Goal: Feedback & Contribution: Submit feedback/report problem

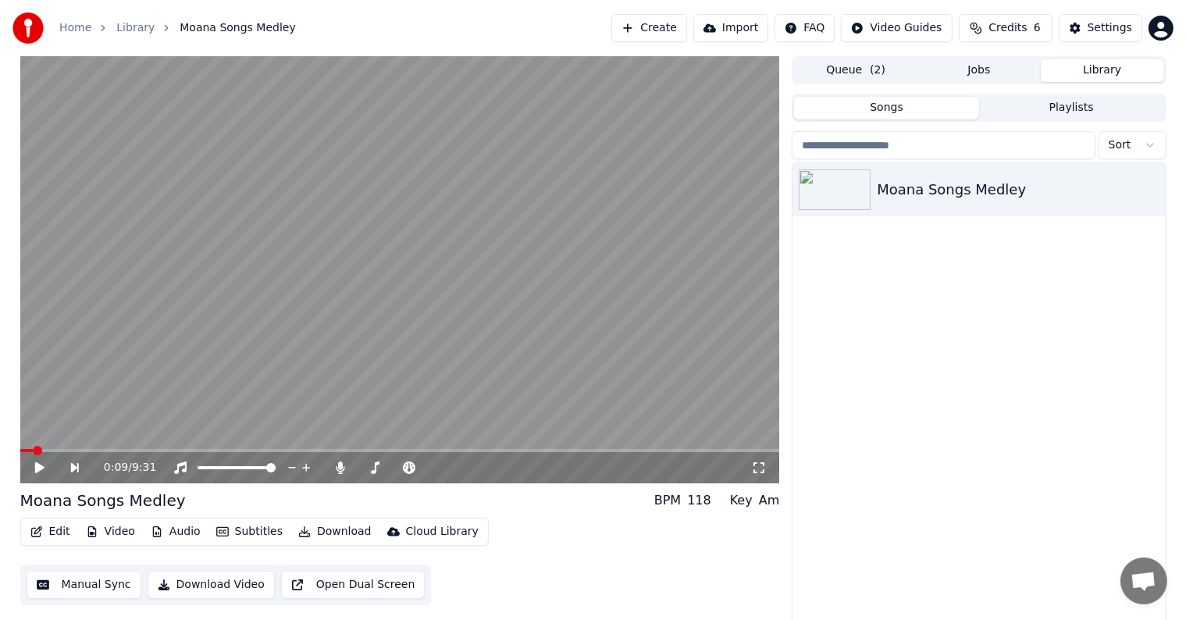
click at [39, 462] on icon at bounding box center [51, 467] width 36 height 12
click at [43, 448] on span at bounding box center [38, 450] width 9 height 9
drag, startPoint x: 44, startPoint y: 466, endPoint x: 55, endPoint y: 466, distance: 11.7
click at [44, 466] on icon at bounding box center [51, 467] width 36 height 12
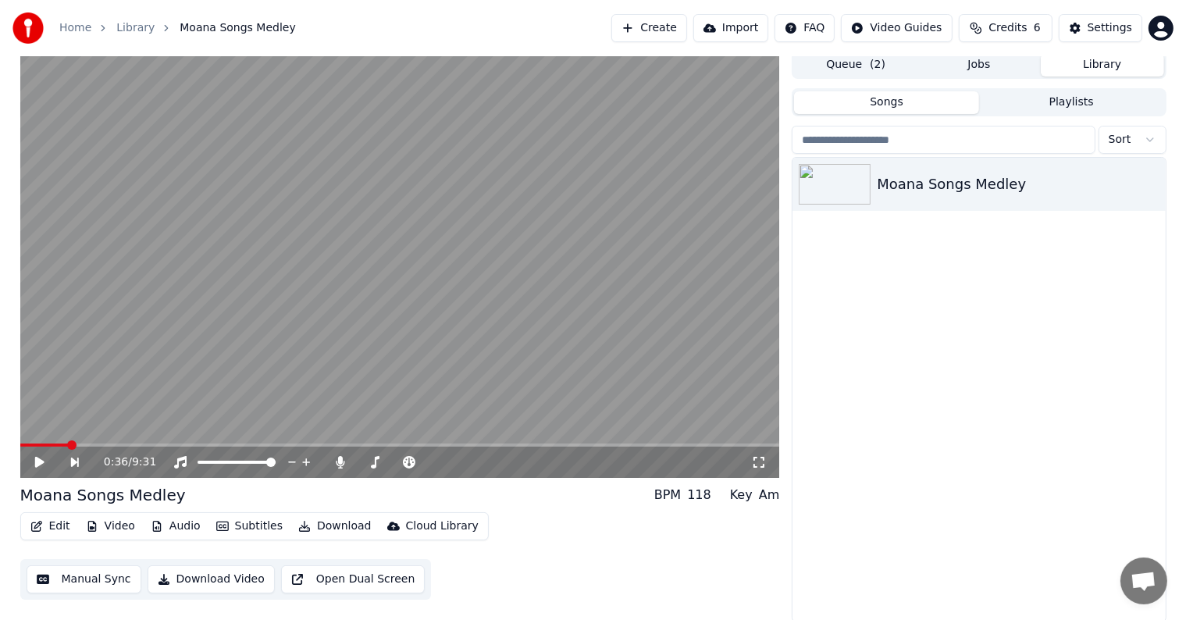
scroll to position [7, 0]
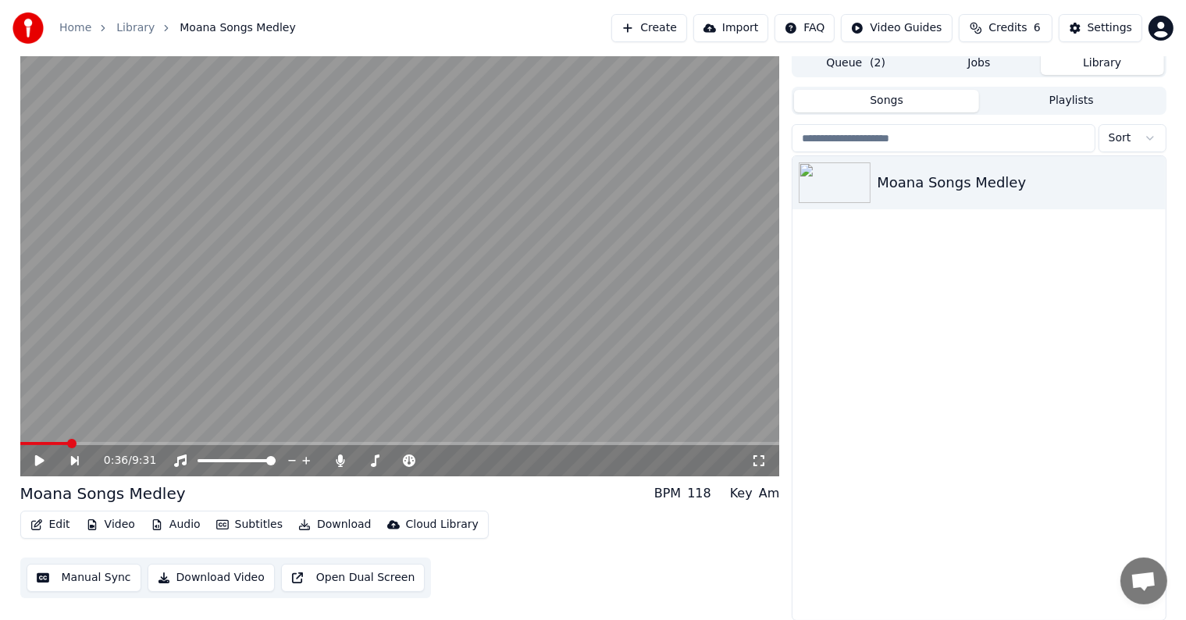
click at [85, 572] on button "Manual Sync" at bounding box center [84, 578] width 115 height 28
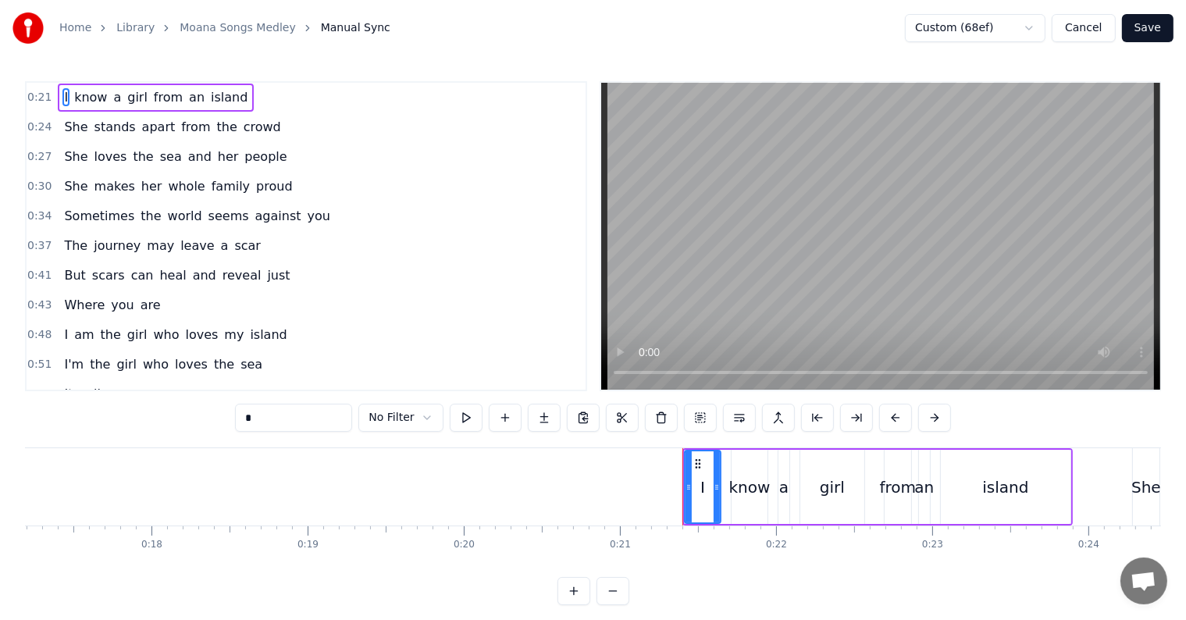
scroll to position [0, 3263]
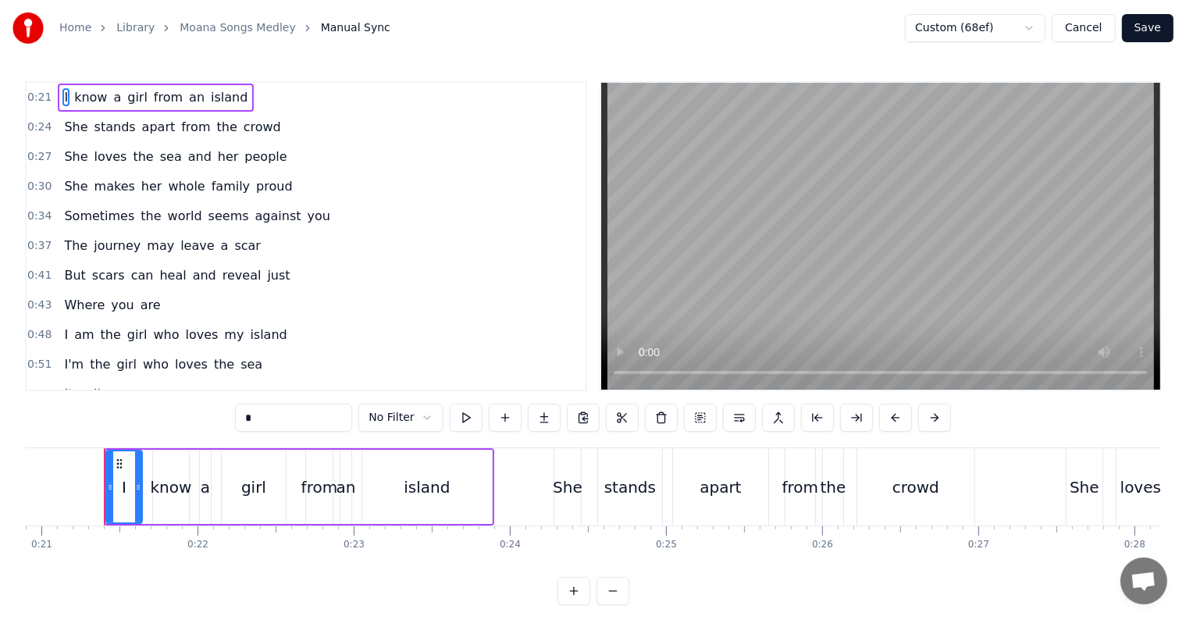
click at [422, 420] on html "Home Library Moana Songs Medley Manual Sync Custom (68ef) Cancel Save 0:21 I kn…" at bounding box center [593, 315] width 1186 height 630
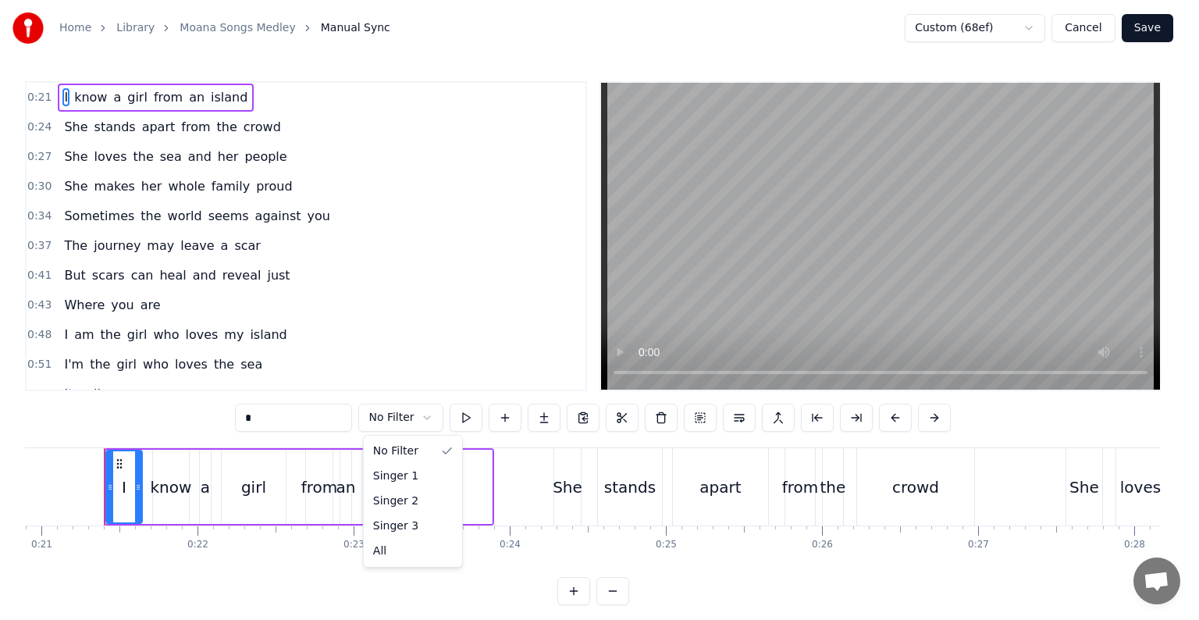
click at [538, 20] on html "Home Library Moana Songs Medley Manual Sync Custom (68ef) Cancel Save 0:21 I kn…" at bounding box center [599, 315] width 1199 height 630
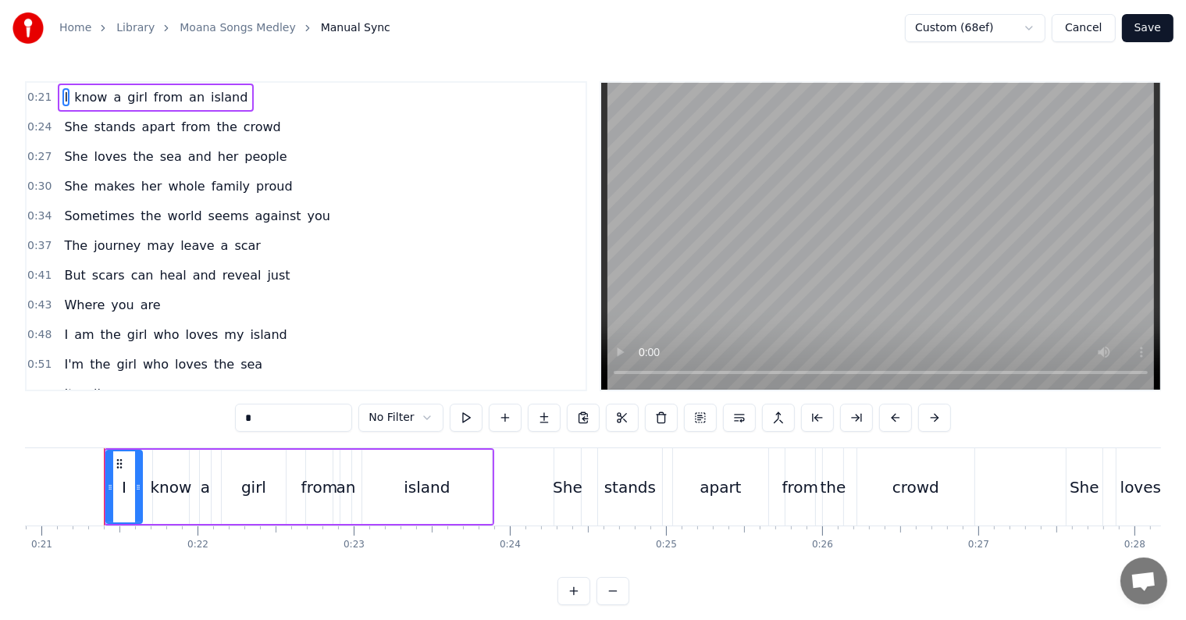
click at [301, 413] on input "*" at bounding box center [293, 418] width 117 height 28
click at [419, 418] on html "Home Library Moana Songs Medley Manual Sync Custom (68ef) Cancel Save 0:21 I kn…" at bounding box center [593, 315] width 1186 height 630
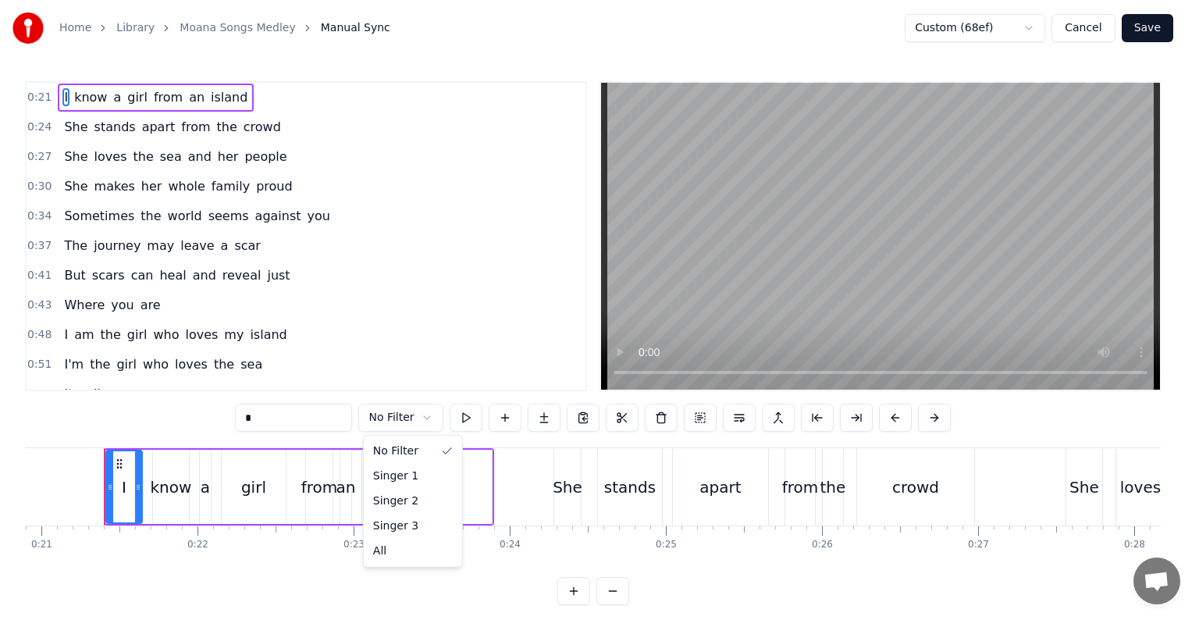
click at [239, 19] on html "Home Library Moana Songs Medley Manual Sync Custom (68ef) Cancel Save 0:21 I kn…" at bounding box center [599, 315] width 1199 height 630
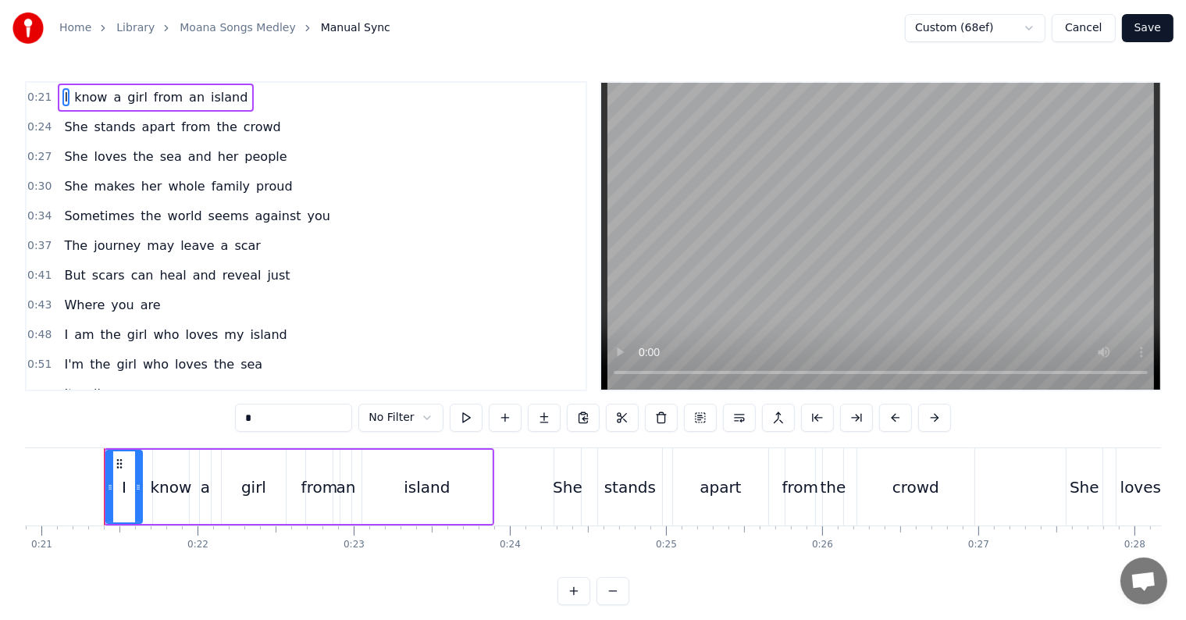
click at [412, 429] on body "Home Library Moana Songs Medley Manual Sync Custom (68ef) Cancel Save 0:21 I kn…" at bounding box center [593, 302] width 1186 height 605
click at [414, 412] on html "Home Library Moana Songs Medley Manual Sync Custom (68ef) Cancel Save 0:21 I kn…" at bounding box center [593, 315] width 1186 height 630
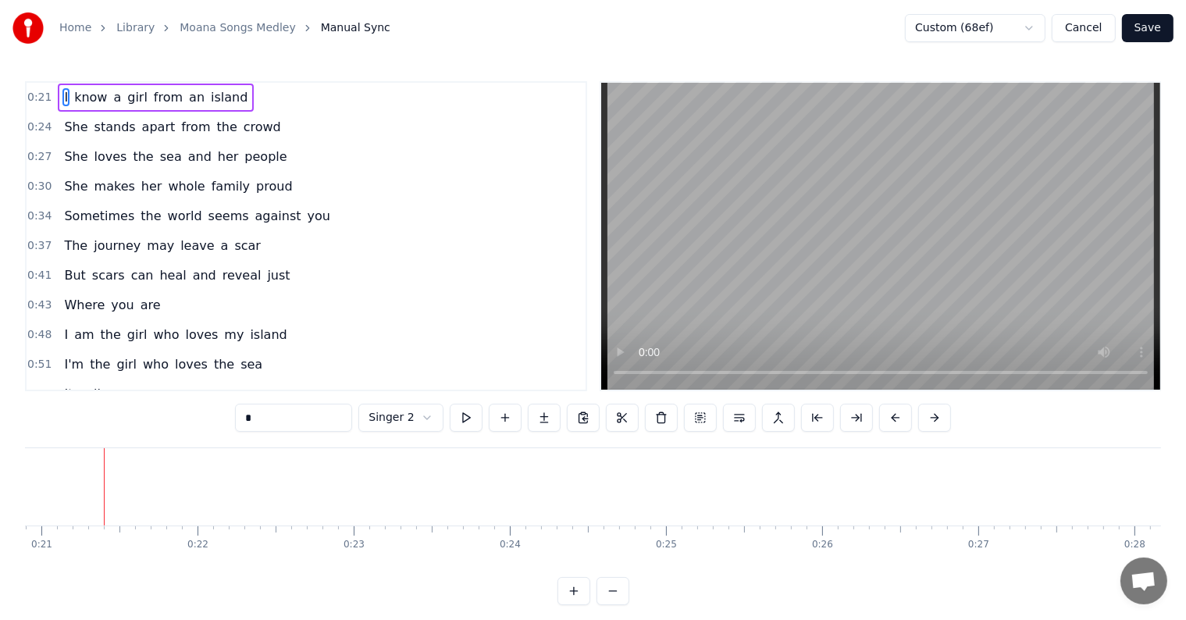
click at [409, 415] on html "Home Library Moana Songs Medley Manual Sync Custom (68ef) Cancel Save 0:21 I kn…" at bounding box center [593, 315] width 1186 height 630
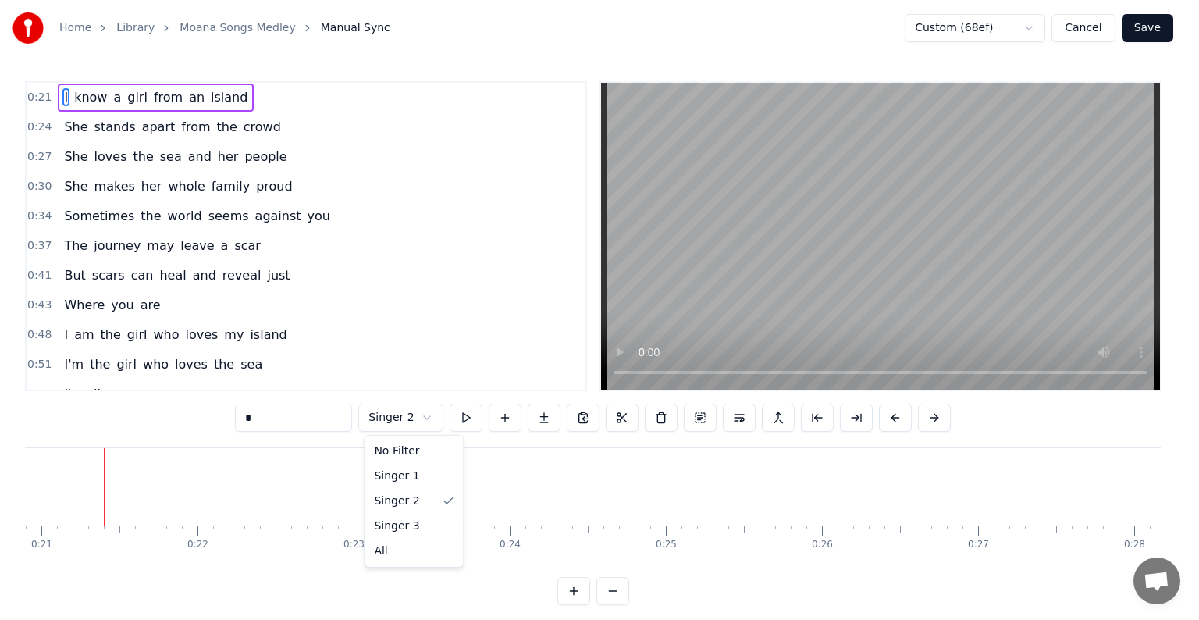
drag, startPoint x: 389, startPoint y: 472, endPoint x: 310, endPoint y: 2, distance: 475.9
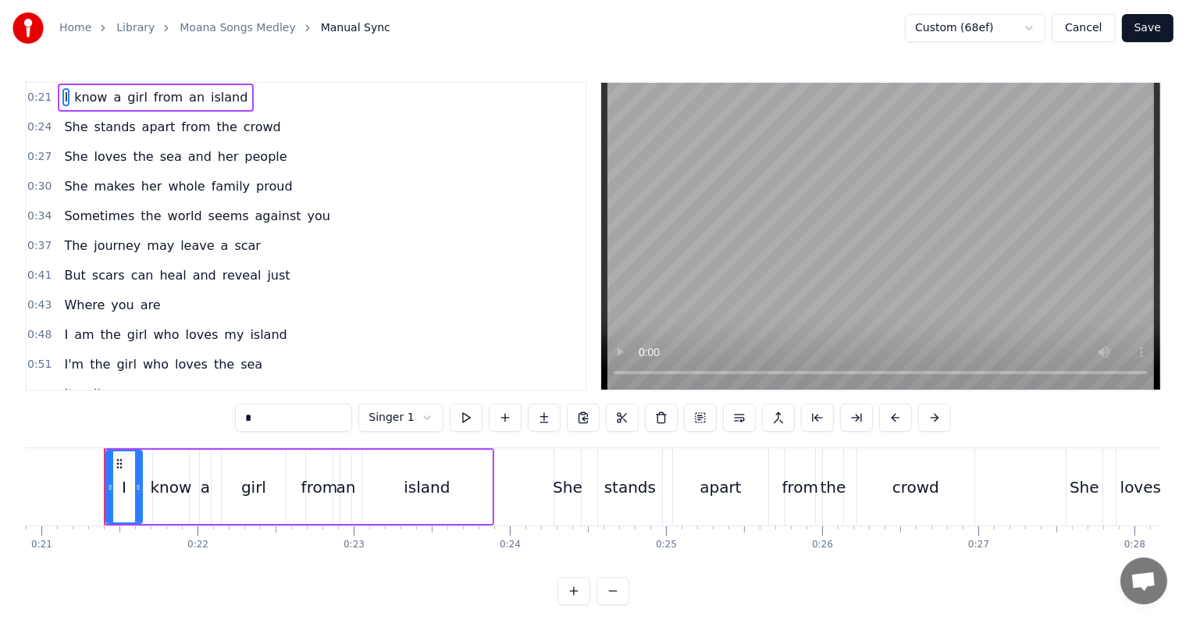
click at [258, 34] on link "Moana Songs Medley" at bounding box center [238, 28] width 116 height 16
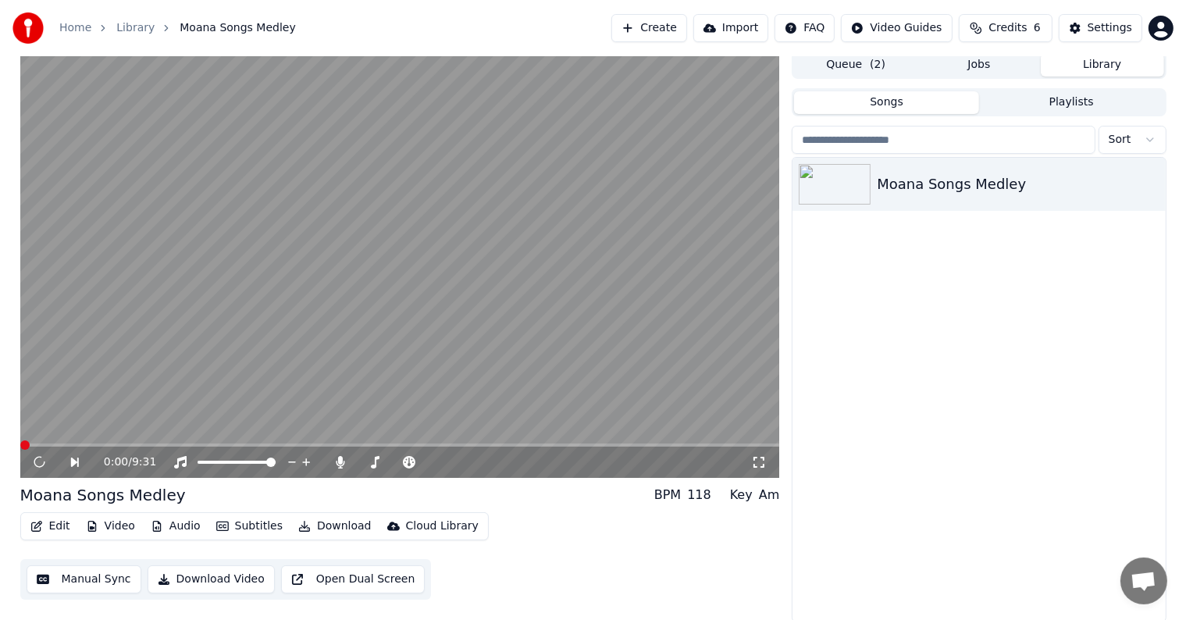
scroll to position [7, 0]
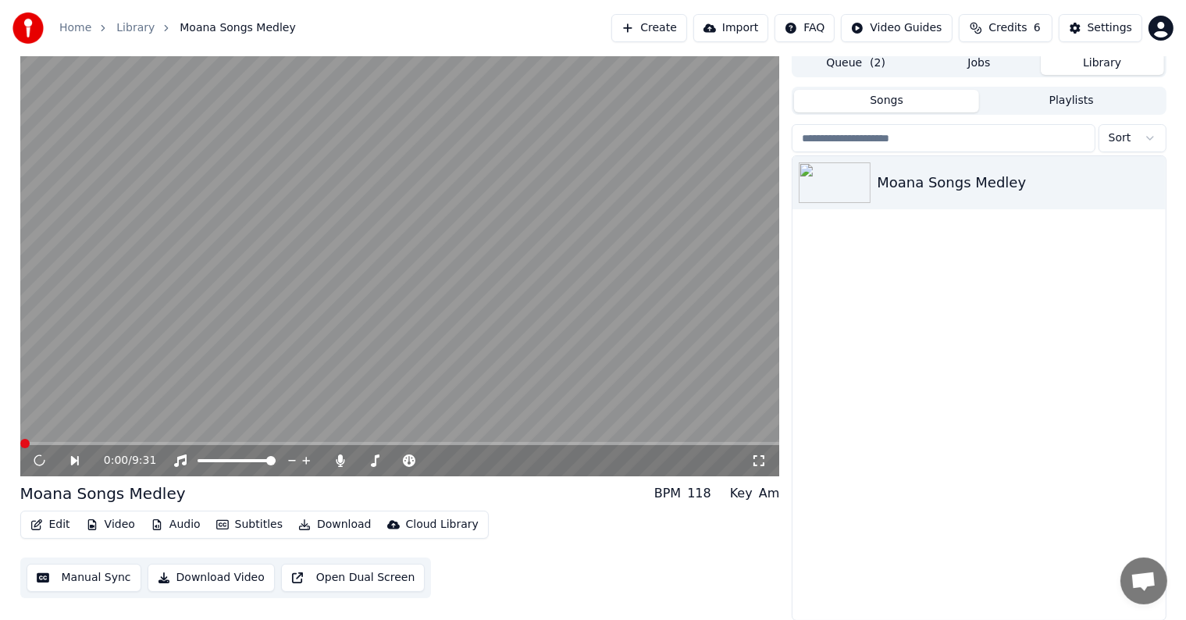
click at [56, 525] on button "Edit" at bounding box center [50, 525] width 52 height 22
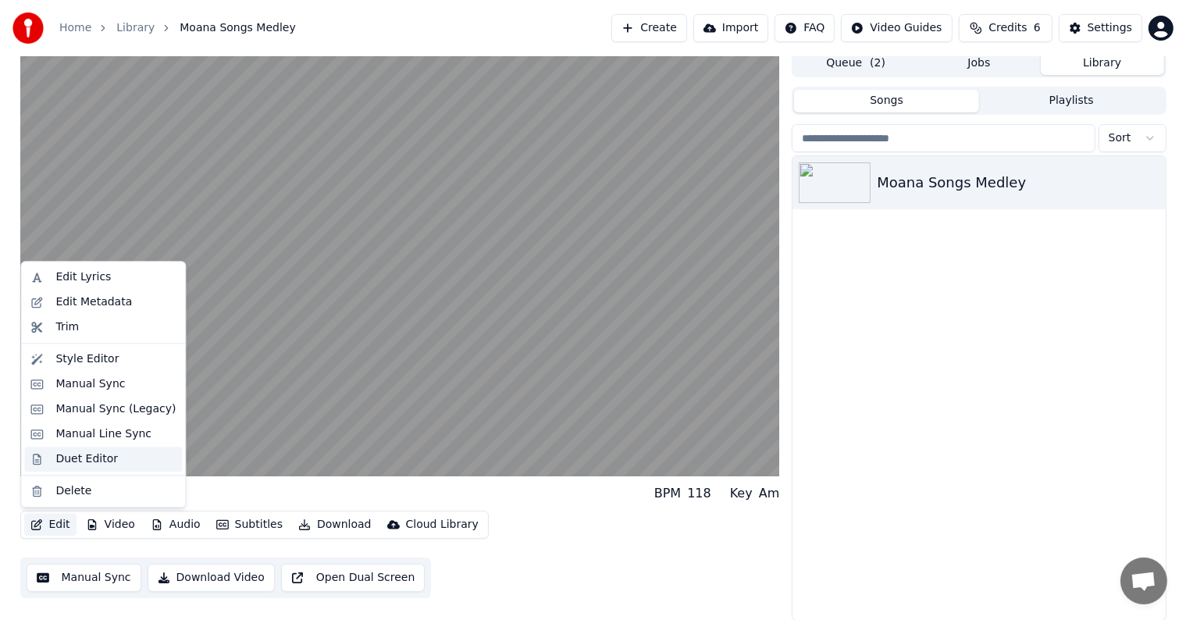
click at [66, 465] on div "Duet Editor" at bounding box center [86, 459] width 62 height 16
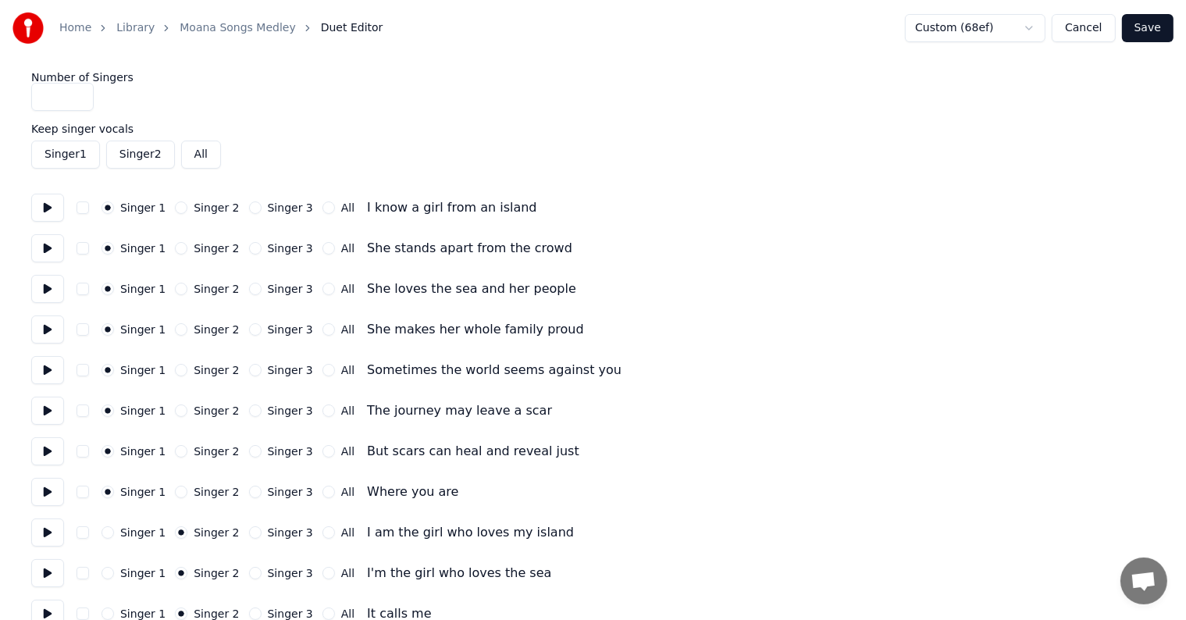
click at [65, 159] on button "Singer 1" at bounding box center [65, 155] width 69 height 28
drag, startPoint x: 62, startPoint y: 97, endPoint x: 29, endPoint y: 95, distance: 32.8
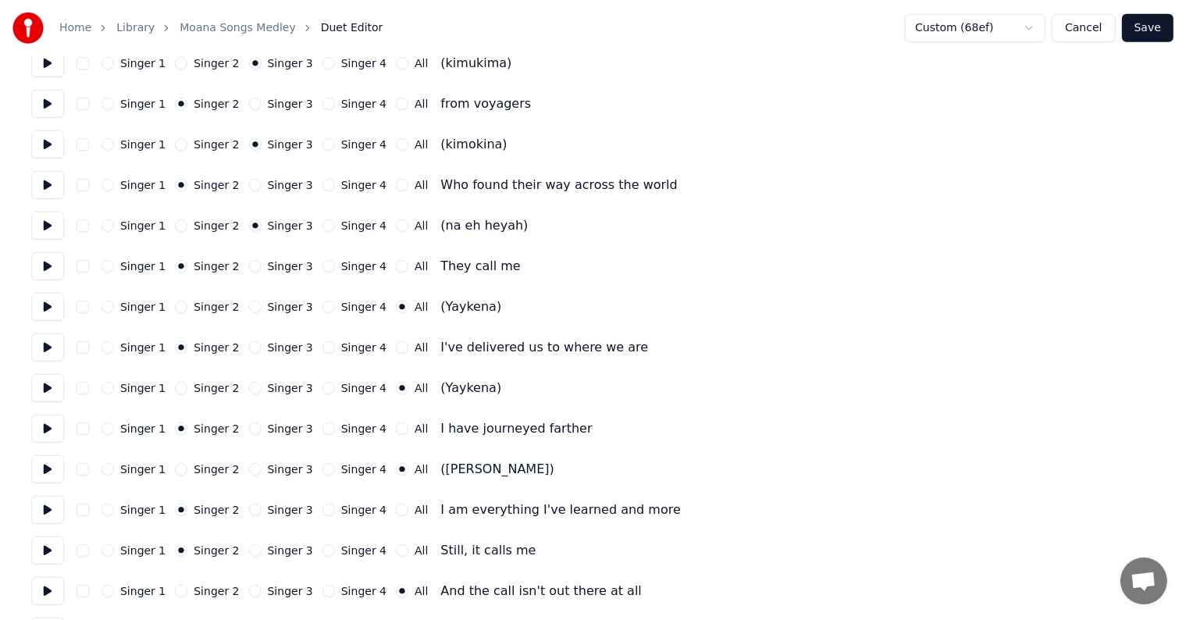
scroll to position [859, 0]
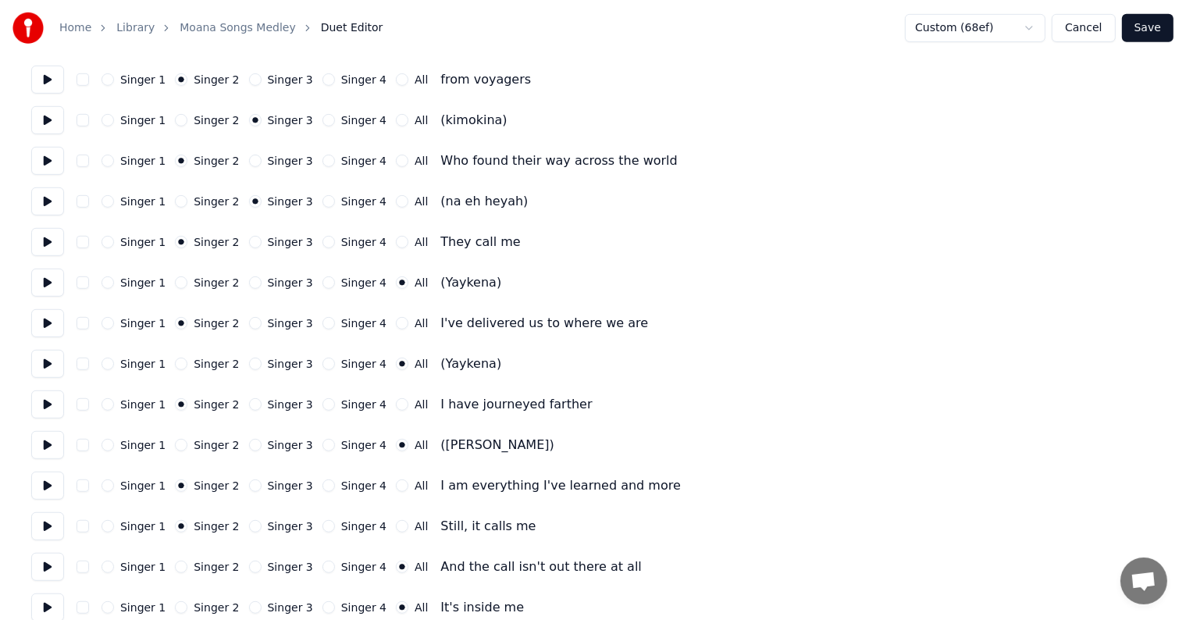
click at [58, 362] on button at bounding box center [47, 364] width 33 height 28
click at [54, 365] on button at bounding box center [47, 364] width 33 height 28
click at [53, 368] on button at bounding box center [47, 364] width 33 height 28
click at [48, 445] on button at bounding box center [47, 445] width 33 height 28
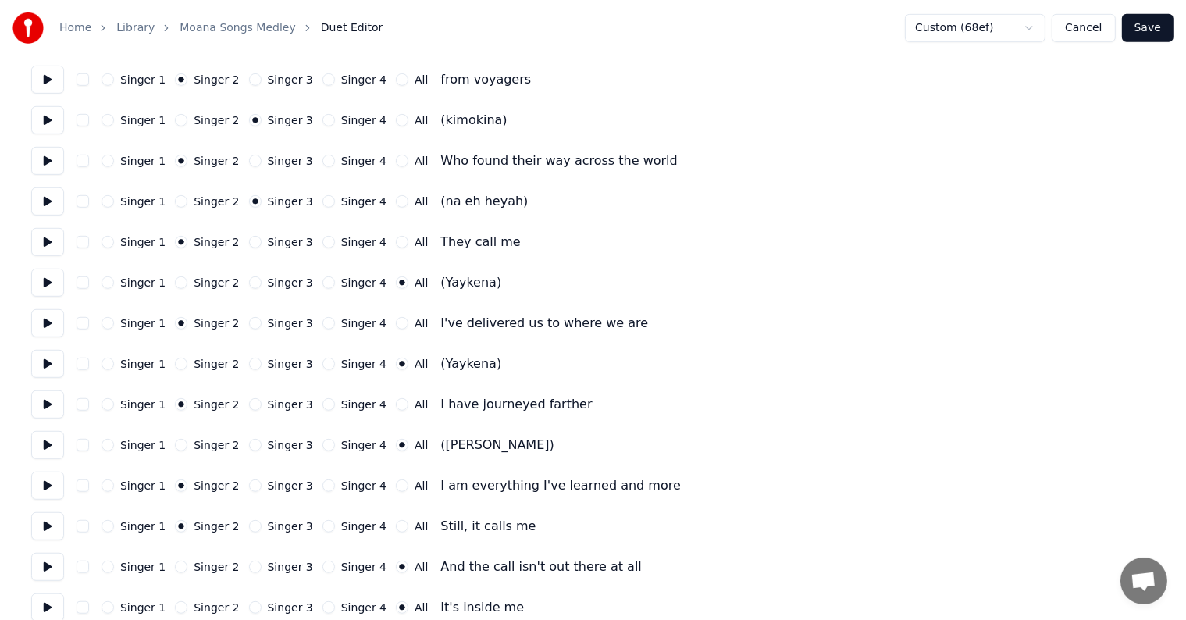
scroll to position [937, 0]
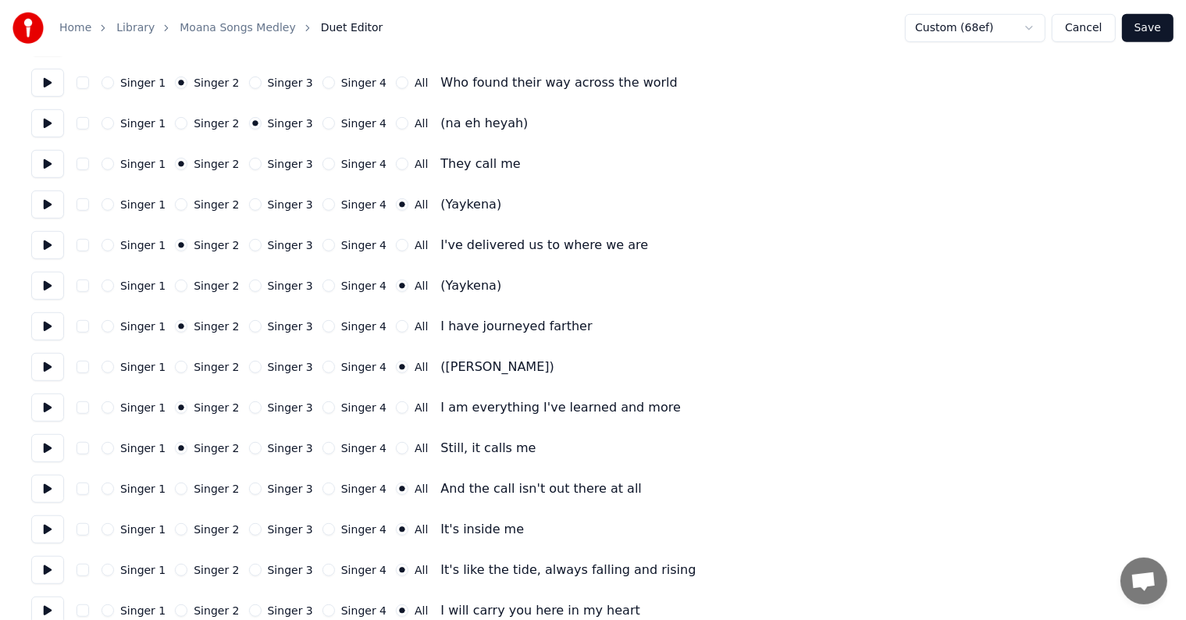
click at [53, 410] on button at bounding box center [47, 408] width 33 height 28
click at [52, 415] on button at bounding box center [47, 408] width 33 height 28
click at [46, 437] on button at bounding box center [47, 448] width 33 height 28
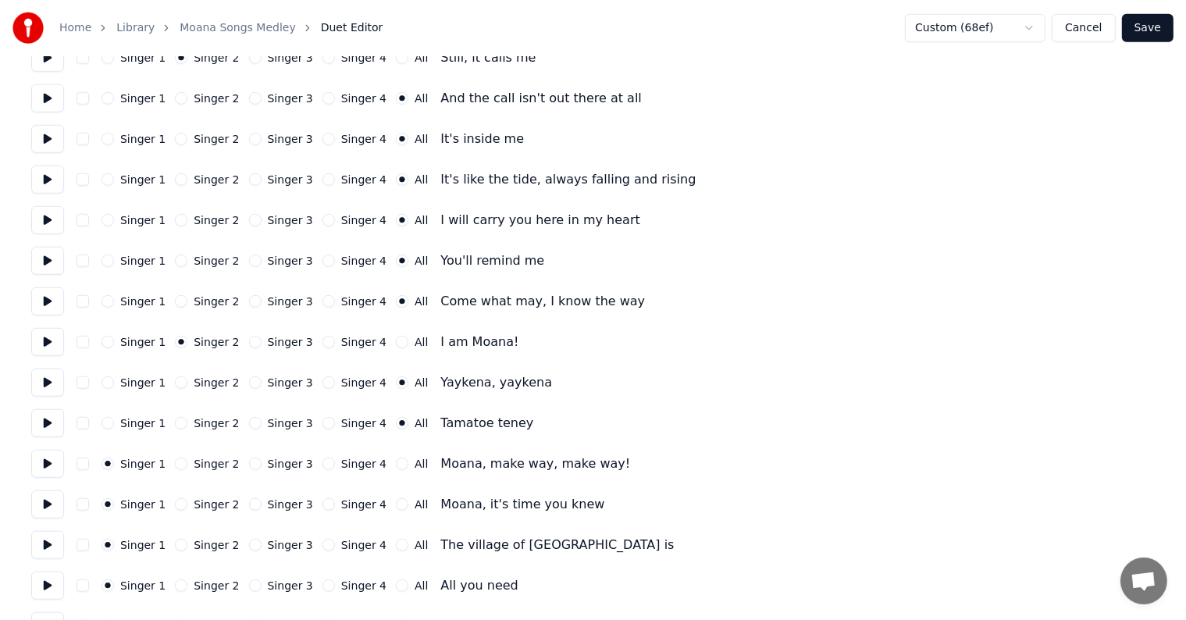
scroll to position [1406, 0]
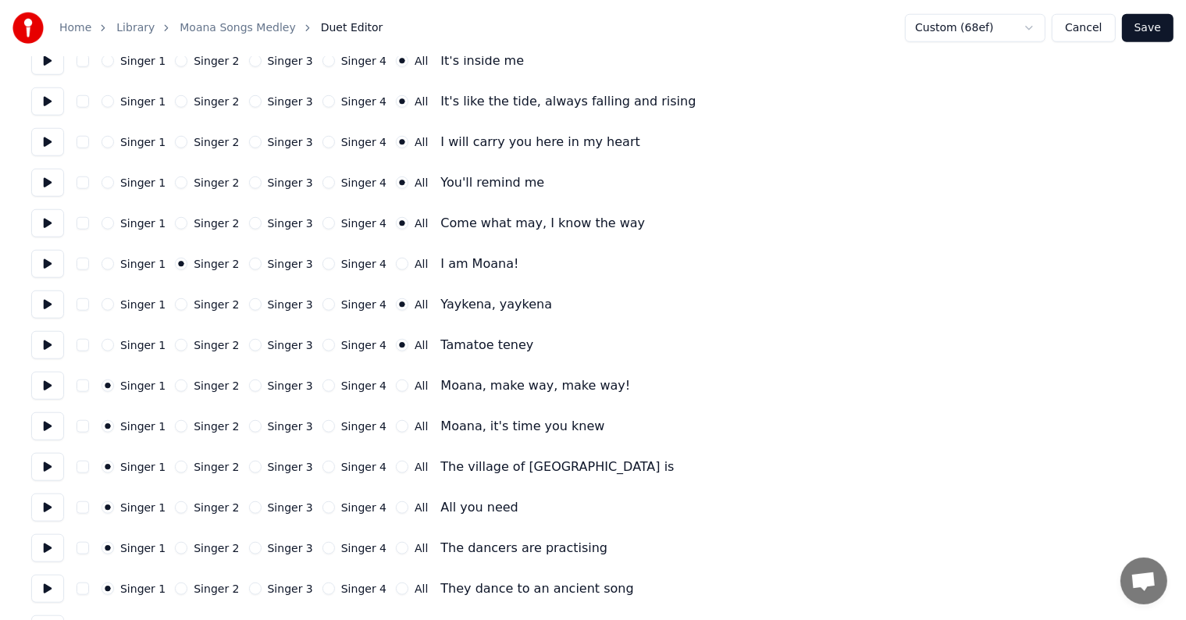
click at [396, 387] on button "All" at bounding box center [402, 385] width 12 height 12
click at [41, 388] on button at bounding box center [47, 386] width 33 height 28
click at [396, 427] on button "All" at bounding box center [402, 426] width 12 height 12
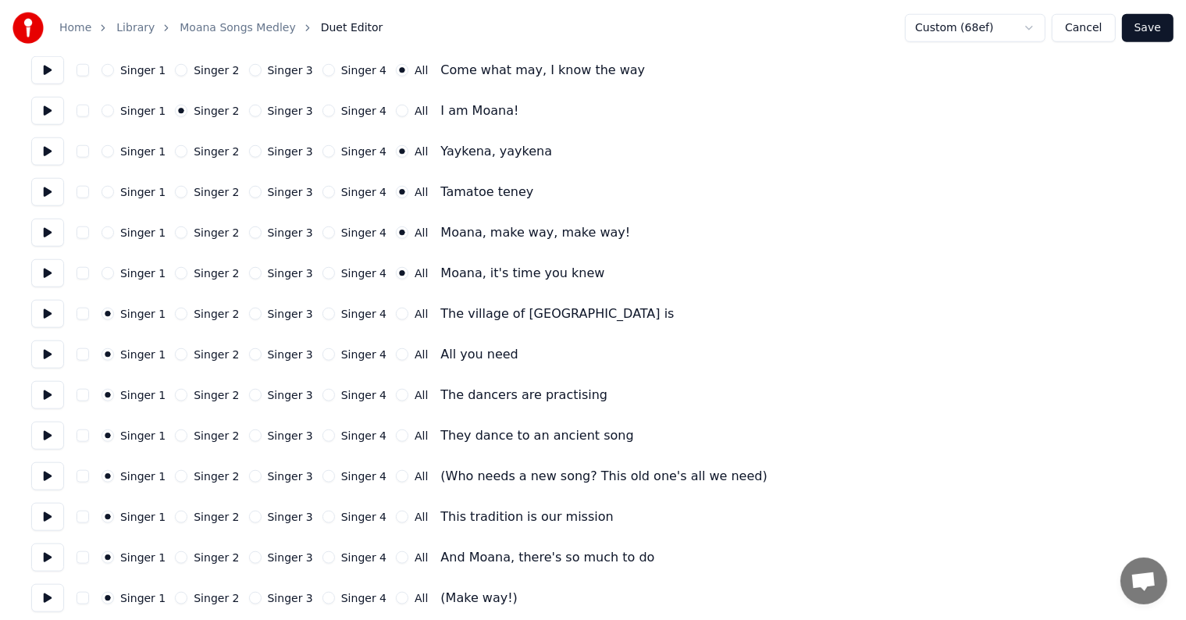
scroll to position [1562, 0]
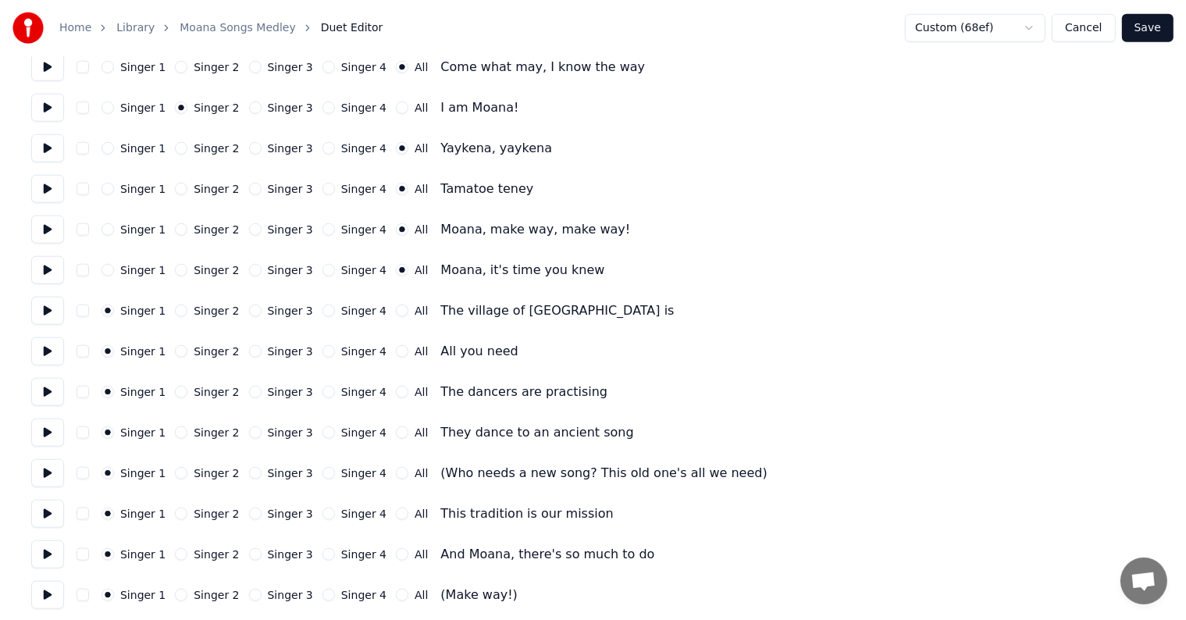
click at [372, 309] on div "Singer 1 Singer 2 Singer 3 Singer 4 All" at bounding box center [265, 311] width 326 height 12
click at [396, 313] on button "All" at bounding box center [402, 311] width 12 height 12
click at [378, 360] on div "Singer 1 Singer 2 Singer 3 Singer 4 All All you need" at bounding box center [593, 351] width 1124 height 28
click at [396, 355] on button "All" at bounding box center [402, 351] width 12 height 12
click at [56, 390] on button at bounding box center [47, 392] width 33 height 28
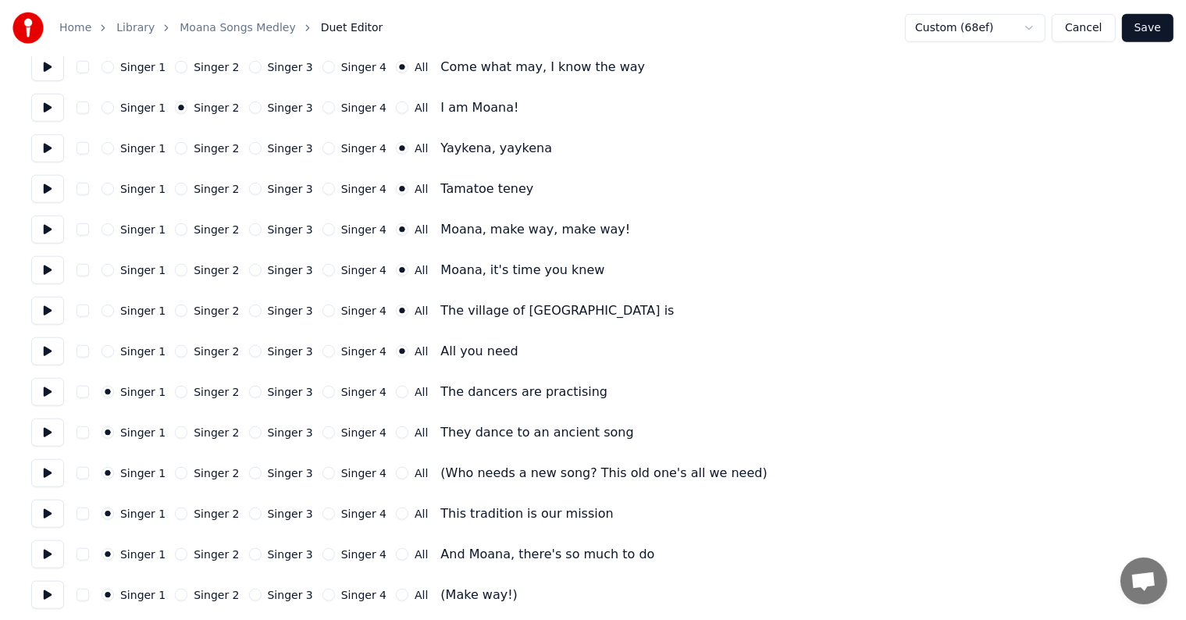
click at [249, 390] on button "Singer 3" at bounding box center [255, 392] width 12 height 12
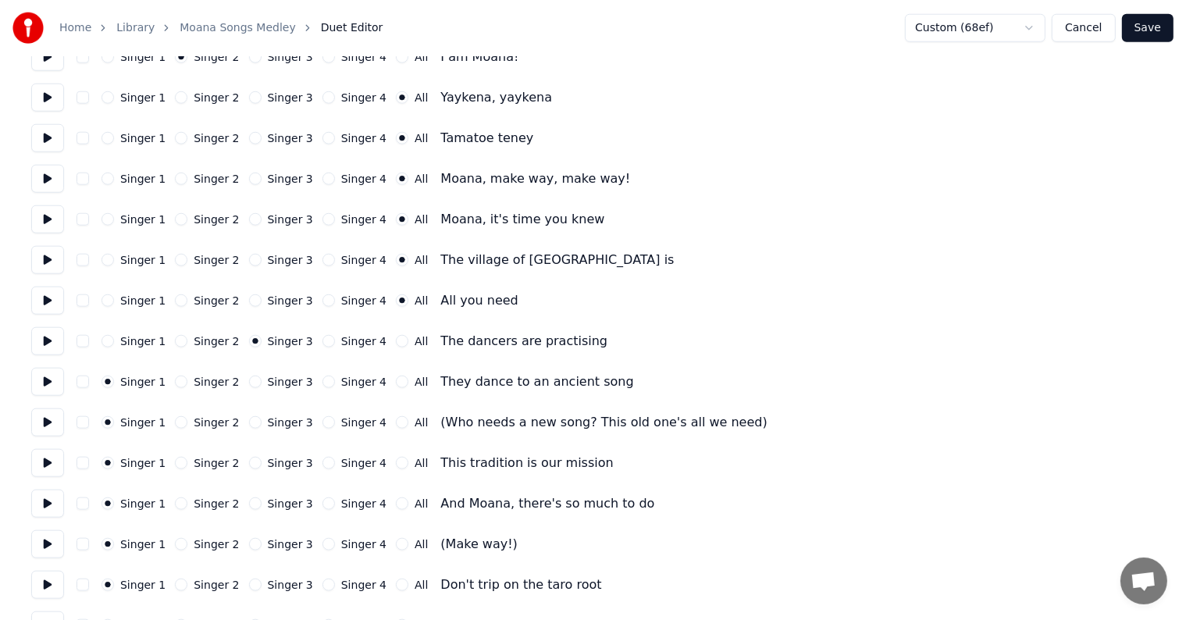
scroll to position [1640, 0]
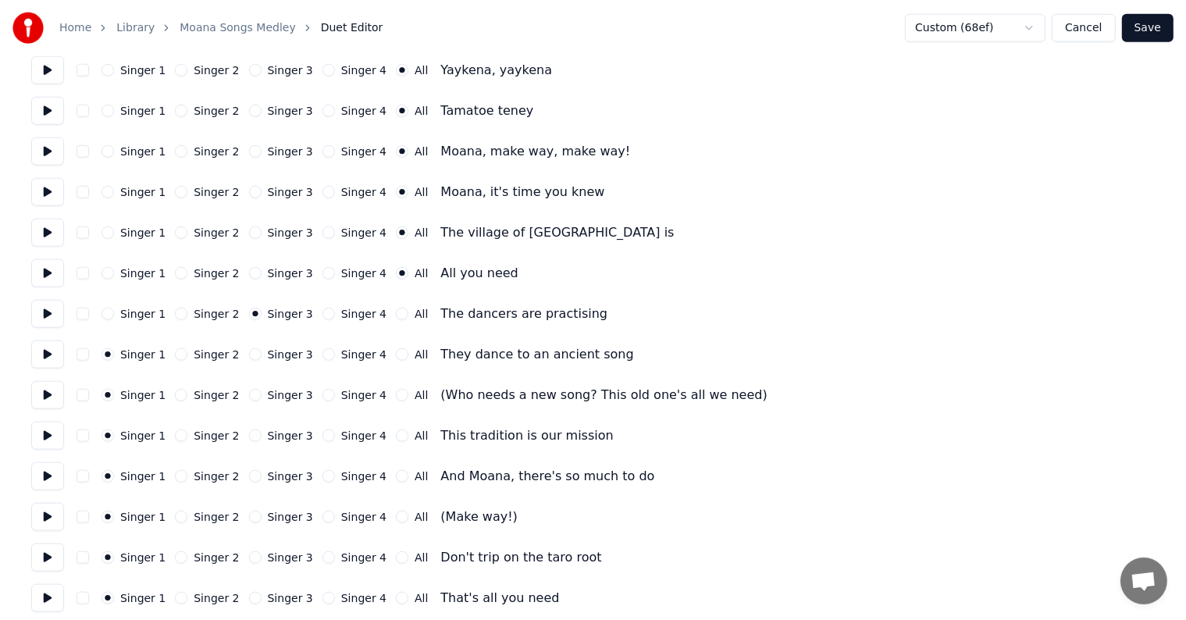
click at [249, 354] on button "Singer 3" at bounding box center [255, 354] width 12 height 12
click at [322, 391] on button "Singer 4" at bounding box center [328, 395] width 12 height 12
click at [37, 433] on button at bounding box center [47, 436] width 33 height 28
click at [249, 432] on button "Singer 3" at bounding box center [255, 435] width 12 height 12
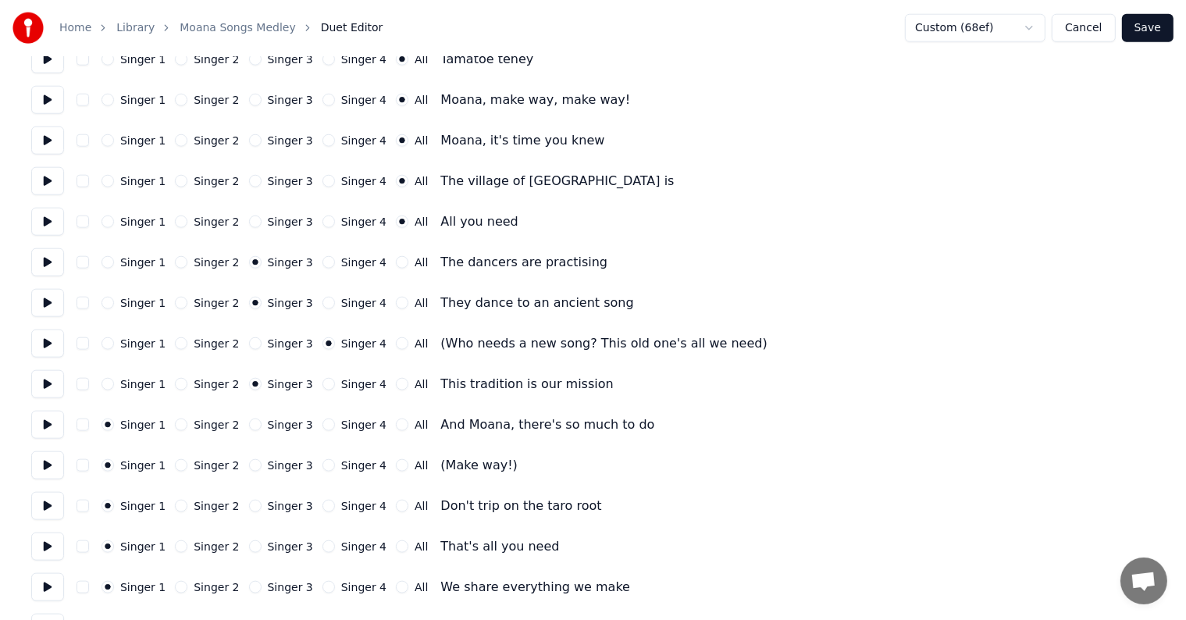
scroll to position [1718, 0]
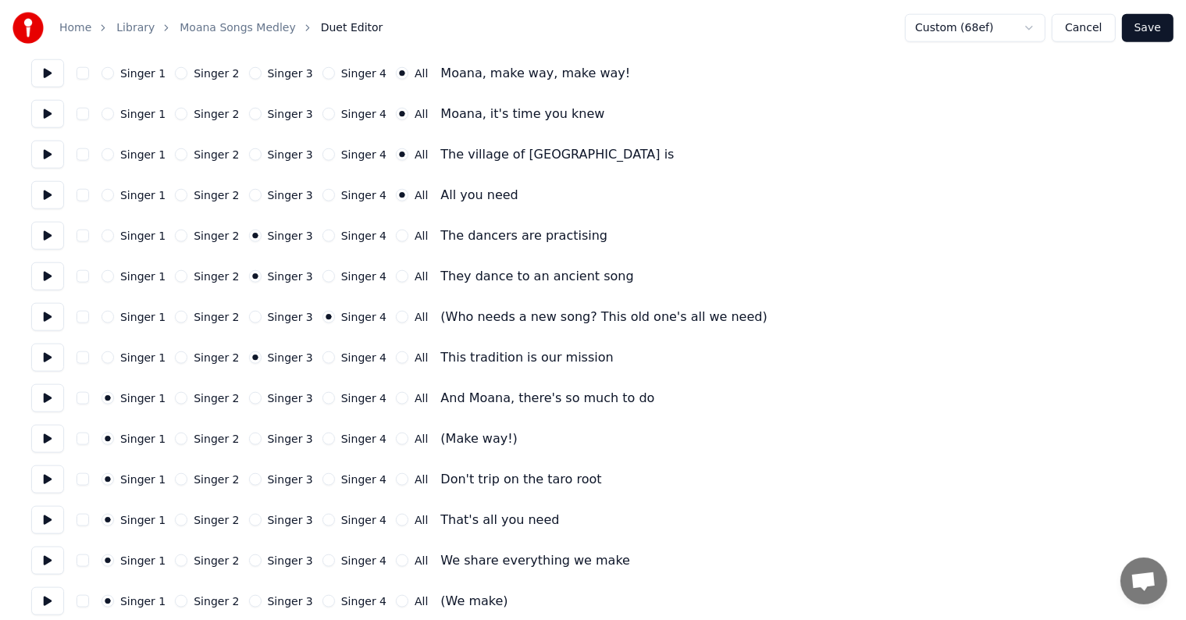
click at [249, 401] on button "Singer 3" at bounding box center [255, 398] width 12 height 12
click at [322, 437] on button "Singer 4" at bounding box center [328, 439] width 12 height 12
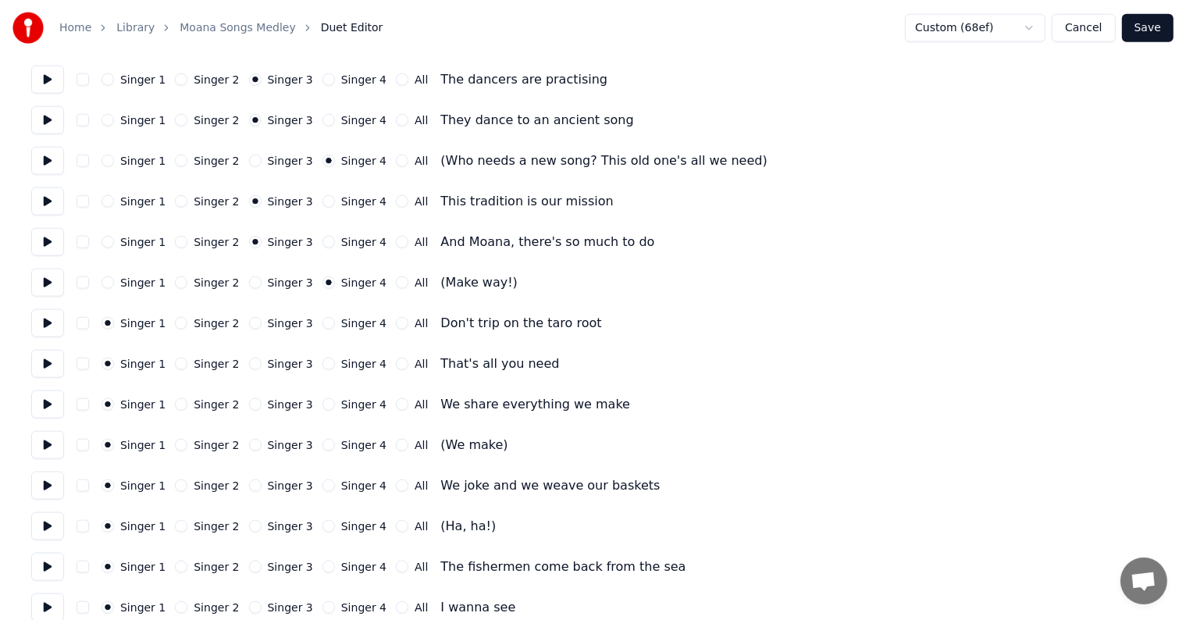
click at [42, 321] on button at bounding box center [47, 323] width 33 height 28
click at [249, 325] on button "Singer 3" at bounding box center [255, 323] width 12 height 12
click at [52, 364] on button at bounding box center [47, 364] width 33 height 28
click at [396, 368] on button "All" at bounding box center [402, 364] width 12 height 12
click at [52, 407] on button at bounding box center [47, 404] width 33 height 28
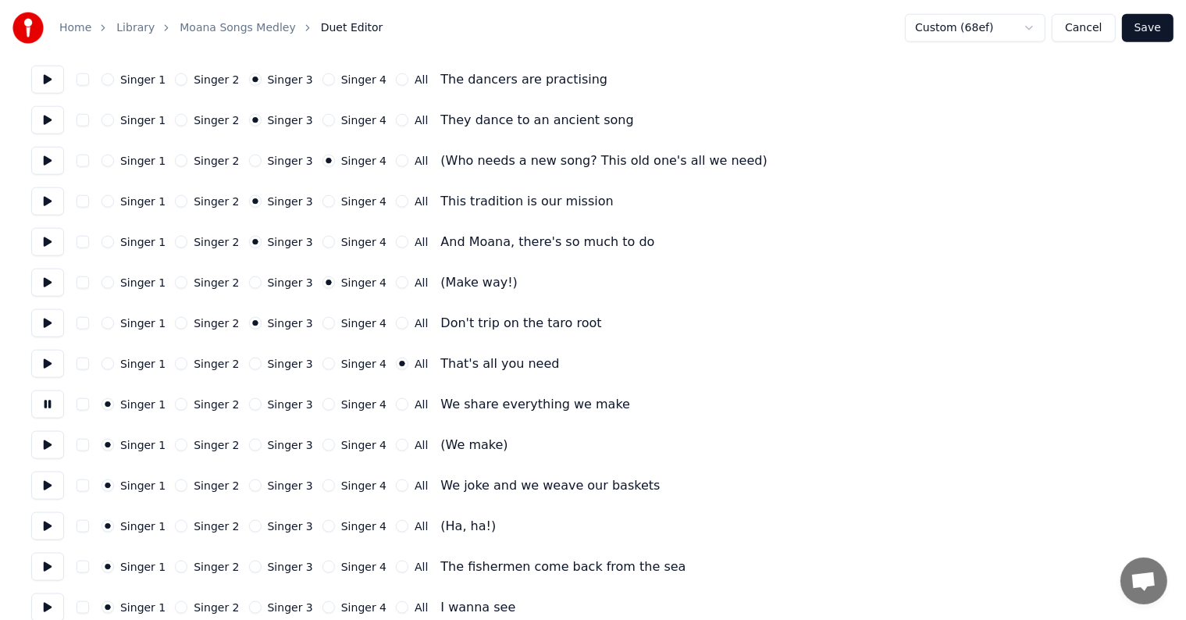
click at [49, 407] on button at bounding box center [47, 404] width 33 height 28
click at [302, 405] on div "Singer 1 Singer 2 Singer 3 Singer 4 All" at bounding box center [265, 404] width 326 height 12
click at [322, 409] on div "Singer 4" at bounding box center [354, 404] width 64 height 12
click at [322, 404] on button "Singer 4" at bounding box center [328, 404] width 12 height 12
click at [249, 448] on button "Singer 3" at bounding box center [255, 445] width 12 height 12
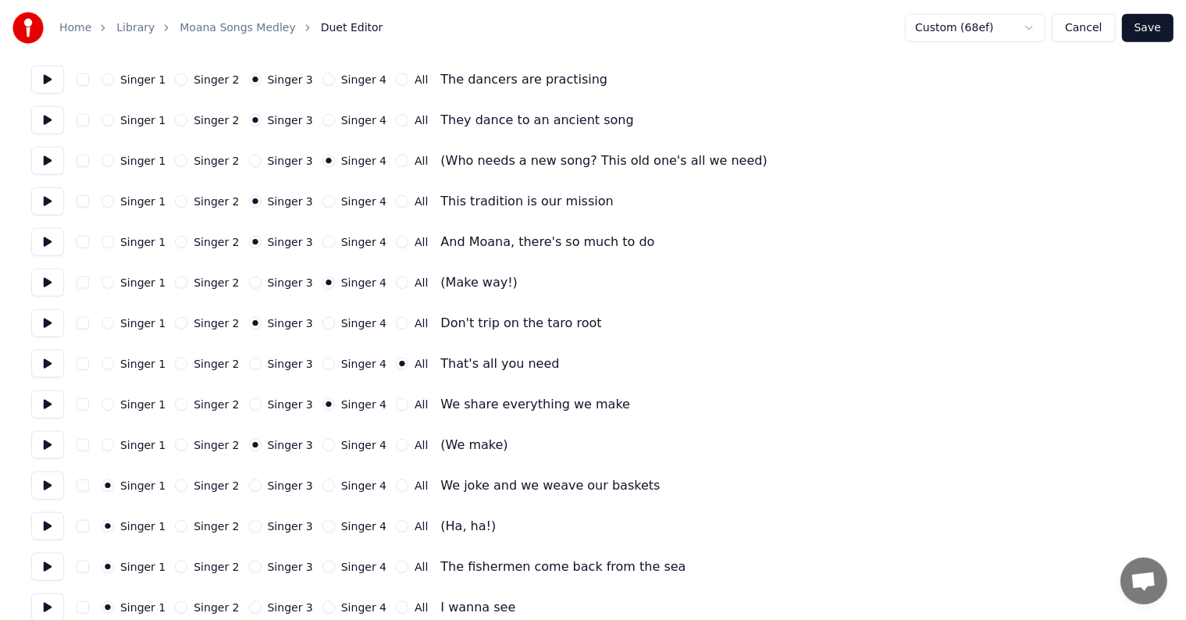
click at [322, 487] on button "Singer 4" at bounding box center [328, 485] width 12 height 12
click at [249, 531] on button "Singer 3" at bounding box center [255, 526] width 12 height 12
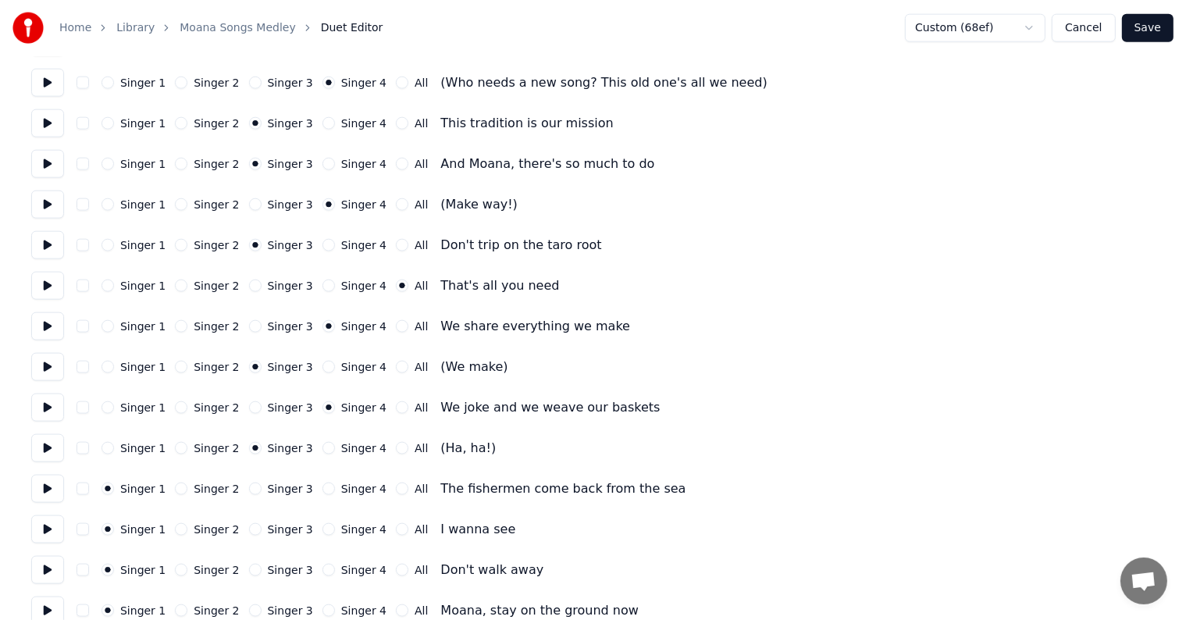
click at [53, 487] on button at bounding box center [47, 489] width 33 height 28
click at [322, 490] on button "Singer 4" at bounding box center [328, 489] width 12 height 12
click at [176, 530] on button "Singer 2" at bounding box center [181, 529] width 12 height 12
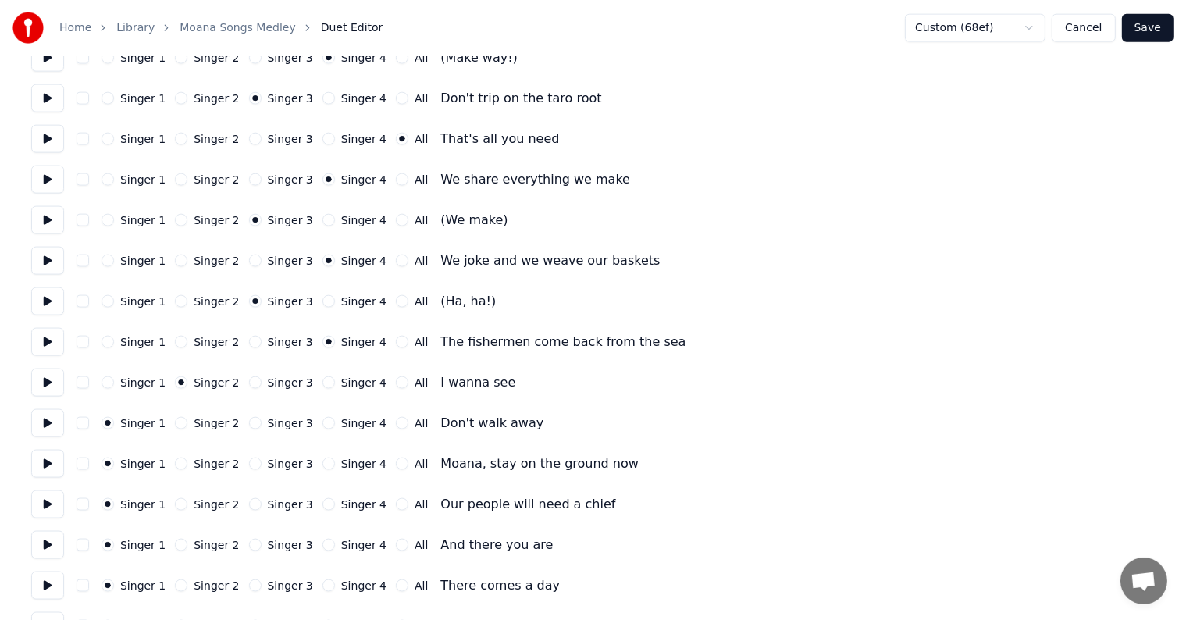
scroll to position [2108, 0]
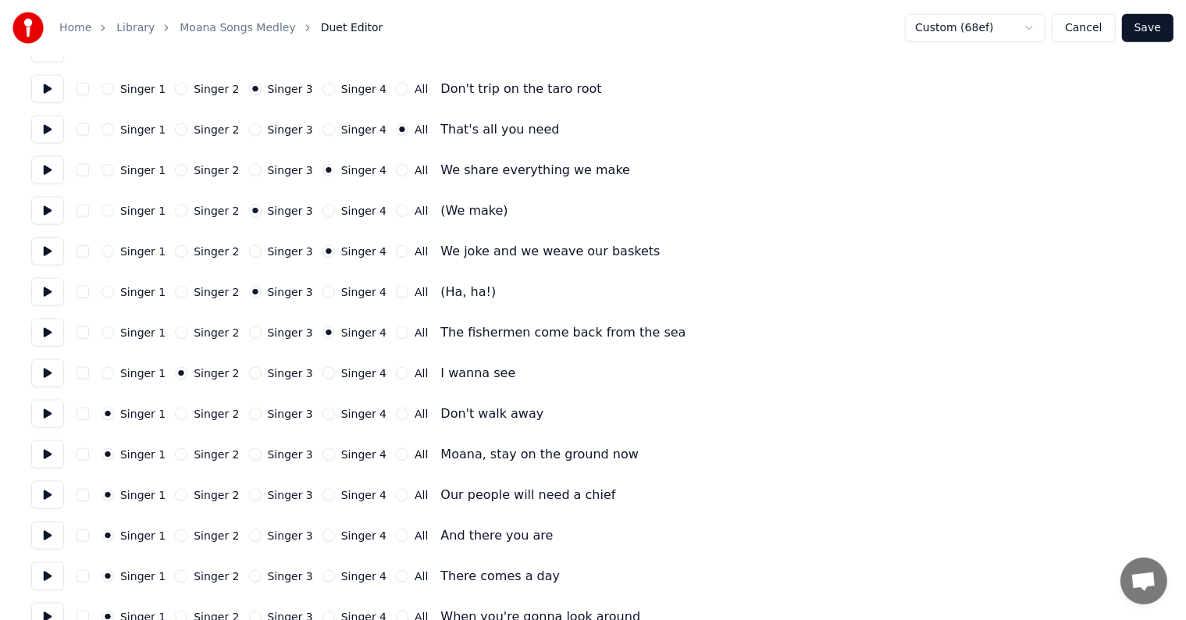
click at [42, 370] on button at bounding box center [47, 373] width 33 height 28
drag, startPoint x: 44, startPoint y: 417, endPoint x: 59, endPoint y: 417, distance: 15.6
click at [44, 417] on button at bounding box center [47, 414] width 33 height 28
click at [396, 413] on button "All" at bounding box center [402, 414] width 12 height 12
click at [56, 453] on button at bounding box center [47, 454] width 33 height 28
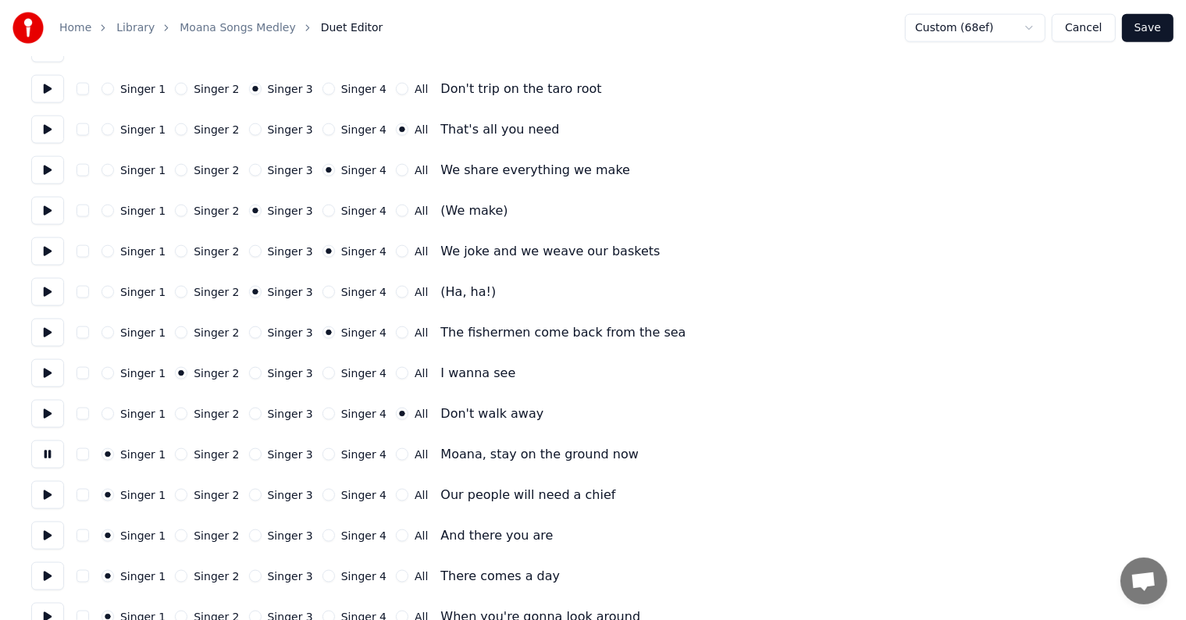
click at [396, 456] on button "All" at bounding box center [402, 454] width 12 height 12
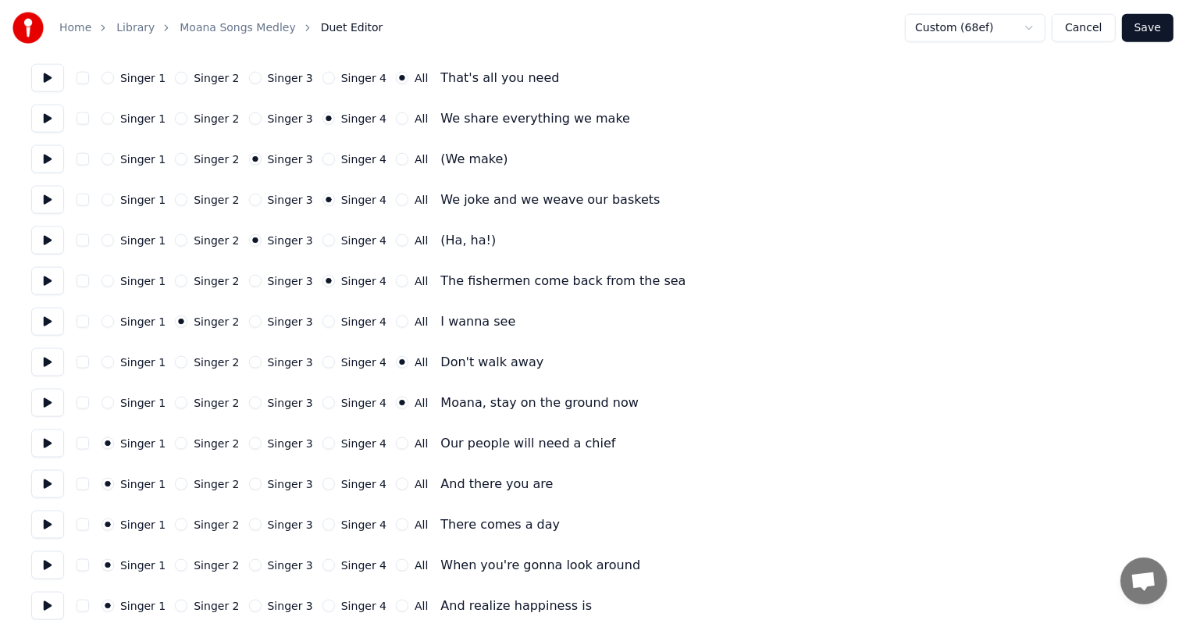
scroll to position [2186, 0]
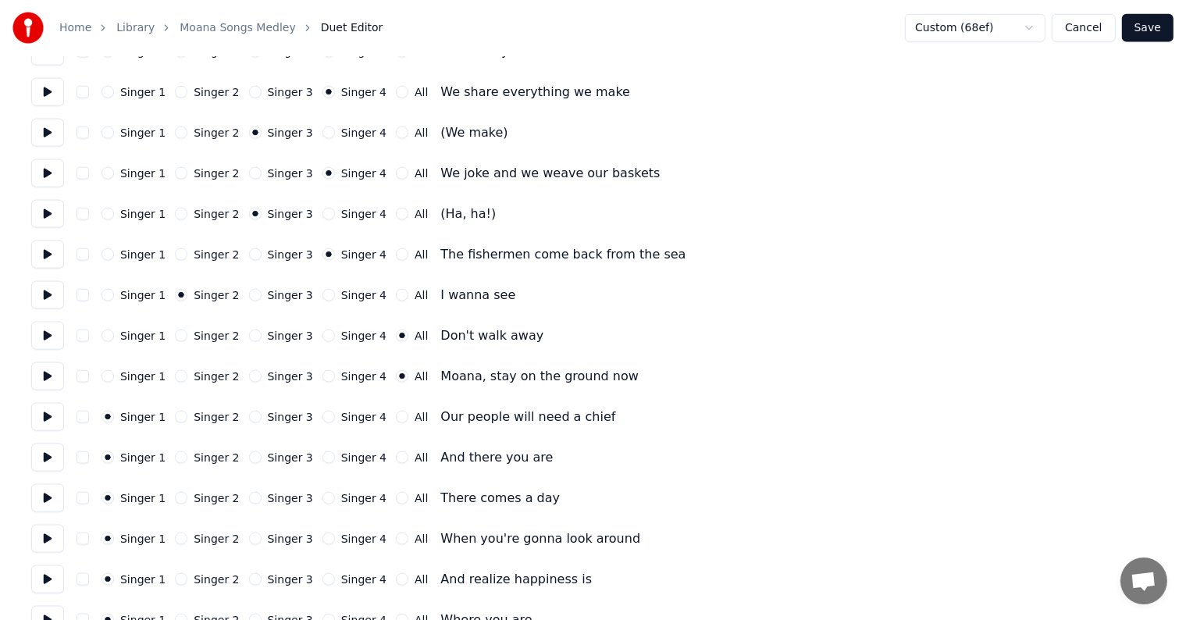
click at [54, 419] on button at bounding box center [47, 417] width 33 height 28
click at [396, 417] on button "All" at bounding box center [402, 417] width 12 height 12
click at [56, 459] on button at bounding box center [47, 458] width 33 height 28
click at [396, 460] on button "All" at bounding box center [402, 457] width 12 height 12
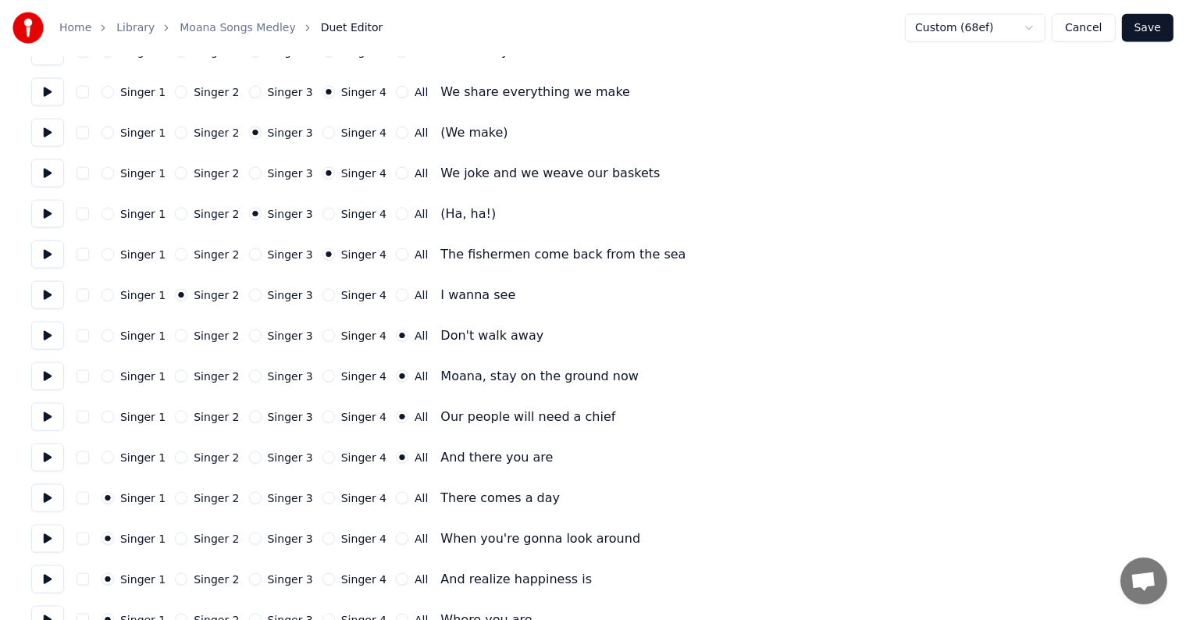
click at [396, 500] on button "All" at bounding box center [402, 498] width 12 height 12
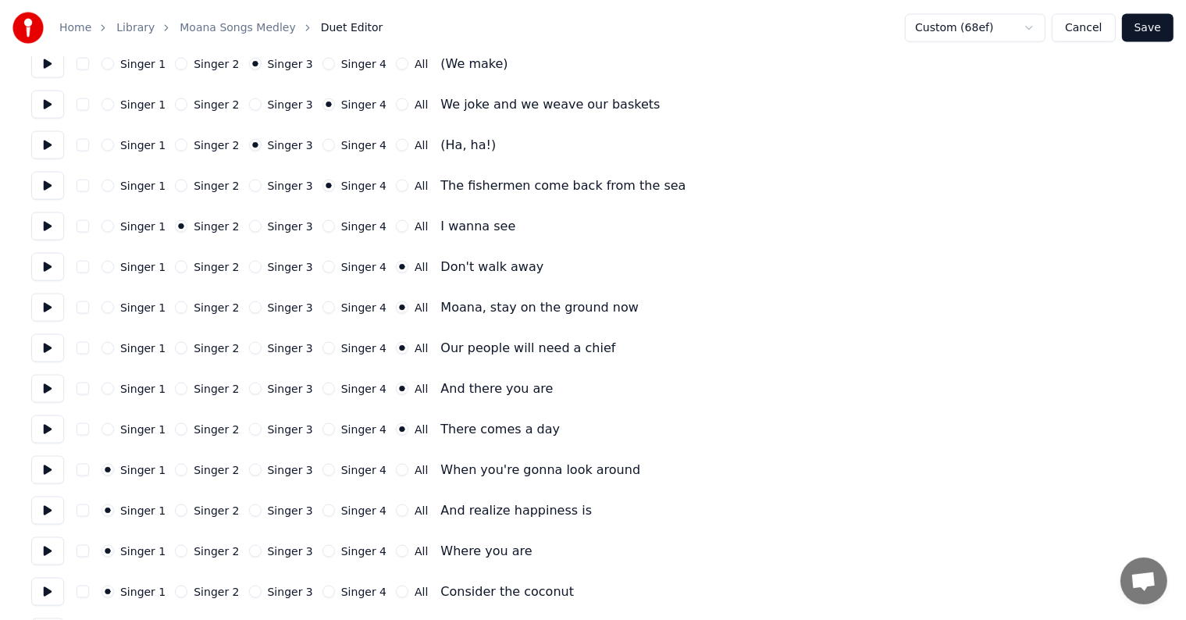
scroll to position [2343, 0]
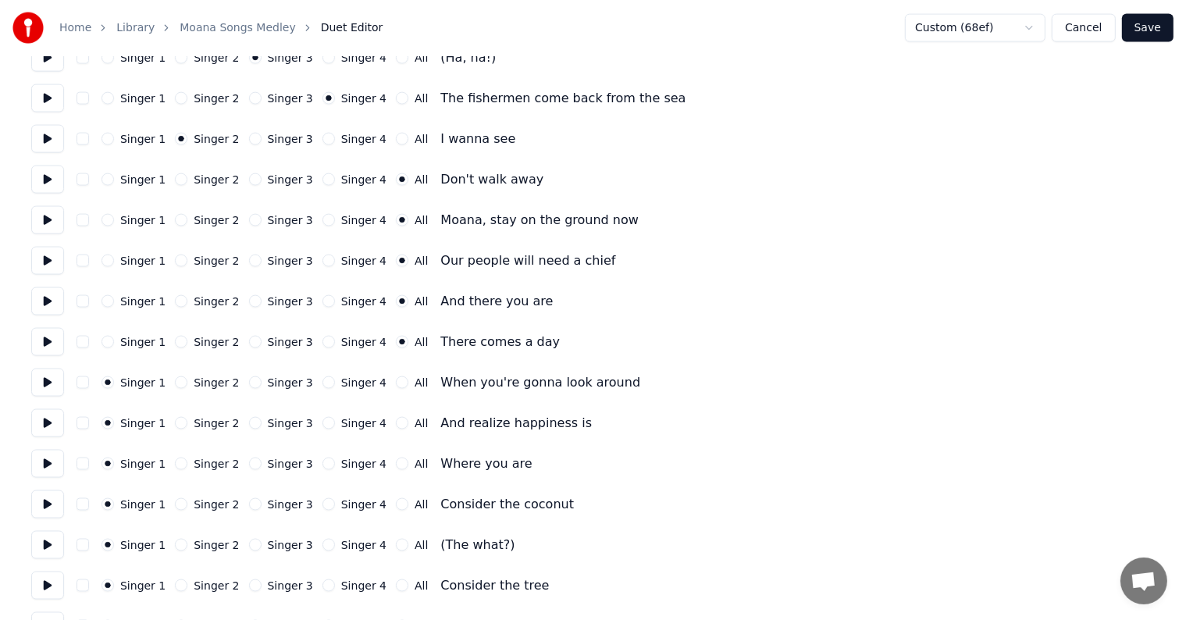
click at [396, 378] on button "All" at bounding box center [402, 382] width 12 height 12
click at [396, 422] on div "All" at bounding box center [412, 423] width 32 height 12
click at [379, 415] on div "Singer 1 Singer 2 Singer 3 Singer 4 All And realize happiness is" at bounding box center [593, 423] width 1124 height 28
click at [396, 426] on button "All" at bounding box center [402, 423] width 12 height 12
click at [396, 461] on button "All" at bounding box center [402, 464] width 12 height 12
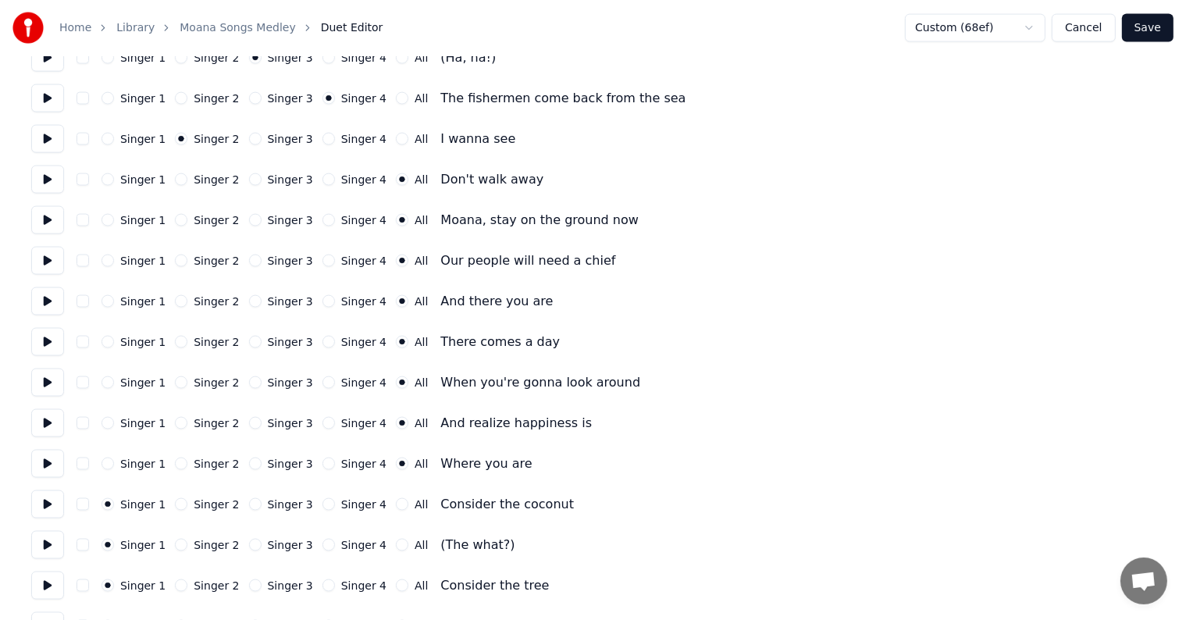
click at [37, 501] on button at bounding box center [47, 504] width 33 height 28
click at [249, 503] on button "Singer 3" at bounding box center [255, 504] width 12 height 12
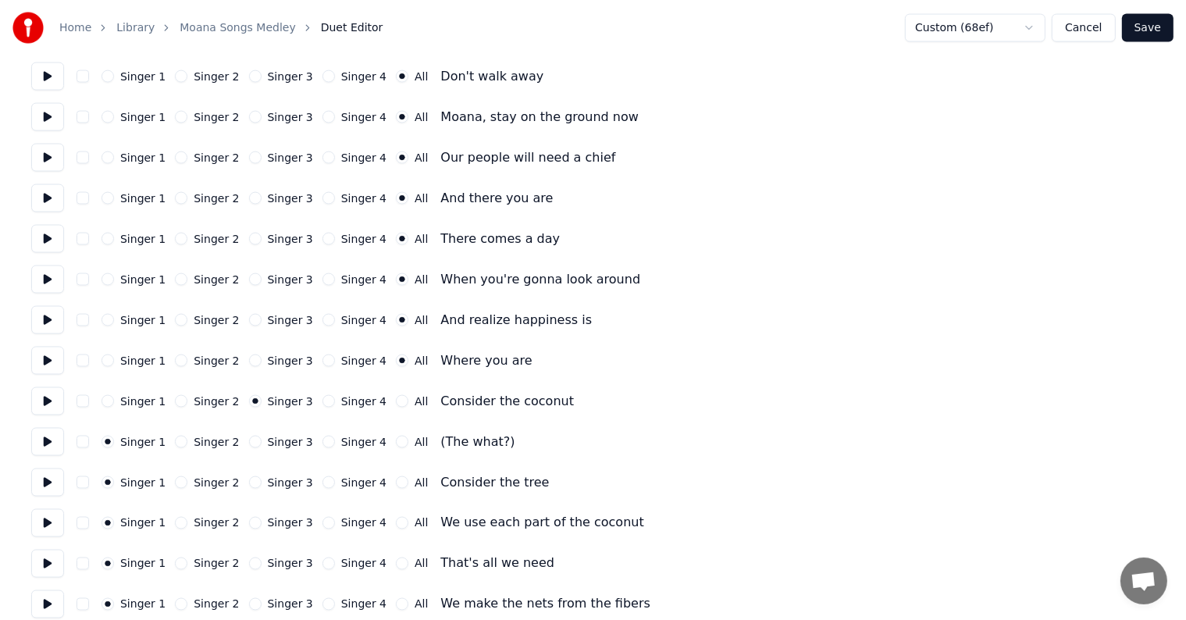
scroll to position [2499, 0]
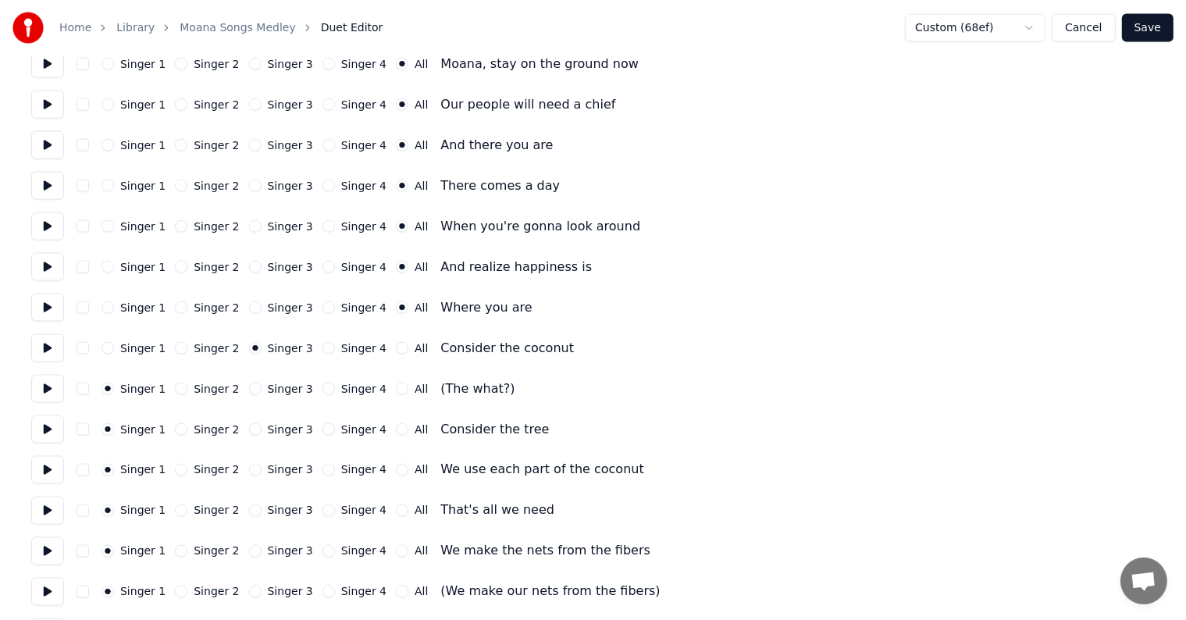
click at [322, 387] on button "Singer 4" at bounding box center [328, 389] width 12 height 12
click at [249, 431] on button "Singer 3" at bounding box center [255, 429] width 12 height 12
click at [54, 471] on button at bounding box center [47, 470] width 33 height 28
click at [396, 469] on button "All" at bounding box center [402, 470] width 12 height 12
click at [55, 508] on button at bounding box center [47, 511] width 33 height 28
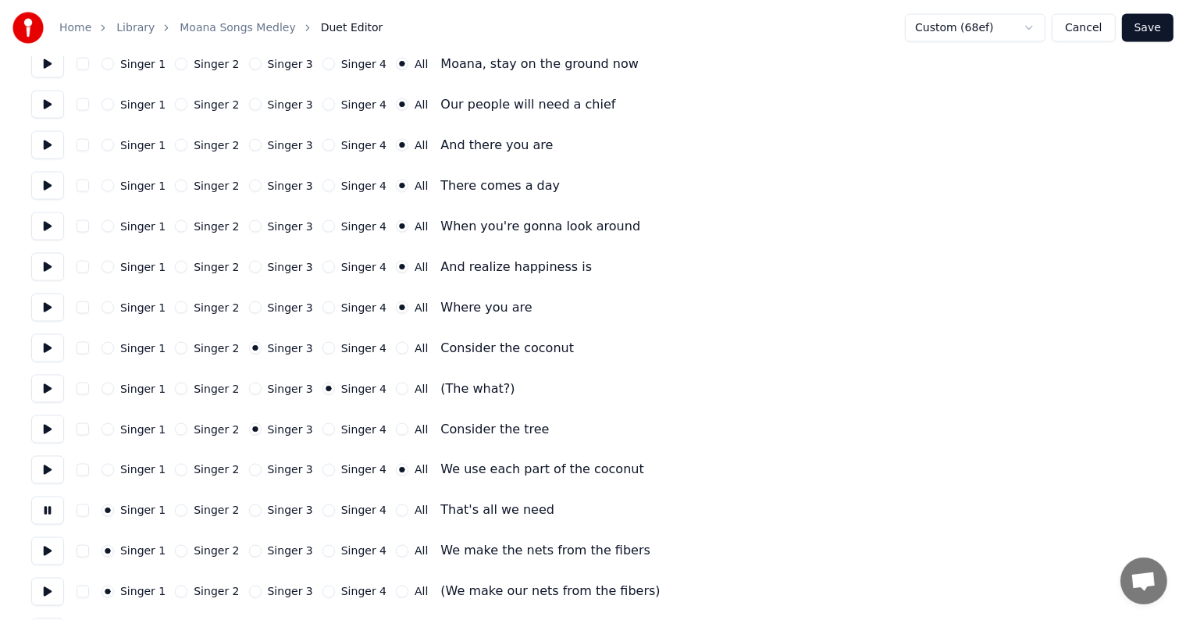
click at [396, 512] on div "All" at bounding box center [412, 510] width 32 height 12
click at [396, 511] on button "All" at bounding box center [402, 510] width 12 height 12
click at [45, 556] on button at bounding box center [47, 551] width 33 height 28
click at [322, 554] on button "Singer 4" at bounding box center [328, 551] width 12 height 12
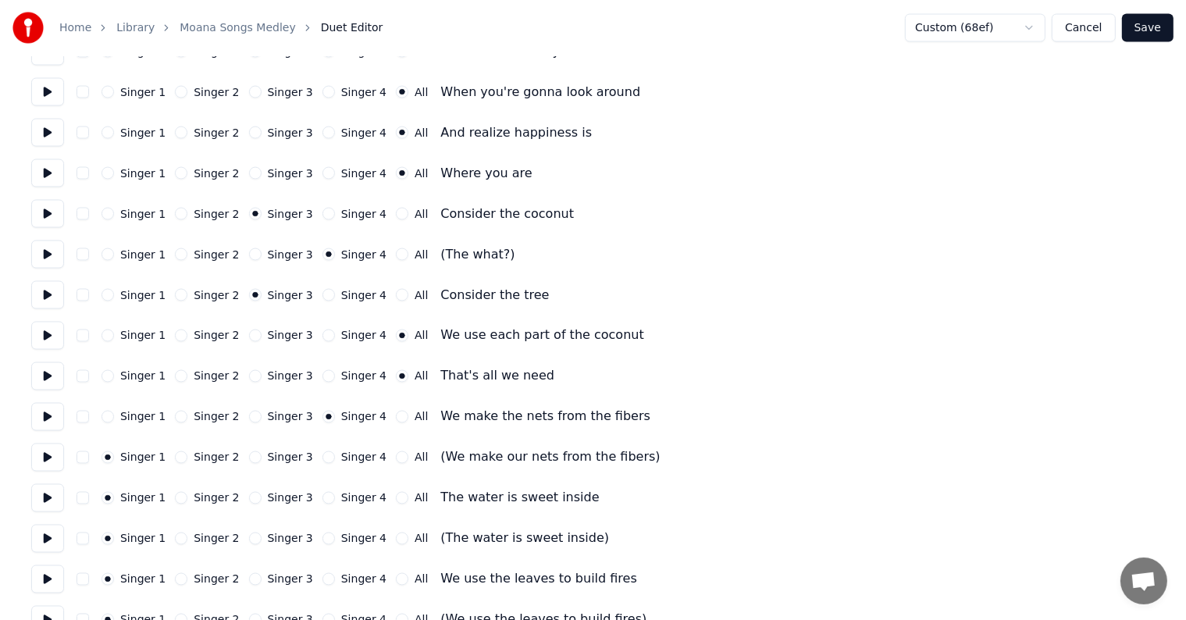
scroll to position [2655, 0]
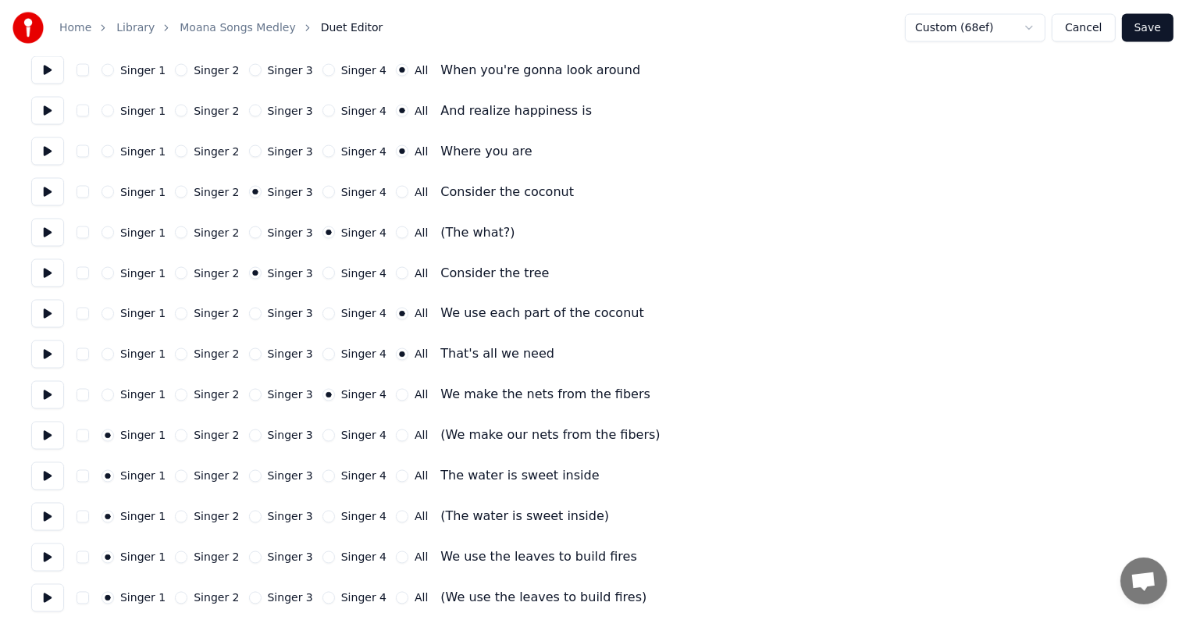
drag, startPoint x: 245, startPoint y: 437, endPoint x: 255, endPoint y: 433, distance: 10.9
click at [249, 437] on button "Singer 3" at bounding box center [255, 435] width 12 height 12
click at [44, 475] on button at bounding box center [47, 476] width 33 height 28
click at [62, 476] on button at bounding box center [47, 476] width 33 height 28
click at [56, 478] on button at bounding box center [47, 476] width 33 height 28
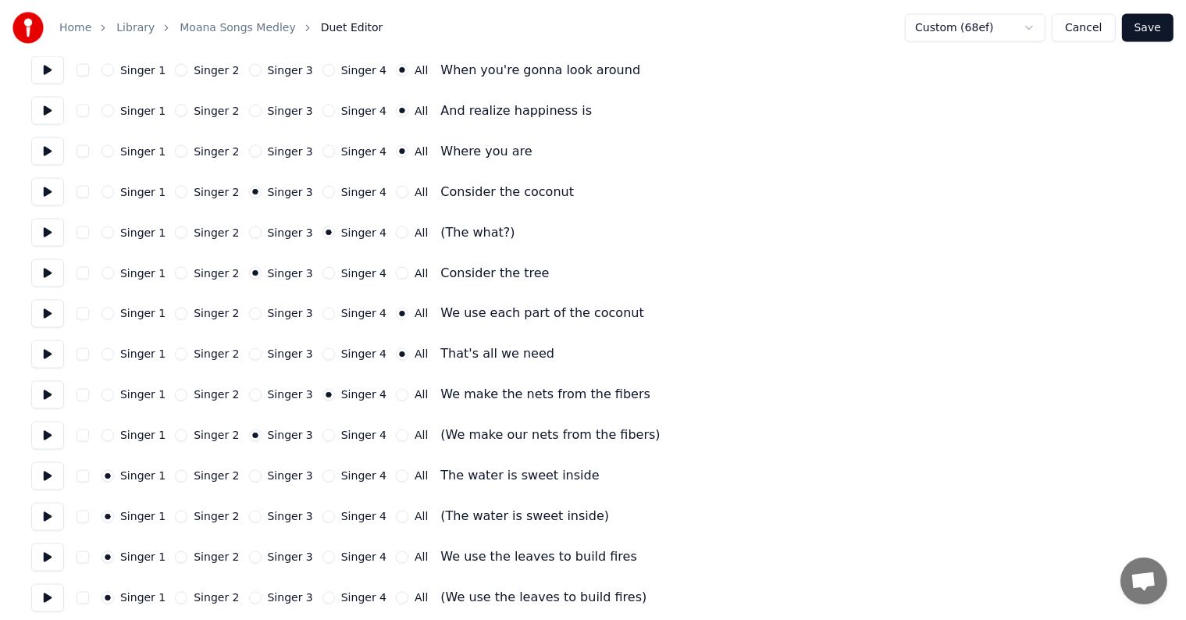
click at [56, 478] on button at bounding box center [47, 476] width 33 height 28
click at [40, 481] on button at bounding box center [47, 476] width 33 height 28
click at [55, 436] on button at bounding box center [47, 436] width 33 height 28
click at [46, 389] on button at bounding box center [47, 395] width 33 height 28
click at [322, 479] on button "Singer 4" at bounding box center [328, 476] width 12 height 12
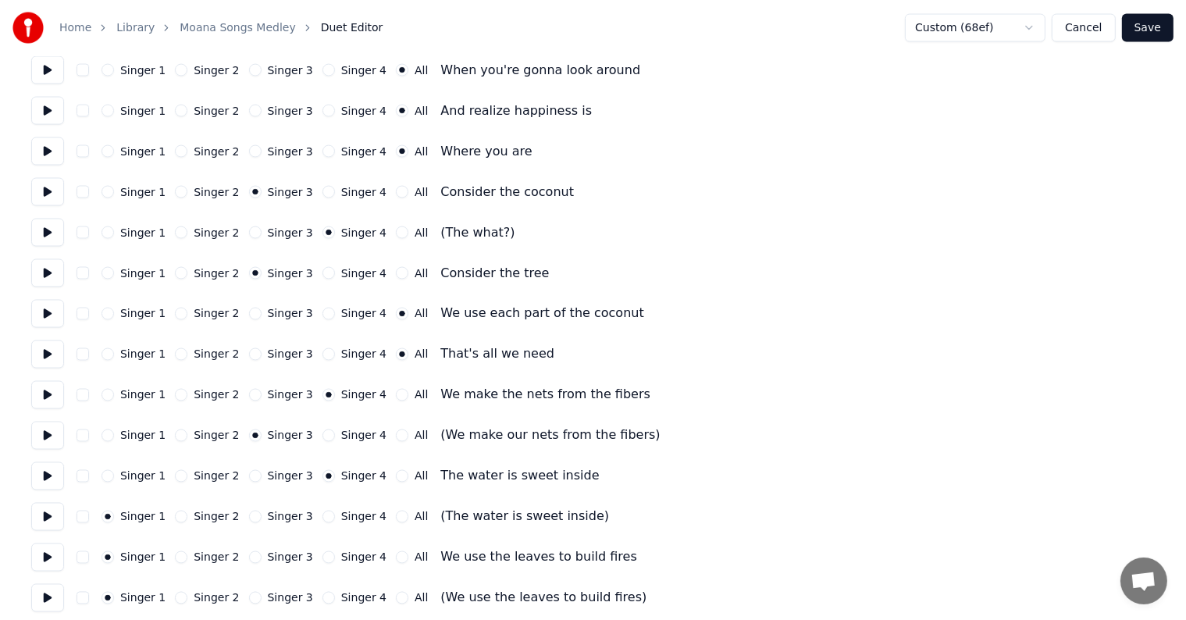
click at [249, 522] on button "Singer 3" at bounding box center [255, 517] width 12 height 12
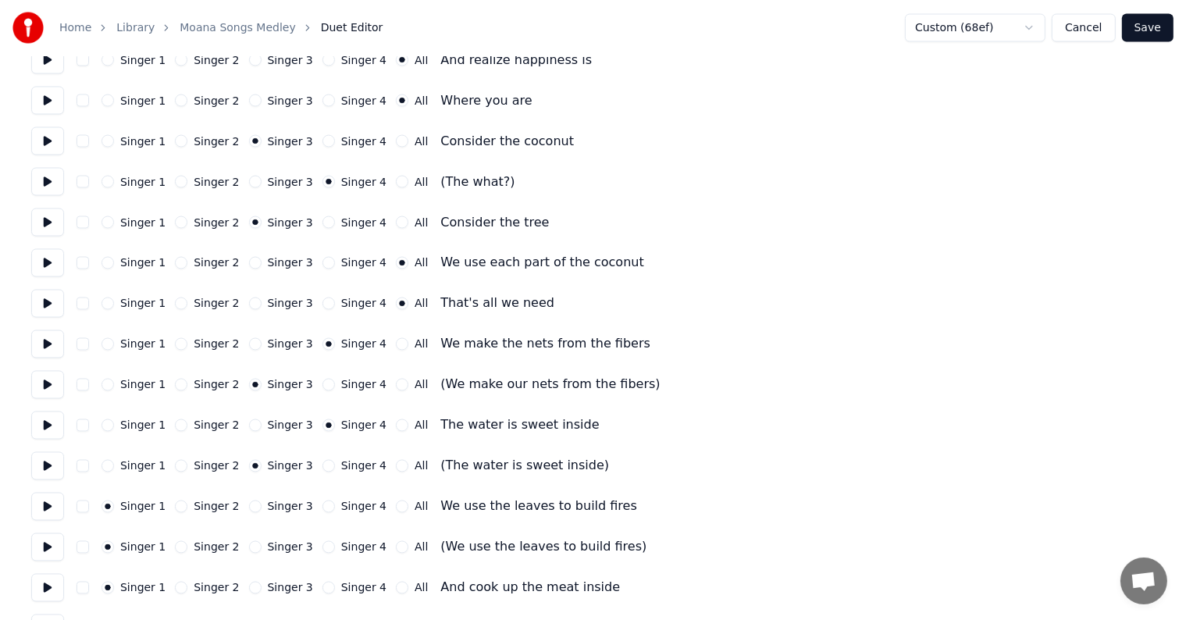
scroll to position [2733, 0]
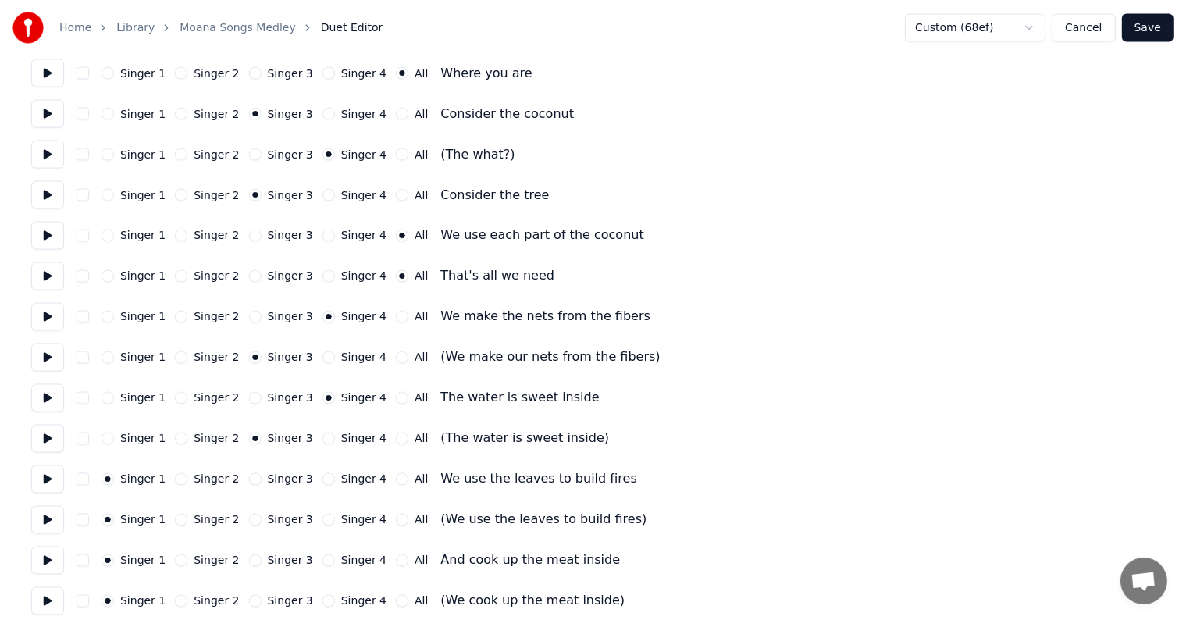
click at [322, 475] on button "Singer 4" at bounding box center [328, 479] width 12 height 12
click at [47, 479] on button at bounding box center [47, 479] width 33 height 28
click at [249, 521] on button "Singer 3" at bounding box center [255, 520] width 12 height 12
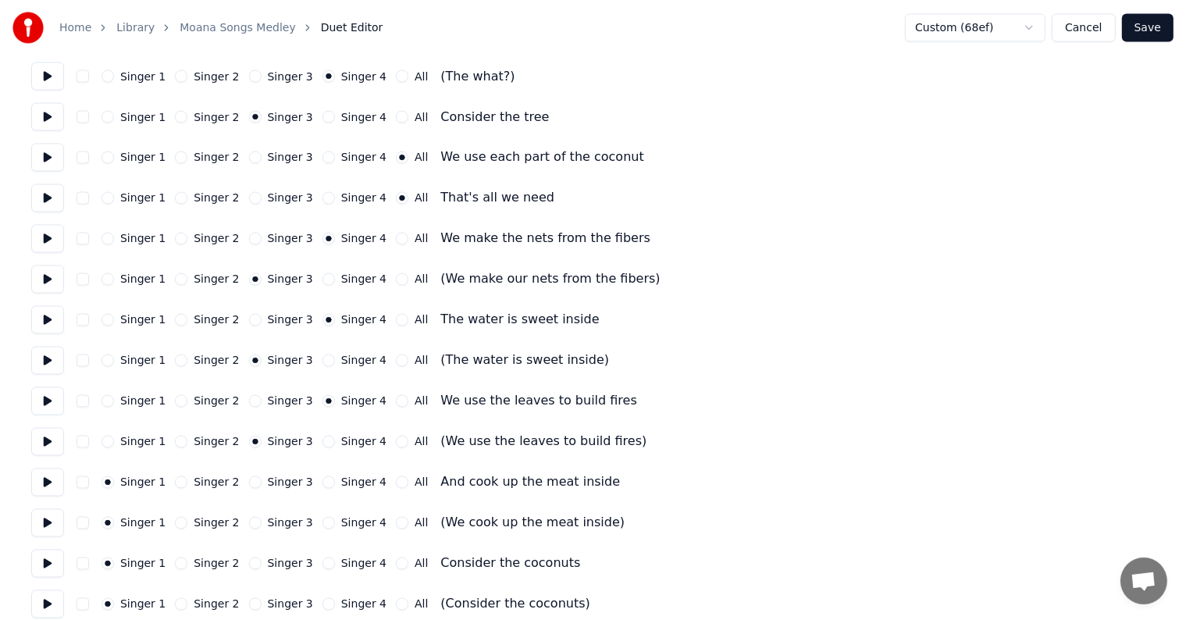
click at [45, 479] on button at bounding box center [47, 483] width 33 height 28
click at [322, 486] on button "Singer 4" at bounding box center [328, 482] width 12 height 12
click at [249, 526] on button "Singer 3" at bounding box center [255, 523] width 12 height 12
click at [52, 518] on button at bounding box center [47, 523] width 33 height 28
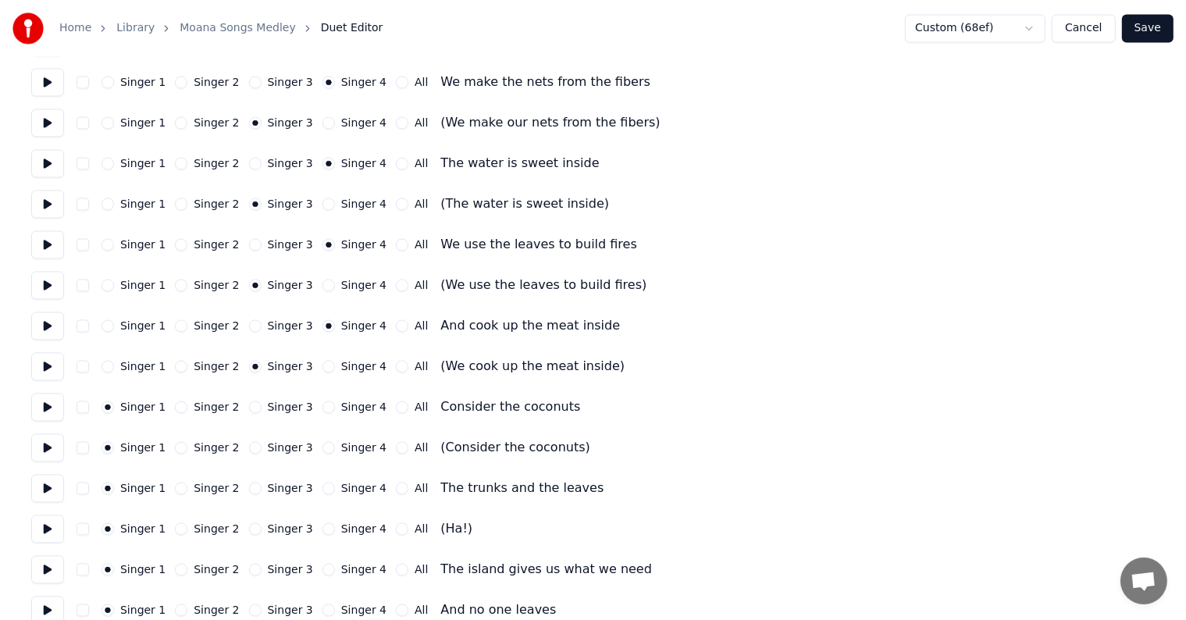
click at [322, 408] on button "Singer 4" at bounding box center [328, 407] width 12 height 12
click at [47, 412] on button at bounding box center [47, 408] width 33 height 28
click at [250, 452] on div "Singer 3" at bounding box center [281, 448] width 64 height 12
click at [249, 446] on button "Singer 3" at bounding box center [255, 448] width 12 height 12
click at [322, 491] on div "Singer 4" at bounding box center [354, 489] width 64 height 12
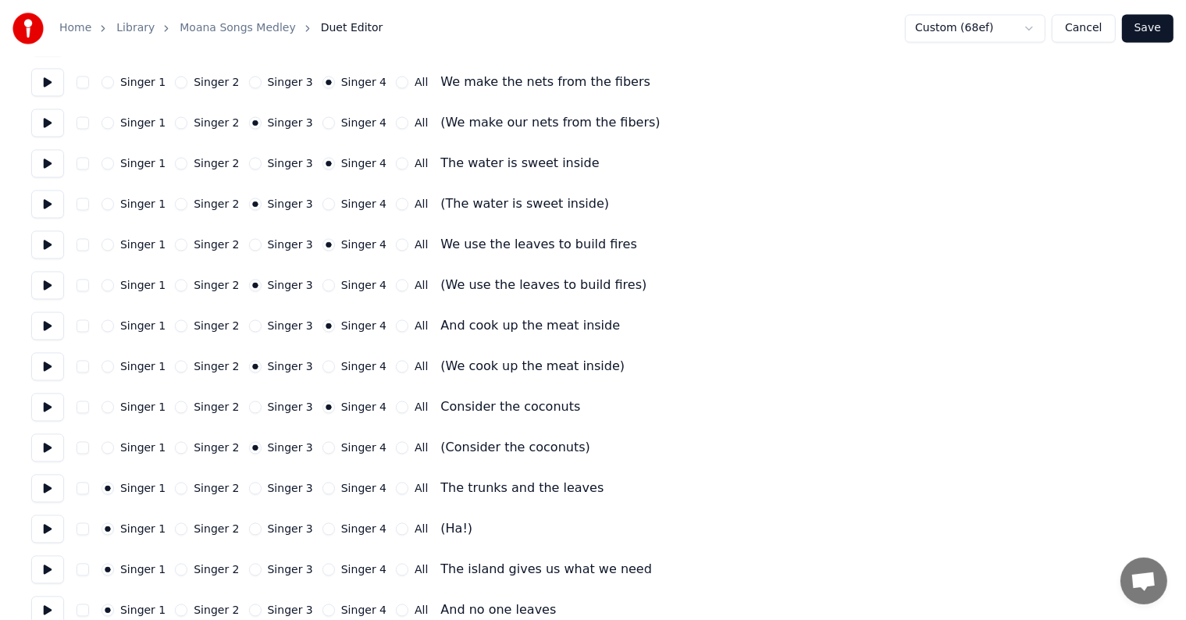
click at [322, 490] on button "Singer 4" at bounding box center [328, 489] width 12 height 12
click at [52, 526] on button at bounding box center [47, 529] width 33 height 28
click at [249, 528] on button "Singer 3" at bounding box center [255, 529] width 12 height 12
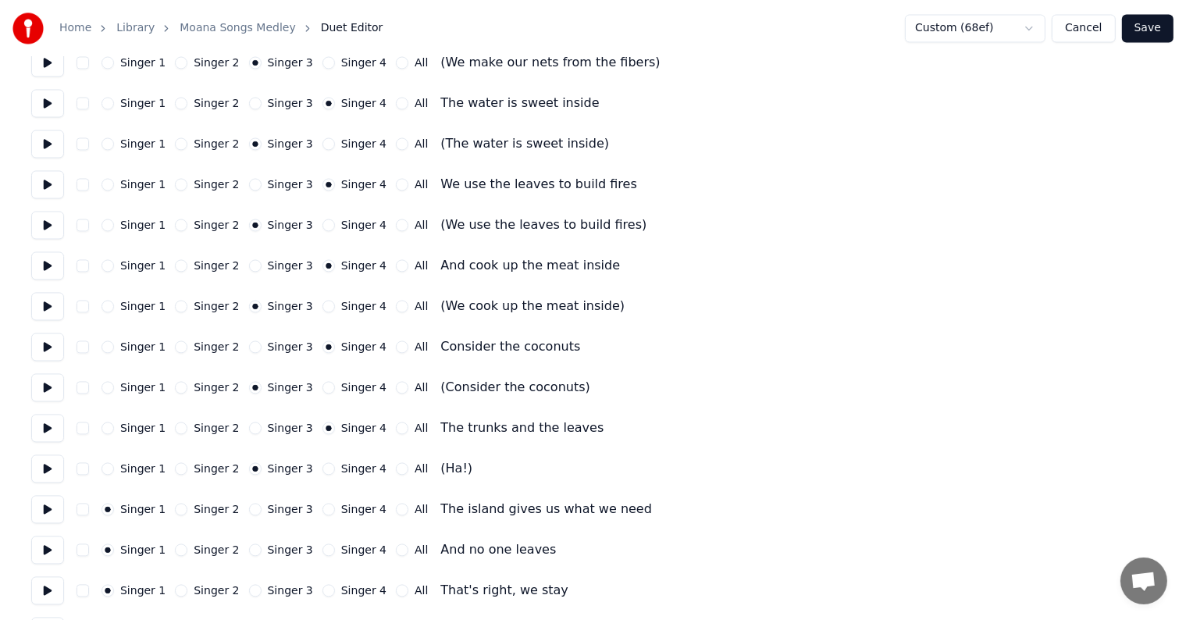
scroll to position [3123, 0]
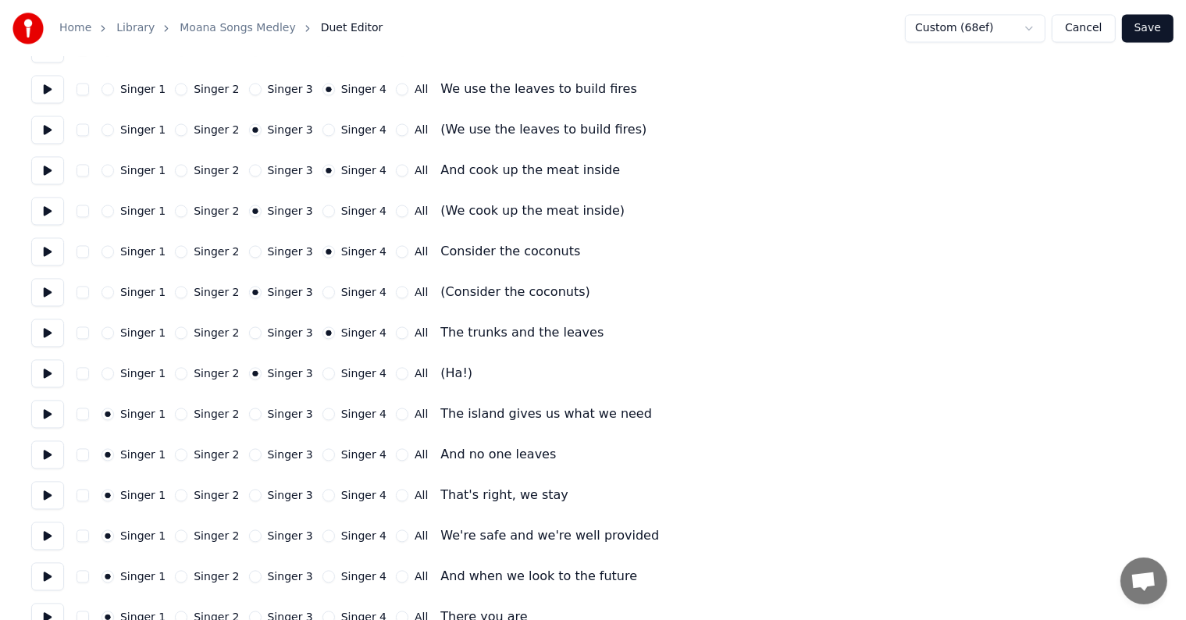
click at [51, 421] on button at bounding box center [47, 414] width 33 height 28
click at [396, 412] on button "All" at bounding box center [402, 414] width 12 height 12
click at [175, 453] on button "Singer 2" at bounding box center [181, 454] width 12 height 12
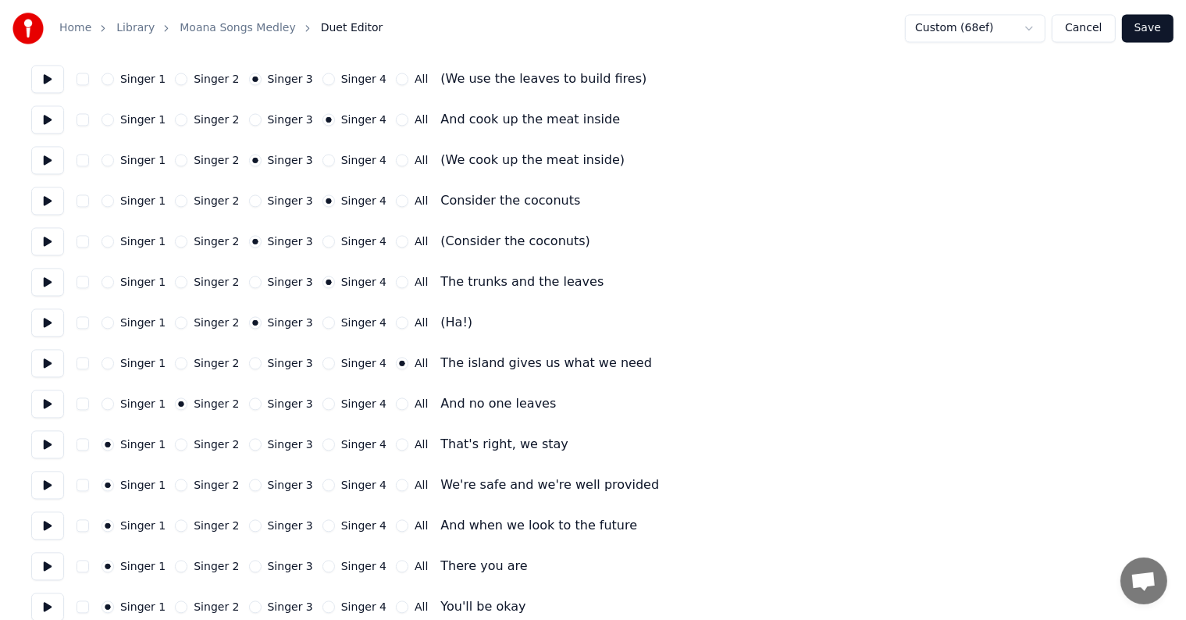
scroll to position [3202, 0]
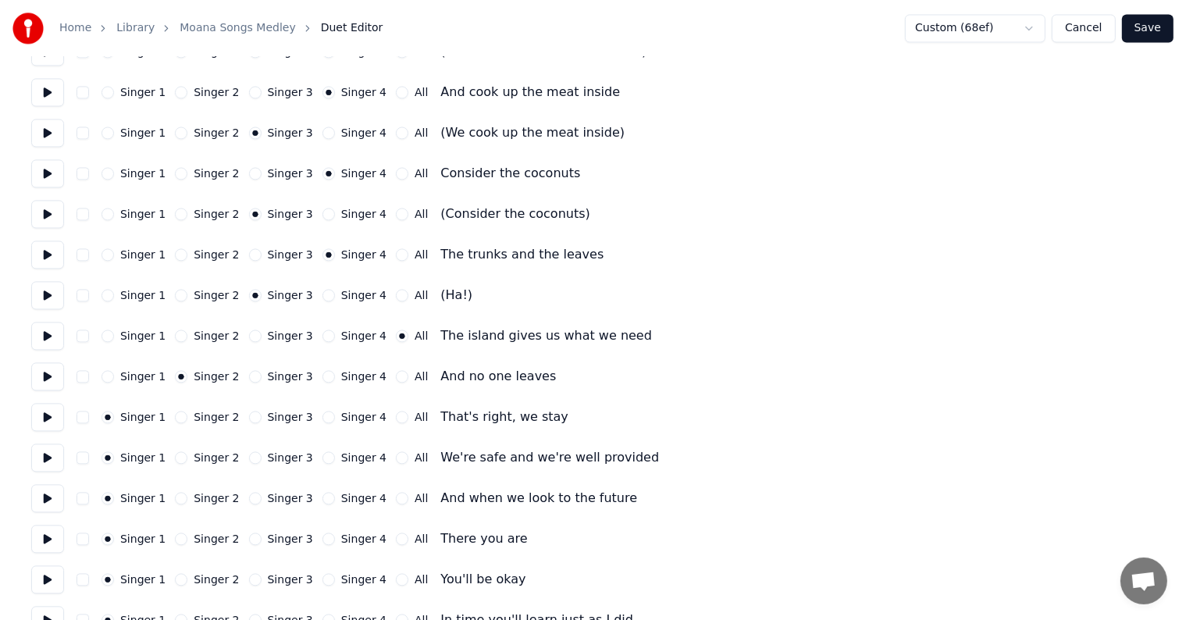
drag, startPoint x: 53, startPoint y: 419, endPoint x: 121, endPoint y: 415, distance: 68.0
click at [54, 419] on button at bounding box center [47, 417] width 33 height 28
click at [396, 418] on button "All" at bounding box center [402, 417] width 12 height 12
click at [396, 460] on button "All" at bounding box center [402, 457] width 12 height 12
click at [396, 500] on button "All" at bounding box center [402, 498] width 12 height 12
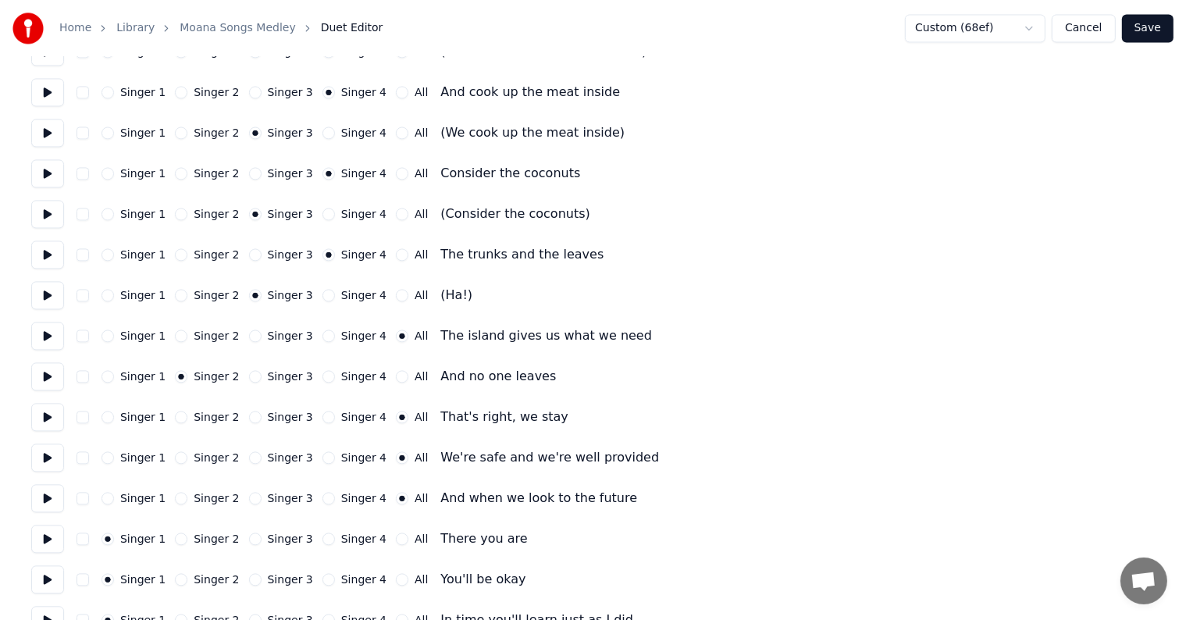
click at [396, 540] on button "All" at bounding box center [402, 539] width 12 height 12
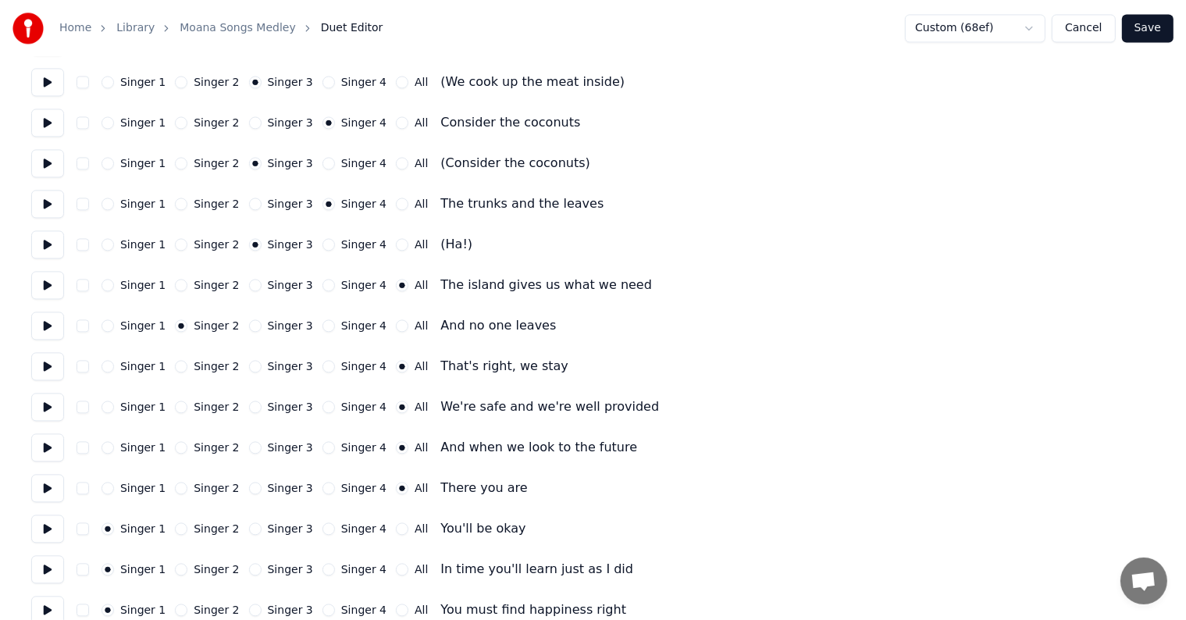
scroll to position [3280, 0]
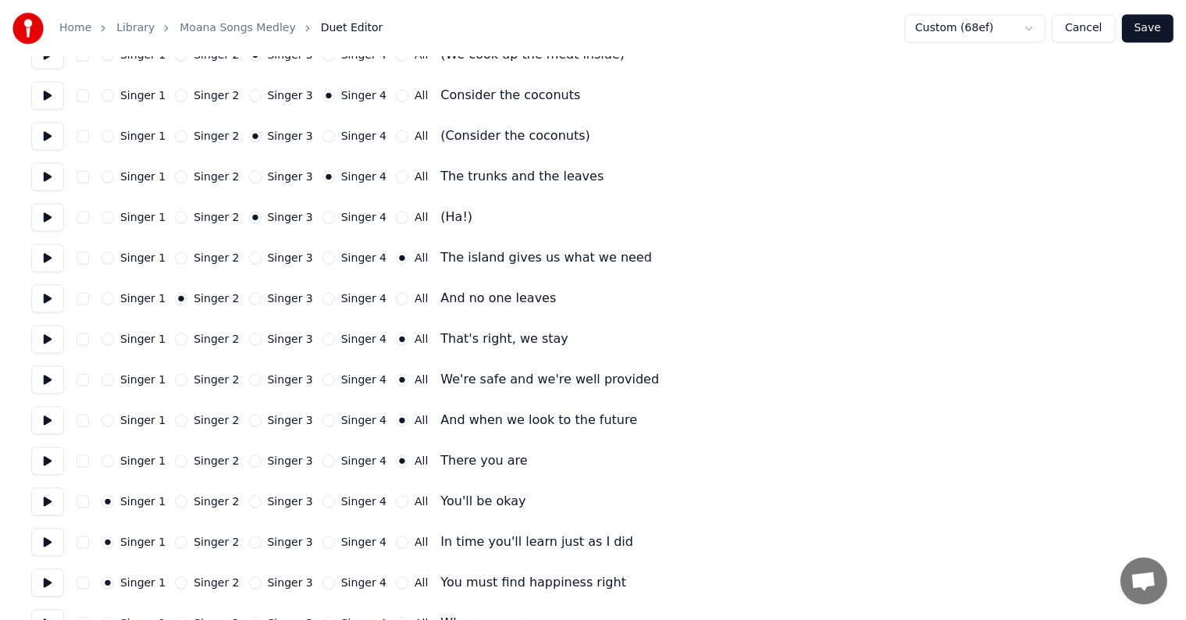
click at [48, 496] on button at bounding box center [47, 501] width 33 height 28
click at [45, 455] on button at bounding box center [47, 461] width 33 height 28
click at [396, 500] on div "All" at bounding box center [412, 501] width 32 height 12
click at [396, 500] on button "All" at bounding box center [402, 501] width 12 height 12
click at [48, 547] on button at bounding box center [47, 542] width 33 height 28
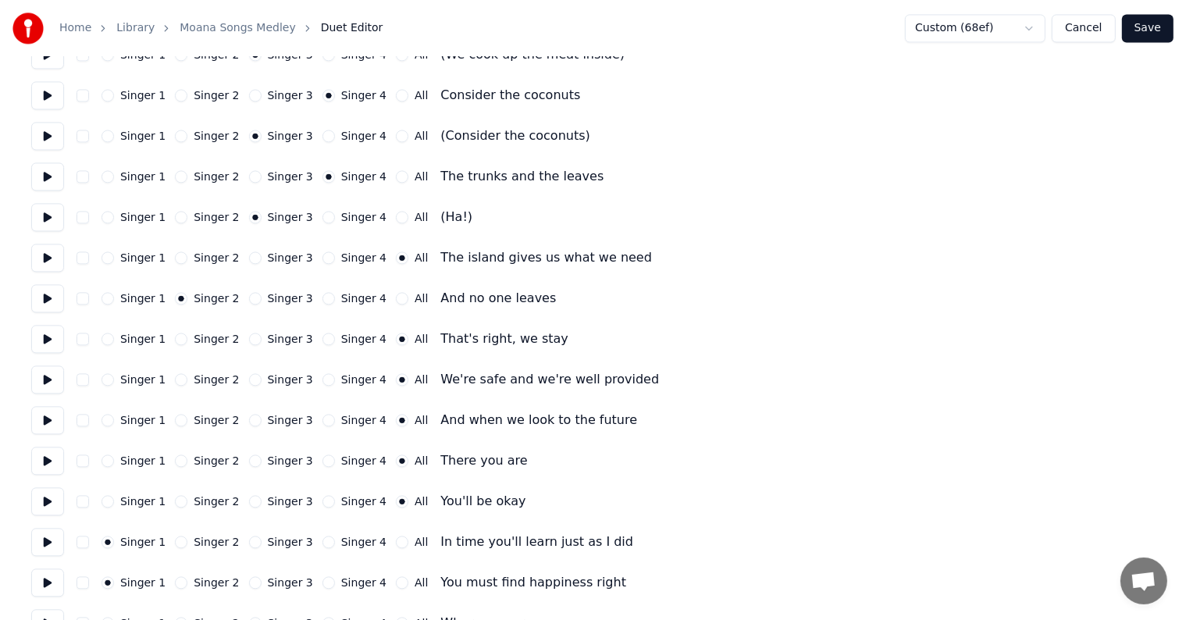
click at [396, 541] on button "All" at bounding box center [402, 542] width 12 height 12
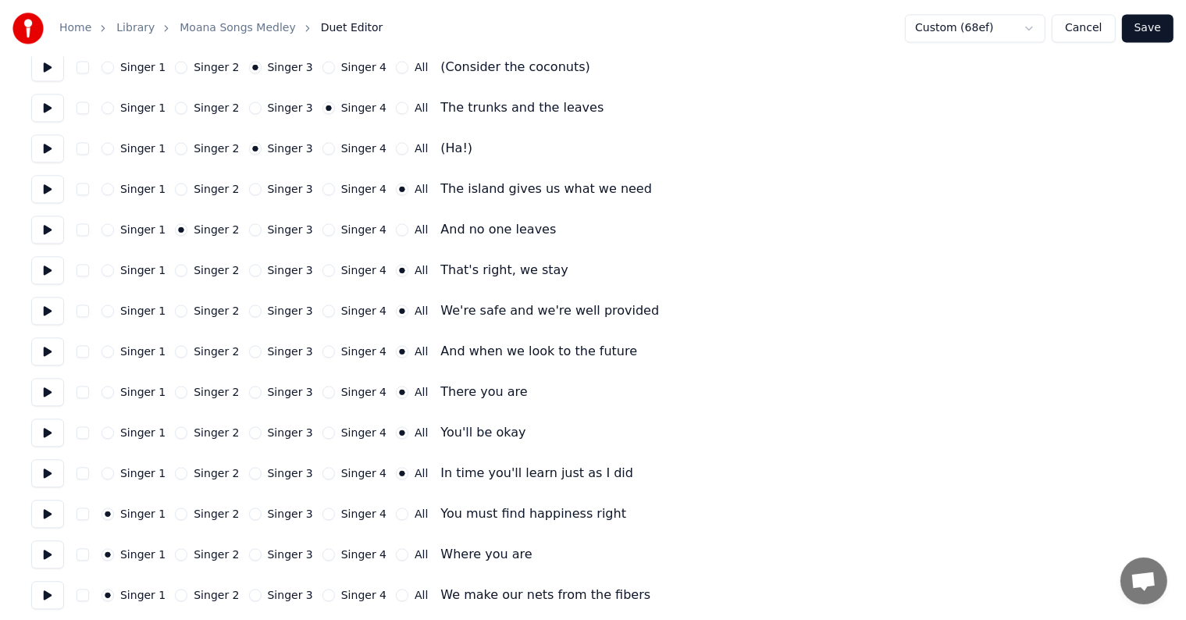
scroll to position [3436, 0]
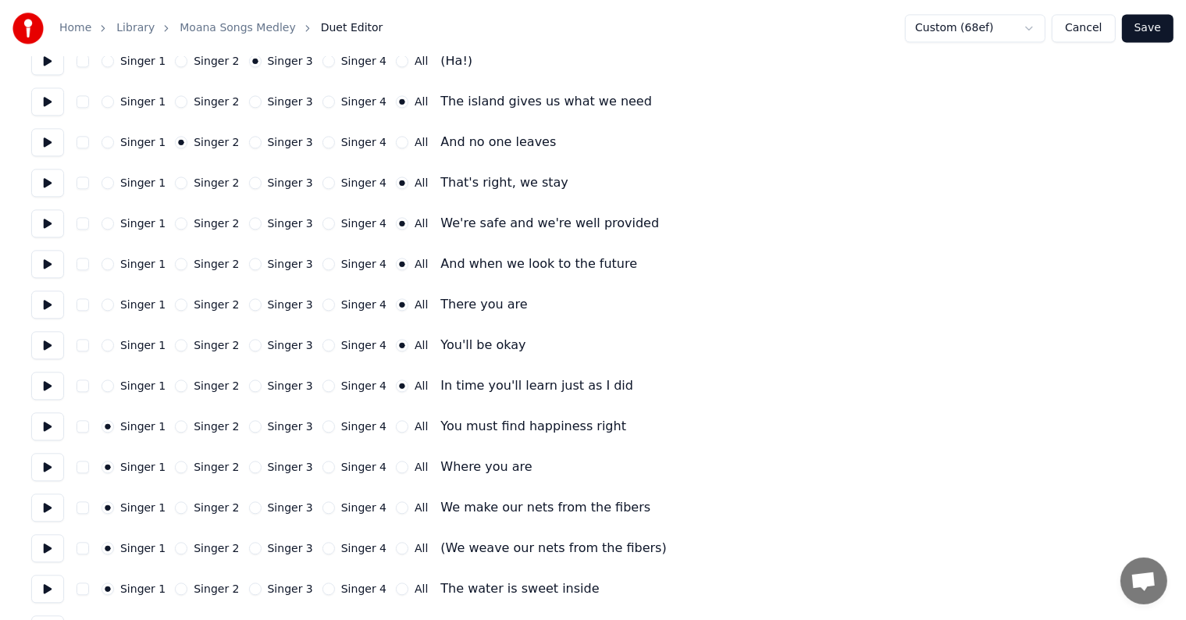
click at [41, 428] on button at bounding box center [47, 426] width 33 height 28
click at [390, 433] on div "Singer 1 Singer 2 Singer 3 Singer 4 All You must find happiness right" at bounding box center [593, 426] width 1124 height 28
click at [396, 427] on button "All" at bounding box center [402, 426] width 12 height 12
click at [59, 466] on button at bounding box center [47, 467] width 33 height 28
click at [396, 464] on button "All" at bounding box center [402, 467] width 12 height 12
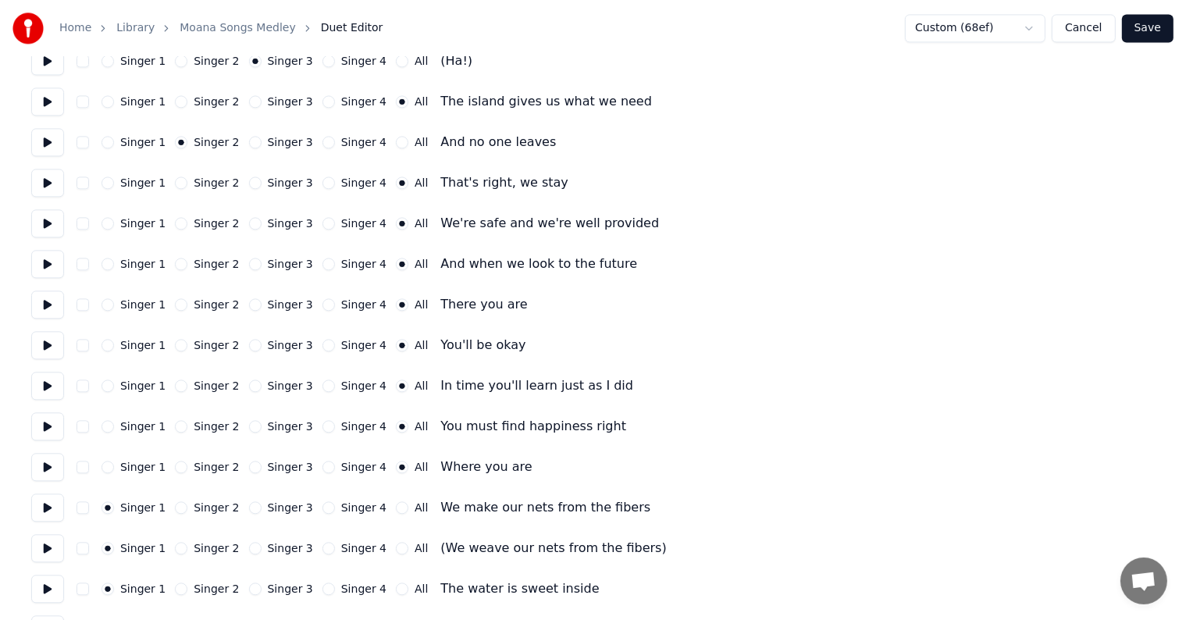
drag, startPoint x: 50, startPoint y: 505, endPoint x: 62, endPoint y: 501, distance: 13.1
click at [50, 506] on button at bounding box center [47, 508] width 33 height 28
click at [50, 508] on button at bounding box center [47, 508] width 33 height 28
click at [249, 505] on button "Singer 3" at bounding box center [255, 507] width 12 height 12
drag, startPoint x: 311, startPoint y: 548, endPoint x: 302, endPoint y: 528, distance: 22.0
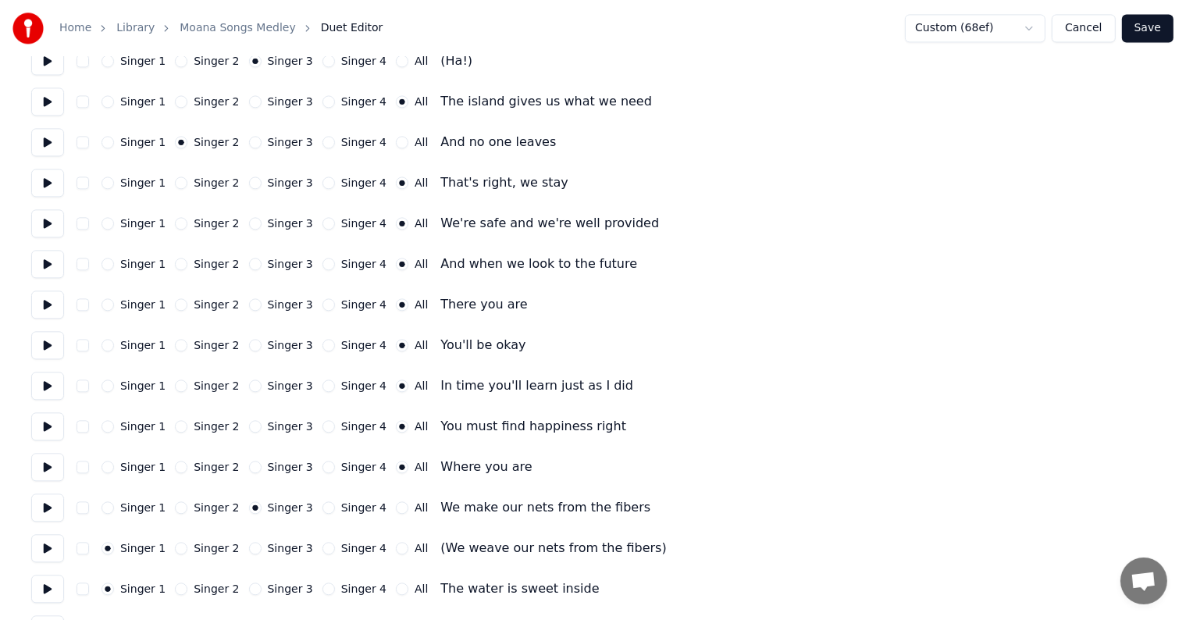
click at [322, 548] on button "Singer 4" at bounding box center [328, 548] width 12 height 12
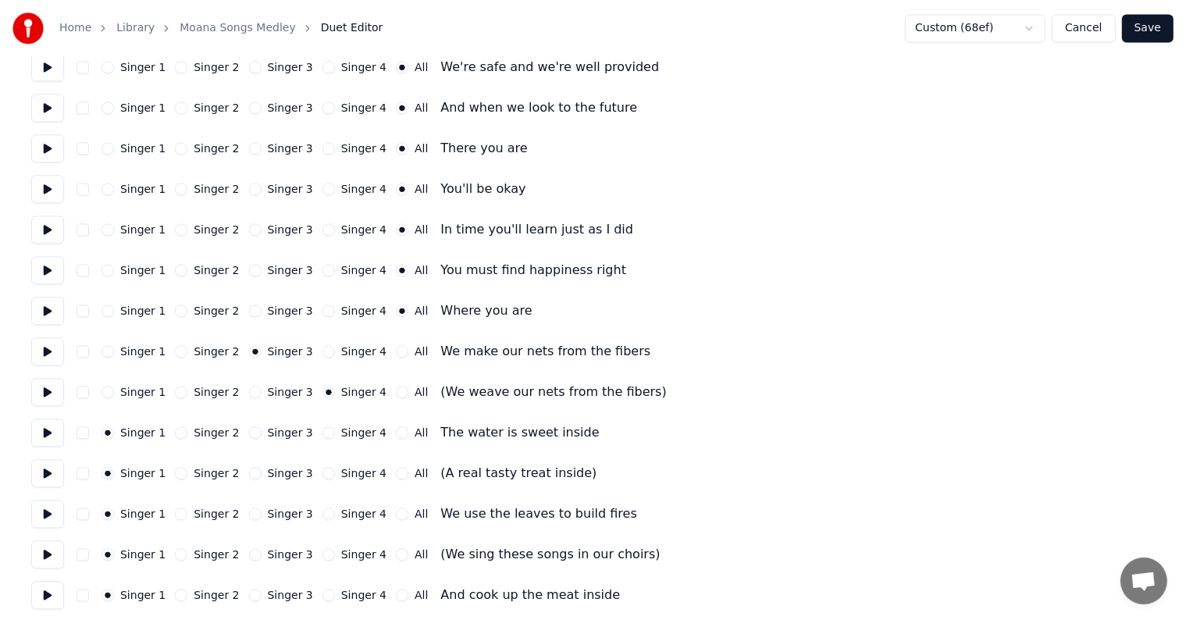
click at [249, 430] on button "Singer 3" at bounding box center [255, 432] width 12 height 12
click at [322, 471] on button "Singer 4" at bounding box center [328, 473] width 12 height 12
click at [249, 516] on button "Singer 3" at bounding box center [255, 514] width 12 height 12
click at [322, 558] on button "Singer 4" at bounding box center [328, 554] width 12 height 12
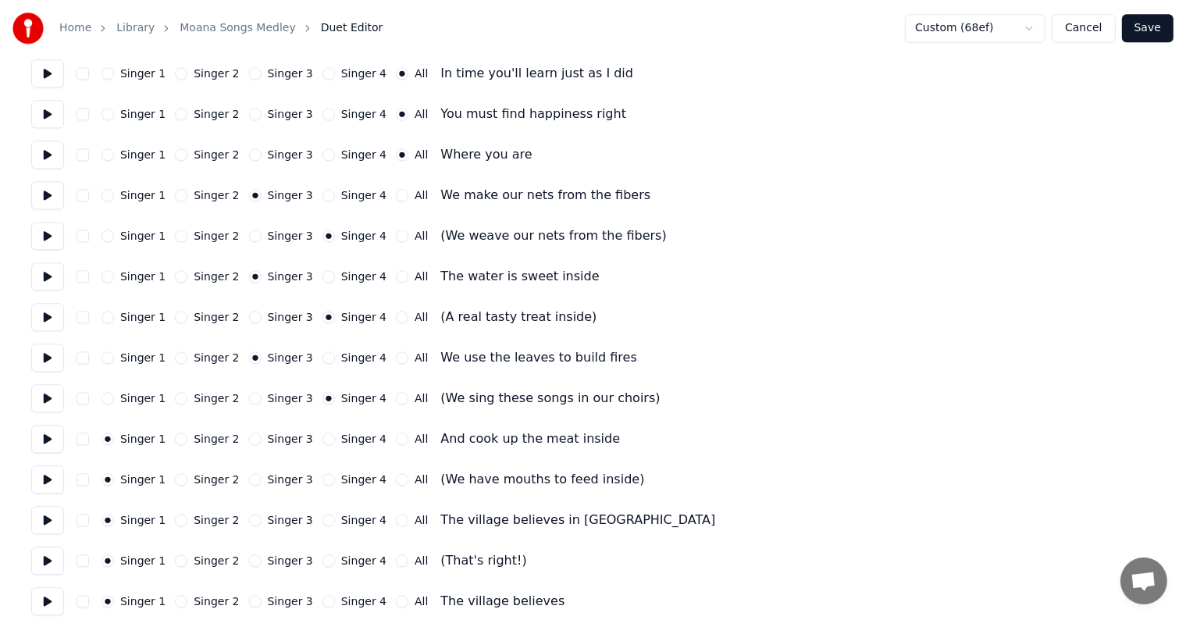
click at [249, 440] on button "Singer 3" at bounding box center [255, 439] width 12 height 12
click at [322, 479] on button "Singer 4" at bounding box center [328, 479] width 12 height 12
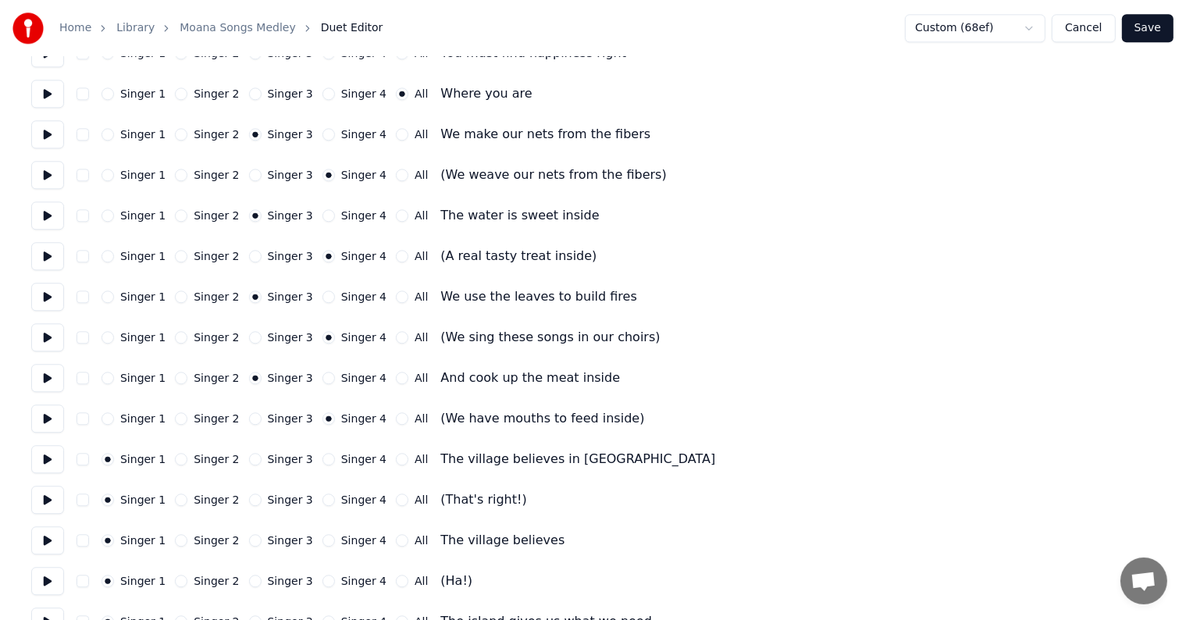
scroll to position [3826, 0]
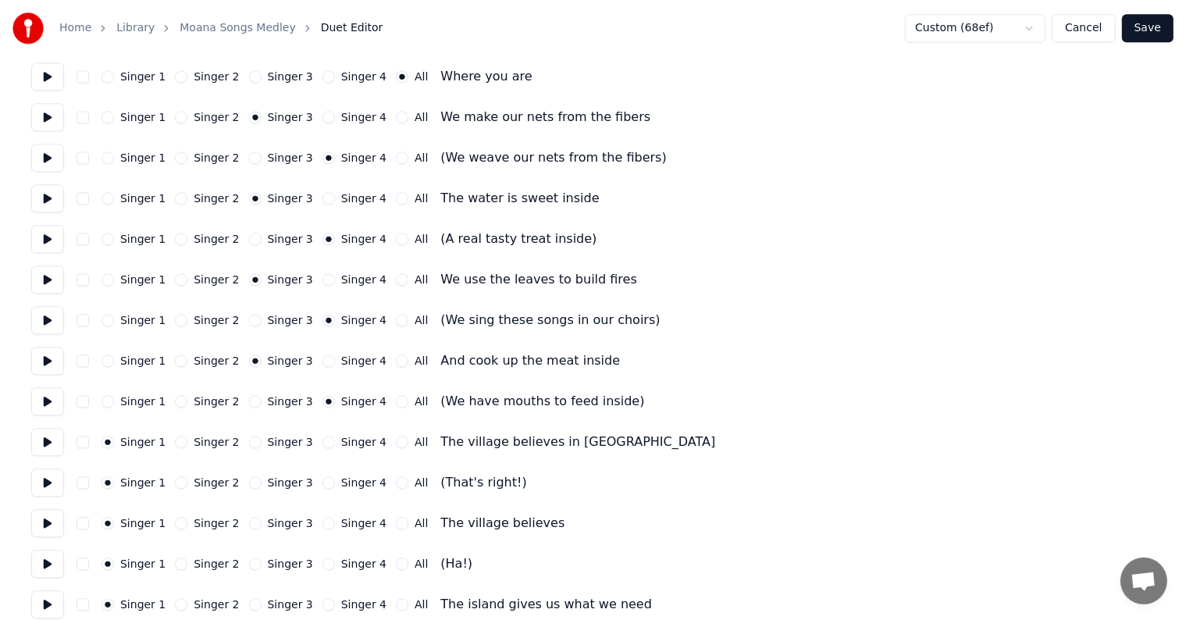
click at [249, 442] on button "Singer 3" at bounding box center [255, 442] width 12 height 12
click at [55, 483] on button at bounding box center [47, 483] width 33 height 28
click at [56, 483] on button at bounding box center [47, 483] width 33 height 28
drag, startPoint x: 315, startPoint y: 481, endPoint x: 306, endPoint y: 485, distance: 10.2
click at [322, 481] on button "Singer 4" at bounding box center [328, 482] width 12 height 12
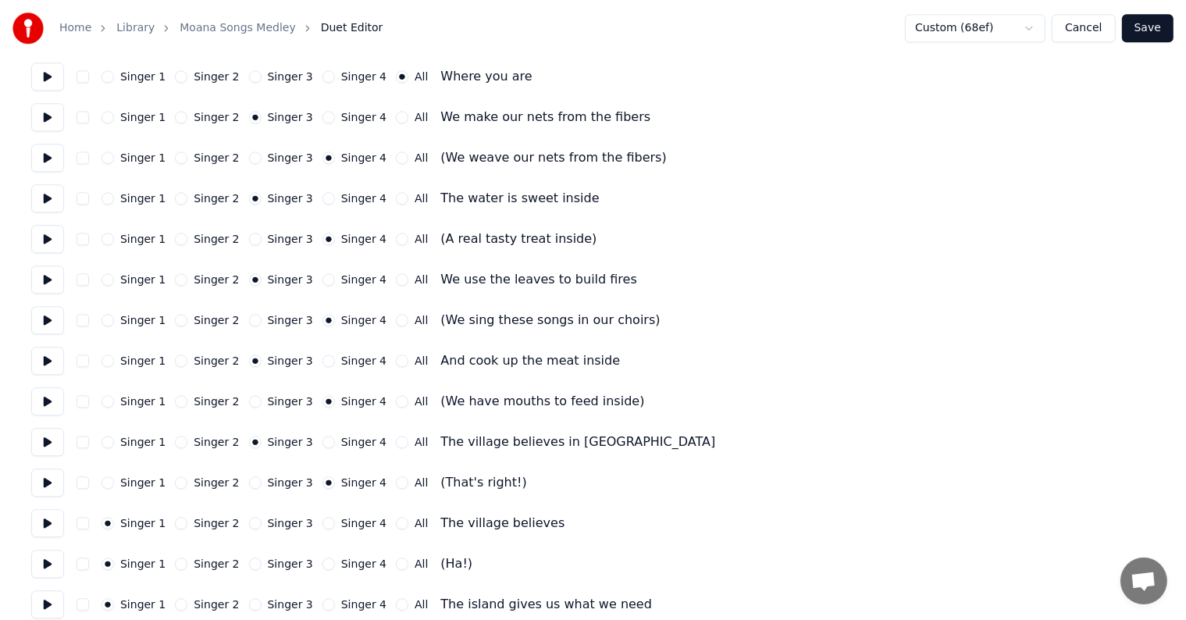
click at [249, 525] on button "Singer 3" at bounding box center [255, 523] width 12 height 12
click at [48, 526] on button at bounding box center [47, 523] width 33 height 28
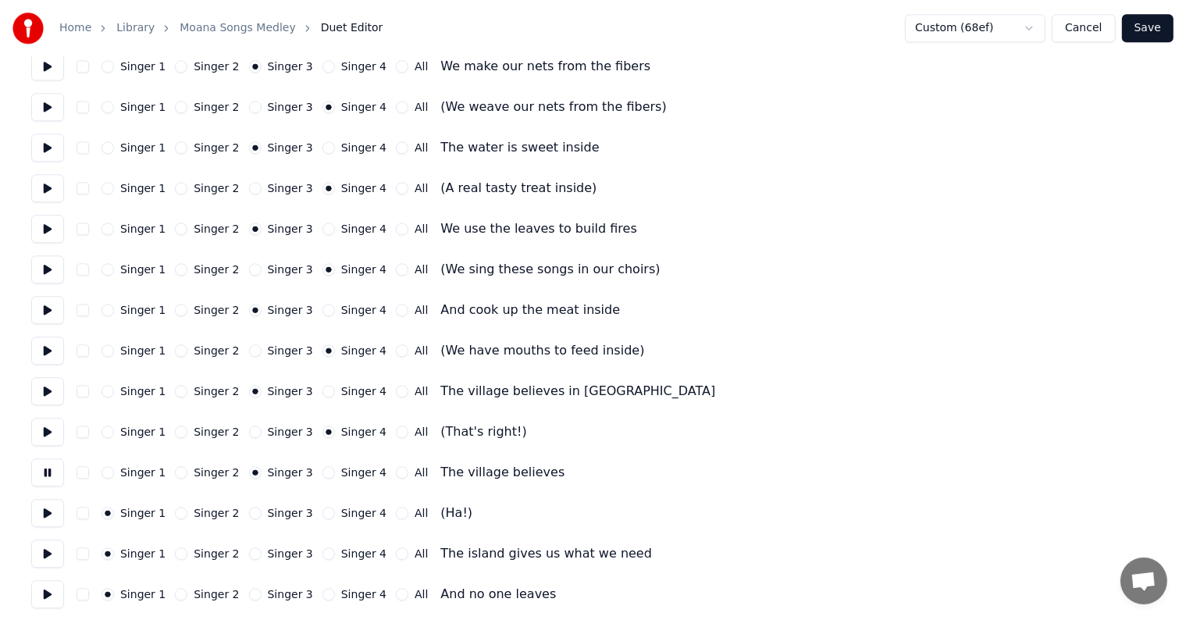
scroll to position [3904, 0]
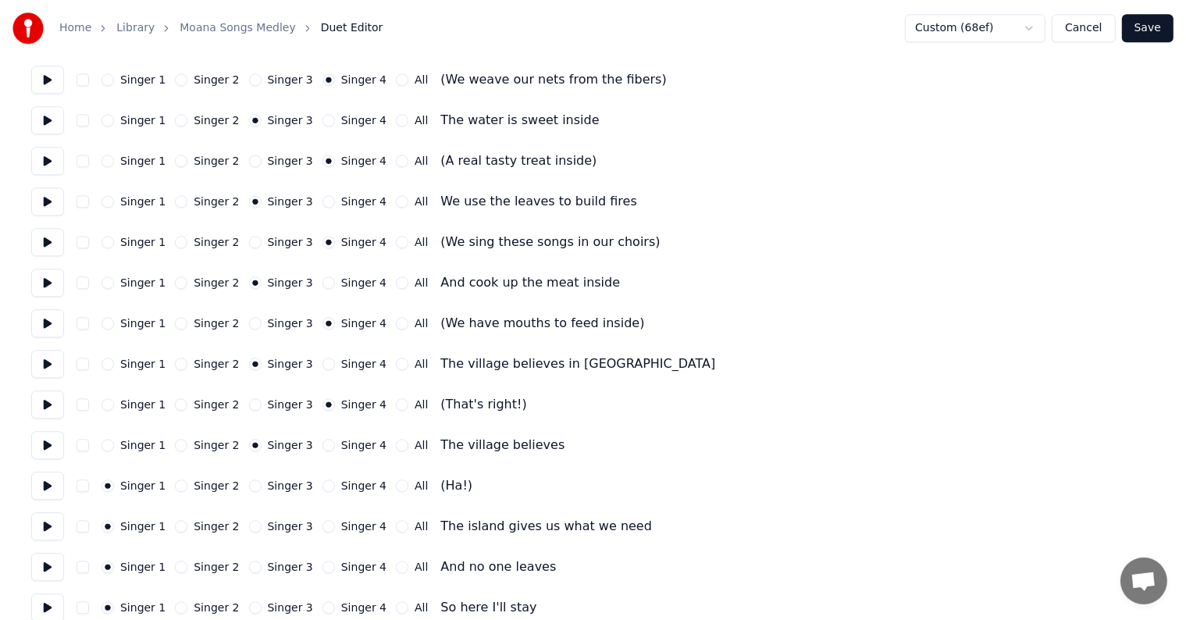
click at [322, 486] on button "Singer 4" at bounding box center [328, 485] width 12 height 12
click at [49, 532] on button at bounding box center [47, 526] width 33 height 28
click at [396, 522] on div "All" at bounding box center [412, 526] width 32 height 12
drag, startPoint x: 384, startPoint y: 529, endPoint x: 236, endPoint y: 575, distance: 155.6
click at [396, 528] on button "All" at bounding box center [402, 526] width 12 height 12
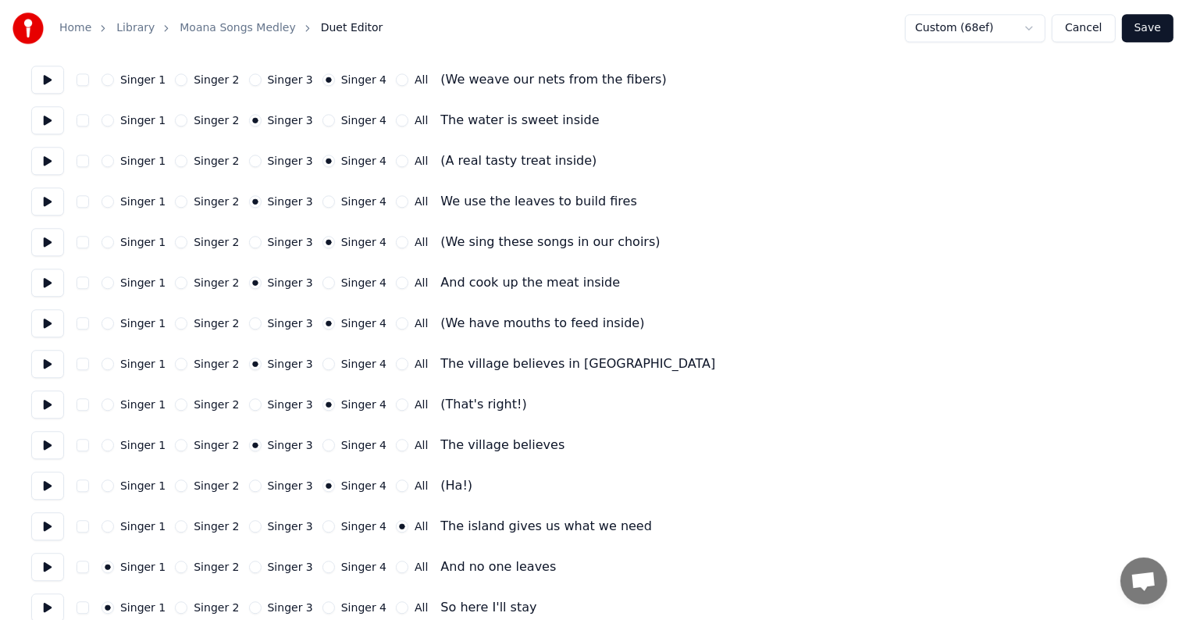
click at [52, 568] on button at bounding box center [47, 567] width 33 height 28
click at [177, 567] on button "Singer 2" at bounding box center [181, 567] width 12 height 12
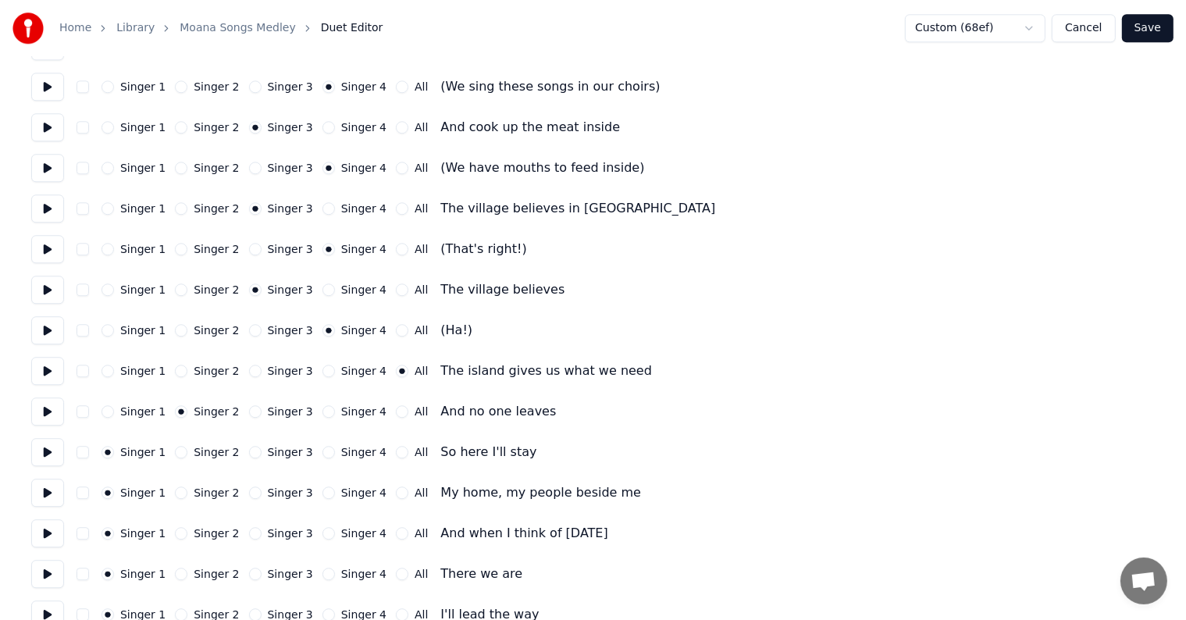
scroll to position [4060, 0]
click at [58, 454] on button at bounding box center [47, 451] width 33 height 28
click at [52, 455] on button at bounding box center [47, 451] width 33 height 28
click at [396, 453] on button "All" at bounding box center [402, 451] width 12 height 12
click at [396, 494] on button "All" at bounding box center [402, 492] width 12 height 12
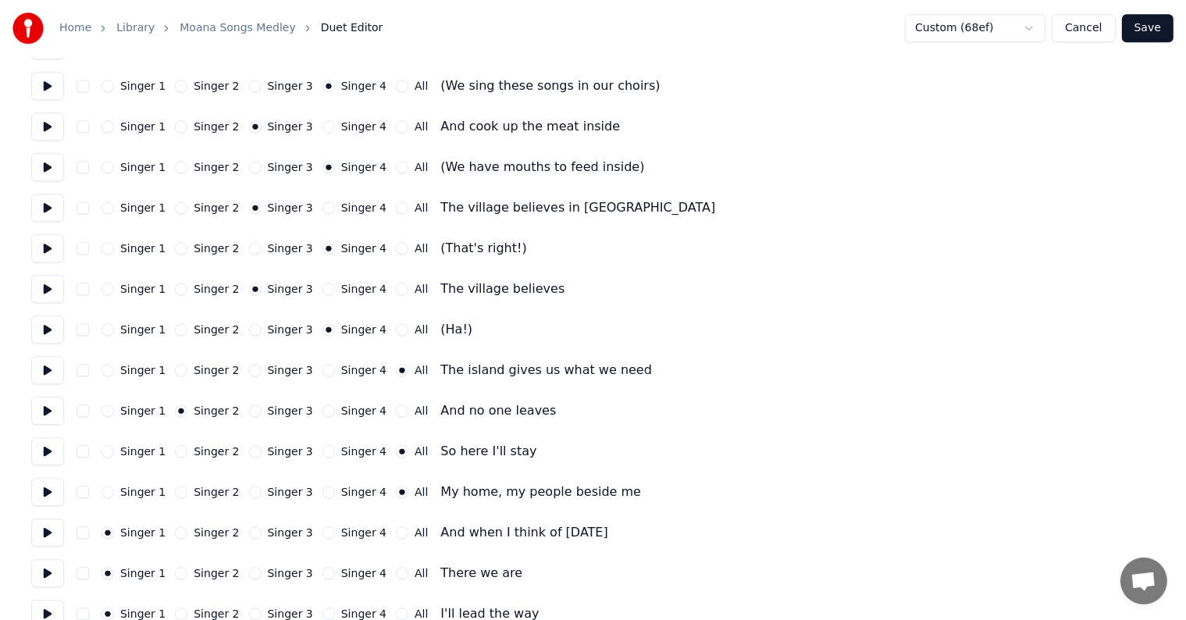
click at [383, 540] on div "Singer 1 Singer 2 Singer 3 Singer 4 All And when I think of tomorrow" at bounding box center [593, 532] width 1124 height 28
click at [396, 536] on button "All" at bounding box center [402, 532] width 12 height 12
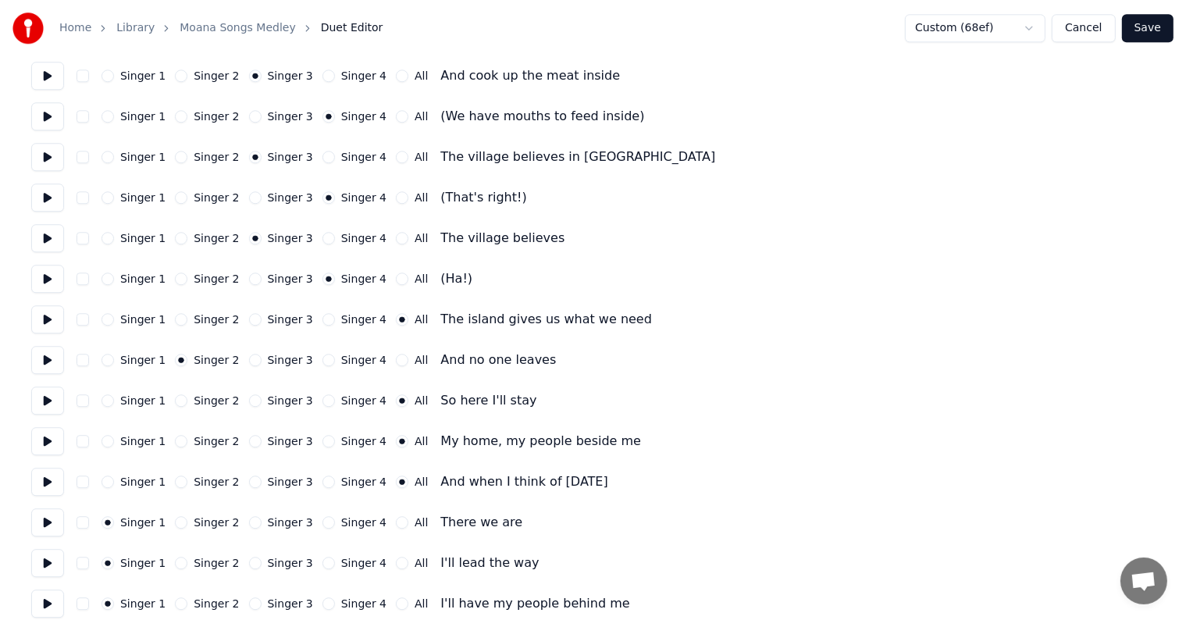
scroll to position [4139, 0]
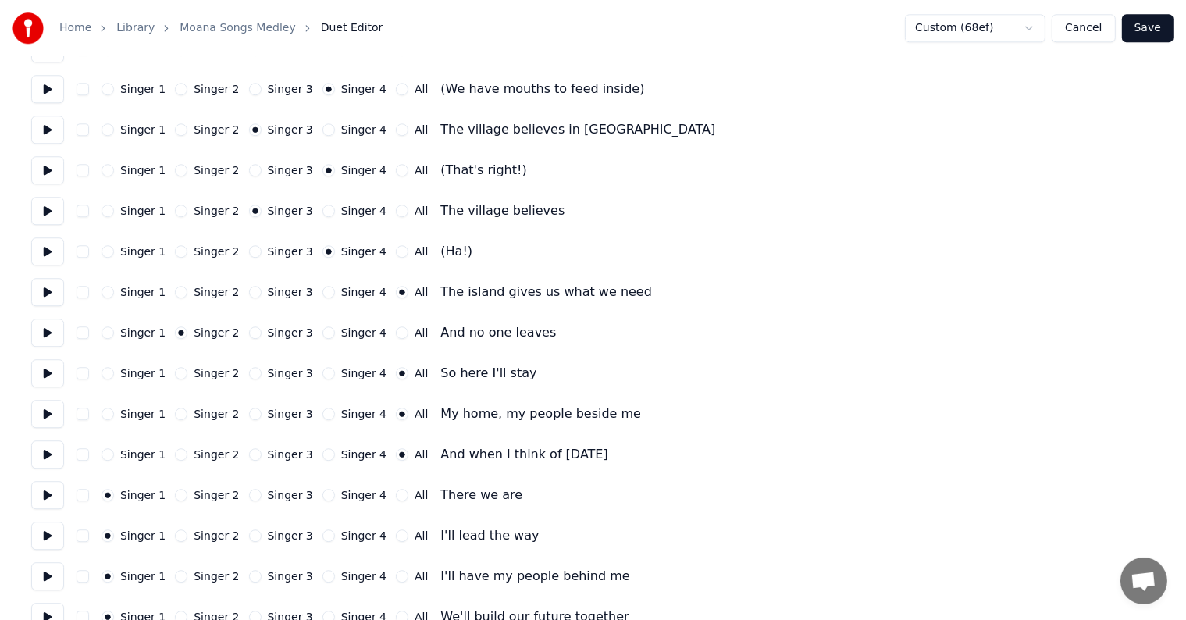
click at [396, 494] on button "All" at bounding box center [402, 495] width 12 height 12
click at [396, 538] on button "All" at bounding box center [402, 535] width 12 height 12
click at [396, 580] on button "All" at bounding box center [402, 576] width 12 height 12
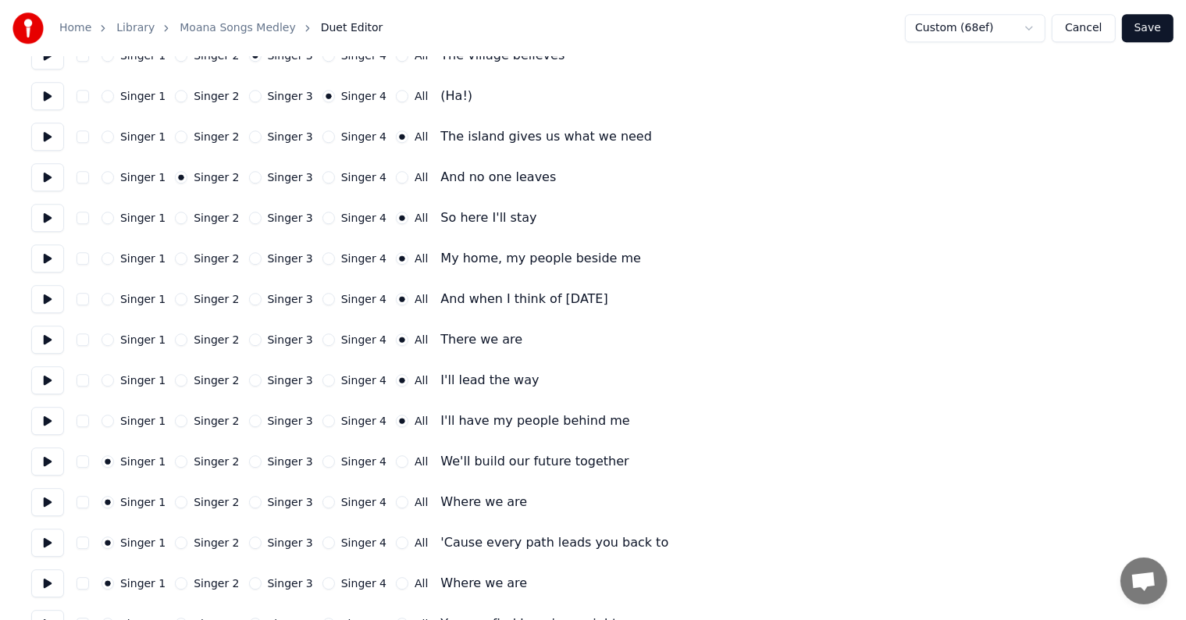
scroll to position [4295, 0]
click at [396, 465] on button "All" at bounding box center [402, 460] width 12 height 12
click at [396, 500] on button "All" at bounding box center [402, 501] width 12 height 12
click at [178, 537] on div "Singer 2" at bounding box center [207, 542] width 64 height 12
click at [175, 543] on button "Singer 2" at bounding box center [181, 542] width 12 height 12
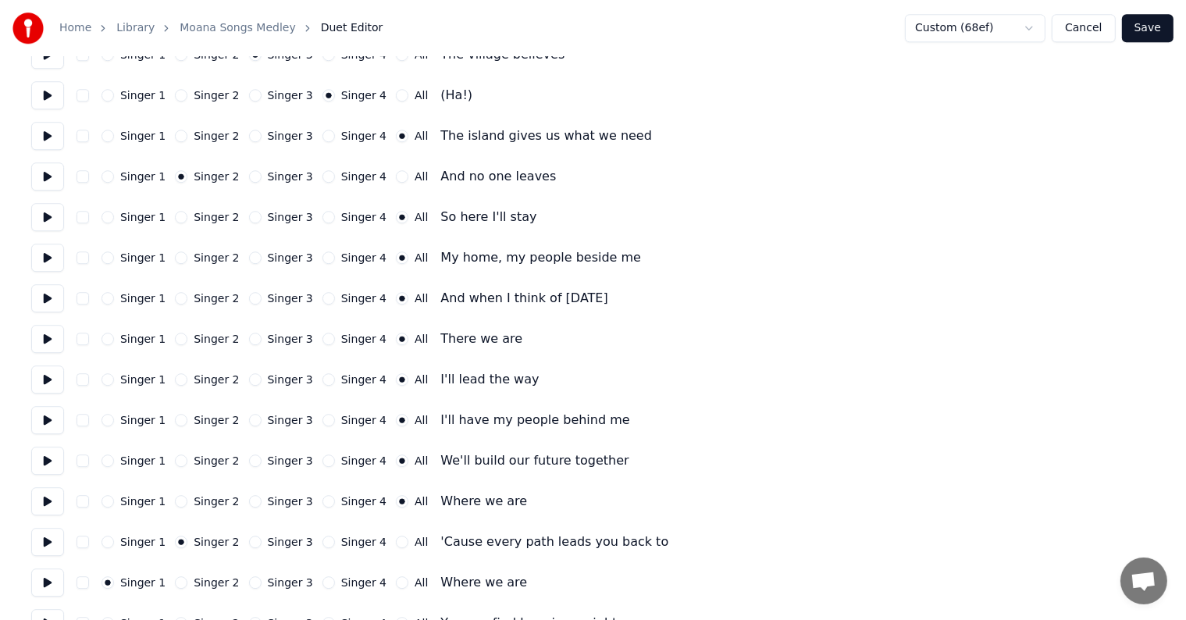
click at [55, 538] on button at bounding box center [47, 542] width 33 height 28
click at [396, 541] on button "All" at bounding box center [402, 542] width 12 height 12
click at [322, 541] on button "Singer 4" at bounding box center [328, 542] width 12 height 12
click at [42, 461] on button at bounding box center [47, 461] width 33 height 28
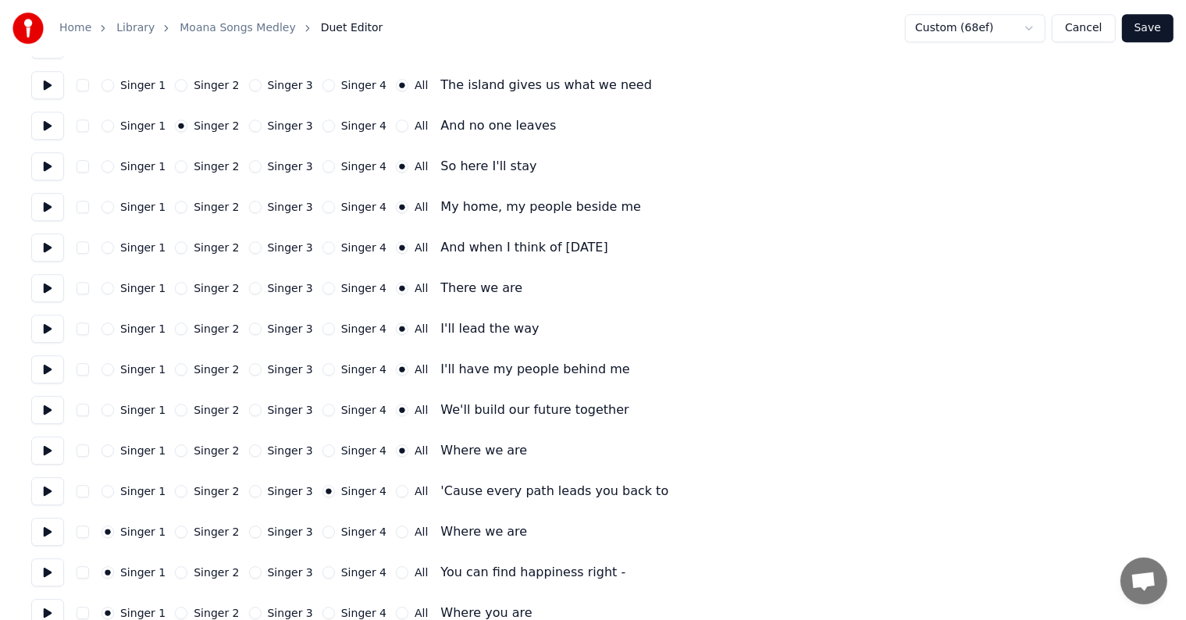
scroll to position [4373, 0]
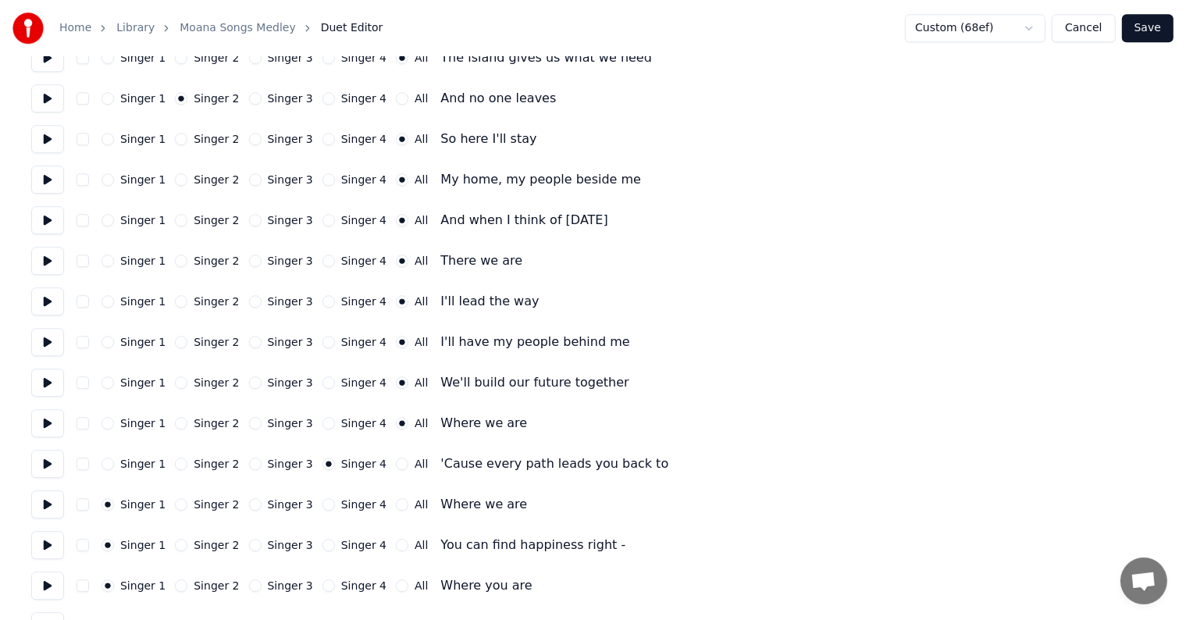
click at [396, 505] on button "All" at bounding box center [402, 504] width 12 height 12
click at [50, 543] on button at bounding box center [47, 545] width 33 height 28
click at [322, 545] on button "Singer 4" at bounding box center [328, 545] width 12 height 12
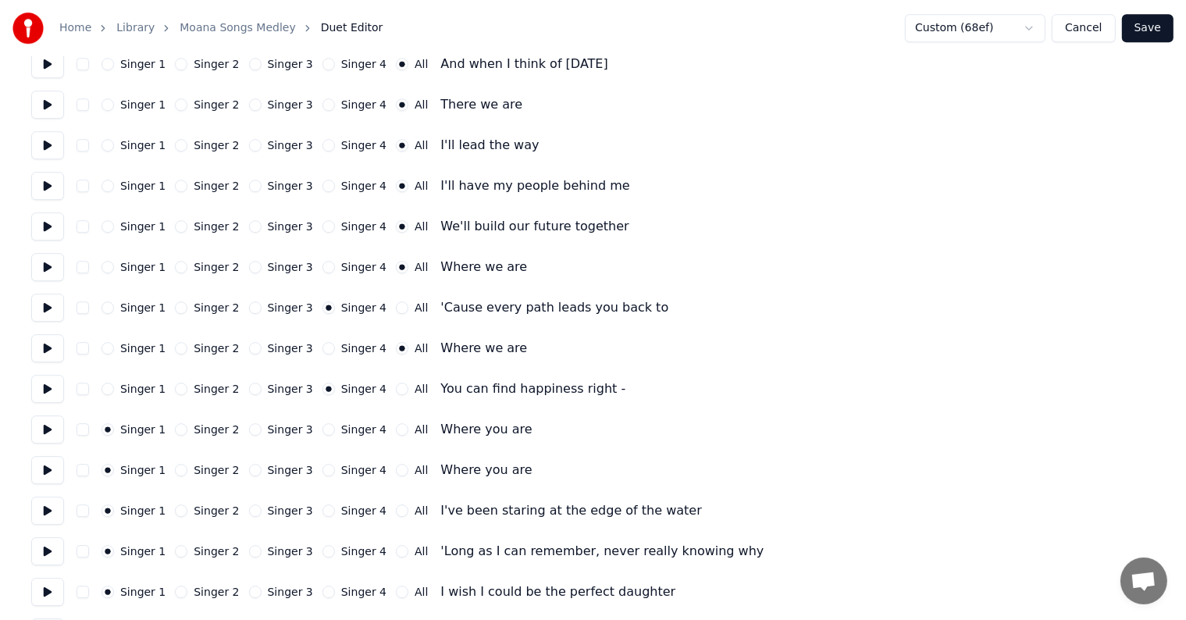
click at [396, 432] on button "All" at bounding box center [402, 429] width 12 height 12
click at [44, 437] on button at bounding box center [47, 429] width 33 height 28
click at [396, 469] on button "All" at bounding box center [402, 470] width 12 height 12
click at [44, 508] on button at bounding box center [47, 511] width 33 height 28
click at [178, 513] on button "Singer 2" at bounding box center [181, 510] width 12 height 12
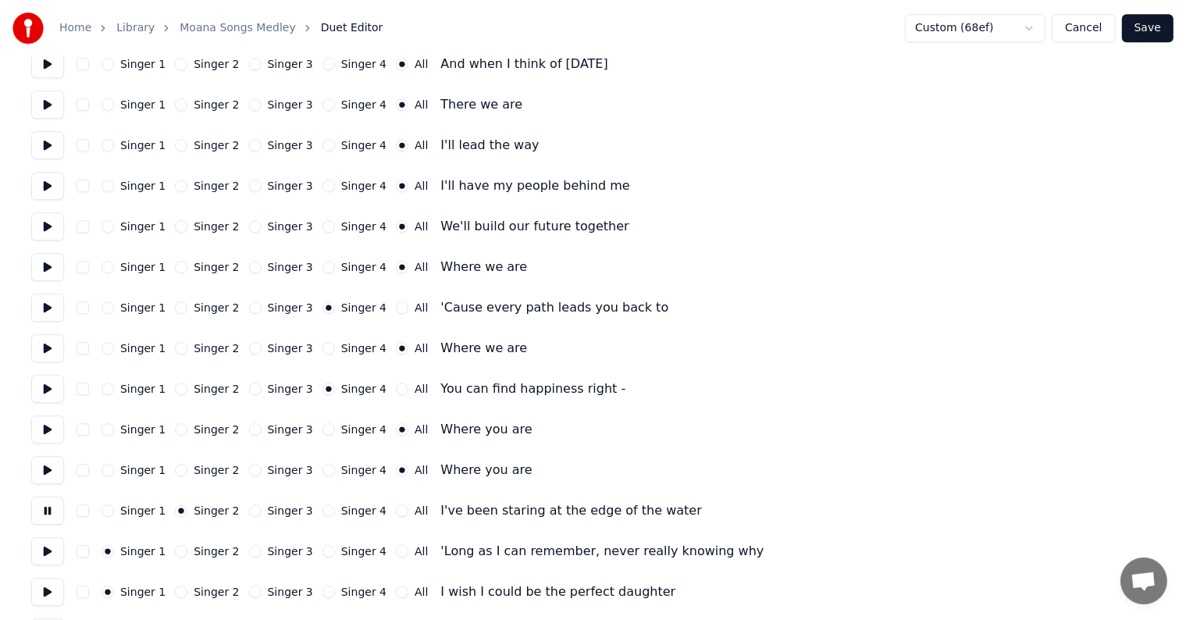
click at [194, 550] on label "Singer 2" at bounding box center [216, 551] width 45 height 11
click at [187, 550] on button "Singer 2" at bounding box center [181, 551] width 12 height 12
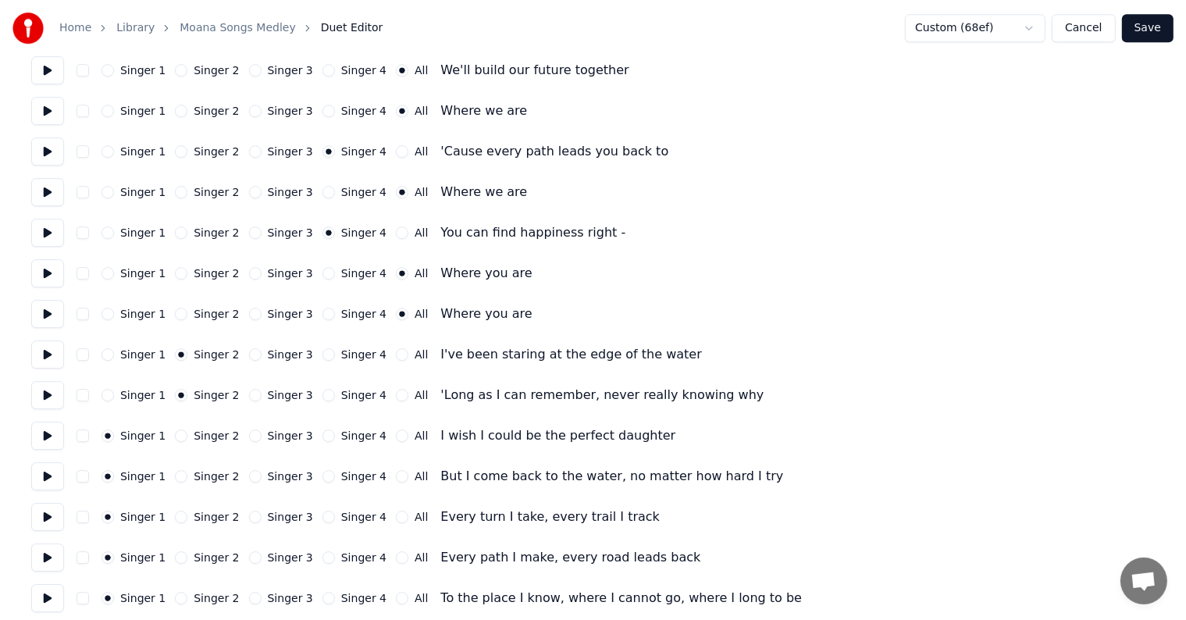
click at [201, 436] on label "Singer 2" at bounding box center [216, 435] width 45 height 11
click at [187, 436] on button "Singer 2" at bounding box center [181, 435] width 12 height 12
click at [200, 477] on label "Singer 2" at bounding box center [216, 476] width 45 height 11
click at [187, 477] on button "Singer 2" at bounding box center [181, 476] width 12 height 12
click at [59, 515] on button at bounding box center [47, 517] width 33 height 28
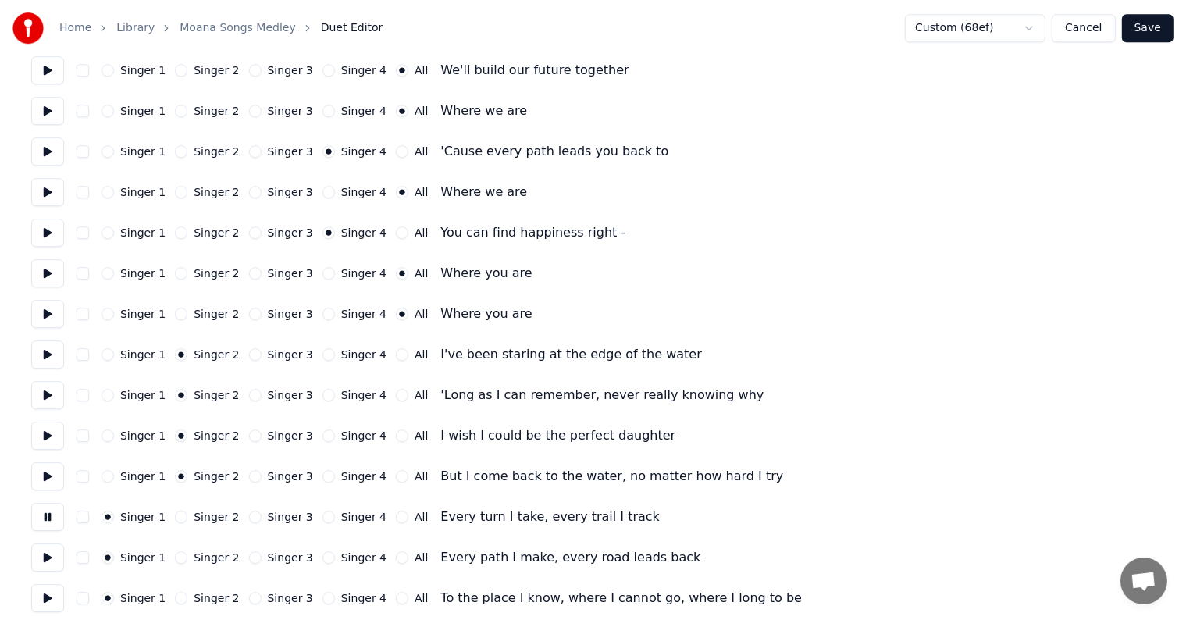
click at [396, 517] on button "All" at bounding box center [402, 517] width 12 height 12
click at [396, 559] on button "All" at bounding box center [402, 557] width 12 height 12
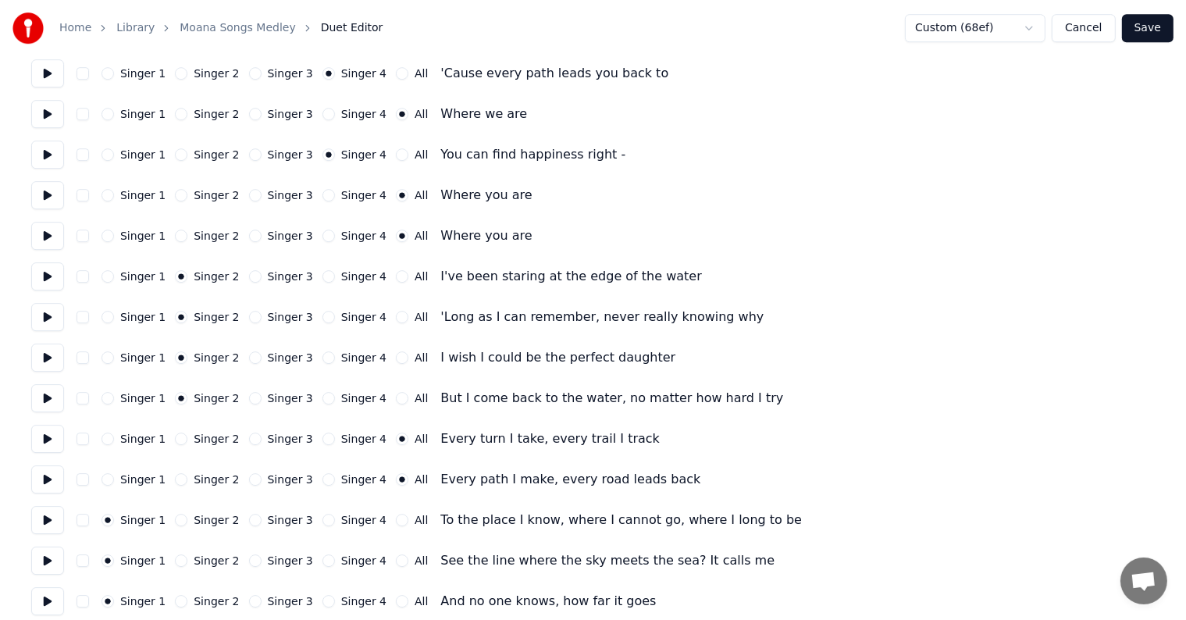
drag, startPoint x: 378, startPoint y: 523, endPoint x: 383, endPoint y: 531, distance: 9.1
click at [396, 523] on button "All" at bounding box center [402, 520] width 12 height 12
click at [396, 560] on button "All" at bounding box center [402, 560] width 12 height 12
click at [38, 428] on button at bounding box center [47, 439] width 33 height 28
click at [322, 441] on button "Singer 4" at bounding box center [328, 439] width 12 height 12
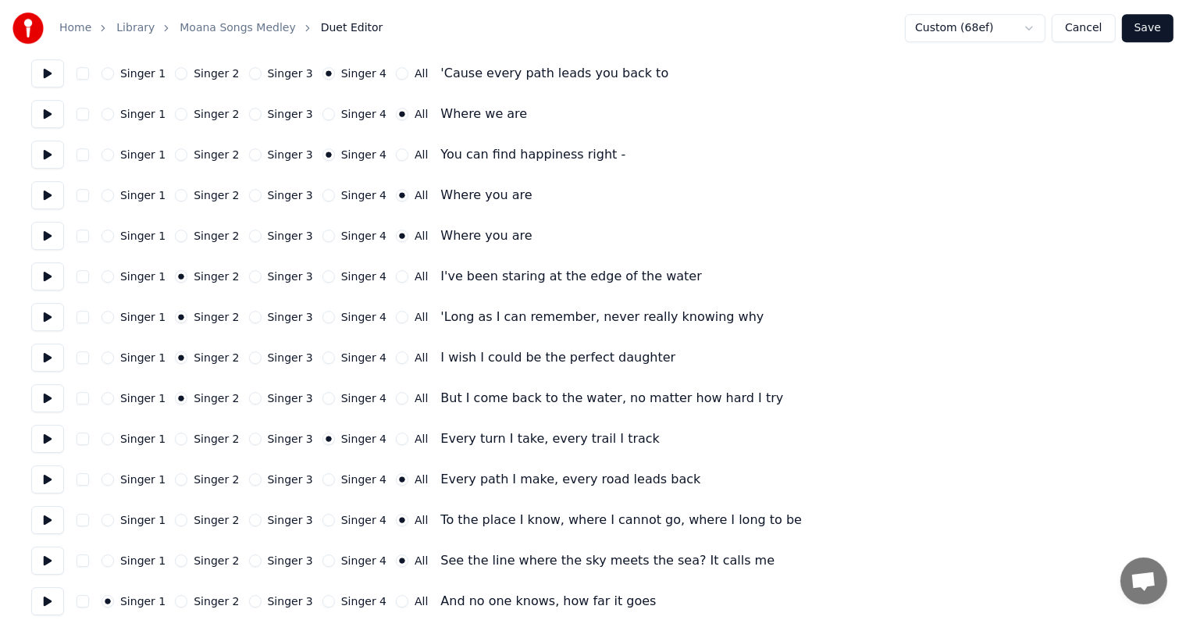
click at [322, 481] on button "Singer 4" at bounding box center [328, 479] width 12 height 12
click at [37, 479] on button at bounding box center [47, 479] width 33 height 28
click at [53, 397] on button at bounding box center [47, 398] width 33 height 28
click at [47, 438] on button at bounding box center [47, 439] width 33 height 28
click at [44, 487] on button at bounding box center [47, 479] width 33 height 28
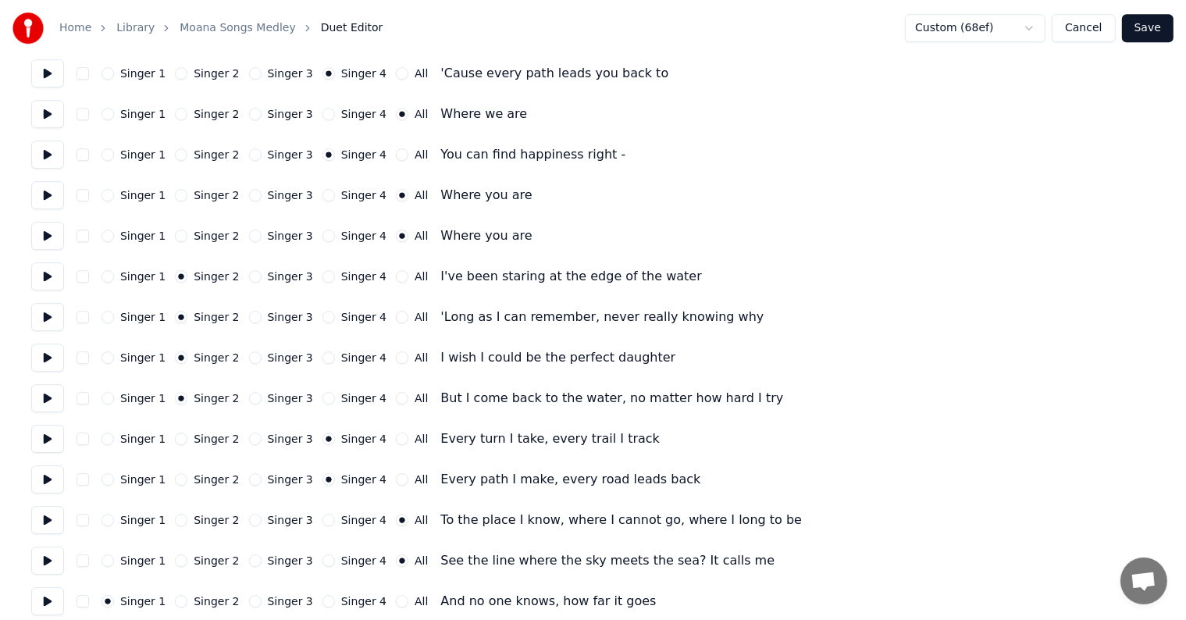
click at [49, 518] on button at bounding box center [47, 520] width 33 height 28
click at [322, 517] on button "Singer 4" at bounding box center [328, 520] width 12 height 12
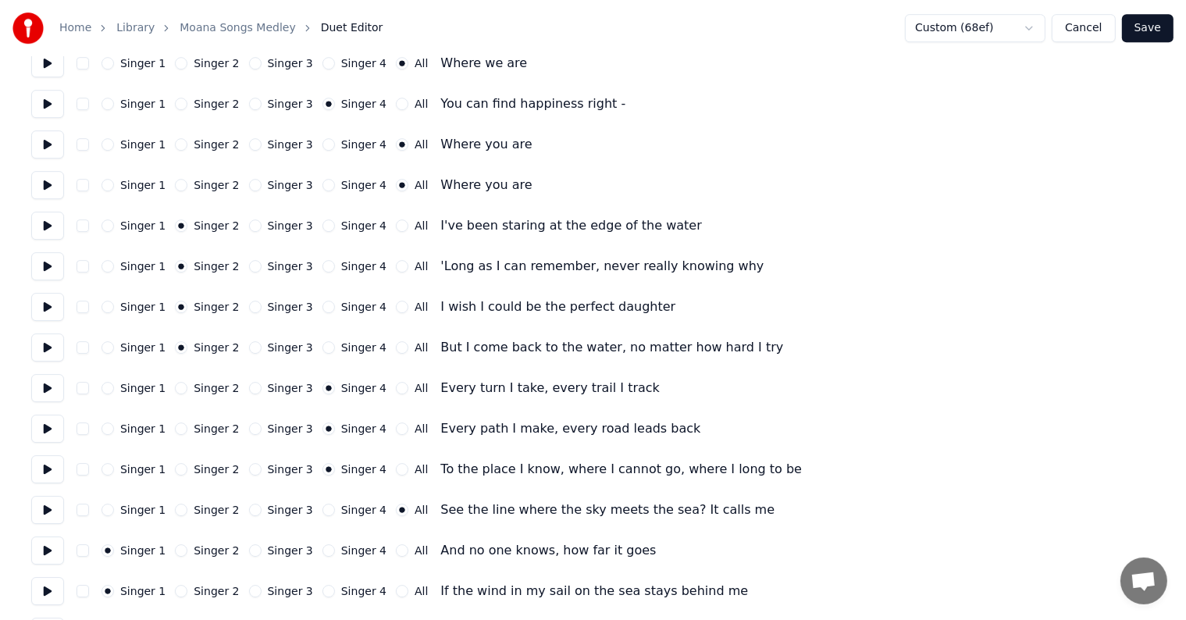
scroll to position [4841, 0]
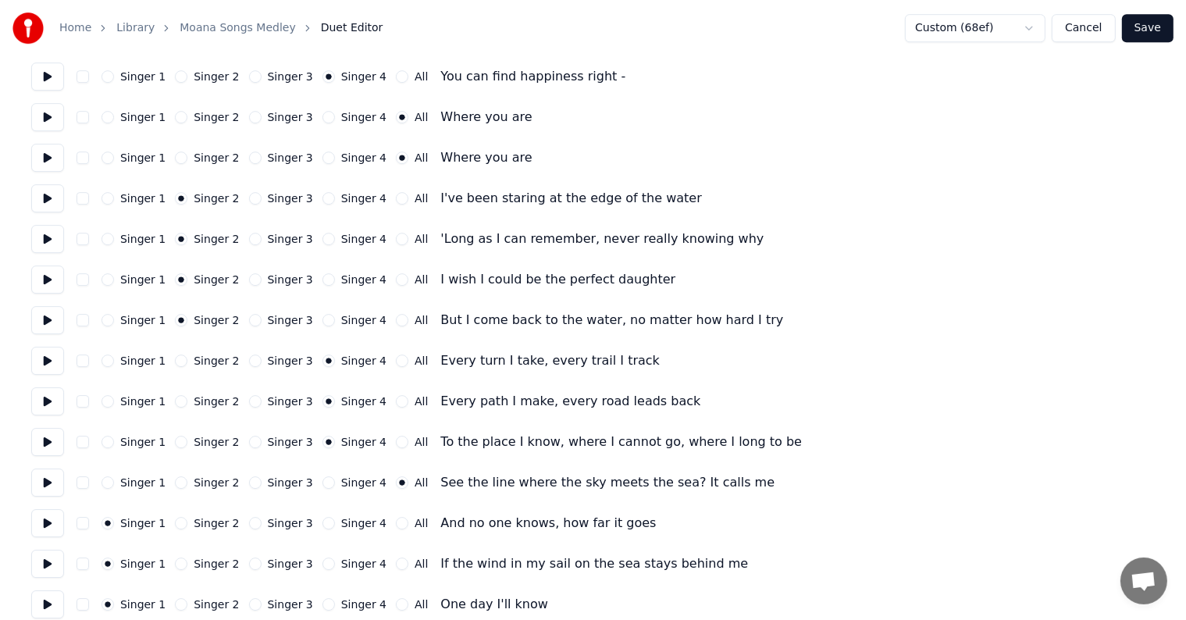
click at [396, 526] on button "All" at bounding box center [402, 523] width 12 height 12
click at [59, 490] on button at bounding box center [47, 483] width 33 height 28
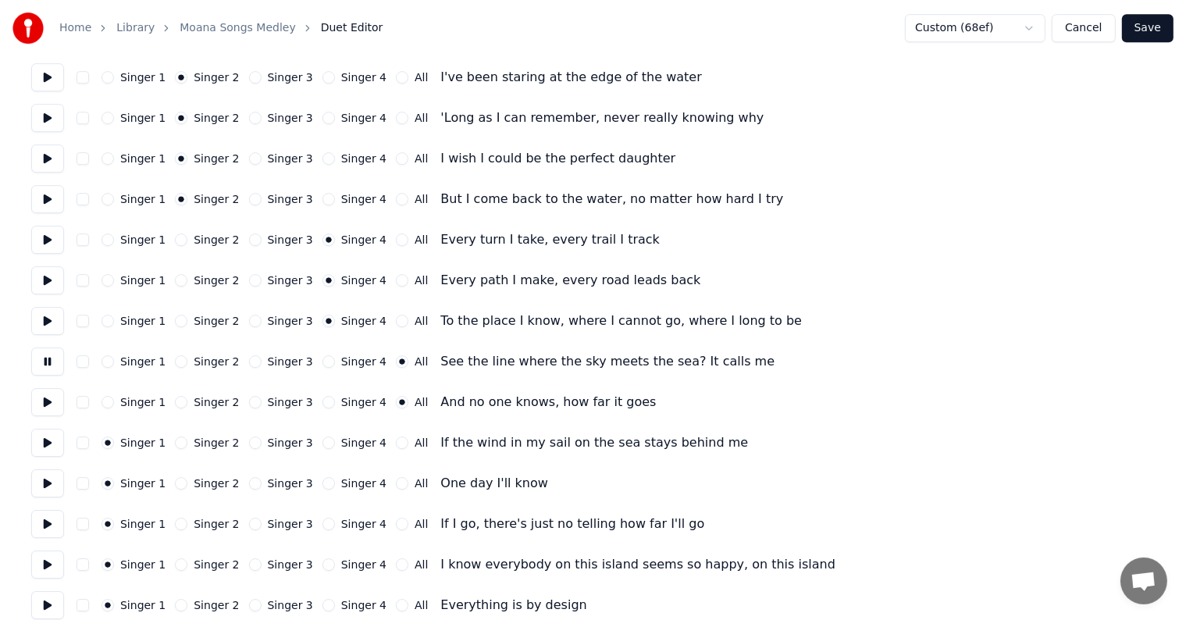
scroll to position [4998, 0]
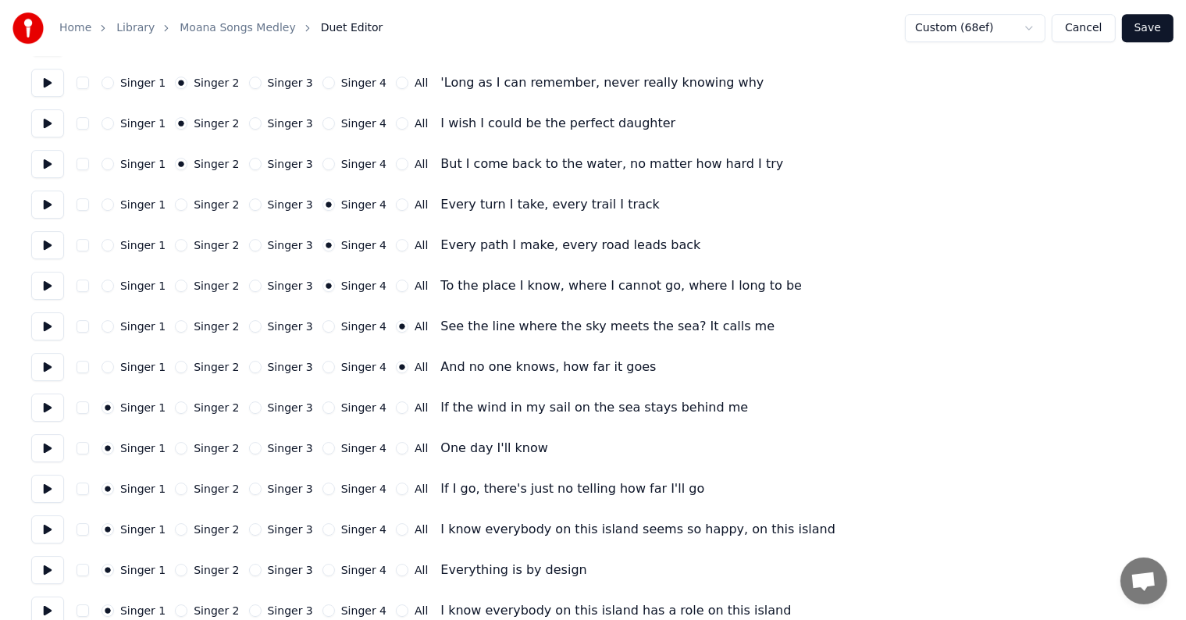
click at [396, 408] on button "All" at bounding box center [402, 407] width 12 height 12
click at [62, 400] on button at bounding box center [47, 408] width 33 height 28
click at [396, 445] on button "All" at bounding box center [402, 448] width 12 height 12
drag, startPoint x: 54, startPoint y: 488, endPoint x: 99, endPoint y: 481, distance: 45.8
click at [54, 490] on button at bounding box center [47, 489] width 33 height 28
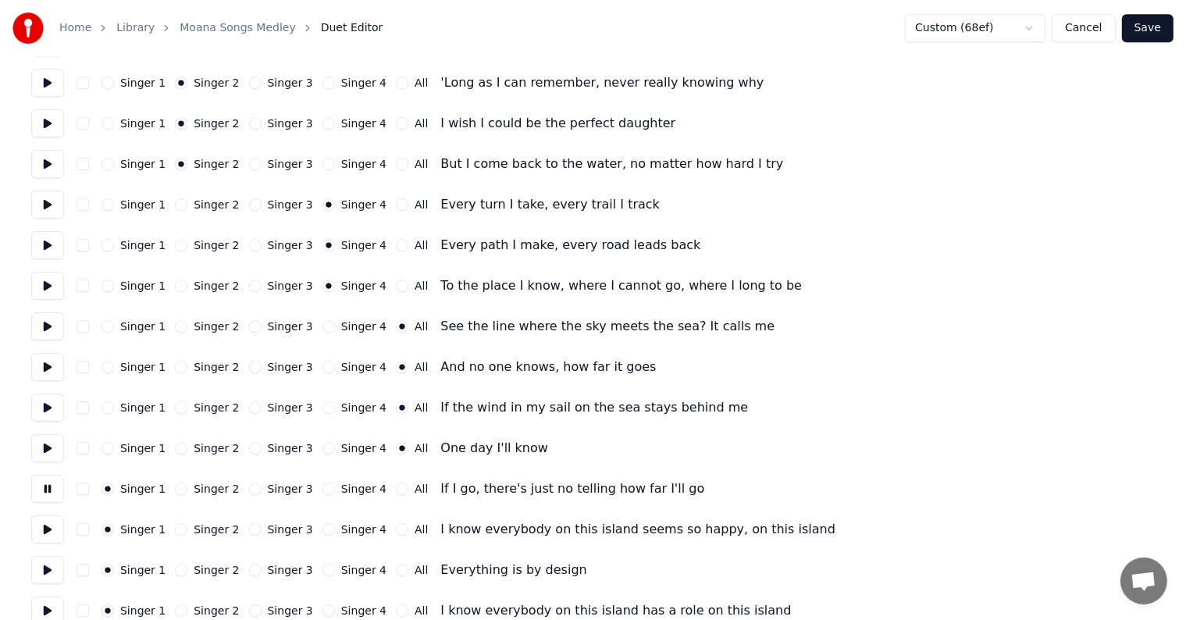
click at [181, 488] on div "Singer 2" at bounding box center [207, 489] width 64 height 12
click at [177, 490] on button "Singer 2" at bounding box center [181, 489] width 12 height 12
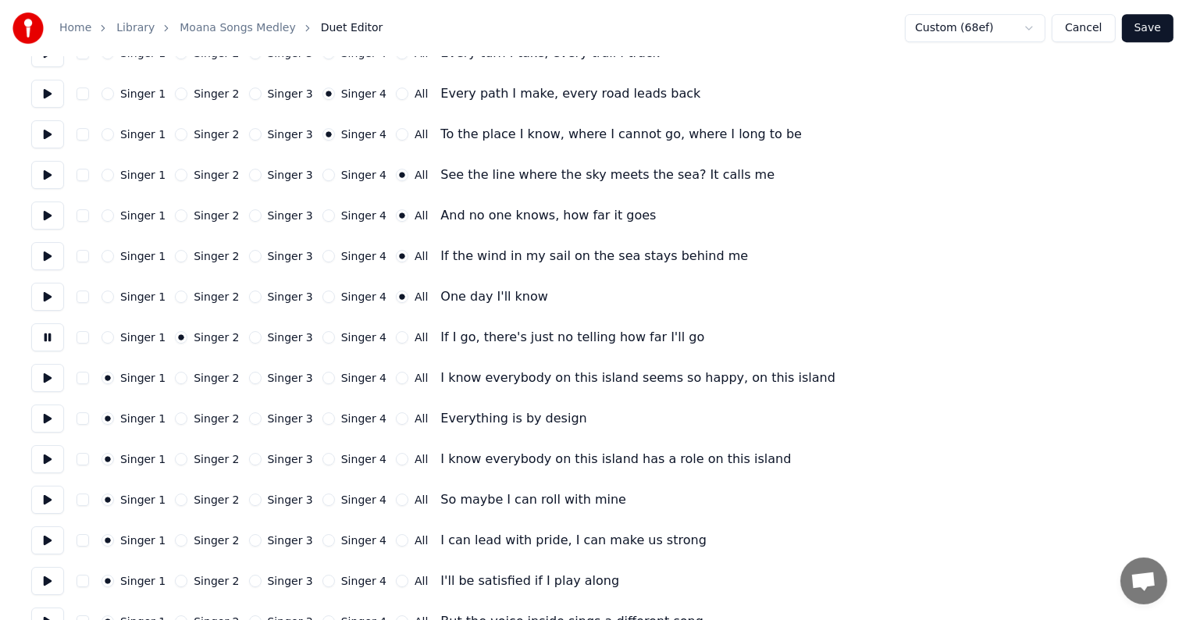
scroll to position [5154, 0]
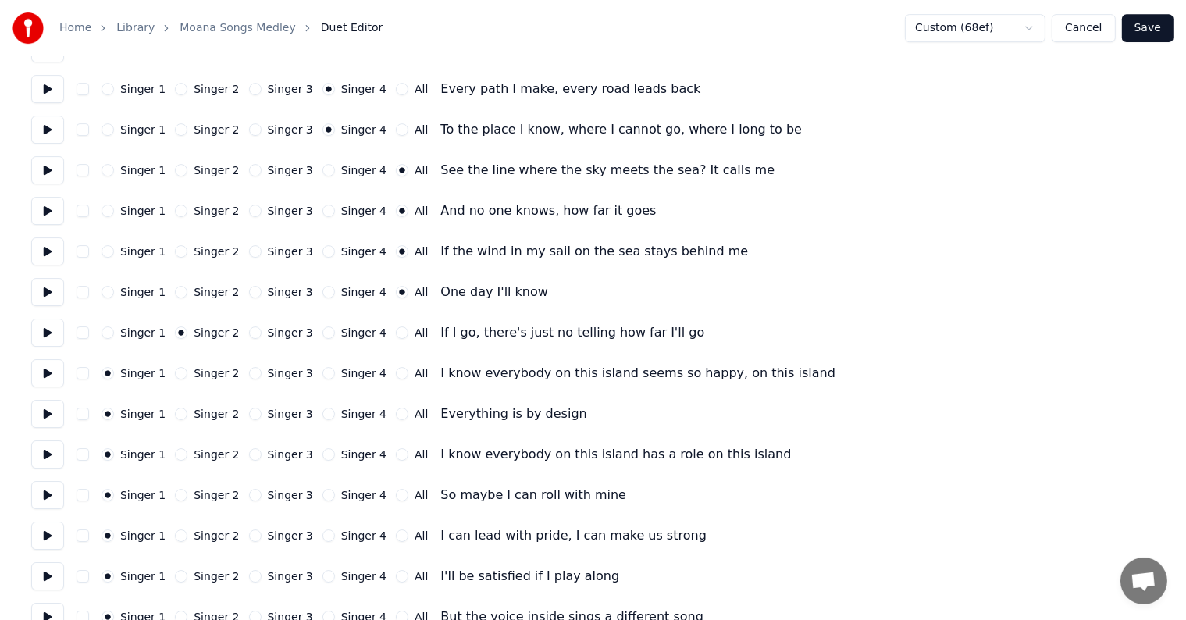
click at [60, 373] on button at bounding box center [47, 373] width 33 height 28
click at [322, 372] on button "Singer 4" at bounding box center [328, 373] width 12 height 12
click at [322, 419] on button "Singer 4" at bounding box center [328, 414] width 12 height 12
click at [53, 414] on button at bounding box center [47, 414] width 33 height 28
click at [53, 455] on button at bounding box center [47, 454] width 33 height 28
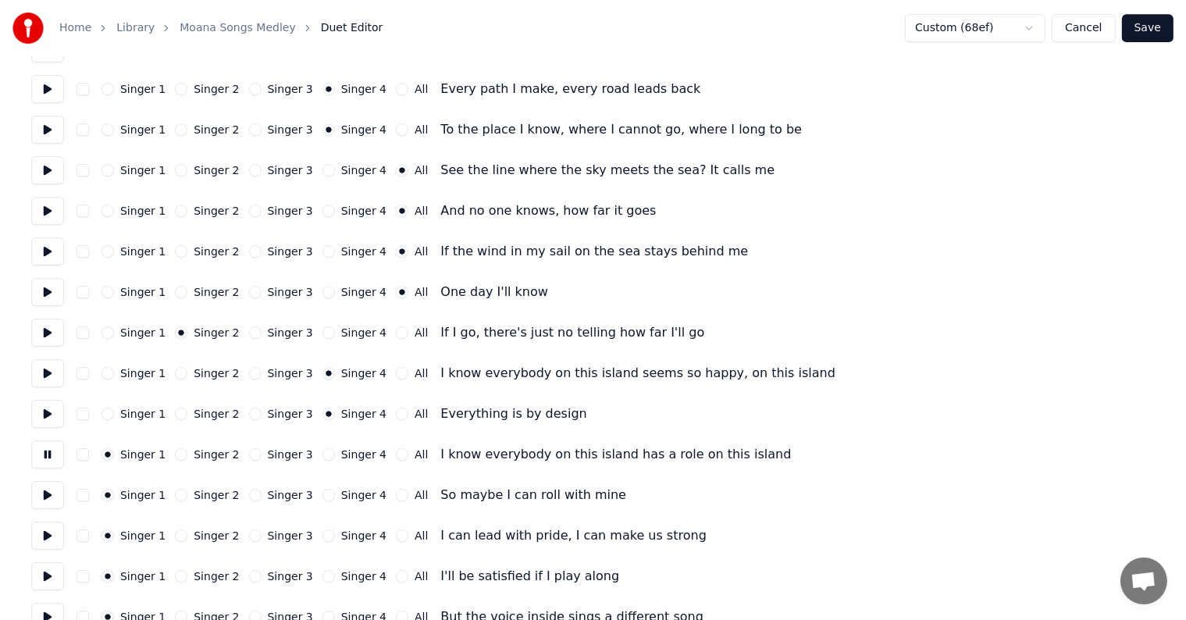
click at [322, 458] on button "Singer 4" at bounding box center [328, 454] width 12 height 12
click at [55, 494] on button at bounding box center [47, 495] width 33 height 28
click at [322, 494] on button "Singer 4" at bounding box center [328, 495] width 12 height 12
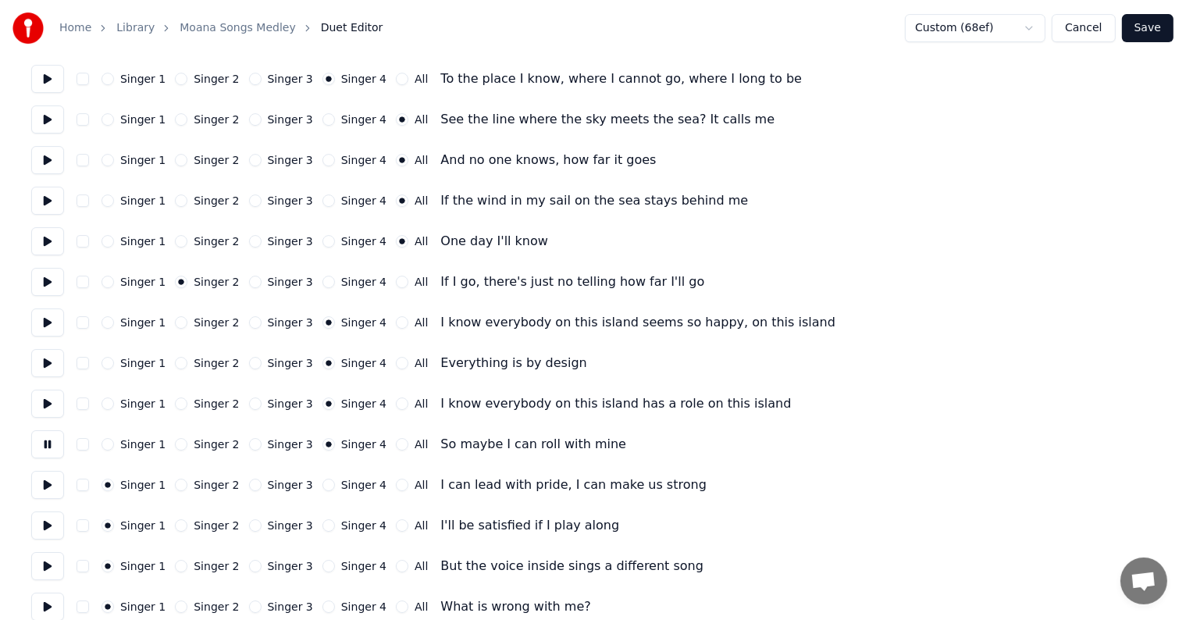
scroll to position [5232, 0]
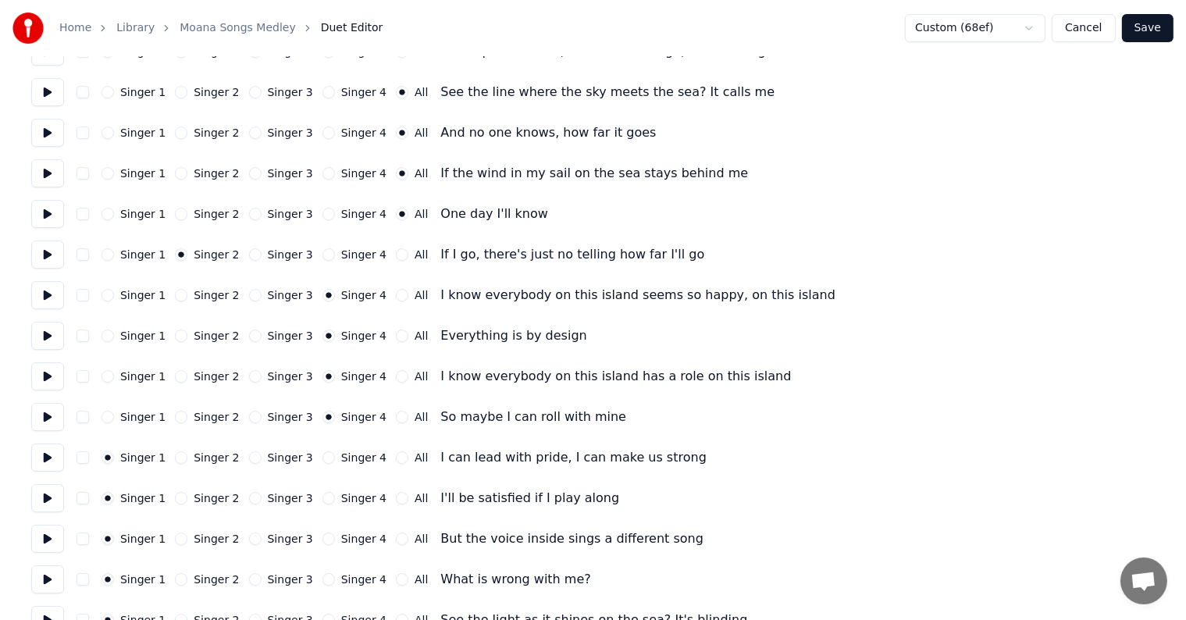
click at [41, 461] on button at bounding box center [47, 458] width 33 height 28
click at [396, 458] on button "All" at bounding box center [402, 457] width 12 height 12
click at [53, 500] on button at bounding box center [47, 498] width 33 height 28
click at [396, 499] on button "All" at bounding box center [402, 498] width 12 height 12
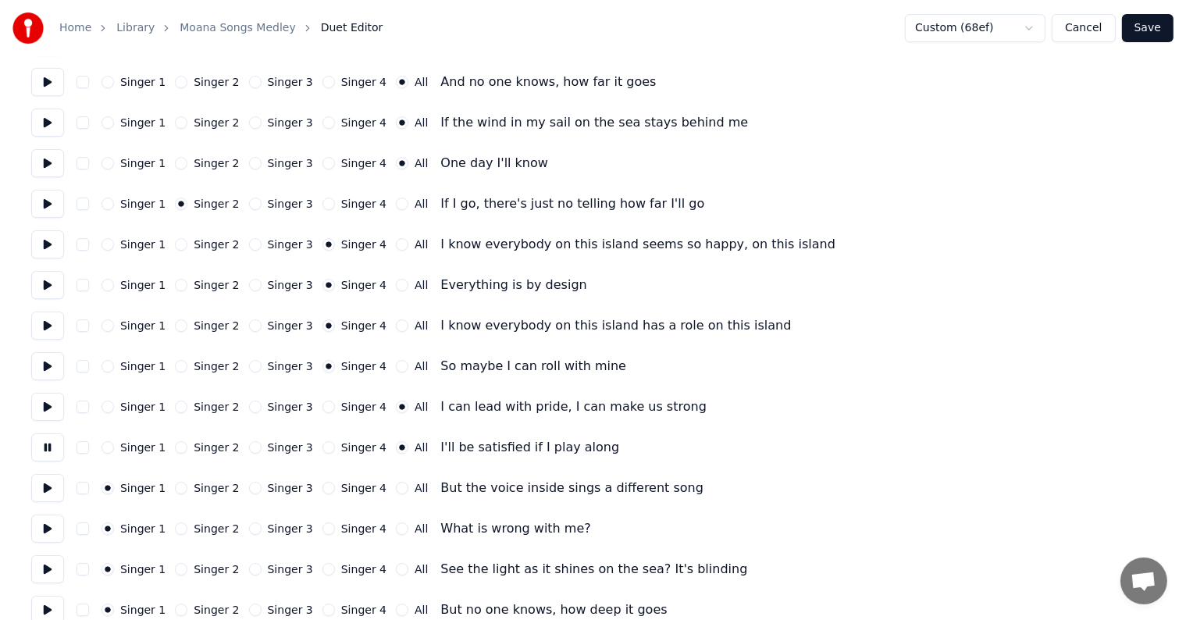
scroll to position [5310, 0]
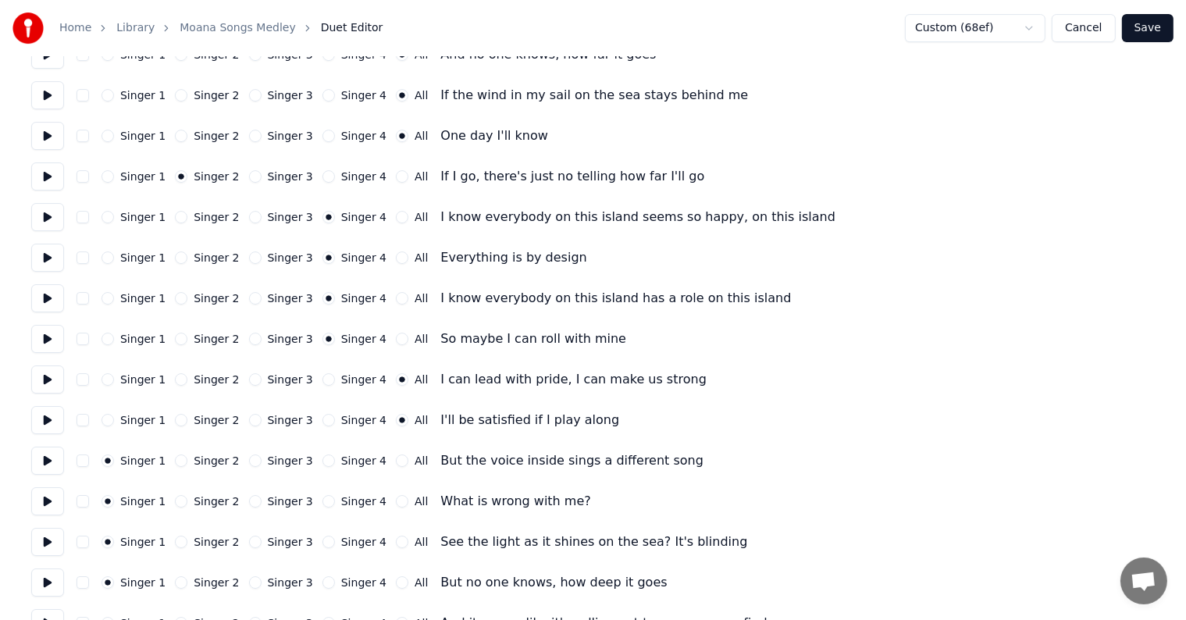
click at [49, 462] on button at bounding box center [47, 461] width 33 height 28
click at [396, 459] on div "All" at bounding box center [412, 460] width 32 height 12
click at [396, 462] on button "All" at bounding box center [402, 460] width 12 height 12
click at [58, 506] on button at bounding box center [47, 501] width 33 height 28
click at [396, 503] on button "All" at bounding box center [402, 501] width 12 height 12
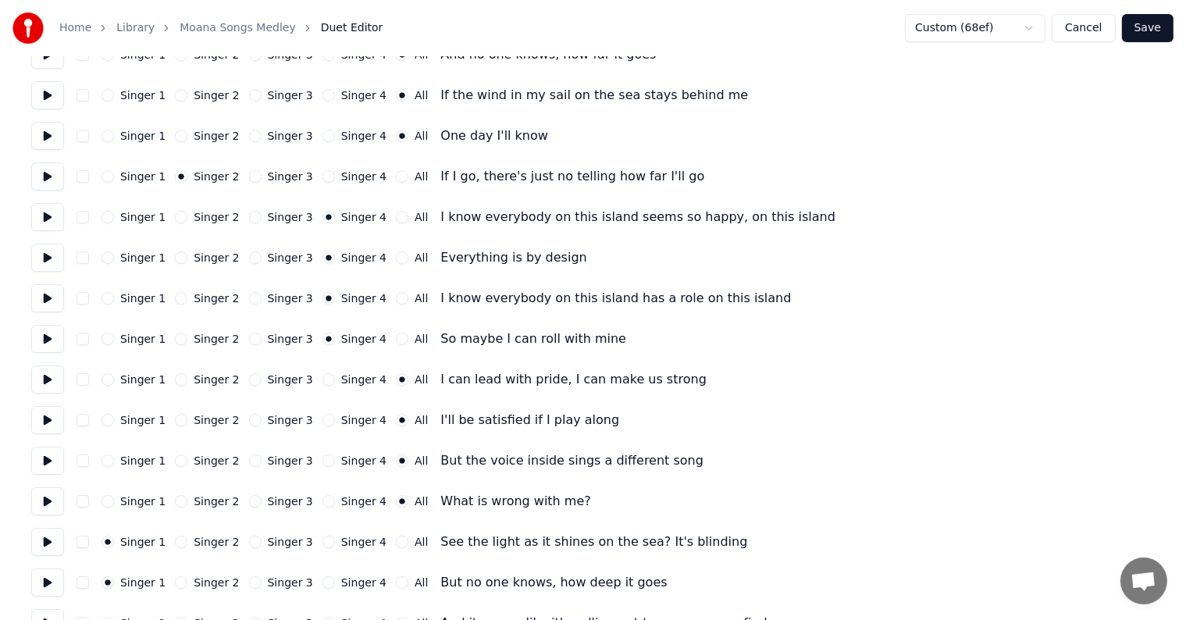
click at [46, 537] on button at bounding box center [47, 542] width 33 height 28
click at [396, 540] on button "All" at bounding box center [402, 542] width 12 height 12
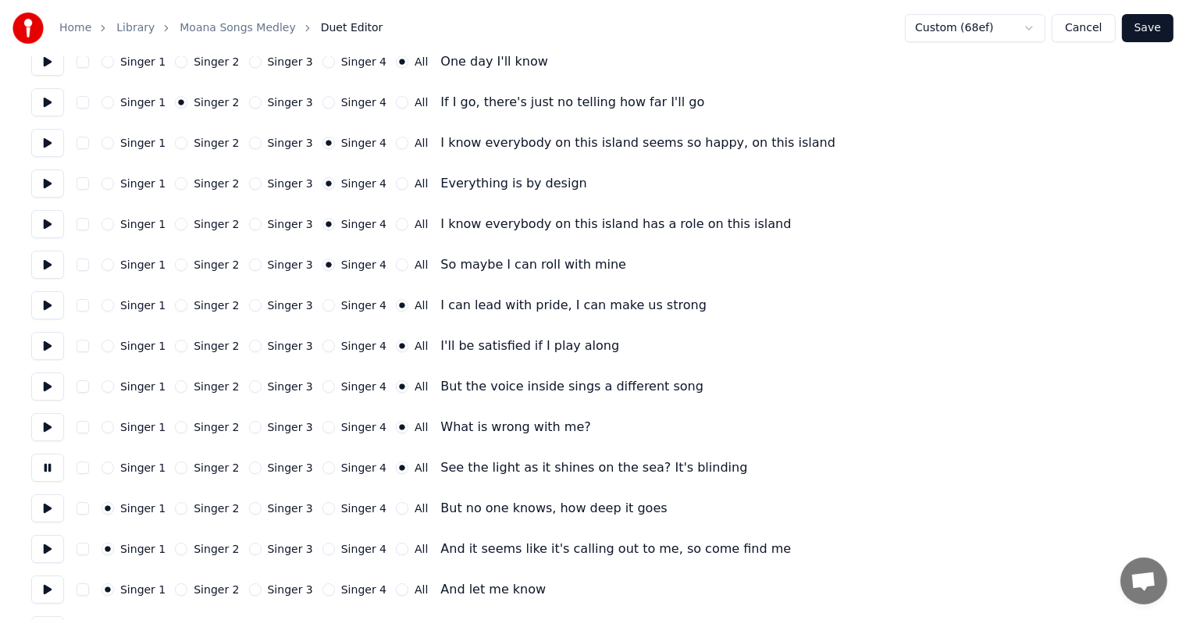
scroll to position [5466, 0]
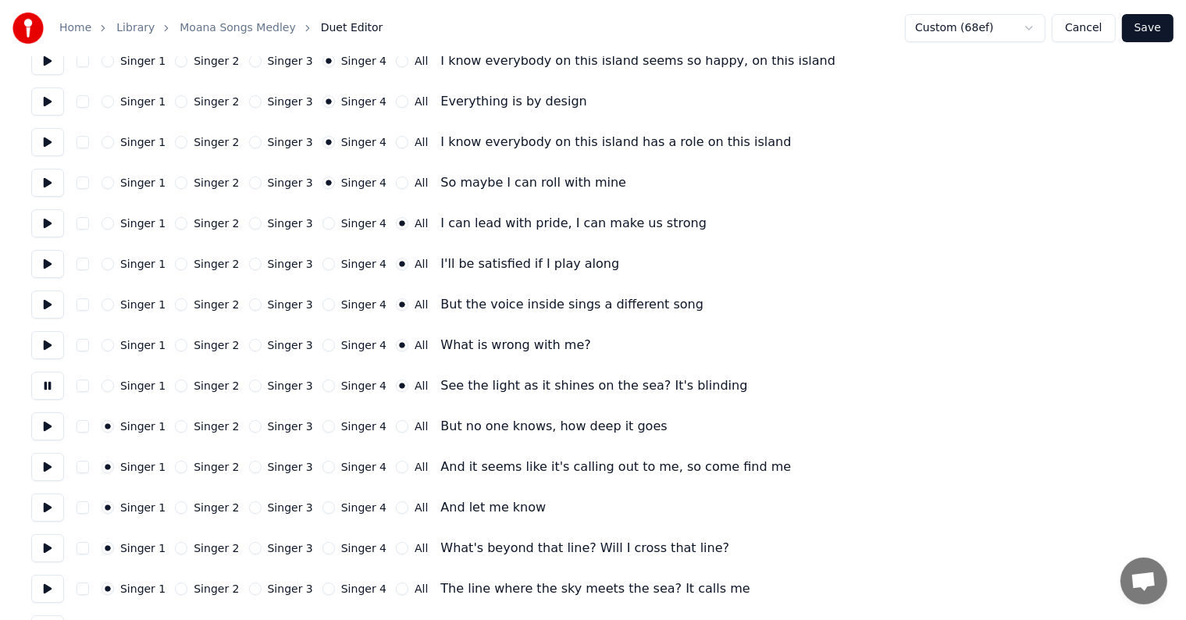
click at [396, 424] on button "All" at bounding box center [402, 426] width 12 height 12
drag, startPoint x: 34, startPoint y: 425, endPoint x: 48, endPoint y: 427, distance: 15.0
click at [34, 425] on button at bounding box center [47, 426] width 33 height 28
click at [51, 471] on button at bounding box center [47, 467] width 33 height 28
click at [396, 469] on div "All" at bounding box center [412, 467] width 32 height 12
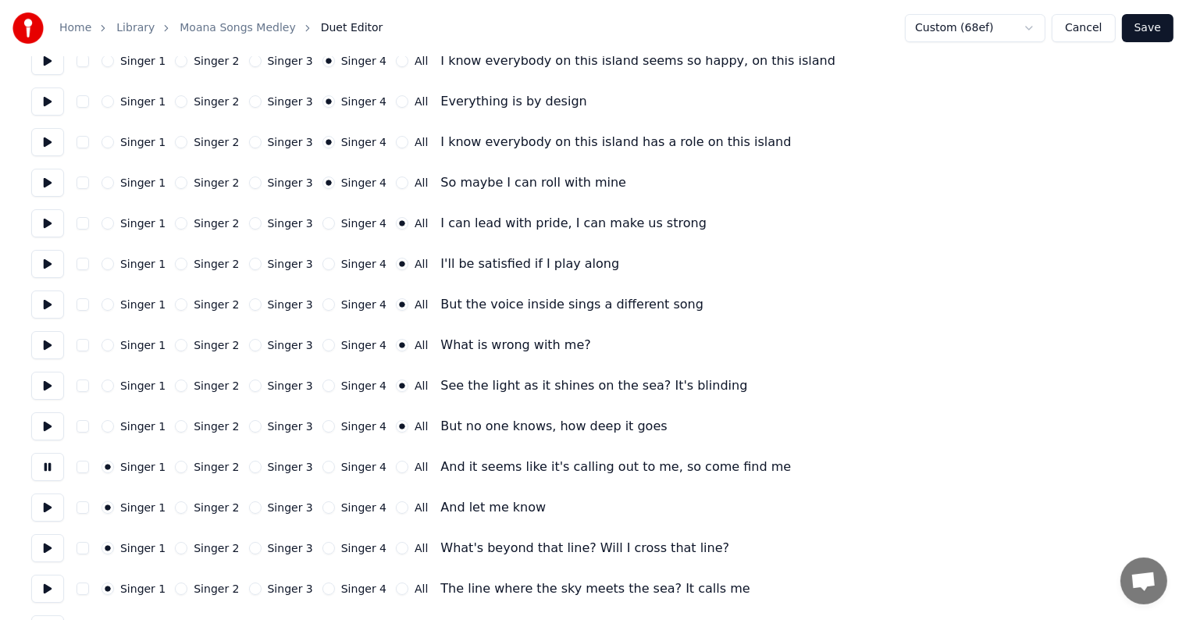
click at [396, 468] on button "All" at bounding box center [402, 467] width 12 height 12
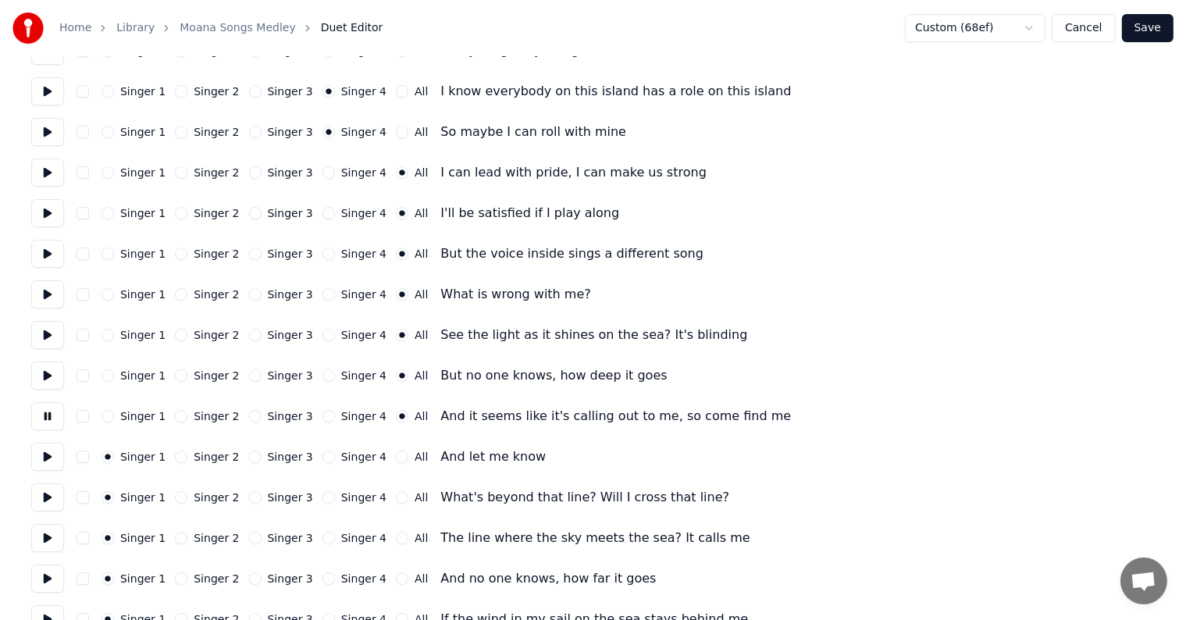
scroll to position [5544, 0]
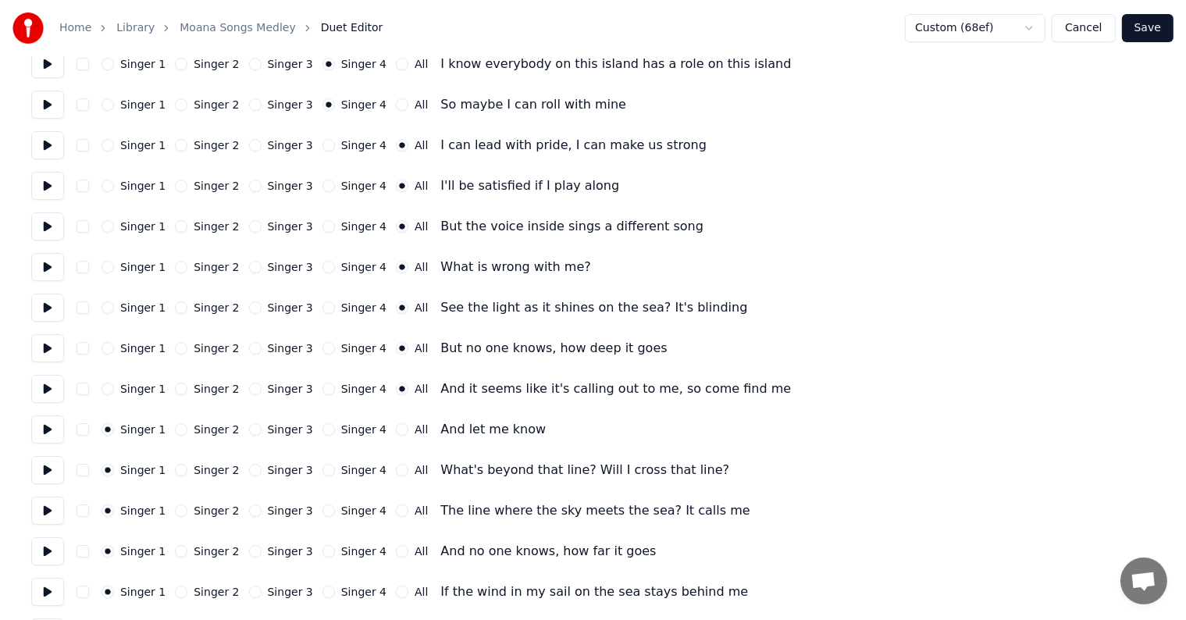
click at [52, 430] on button at bounding box center [47, 429] width 33 height 28
click at [396, 429] on button "All" at bounding box center [402, 429] width 12 height 12
click at [48, 470] on button at bounding box center [47, 470] width 33 height 28
click at [396, 468] on button "All" at bounding box center [402, 470] width 12 height 12
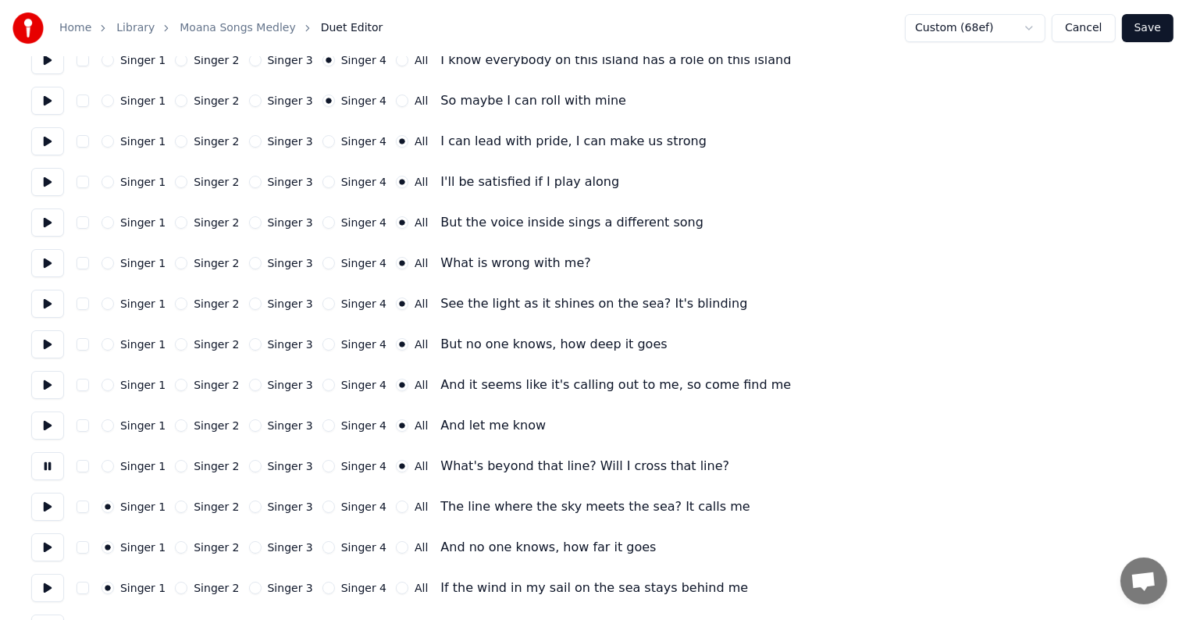
scroll to position [5622, 0]
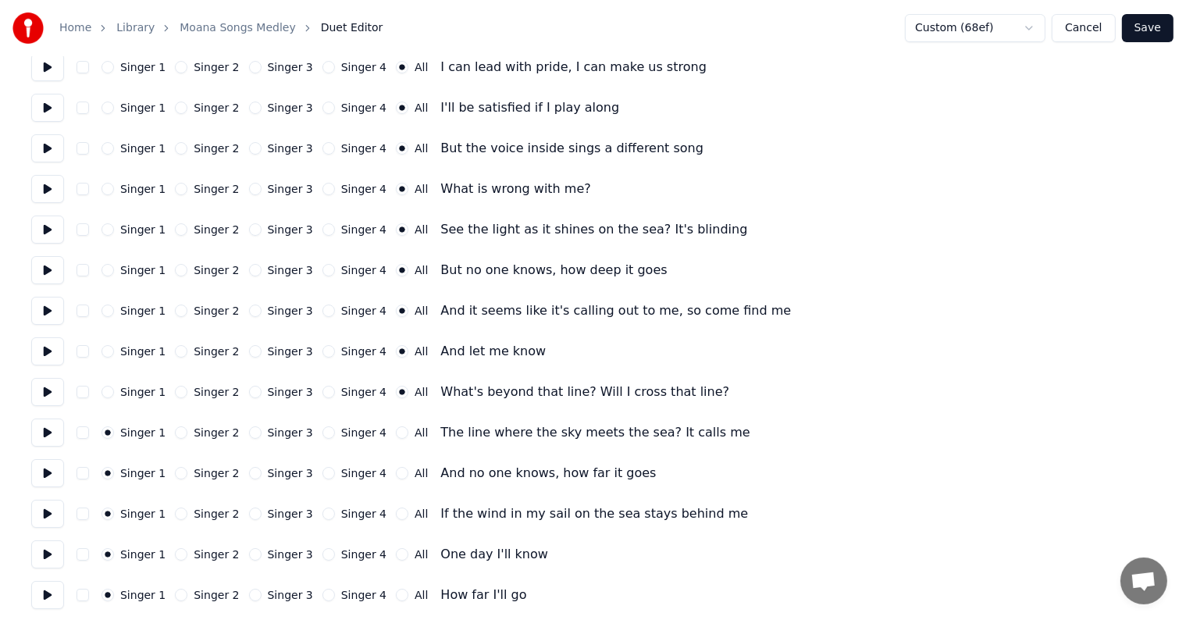
click at [396, 435] on button "All" at bounding box center [402, 432] width 12 height 12
click at [56, 433] on button at bounding box center [47, 433] width 33 height 28
click at [396, 476] on button "All" at bounding box center [402, 473] width 12 height 12
click at [48, 476] on button at bounding box center [47, 473] width 33 height 28
click at [396, 515] on button "All" at bounding box center [402, 514] width 12 height 12
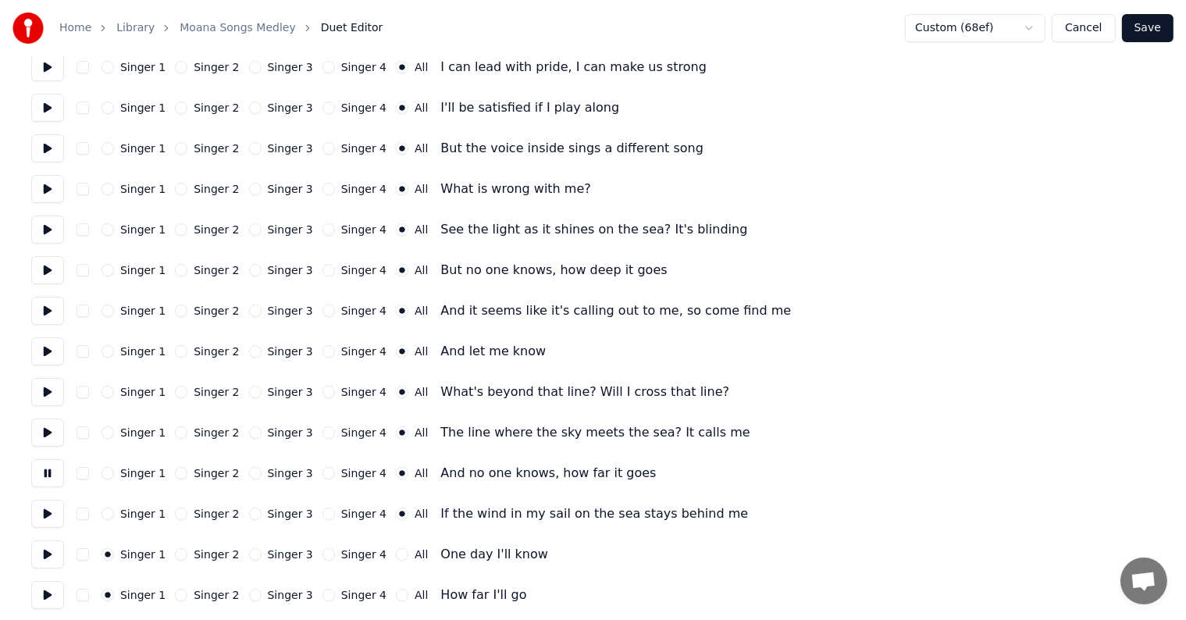
click at [60, 518] on button at bounding box center [47, 514] width 33 height 28
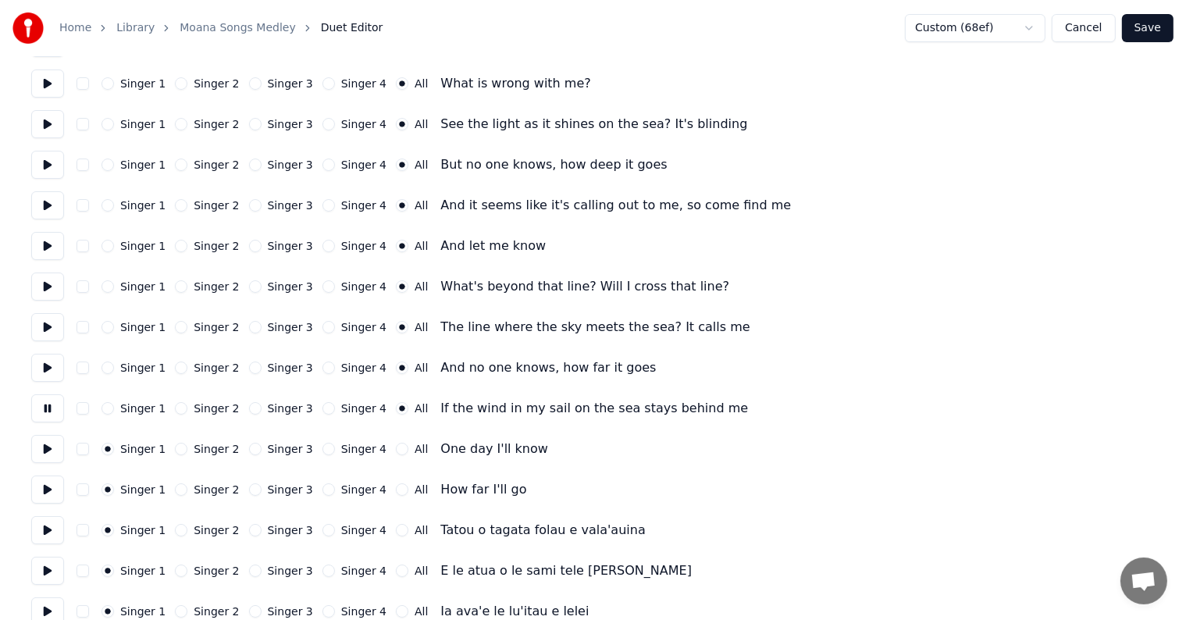
scroll to position [5778, 0]
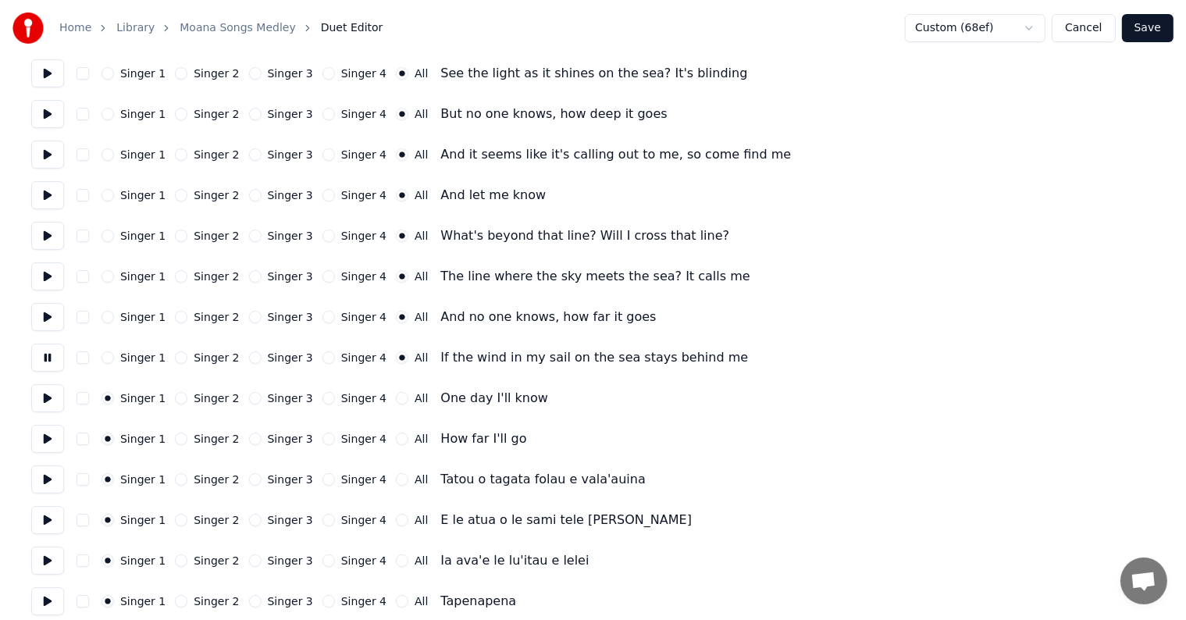
click at [374, 401] on div "Singer 1 Singer 2 Singer 3 Singer 4 All" at bounding box center [265, 398] width 326 height 12
click at [396, 401] on button "All" at bounding box center [402, 398] width 12 height 12
click at [52, 397] on button at bounding box center [47, 398] width 33 height 28
click at [396, 441] on button "All" at bounding box center [402, 439] width 12 height 12
drag, startPoint x: 67, startPoint y: 439, endPoint x: 59, endPoint y: 438, distance: 7.8
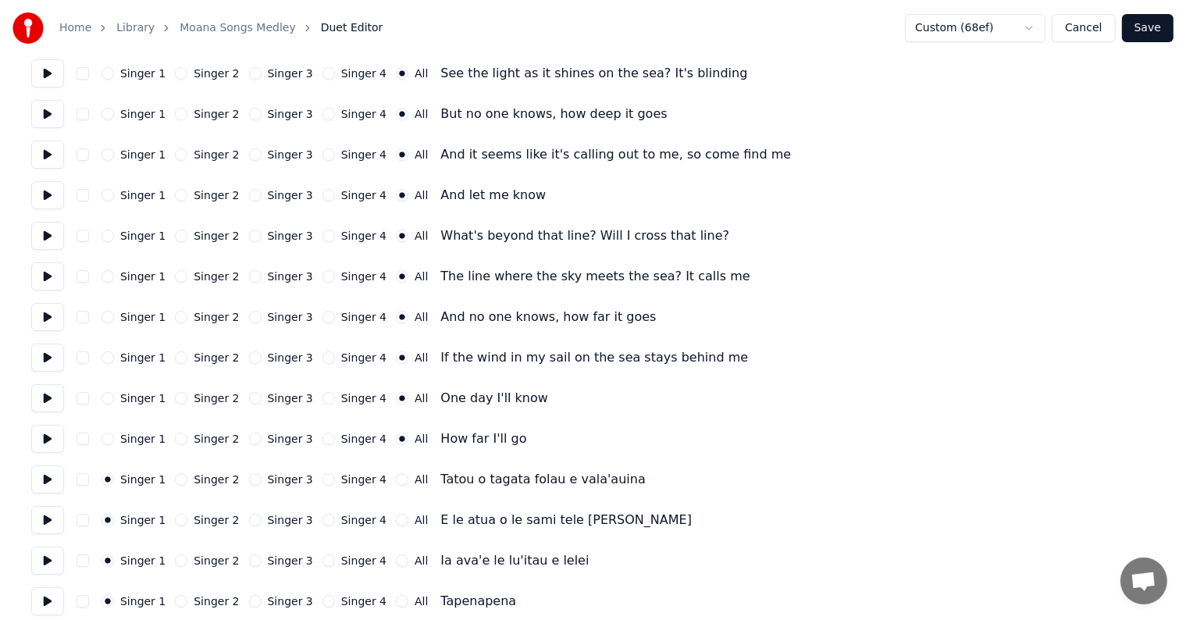
click at [66, 438] on div "Singer 1 Singer 2 Singer 3 Singer 4 All How far I'll go" at bounding box center [593, 439] width 1124 height 28
click at [59, 438] on button at bounding box center [47, 439] width 33 height 28
click at [50, 437] on button at bounding box center [47, 439] width 33 height 28
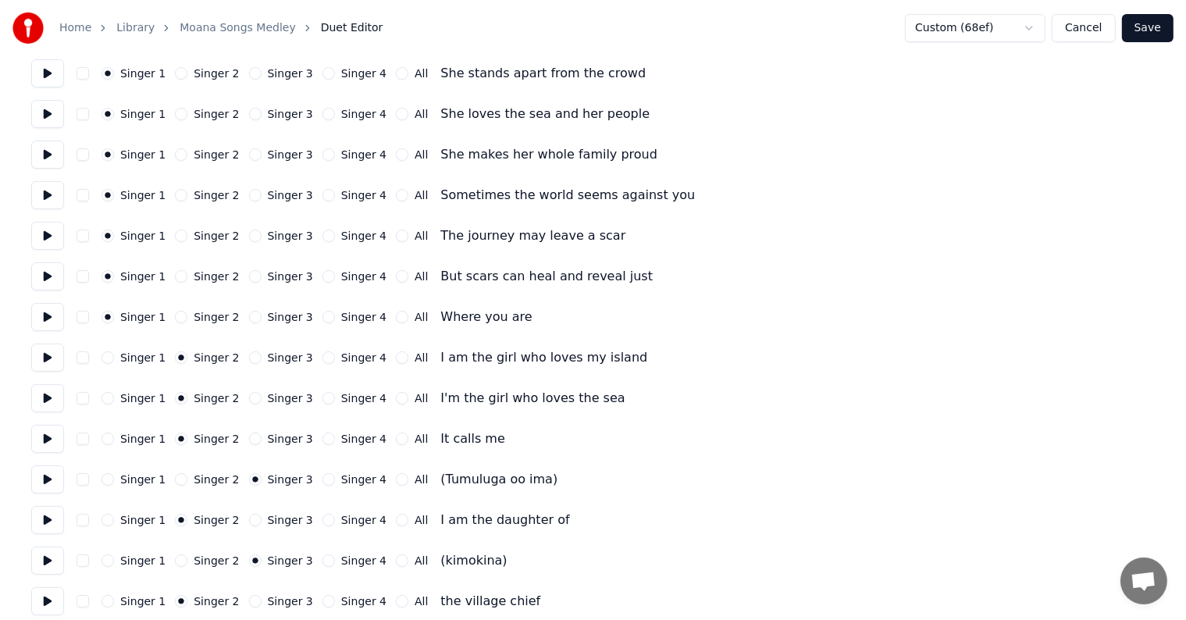
scroll to position [9, 0]
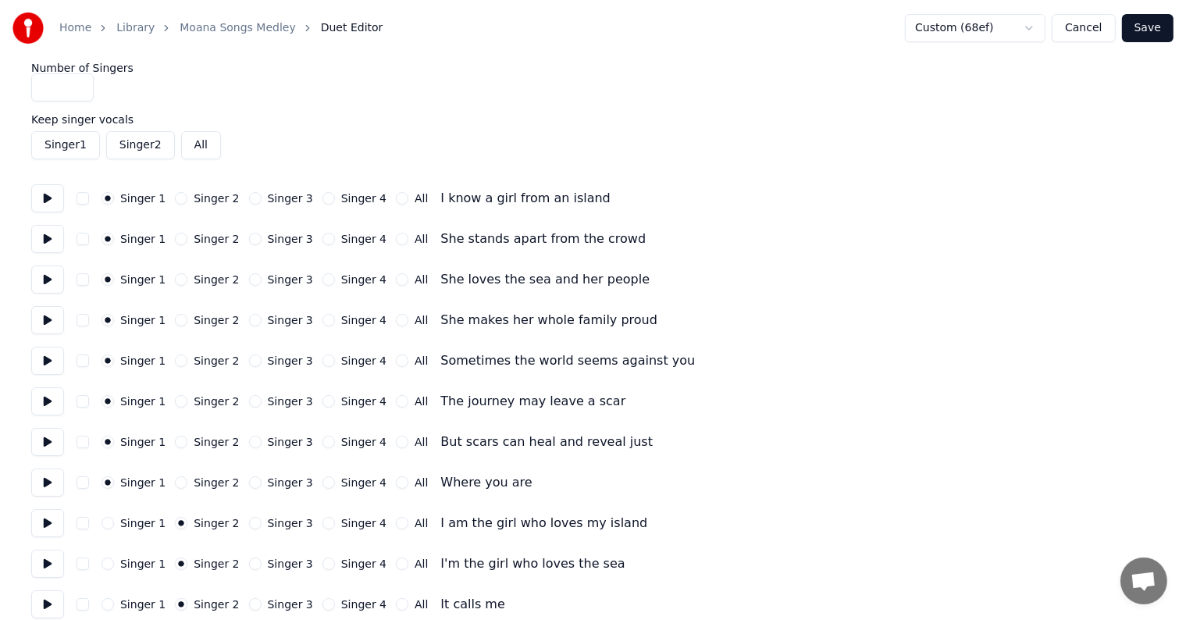
drag, startPoint x: 53, startPoint y: 87, endPoint x: 27, endPoint y: 87, distance: 26.5
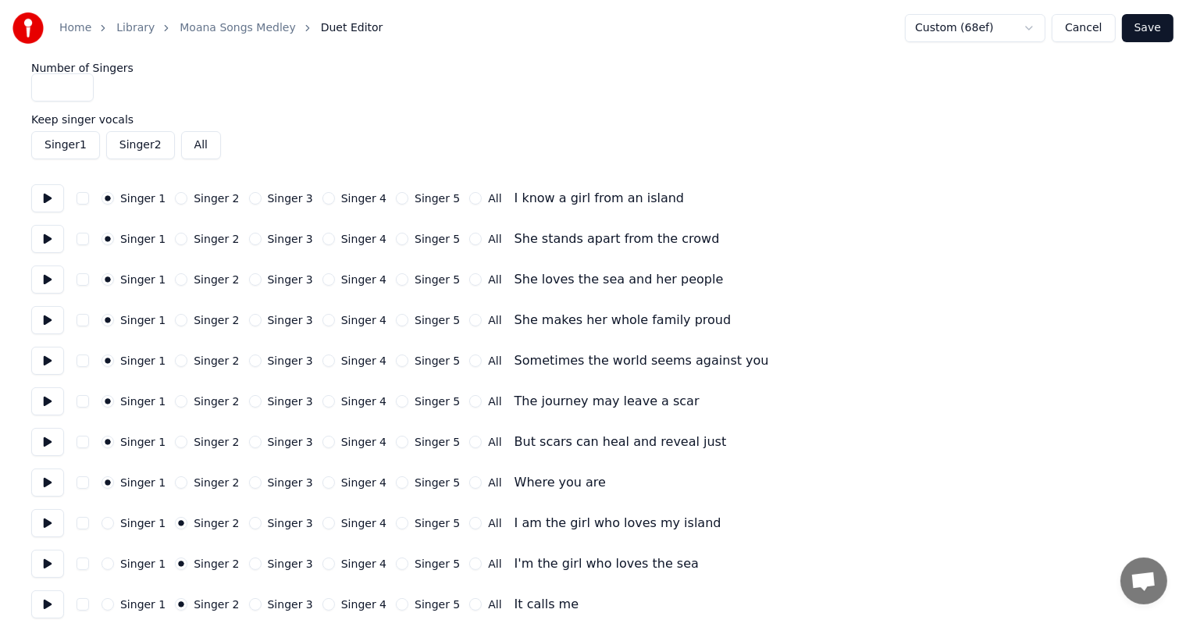
type input "*"
click at [793, 233] on div "Singer 1 Singer 2 Singer 3 Singer 4 Singer 5 All She stands apart from the crowd" at bounding box center [593, 239] width 1124 height 28
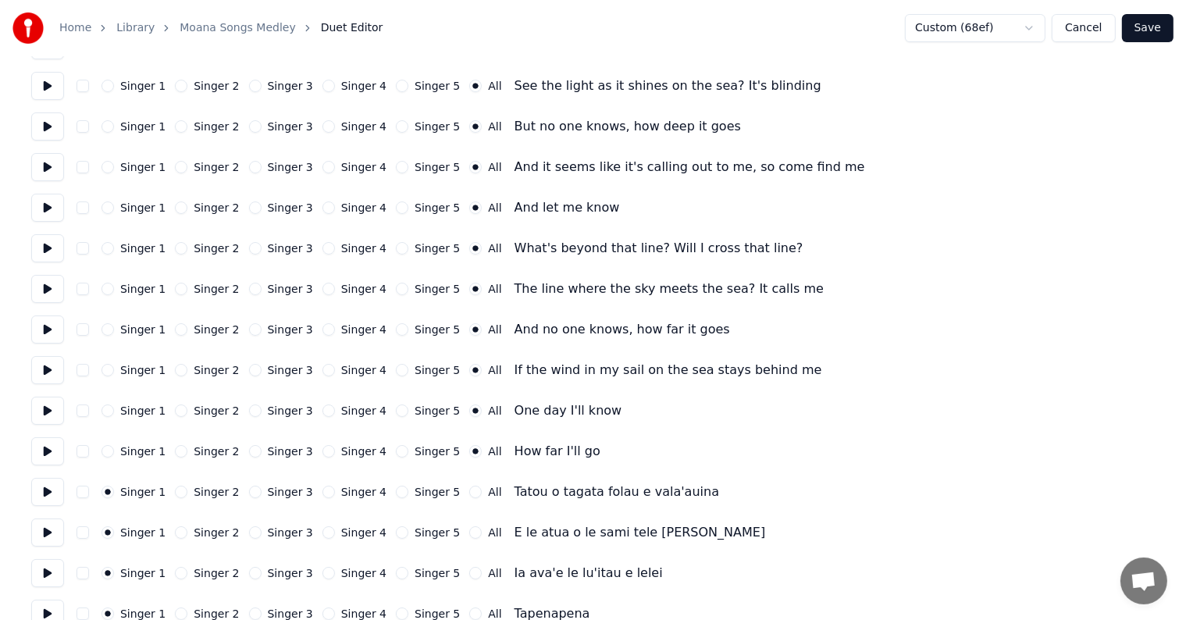
scroll to position [5944, 0]
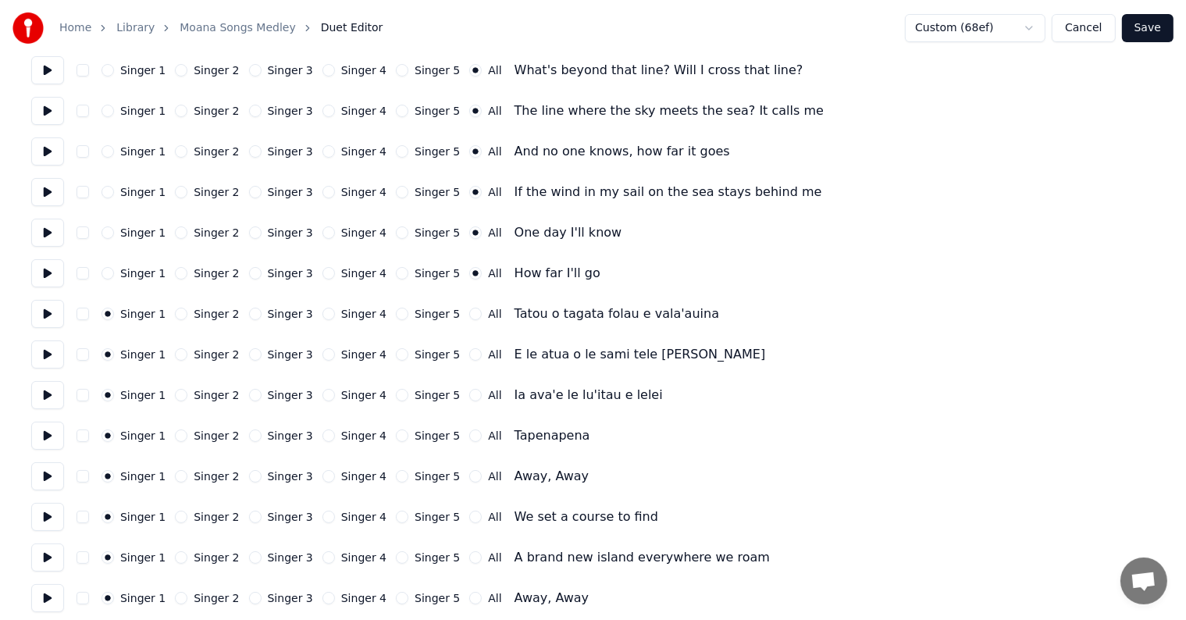
click at [50, 312] on button at bounding box center [47, 314] width 33 height 28
click at [396, 312] on button "Singer 5" at bounding box center [402, 314] width 12 height 12
drag, startPoint x: 381, startPoint y: 353, endPoint x: 381, endPoint y: 370, distance: 17.2
click at [396, 355] on button "Singer 5" at bounding box center [402, 354] width 12 height 12
click at [396, 397] on button "Singer 5" at bounding box center [402, 395] width 12 height 12
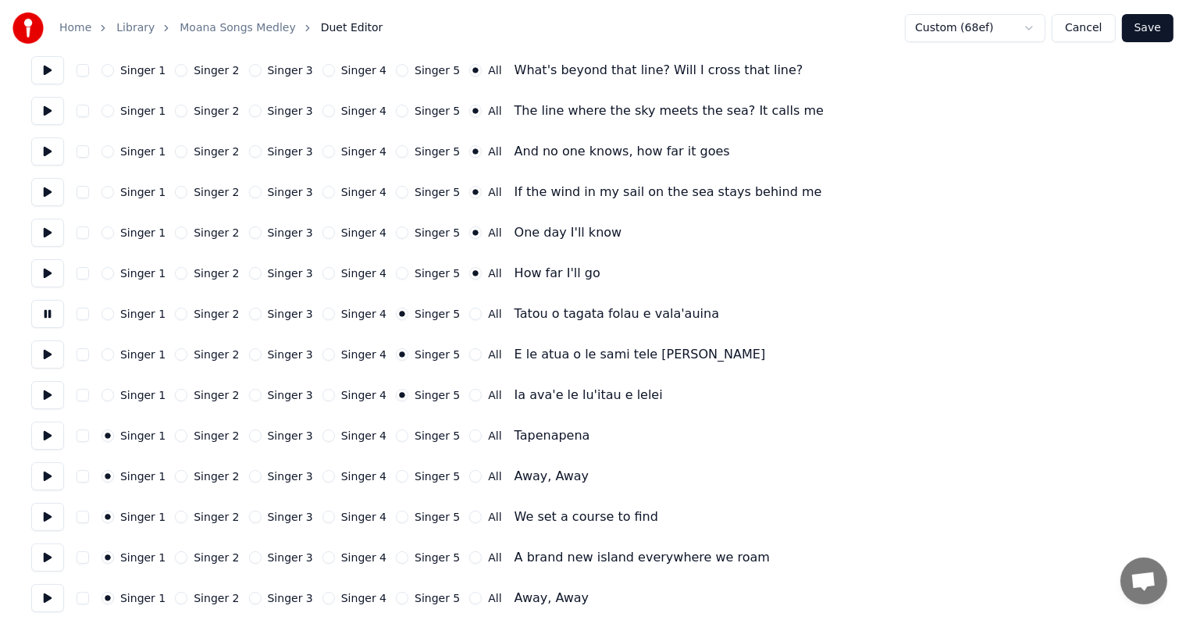
click at [396, 438] on div "Singer 5" at bounding box center [428, 435] width 64 height 12
click at [48, 342] on button at bounding box center [47, 354] width 33 height 28
click at [47, 393] on button at bounding box center [47, 395] width 33 height 28
click at [49, 434] on button at bounding box center [47, 436] width 33 height 28
click at [396, 432] on button "Singer 5" at bounding box center [402, 435] width 12 height 12
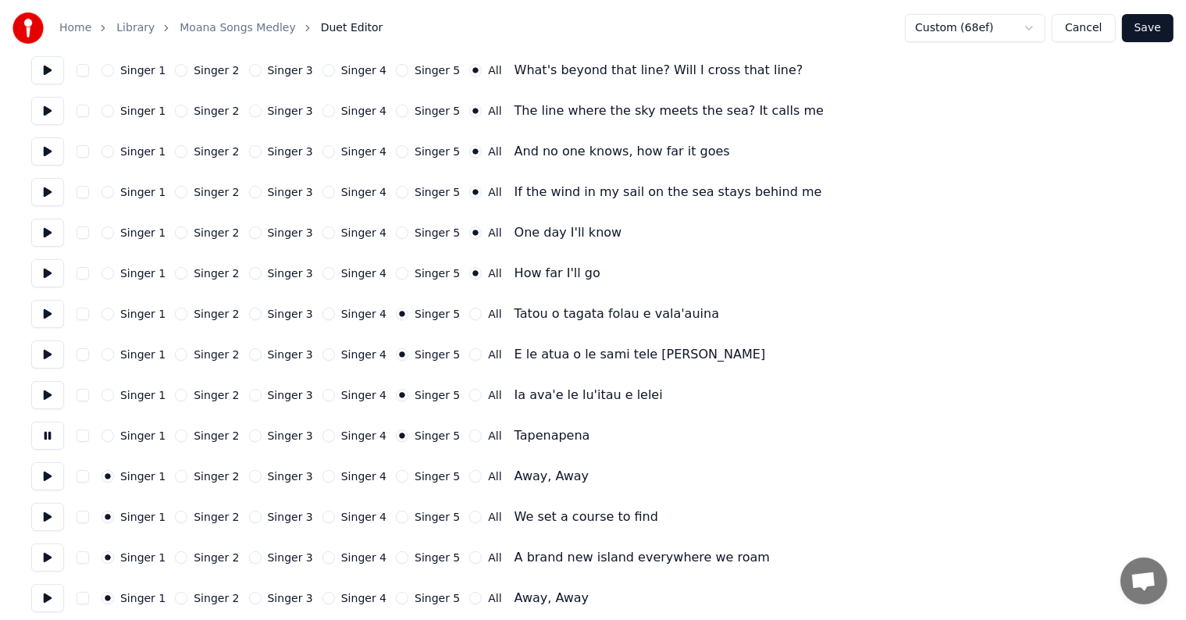
drag, startPoint x: 45, startPoint y: 471, endPoint x: 130, endPoint y: 472, distance: 85.9
click at [45, 472] on button at bounding box center [47, 476] width 33 height 28
click at [469, 476] on button "All" at bounding box center [475, 476] width 12 height 12
click at [48, 518] on button at bounding box center [47, 517] width 33 height 28
click at [469, 515] on button "All" at bounding box center [475, 517] width 12 height 12
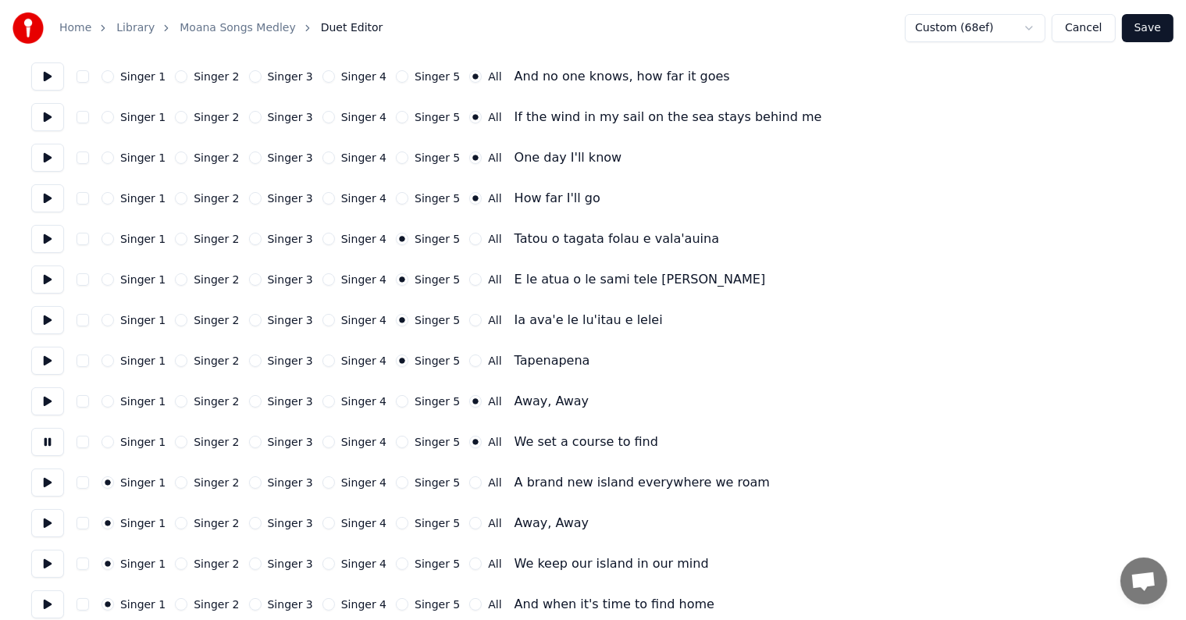
scroll to position [6100, 0]
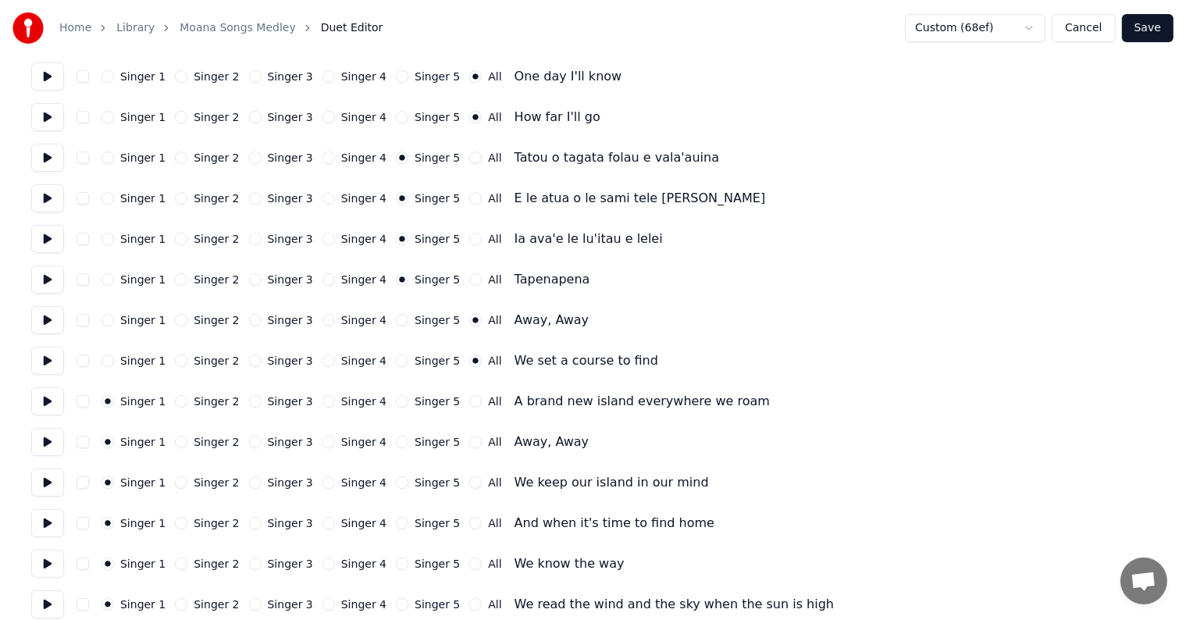
click at [55, 400] on button at bounding box center [47, 401] width 33 height 28
click at [469, 401] on div "All" at bounding box center [485, 401] width 32 height 12
click at [469, 404] on button "All" at bounding box center [475, 401] width 12 height 12
click at [469, 444] on button "All" at bounding box center [475, 442] width 12 height 12
click at [469, 483] on button "All" at bounding box center [475, 482] width 12 height 12
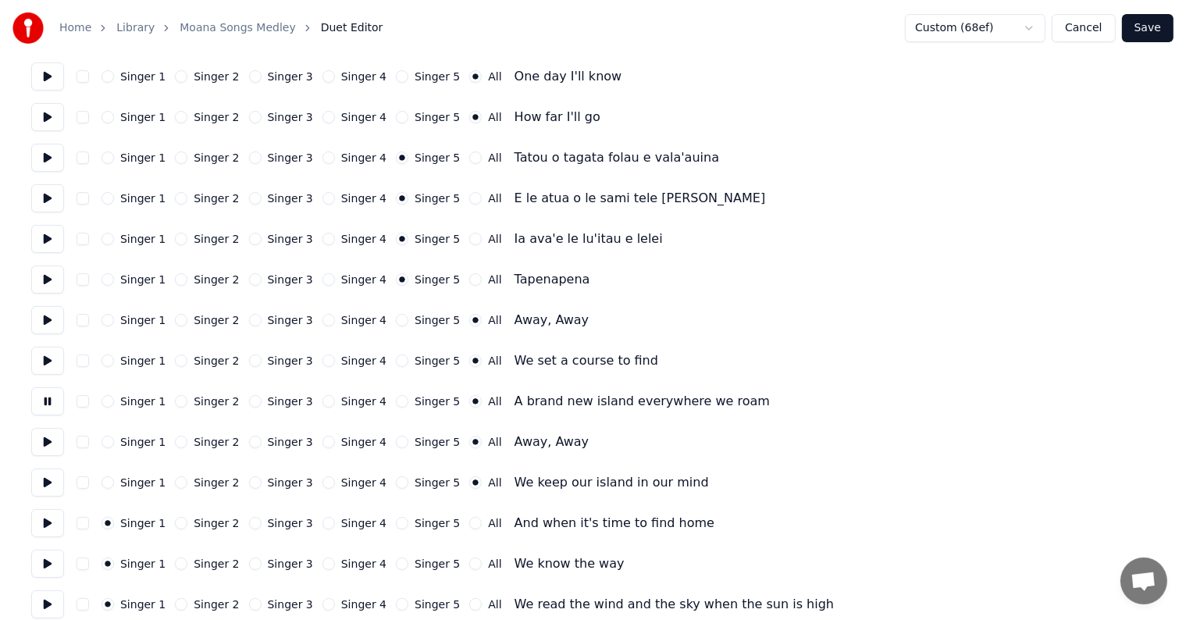
click at [469, 526] on button "All" at bounding box center [475, 523] width 12 height 12
click at [469, 568] on button "All" at bounding box center [475, 564] width 12 height 12
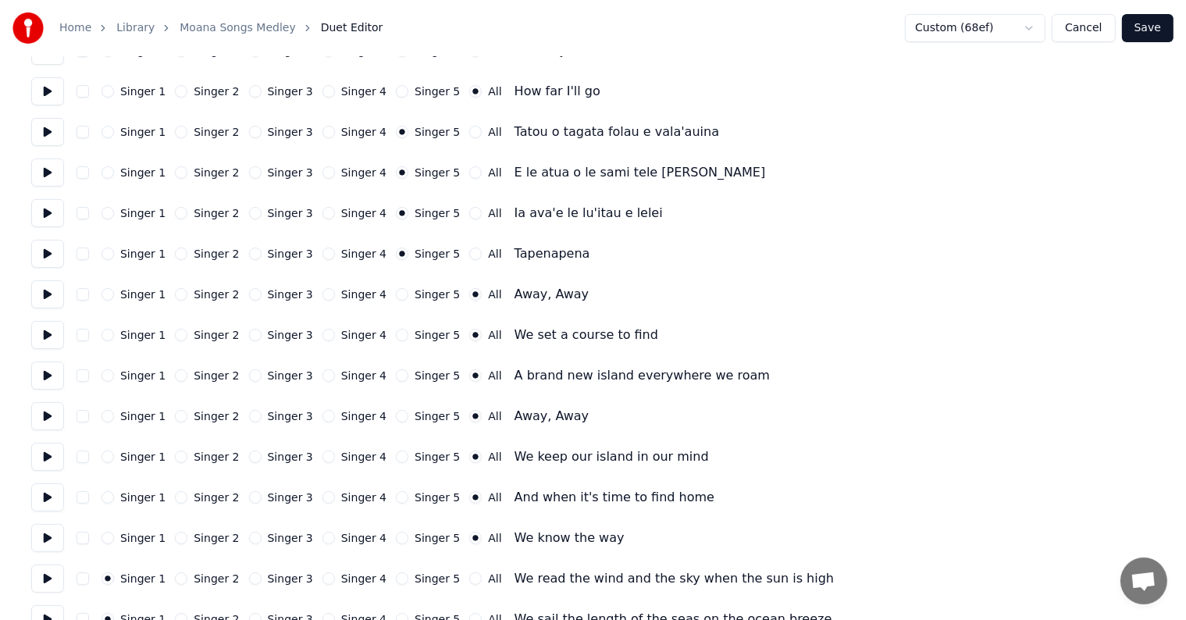
scroll to position [6256, 0]
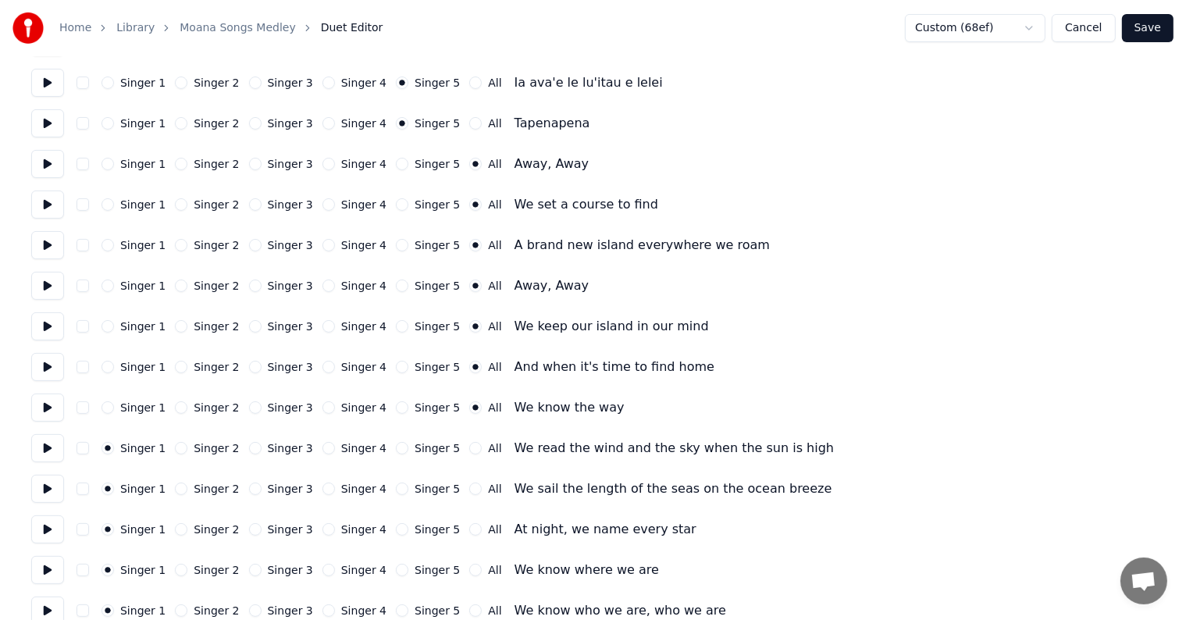
click at [45, 448] on button at bounding box center [47, 448] width 33 height 28
click at [469, 446] on button "All" at bounding box center [475, 448] width 12 height 12
click at [469, 494] on button "All" at bounding box center [475, 489] width 12 height 12
click at [469, 531] on button "All" at bounding box center [475, 529] width 12 height 12
click at [47, 486] on button at bounding box center [47, 489] width 33 height 28
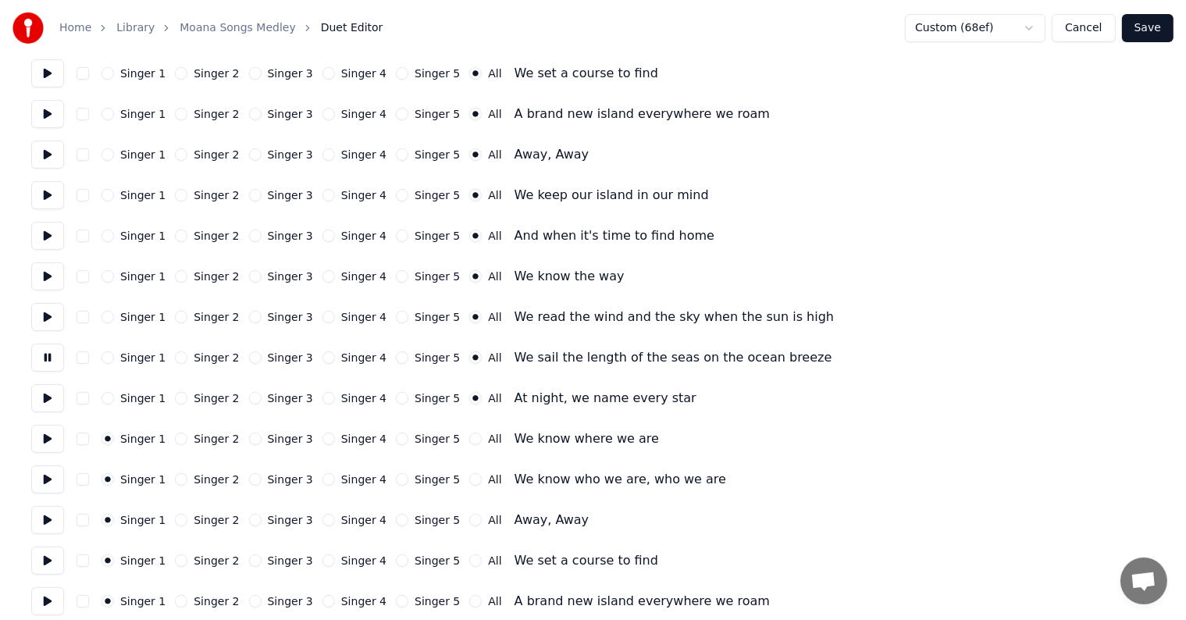
scroll to position [6412, 0]
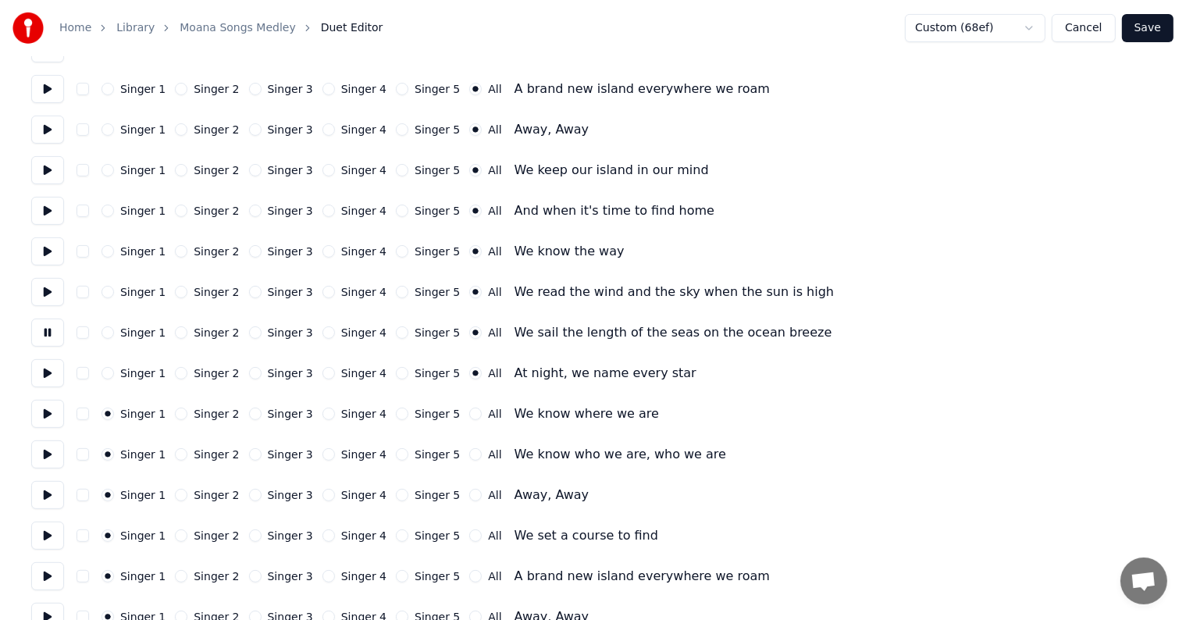
click at [49, 413] on button at bounding box center [47, 414] width 33 height 28
click at [469, 416] on div "All" at bounding box center [485, 414] width 32 height 12
click at [469, 418] on button "All" at bounding box center [475, 414] width 12 height 12
click at [53, 454] on button at bounding box center [47, 454] width 33 height 28
click at [469, 453] on button "All" at bounding box center [475, 454] width 12 height 12
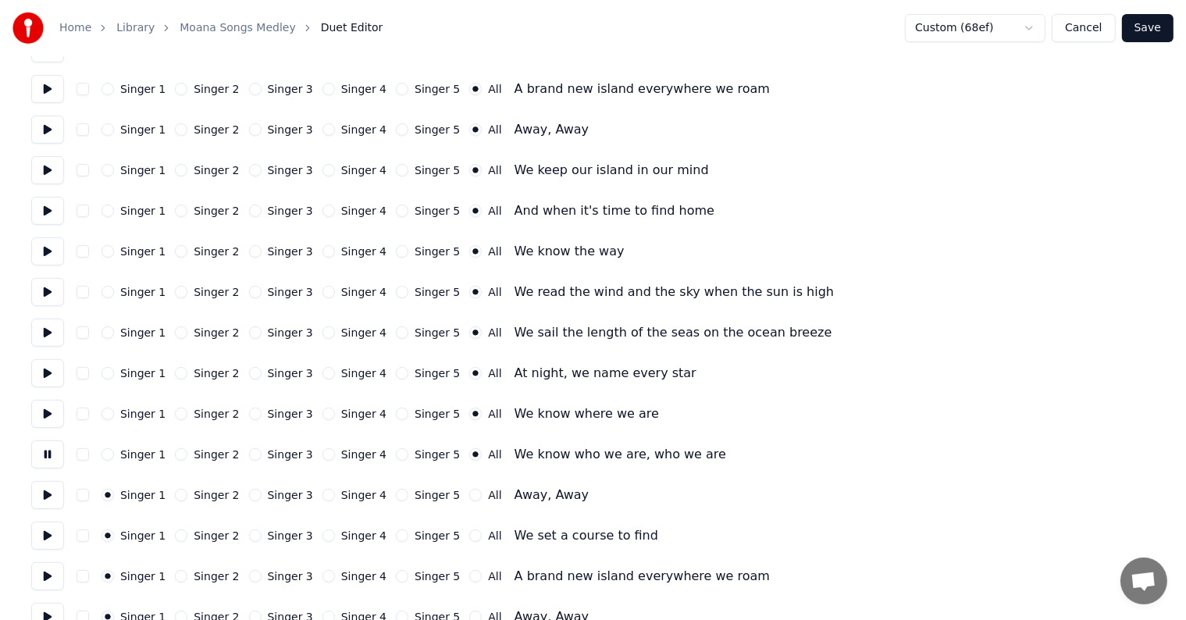
click at [55, 492] on button at bounding box center [47, 495] width 33 height 28
click at [469, 495] on button "All" at bounding box center [475, 495] width 12 height 12
drag, startPoint x: 55, startPoint y: 531, endPoint x: 103, endPoint y: 526, distance: 48.7
click at [55, 532] on button at bounding box center [47, 536] width 33 height 28
click at [469, 535] on button "All" at bounding box center [475, 535] width 12 height 12
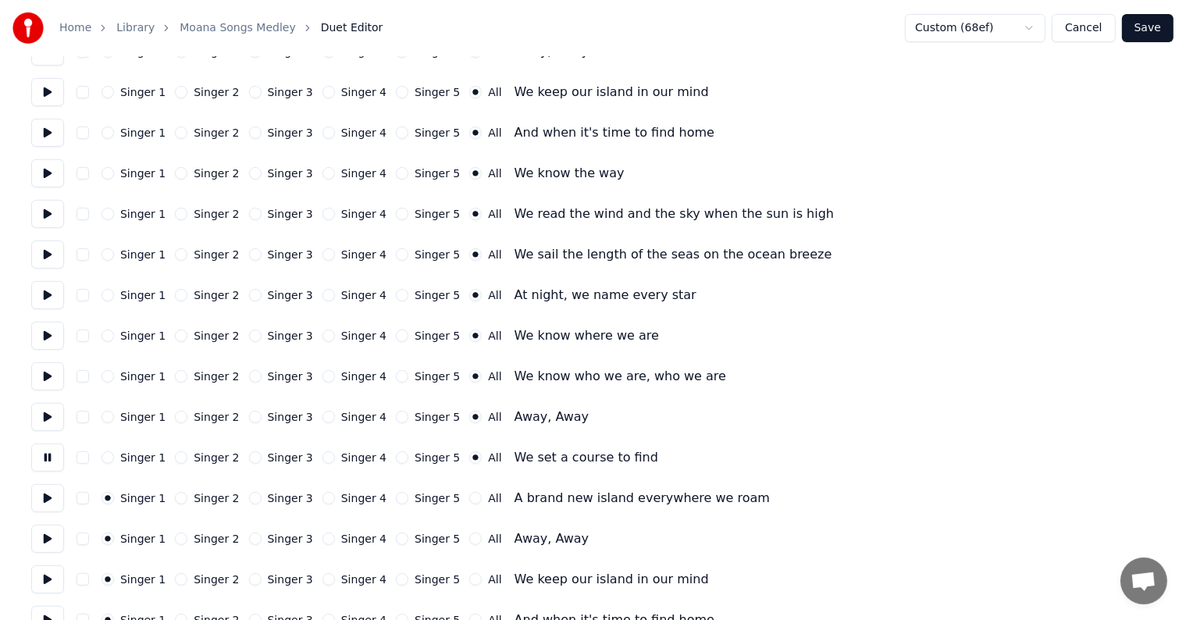
scroll to position [6569, 0]
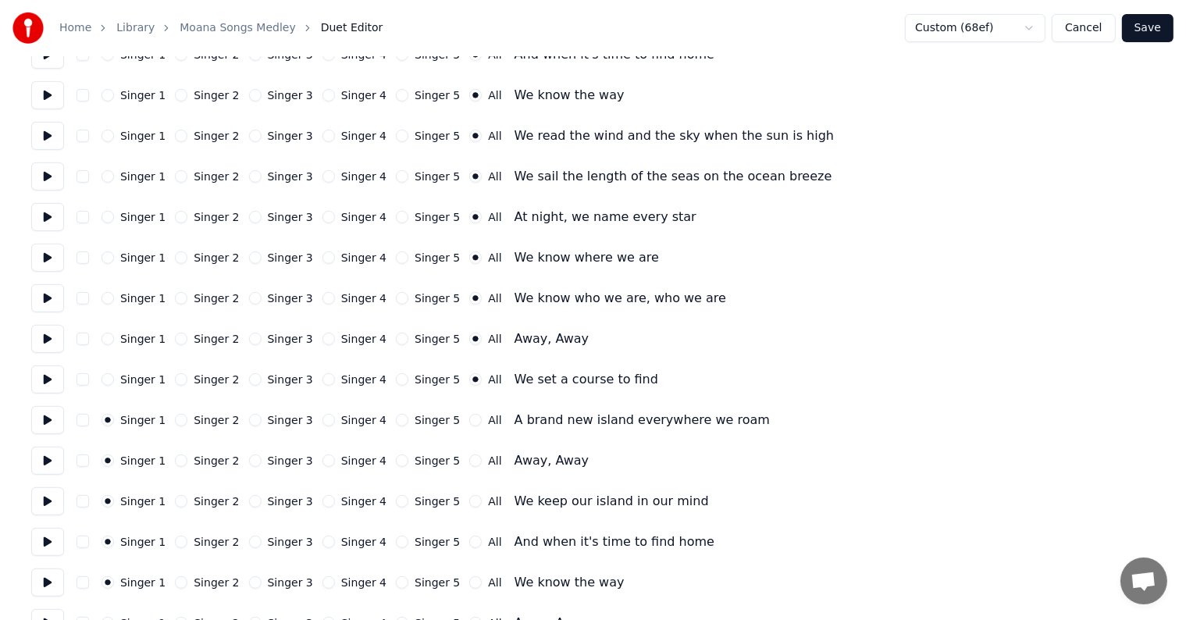
drag, startPoint x: 47, startPoint y: 419, endPoint x: 294, endPoint y: 406, distance: 247.1
click at [47, 419] on button at bounding box center [47, 420] width 33 height 28
click at [469, 417] on button "All" at bounding box center [475, 420] width 12 height 12
click at [59, 460] on button at bounding box center [47, 461] width 33 height 28
click at [469, 459] on button "All" at bounding box center [475, 460] width 12 height 12
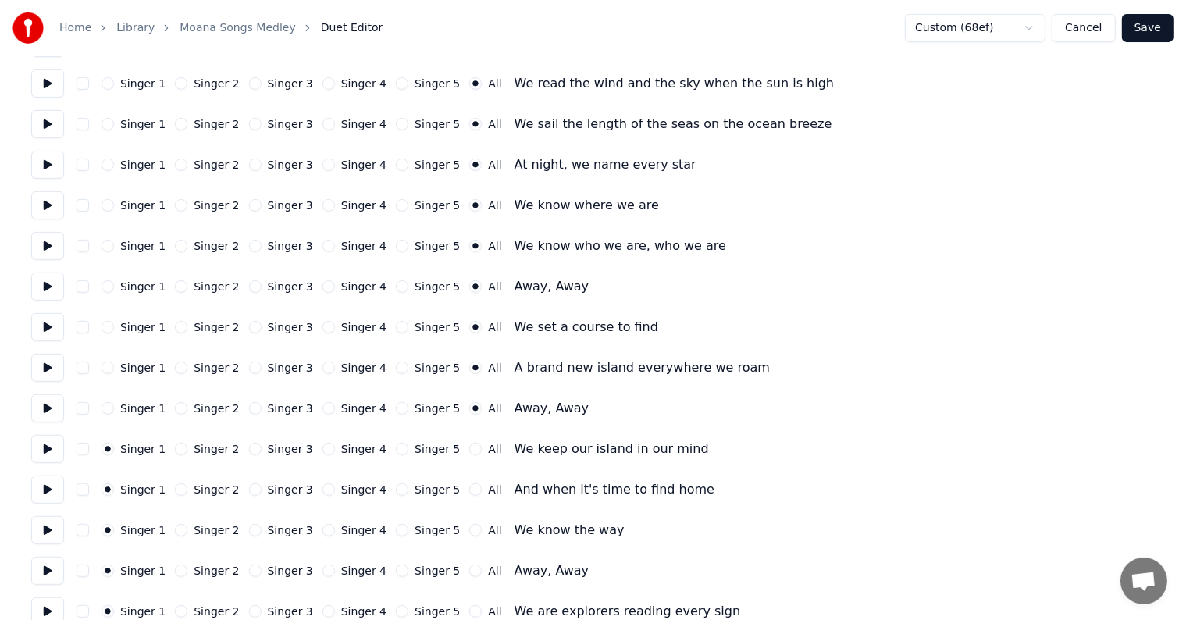
scroll to position [6647, 0]
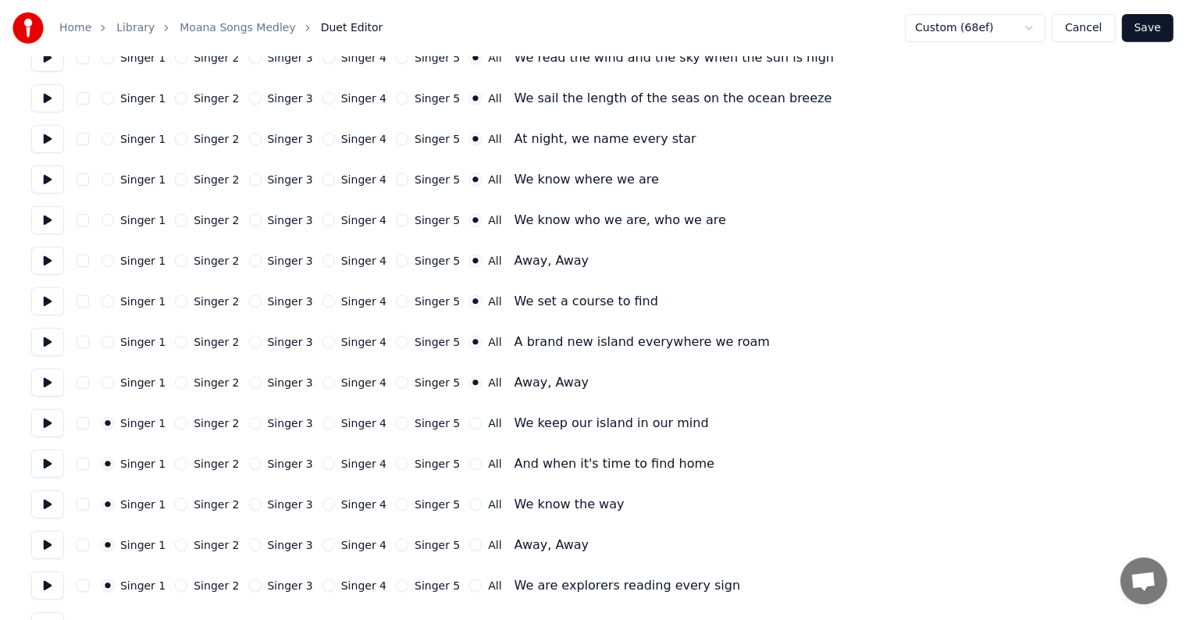
click at [469, 424] on button "All" at bounding box center [475, 423] width 12 height 12
click at [469, 464] on button "All" at bounding box center [475, 464] width 12 height 12
drag, startPoint x: 55, startPoint y: 506, endPoint x: 134, endPoint y: 497, distance: 80.2
click at [55, 506] on button at bounding box center [47, 504] width 33 height 28
click at [469, 504] on button "All" at bounding box center [475, 504] width 12 height 12
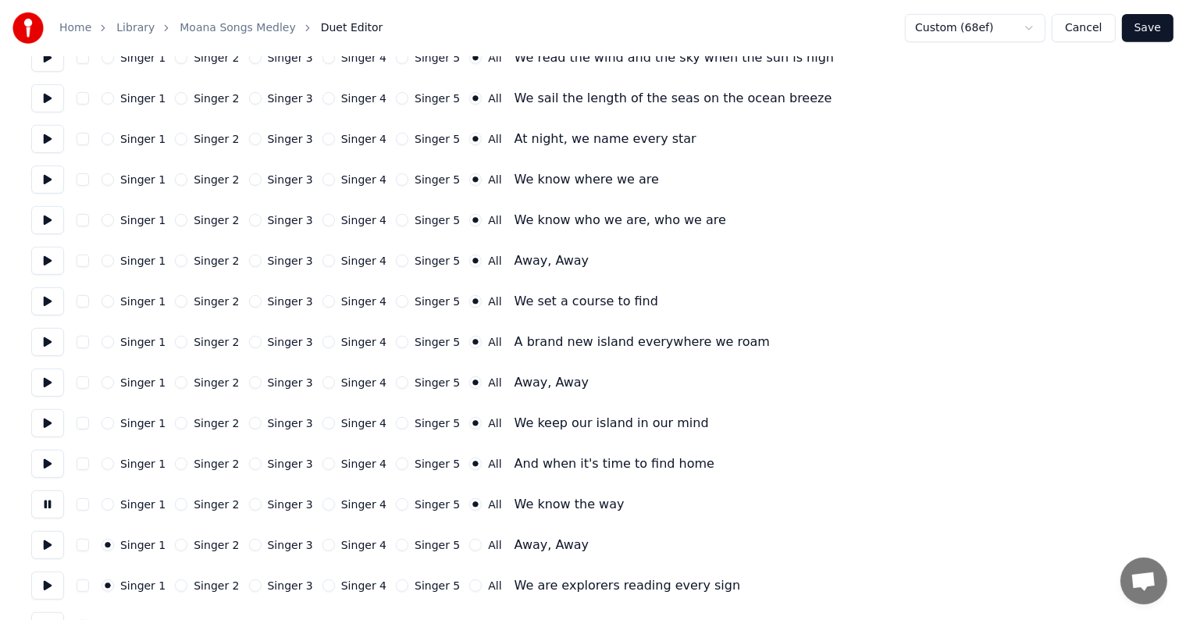
click at [52, 543] on button at bounding box center [47, 545] width 33 height 28
click at [469, 546] on button "All" at bounding box center [475, 545] width 12 height 12
drag, startPoint x: 309, startPoint y: 587, endPoint x: 317, endPoint y: 556, distance: 32.2
click at [322, 587] on button "Singer 4" at bounding box center [328, 585] width 12 height 12
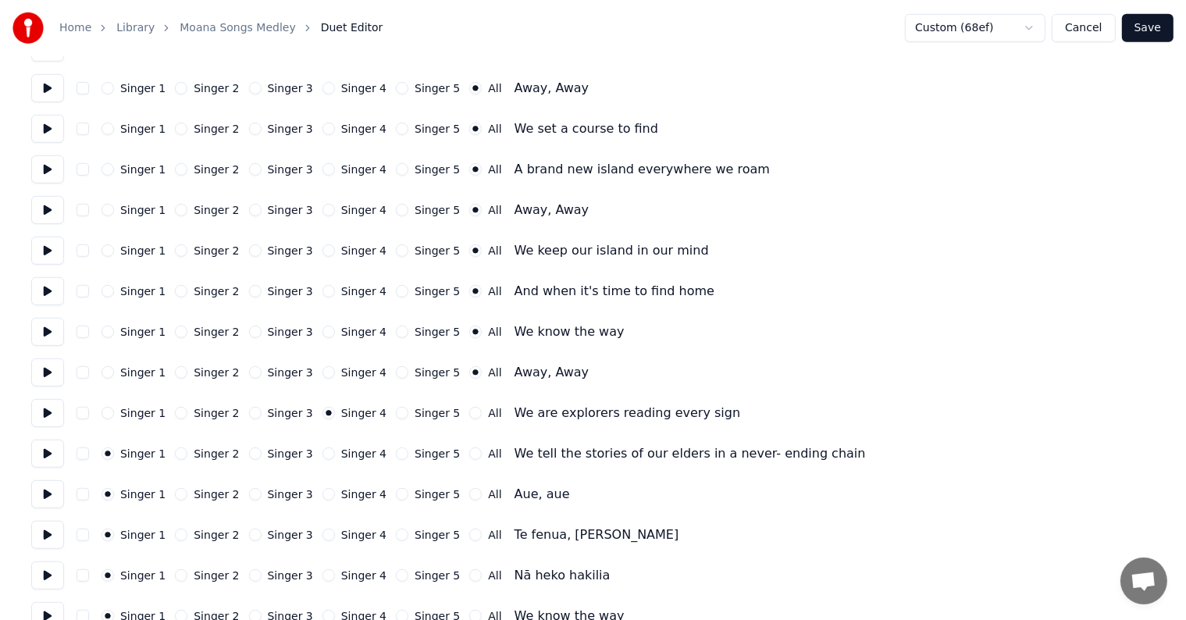
scroll to position [6845, 0]
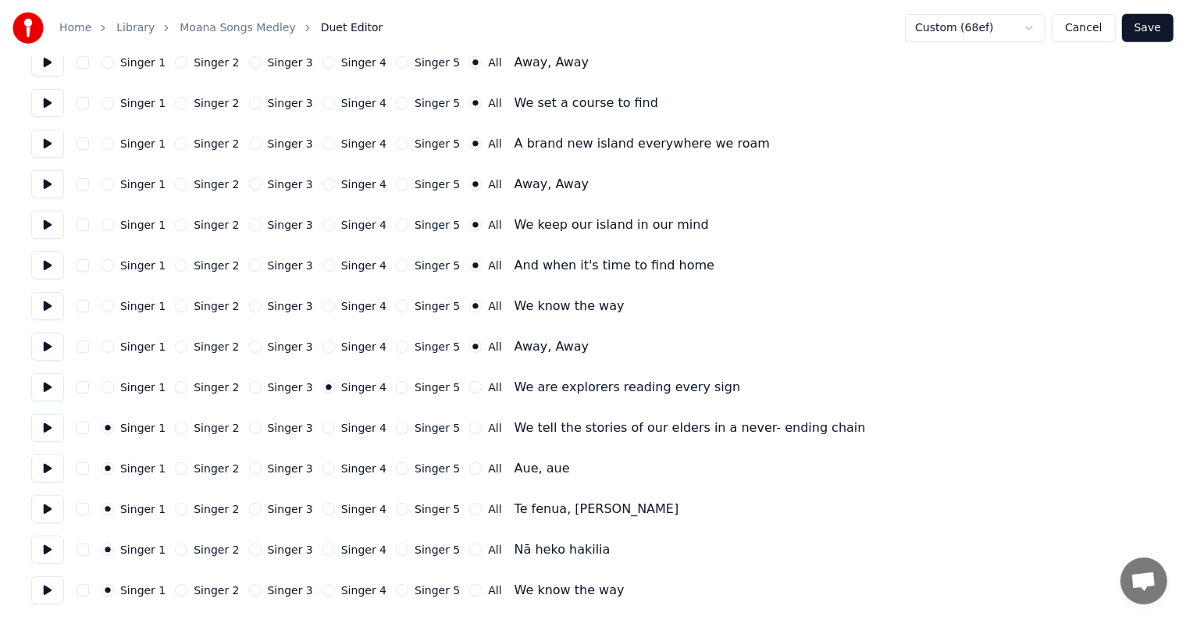
click at [42, 387] on button at bounding box center [47, 387] width 33 height 28
click at [322, 426] on button "Singer 4" at bounding box center [328, 428] width 12 height 12
click at [249, 384] on button "Singer 3" at bounding box center [255, 387] width 12 height 12
click at [249, 428] on button "Singer 3" at bounding box center [255, 428] width 12 height 12
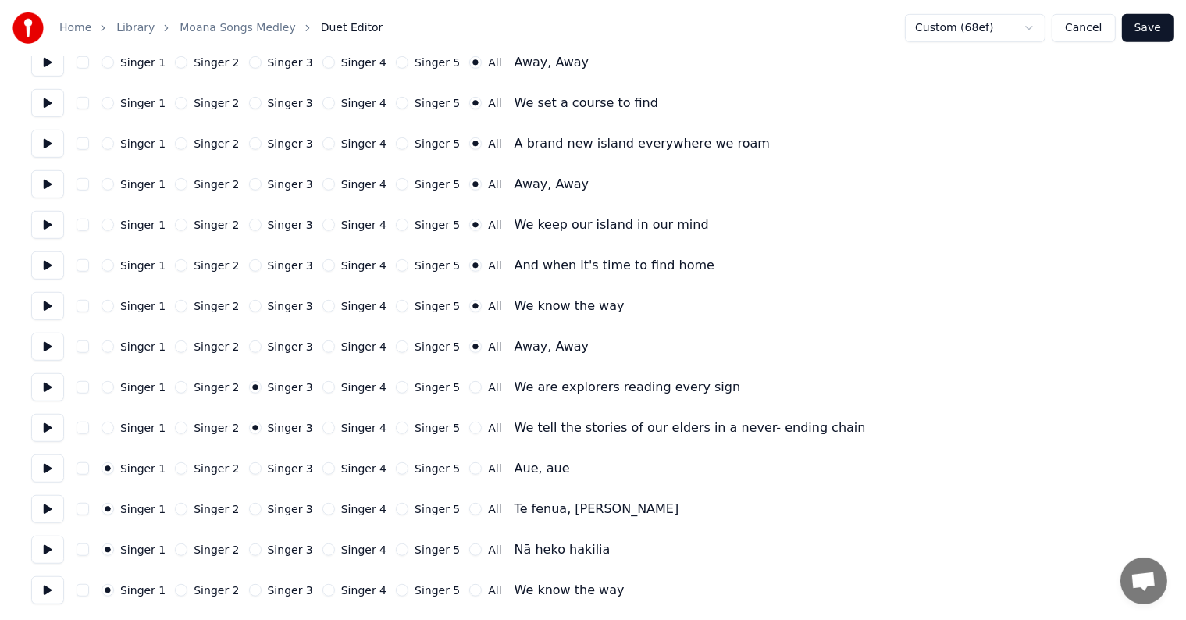
click at [253, 468] on div "Singer 3" at bounding box center [281, 468] width 64 height 12
click at [249, 468] on button "Singer 3" at bounding box center [255, 468] width 12 height 12
click at [469, 465] on div "All" at bounding box center [485, 468] width 32 height 12
click at [469, 465] on button "All" at bounding box center [475, 468] width 12 height 12
click at [50, 389] on button at bounding box center [47, 387] width 33 height 28
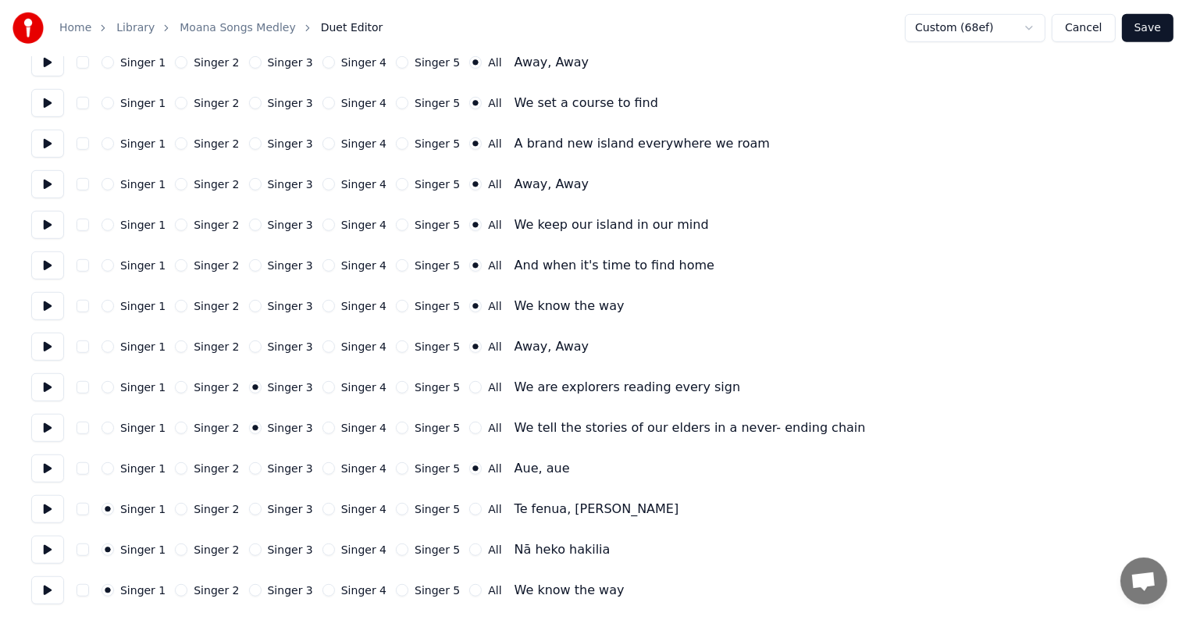
click at [53, 426] on button at bounding box center [47, 428] width 33 height 28
click at [45, 476] on button at bounding box center [47, 468] width 33 height 28
click at [51, 510] on button at bounding box center [47, 509] width 33 height 28
click at [469, 508] on button "All" at bounding box center [475, 509] width 12 height 12
click at [62, 547] on div "Singer 1 Singer 2 Singer 3 Singer 4 Singer 5 All Nā heko hakilia" at bounding box center [593, 550] width 1124 height 28
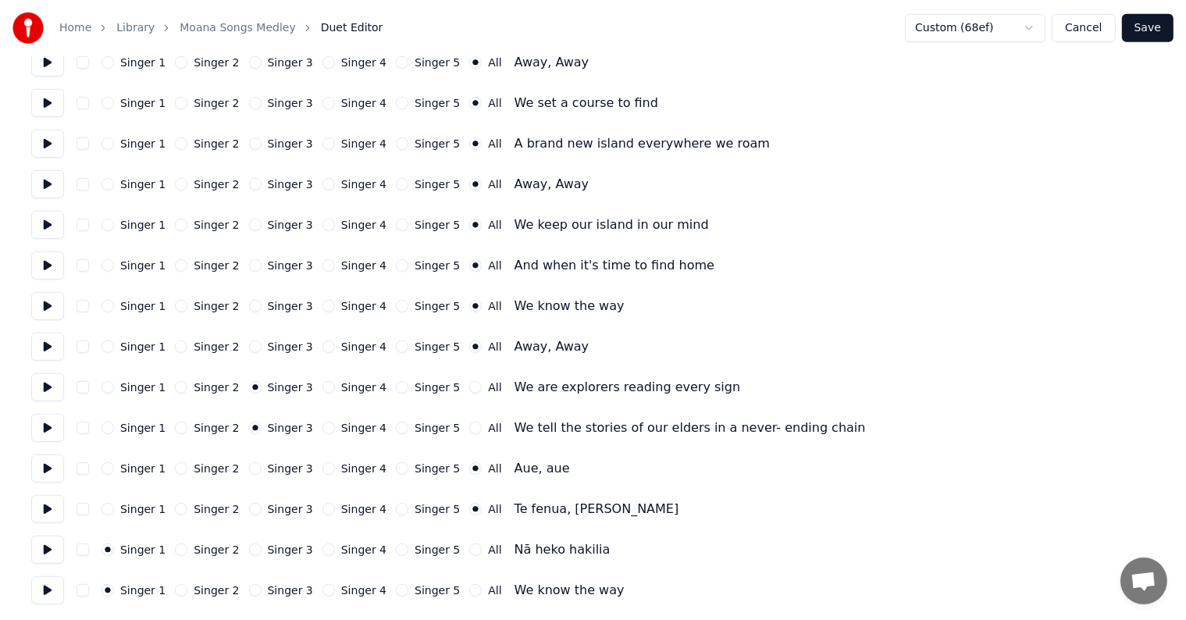
click at [50, 553] on button at bounding box center [47, 550] width 33 height 28
click at [469, 550] on button "All" at bounding box center [475, 549] width 12 height 12
click at [469, 596] on button "All" at bounding box center [475, 590] width 12 height 12
click at [33, 590] on button at bounding box center [47, 590] width 33 height 28
click at [47, 597] on button at bounding box center [47, 590] width 33 height 28
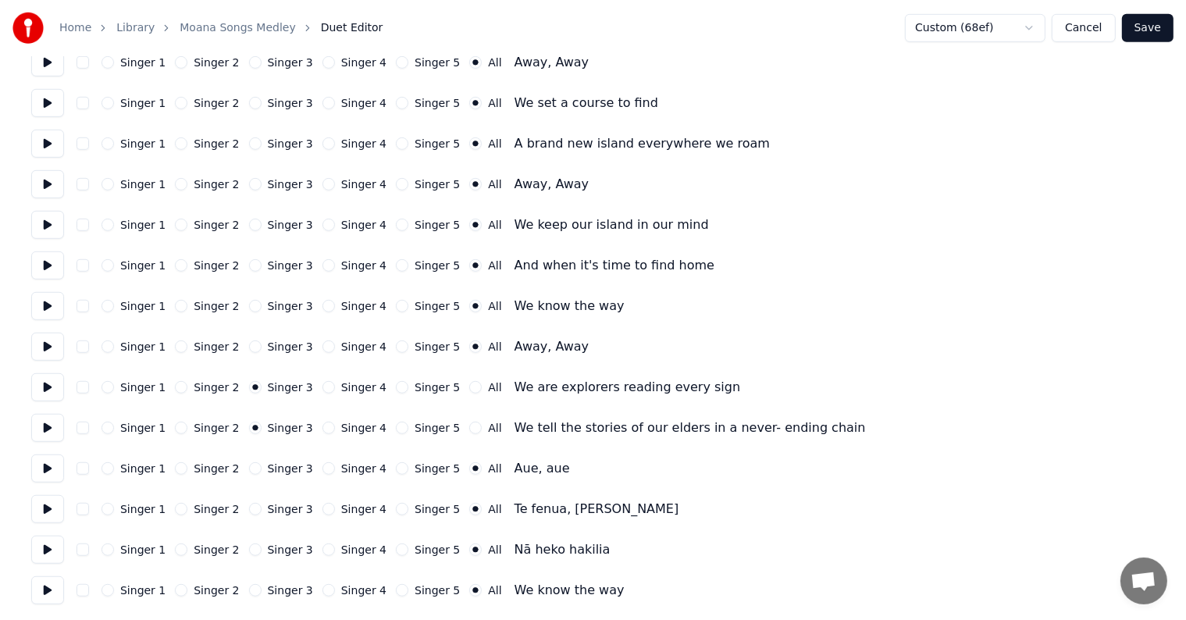
click at [1150, 25] on button "Save" at bounding box center [1148, 28] width 52 height 28
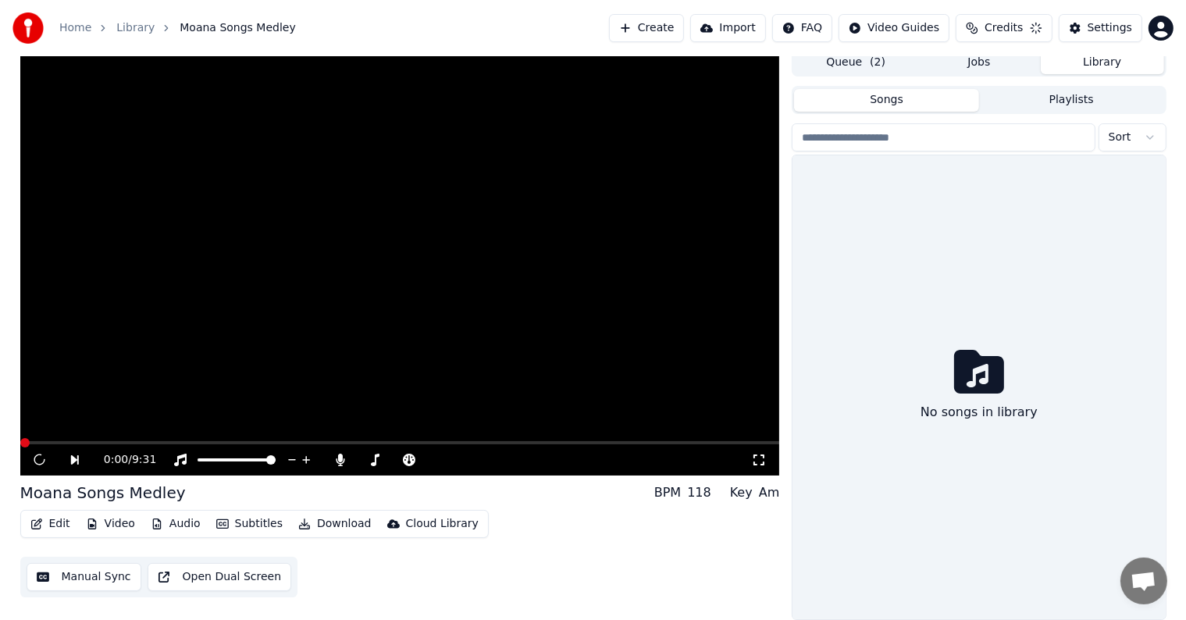
scroll to position [7, 0]
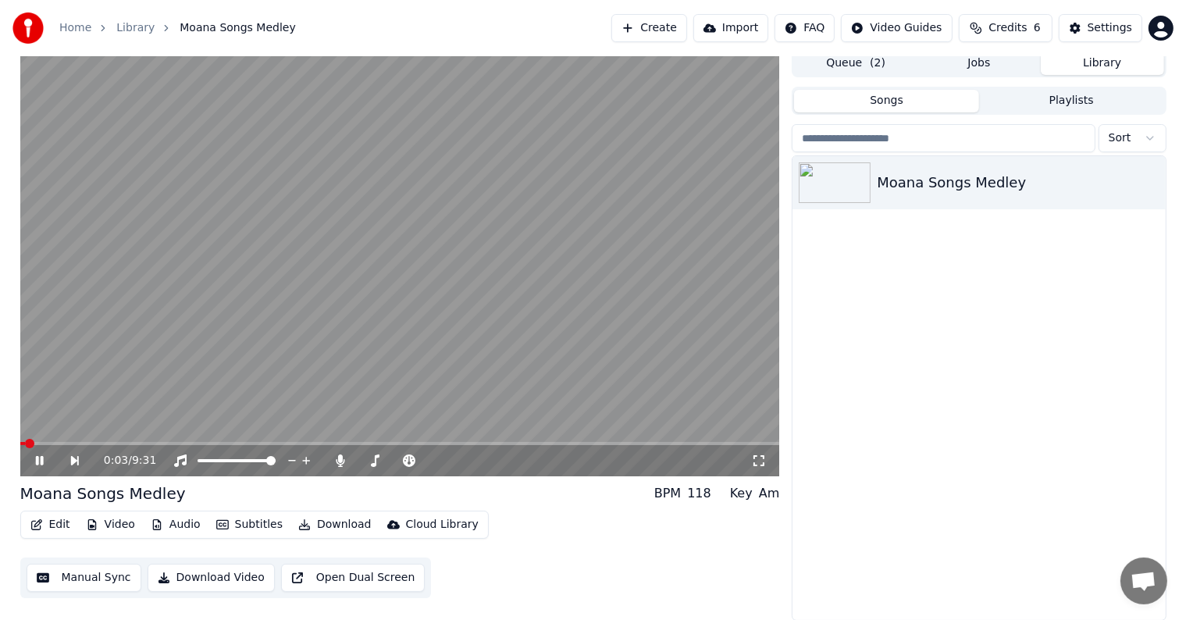
click at [40, 462] on icon at bounding box center [51, 460] width 36 height 12
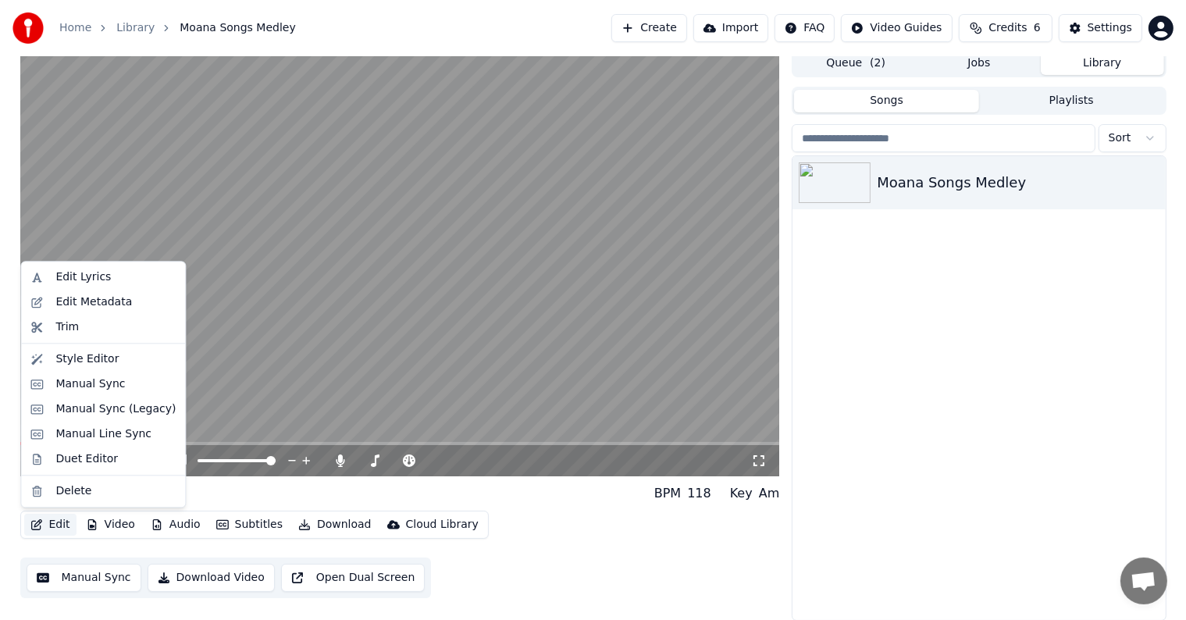
click at [49, 528] on button "Edit" at bounding box center [50, 525] width 52 height 22
click at [119, 355] on div "Style Editor" at bounding box center [115, 359] width 120 height 16
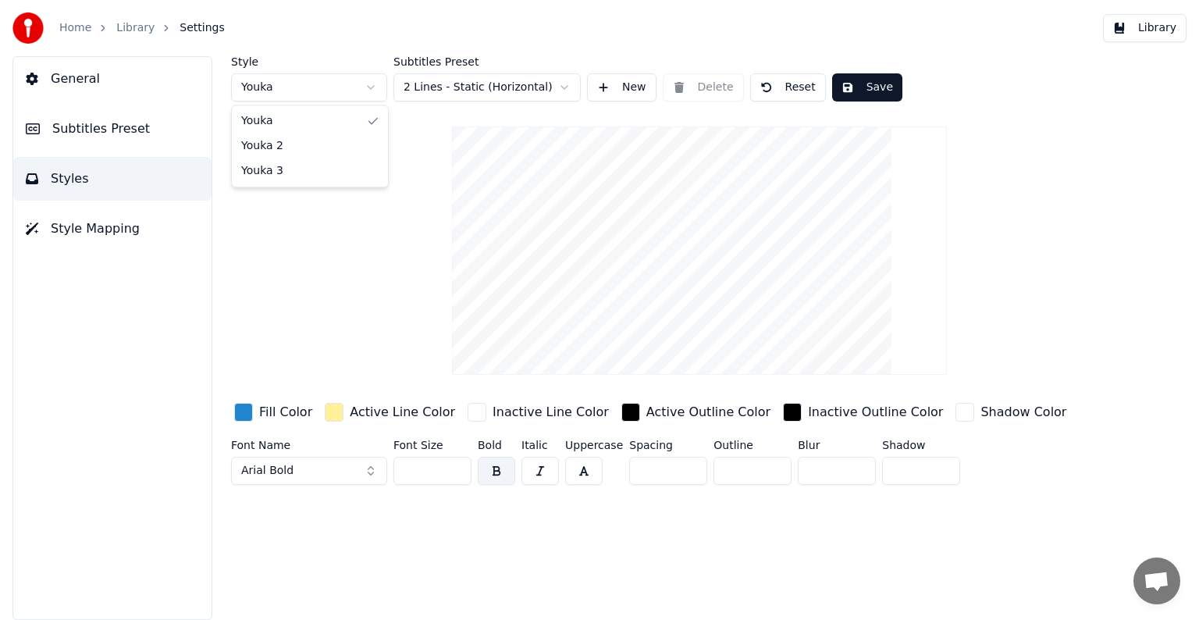
click at [347, 86] on html "Home Library Settings Library General Subtitles Preset Styles Style Mapping Sty…" at bounding box center [599, 310] width 1199 height 620
click at [346, 84] on html "Home Library Settings Library General Subtitles Preset Styles Style Mapping Sty…" at bounding box center [599, 310] width 1199 height 620
click at [351, 77] on html "Home Library Settings Library General Subtitles Preset Styles Style Mapping Sty…" at bounding box center [599, 310] width 1199 height 620
click at [357, 90] on html "Home Library Settings Library General Subtitles Preset Styles Style Mapping Sty…" at bounding box center [599, 310] width 1199 height 620
click at [265, 297] on html "Home Library Settings Library General Subtitles Preset Styles Style Mapping Sty…" at bounding box center [599, 310] width 1199 height 620
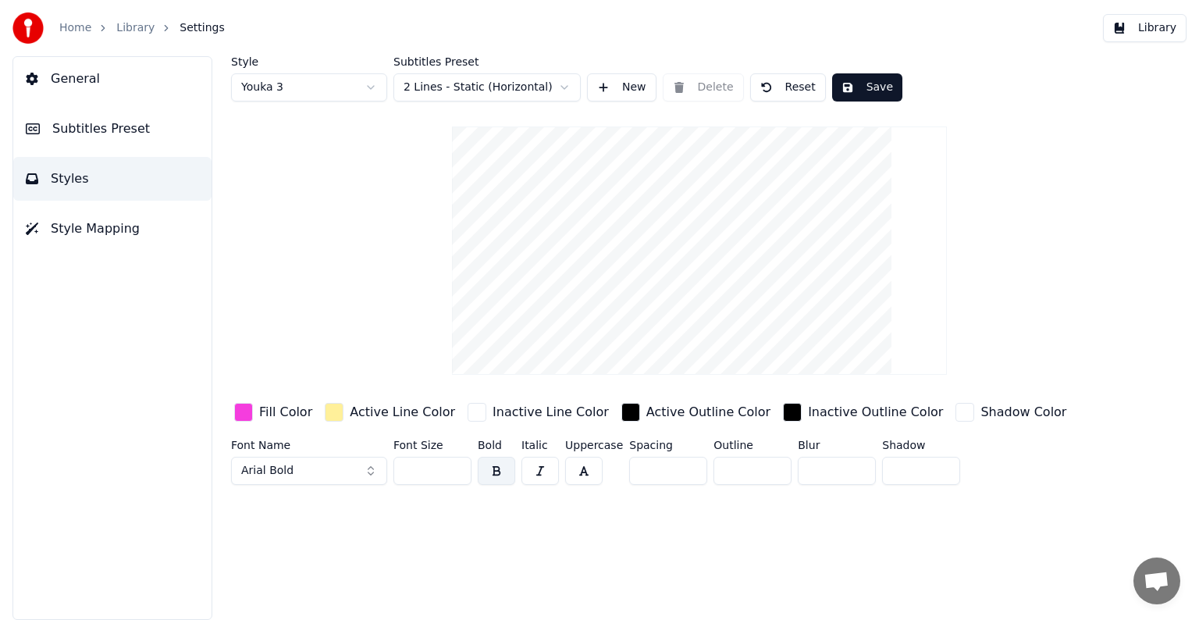
click at [141, 134] on button "Subtitles Preset" at bounding box center [112, 129] width 198 height 44
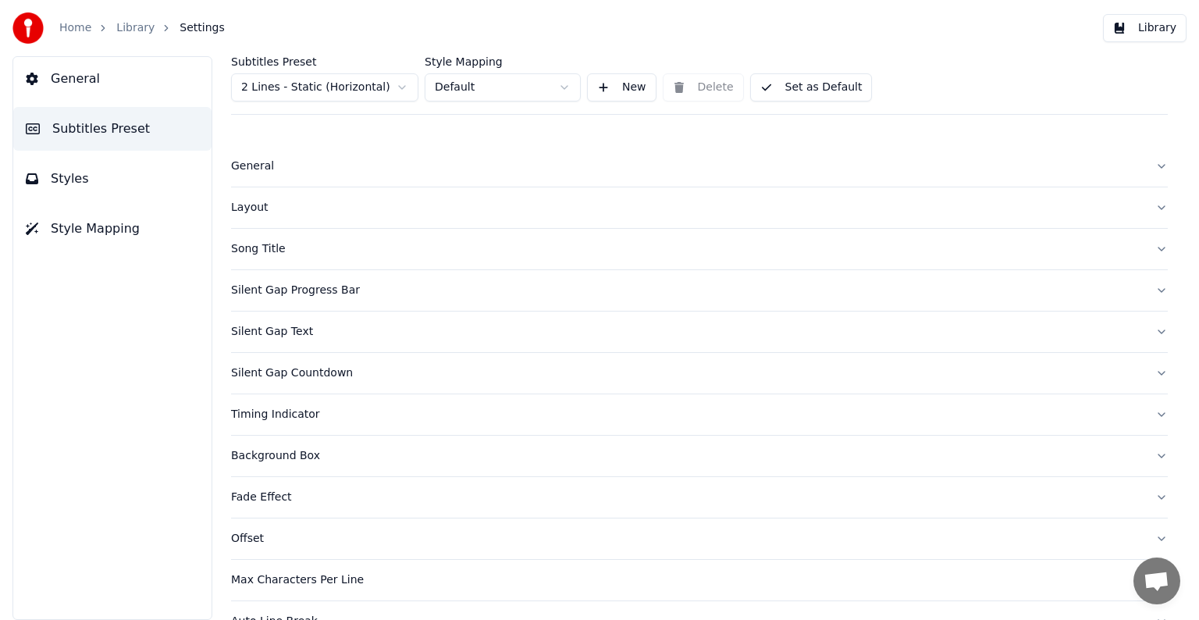
click at [358, 369] on div "Silent Gap Countdown" at bounding box center [687, 373] width 912 height 16
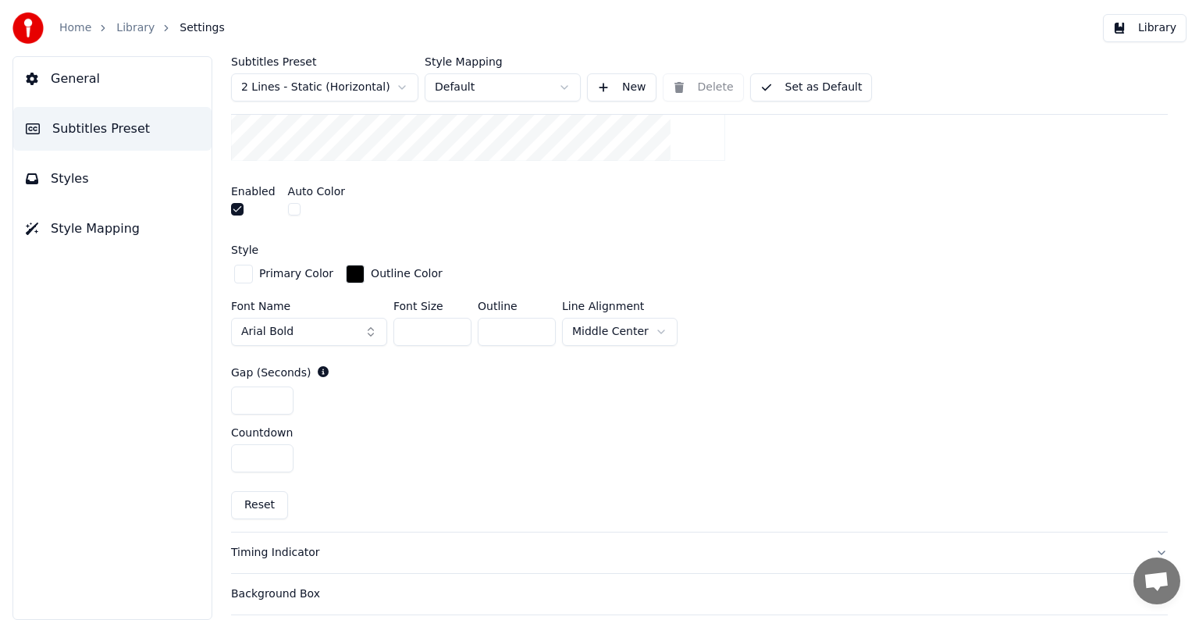
scroll to position [625, 0]
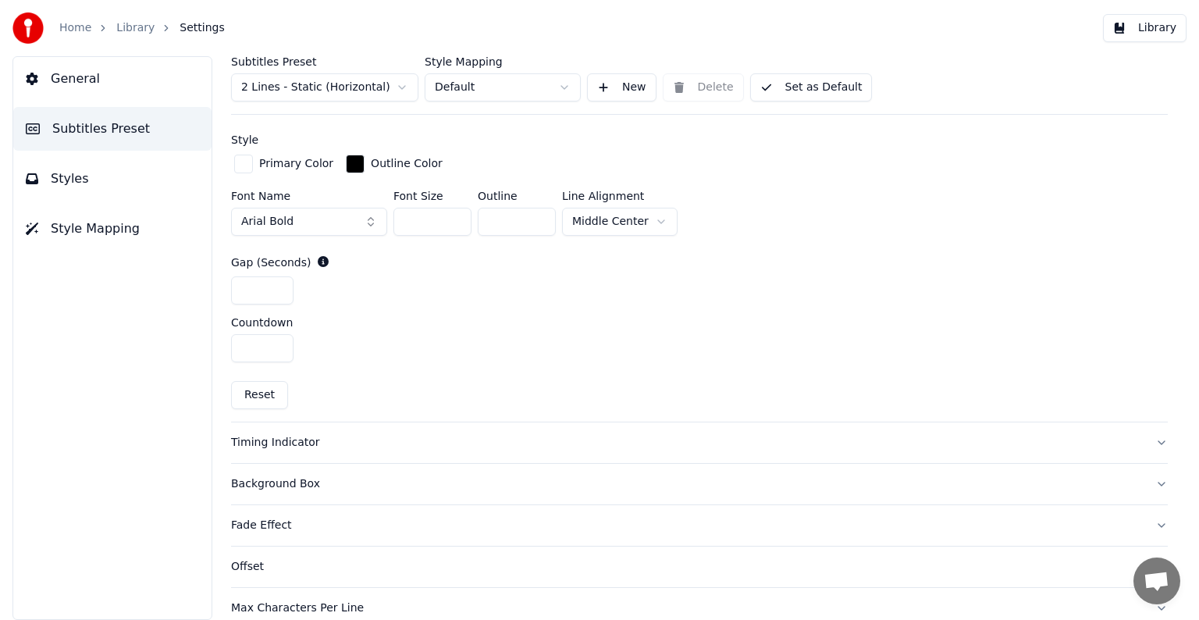
click at [391, 444] on div "Timing Indicator" at bounding box center [687, 443] width 912 height 16
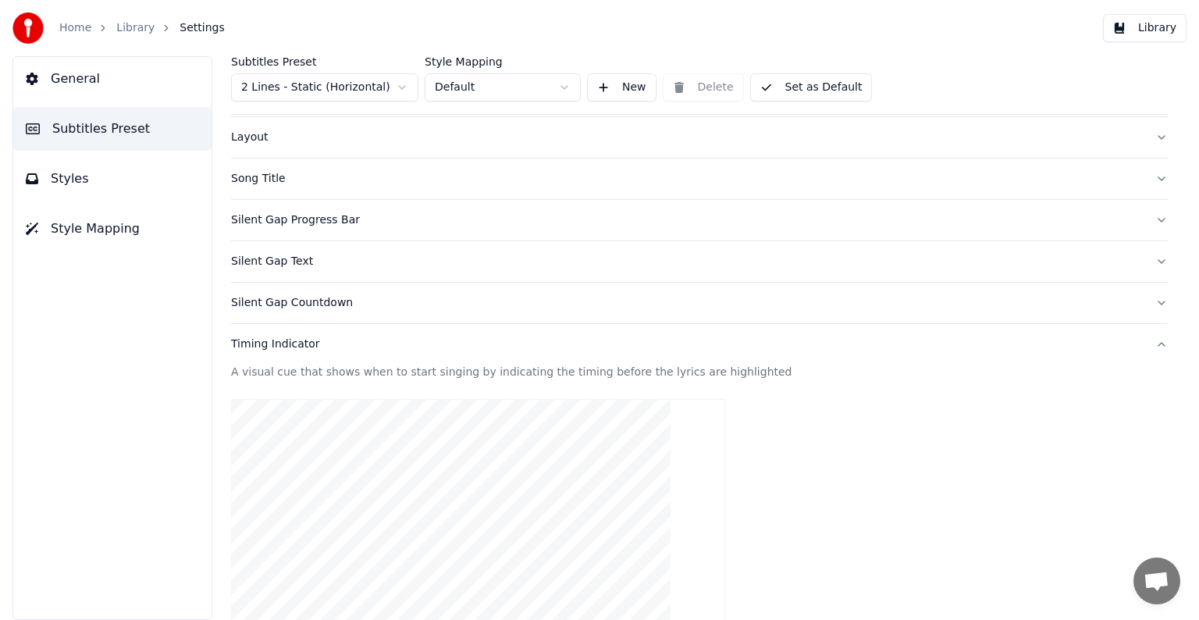
scroll to position [0, 0]
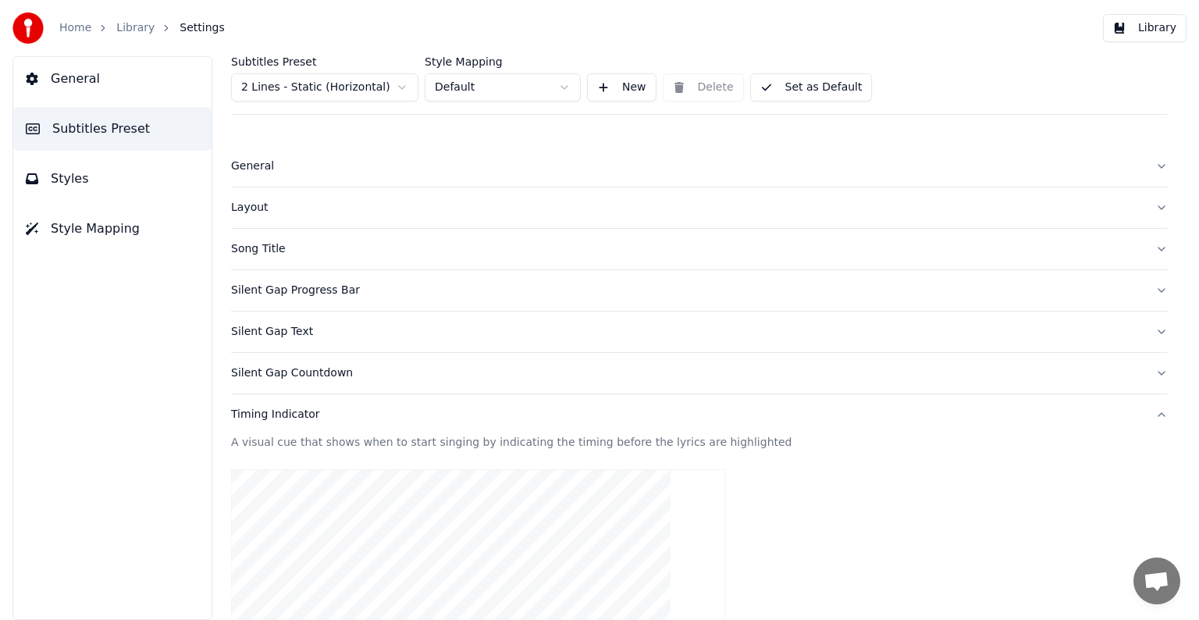
drag, startPoint x: 250, startPoint y: 284, endPoint x: 334, endPoint y: 294, distance: 84.9
click at [251, 283] on div "Silent Gap Progress Bar" at bounding box center [687, 291] width 912 height 16
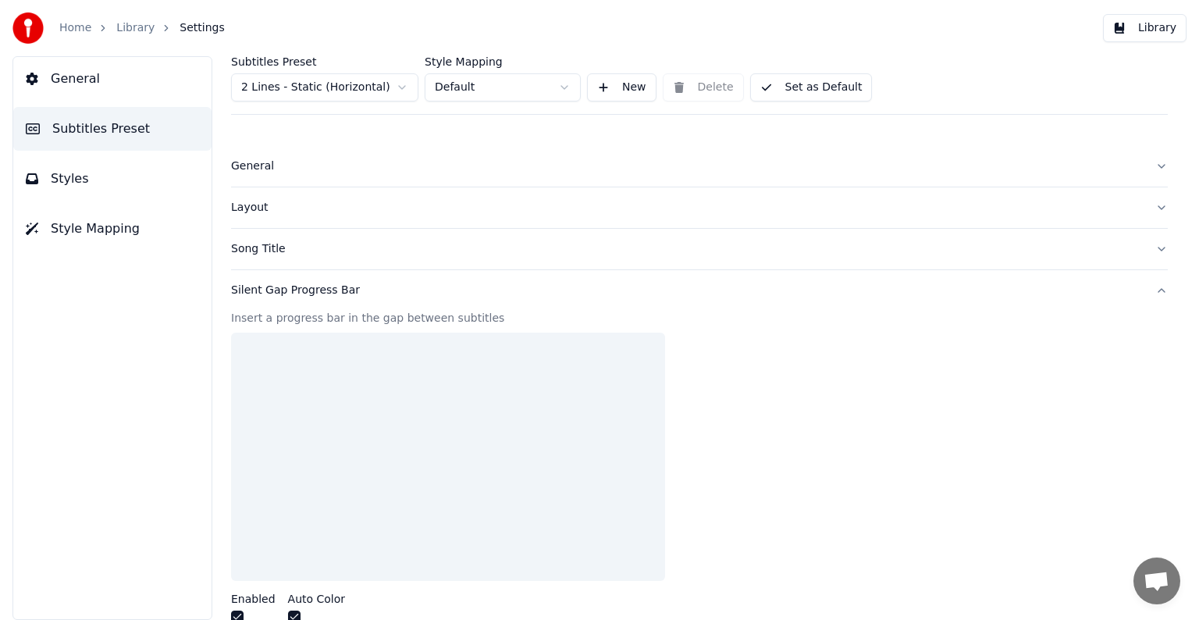
click at [334, 291] on div "Silent Gap Progress Bar" at bounding box center [687, 291] width 912 height 16
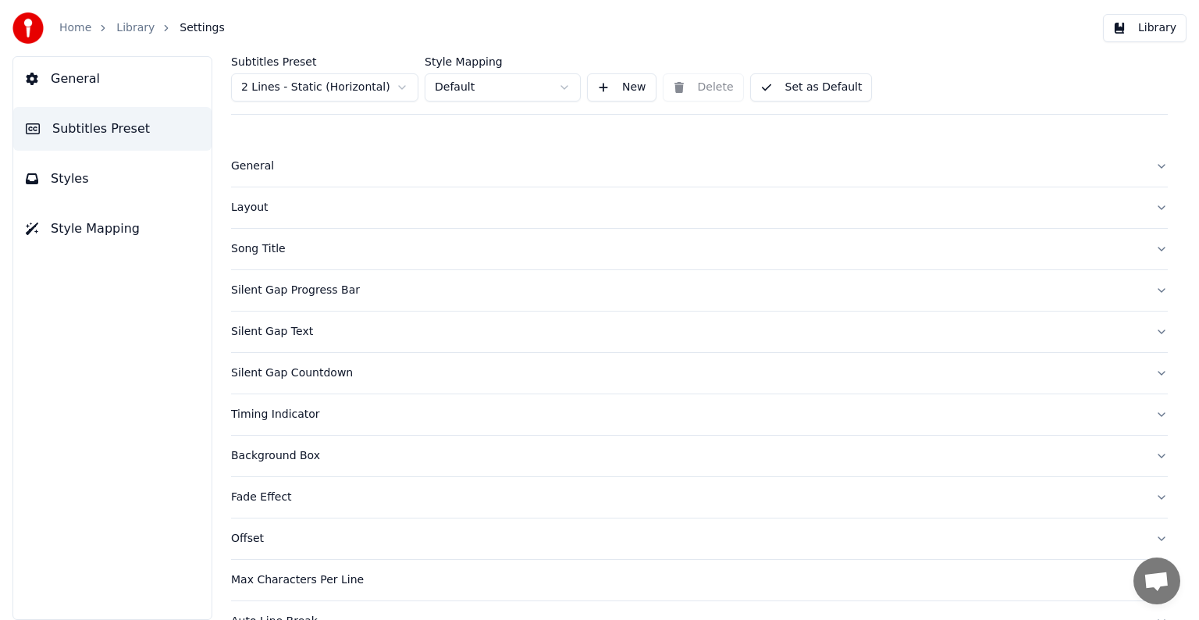
click at [334, 291] on div "Silent Gap Progress Bar" at bounding box center [687, 291] width 912 height 16
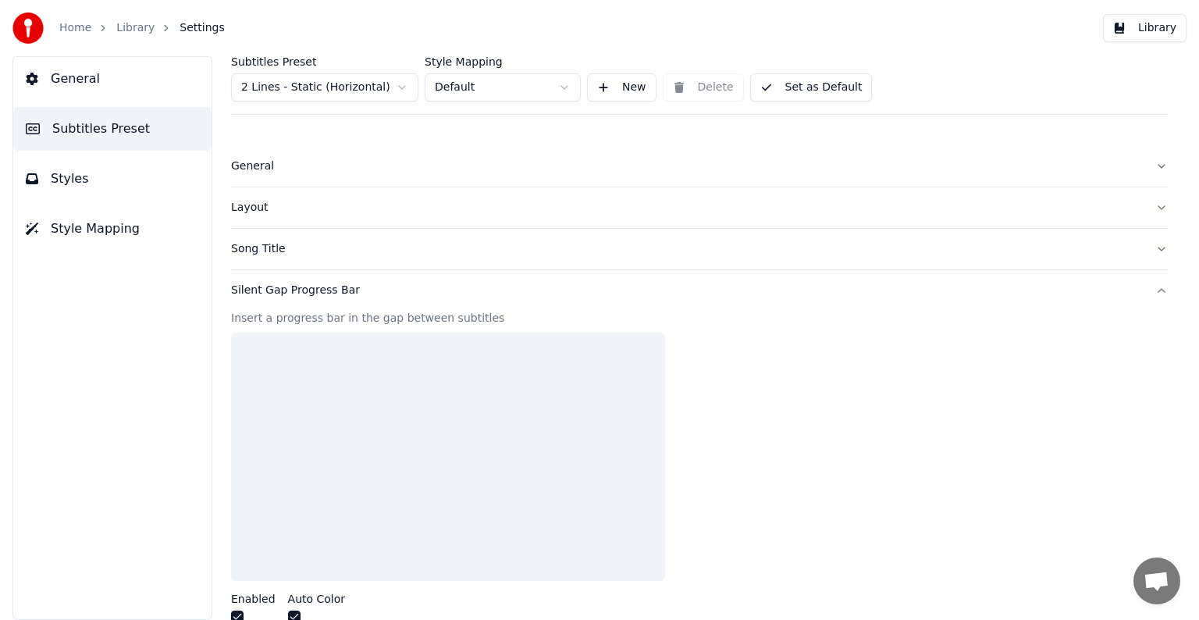
click at [400, 369] on div at bounding box center [448, 457] width 434 height 248
click at [393, 146] on button "General" at bounding box center [699, 166] width 937 height 41
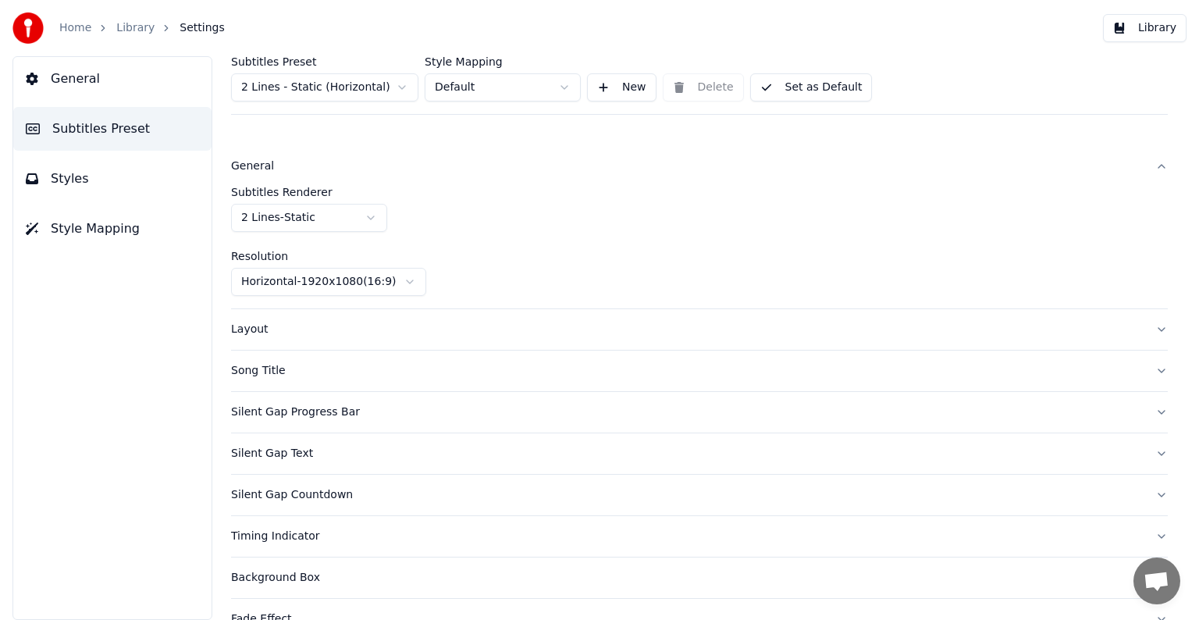
click at [355, 223] on html "Home Library Settings Library General Subtitles Preset Styles Style Mapping Sub…" at bounding box center [599, 310] width 1199 height 620
click at [511, 217] on html "Home Library Settings Library General Subtitles Preset Styles Style Mapping Sub…" at bounding box center [599, 310] width 1199 height 620
click at [301, 338] on button "Layout" at bounding box center [699, 329] width 937 height 41
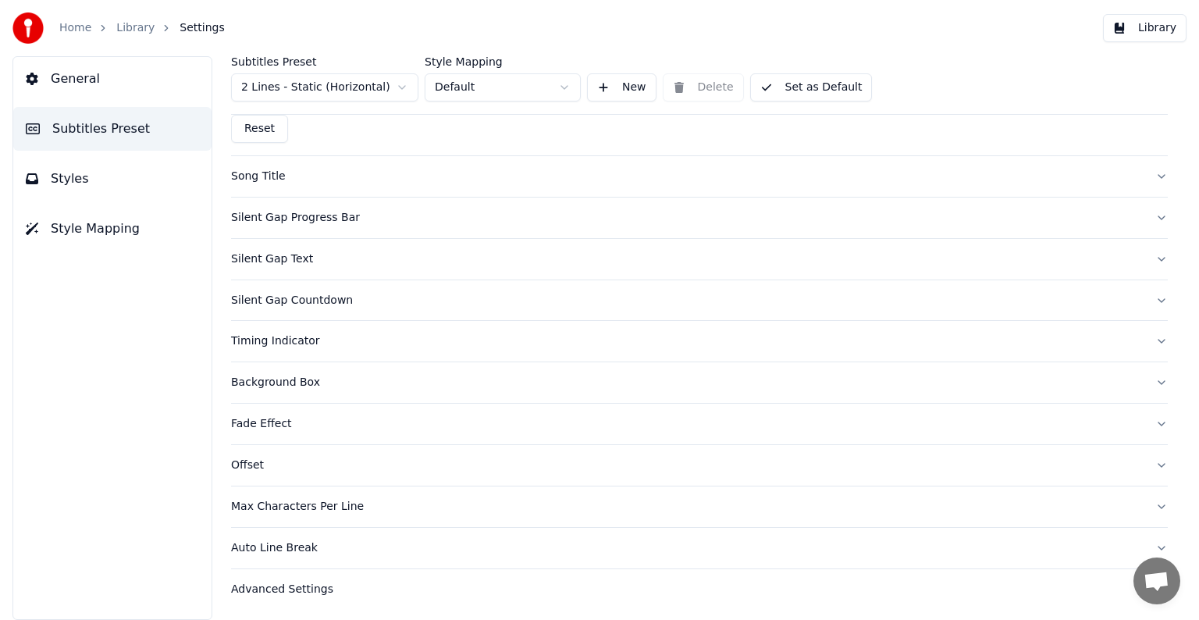
scroll to position [615, 0]
click at [256, 595] on button "Advanced Settings" at bounding box center [699, 588] width 937 height 41
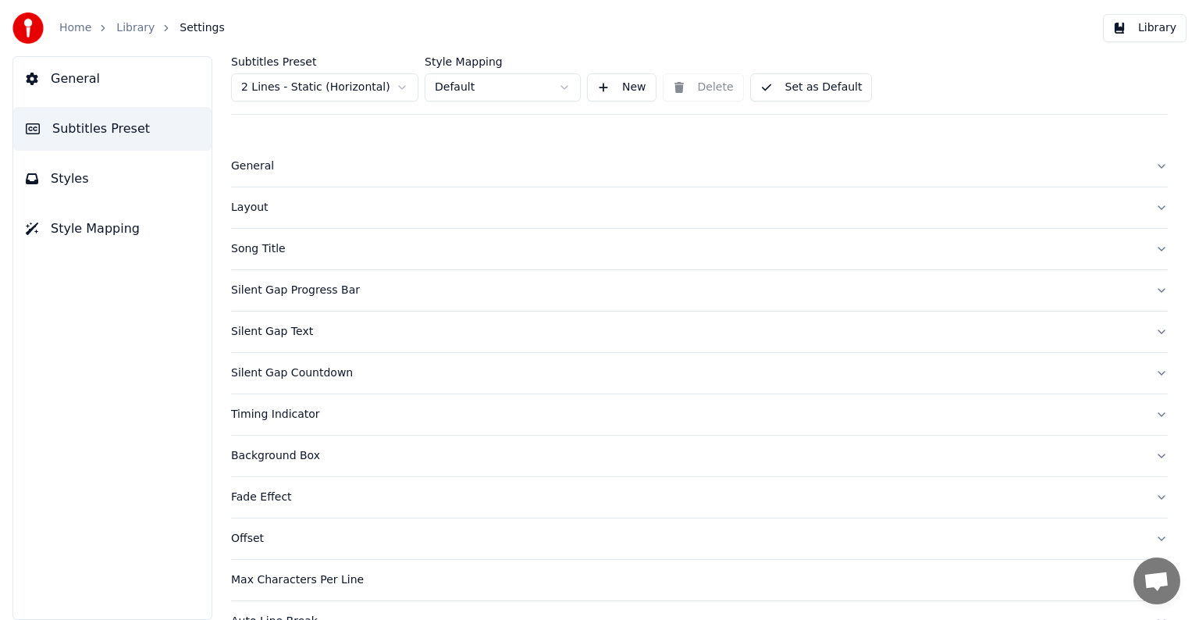
click at [99, 226] on span "Style Mapping" at bounding box center [95, 228] width 89 height 19
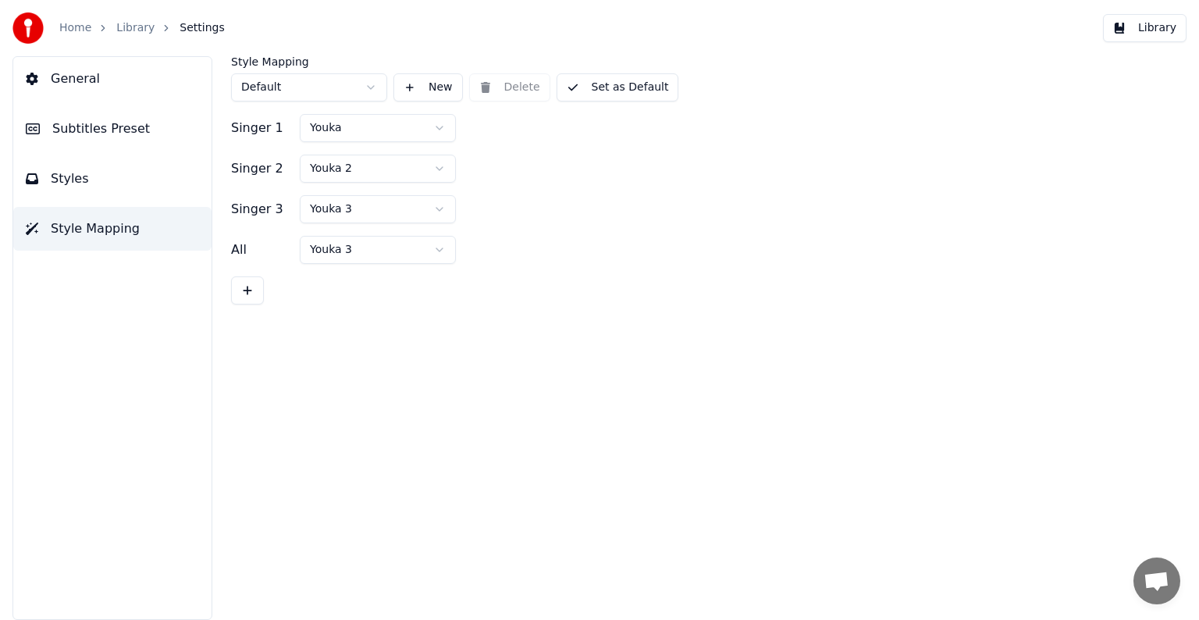
click at [422, 87] on button "New" at bounding box center [428, 87] width 69 height 28
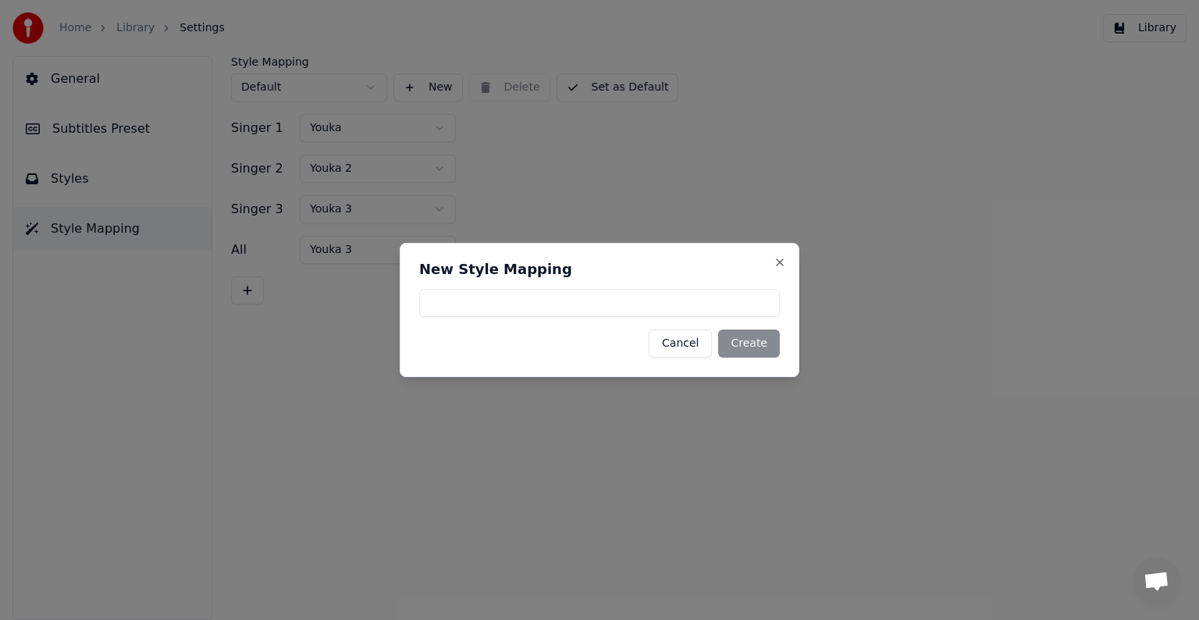
click at [690, 340] on button "Cancel" at bounding box center [680, 344] width 63 height 28
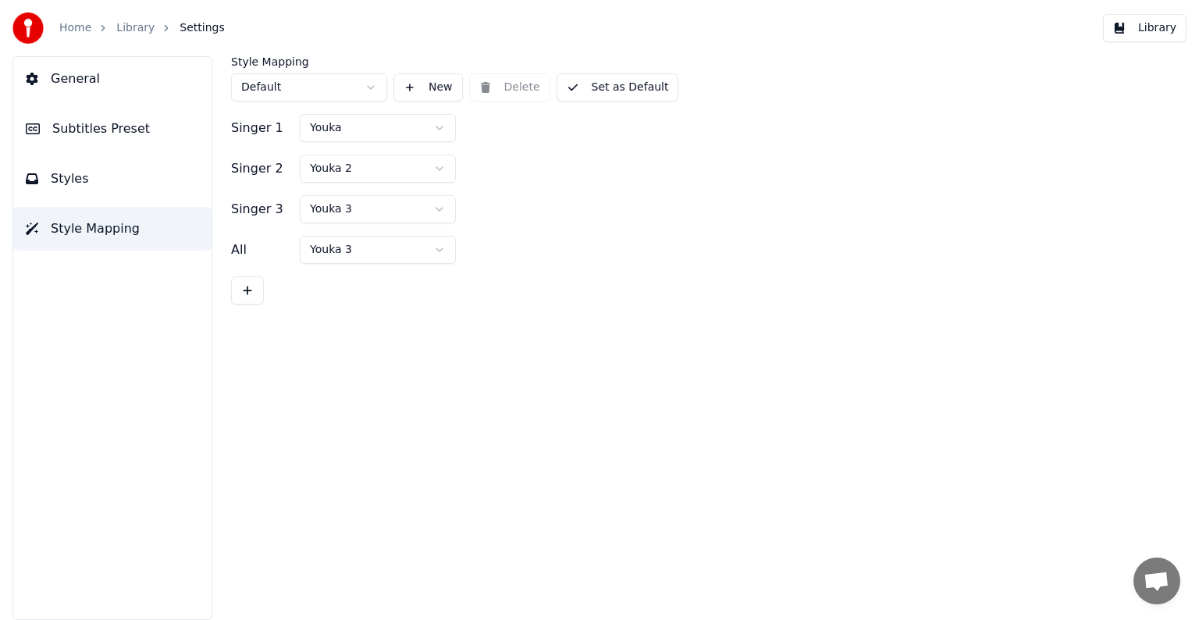
click at [366, 126] on html "Home Library Settings Library General Subtitles Preset Styles Style Mapping Sty…" at bounding box center [599, 310] width 1199 height 620
click at [786, 208] on html "Home Library Settings Library General Subtitles Preset Styles Style Mapping Sty…" at bounding box center [599, 310] width 1199 height 620
click at [313, 255] on html "Home Library Settings Library General Subtitles Preset Styles Style Mapping Sty…" at bounding box center [599, 310] width 1199 height 620
click at [635, 223] on html "Home Library Settings Library General Subtitles Preset Styles Style Mapping Sty…" at bounding box center [599, 310] width 1199 height 620
click at [247, 287] on button at bounding box center [247, 290] width 33 height 28
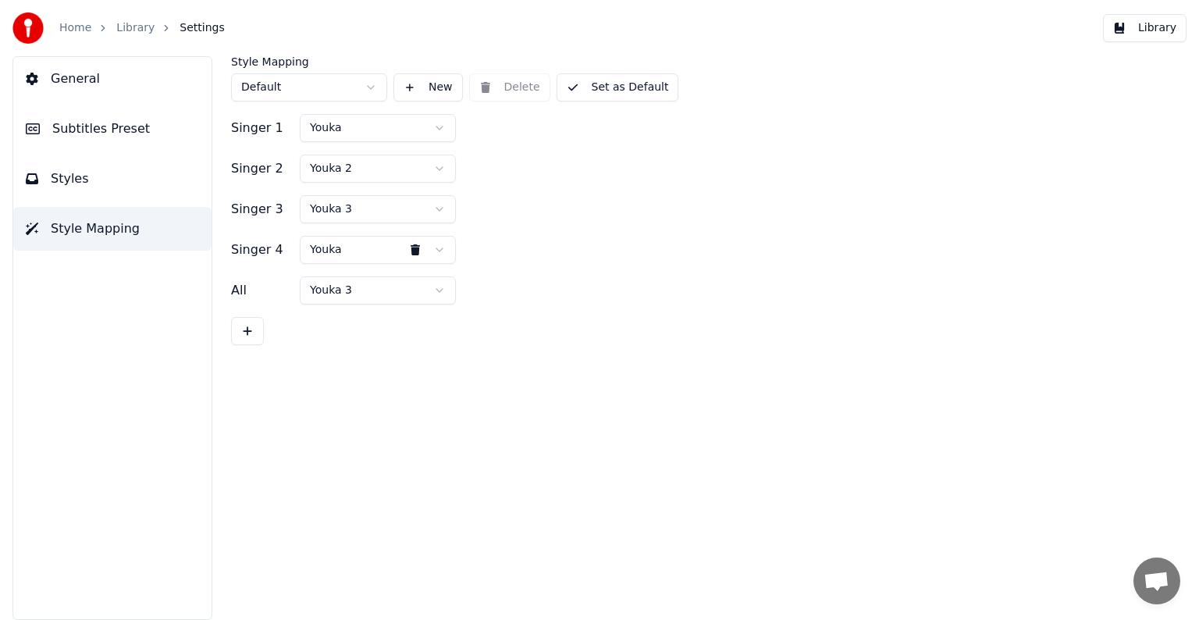
click at [251, 337] on button at bounding box center [247, 331] width 33 height 28
click at [244, 370] on button at bounding box center [247, 372] width 33 height 28
click at [415, 328] on button at bounding box center [415, 331] width 31 height 28
click at [578, 280] on div "Singer 5 Youka" at bounding box center [699, 290] width 937 height 28
click at [355, 251] on html "Home Library Settings Library General Subtitles Preset Styles Style Mapping Sty…" at bounding box center [599, 310] width 1199 height 620
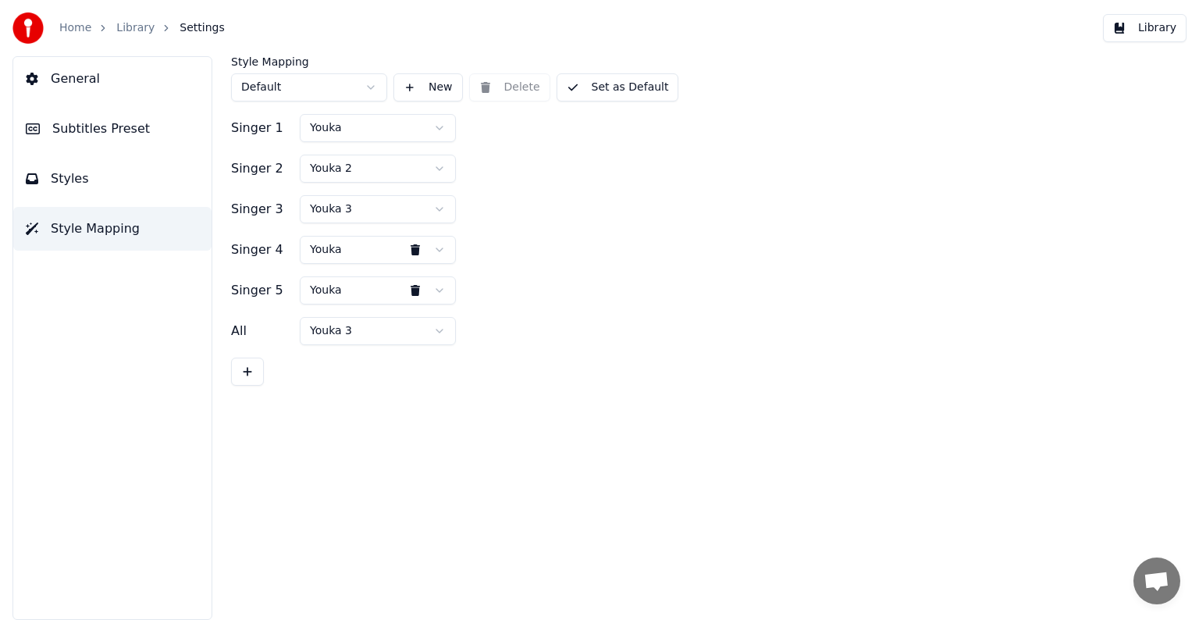
click at [87, 194] on button "Styles" at bounding box center [112, 179] width 198 height 44
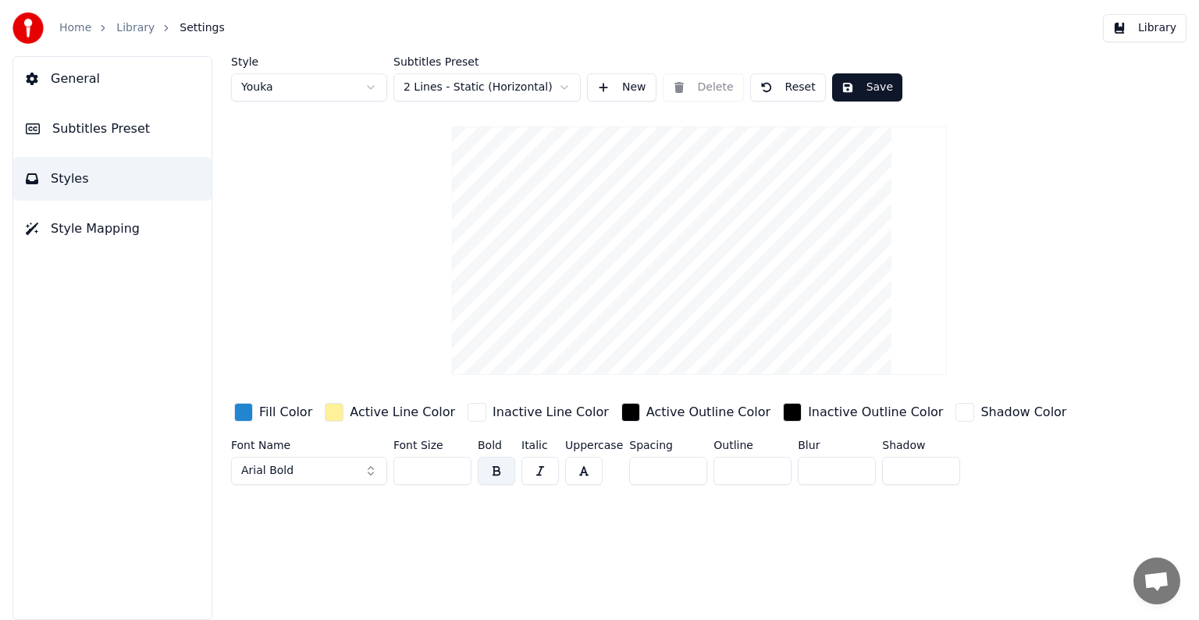
click at [346, 91] on html "Home Library Settings Library General Subtitles Preset Styles Style Mapping Sty…" at bounding box center [599, 310] width 1199 height 620
click at [331, 251] on html "Home Library Settings Library General Subtitles Preset Styles Style Mapping Sty…" at bounding box center [599, 310] width 1199 height 620
click at [305, 85] on html "Home Library Settings Library General Subtitles Preset Styles Style Mapping Sty…" at bounding box center [599, 310] width 1199 height 620
click at [280, 270] on html "Home Library Settings Library General Subtitles Preset Styles Style Mapping Sty…" at bounding box center [599, 310] width 1199 height 620
click at [627, 86] on button "New" at bounding box center [621, 87] width 69 height 28
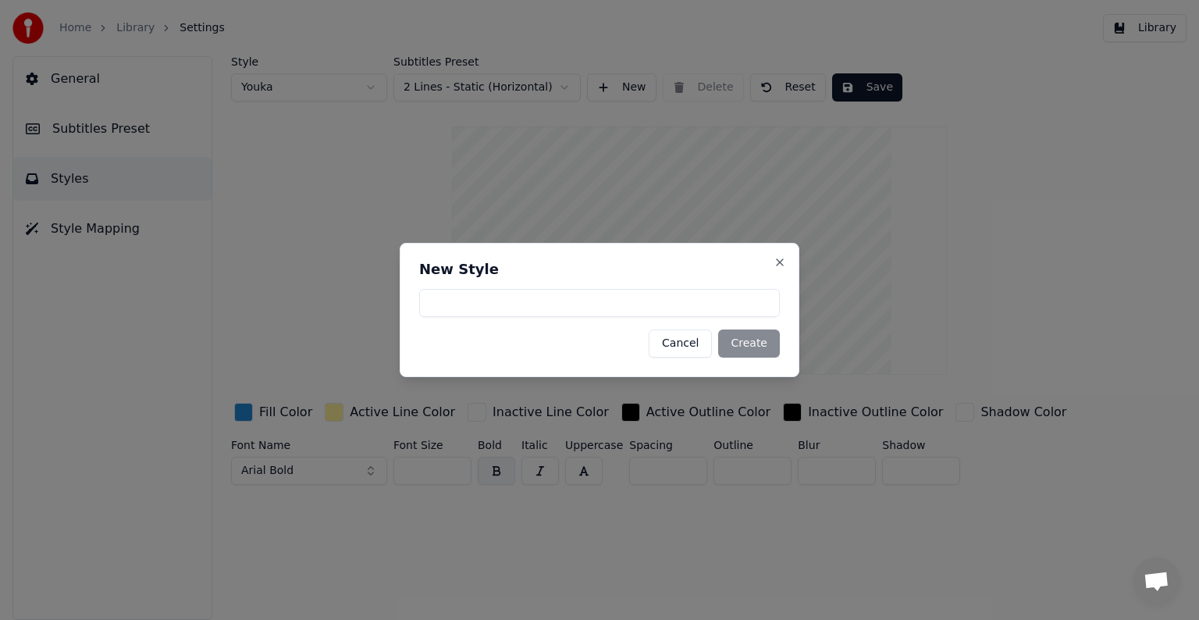
click at [540, 303] on input at bounding box center [599, 303] width 361 height 28
type input "*"
drag, startPoint x: 488, startPoint y: 301, endPoint x: 327, endPoint y: 292, distance: 161.1
click at [327, 292] on body "**********" at bounding box center [599, 310] width 1199 height 620
type input "*******"
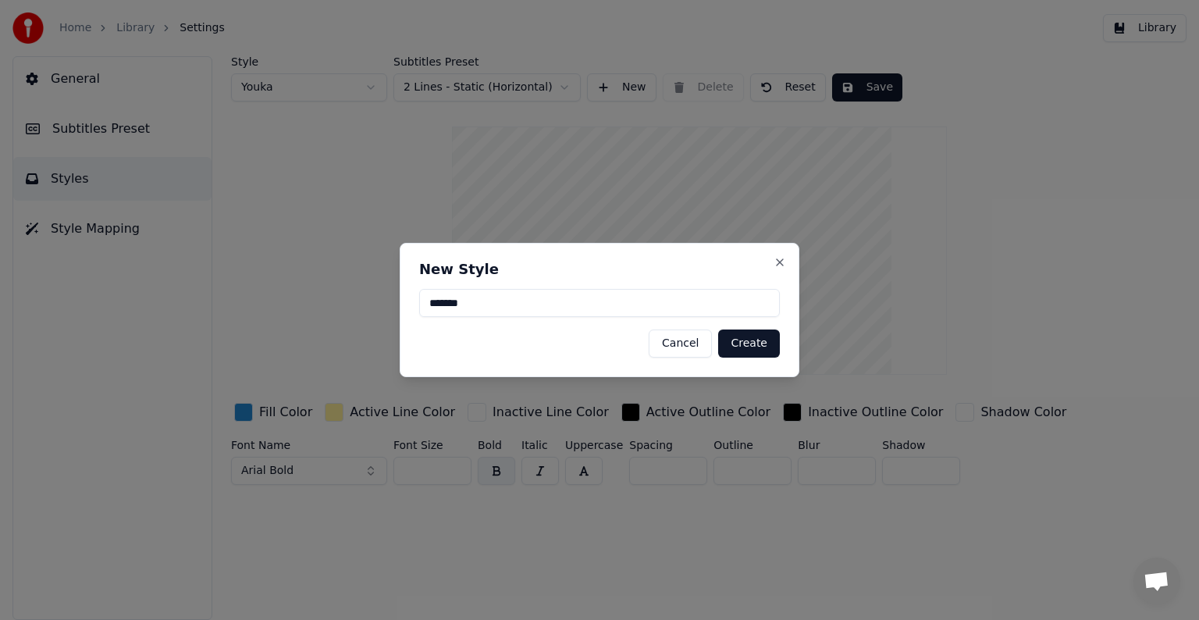
click at [759, 337] on button "Create" at bounding box center [749, 344] width 62 height 28
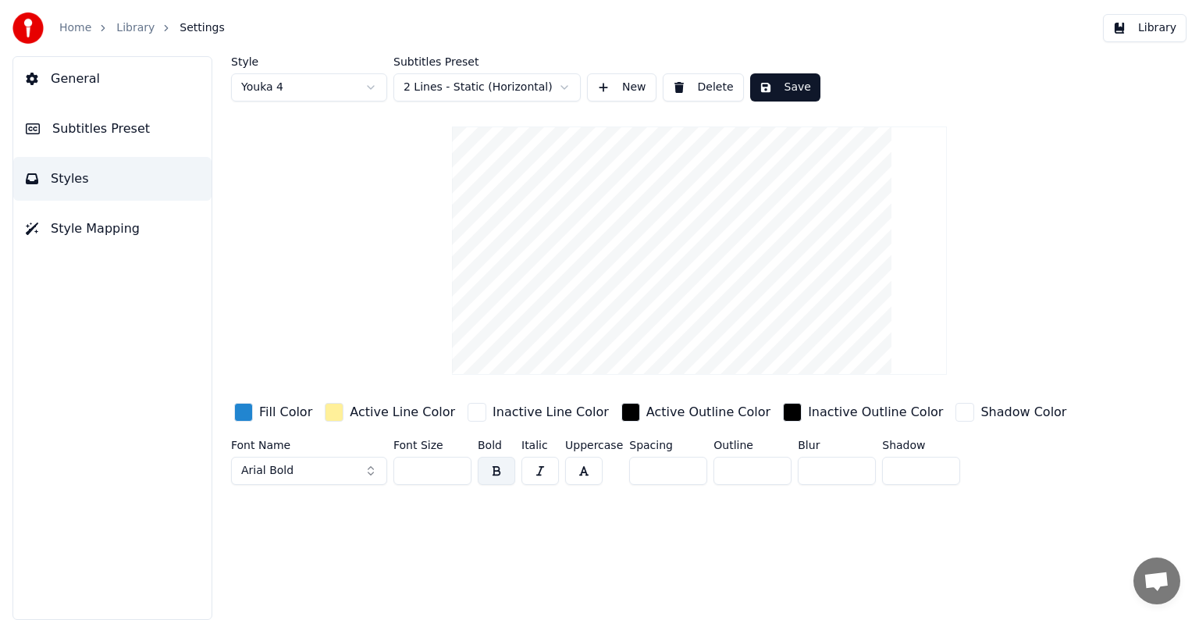
click at [362, 84] on html "Home Library Settings Library General Subtitles Preset Styles Style Mapping Sty…" at bounding box center [599, 310] width 1199 height 620
click at [363, 85] on html "Home Library Settings Library General Subtitles Preset Styles Style Mapping Sty…" at bounding box center [599, 310] width 1199 height 620
click at [607, 86] on button "New" at bounding box center [621, 87] width 69 height 28
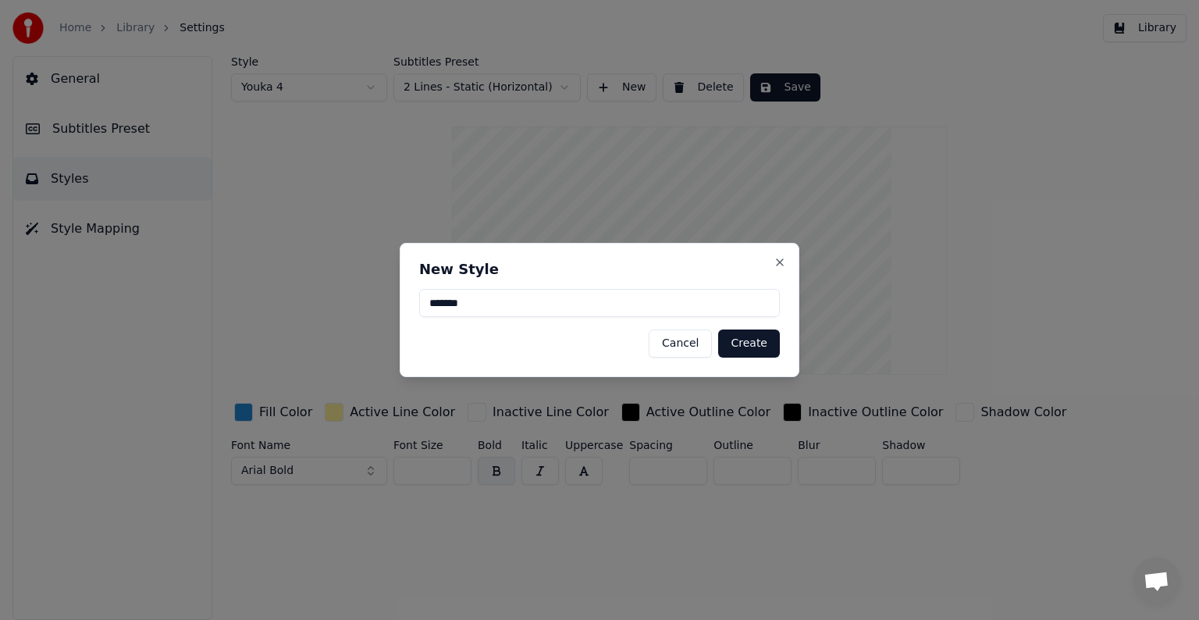
type input "*******"
click at [761, 344] on button "Create" at bounding box center [749, 344] width 62 height 28
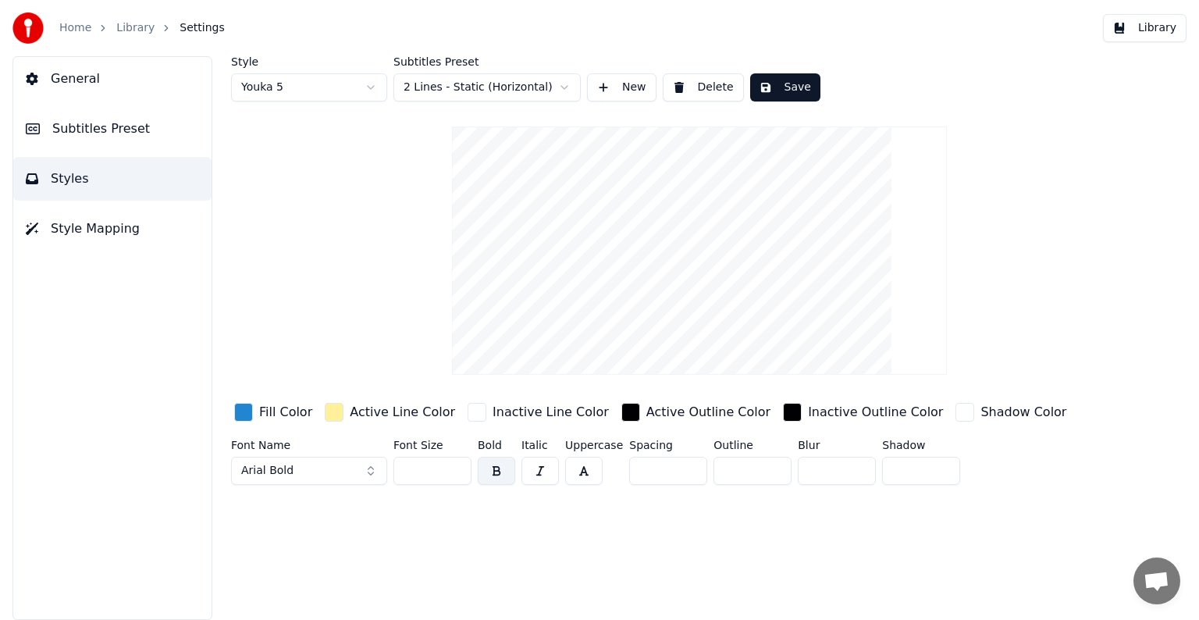
click at [306, 87] on html "Home Library Settings Library General Subtitles Preset Styles Style Mapping Sty…" at bounding box center [599, 310] width 1199 height 620
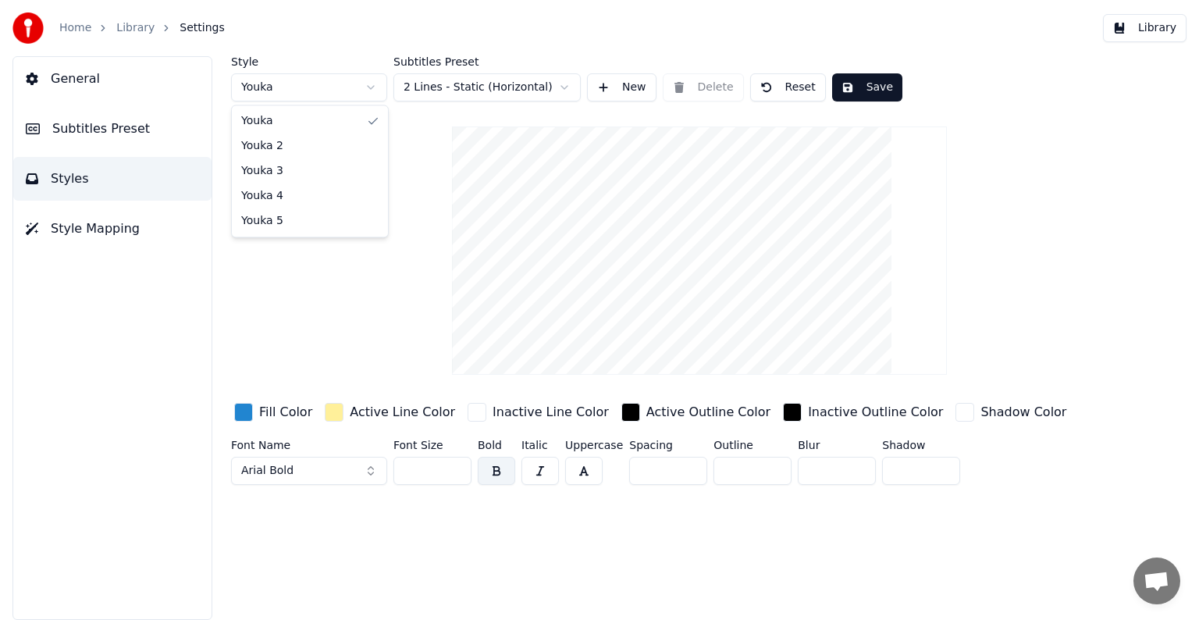
click at [315, 91] on html "Home Library Settings Library General Subtitles Preset Styles Style Mapping Sty…" at bounding box center [599, 310] width 1199 height 620
click at [308, 84] on html "Home Library Settings Library General Subtitles Preset Styles Style Mapping Sty…" at bounding box center [599, 310] width 1199 height 620
click at [310, 89] on html "Home Library Settings Library General Subtitles Preset Styles Style Mapping Sty…" at bounding box center [599, 310] width 1199 height 620
click at [251, 412] on div "button" at bounding box center [243, 412] width 19 height 19
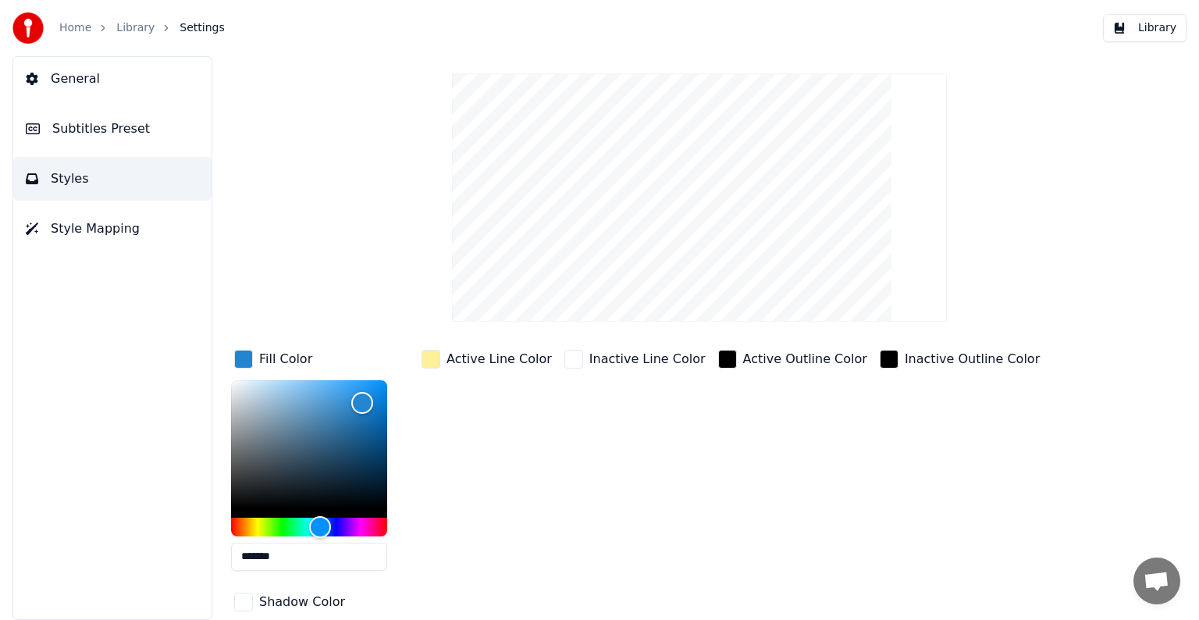
scroll to position [78, 0]
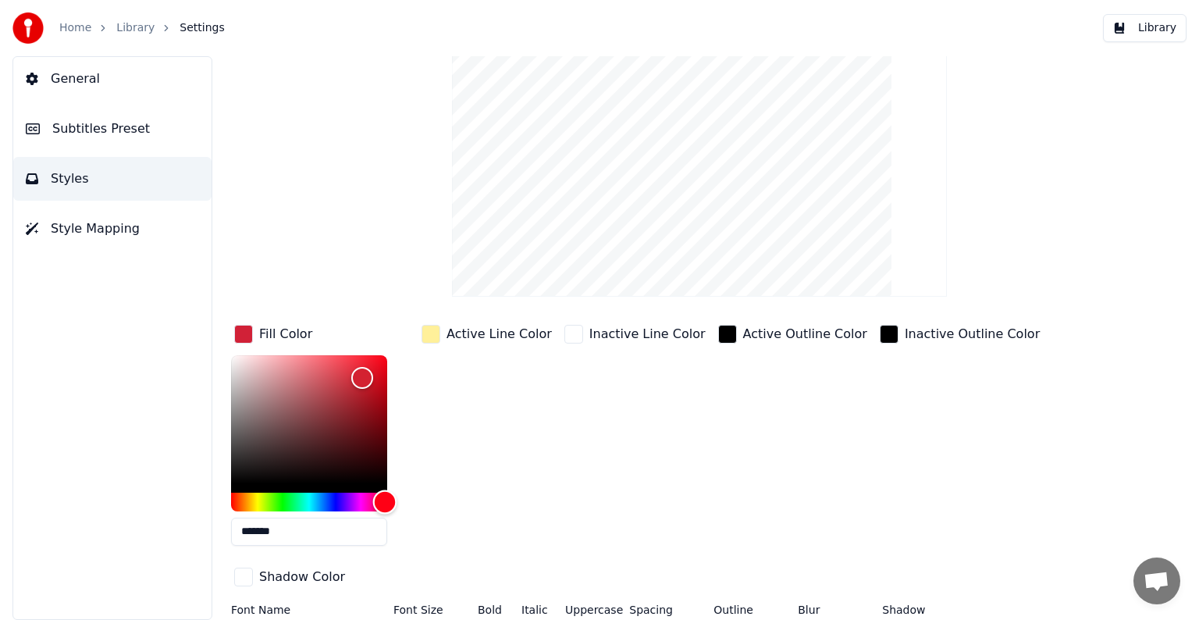
drag, startPoint x: 372, startPoint y: 499, endPoint x: 387, endPoint y: 497, distance: 14.2
click at [387, 497] on div "Hue" at bounding box center [309, 502] width 156 height 19
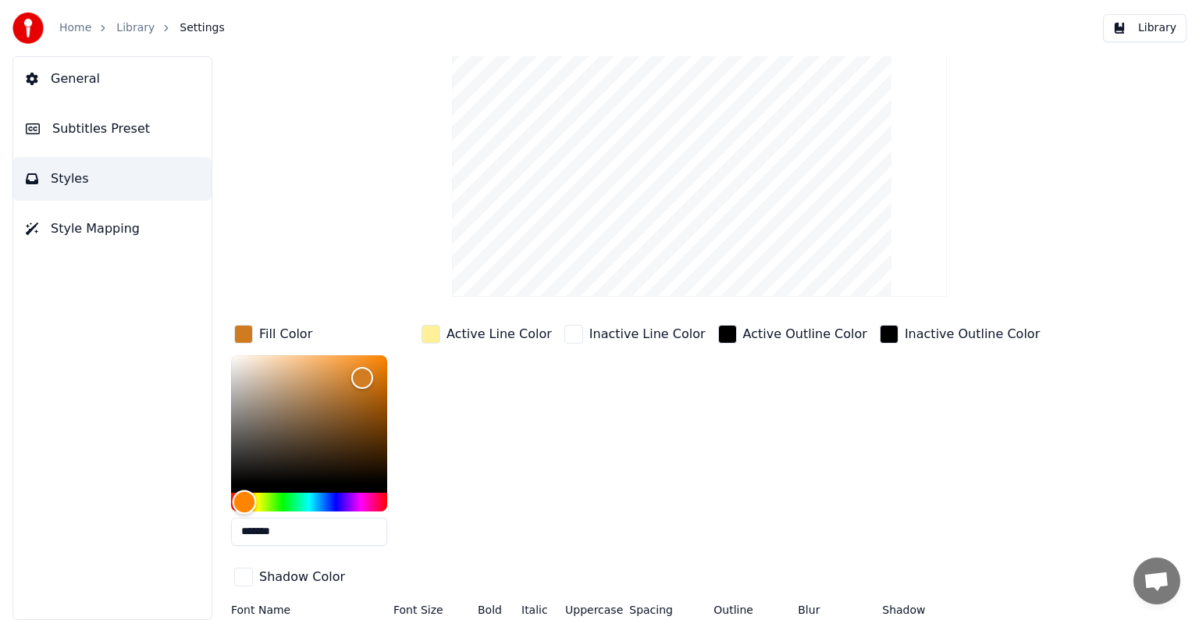
drag, startPoint x: 367, startPoint y: 497, endPoint x: 244, endPoint y: 508, distance: 123.2
click at [244, 508] on div "Hue" at bounding box center [309, 502] width 156 height 19
drag, startPoint x: 368, startPoint y: 370, endPoint x: 387, endPoint y: 365, distance: 20.1
click at [387, 365] on div "Color" at bounding box center [388, 367] width 24 height 24
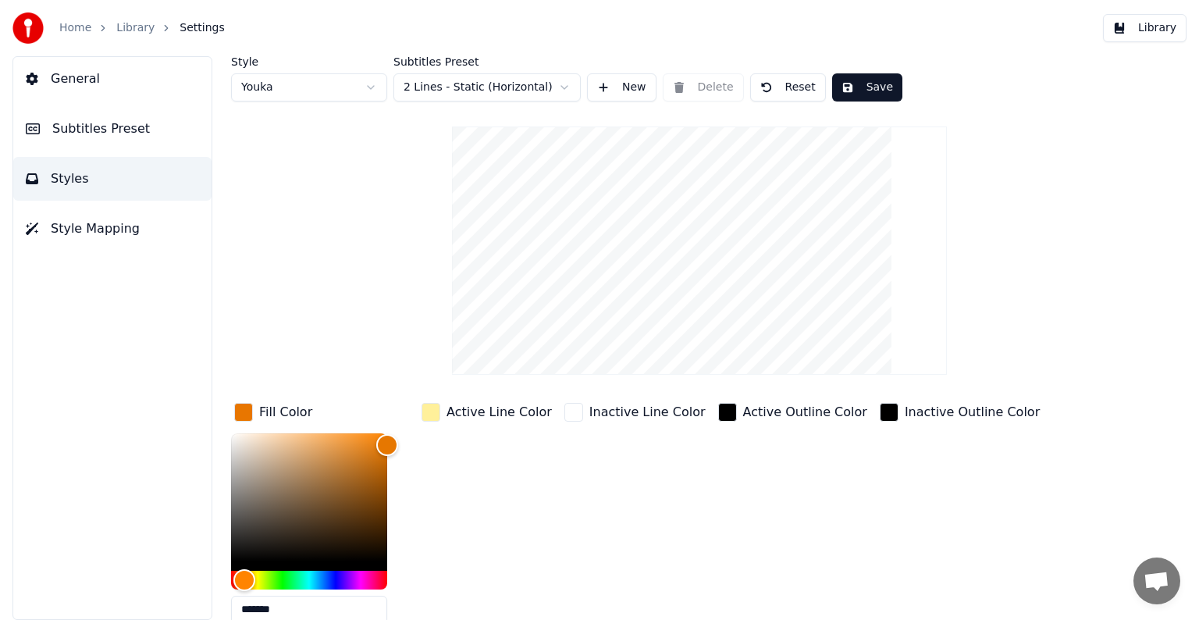
click at [345, 84] on html "Home Library Settings Library General Subtitles Preset Styles Style Mapping Sty…" at bounding box center [599, 310] width 1199 height 620
click at [863, 97] on html "Home Library Settings Library General Subtitles Preset Styles Style Mapping Sty…" at bounding box center [599, 310] width 1199 height 620
click at [869, 88] on button "Save" at bounding box center [867, 87] width 70 height 28
click at [287, 90] on html "Home Library Settings Library General Subtitles Preset Styles Style Mapping Sty…" at bounding box center [599, 310] width 1199 height 620
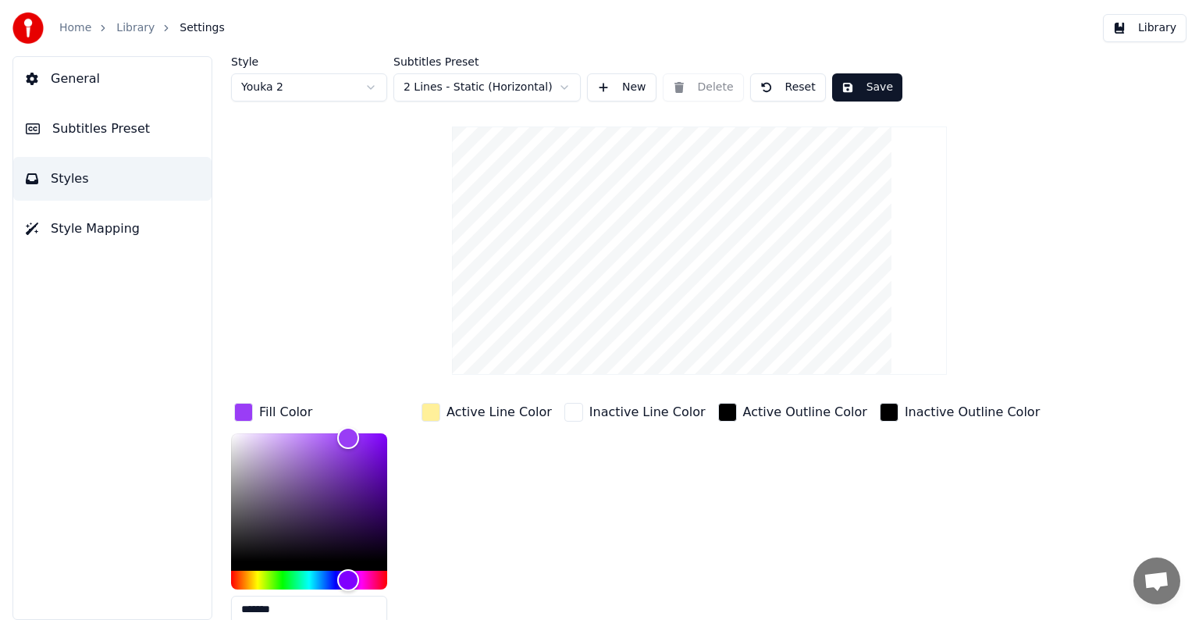
click at [319, 93] on html "Home Library Settings Library General Subtitles Preset Styles Style Mapping Sty…" at bounding box center [599, 310] width 1199 height 620
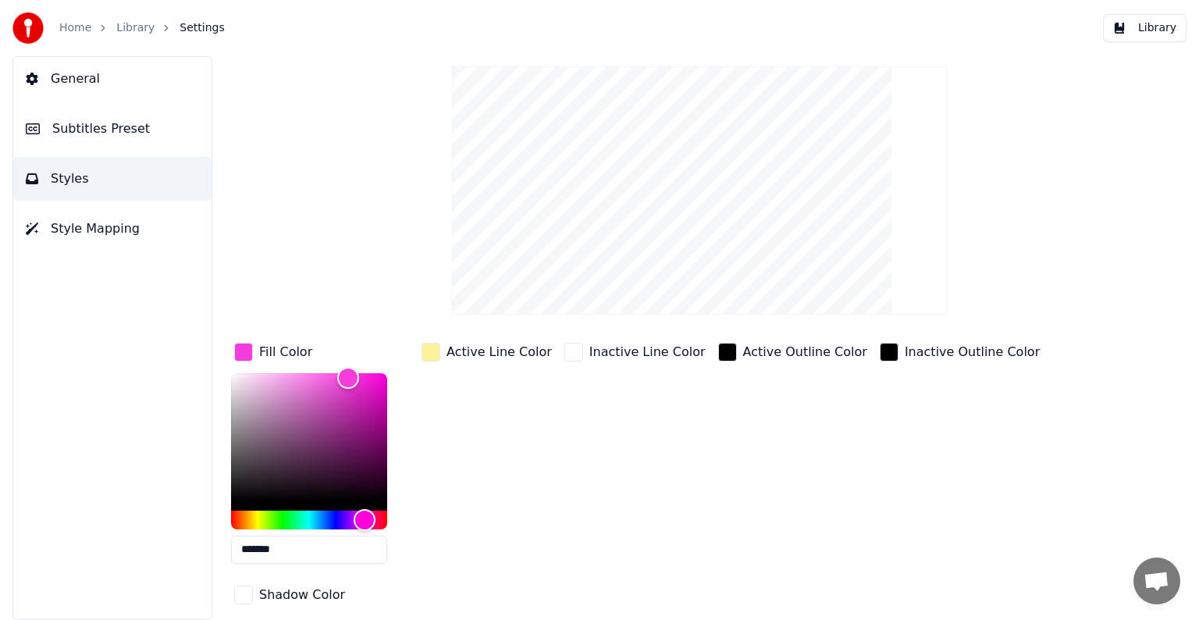
scroll to position [112, 0]
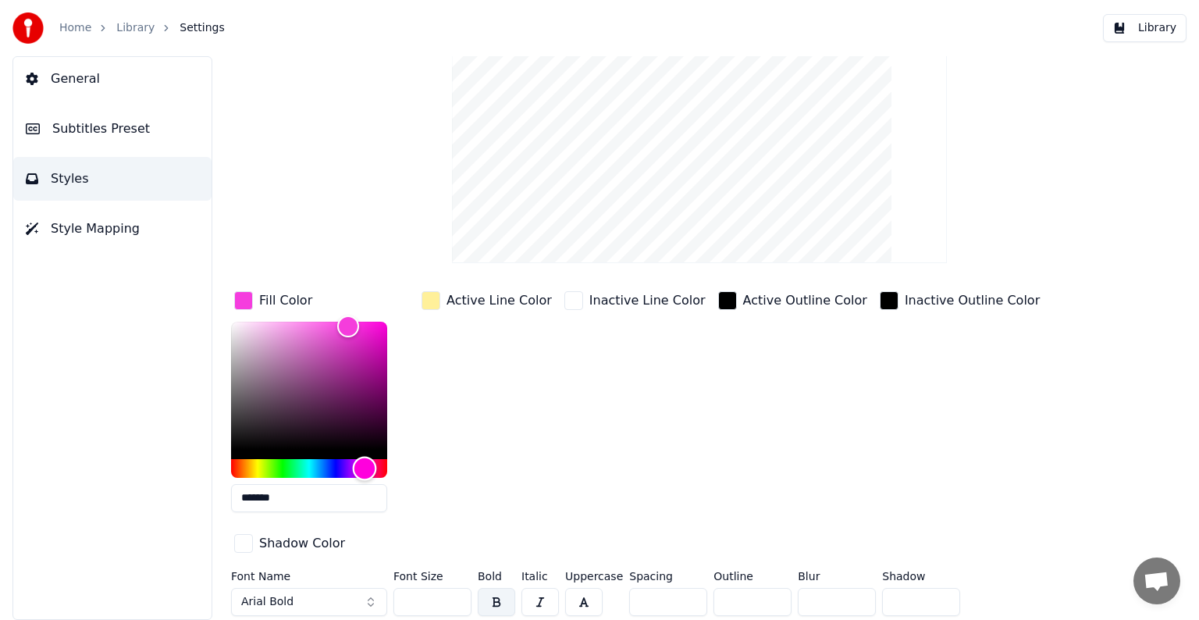
click at [343, 469] on div "Hue" at bounding box center [309, 468] width 156 height 19
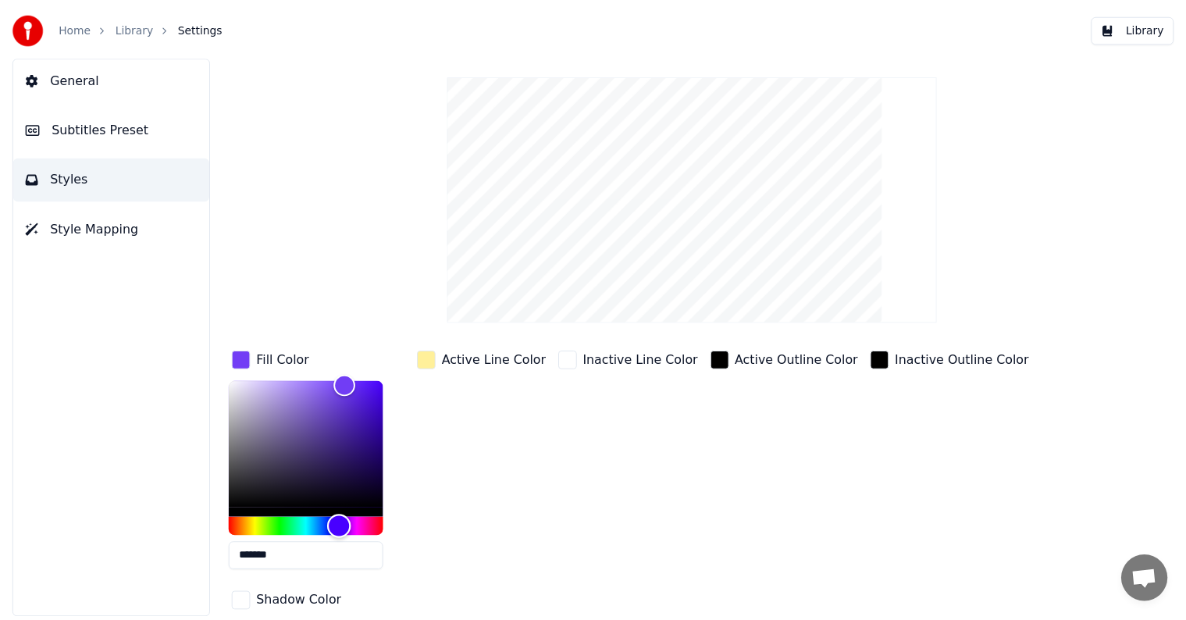
scroll to position [0, 0]
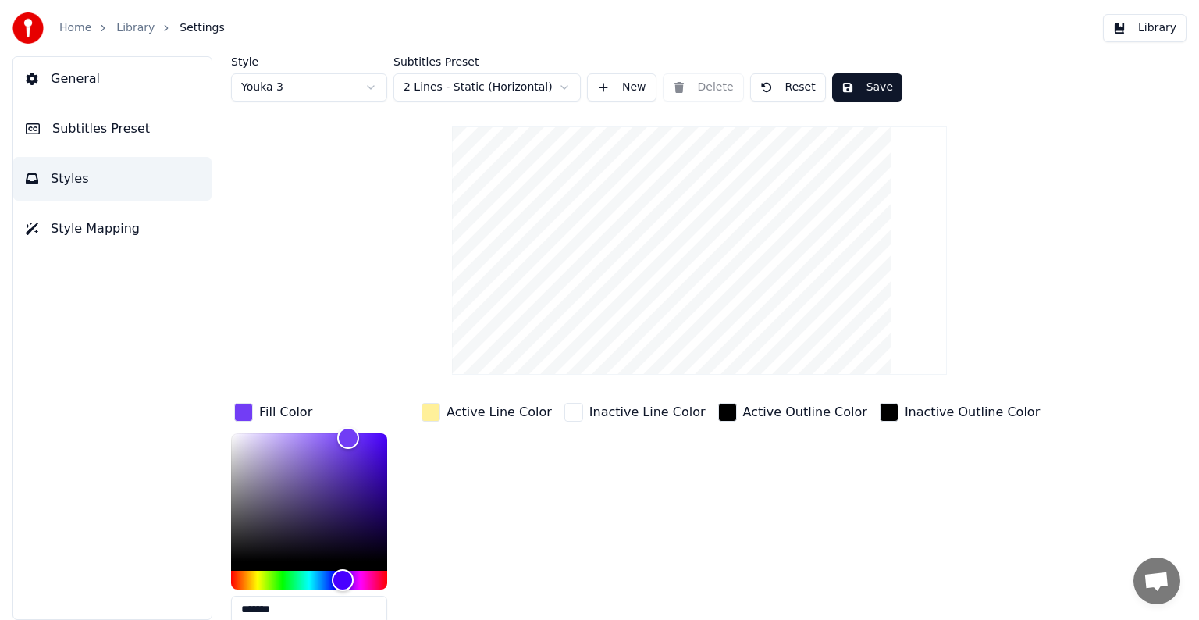
click at [871, 89] on button "Save" at bounding box center [867, 87] width 70 height 28
click at [340, 85] on html "Home Library Settings Library General Subtitles Preset Styles Style Mapping Sty…" at bounding box center [599, 310] width 1199 height 620
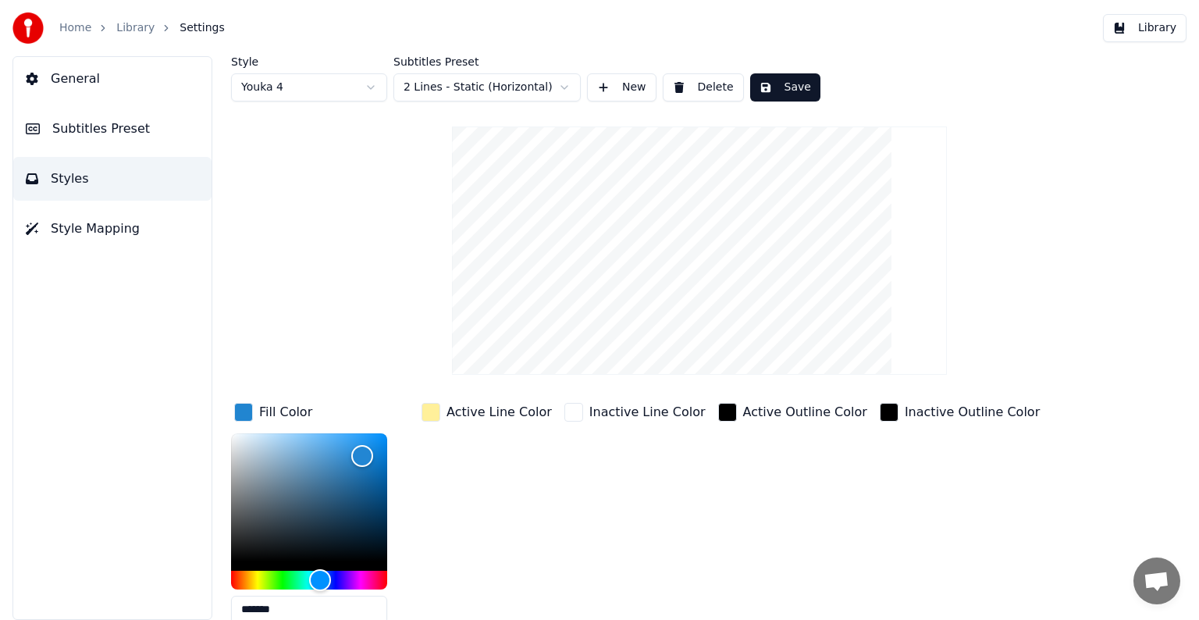
click at [331, 84] on html "Home Library Settings Library General Subtitles Preset Styles Style Mapping Sty…" at bounding box center [599, 310] width 1199 height 620
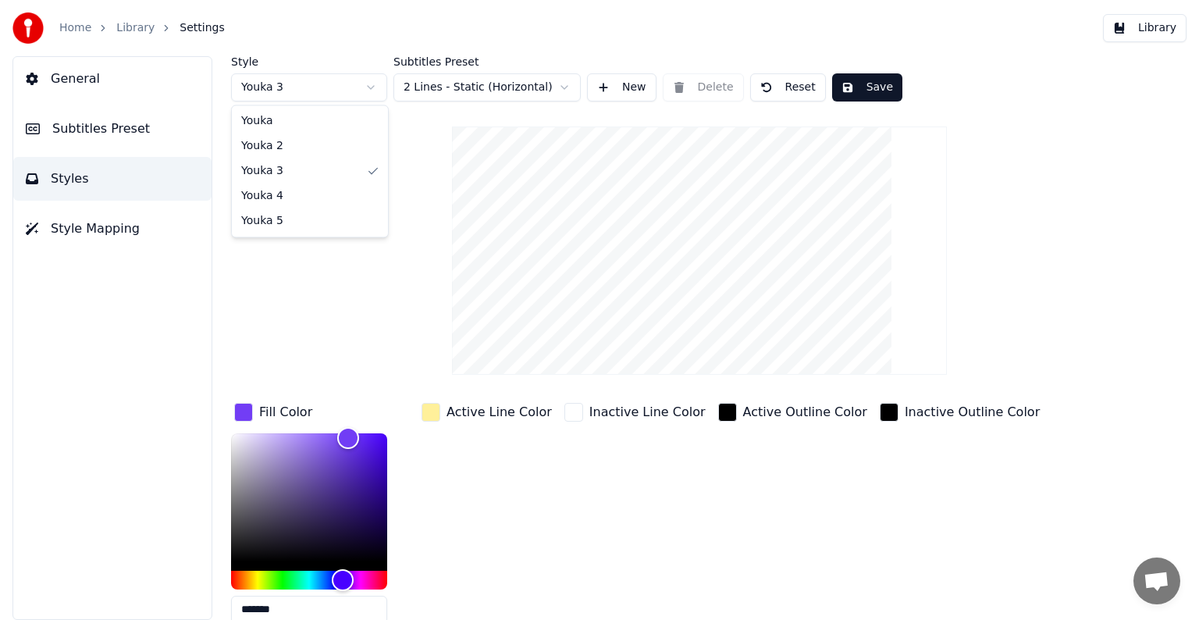
click at [328, 82] on html "Home Library Settings Library General Subtitles Preset Styles Style Mapping Sty…" at bounding box center [599, 310] width 1199 height 620
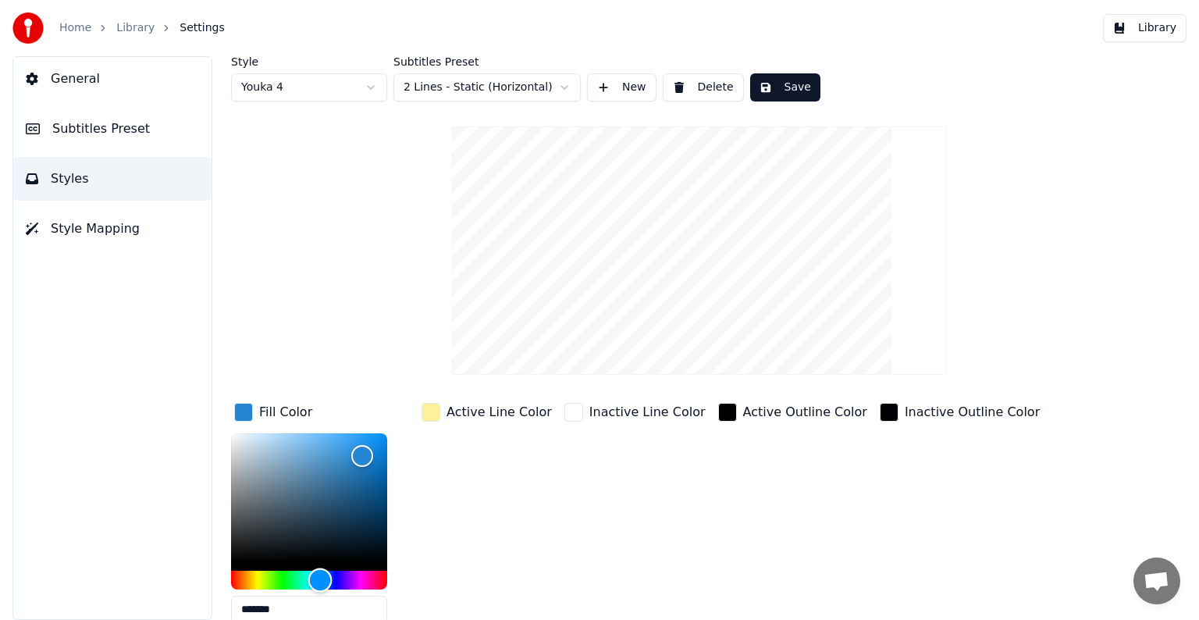
click at [359, 582] on div "Hue" at bounding box center [309, 580] width 156 height 19
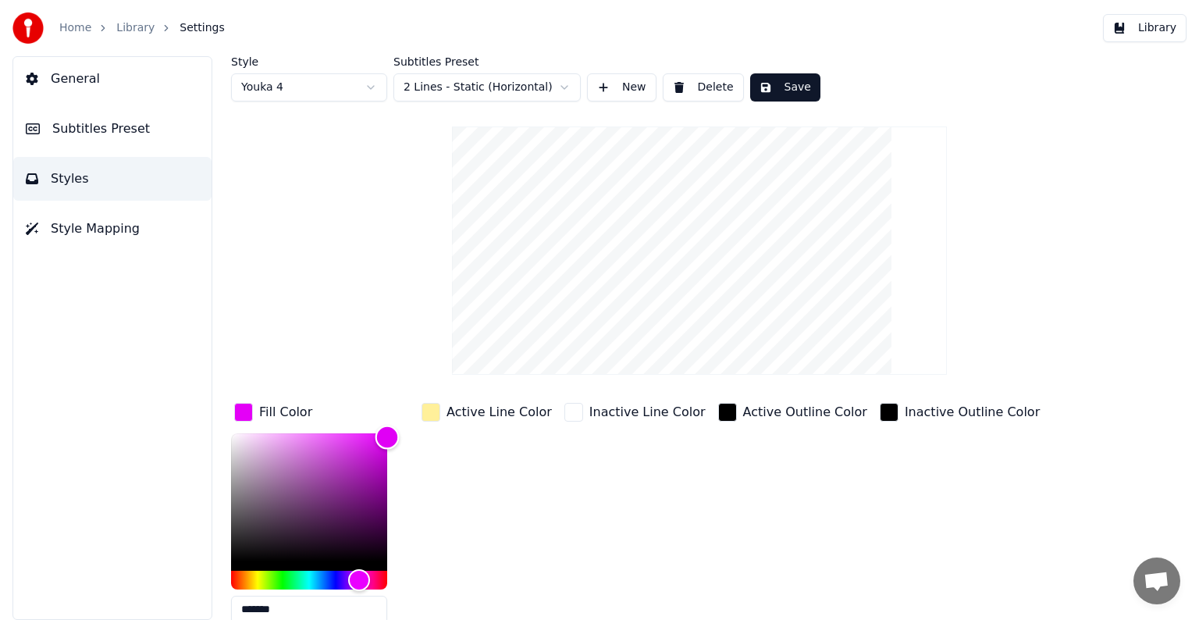
drag, startPoint x: 368, startPoint y: 453, endPoint x: 403, endPoint y: 436, distance: 39.1
click at [403, 436] on div "*******" at bounding box center [321, 531] width 181 height 197
click at [815, 81] on div "Style Youka 4 Subtitles Preset 2 Lines - Static (Horizontal) New Delete Save" at bounding box center [699, 78] width 937 height 45
click at [781, 83] on button "Save" at bounding box center [785, 87] width 70 height 28
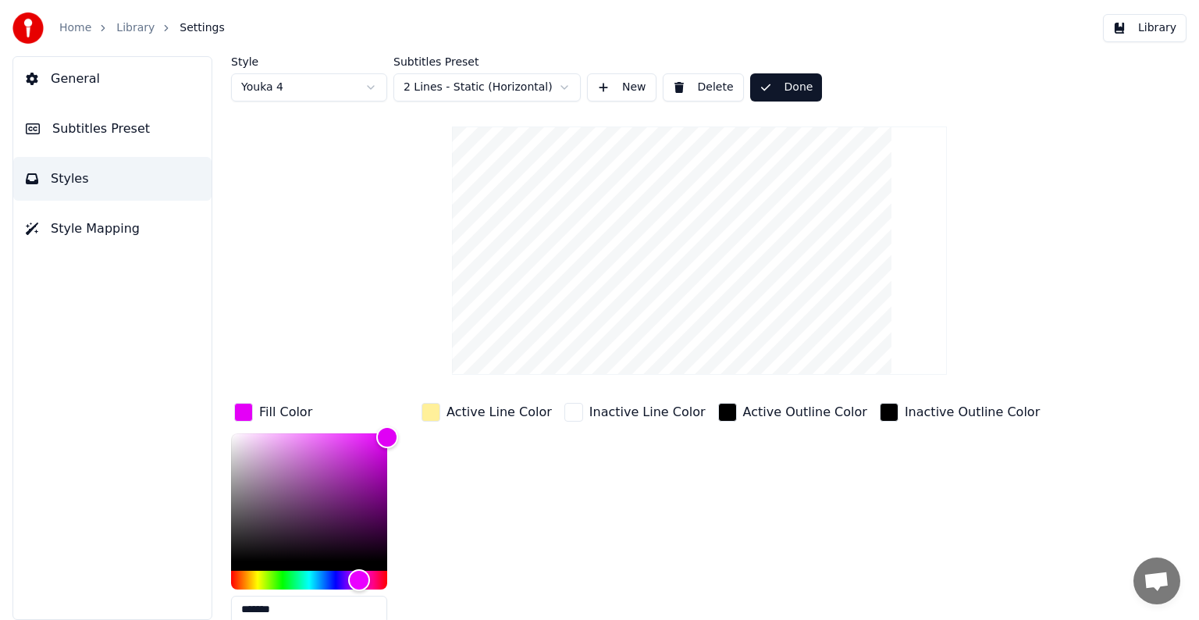
click at [339, 96] on html "Home Library Settings Library General Subtitles Preset Styles Style Mapping Sty…" at bounding box center [599, 310] width 1199 height 620
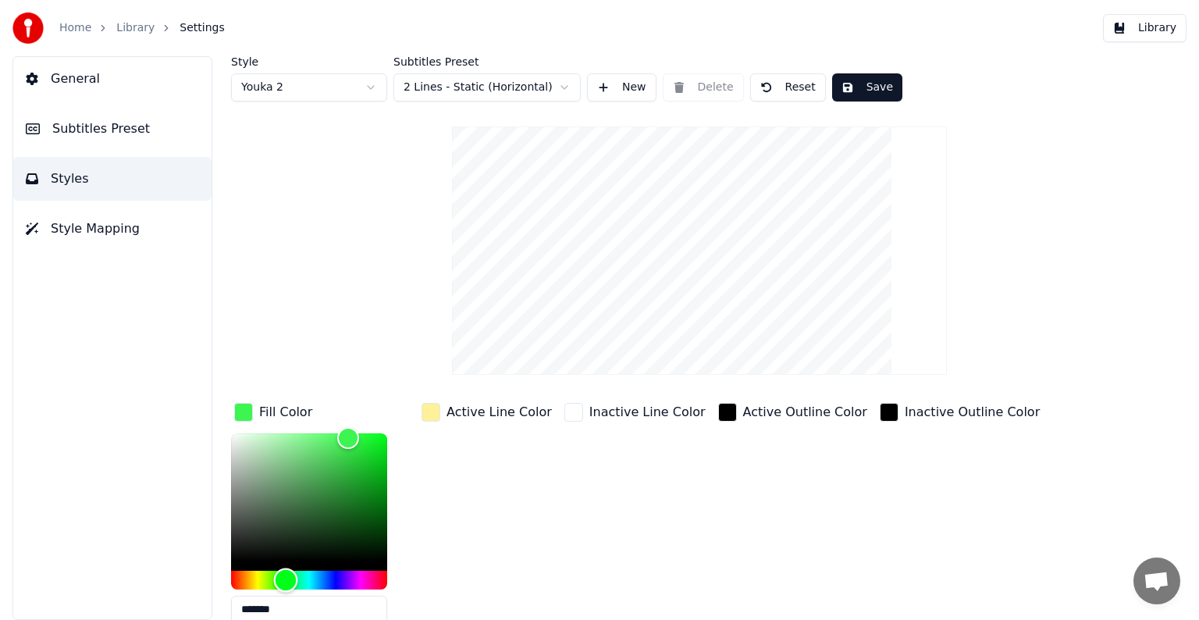
click at [286, 575] on div "Hue" at bounding box center [309, 580] width 156 height 19
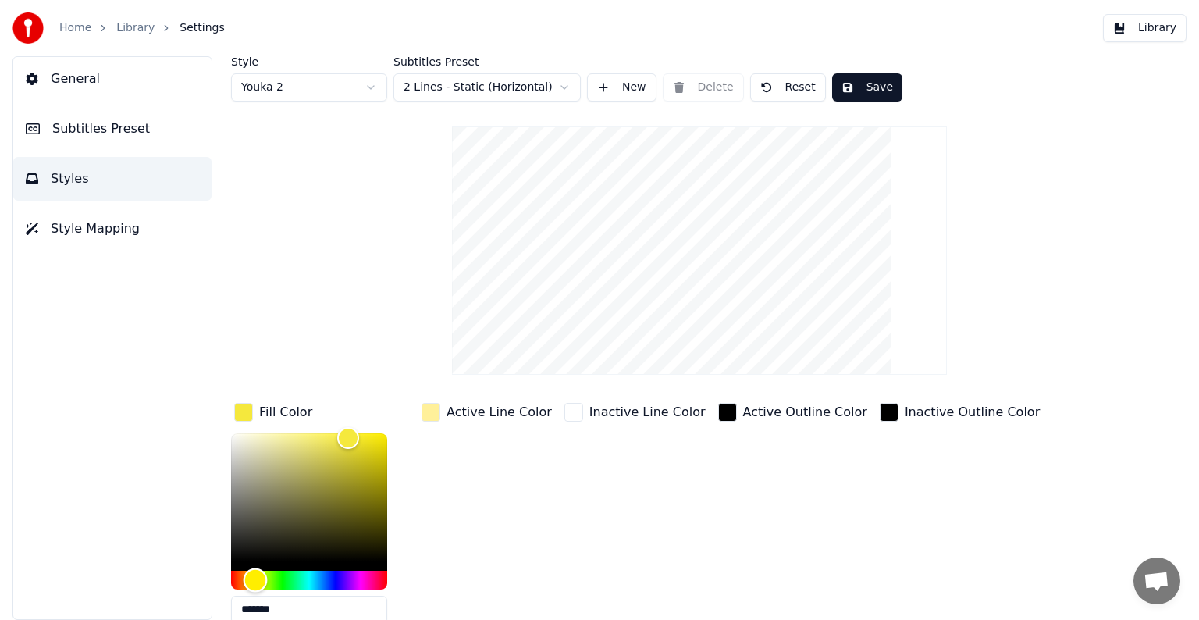
drag, startPoint x: 286, startPoint y: 575, endPoint x: 255, endPoint y: 579, distance: 30.7
click at [255, 579] on div "Hue" at bounding box center [256, 580] width 24 height 24
drag, startPoint x: 853, startPoint y: 86, endPoint x: 826, endPoint y: 91, distance: 27.7
click at [854, 86] on button "Save" at bounding box center [867, 87] width 70 height 28
click at [344, 80] on html "Home Library Settings Library General Subtitles Preset Styles Style Mapping Sty…" at bounding box center [599, 310] width 1199 height 620
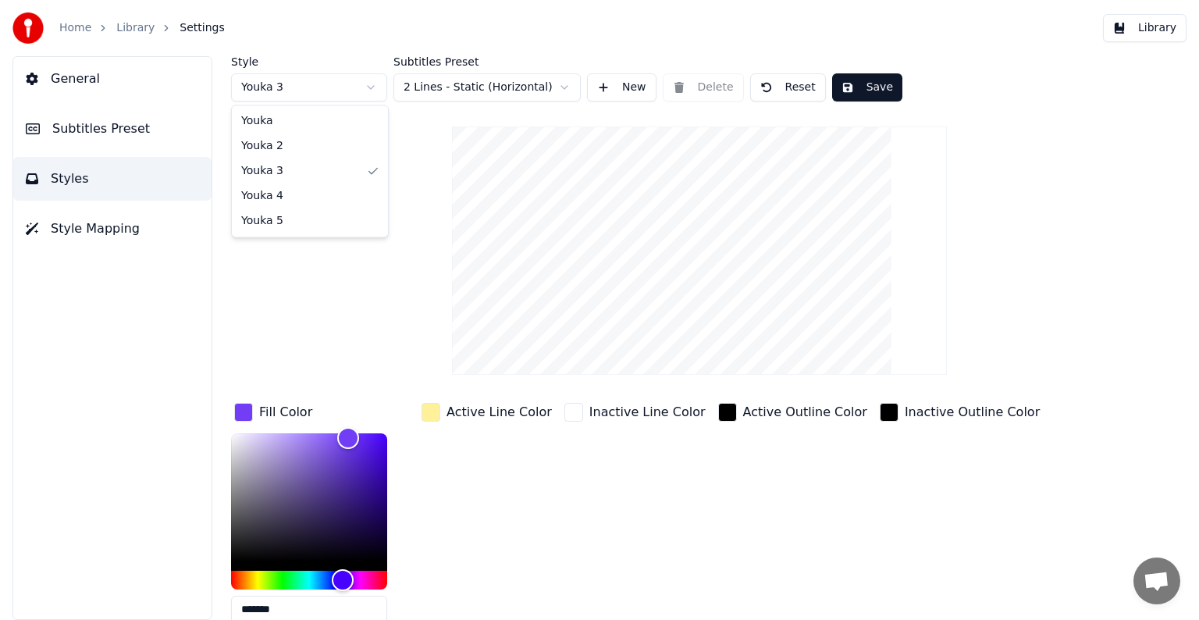
click at [334, 91] on html "Home Library Settings Library General Subtitles Preset Styles Style Mapping Sty…" at bounding box center [599, 310] width 1199 height 620
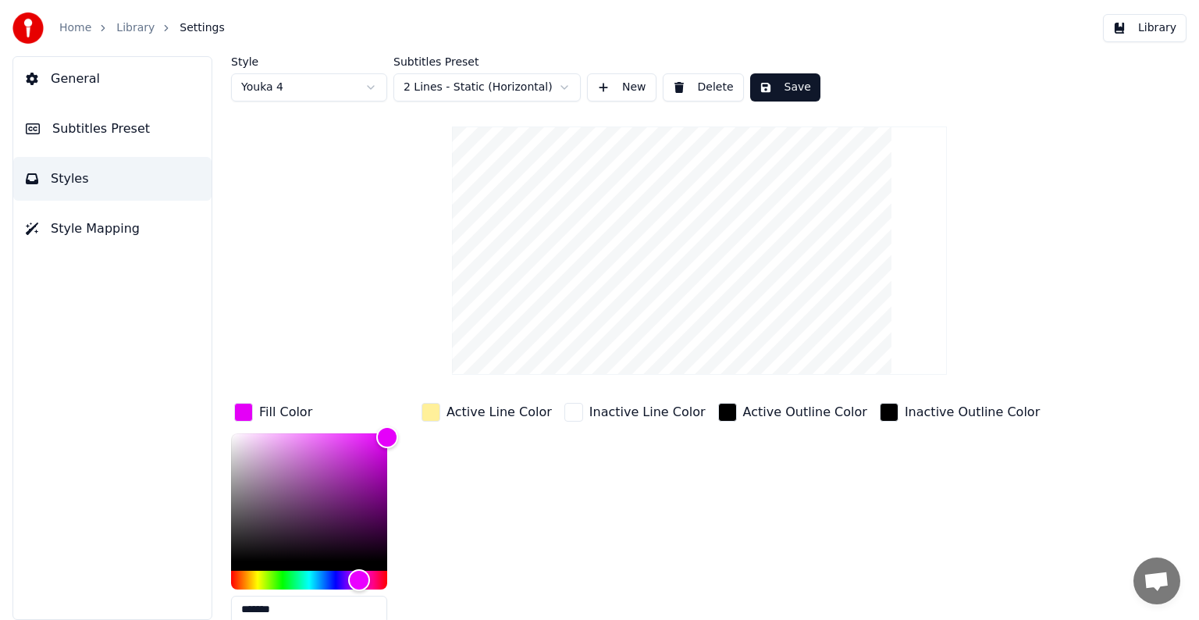
click at [343, 87] on html "Home Library Settings Library General Subtitles Preset Styles Style Mapping Sty…" at bounding box center [599, 310] width 1199 height 620
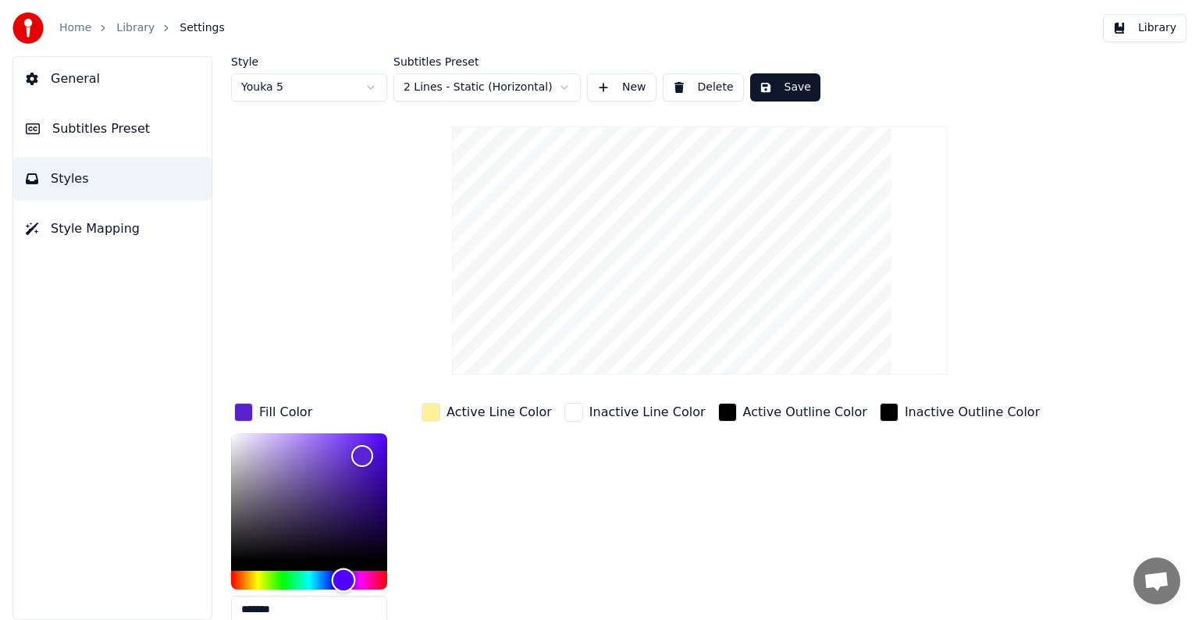
click at [344, 578] on div "Hue" at bounding box center [309, 580] width 156 height 19
drag, startPoint x: 362, startPoint y: 449, endPoint x: 403, endPoint y: 479, distance: 50.8
click at [403, 479] on div "*******" at bounding box center [321, 531] width 181 height 197
type input "*******"
drag, startPoint x: 339, startPoint y: 469, endPoint x: 305, endPoint y: 425, distance: 55.1
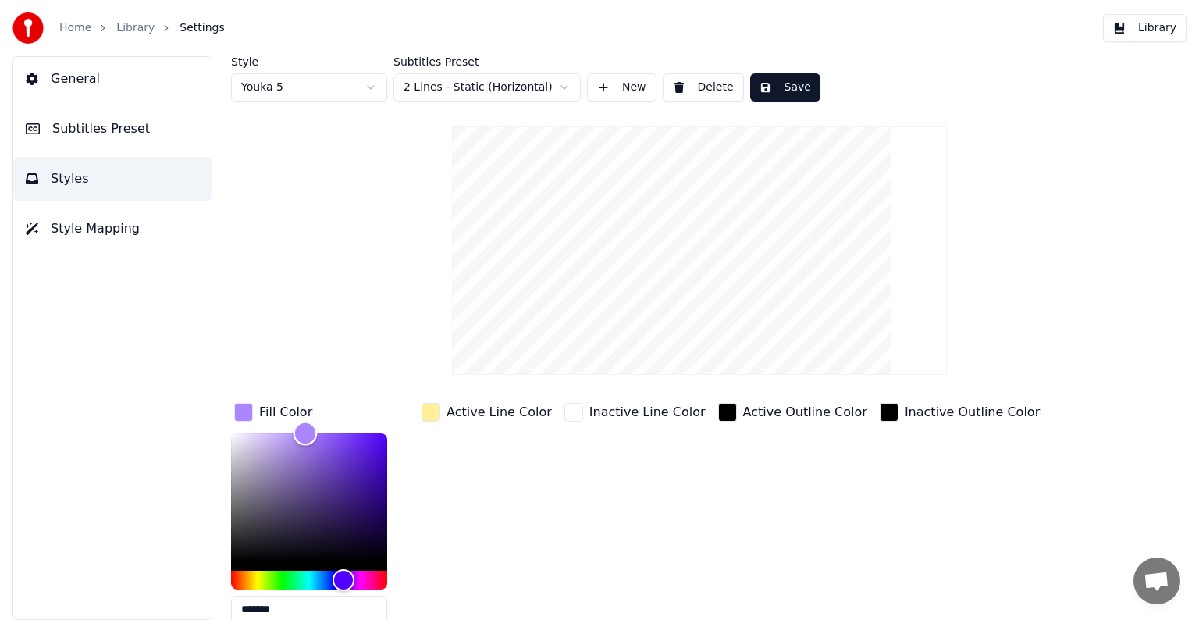
click at [305, 425] on div "Color" at bounding box center [306, 433] width 24 height 24
drag, startPoint x: 783, startPoint y: 87, endPoint x: 768, endPoint y: 94, distance: 17.1
click at [784, 86] on button "Save" at bounding box center [785, 87] width 70 height 28
click at [378, 91] on html "Home Library Settings Library General Subtitles Preset Styles Style Mapping Sty…" at bounding box center [599, 310] width 1199 height 620
click at [397, 66] on html "Home Library Settings Library General Subtitles Preset Styles Style Mapping Sty…" at bounding box center [599, 310] width 1199 height 620
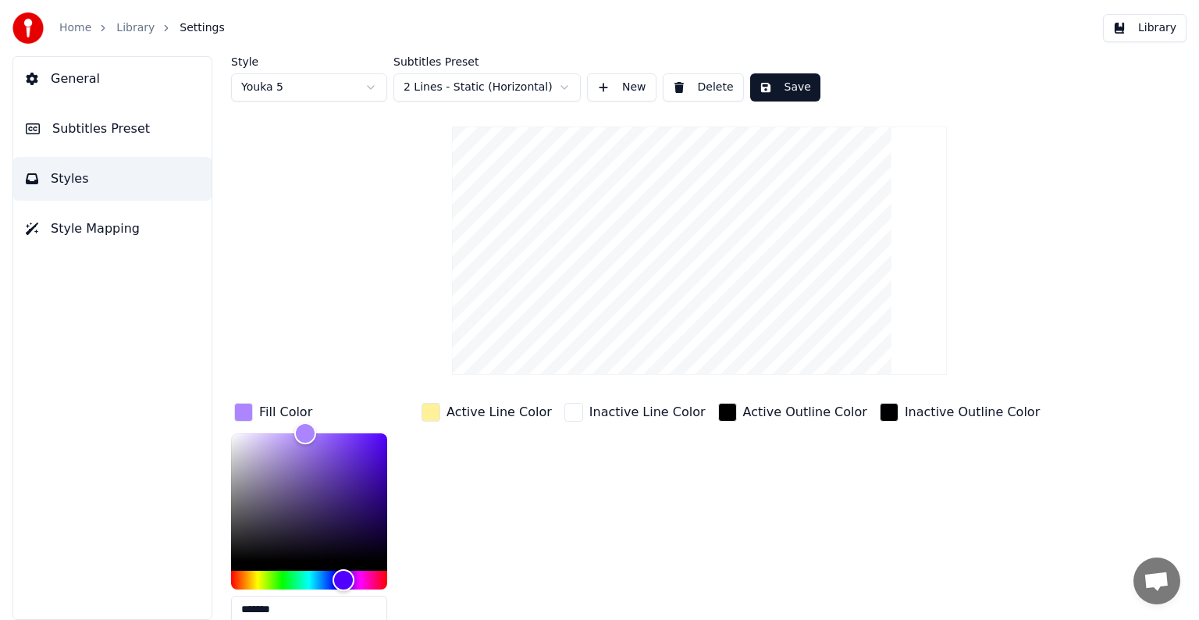
click at [615, 81] on button "New" at bounding box center [621, 87] width 69 height 28
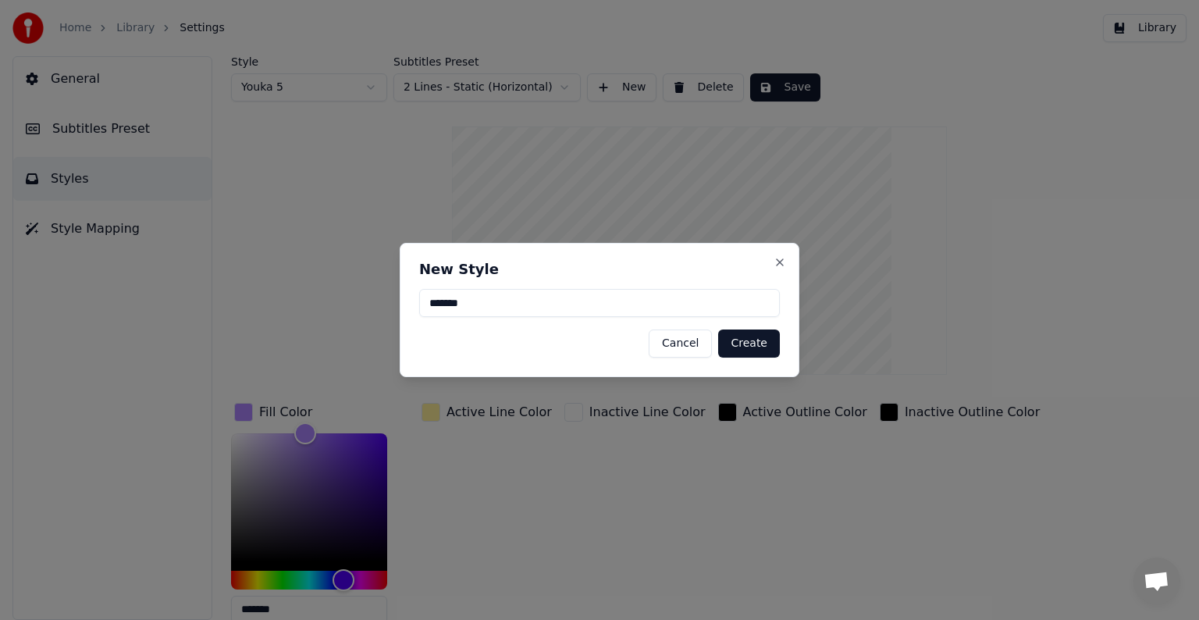
click at [484, 300] on input "*******" at bounding box center [599, 303] width 361 height 28
click at [494, 300] on input "*******" at bounding box center [599, 303] width 361 height 28
click at [515, 308] on input "*******" at bounding box center [599, 303] width 361 height 28
type input "*******"
click at [748, 347] on button "Create" at bounding box center [749, 344] width 62 height 28
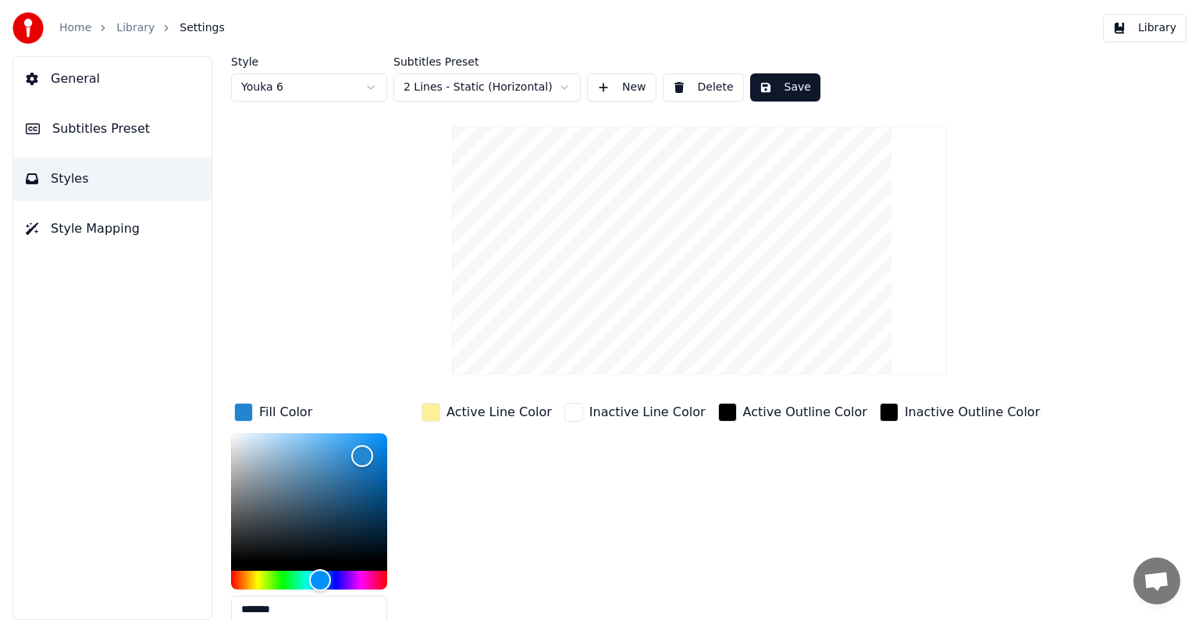
click at [790, 77] on button "Save" at bounding box center [785, 87] width 70 height 28
click at [281, 583] on div "Hue" at bounding box center [309, 580] width 156 height 19
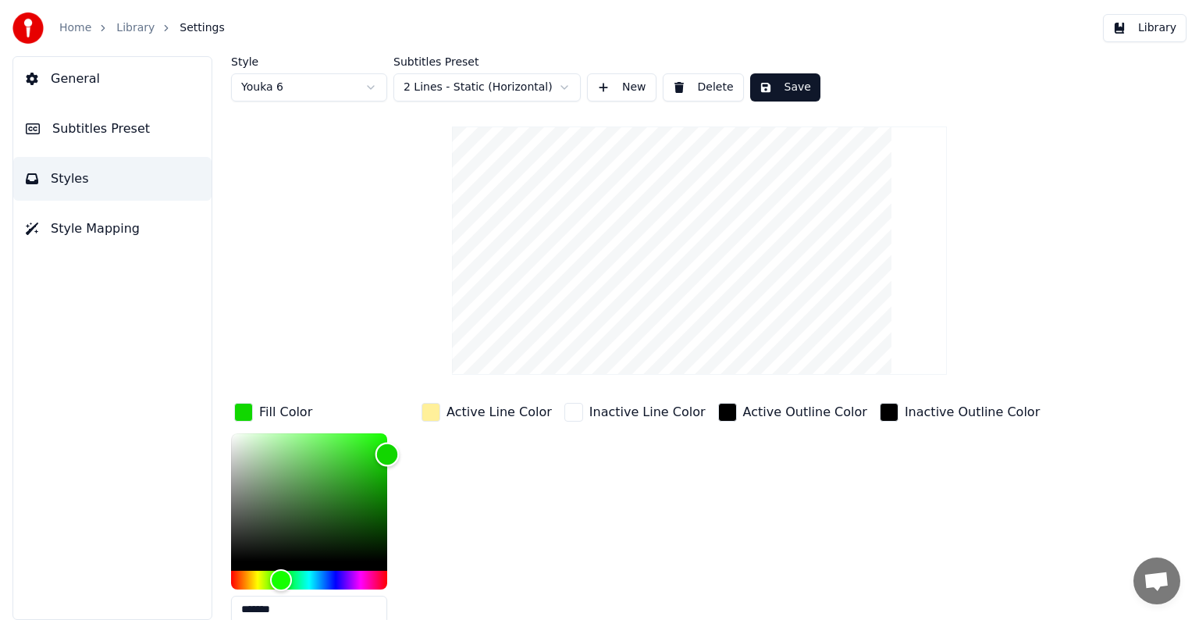
type input "*******"
drag, startPoint x: 367, startPoint y: 454, endPoint x: 423, endPoint y: 453, distance: 56.2
click at [423, 453] on div "Fill Color ******* Active Line Color Inactive Line Color Active Outline Color I…" at bounding box center [650, 535] width 839 height 270
click at [798, 85] on button "Save" at bounding box center [785, 87] width 70 height 28
click at [102, 237] on span "Style Mapping" at bounding box center [95, 228] width 89 height 19
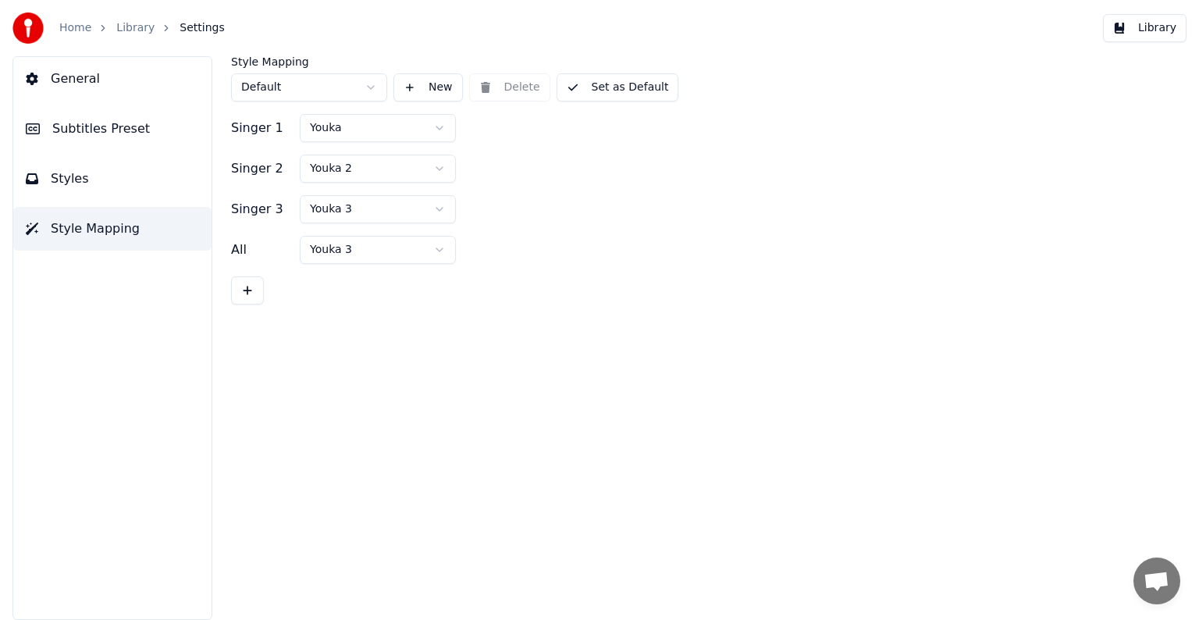
click at [256, 290] on button at bounding box center [247, 290] width 33 height 28
click at [247, 333] on button at bounding box center [247, 331] width 33 height 28
click at [371, 128] on html "Home Library Settings Library General Subtitles Preset Styles Style Mapping Sty…" at bounding box center [599, 310] width 1199 height 620
drag, startPoint x: 543, startPoint y: 168, endPoint x: 544, endPoint y: 156, distance: 11.7
click at [550, 169] on html "Home Library Settings Library General Subtitles Preset Styles Style Mapping Sty…" at bounding box center [599, 310] width 1199 height 620
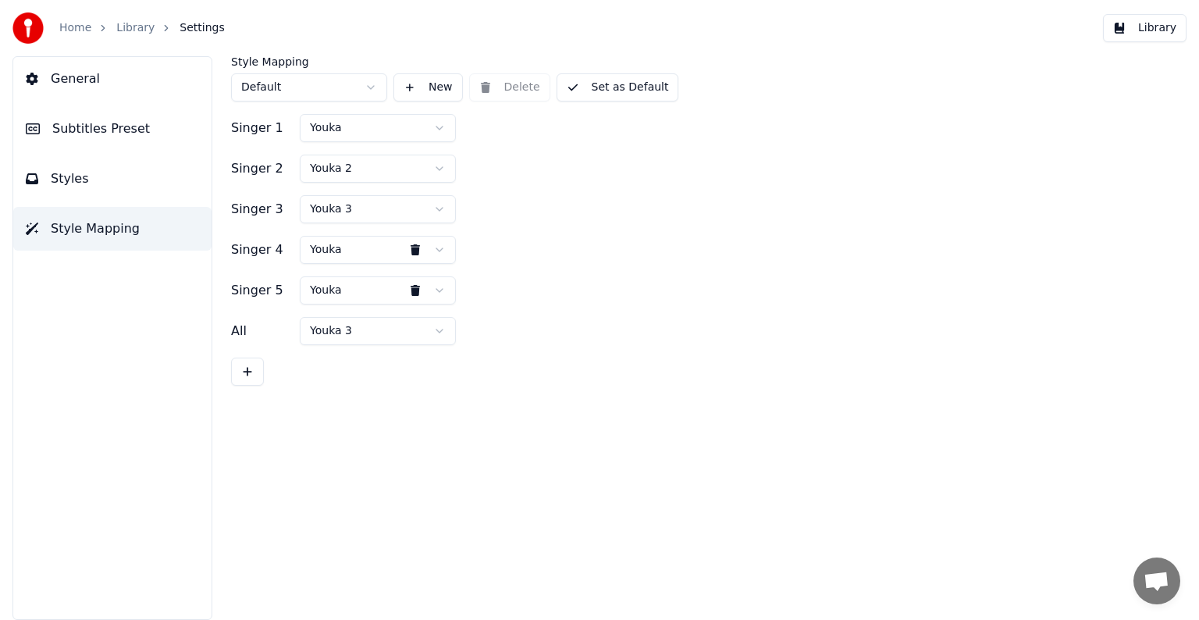
click at [373, 255] on html "Home Library Settings Library General Subtitles Preset Styles Style Mapping Sty…" at bounding box center [599, 310] width 1199 height 620
click at [352, 292] on html "Home Library Settings Library General Subtitles Preset Styles Style Mapping Sty…" at bounding box center [599, 310] width 1199 height 620
click at [339, 332] on html "Home Library Settings Library General Subtitles Preset Styles Style Mapping Sty…" at bounding box center [599, 310] width 1199 height 620
click at [128, 28] on link "Library" at bounding box center [135, 28] width 38 height 16
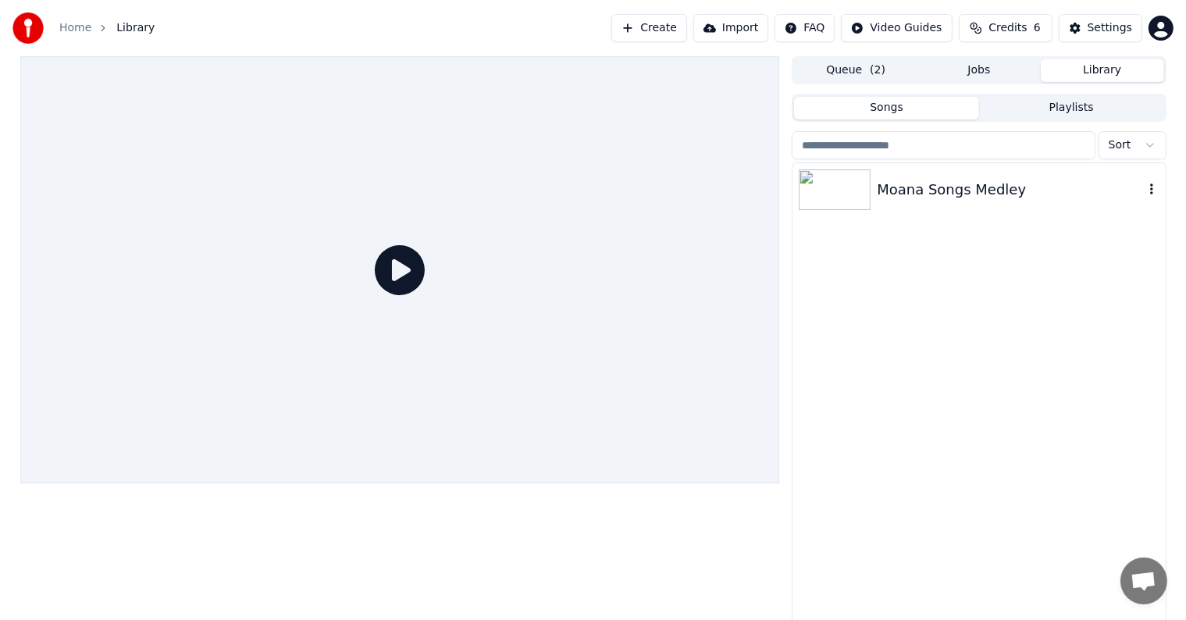
click at [928, 185] on div "Moana Songs Medley" at bounding box center [1010, 190] width 266 height 22
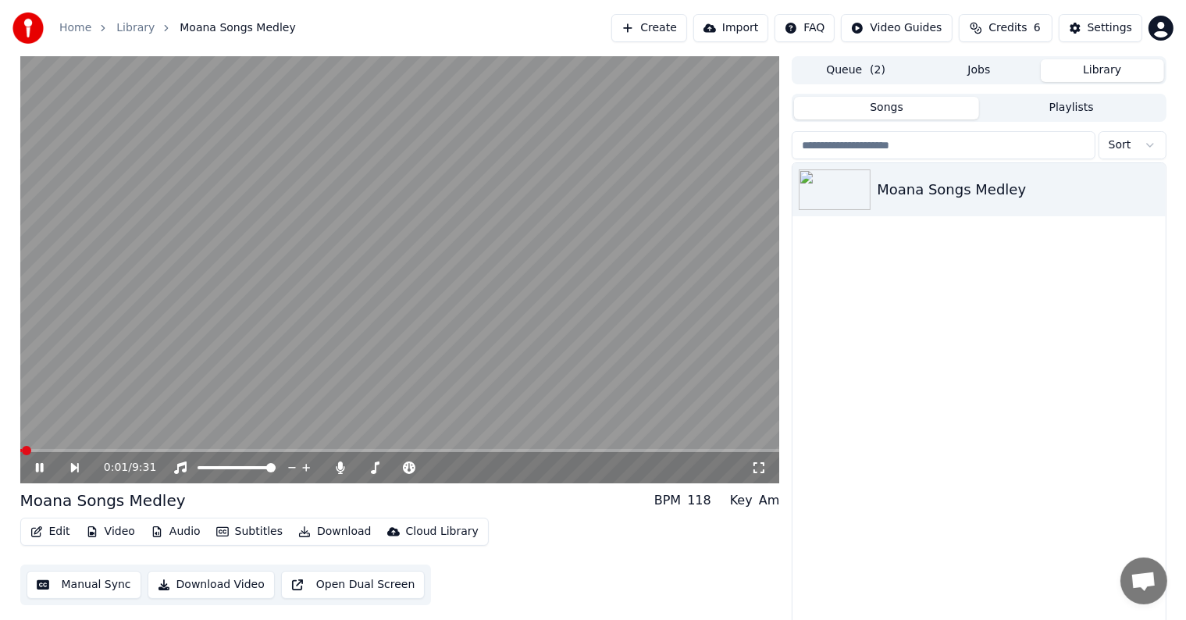
click at [41, 449] on span at bounding box center [400, 450] width 760 height 3
click at [64, 447] on video at bounding box center [400, 269] width 760 height 427
click at [41, 469] on icon at bounding box center [38, 467] width 9 height 11
click at [82, 450] on span at bounding box center [400, 450] width 760 height 3
click at [36, 472] on icon at bounding box center [39, 467] width 8 height 9
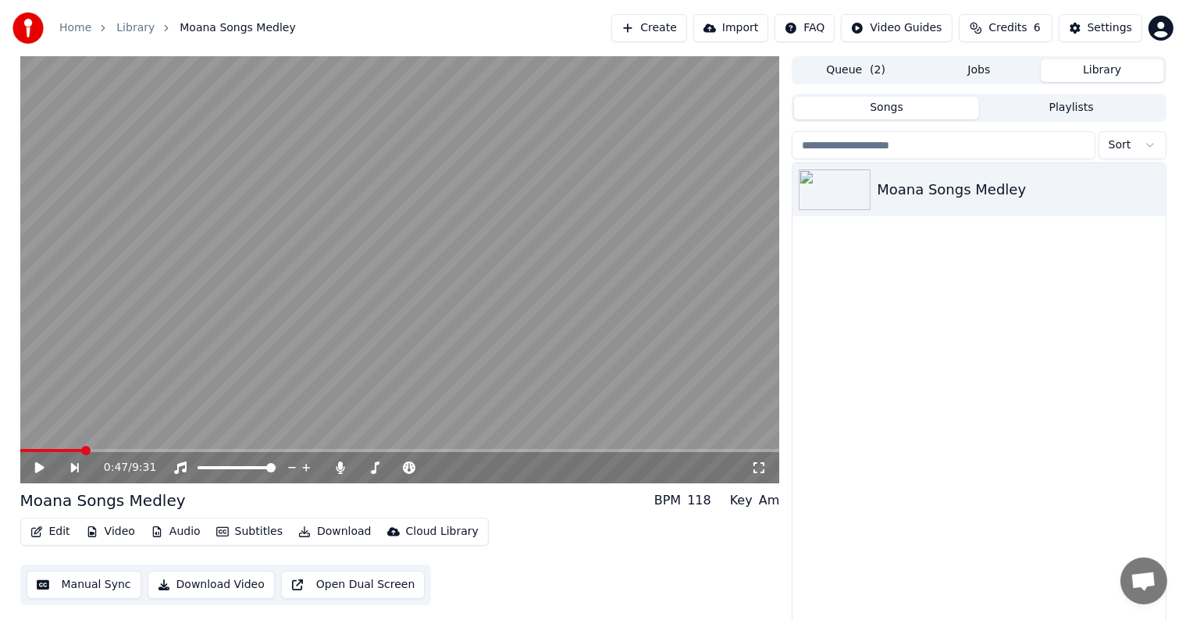
click at [40, 470] on icon at bounding box center [38, 467] width 9 height 11
click at [37, 467] on icon at bounding box center [39, 467] width 8 height 9
click at [43, 457] on div "1:08 / 9:31" at bounding box center [400, 467] width 760 height 31
click at [39, 465] on icon at bounding box center [51, 467] width 36 height 12
click at [42, 466] on icon at bounding box center [39, 467] width 8 height 9
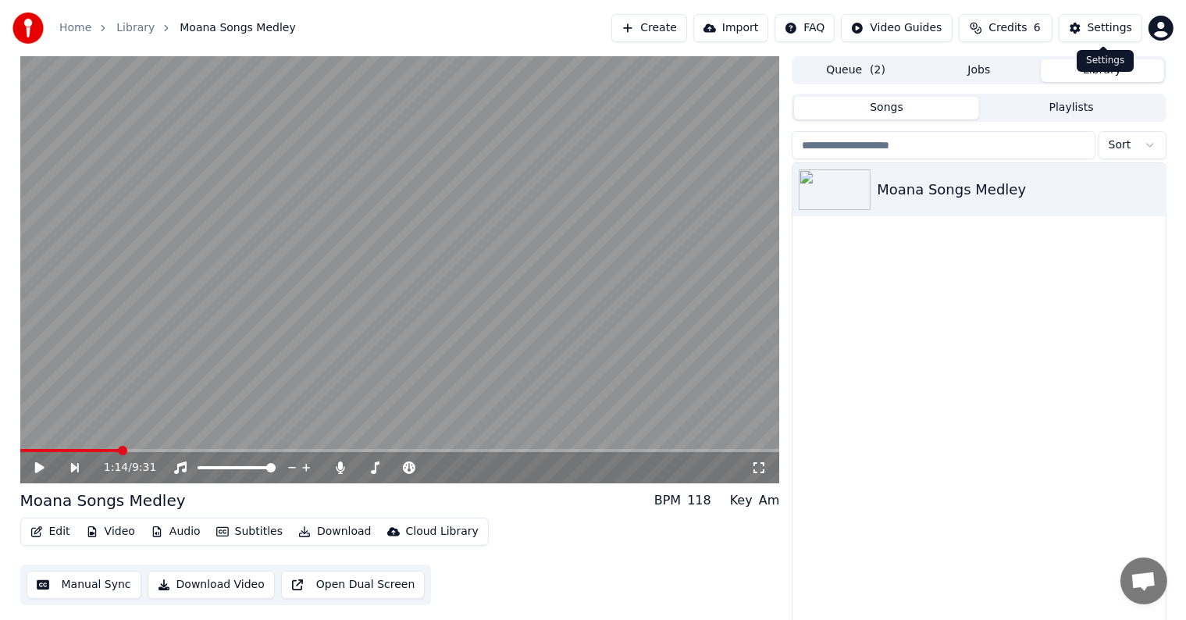
click at [1081, 28] on button "Settings" at bounding box center [1101, 28] width 84 height 28
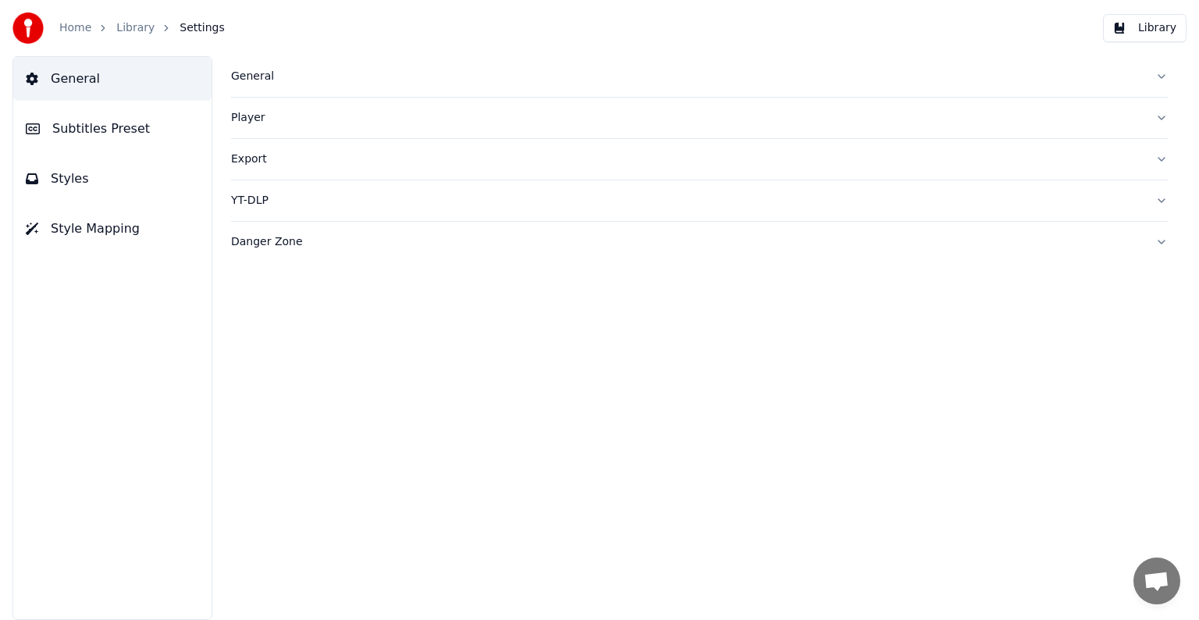
click at [119, 187] on button "Styles" at bounding box center [112, 179] width 198 height 44
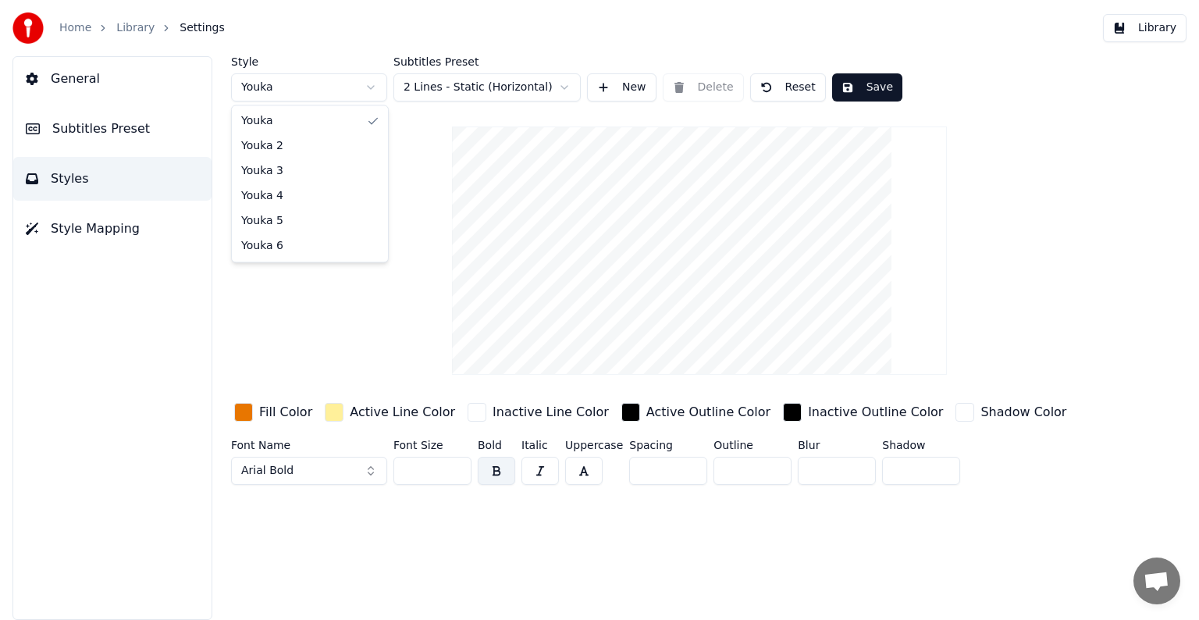
click at [351, 91] on html "Home Library Settings Library General Subtitles Preset Styles Style Mapping Sty…" at bounding box center [599, 310] width 1199 height 620
click at [315, 91] on html "Home Library Settings Library General Subtitles Preset Styles Style Mapping Sty…" at bounding box center [599, 310] width 1199 height 620
click at [339, 103] on div "Style Youka 3 Subtitles Preset 2 Lines - Static (Horizontal) New Delete Reset S…" at bounding box center [699, 273] width 937 height 435
click at [315, 103] on div "Style Youka 3 Subtitles Preset 2 Lines - Static (Horizontal) New Delete Reset S…" at bounding box center [699, 273] width 937 height 435
click at [319, 91] on html "Home Library Settings Library General Subtitles Preset Styles Style Mapping Sty…" at bounding box center [599, 310] width 1199 height 620
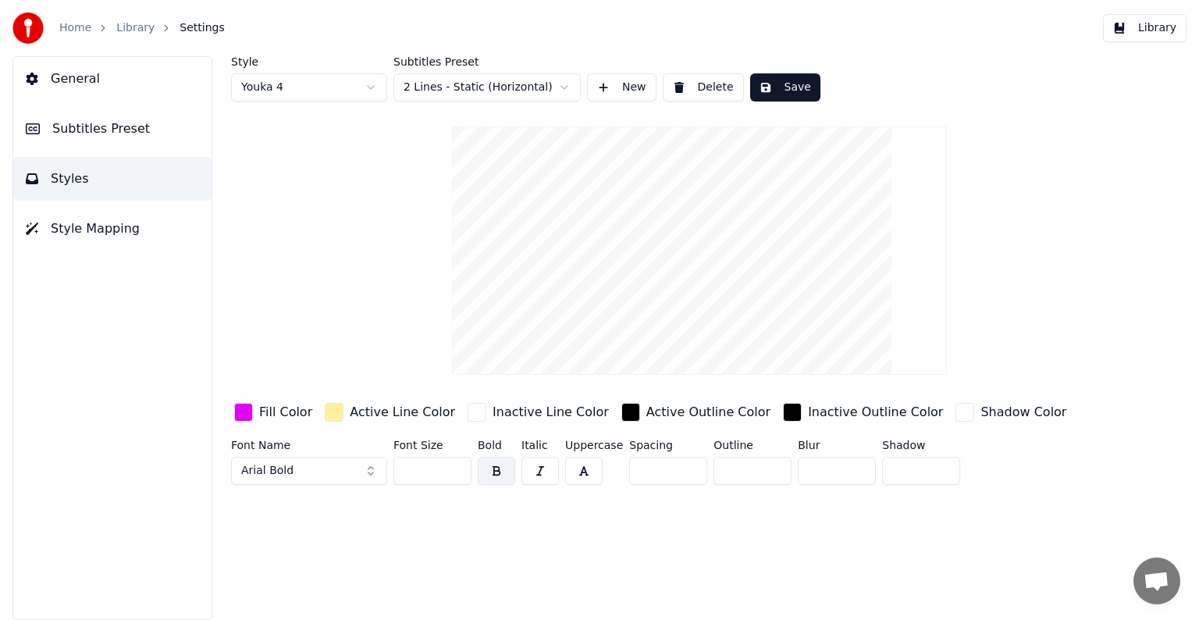
click at [326, 87] on html "Home Library Settings Library General Subtitles Preset Styles Style Mapping Sty…" at bounding box center [599, 310] width 1199 height 620
click at [334, 80] on html "Home Library Settings Library General Subtitles Preset Styles Style Mapping Sty…" at bounding box center [599, 310] width 1199 height 620
click at [312, 88] on html "Home Library Settings Library General Subtitles Preset Styles Style Mapping Sty…" at bounding box center [599, 310] width 1199 height 620
click at [243, 414] on div "button" at bounding box center [243, 412] width 19 height 19
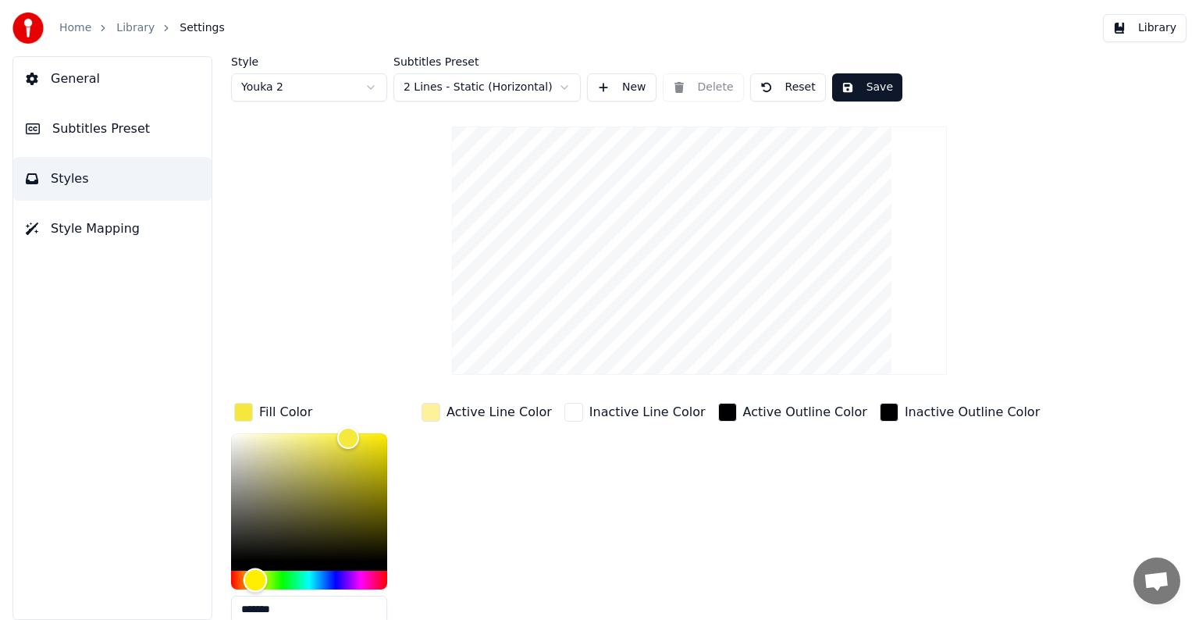
click at [310, 579] on div "Hue" at bounding box center [309, 580] width 156 height 19
type input "*******"
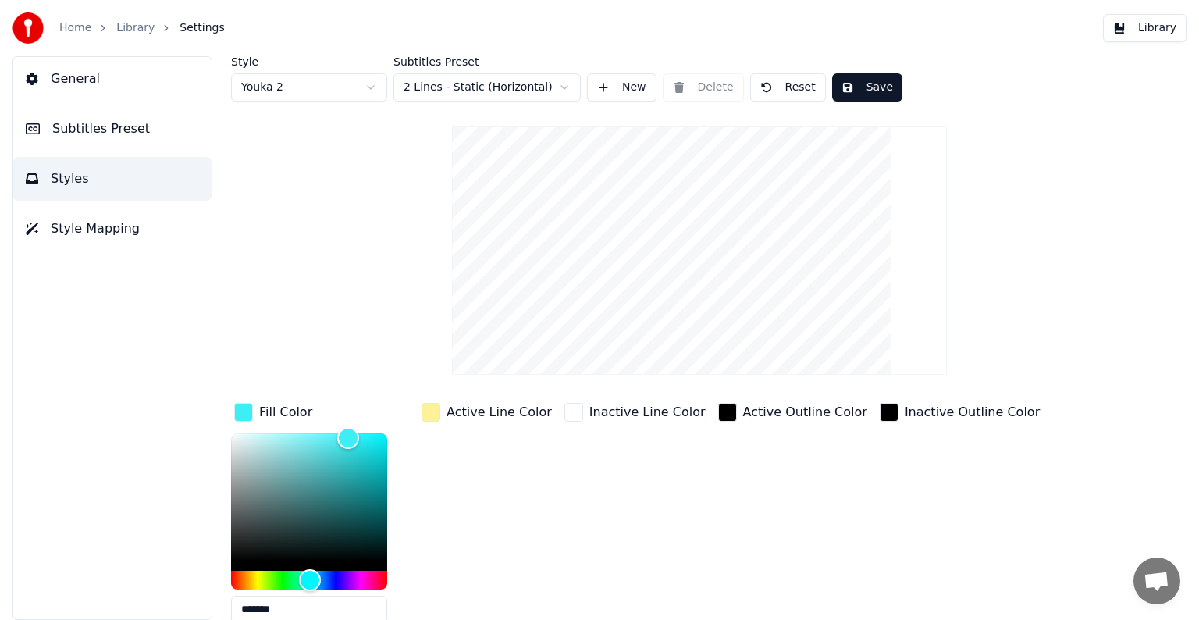
click at [857, 85] on button "Save" at bounding box center [867, 87] width 70 height 28
click at [62, 256] on div "General Subtitles Preset Styles Style Mapping" at bounding box center [112, 338] width 200 height 564
click at [81, 236] on span "Style Mapping" at bounding box center [95, 228] width 89 height 19
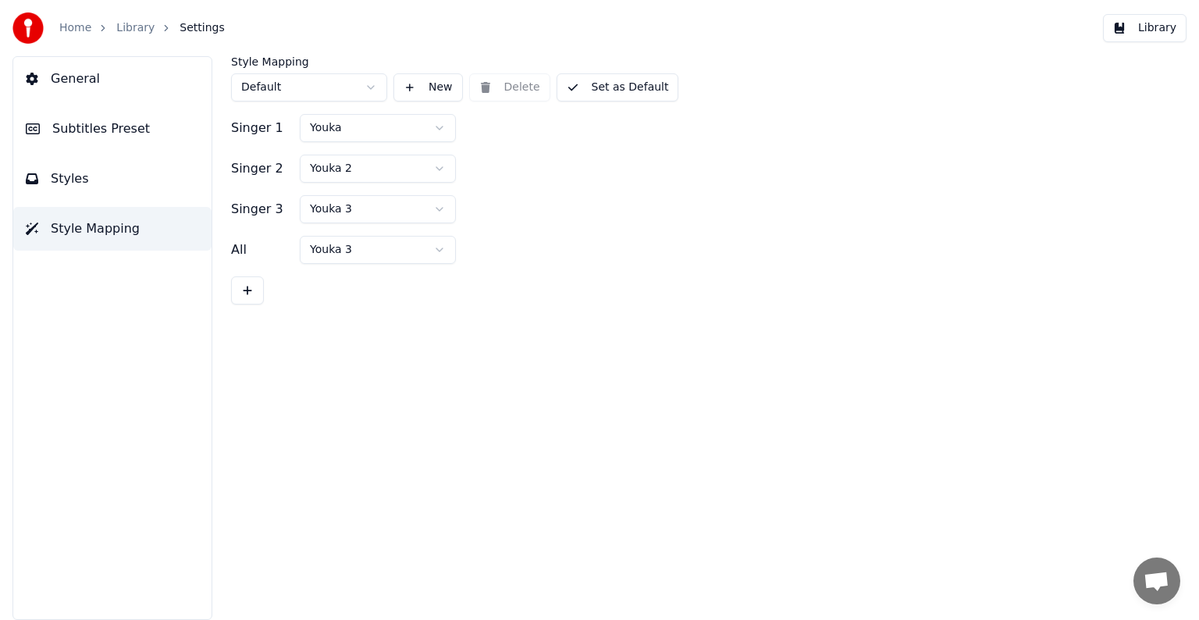
click at [255, 292] on button at bounding box center [247, 290] width 33 height 28
click at [349, 251] on html "Home Library Settings Library General Subtitles Preset Styles Style Mapping Sty…" at bounding box center [599, 310] width 1199 height 620
click at [258, 333] on button at bounding box center [247, 331] width 33 height 28
click at [347, 297] on html "Home Library Settings Library General Subtitles Preset Styles Style Mapping Sty…" at bounding box center [599, 310] width 1199 height 620
click at [256, 378] on button at bounding box center [247, 372] width 33 height 28
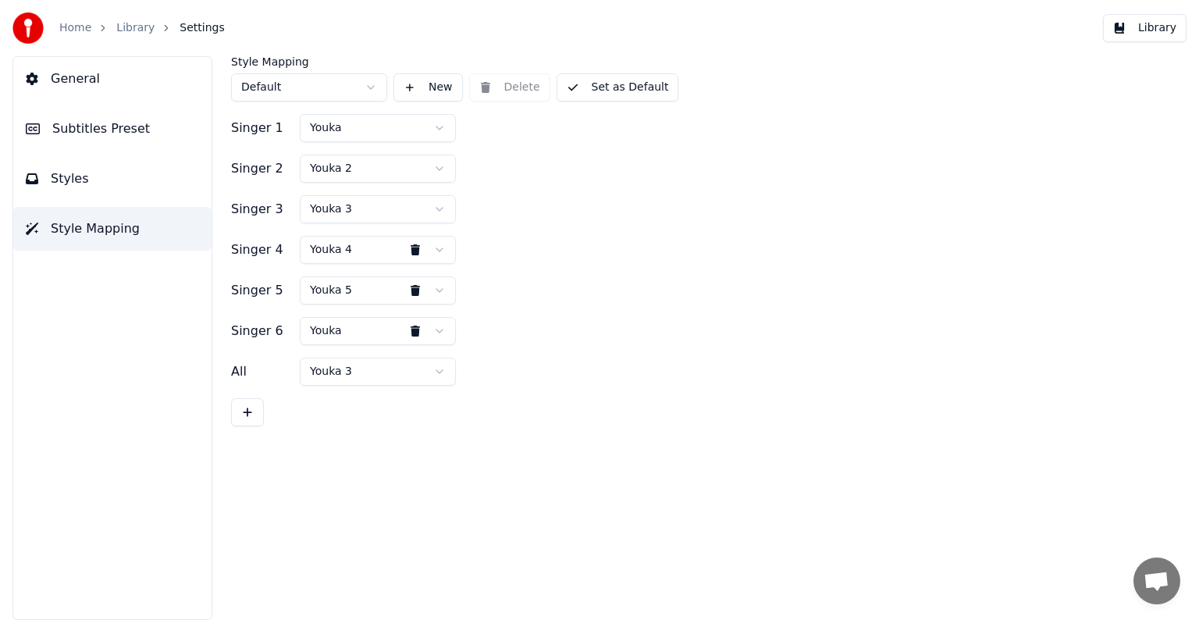
click at [415, 326] on button at bounding box center [415, 331] width 31 height 28
click at [433, 290] on html "Home Library Settings Library General Subtitles Preset Styles Style Mapping Sty…" at bounding box center [599, 310] width 1199 height 620
click at [339, 351] on div "Singer 1 Youka Singer 2 Youka 2 Singer 3 Youka 3 Singer 4 Youka 4 Singer 5 Youk…" at bounding box center [699, 250] width 937 height 272
click at [355, 328] on html "Home Library Settings Library General Subtitles Preset Styles Style Mapping Sty…" at bounding box center [599, 310] width 1199 height 620
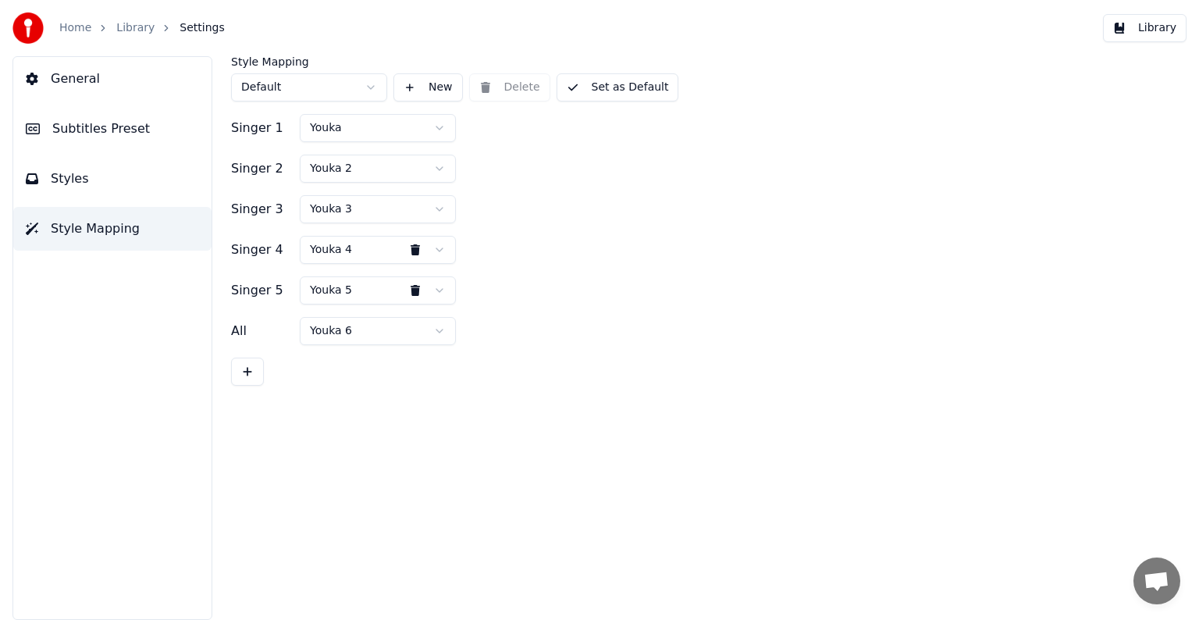
click at [639, 360] on div at bounding box center [699, 372] width 937 height 28
click at [90, 166] on button "Styles" at bounding box center [112, 179] width 198 height 44
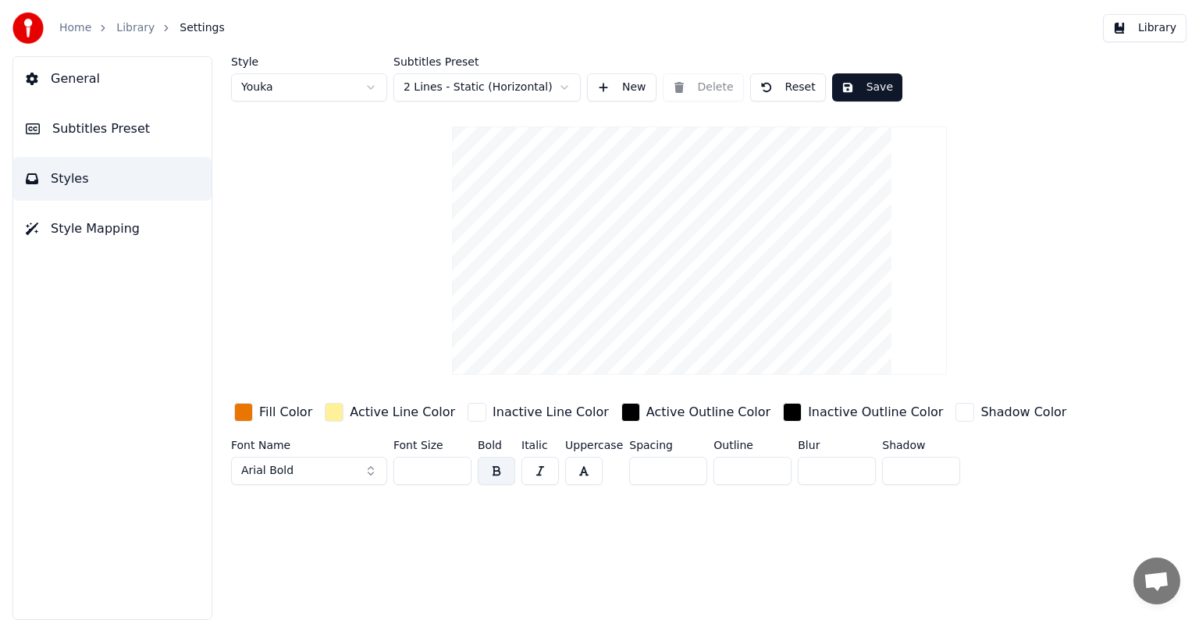
click at [96, 226] on span "Style Mapping" at bounding box center [95, 228] width 89 height 19
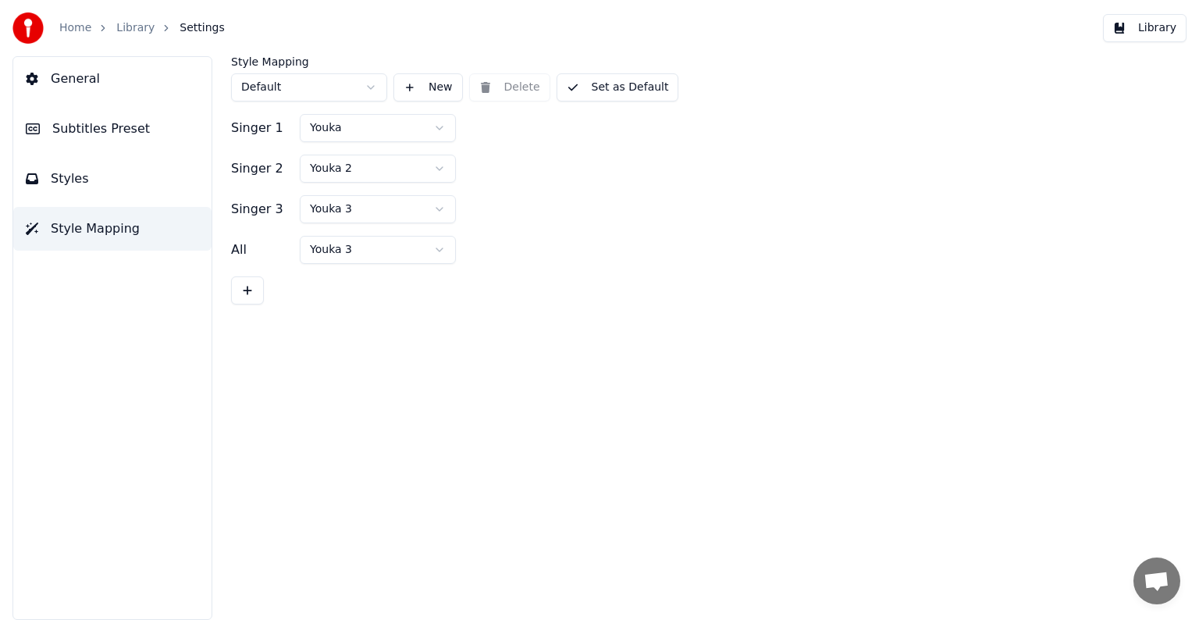
click at [121, 27] on link "Library" at bounding box center [135, 28] width 38 height 16
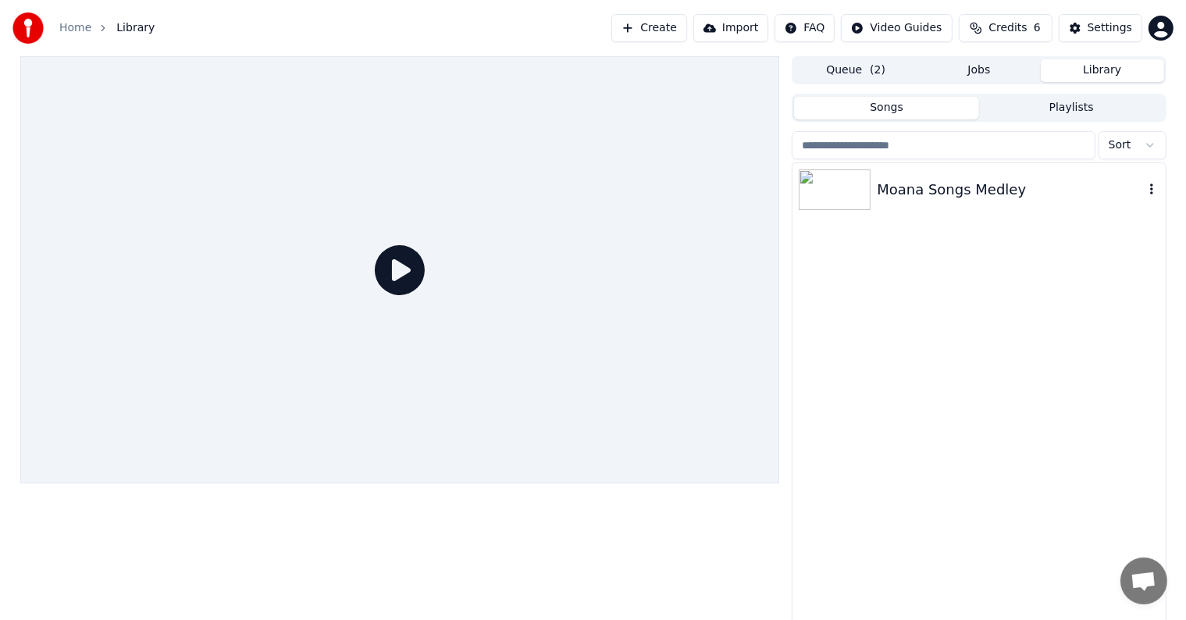
click at [1009, 194] on div "Moana Songs Medley" at bounding box center [1010, 190] width 266 height 22
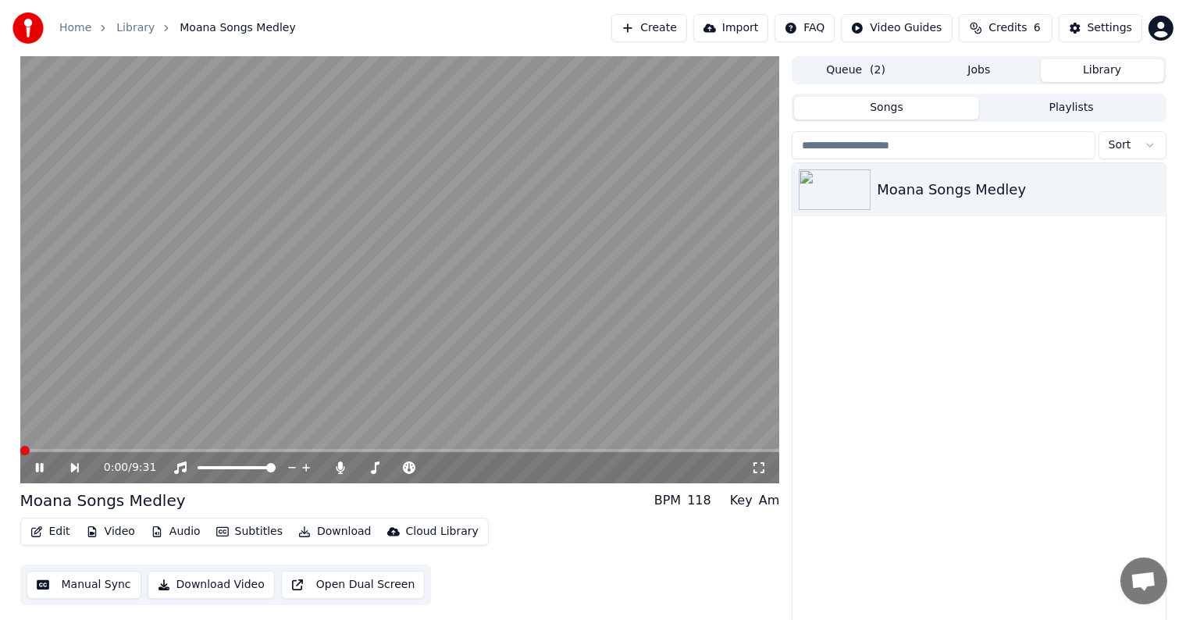
click at [41, 472] on icon at bounding box center [39, 467] width 8 height 9
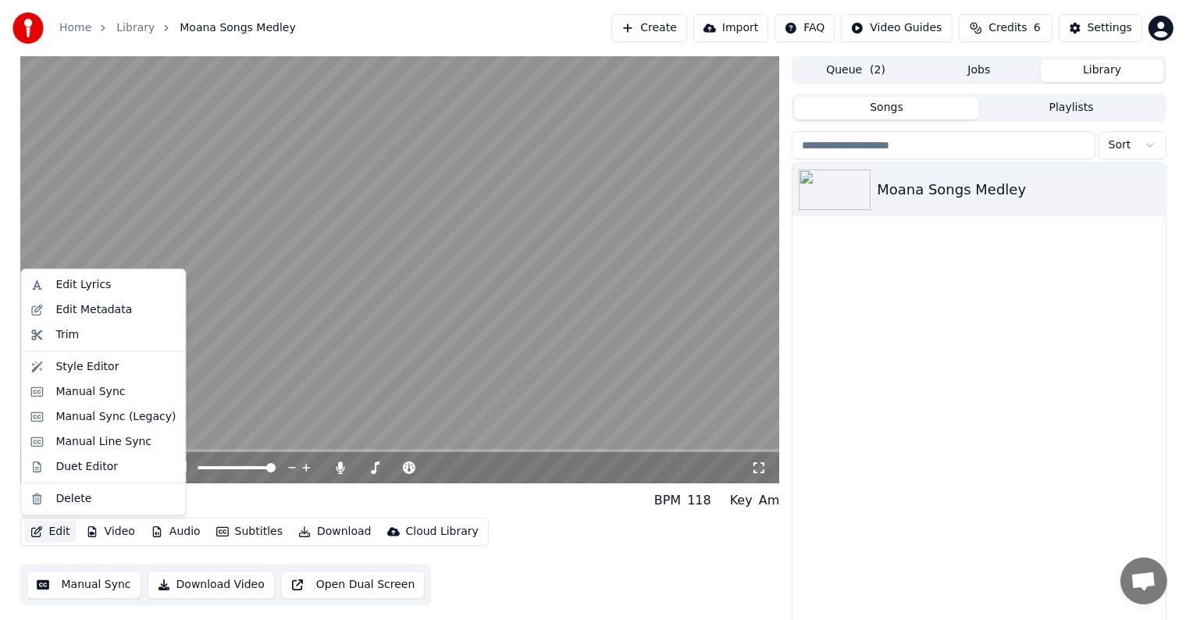
click at [52, 532] on button "Edit" at bounding box center [50, 532] width 52 height 22
click at [83, 472] on div "Duet Editor" at bounding box center [86, 467] width 62 height 16
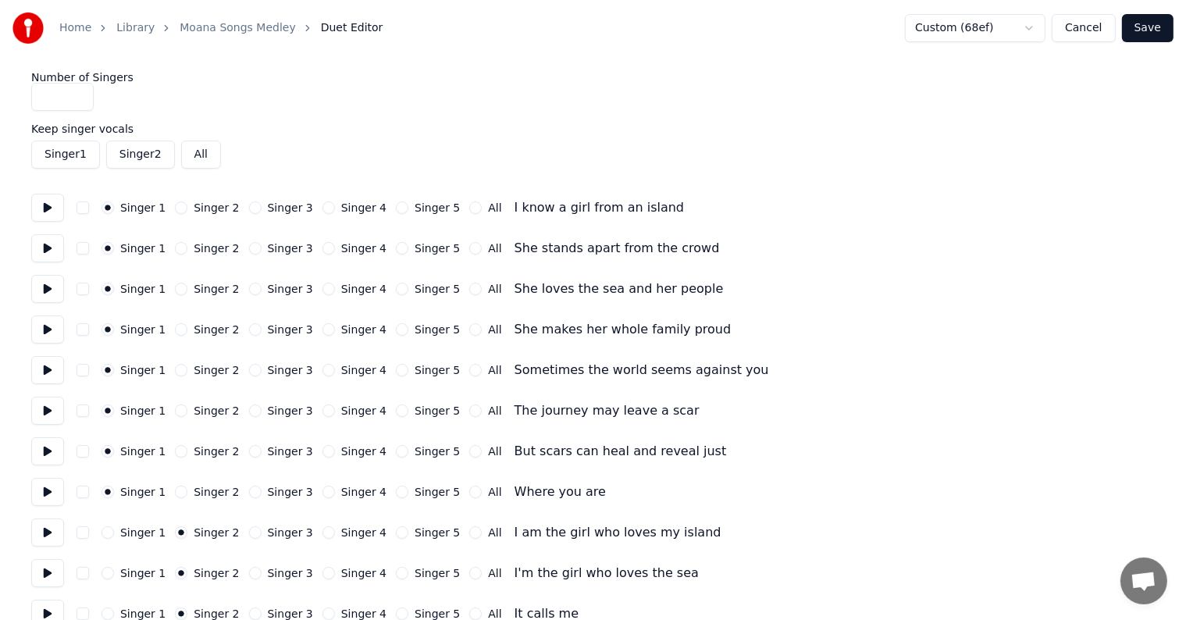
click at [400, 144] on div "Singer 1 Singer 2 All" at bounding box center [593, 155] width 1124 height 28
click at [1152, 29] on button "Save" at bounding box center [1148, 28] width 52 height 28
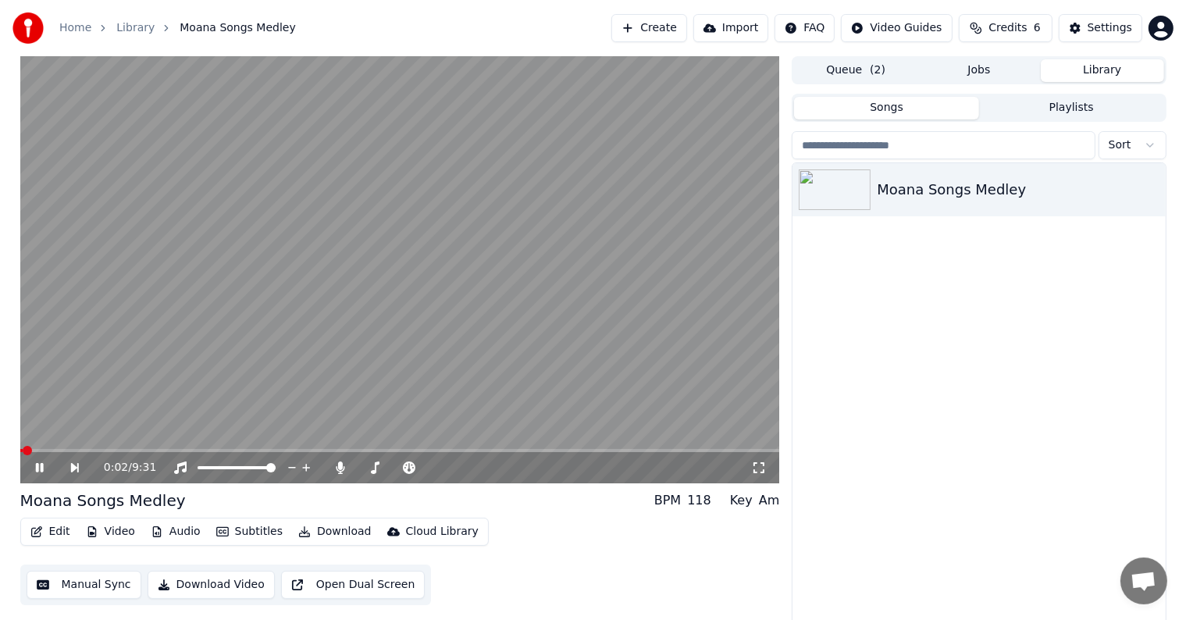
click at [46, 465] on icon at bounding box center [51, 467] width 36 height 12
click at [55, 534] on button "Edit" at bounding box center [50, 532] width 52 height 22
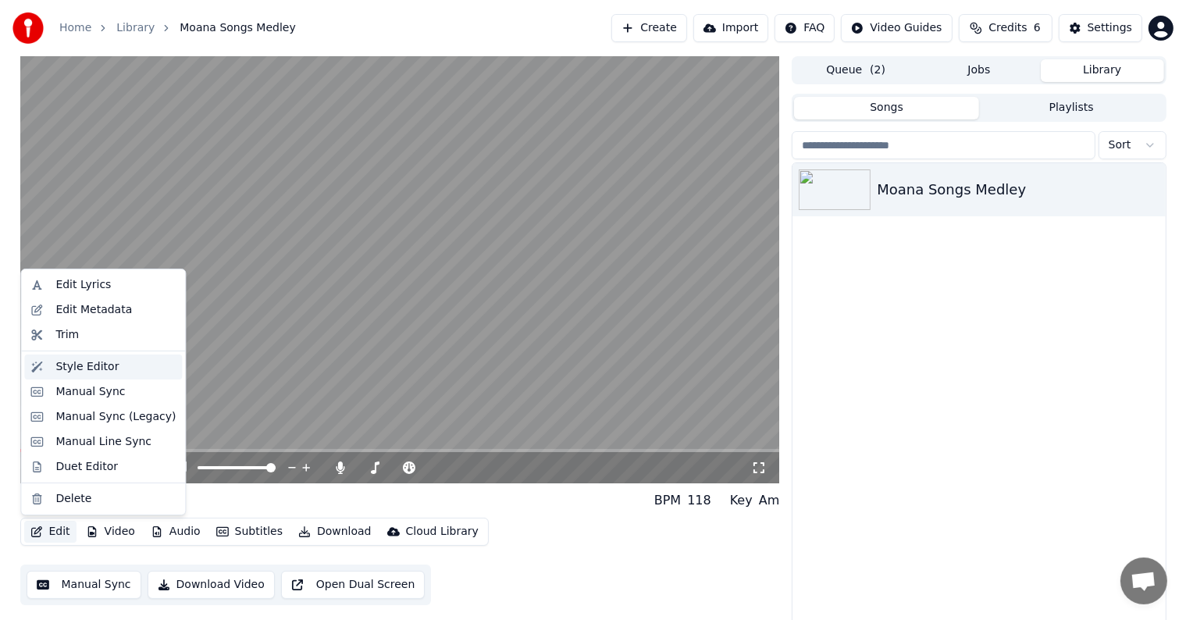
click at [122, 368] on div "Style Editor" at bounding box center [115, 367] width 120 height 16
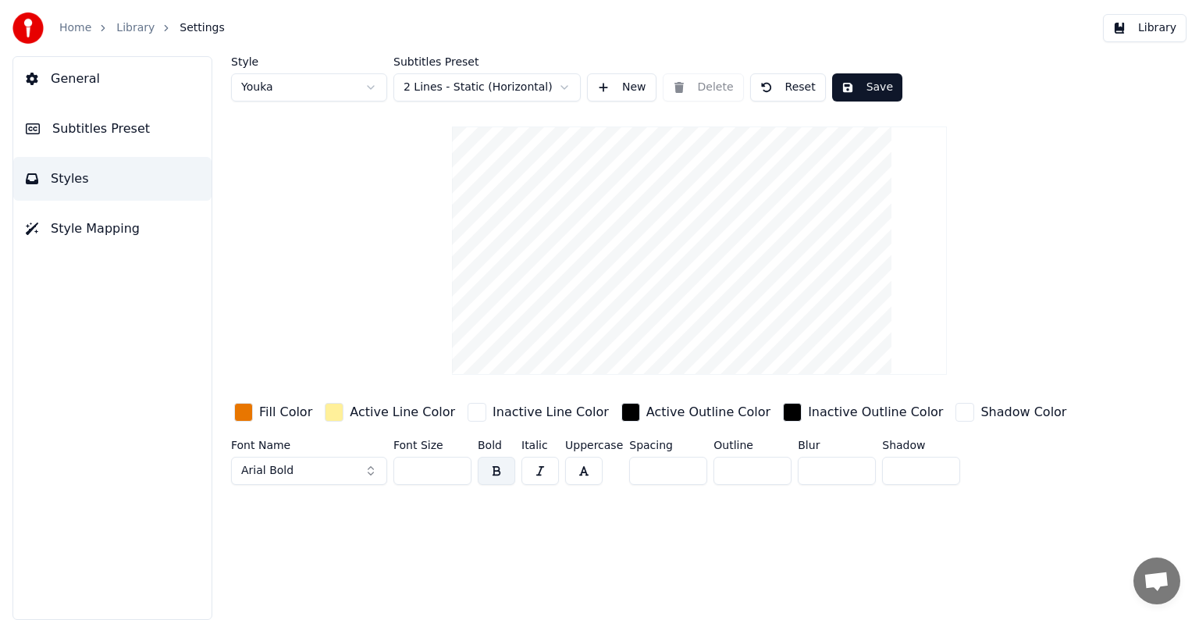
click at [376, 91] on html "Home Library Settings Library General Subtitles Preset Styles Style Mapping Sty…" at bounding box center [599, 310] width 1199 height 620
click at [77, 226] on span "Style Mapping" at bounding box center [95, 228] width 89 height 19
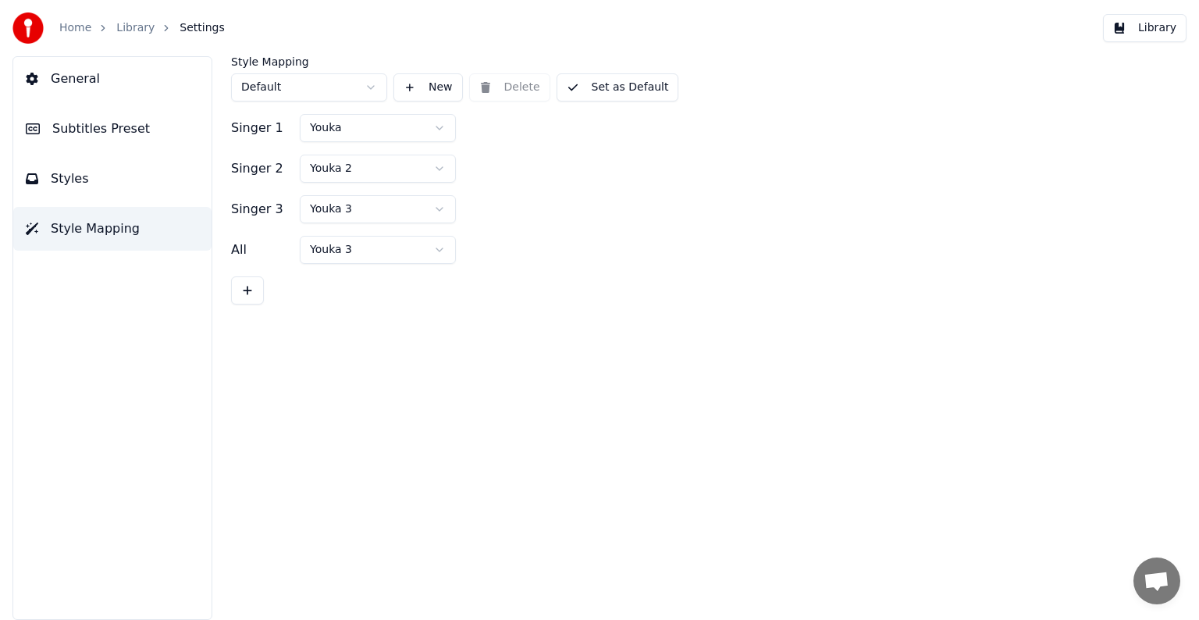
click at [414, 84] on button "New" at bounding box center [428, 87] width 69 height 28
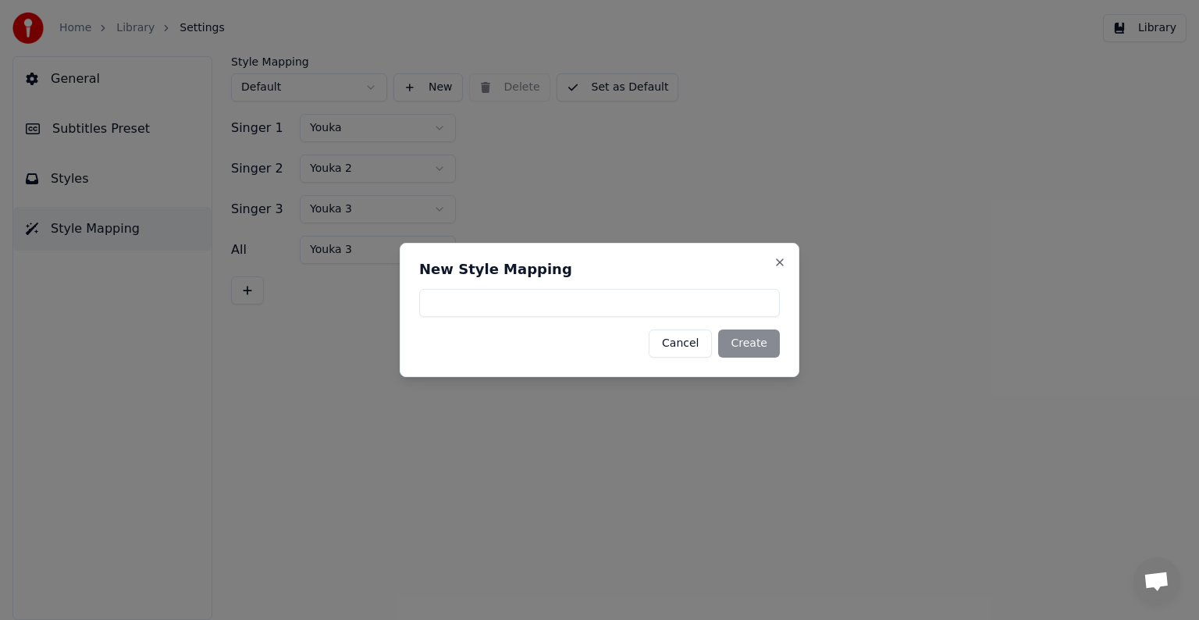
click at [693, 347] on button "Cancel" at bounding box center [680, 344] width 63 height 28
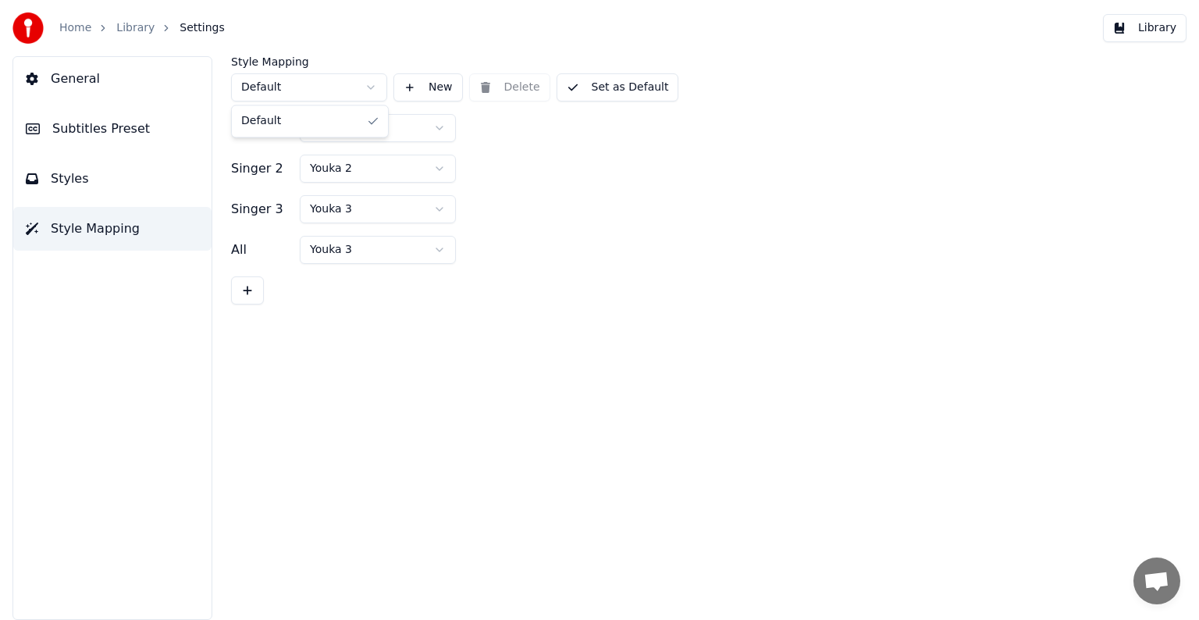
click at [309, 93] on html "Home Library Settings Library General Subtitles Preset Styles Style Mapping Sty…" at bounding box center [599, 310] width 1199 height 620
click at [250, 298] on button at bounding box center [247, 290] width 33 height 28
click at [331, 250] on html "Home Library Settings Library General Subtitles Preset Styles Style Mapping Sty…" at bounding box center [599, 310] width 1199 height 620
click at [116, 179] on button "Styles" at bounding box center [112, 179] width 198 height 44
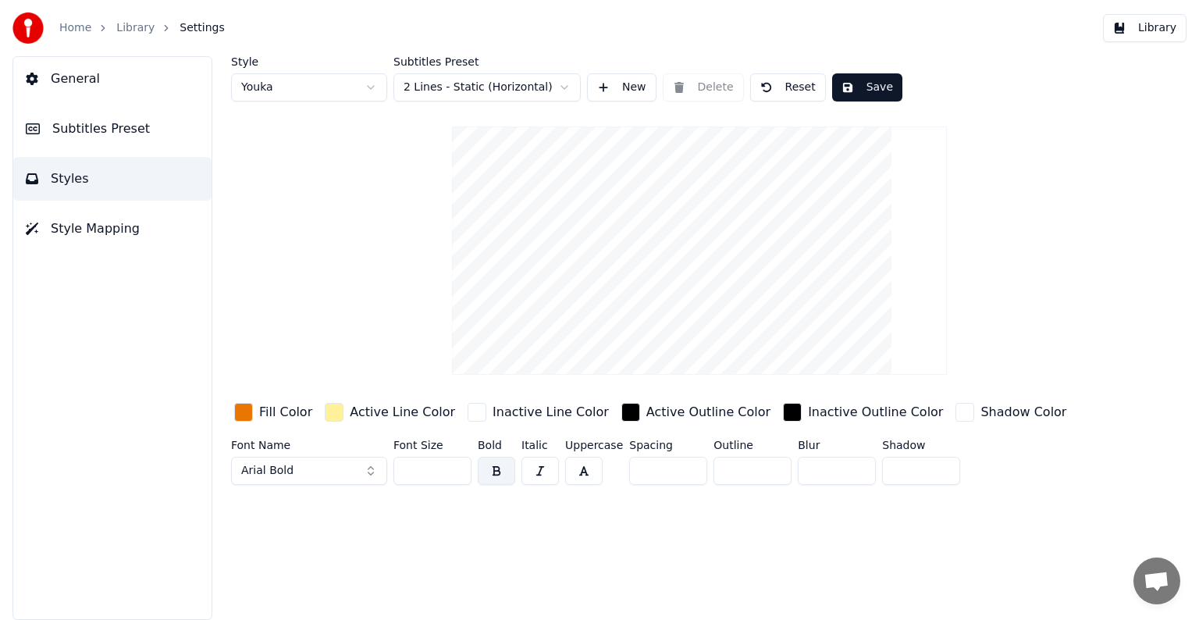
click at [116, 226] on span "Style Mapping" at bounding box center [95, 228] width 89 height 19
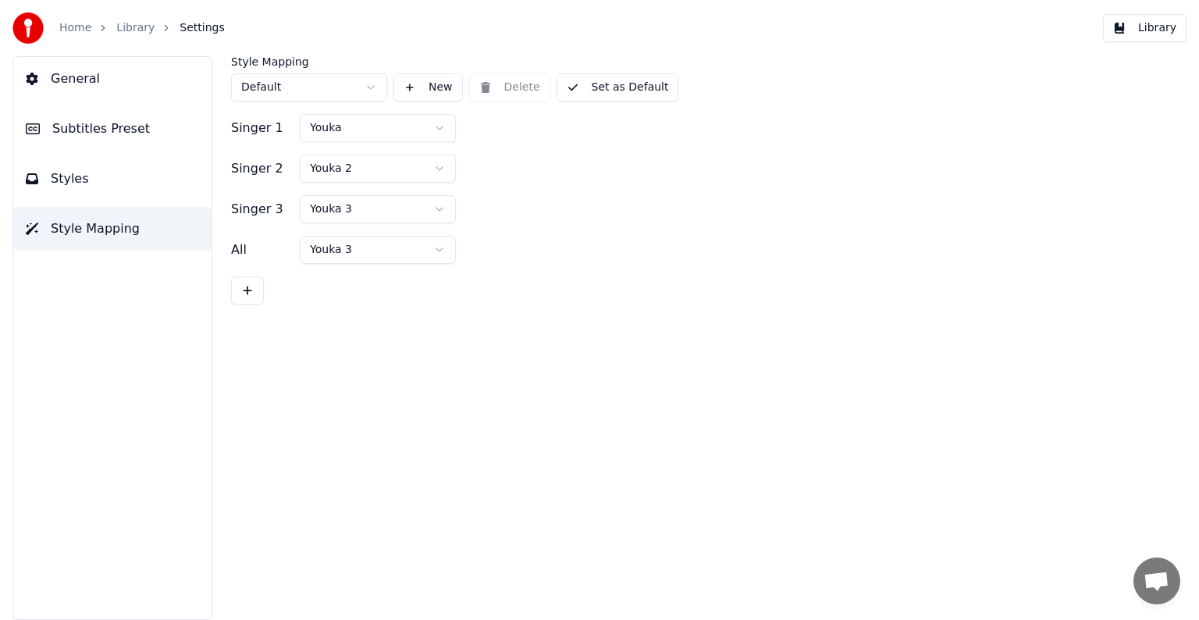
click at [1160, 34] on button "Library" at bounding box center [1145, 28] width 84 height 28
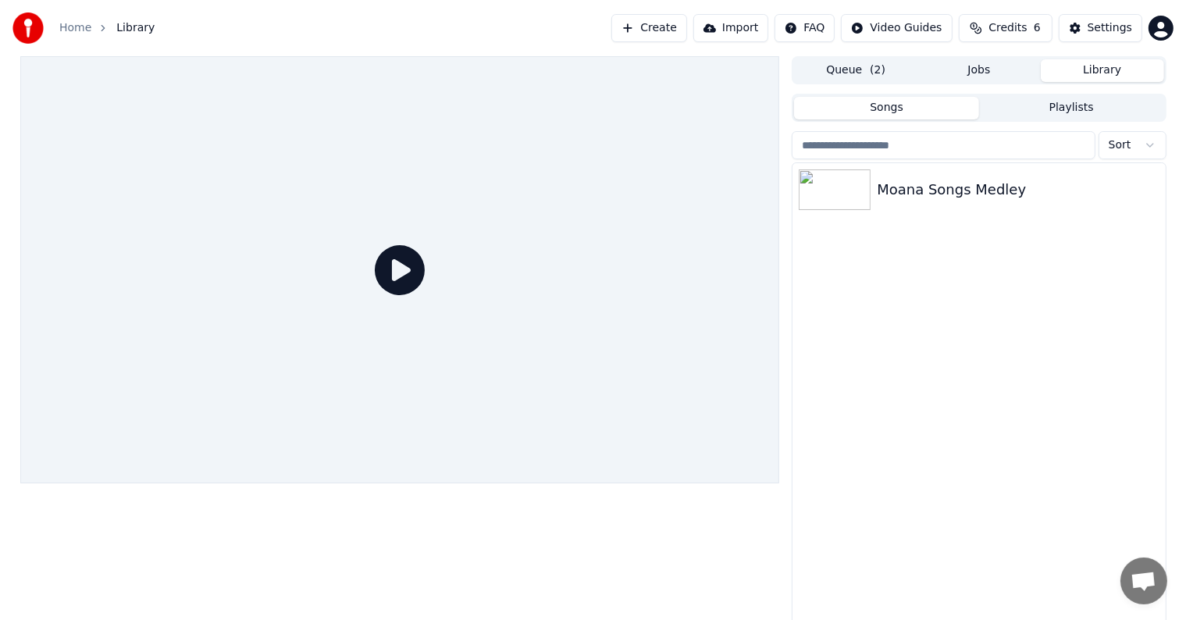
click at [822, 37] on html "Home Library Create Import FAQ Video Guides Credits 6 Settings Queue ( 2 ) Jobs…" at bounding box center [593, 310] width 1186 height 620
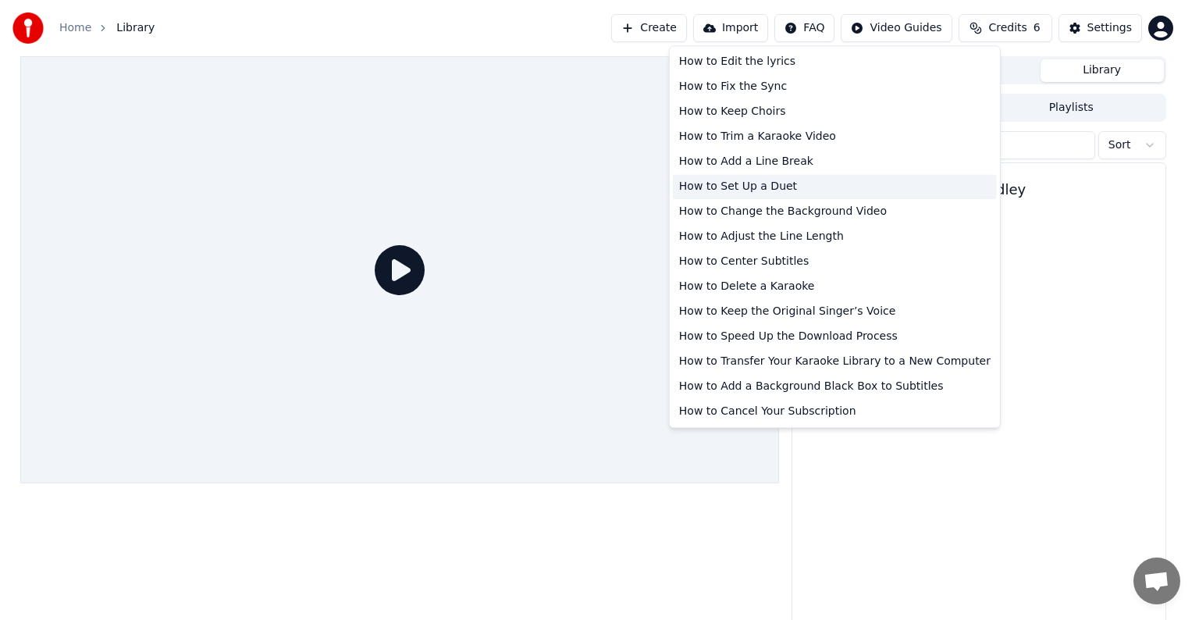
click at [734, 188] on div "How to Set Up a Duet" at bounding box center [835, 186] width 324 height 25
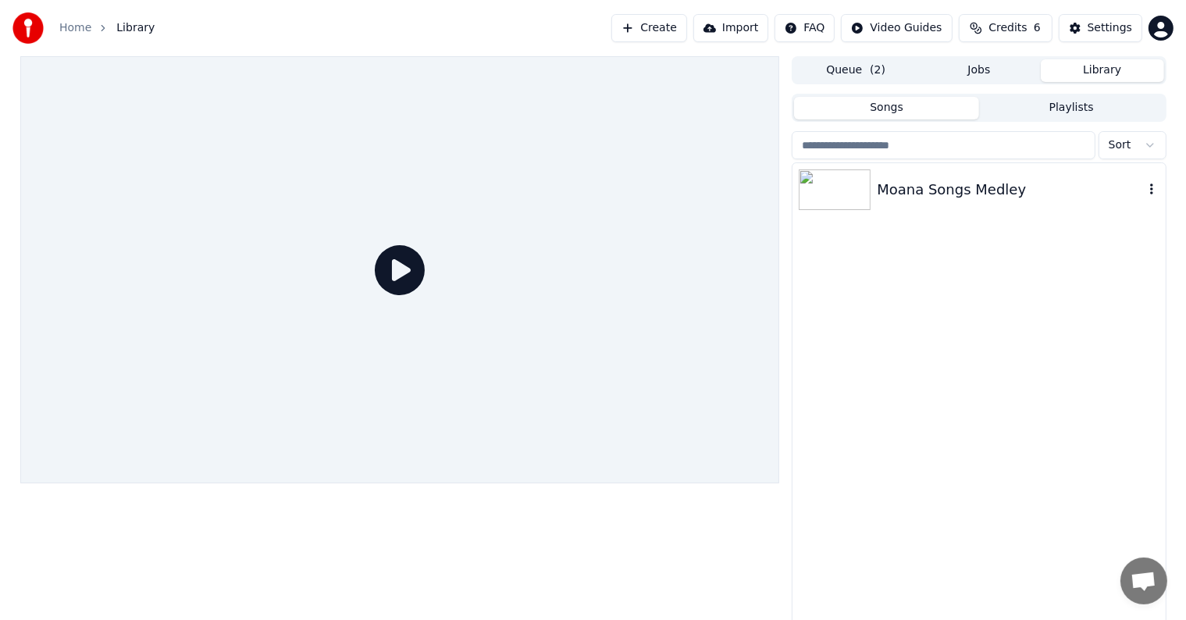
click at [867, 185] on img at bounding box center [835, 189] width 72 height 41
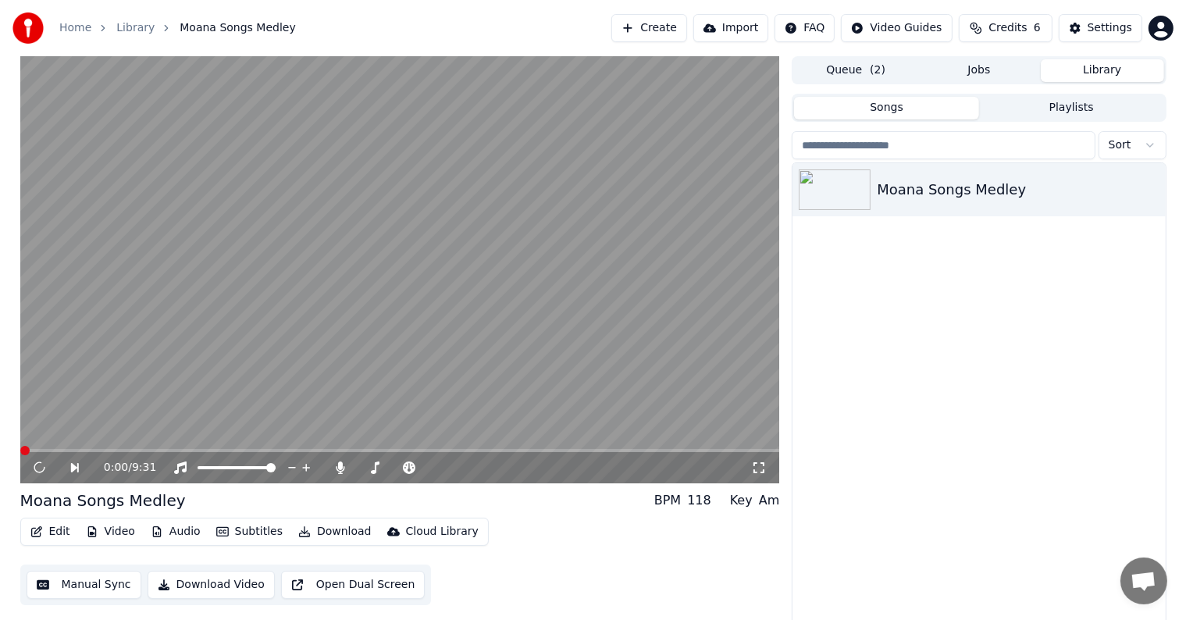
scroll to position [7, 0]
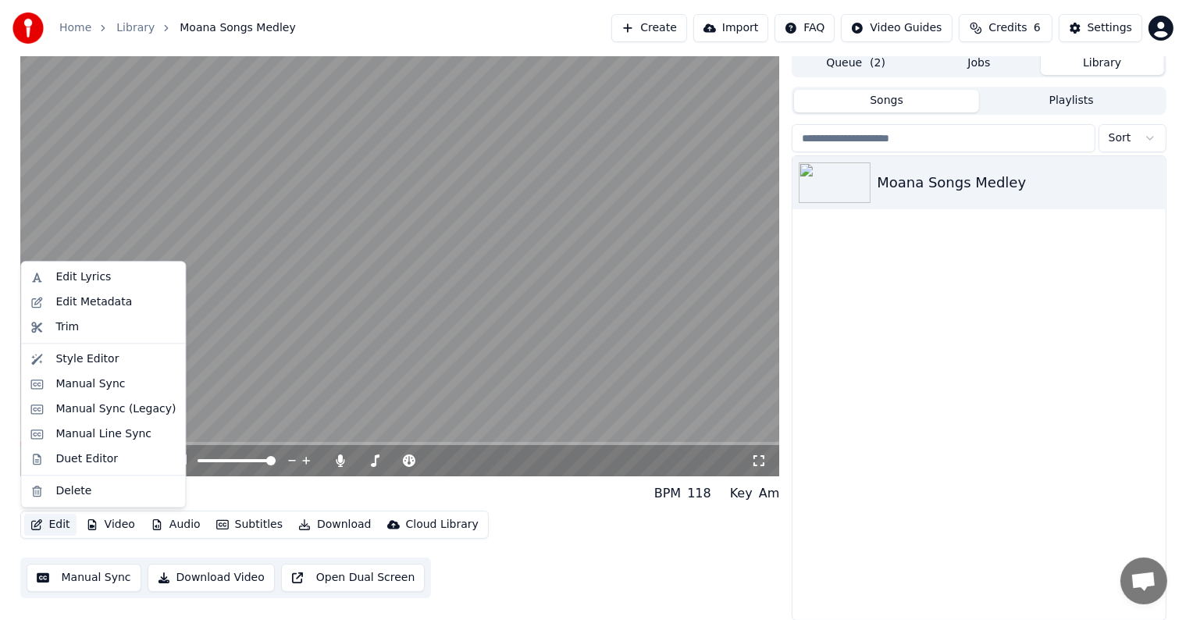
click at [55, 525] on button "Edit" at bounding box center [50, 525] width 52 height 22
click at [134, 354] on div "Style Editor" at bounding box center [115, 359] width 120 height 16
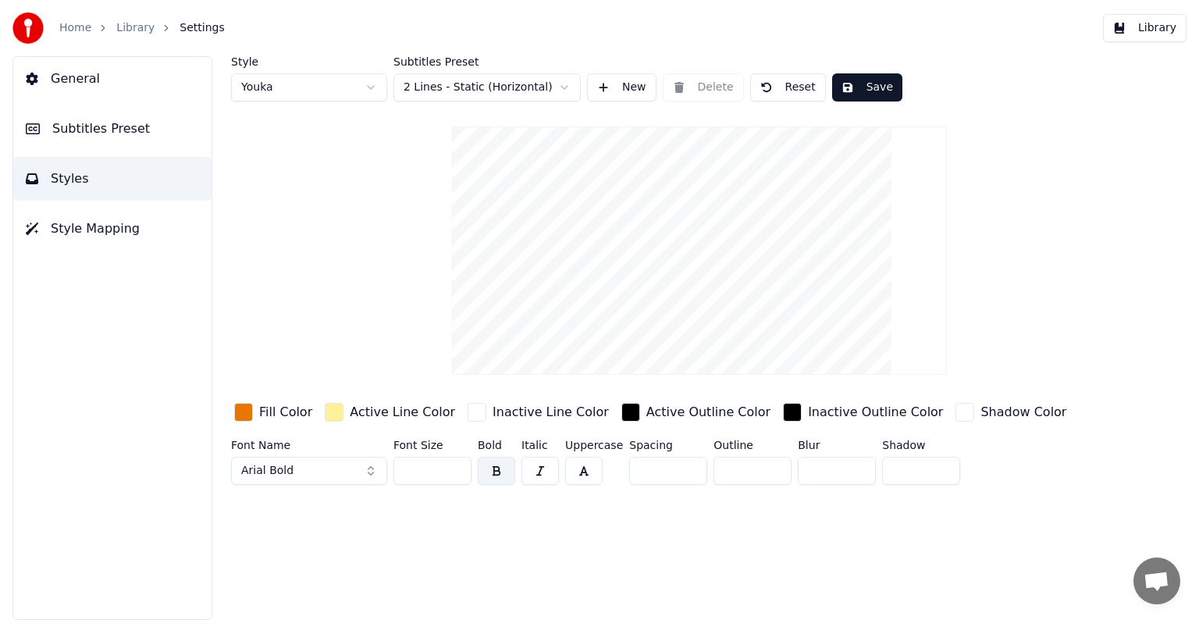
click at [159, 237] on button "Style Mapping" at bounding box center [112, 229] width 198 height 44
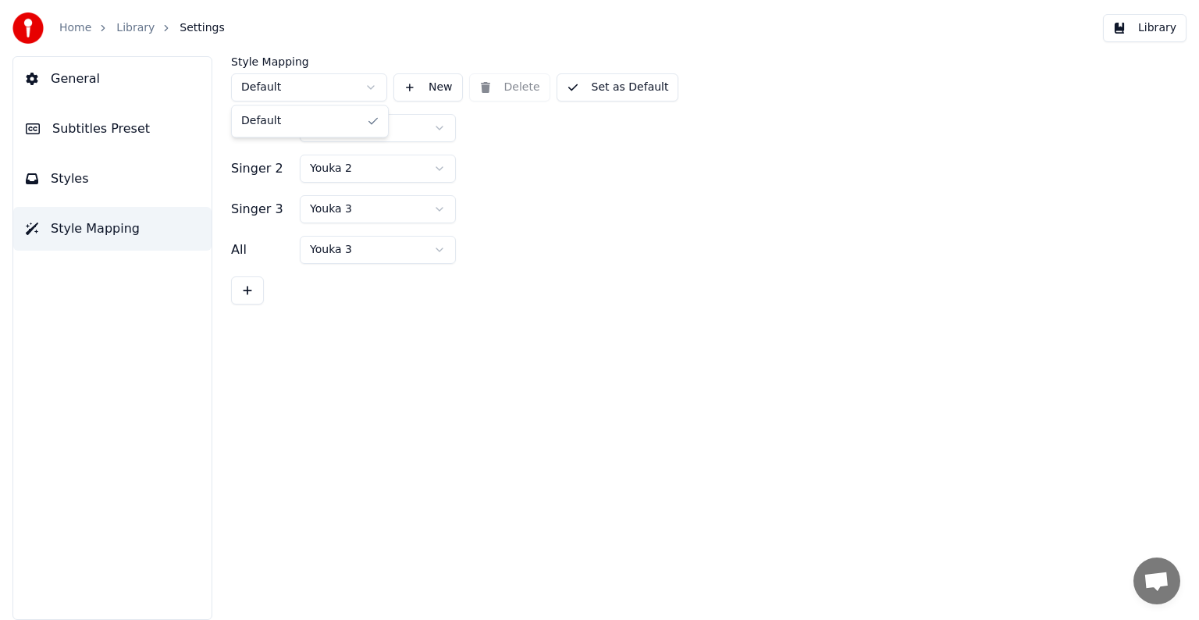
click at [326, 78] on html "Home Library Settings Library General Subtitles Preset Styles Style Mapping Sty…" at bounding box center [599, 310] width 1199 height 620
click at [426, 81] on html "Home Library Settings Library General Subtitles Preset Styles Style Mapping Sty…" at bounding box center [599, 310] width 1199 height 620
click at [433, 88] on button "New" at bounding box center [428, 87] width 69 height 28
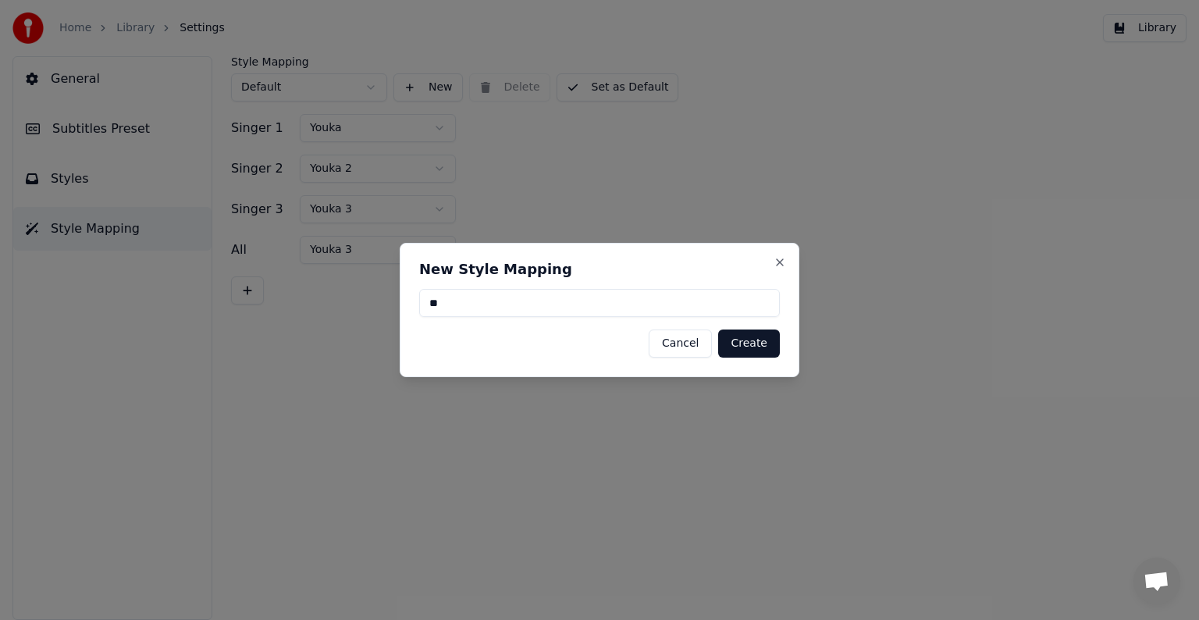
type input "*"
type input "*********"
click at [734, 352] on button "Create" at bounding box center [749, 344] width 62 height 28
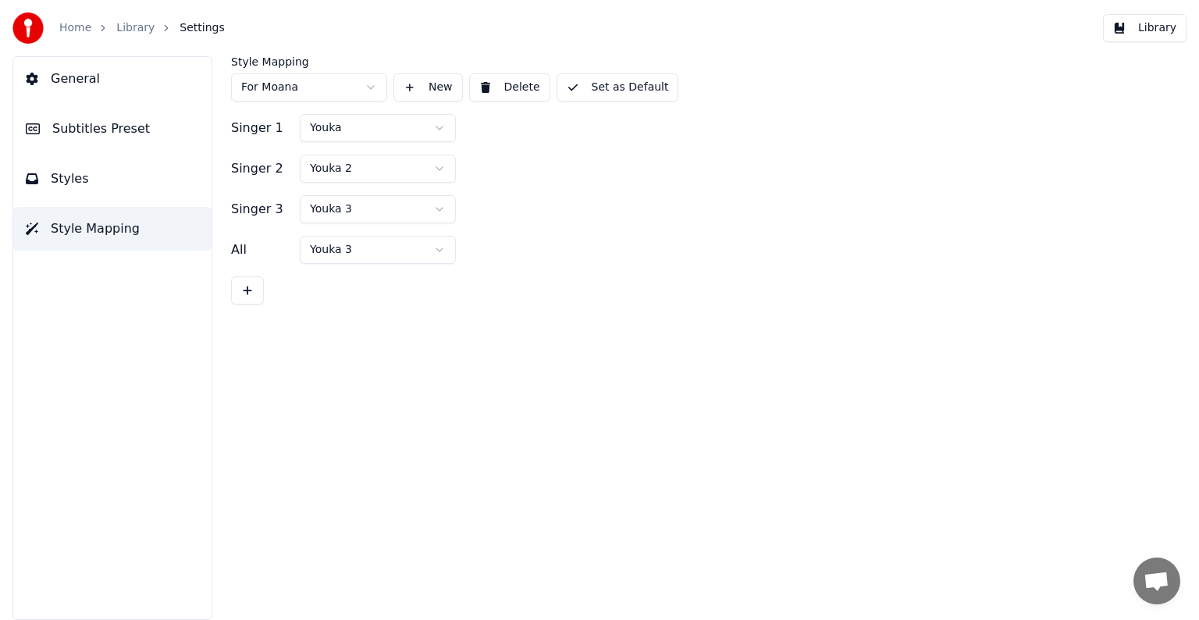
click at [346, 98] on html "Home Library Settings Library General Subtitles Preset Styles Style Mapping Sty…" at bounding box center [599, 310] width 1199 height 620
click at [351, 84] on html "Home Library Settings Library General Subtitles Preset Styles Style Mapping Sty…" at bounding box center [599, 310] width 1199 height 620
click at [251, 282] on button at bounding box center [247, 290] width 33 height 28
click at [241, 326] on button at bounding box center [247, 331] width 33 height 28
click at [357, 253] on html "Home Library Settings Library General Subtitles Preset Styles Style Mapping Sty…" at bounding box center [599, 310] width 1199 height 620
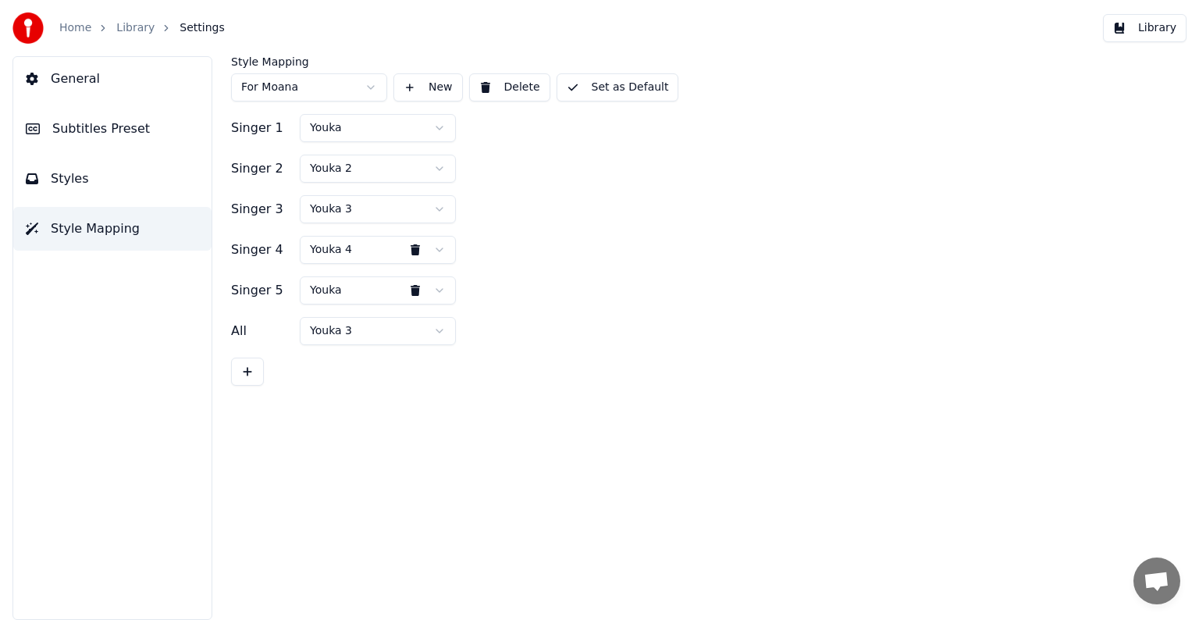
click at [339, 287] on html "Home Library Settings Library General Subtitles Preset Styles Style Mapping Sty…" at bounding box center [599, 310] width 1199 height 620
click at [328, 337] on html "Home Library Settings Library General Subtitles Preset Styles Style Mapping Sty…" at bounding box center [599, 310] width 1199 height 620
click at [421, 383] on div at bounding box center [699, 372] width 937 height 28
click at [560, 266] on div "Singer 1 Youka Singer 2 Youka 2 Singer 3 Youka 3 Singer 4 Youka 4 Singer 5 Youk…" at bounding box center [699, 250] width 937 height 272
click at [418, 215] on html "Home Library Settings Library General Subtitles Preset Styles Style Mapping Sty…" at bounding box center [599, 310] width 1199 height 620
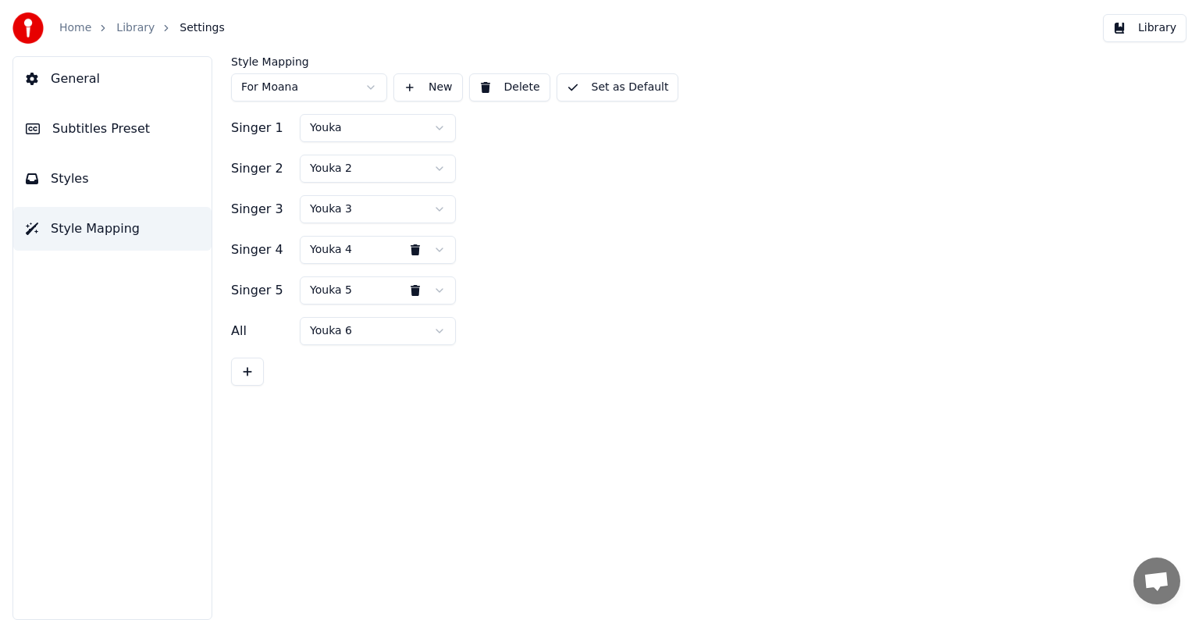
click at [531, 224] on html "Home Library Settings Library General Subtitles Preset Styles Style Mapping Sty…" at bounding box center [599, 310] width 1199 height 620
click at [592, 85] on button "Set as Default" at bounding box center [618, 87] width 123 height 28
click at [608, 84] on button "Set as Default" at bounding box center [618, 87] width 123 height 28
click at [566, 95] on button "Done" at bounding box center [594, 87] width 74 height 28
click at [591, 73] on button "Done" at bounding box center [594, 87] width 74 height 28
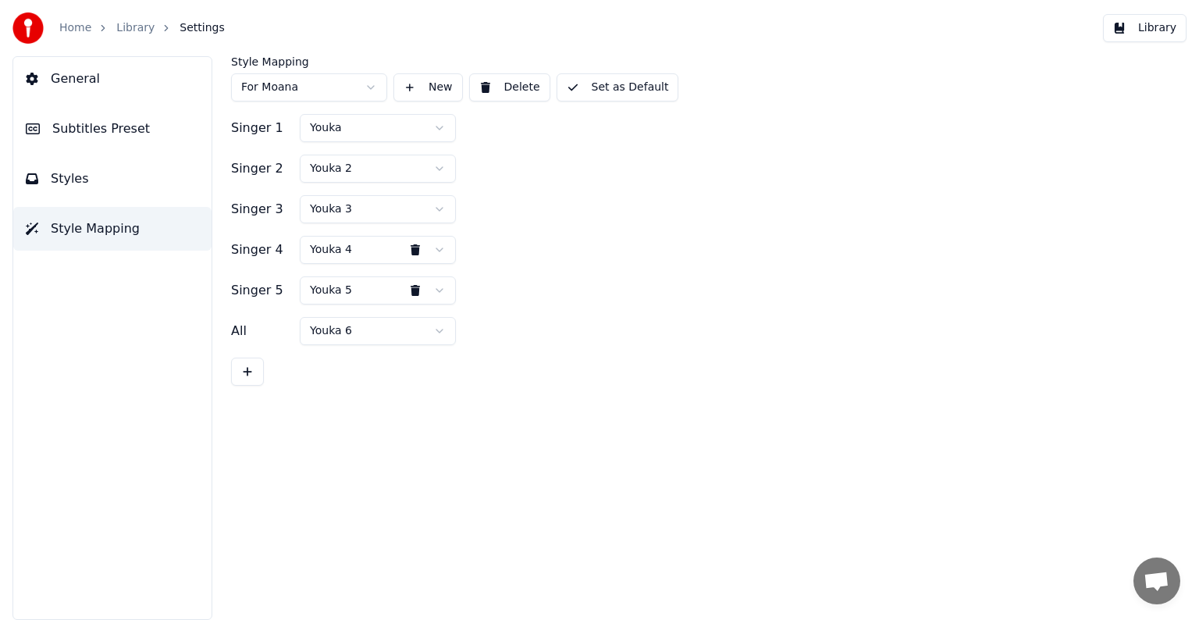
click at [62, 189] on button "Styles" at bounding box center [112, 179] width 198 height 44
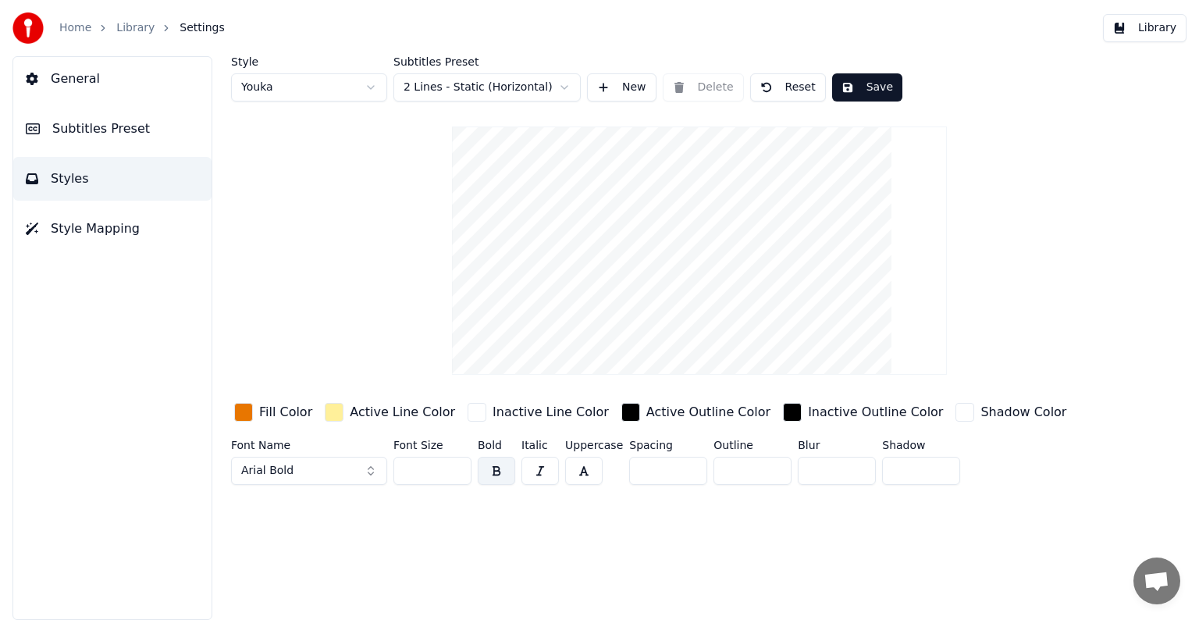
click at [91, 231] on span "Style Mapping" at bounding box center [95, 228] width 89 height 19
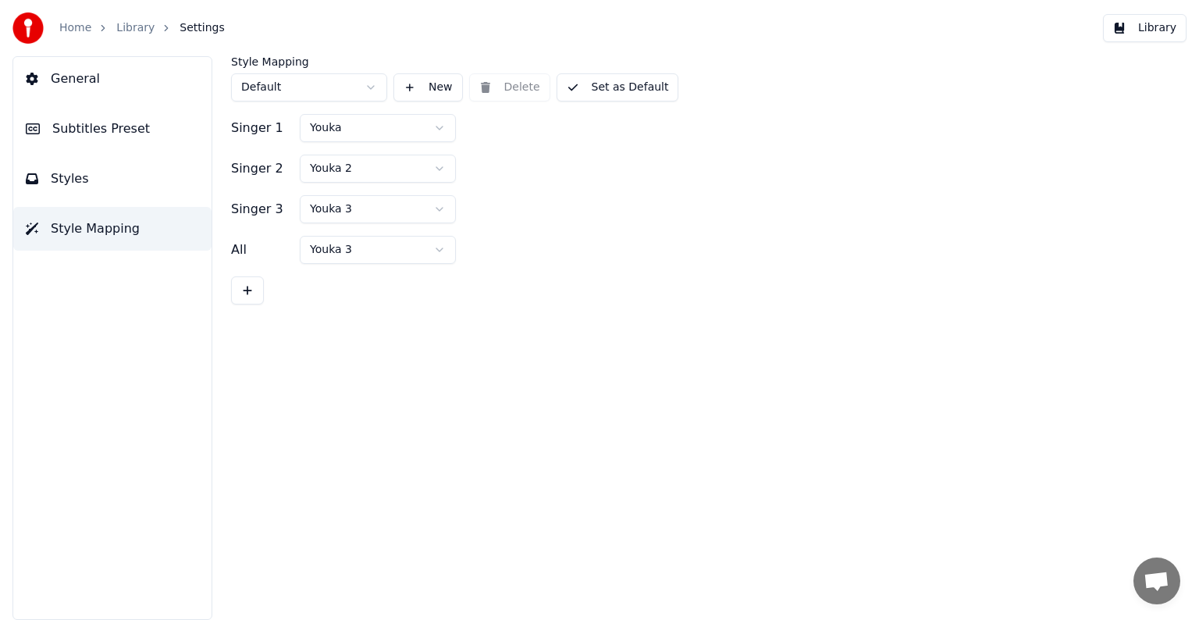
click at [339, 85] on html "Home Library Settings Library General Subtitles Preset Styles Style Mapping Sty…" at bounding box center [599, 310] width 1199 height 620
click at [575, 236] on div "Singer 4 Youka 4" at bounding box center [699, 250] width 937 height 28
click at [309, 83] on html "Home Library Settings Library General Subtitles Preset Styles Style Mapping Sty…" at bounding box center [599, 310] width 1199 height 620
click at [354, 47] on html "Home Library Settings Library General Subtitles Preset Styles Style Mapping Sty…" at bounding box center [599, 310] width 1199 height 620
click at [66, 174] on span "Styles" at bounding box center [70, 178] width 38 height 19
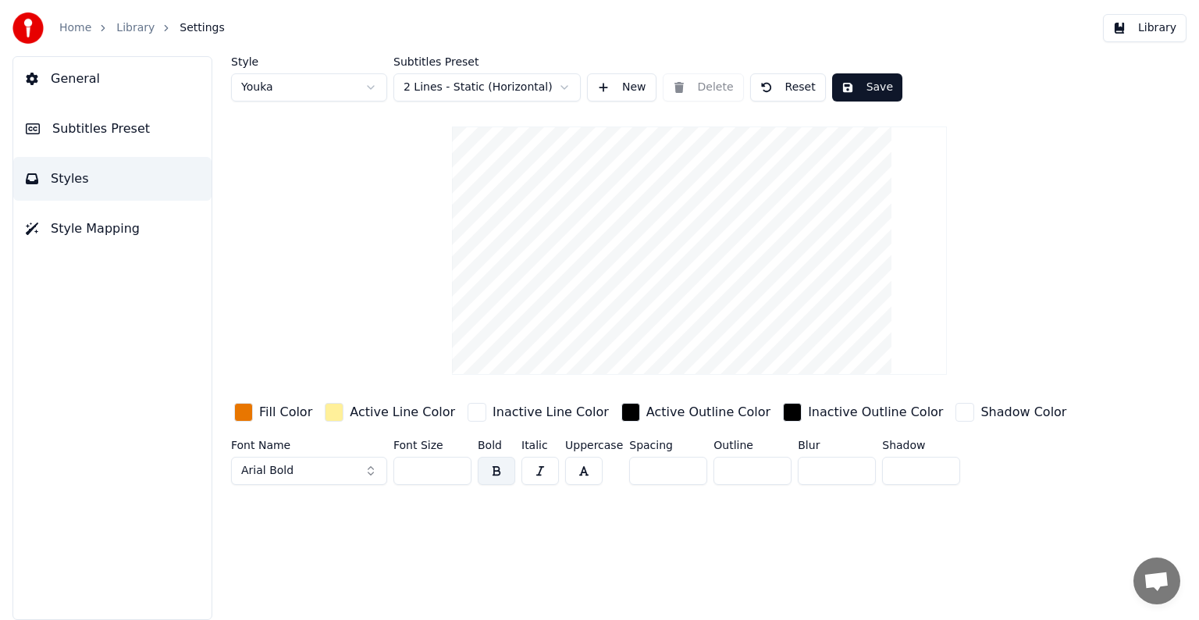
click at [59, 231] on span "Style Mapping" at bounding box center [95, 228] width 89 height 19
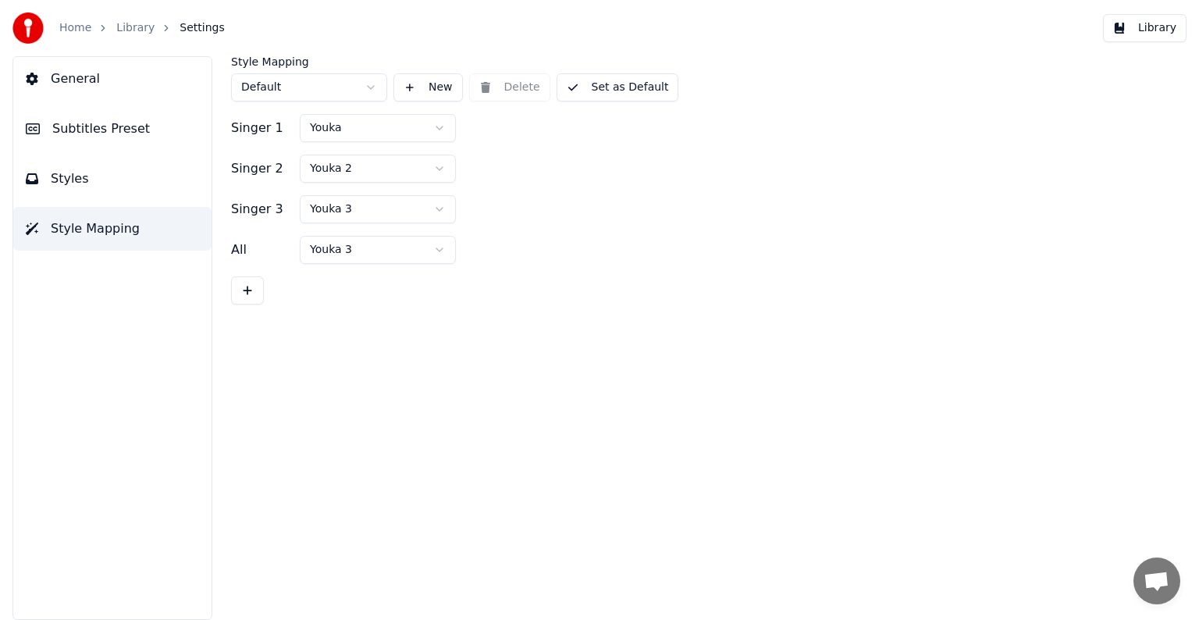
click at [84, 184] on button "Styles" at bounding box center [112, 179] width 198 height 44
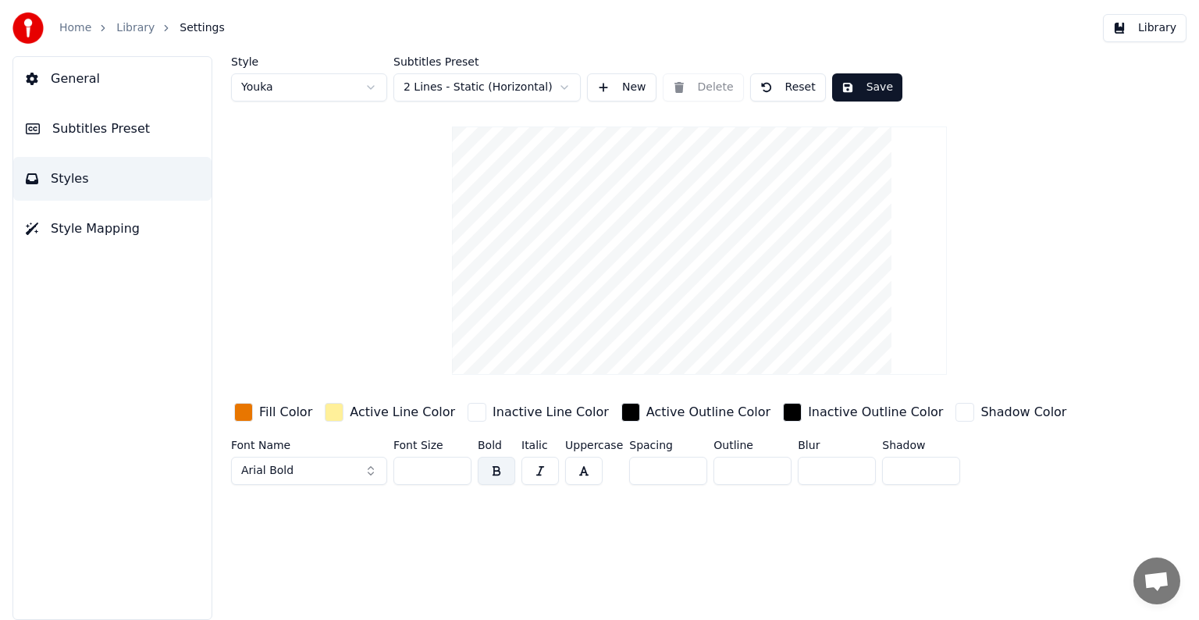
click at [78, 233] on span "Style Mapping" at bounding box center [95, 228] width 89 height 19
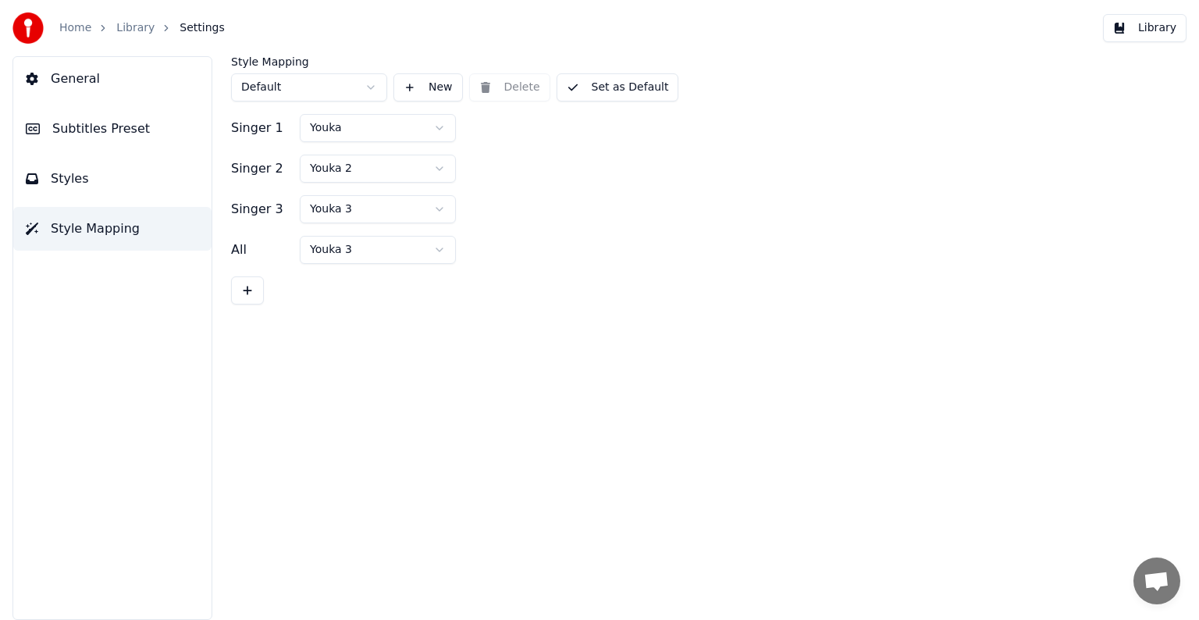
click at [276, 99] on body "Home Library Settings Library General Subtitles Preset Styles Style Mapping Sty…" at bounding box center [599, 310] width 1199 height 620
click at [280, 83] on html "Home Library Settings Library General Subtitles Preset Styles Style Mapping Sty…" at bounding box center [599, 310] width 1199 height 620
click at [508, 82] on div "Style Mapping Default New Delete Set as Default" at bounding box center [699, 78] width 937 height 45
click at [1162, 28] on button "Library" at bounding box center [1145, 28] width 84 height 28
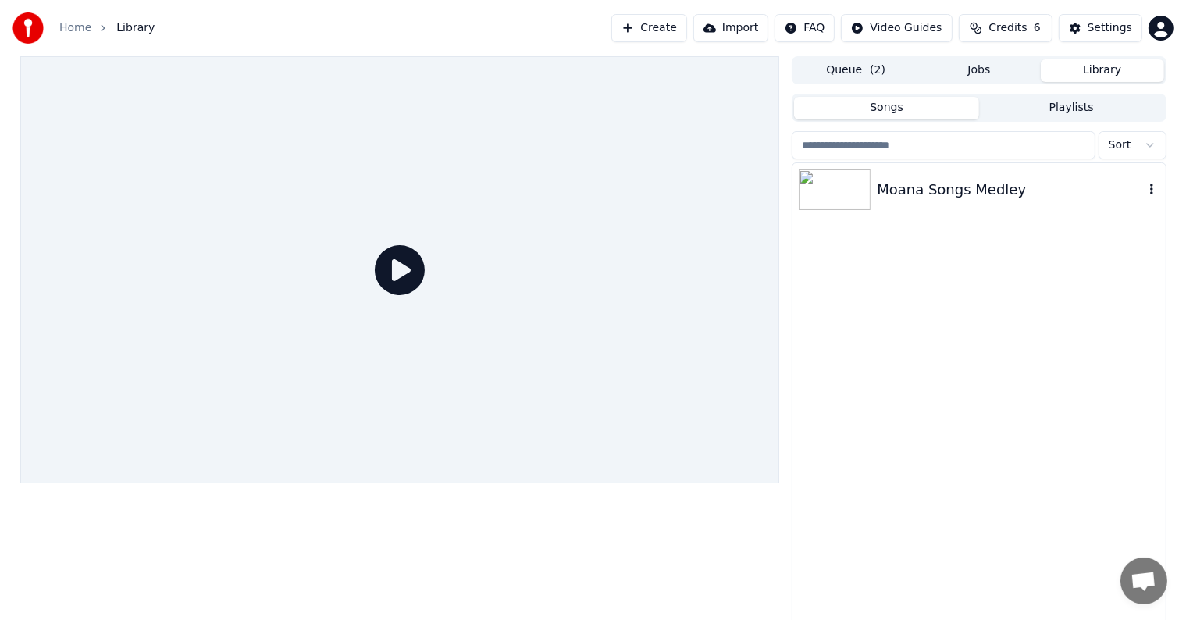
click at [964, 188] on div "Moana Songs Medley" at bounding box center [1010, 190] width 266 height 22
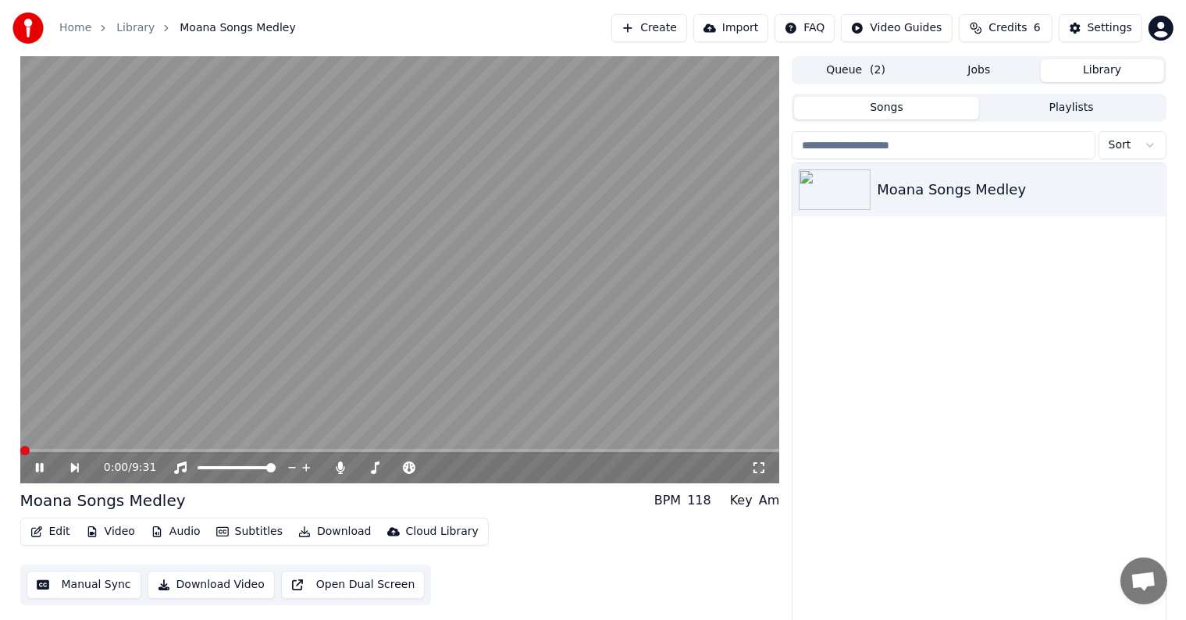
click at [62, 450] on span at bounding box center [400, 450] width 760 height 3
click at [90, 451] on span at bounding box center [400, 450] width 760 height 3
click at [35, 470] on icon at bounding box center [39, 467] width 8 height 9
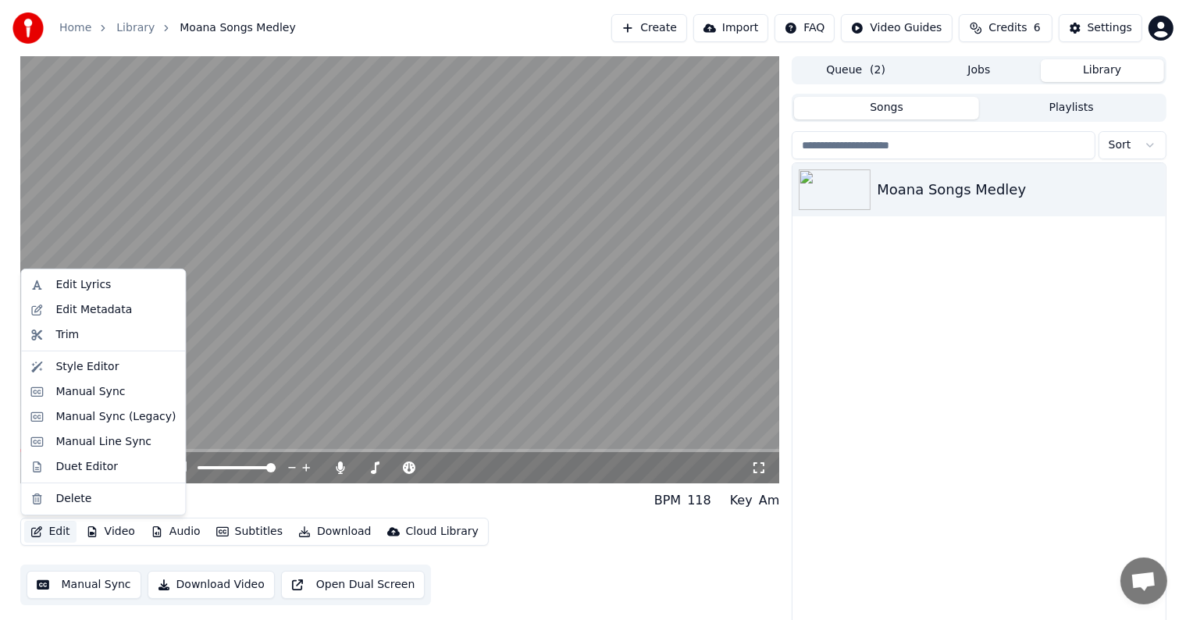
click at [48, 528] on button "Edit" at bounding box center [50, 532] width 52 height 22
click at [75, 464] on div "Duet Editor" at bounding box center [86, 467] width 62 height 16
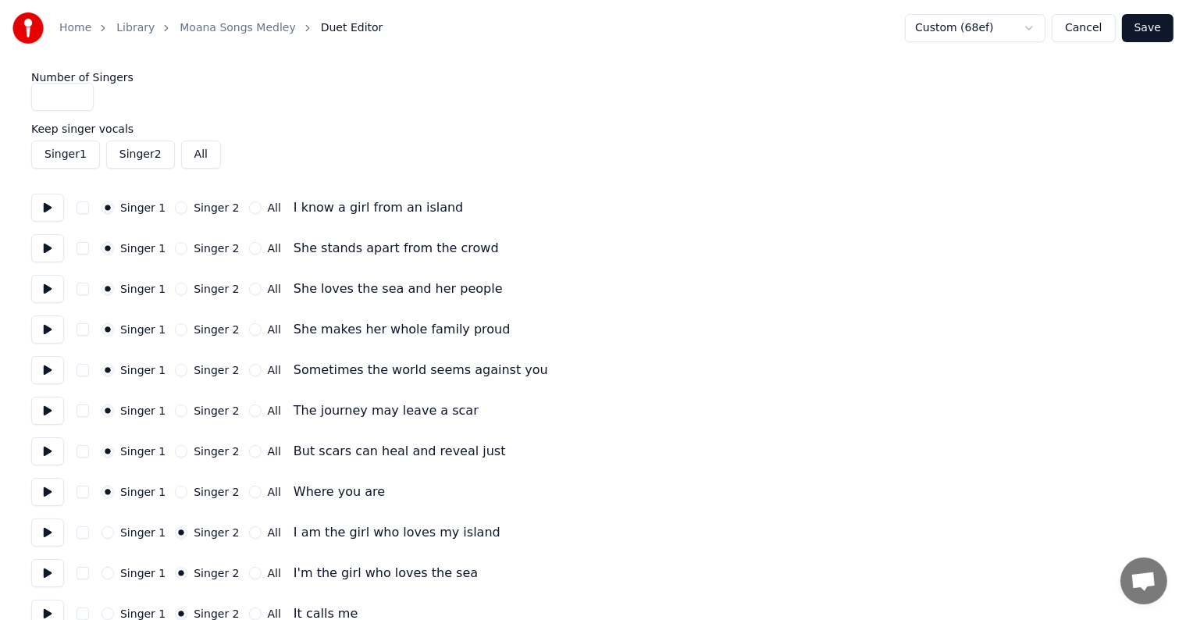
type input "*"
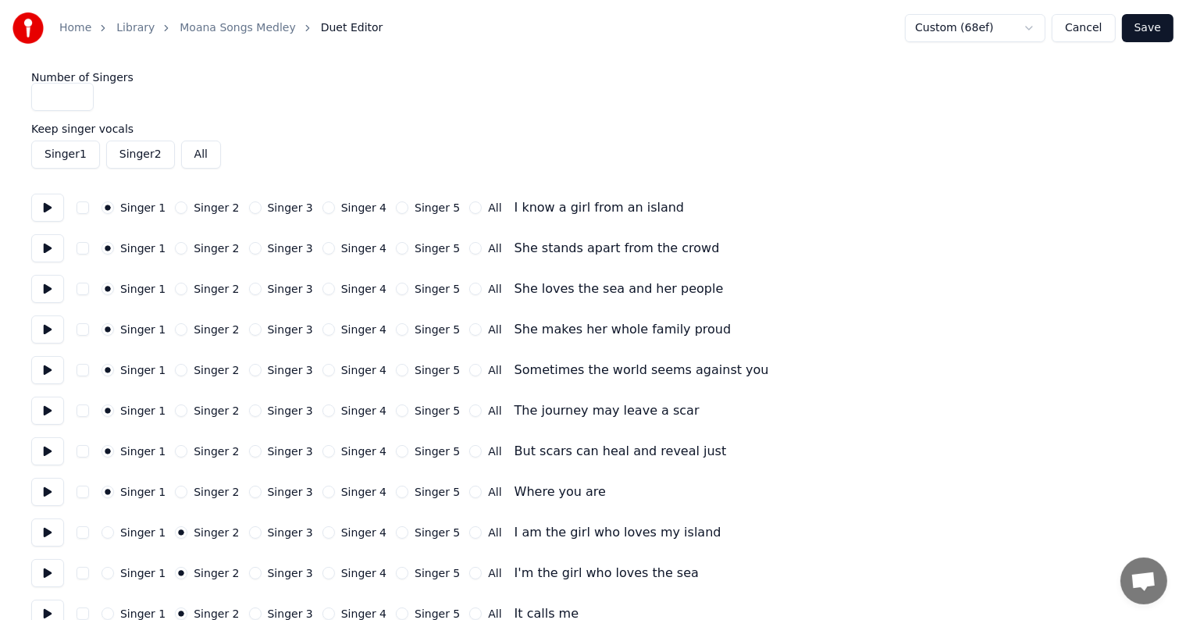
click at [191, 33] on link "Moana Songs Medley" at bounding box center [238, 28] width 116 height 16
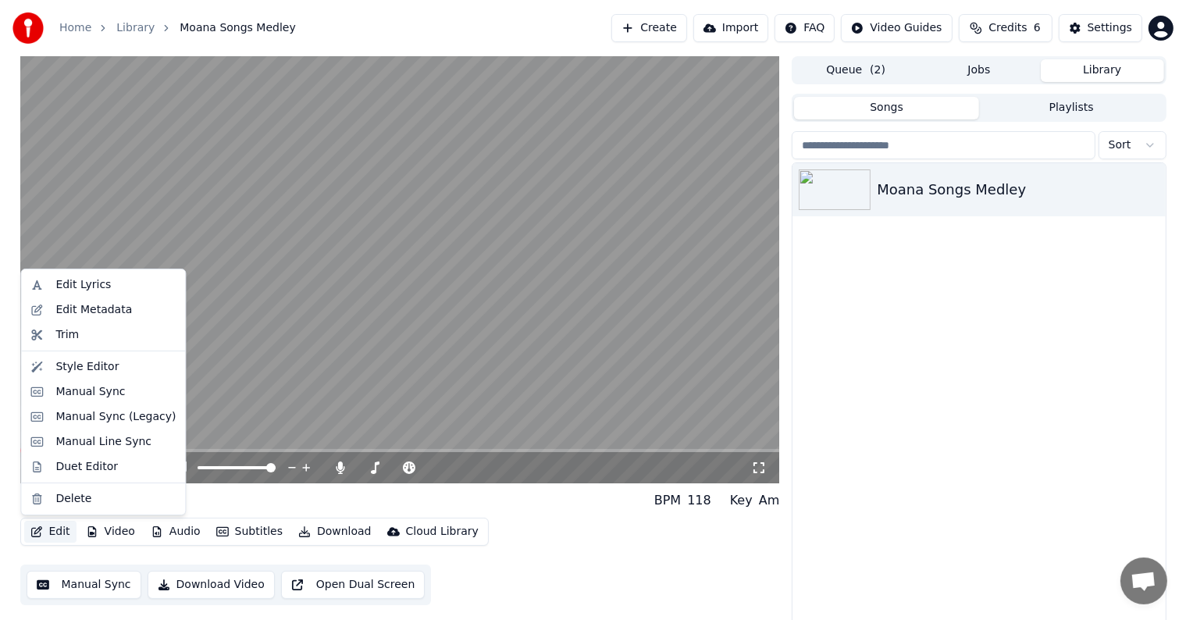
click at [52, 528] on button "Edit" at bounding box center [50, 532] width 52 height 22
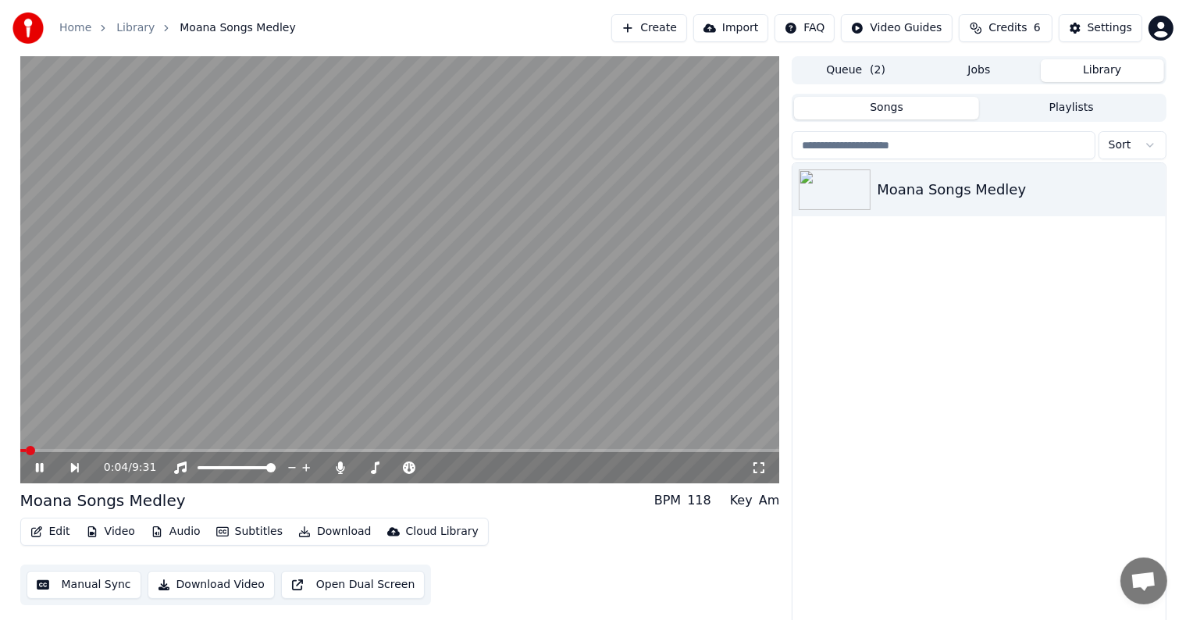
click at [36, 469] on icon at bounding box center [39, 467] width 8 height 9
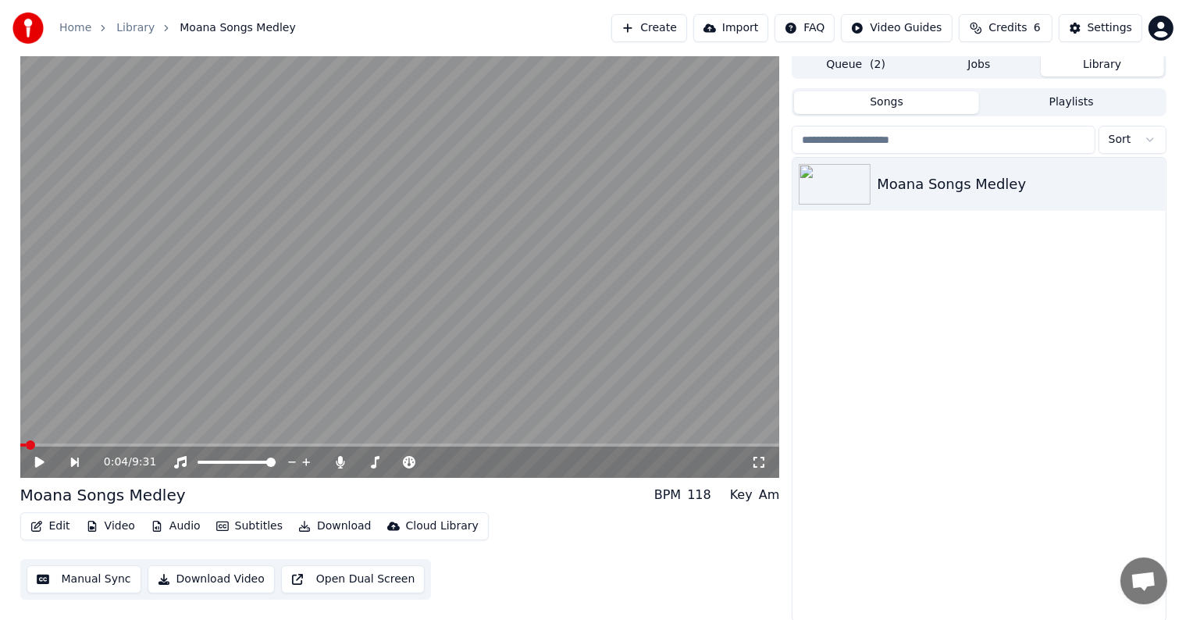
scroll to position [7, 0]
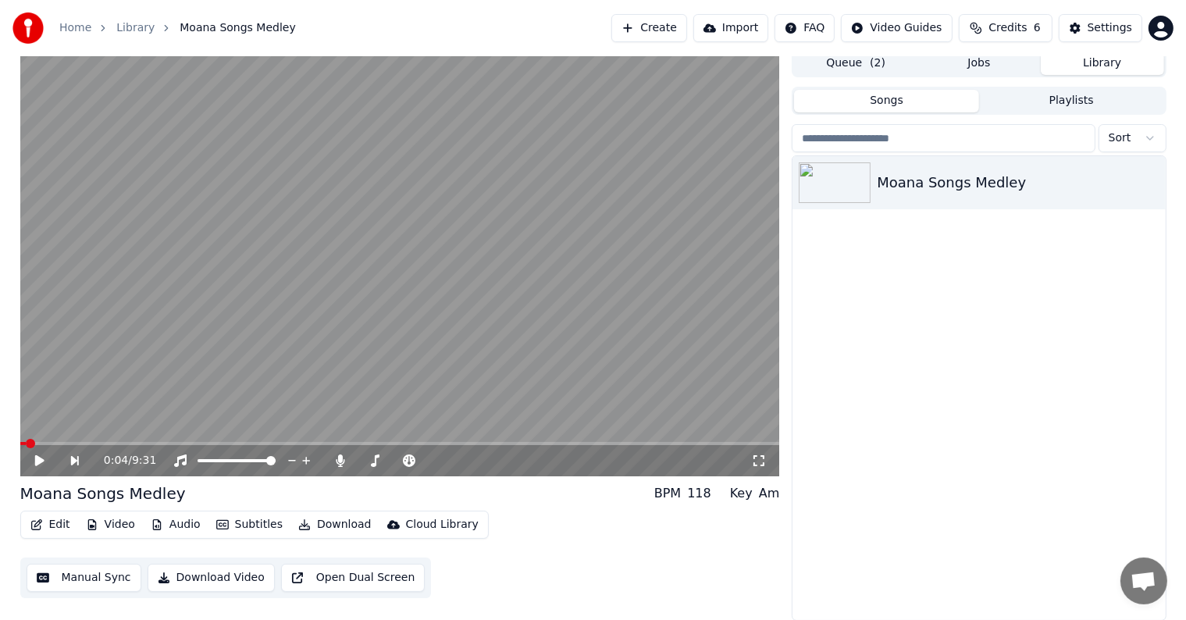
click at [110, 574] on button "Manual Sync" at bounding box center [84, 578] width 115 height 28
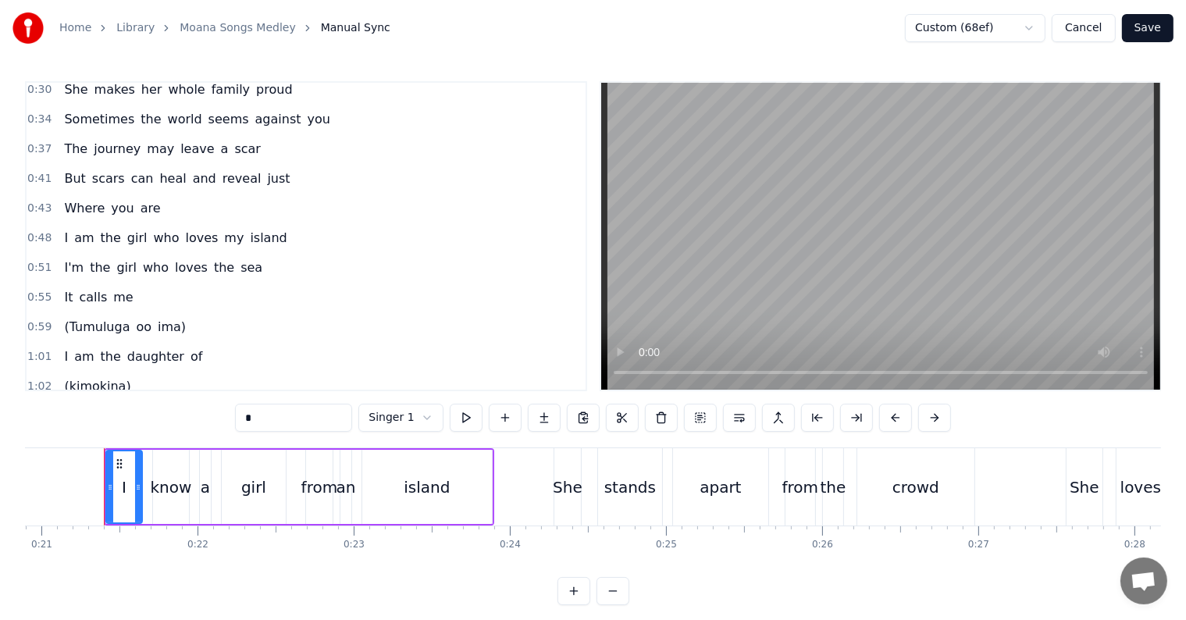
scroll to position [156, 0]
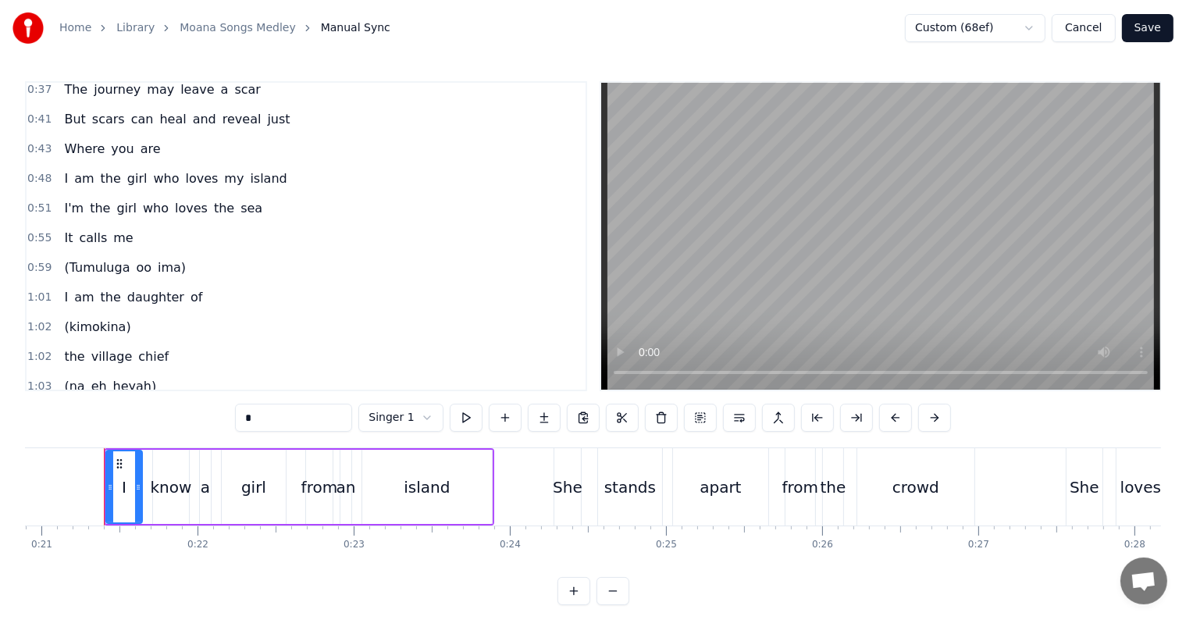
click at [62, 319] on span "(kimokina)" at bounding box center [96, 327] width 69 height 18
type input "**********"
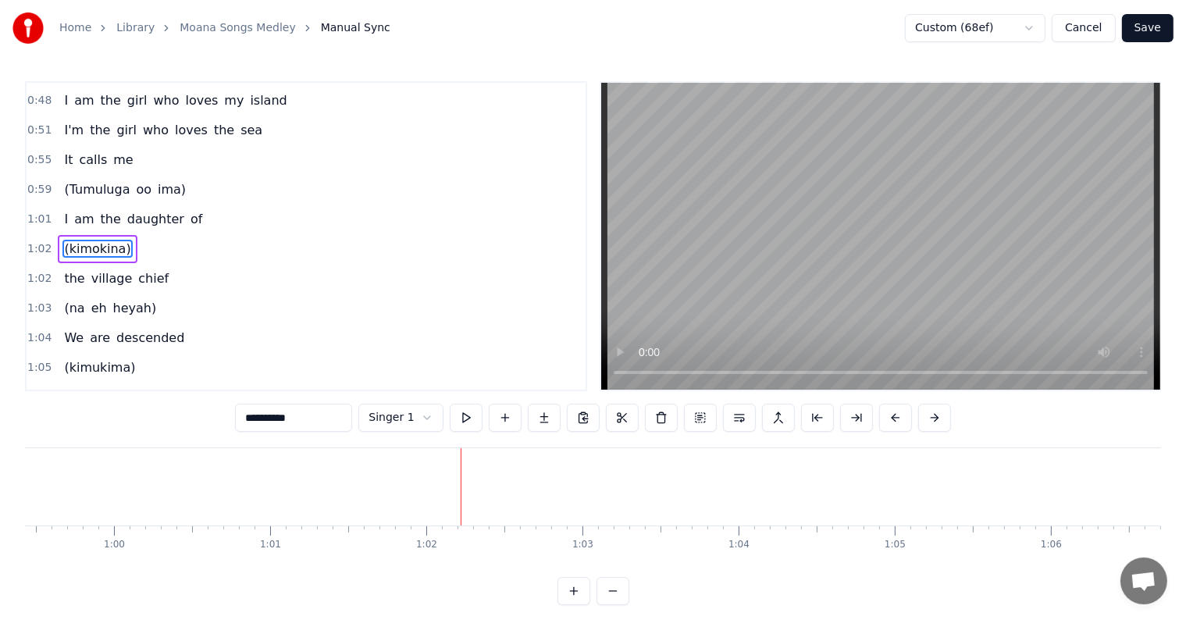
scroll to position [0, 9638]
click at [41, 182] on span "0:59" at bounding box center [39, 190] width 24 height 16
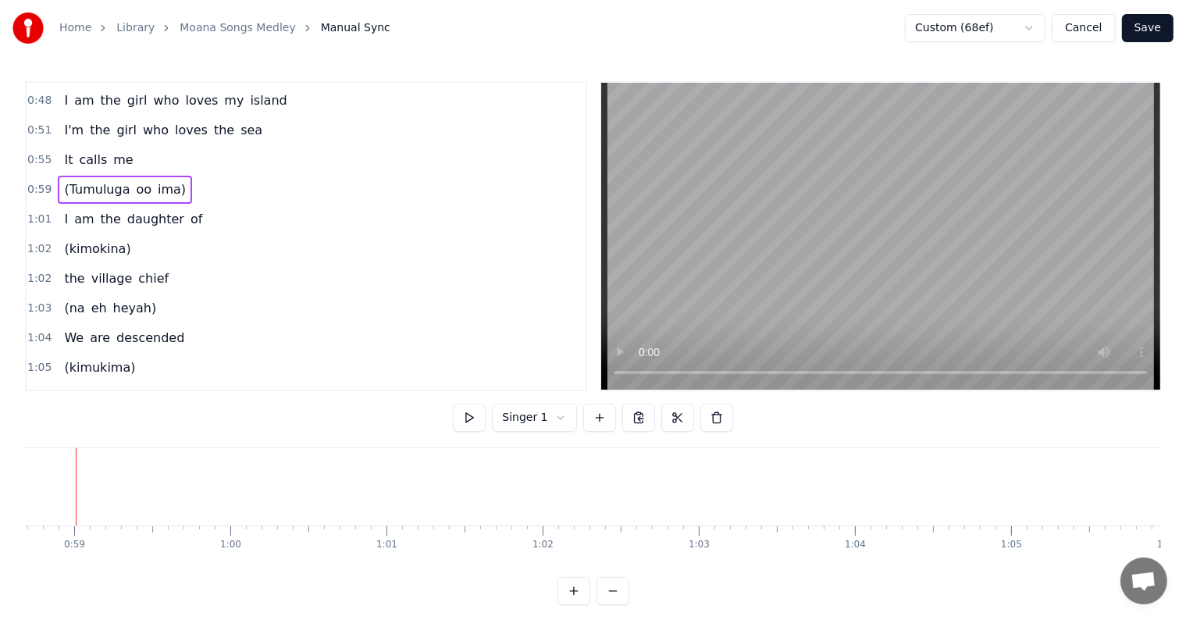
scroll to position [0, 9137]
click at [556, 419] on html "Home Library Moana Songs Medley Manual Sync Custom (68ef) Cancel Save 0:21 I kn…" at bounding box center [593, 315] width 1186 height 630
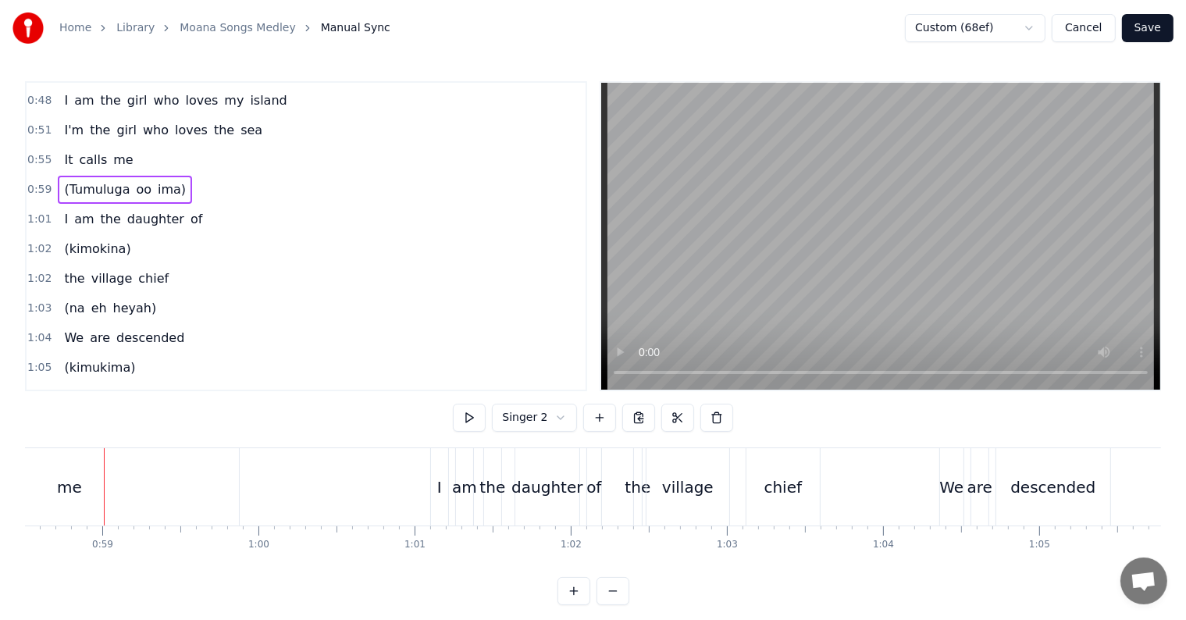
click at [527, 419] on html "Home Library Moana Songs Medley Manual Sync Custom (68ef) Cancel Save 0:21 I kn…" at bounding box center [593, 315] width 1186 height 630
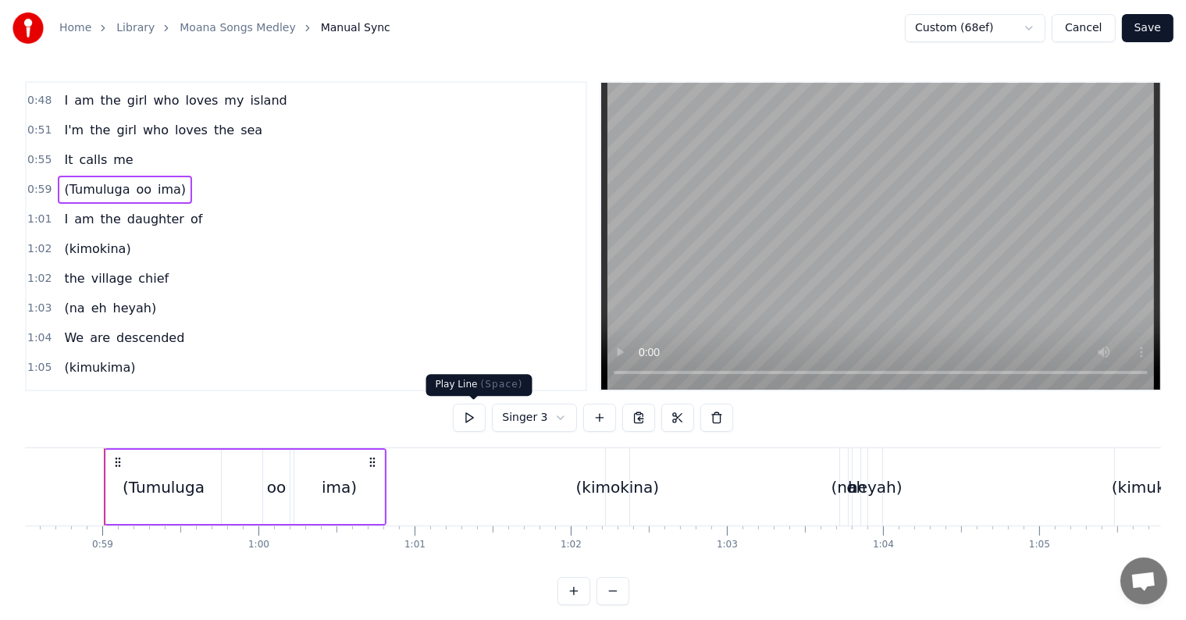
click at [475, 419] on button at bounding box center [469, 418] width 33 height 28
click at [116, 240] on span "(kimokina)" at bounding box center [96, 249] width 69 height 18
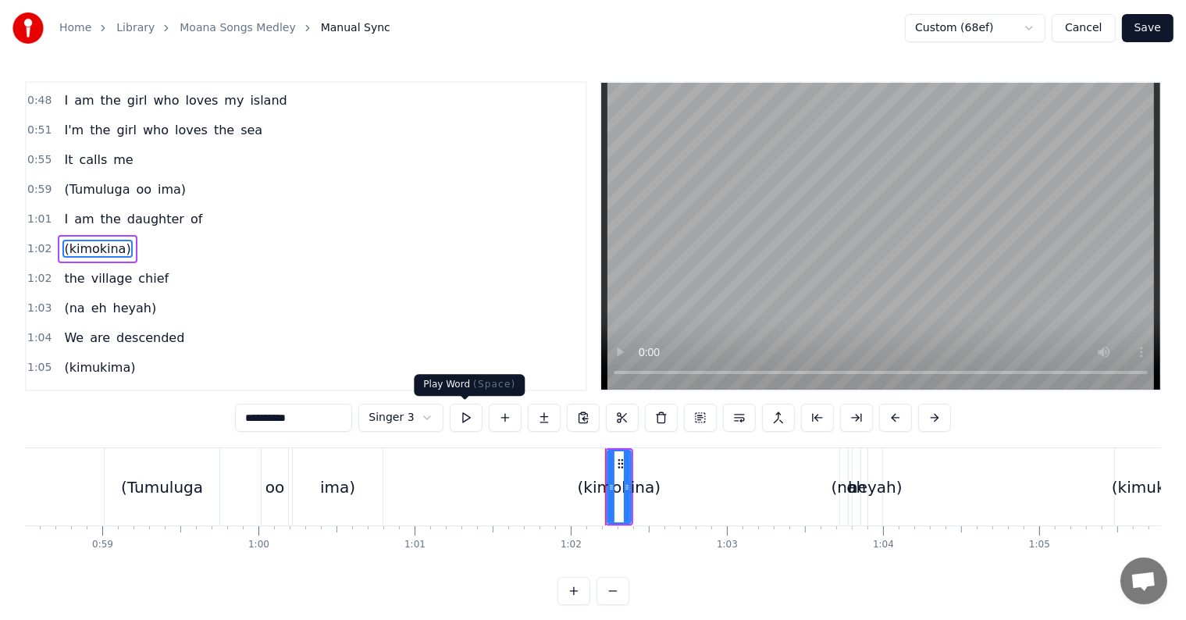
click at [461, 419] on button at bounding box center [466, 418] width 33 height 28
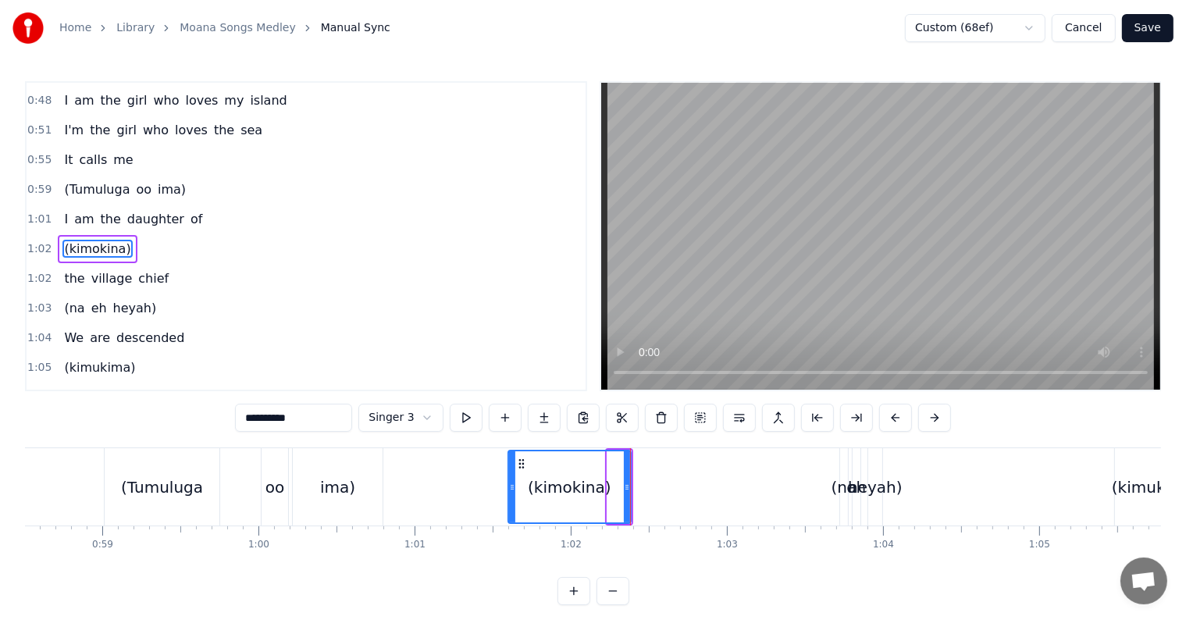
drag, startPoint x: 608, startPoint y: 481, endPoint x: 509, endPoint y: 475, distance: 99.4
click at [509, 475] on div at bounding box center [512, 486] width 6 height 71
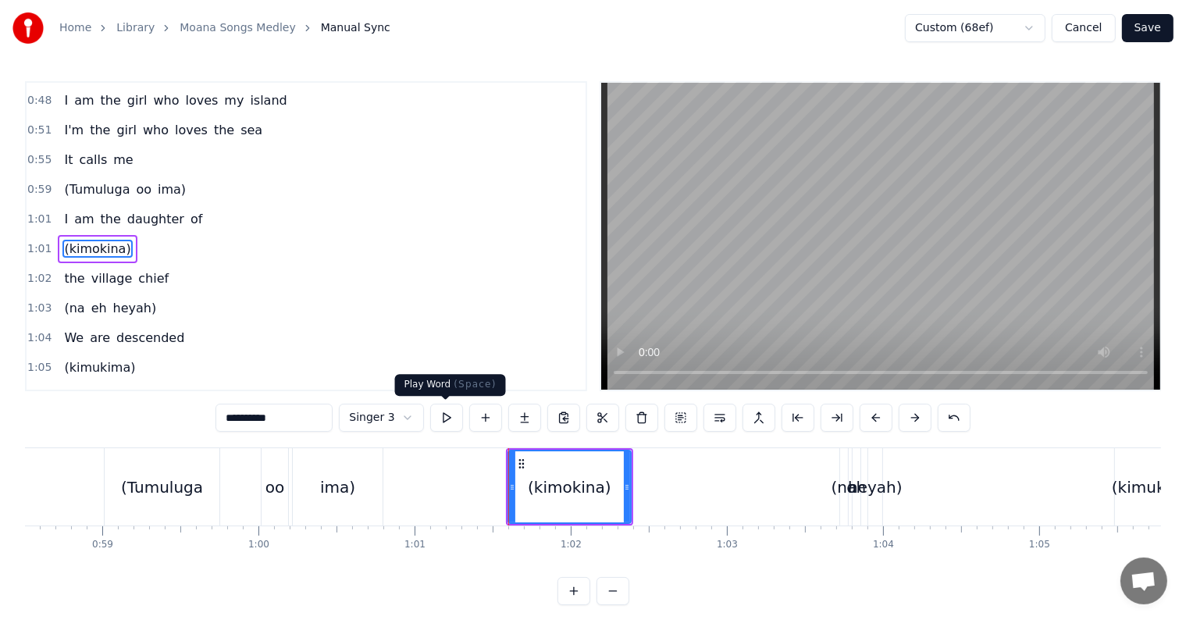
click at [450, 422] on button at bounding box center [446, 418] width 33 height 28
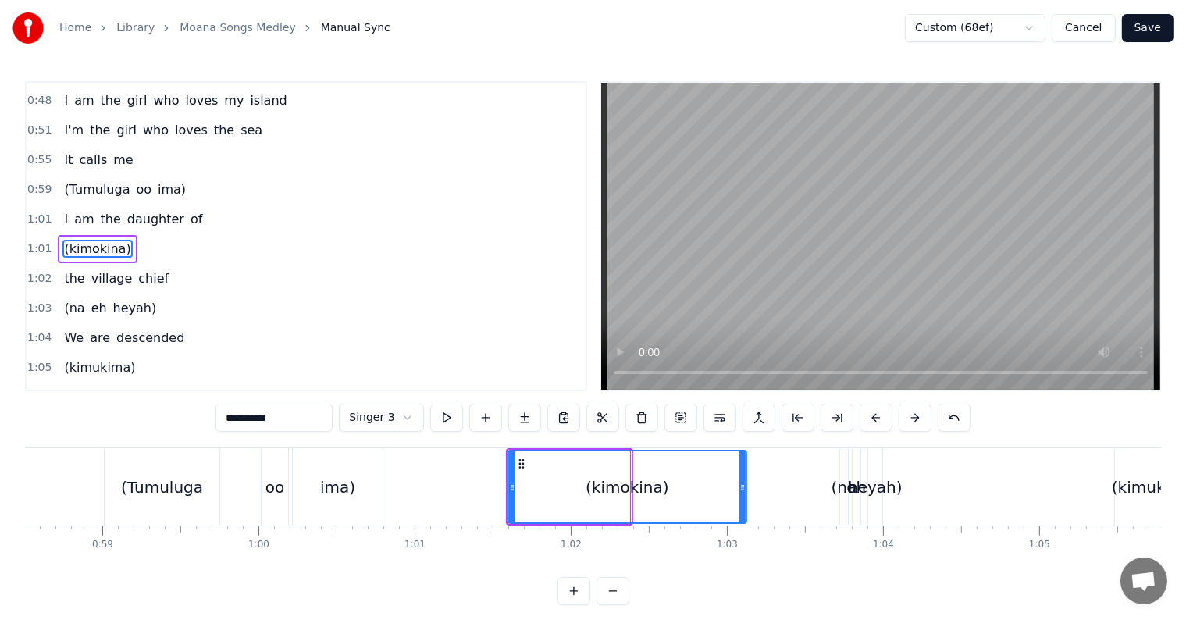
drag, startPoint x: 625, startPoint y: 477, endPoint x: 741, endPoint y: 481, distance: 116.4
click at [741, 481] on div at bounding box center [742, 486] width 6 height 71
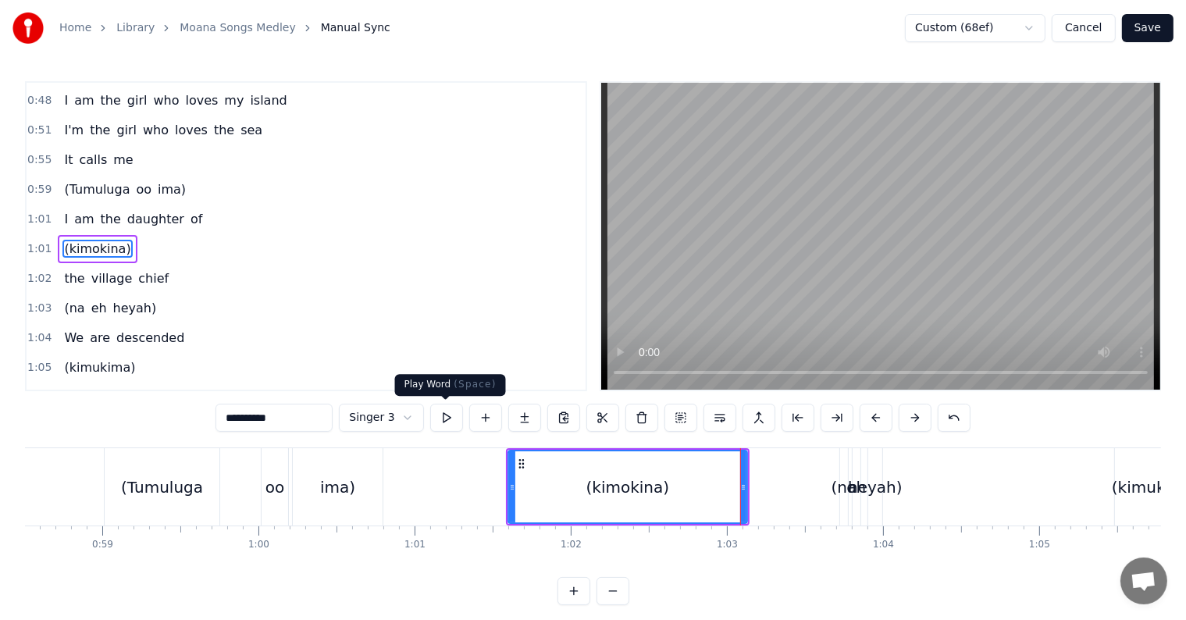
click at [439, 419] on button at bounding box center [446, 418] width 33 height 28
click at [40, 212] on span "1:01" at bounding box center [39, 220] width 24 height 16
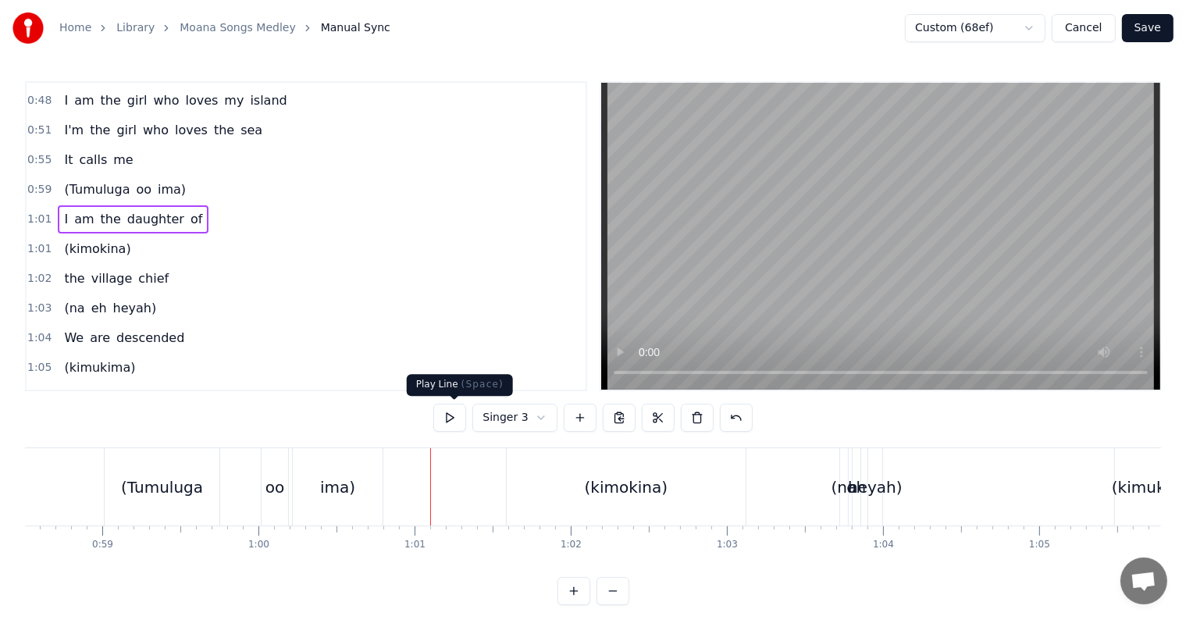
click at [459, 414] on button at bounding box center [449, 418] width 33 height 28
click at [40, 241] on span "1:01" at bounding box center [39, 249] width 24 height 16
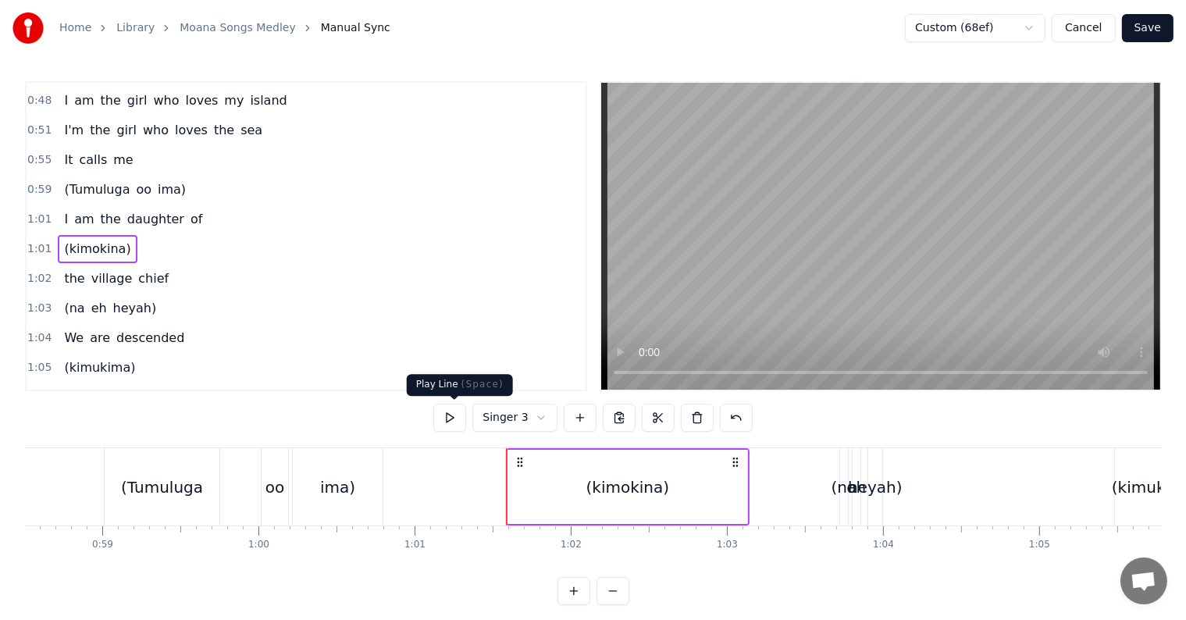
click at [451, 422] on button at bounding box center [449, 418] width 33 height 28
click at [78, 421] on div "0:21 I know a girl from an island 0:24 She stands apart from the crowd 0:27 She…" at bounding box center [593, 343] width 1136 height 524
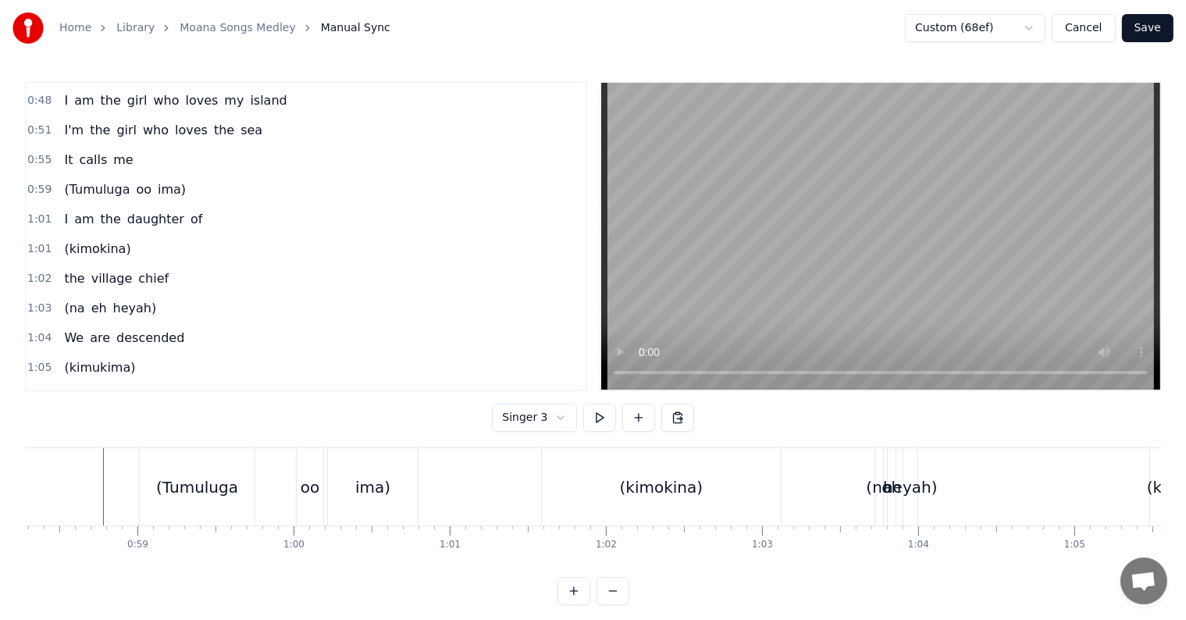
scroll to position [0, 9101]
click at [593, 421] on button at bounding box center [599, 418] width 33 height 28
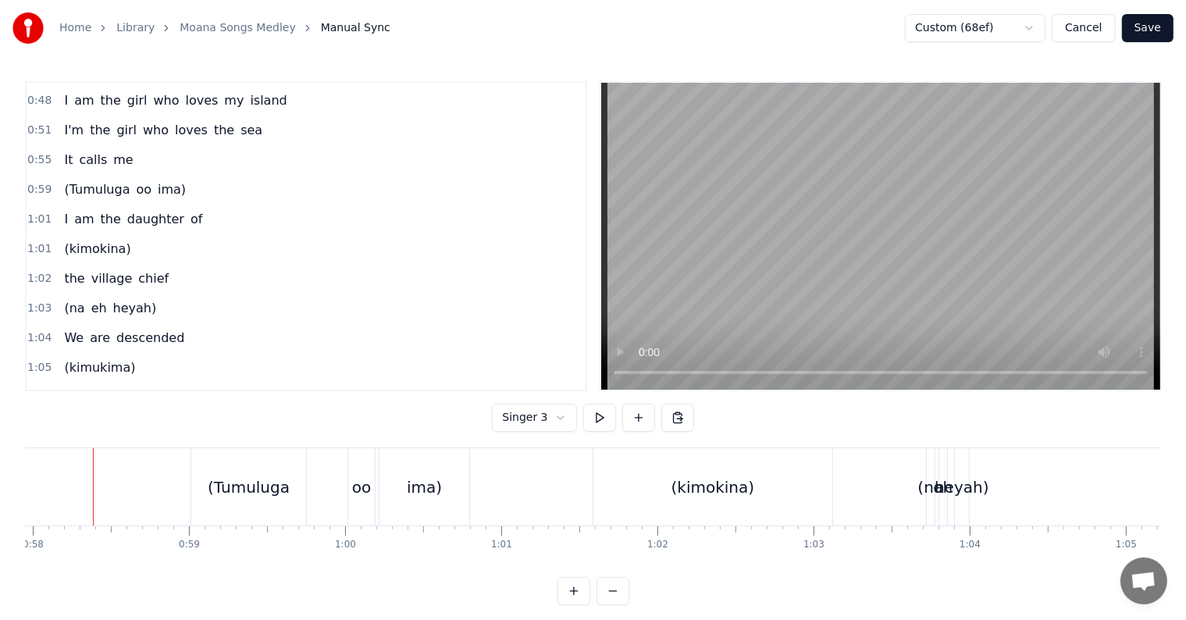
scroll to position [0, 9039]
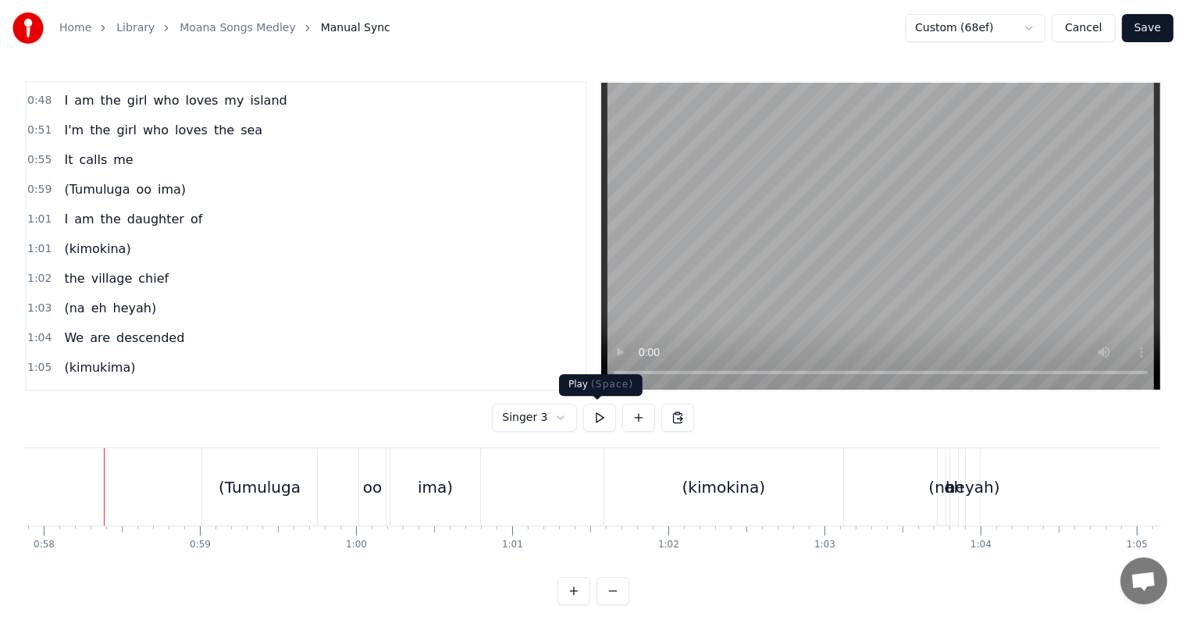
click at [593, 421] on button at bounding box center [599, 418] width 33 height 28
click at [227, 478] on div "(Tumuluga" at bounding box center [260, 487] width 82 height 23
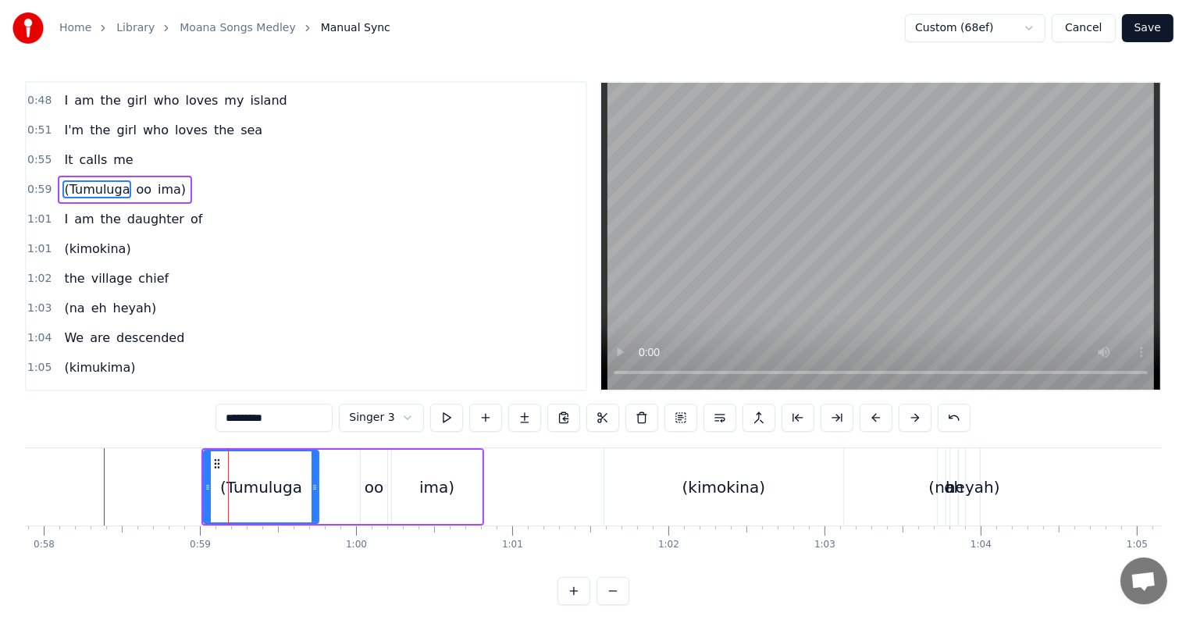
scroll to position [176, 0]
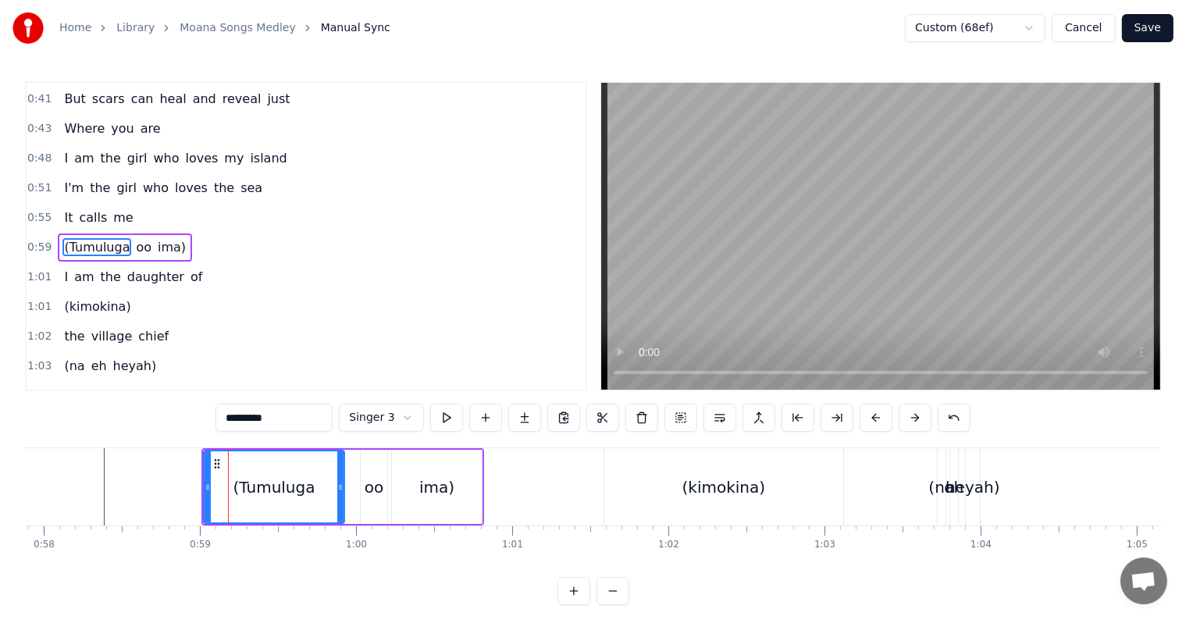
drag, startPoint x: 314, startPoint y: 483, endPoint x: 340, endPoint y: 482, distance: 25.8
click at [340, 482] on icon at bounding box center [340, 487] width 6 height 12
click at [717, 472] on div "(kimokina)" at bounding box center [723, 486] width 239 height 77
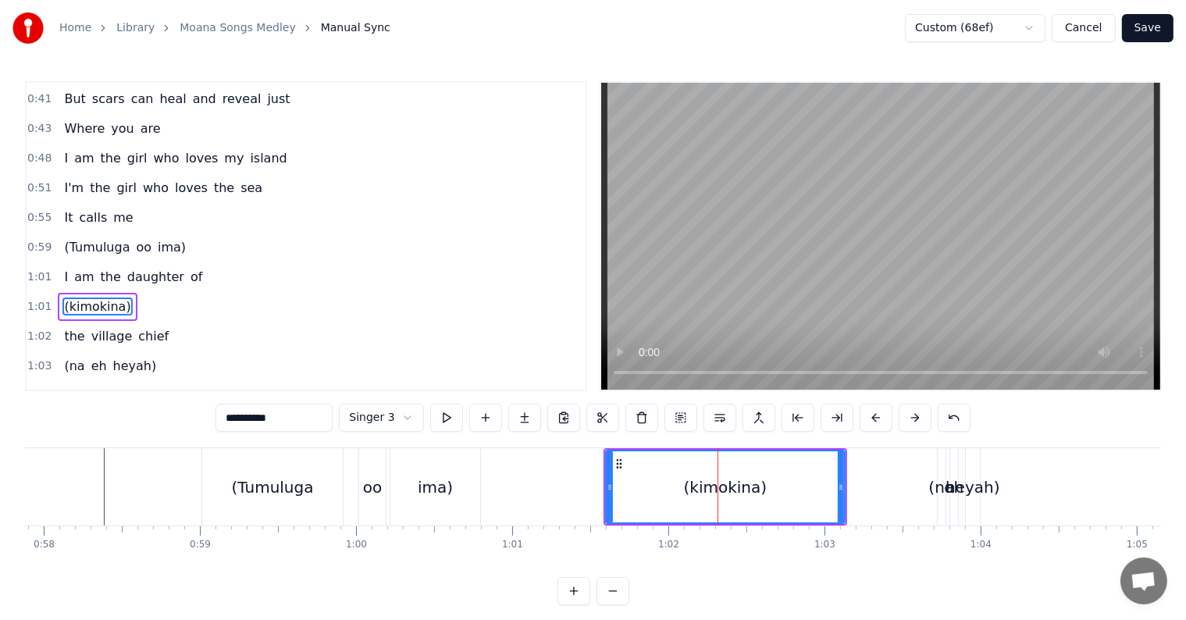
scroll to position [234, 0]
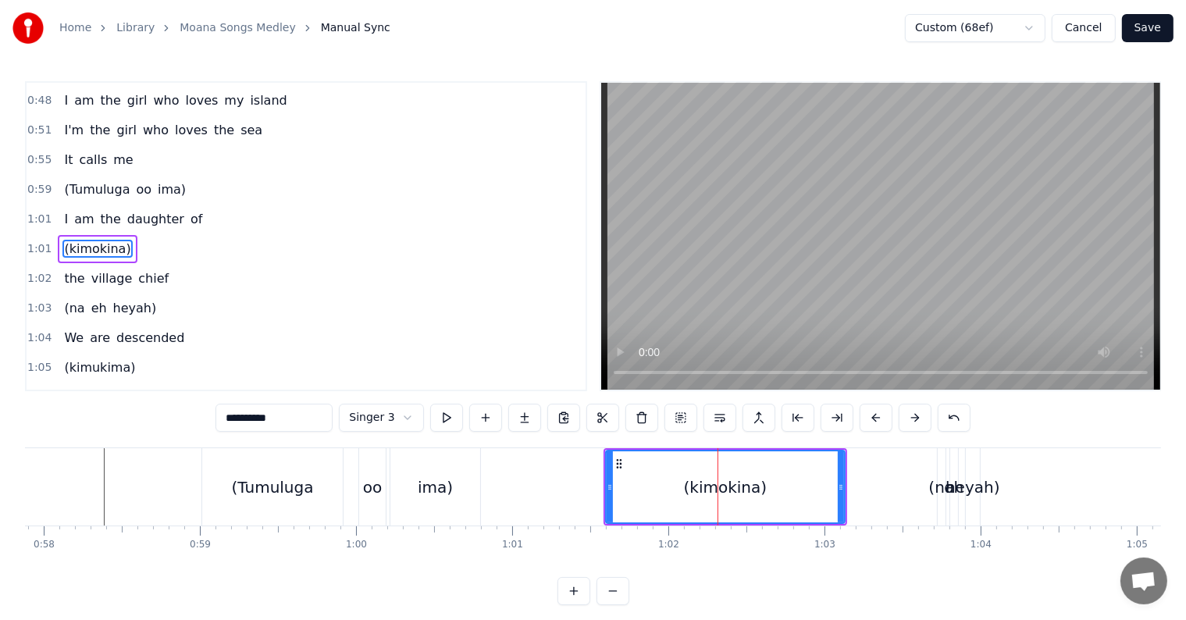
click at [214, 472] on div "(Tumuluga" at bounding box center [272, 486] width 141 height 77
type input "*********"
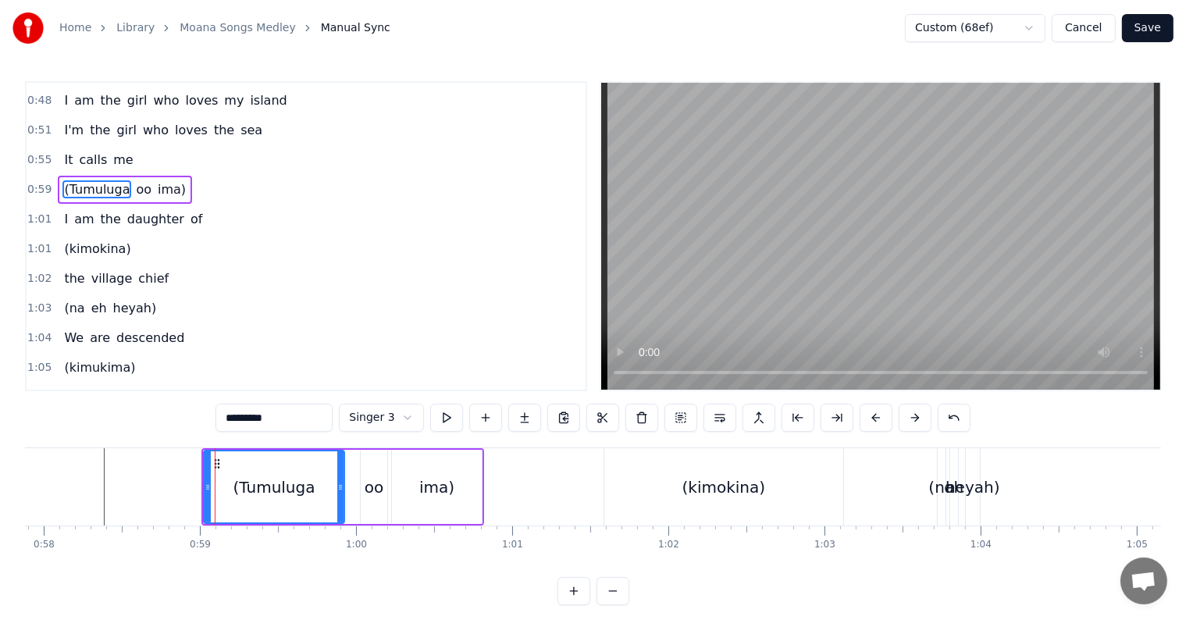
scroll to position [176, 0]
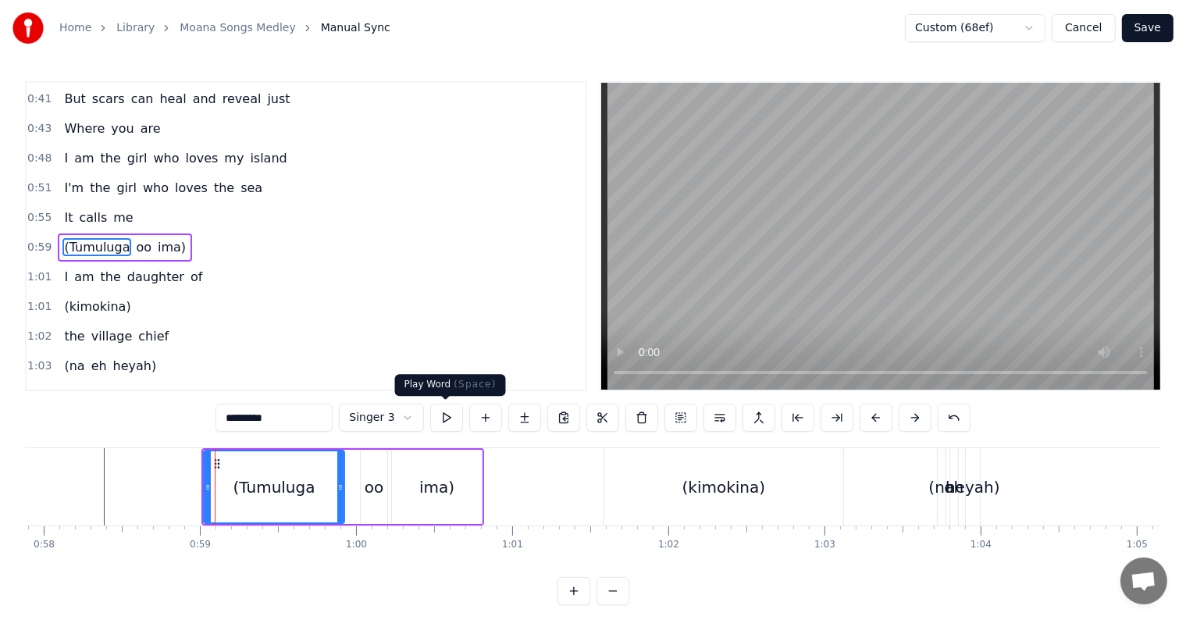
click at [447, 423] on button at bounding box center [446, 418] width 33 height 28
click at [29, 240] on span "0:59" at bounding box center [39, 248] width 24 height 16
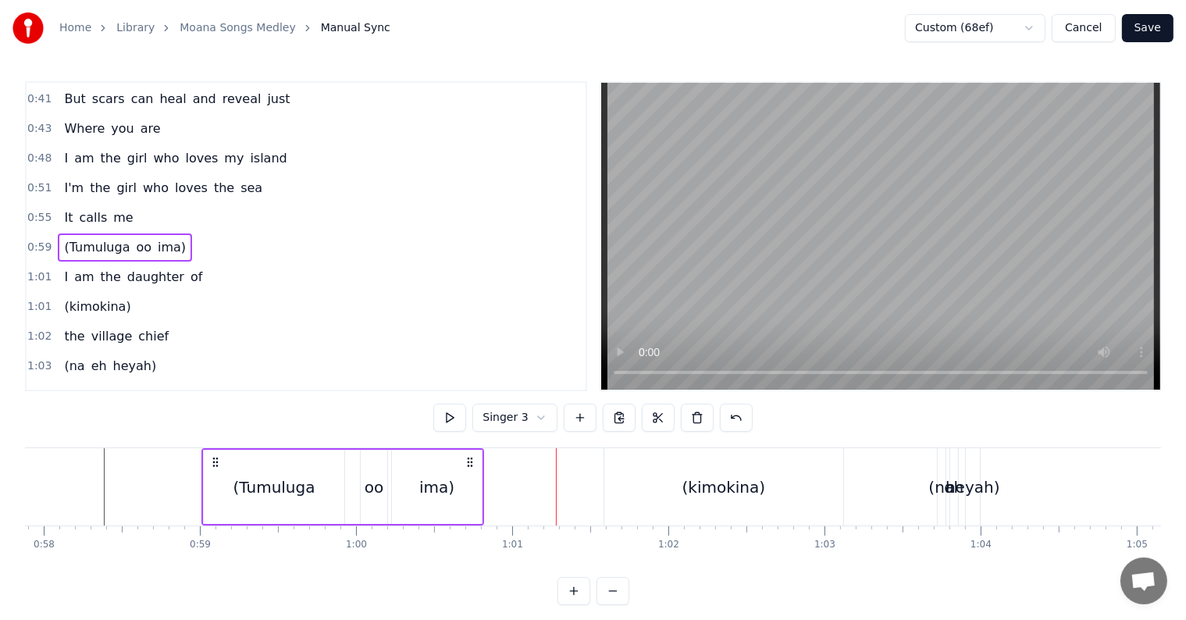
click at [430, 503] on div "ima)" at bounding box center [437, 487] width 90 height 74
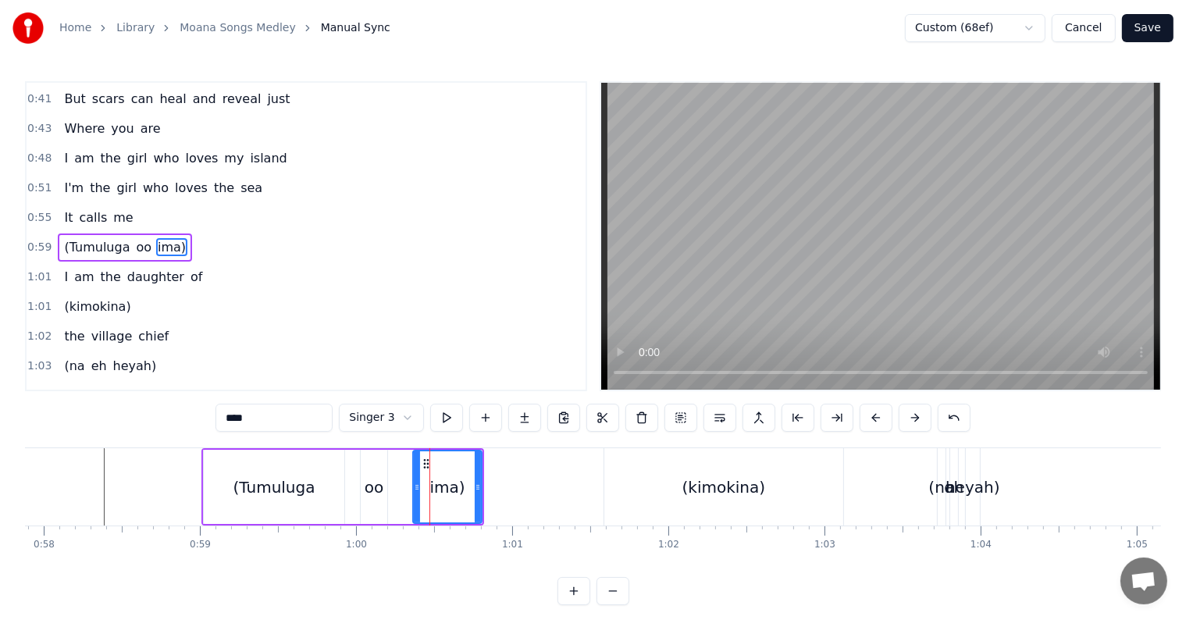
drag, startPoint x: 394, startPoint y: 484, endPoint x: 415, endPoint y: 483, distance: 21.1
click at [415, 483] on icon at bounding box center [417, 487] width 6 height 12
drag, startPoint x: 476, startPoint y: 483, endPoint x: 489, endPoint y: 484, distance: 13.4
click at [489, 483] on icon at bounding box center [489, 487] width 6 height 12
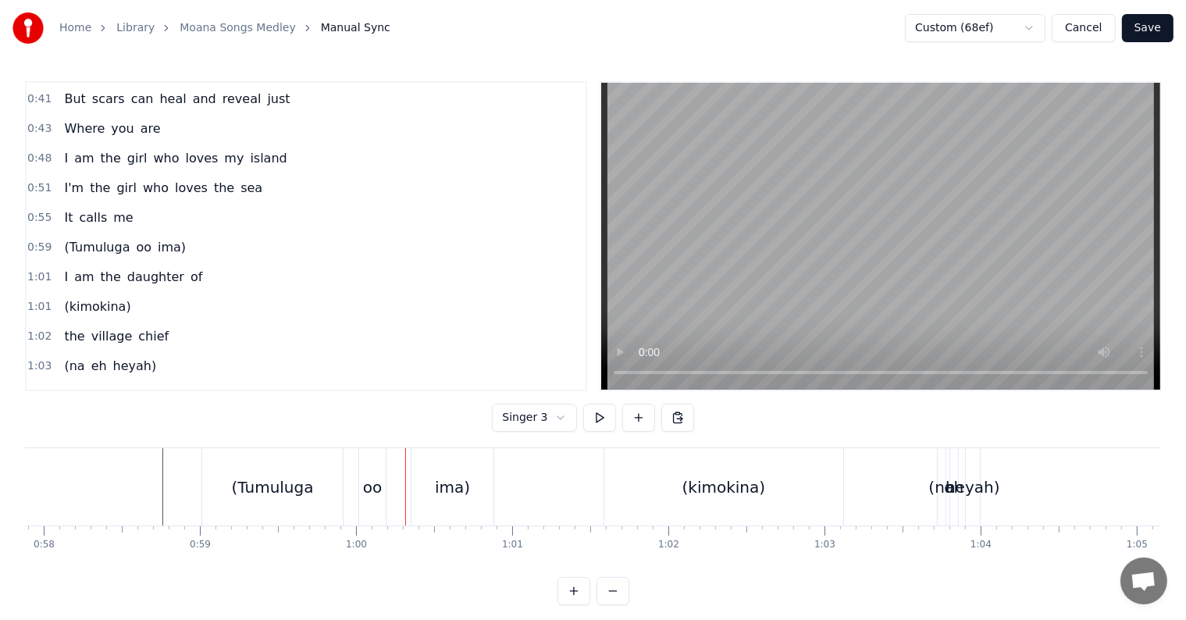
click at [294, 487] on div "(Tumuluga" at bounding box center [273, 487] width 82 height 23
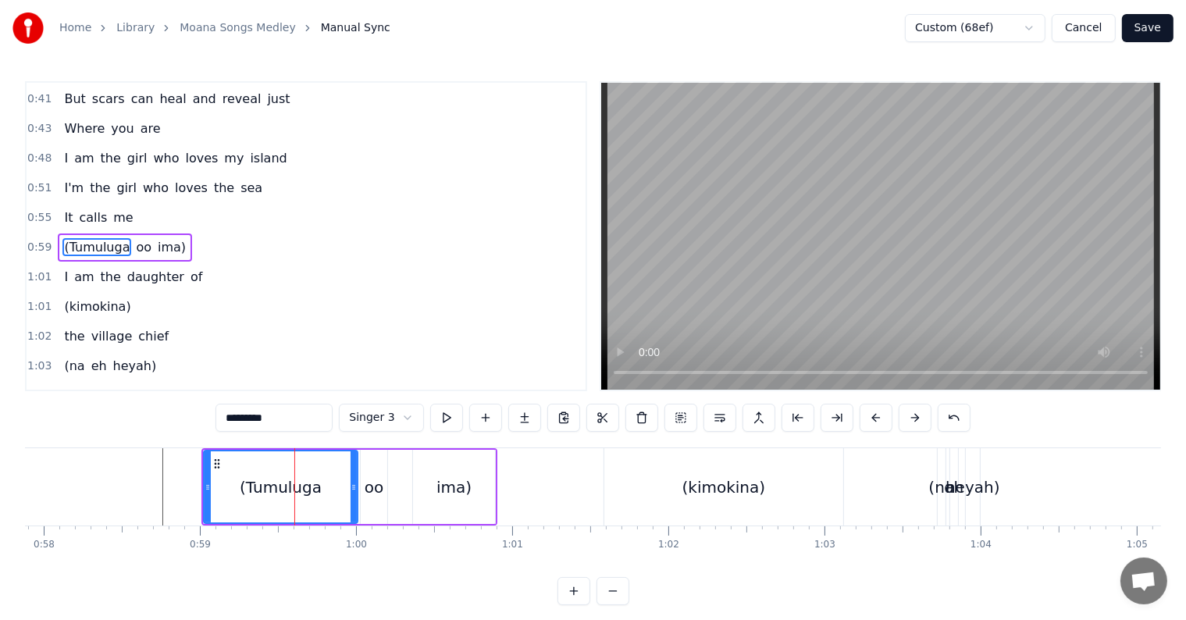
drag, startPoint x: 340, startPoint y: 483, endPoint x: 352, endPoint y: 482, distance: 11.7
click at [352, 482] on icon at bounding box center [354, 487] width 6 height 12
click at [383, 483] on div "oo" at bounding box center [374, 487] width 27 height 74
type input "**"
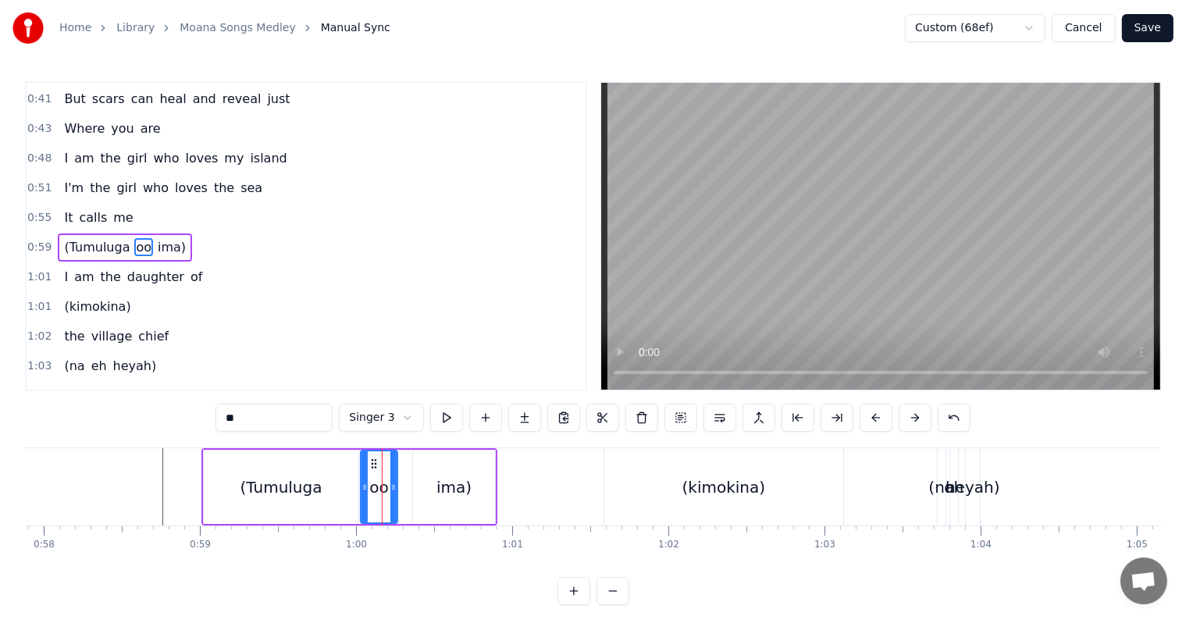
drag, startPoint x: 383, startPoint y: 478, endPoint x: 393, endPoint y: 479, distance: 10.2
click at [393, 479] on div at bounding box center [393, 486] width 6 height 71
drag, startPoint x: 377, startPoint y: 476, endPoint x: 395, endPoint y: 476, distance: 18.0
click at [395, 476] on div "oo" at bounding box center [380, 486] width 36 height 71
drag, startPoint x: 381, startPoint y: 472, endPoint x: 397, endPoint y: 472, distance: 15.6
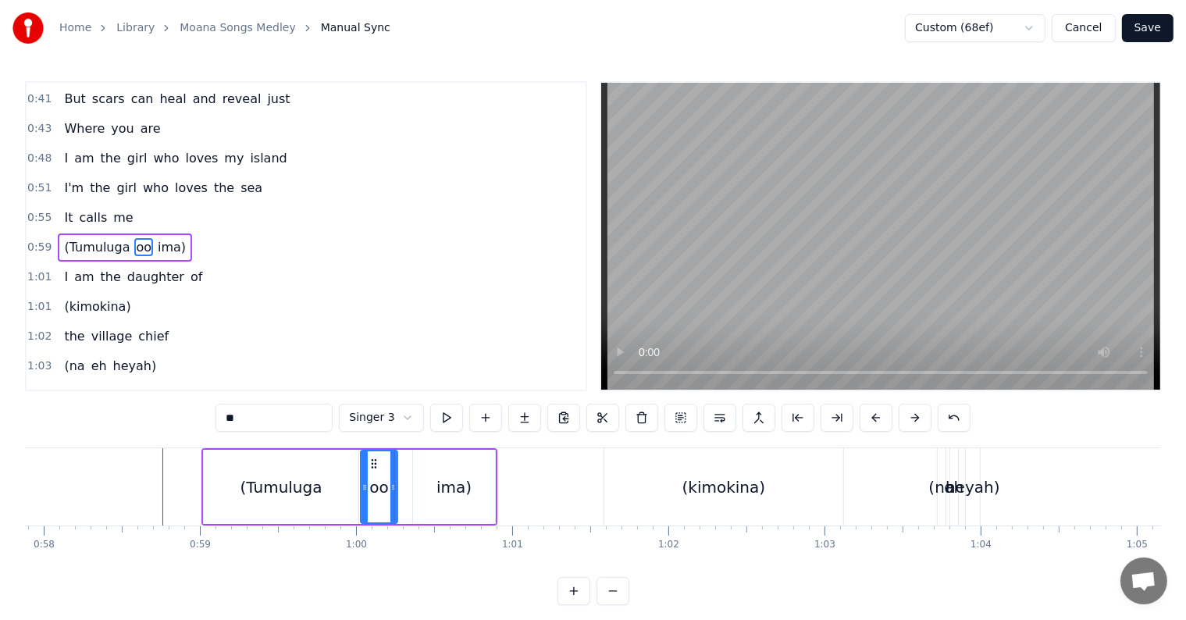
click at [397, 472] on div "oo" at bounding box center [379, 487] width 39 height 74
drag, startPoint x: 375, startPoint y: 470, endPoint x: 403, endPoint y: 469, distance: 28.1
click at [403, 469] on div "(Tumuluga oo ima)" at bounding box center [349, 486] width 296 height 77
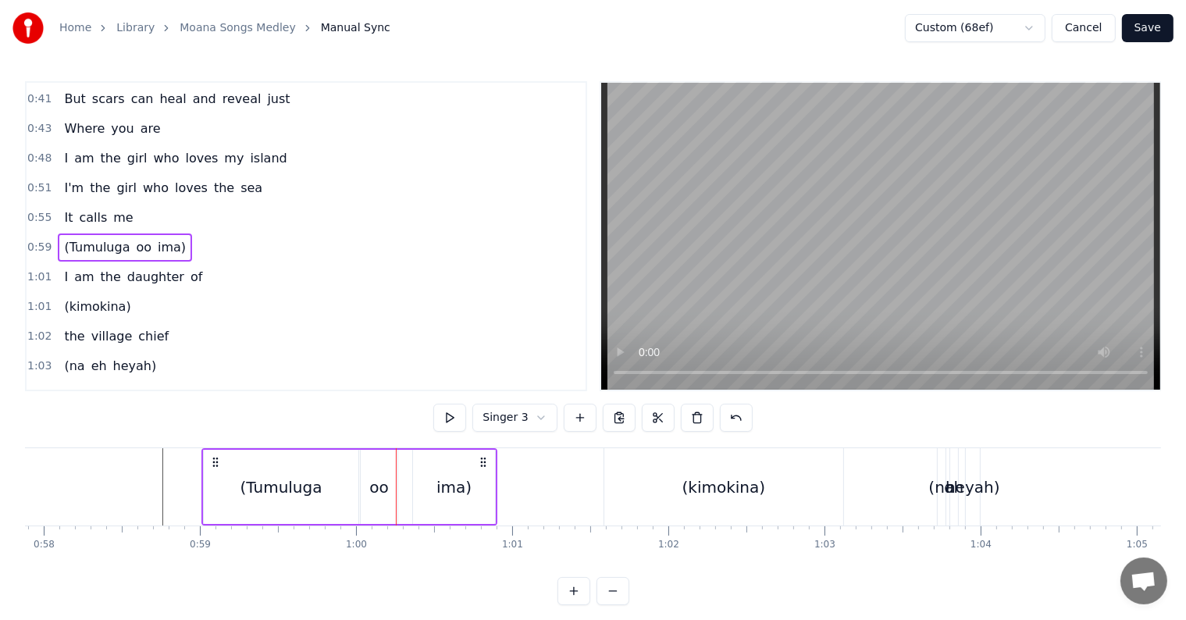
click at [374, 472] on div "oo" at bounding box center [379, 487] width 37 height 74
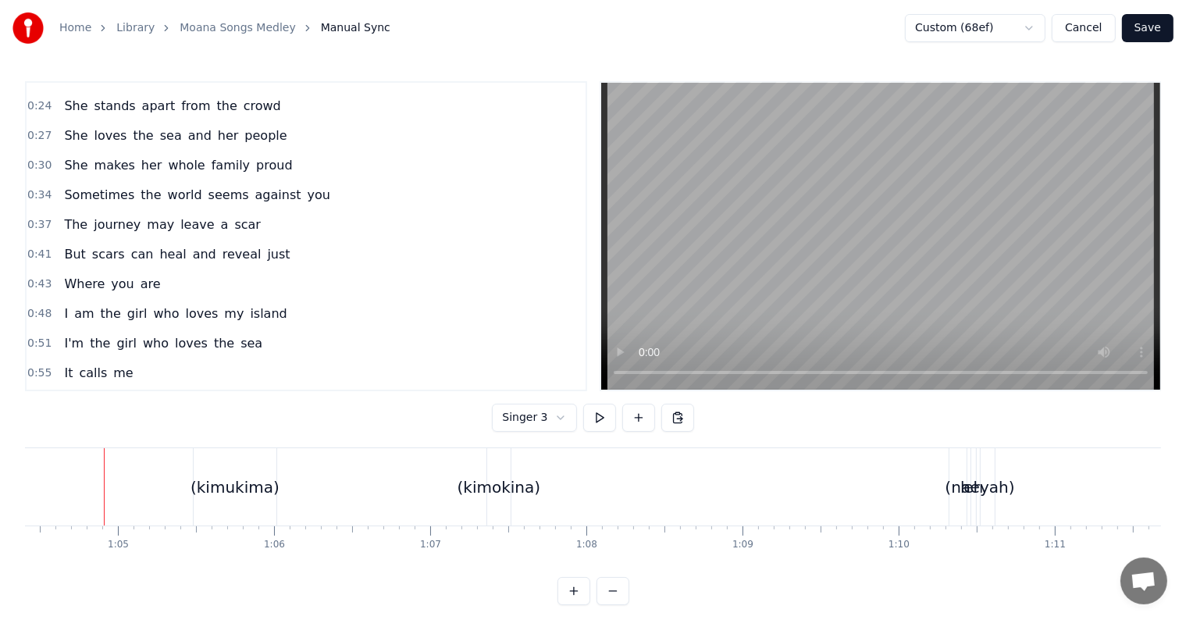
scroll to position [20, 0]
click at [1148, 31] on button "Save" at bounding box center [1148, 28] width 52 height 28
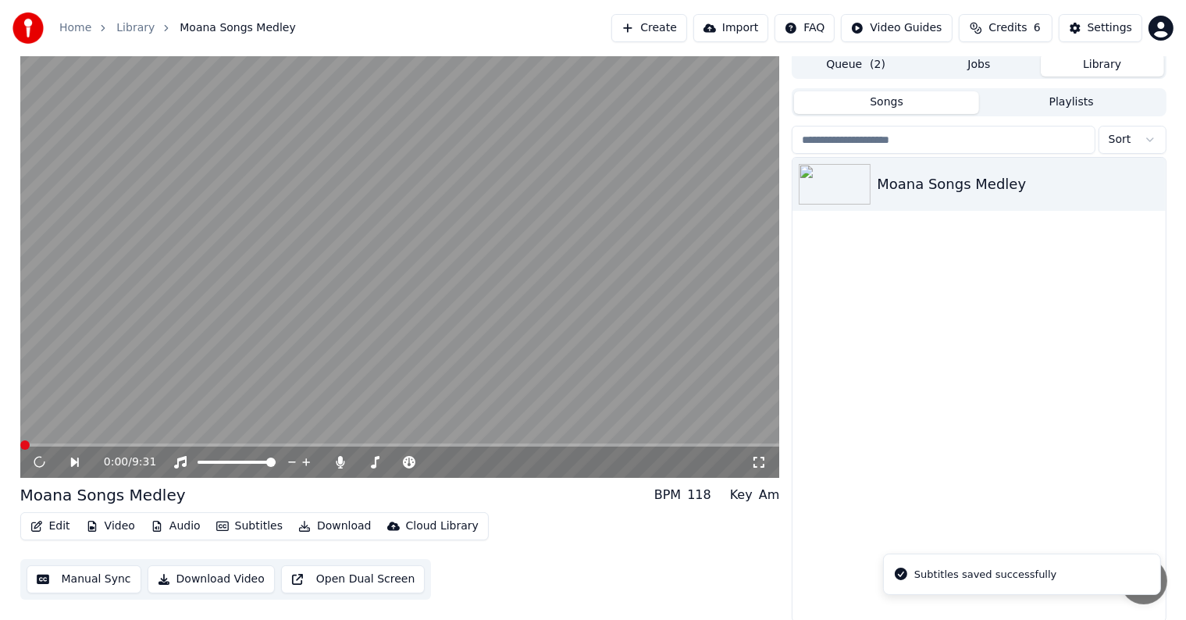
scroll to position [7, 0]
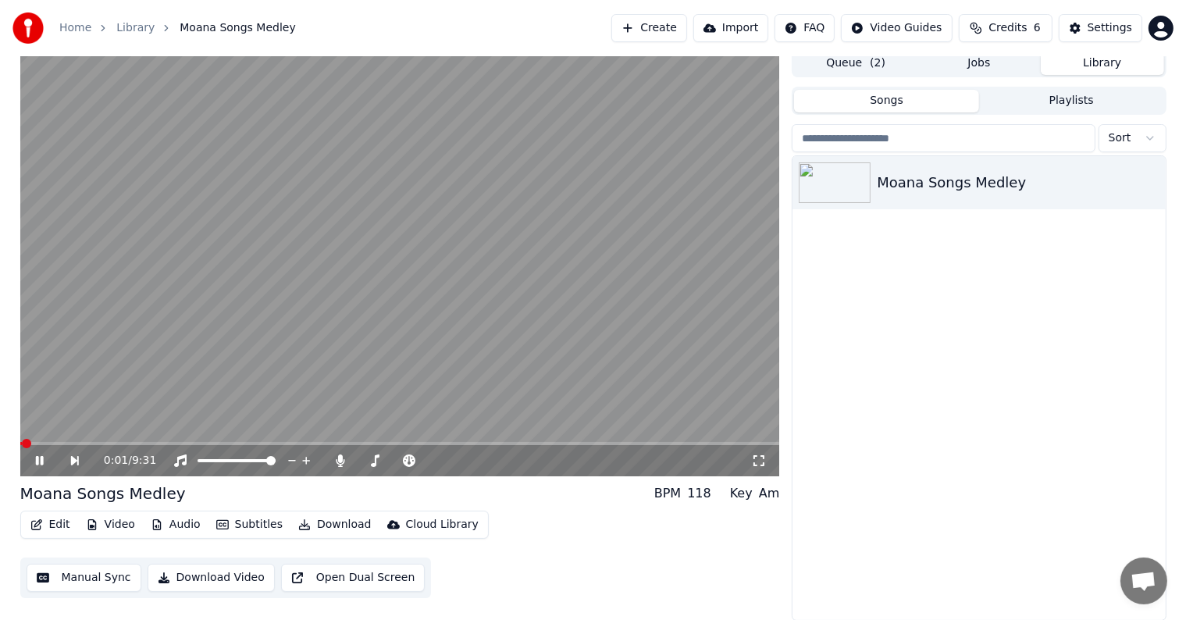
click at [241, 522] on button "Subtitles" at bounding box center [249, 525] width 79 height 22
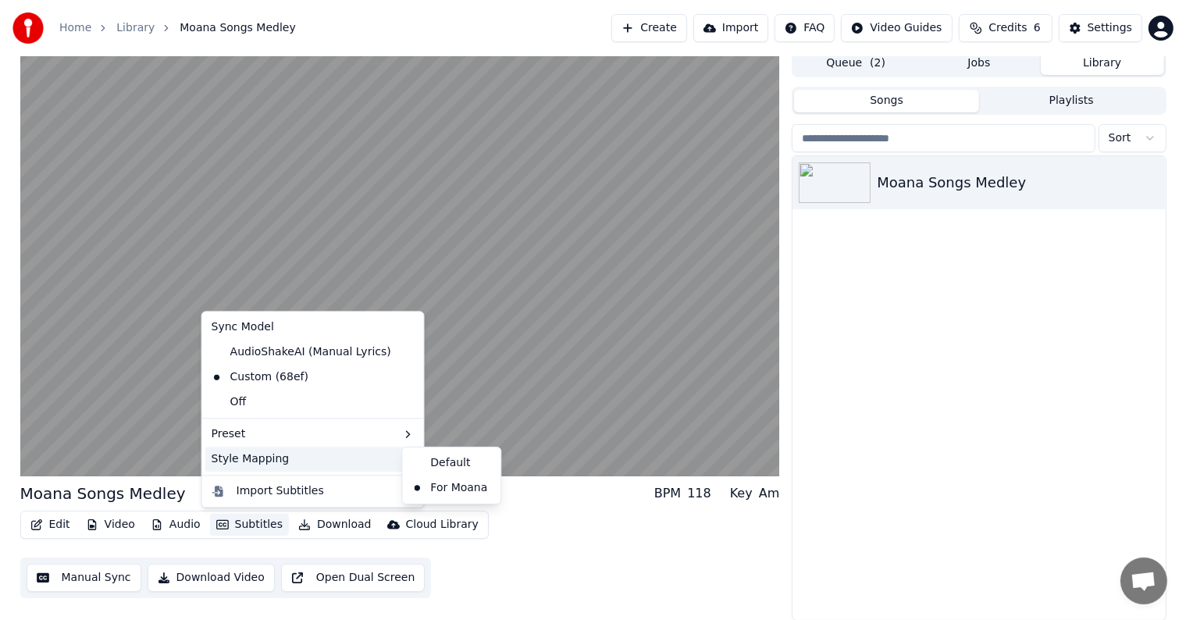
click at [281, 459] on div "Style Mapping" at bounding box center [313, 459] width 216 height 25
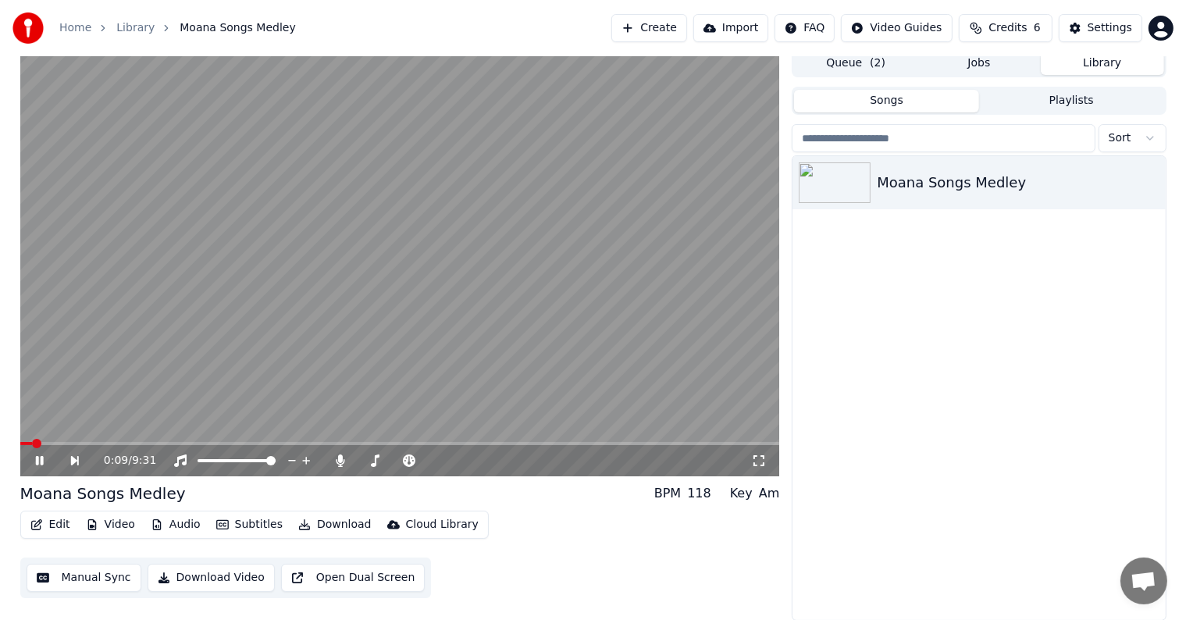
click at [39, 462] on icon at bounding box center [51, 460] width 36 height 12
click at [37, 459] on icon at bounding box center [38, 460] width 9 height 11
click at [62, 443] on span at bounding box center [400, 443] width 760 height 3
click at [38, 461] on icon at bounding box center [51, 460] width 36 height 12
click at [41, 458] on icon at bounding box center [51, 460] width 36 height 12
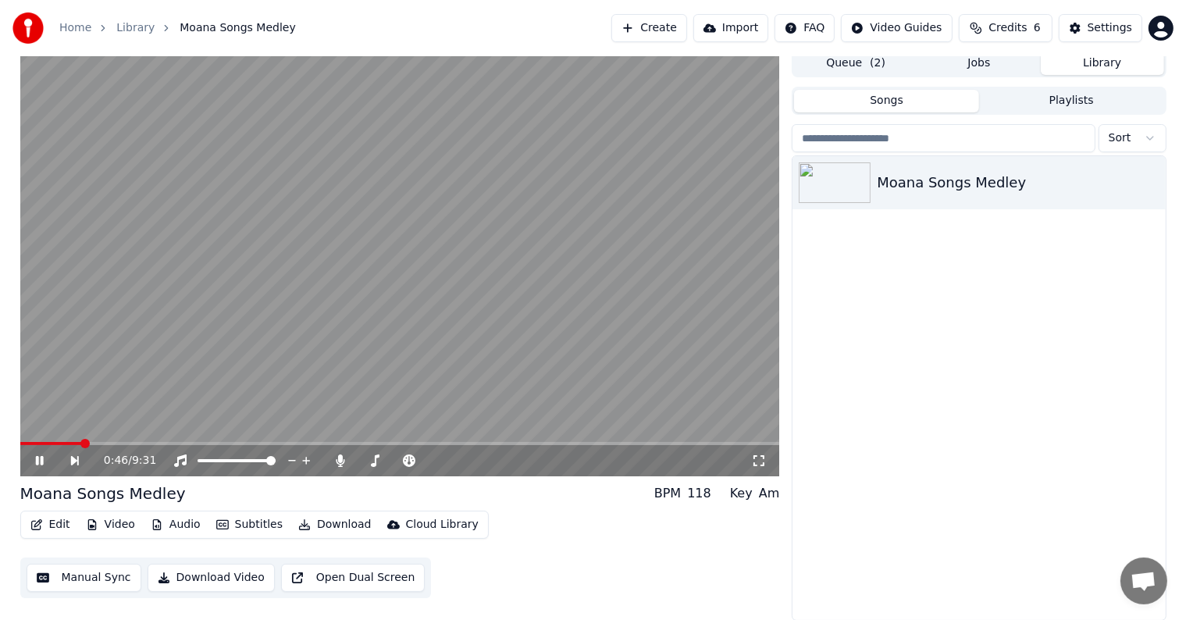
click at [97, 443] on span at bounding box center [400, 443] width 760 height 3
click at [33, 461] on icon at bounding box center [51, 460] width 36 height 12
click at [35, 454] on icon at bounding box center [51, 460] width 36 height 12
click at [37, 460] on icon at bounding box center [39, 460] width 8 height 9
click at [37, 460] on icon at bounding box center [38, 460] width 9 height 11
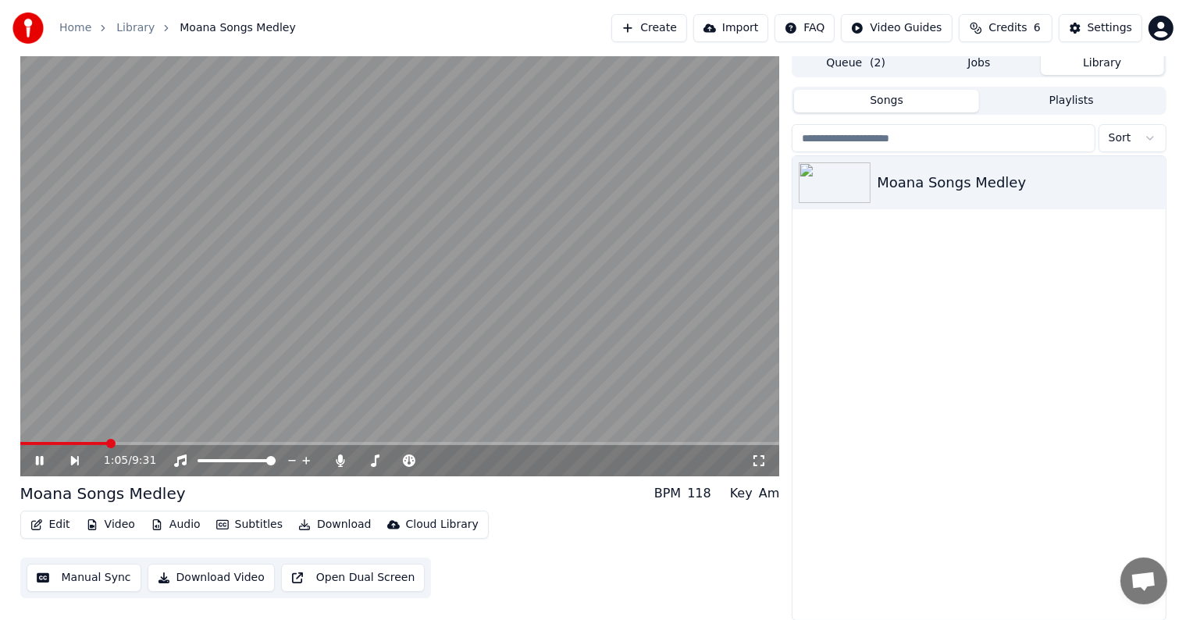
click at [37, 460] on icon at bounding box center [39, 460] width 8 height 9
click at [37, 460] on icon at bounding box center [38, 460] width 9 height 11
click at [37, 460] on icon at bounding box center [39, 460] width 8 height 9
click at [37, 460] on icon at bounding box center [38, 460] width 9 height 11
click at [37, 460] on icon at bounding box center [39, 460] width 8 height 9
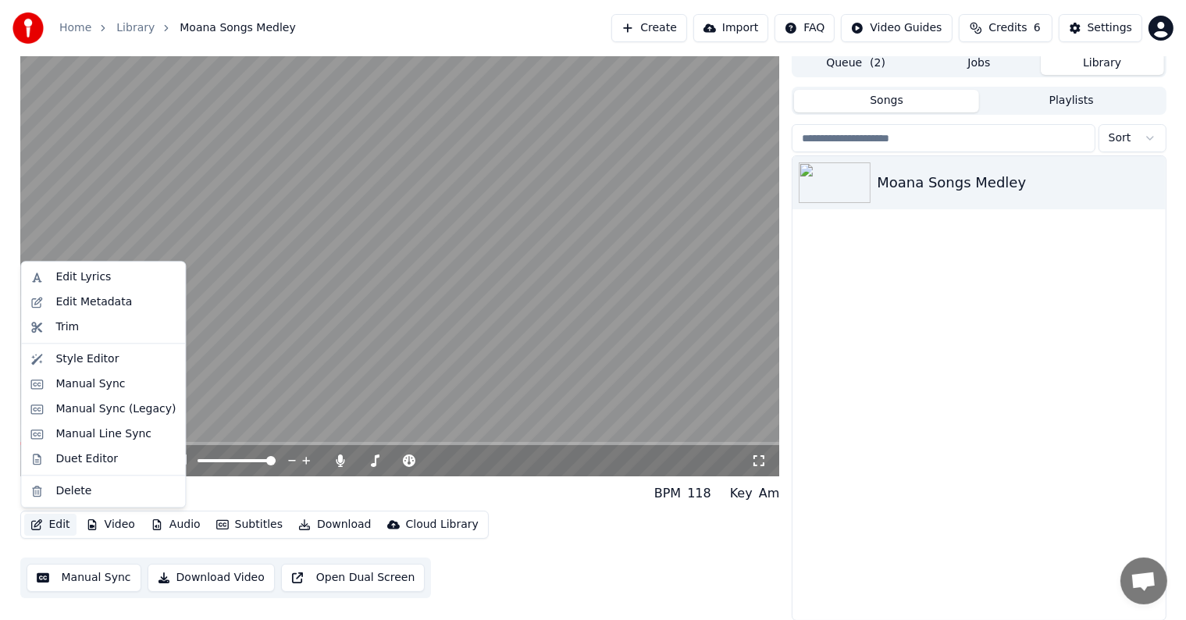
click at [46, 531] on button "Edit" at bounding box center [50, 525] width 52 height 22
click at [80, 577] on button "Manual Sync" at bounding box center [84, 578] width 115 height 28
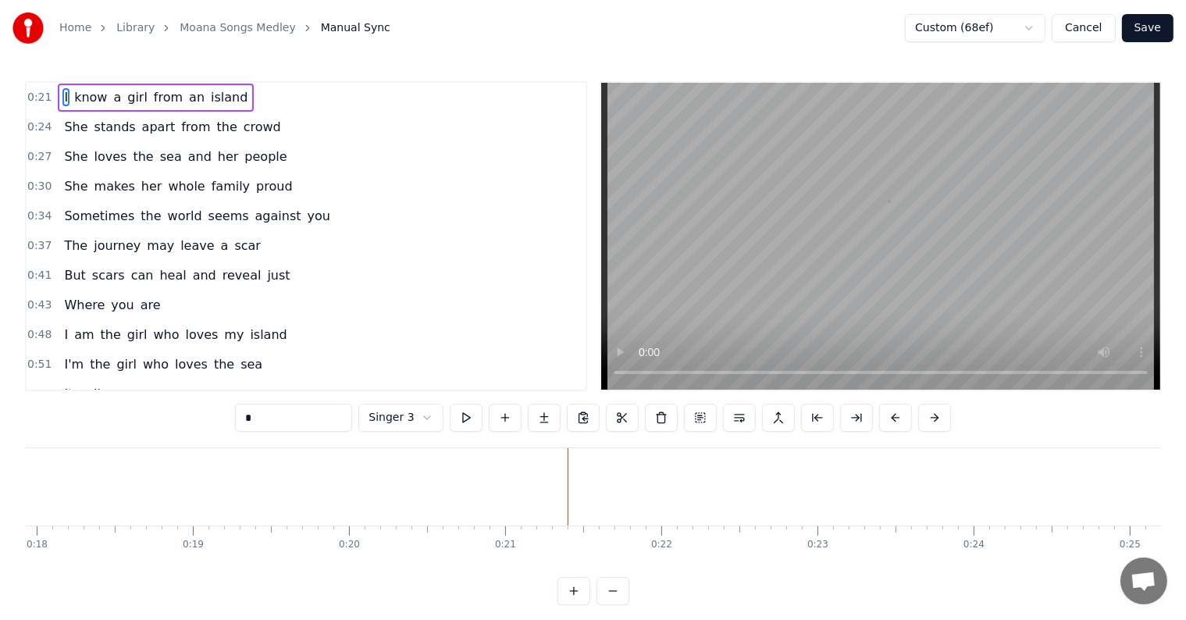
scroll to position [0, 3263]
click at [401, 421] on html "Home Library Moana Songs Medley Manual Sync Custom (68ef) Cancel Save 0:21 I kn…" at bounding box center [593, 315] width 1186 height 630
click at [415, 419] on html "Home Library Moana Songs Medley Manual Sync Custom (68ef) Cancel Save 0:21 I kn…" at bounding box center [593, 315] width 1186 height 630
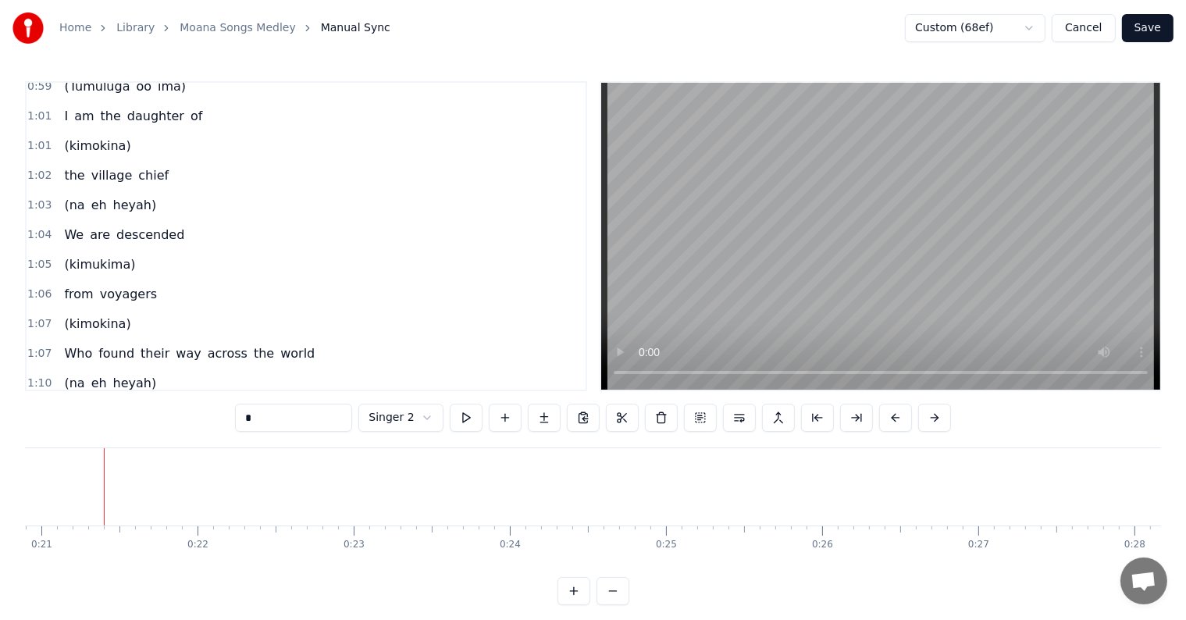
scroll to position [312, 0]
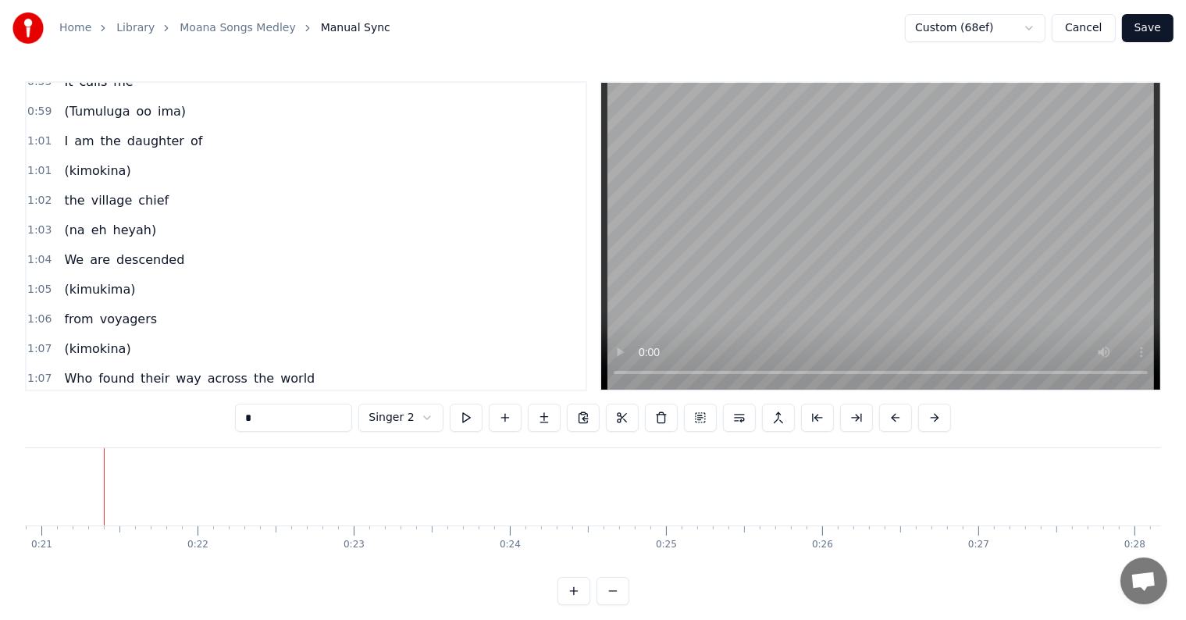
click at [37, 194] on span "1:02" at bounding box center [39, 201] width 24 height 16
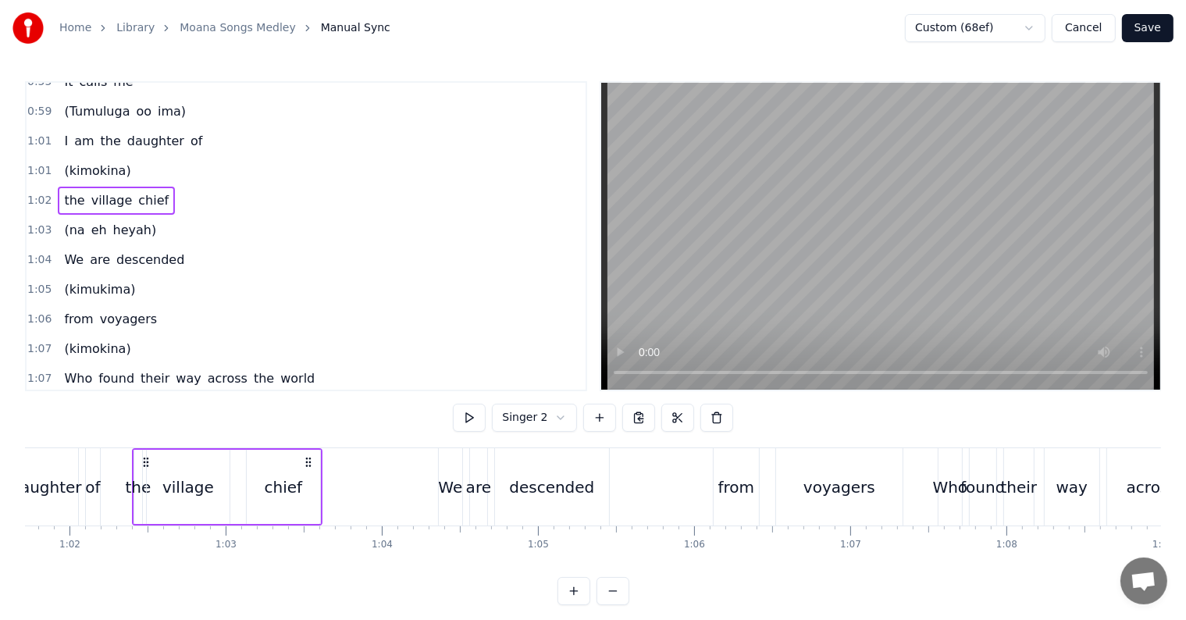
scroll to position [0, 9666]
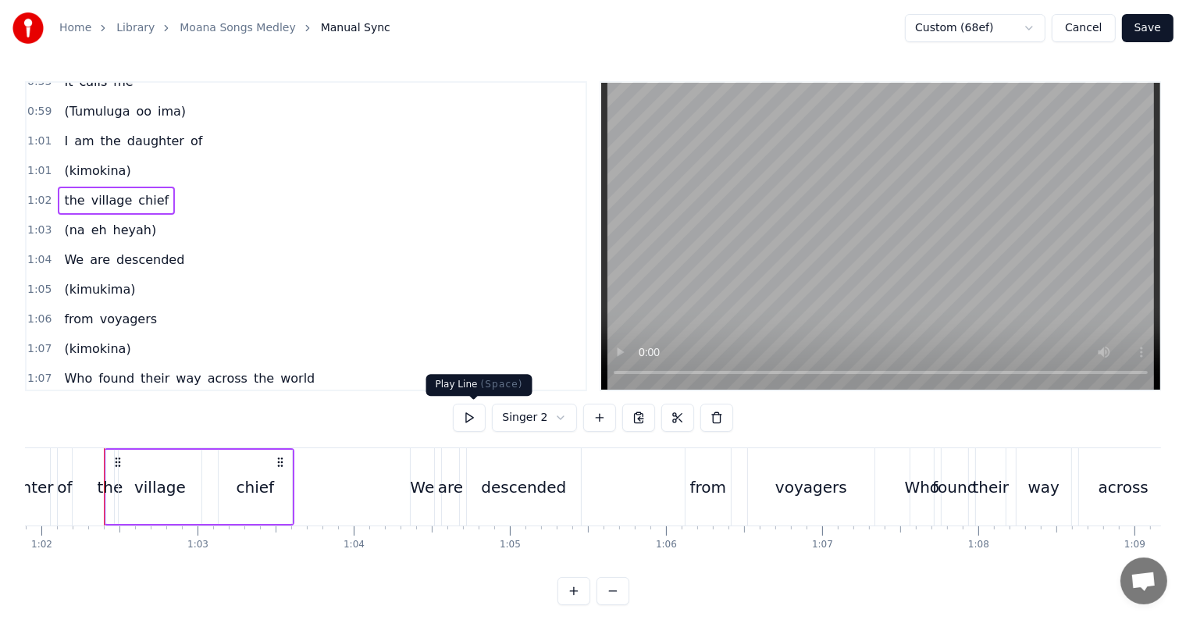
click at [478, 414] on button at bounding box center [469, 418] width 33 height 28
click at [476, 416] on button at bounding box center [469, 418] width 33 height 28
click at [38, 134] on span "1:01" at bounding box center [39, 142] width 24 height 16
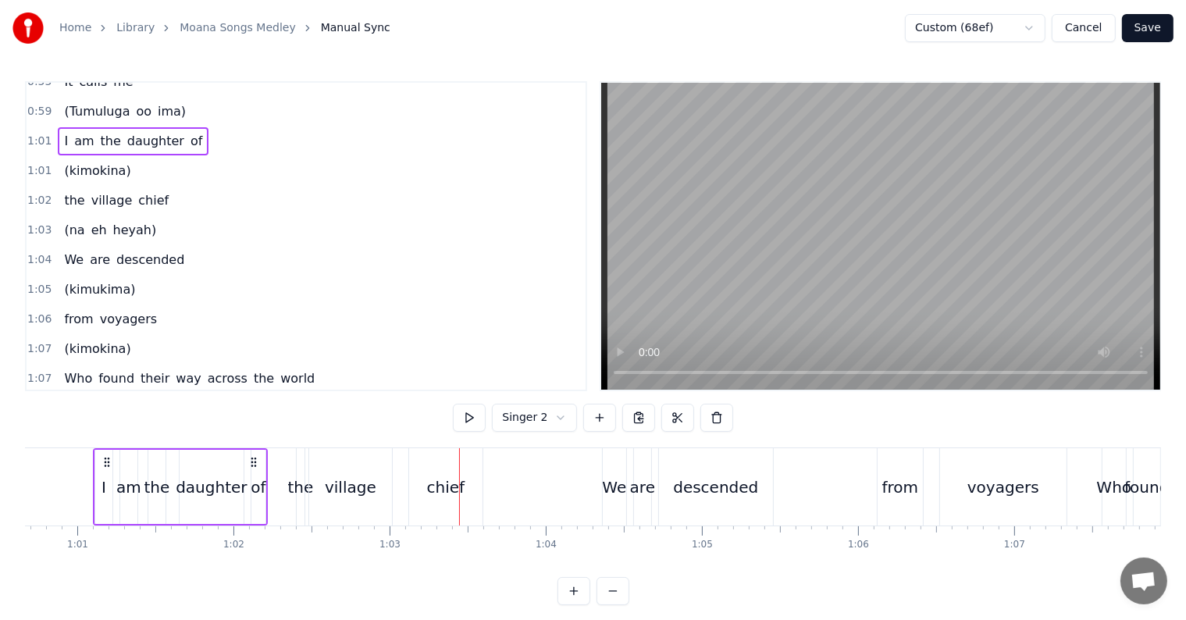
scroll to position [0, 9463]
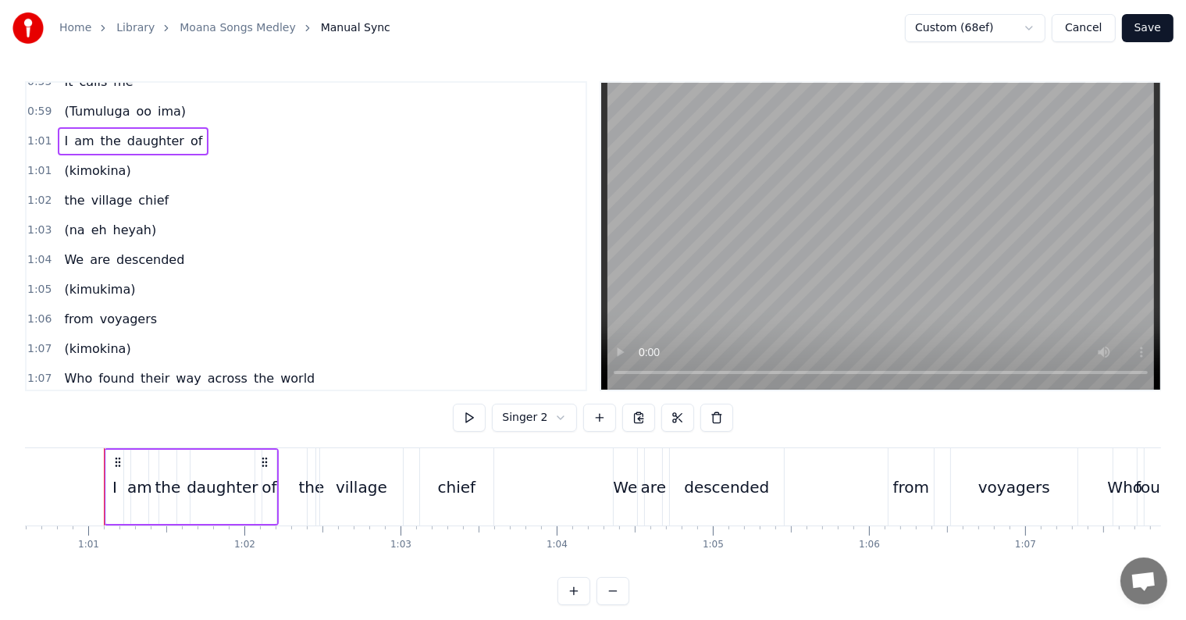
click at [42, 104] on span "0:59" at bounding box center [39, 112] width 24 height 16
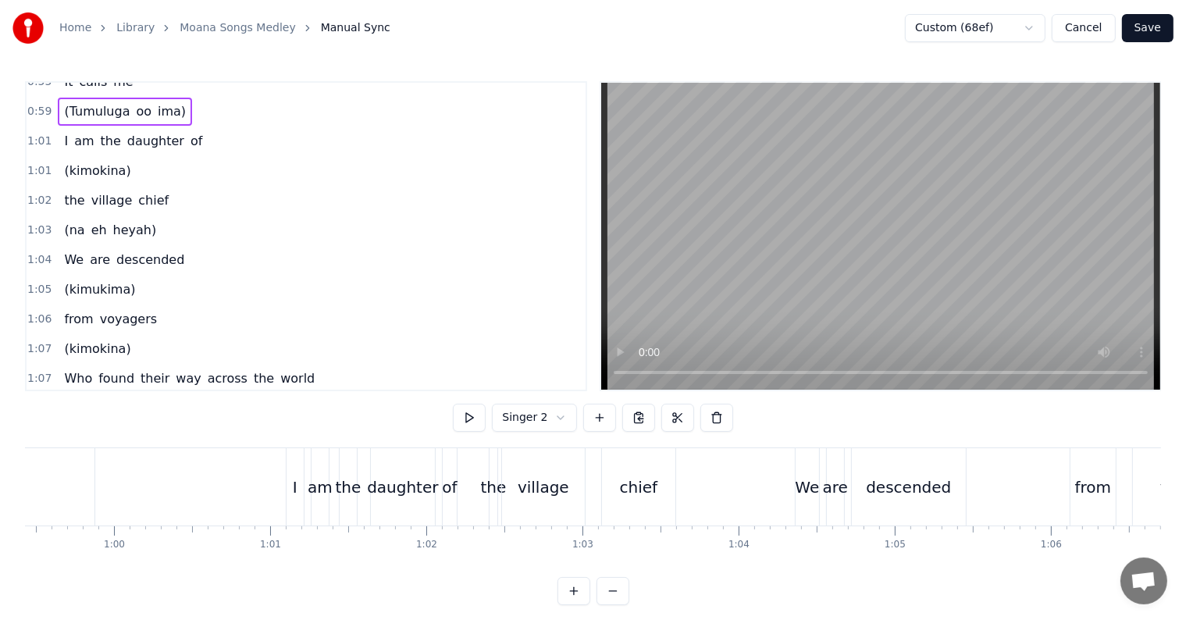
scroll to position [0, 9137]
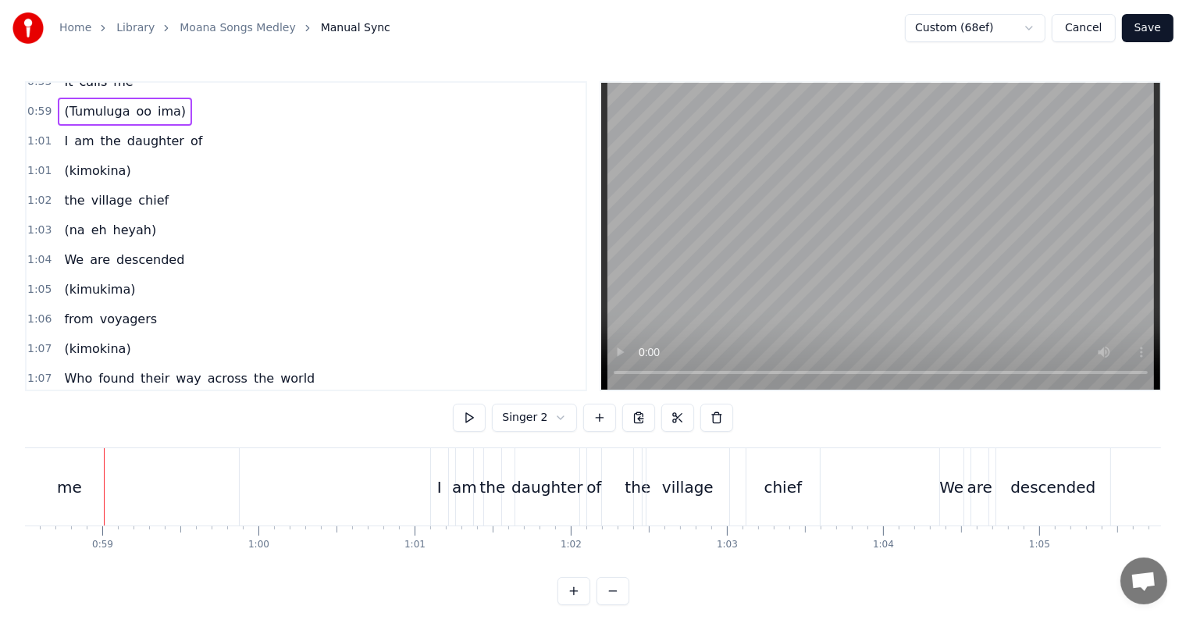
click at [529, 419] on html "Home Library Moana Songs Medley Manual Sync Custom (68ef) Cancel Save 0:21 I kn…" at bounding box center [593, 315] width 1186 height 630
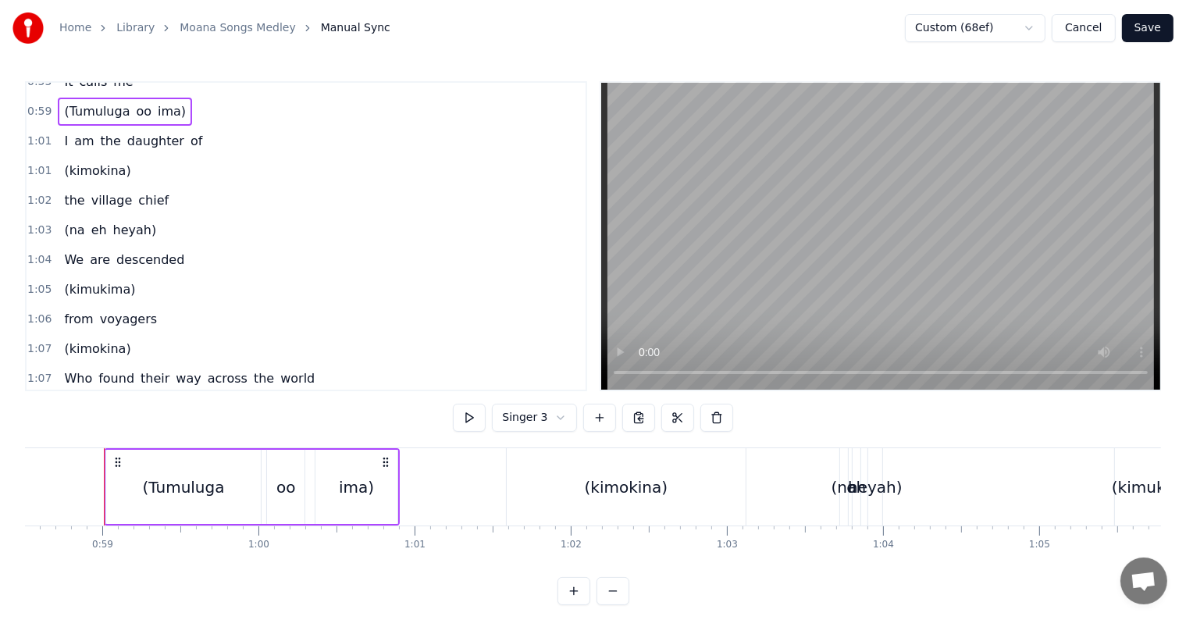
click at [271, 462] on div "oo" at bounding box center [285, 487] width 37 height 74
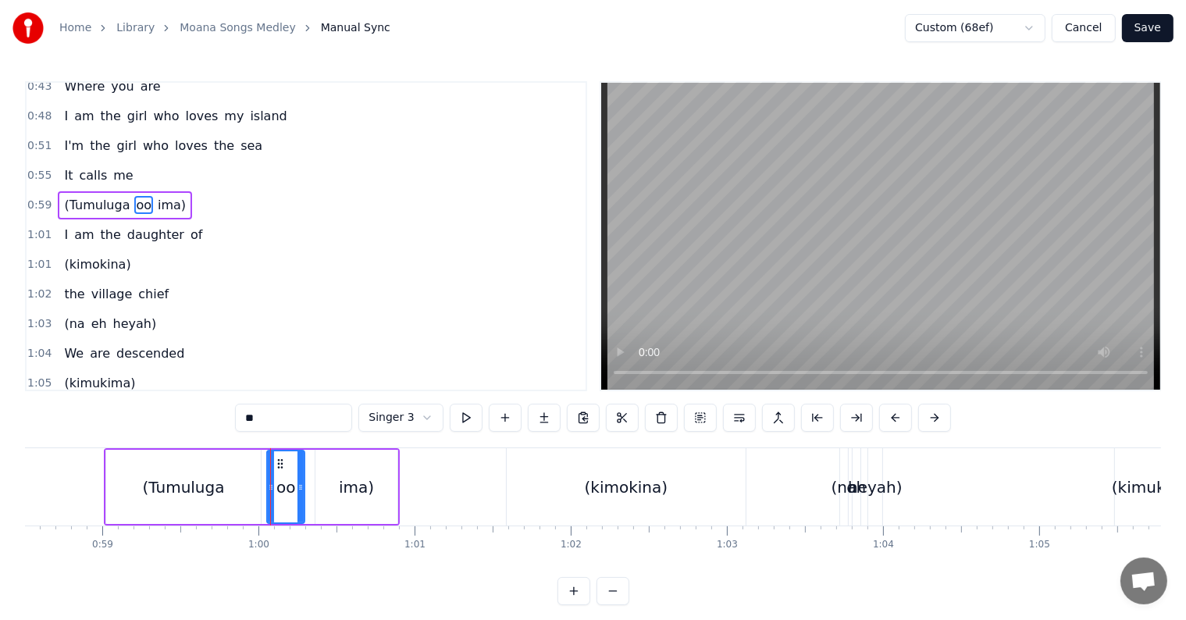
scroll to position [176, 0]
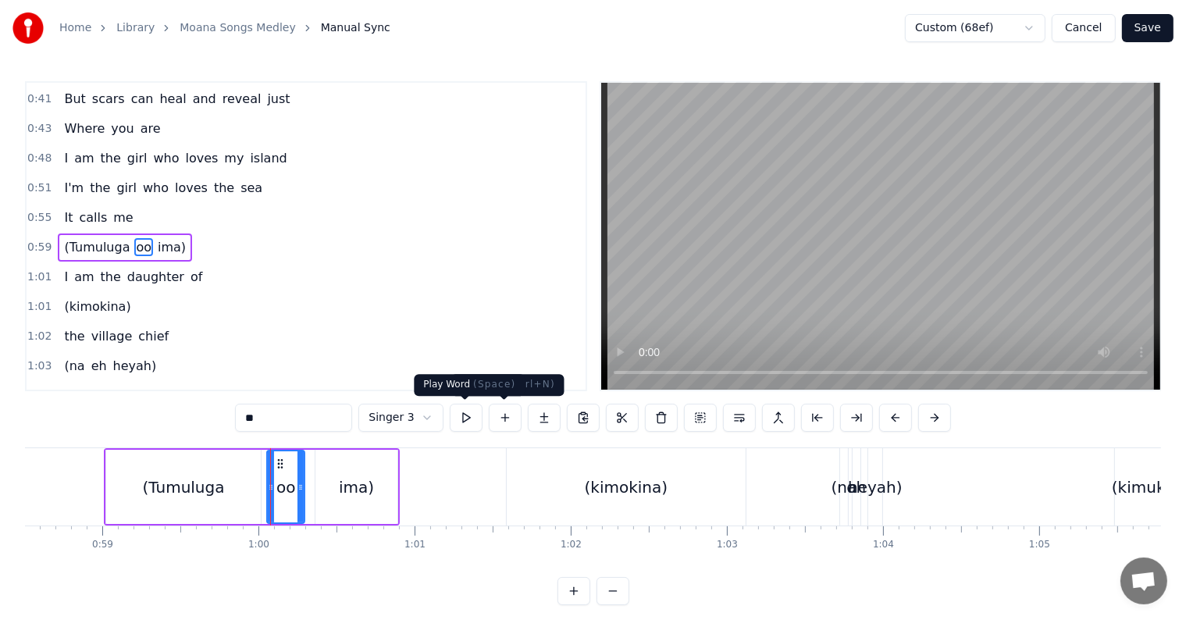
click at [465, 419] on button at bounding box center [466, 418] width 33 height 28
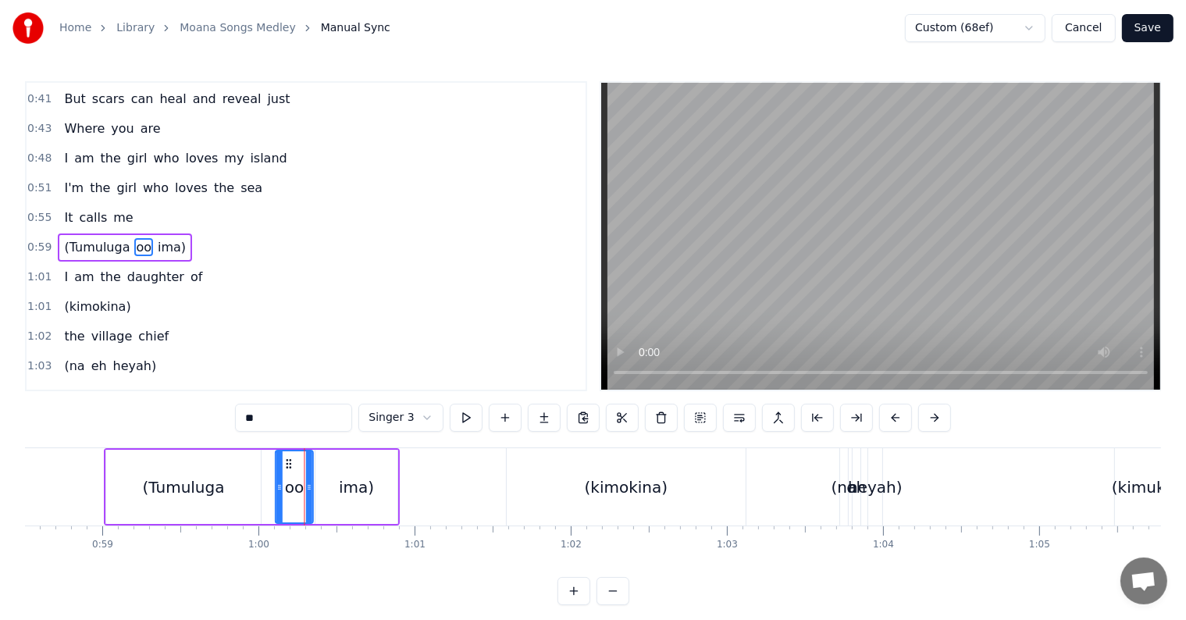
click at [286, 461] on icon at bounding box center [289, 464] width 12 height 12
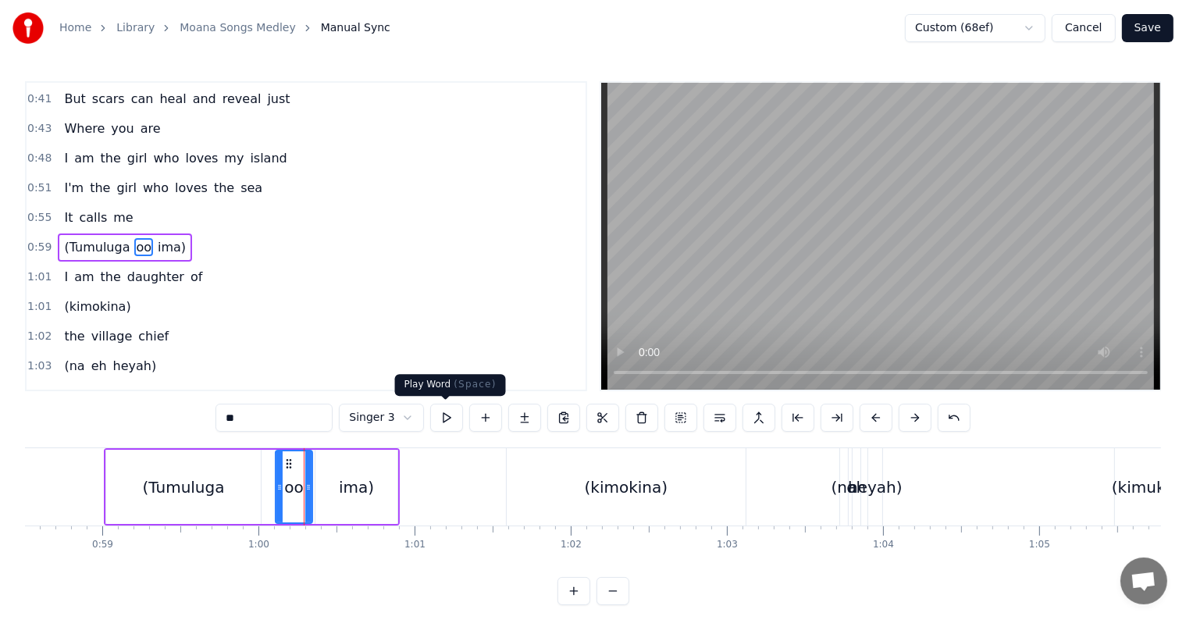
click at [437, 420] on button at bounding box center [446, 418] width 33 height 28
click at [129, 474] on div "(Tumuluga" at bounding box center [183, 487] width 155 height 74
type input "*********"
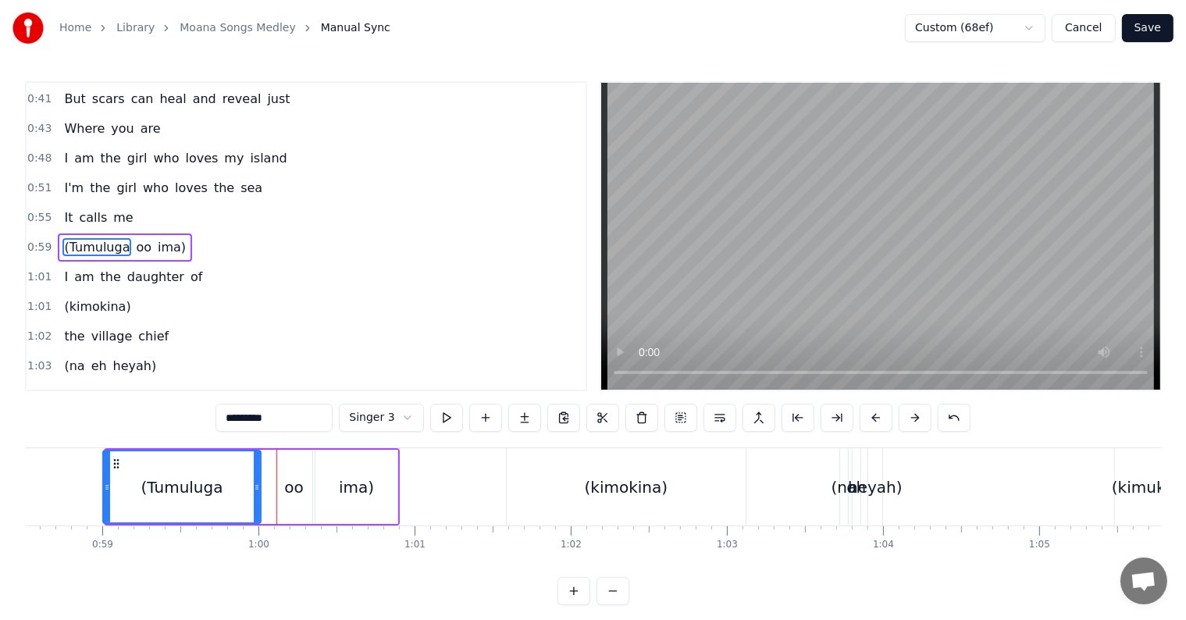
drag, startPoint x: 105, startPoint y: 485, endPoint x: 92, endPoint y: 486, distance: 13.3
click at [102, 486] on div "(Tumuluga" at bounding box center [182, 487] width 160 height 74
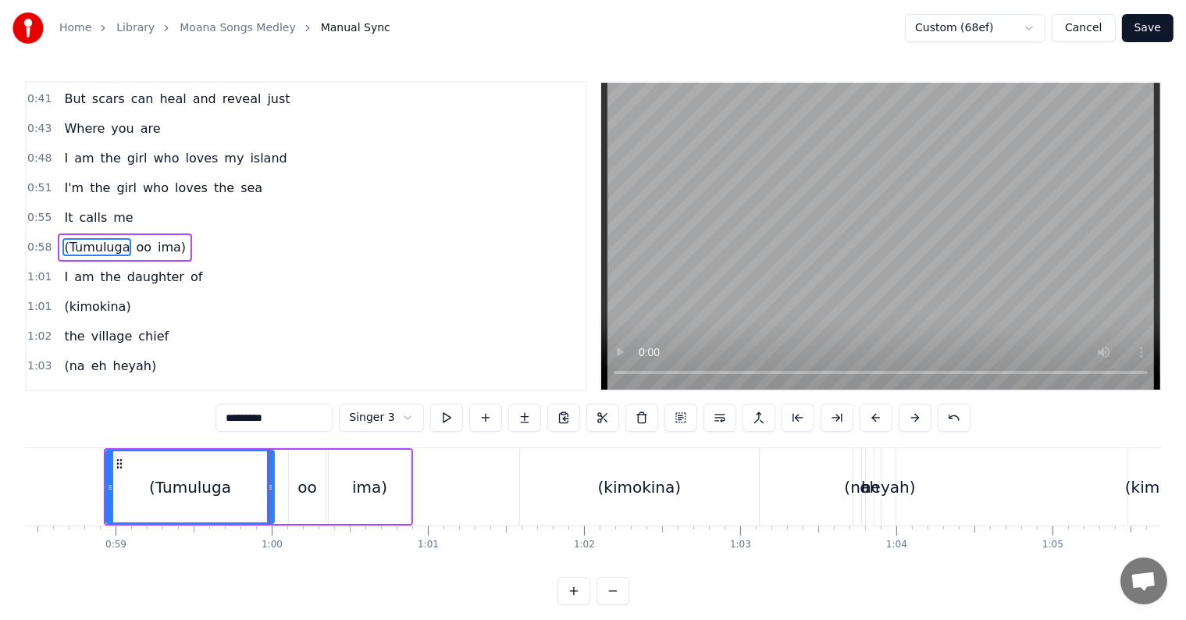
click at [107, 486] on icon at bounding box center [110, 487] width 6 height 12
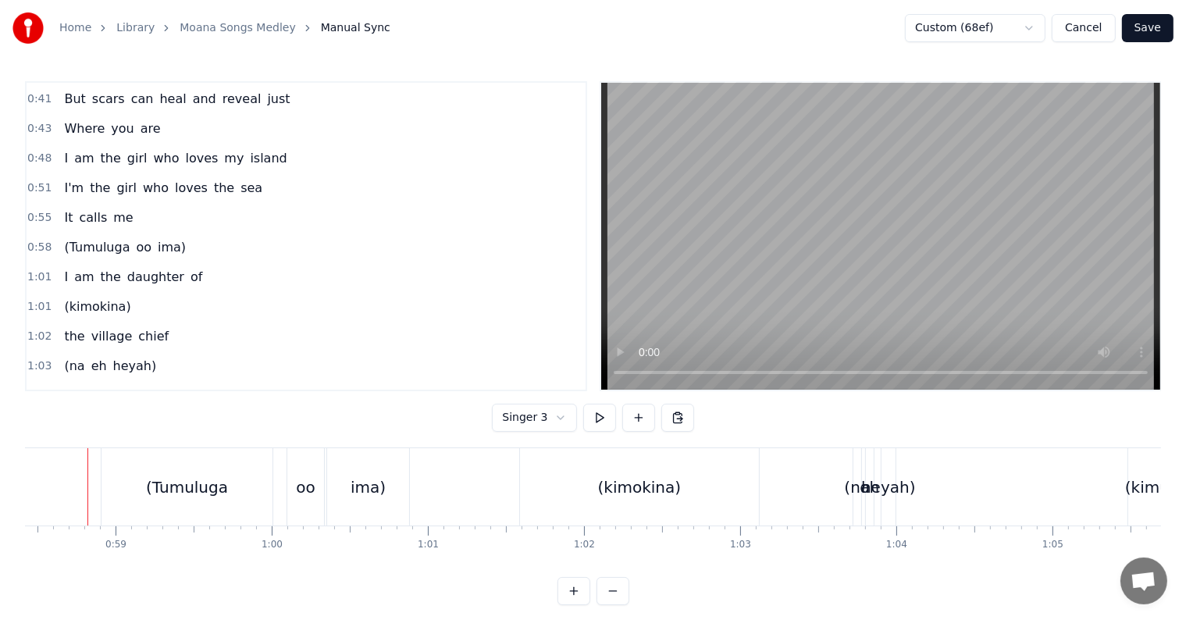
scroll to position [0, 9108]
click at [199, 472] on div "(Tumuluga" at bounding box center [203, 486] width 172 height 77
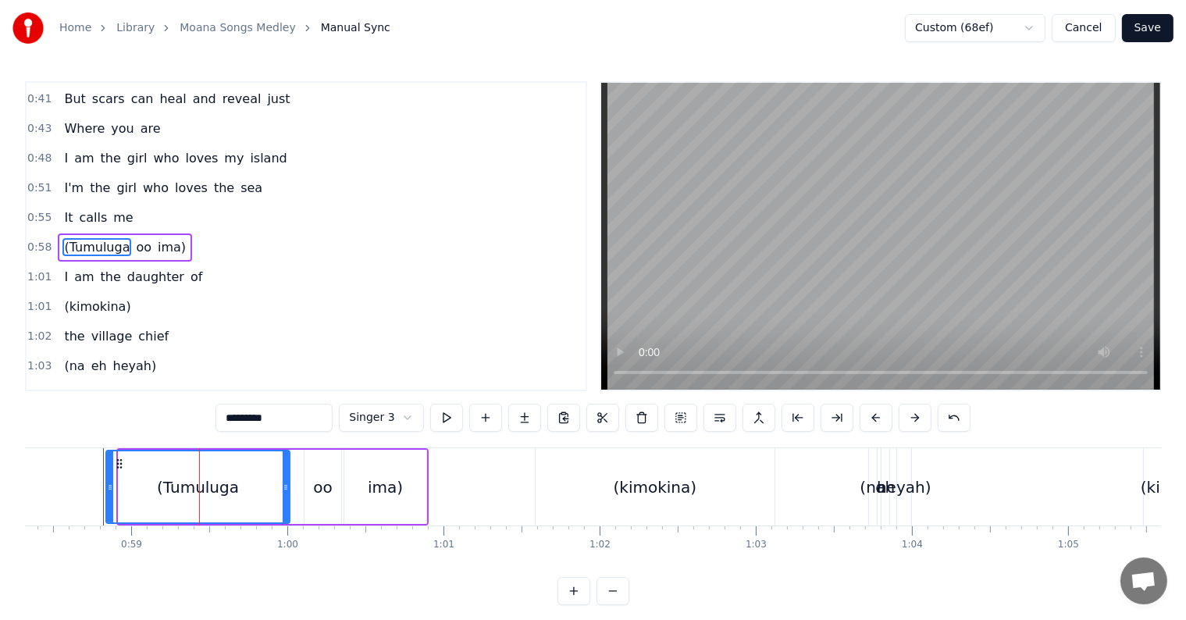
drag, startPoint x: 119, startPoint y: 486, endPoint x: 106, endPoint y: 486, distance: 12.5
click at [107, 486] on icon at bounding box center [110, 487] width 6 height 12
drag, startPoint x: 105, startPoint y: 486, endPoint x: 87, endPoint y: 479, distance: 19.0
click at [84, 483] on icon at bounding box center [87, 487] width 6 height 12
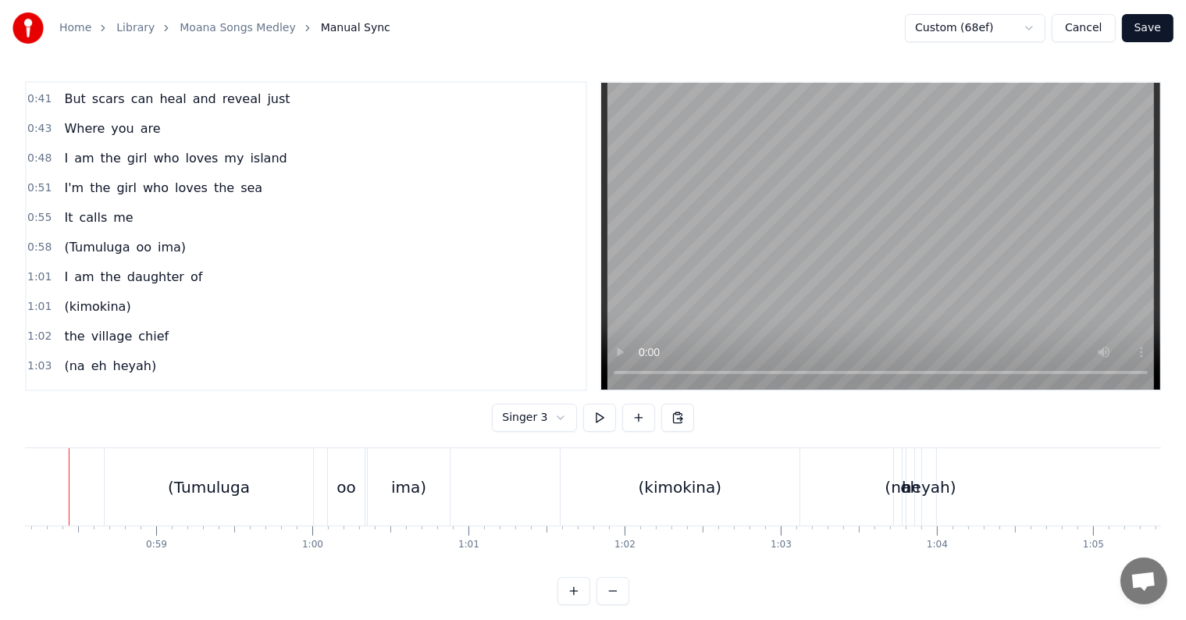
scroll to position [0, 9048]
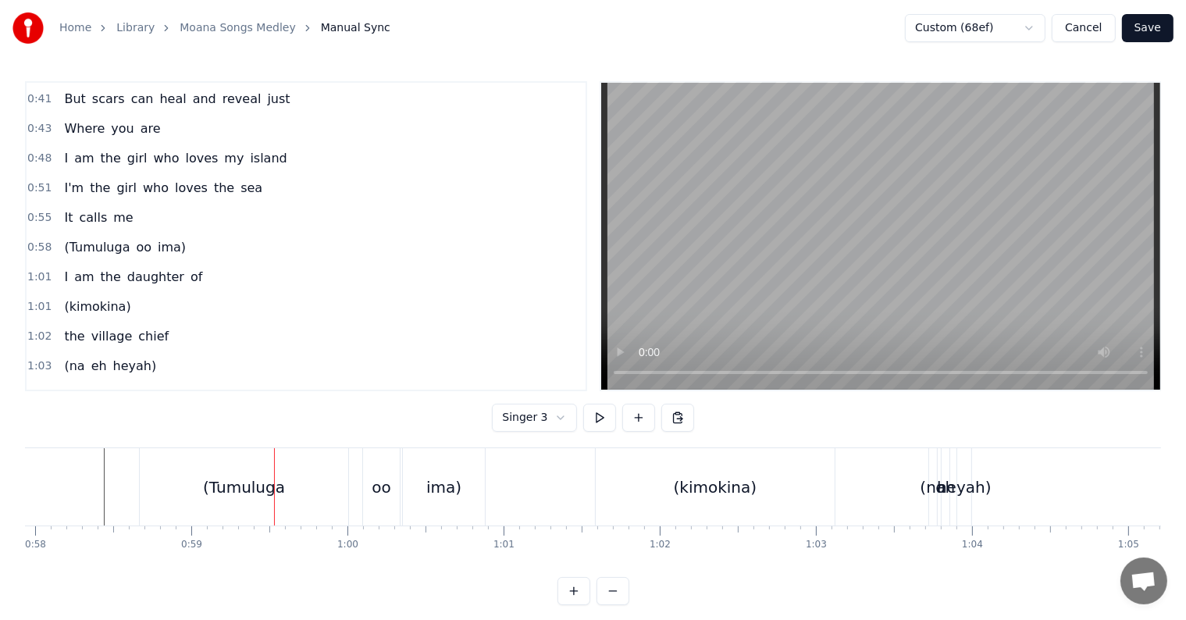
click at [148, 482] on div "(Tumuluga" at bounding box center [244, 486] width 209 height 77
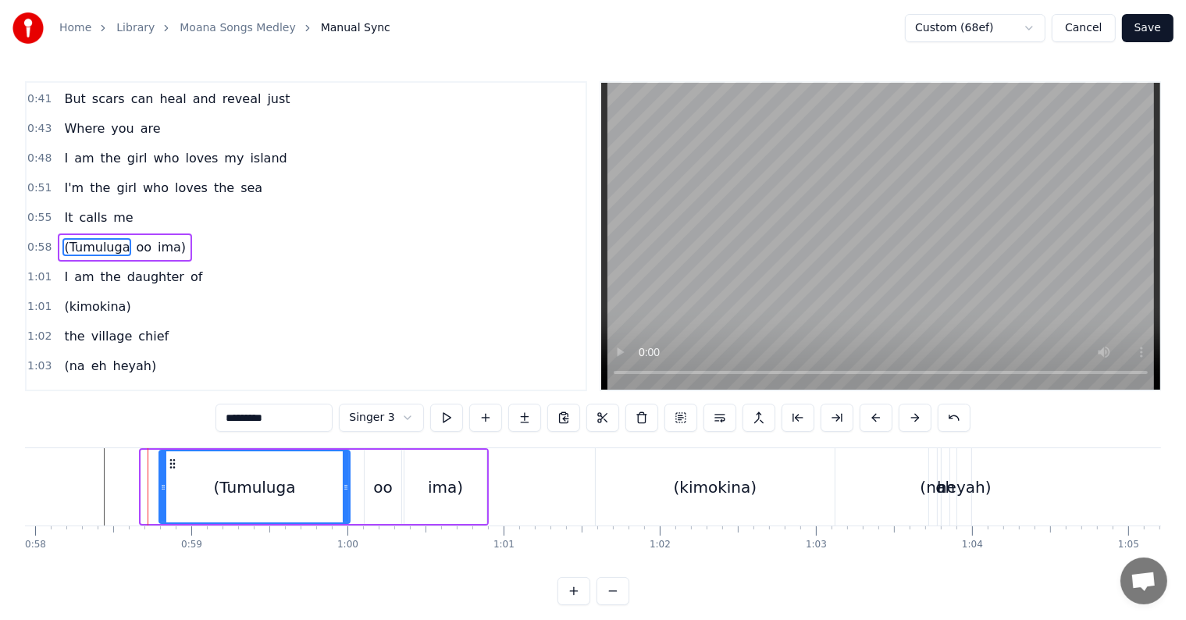
drag, startPoint x: 142, startPoint y: 483, endPoint x: 160, endPoint y: 484, distance: 18.0
click at [160, 484] on icon at bounding box center [163, 487] width 6 height 12
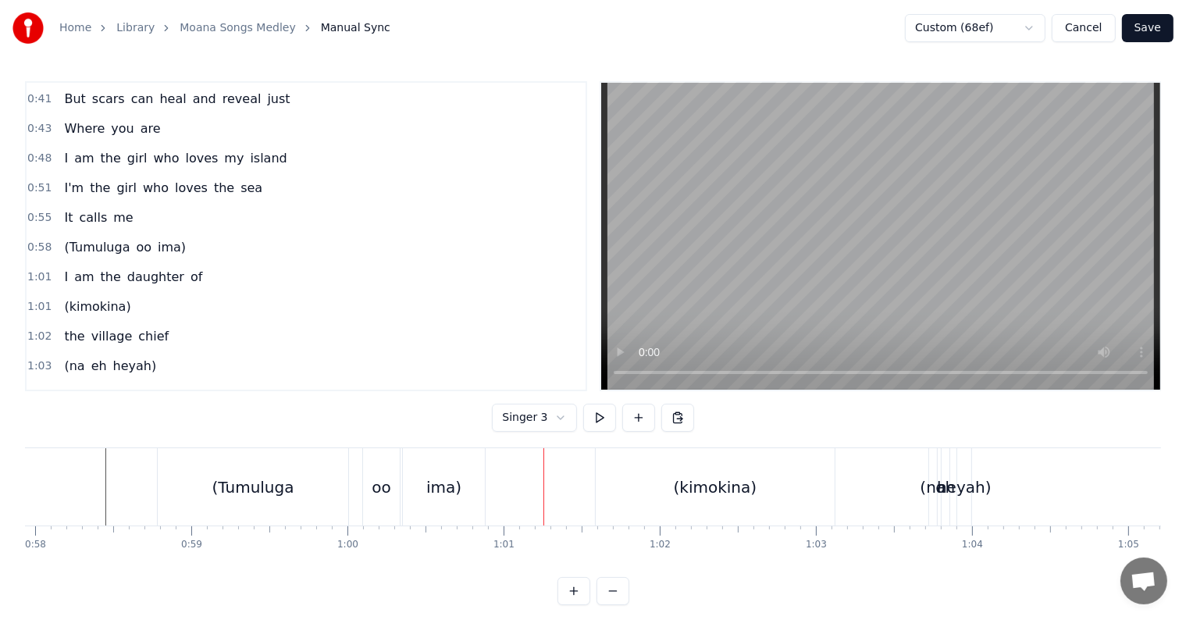
click at [441, 483] on div "ima)" at bounding box center [443, 487] width 35 height 23
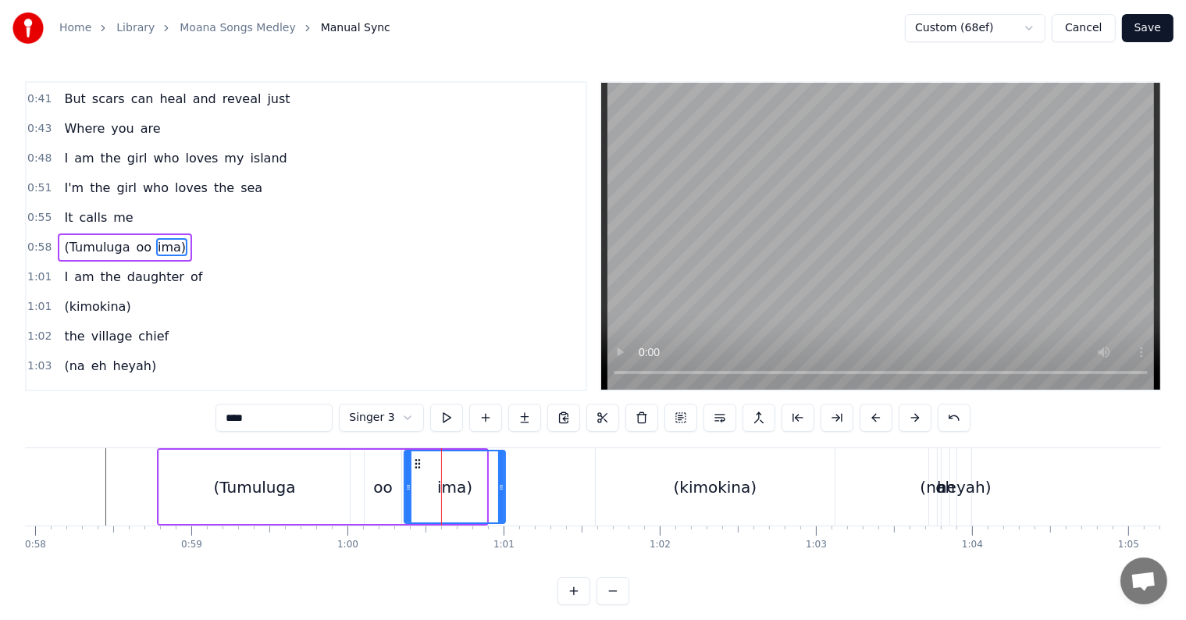
drag, startPoint x: 484, startPoint y: 479, endPoint x: 503, endPoint y: 476, distance: 19.0
click at [503, 476] on div at bounding box center [501, 486] width 6 height 71
click at [195, 472] on div "(Tumuluga" at bounding box center [254, 487] width 191 height 74
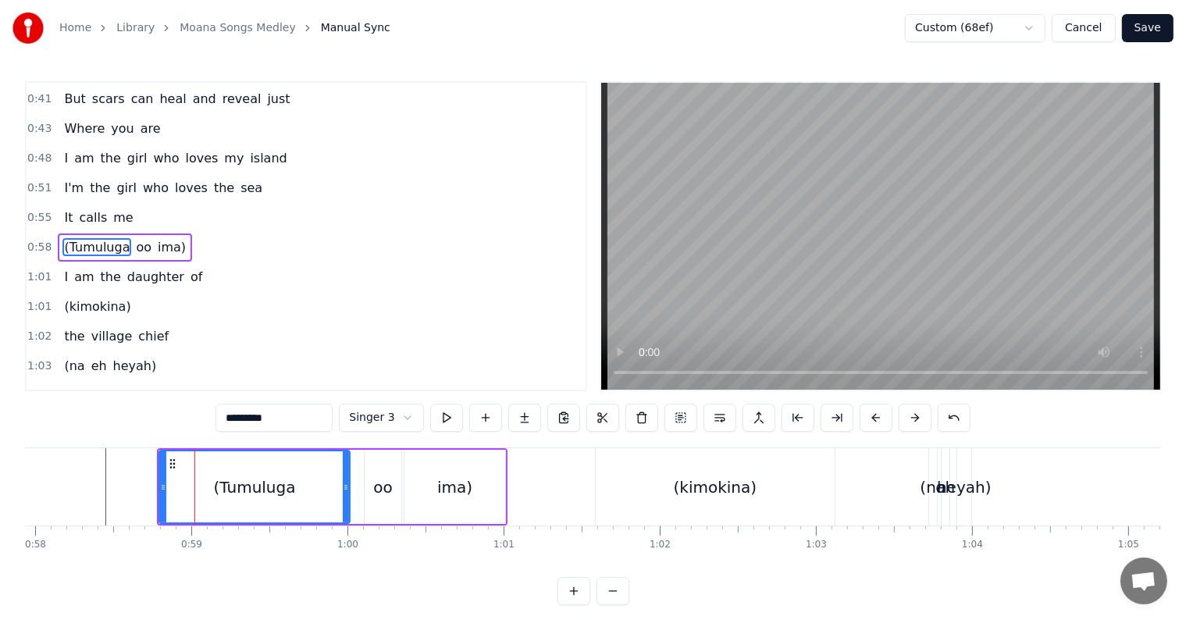
click at [237, 414] on input "*********" at bounding box center [274, 418] width 117 height 28
click at [452, 486] on div "ima)" at bounding box center [454, 487] width 35 height 23
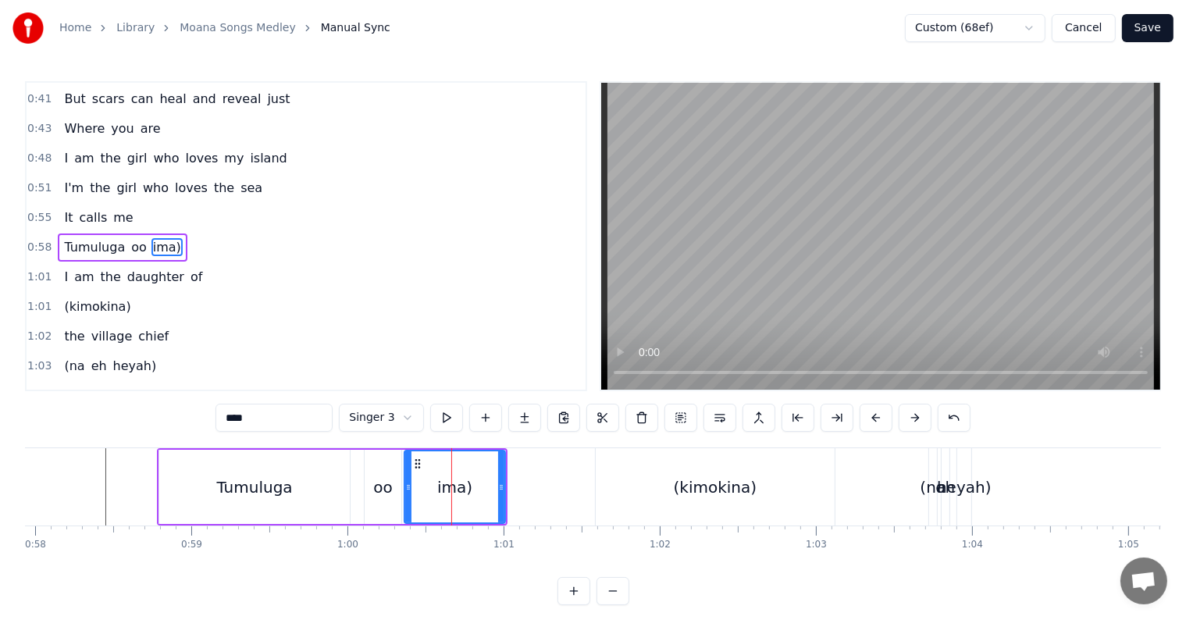
click at [314, 421] on input "****" at bounding box center [274, 418] width 117 height 28
type input "***"
click at [356, 332] on div "1:02 the village chief" at bounding box center [306, 337] width 559 height 30
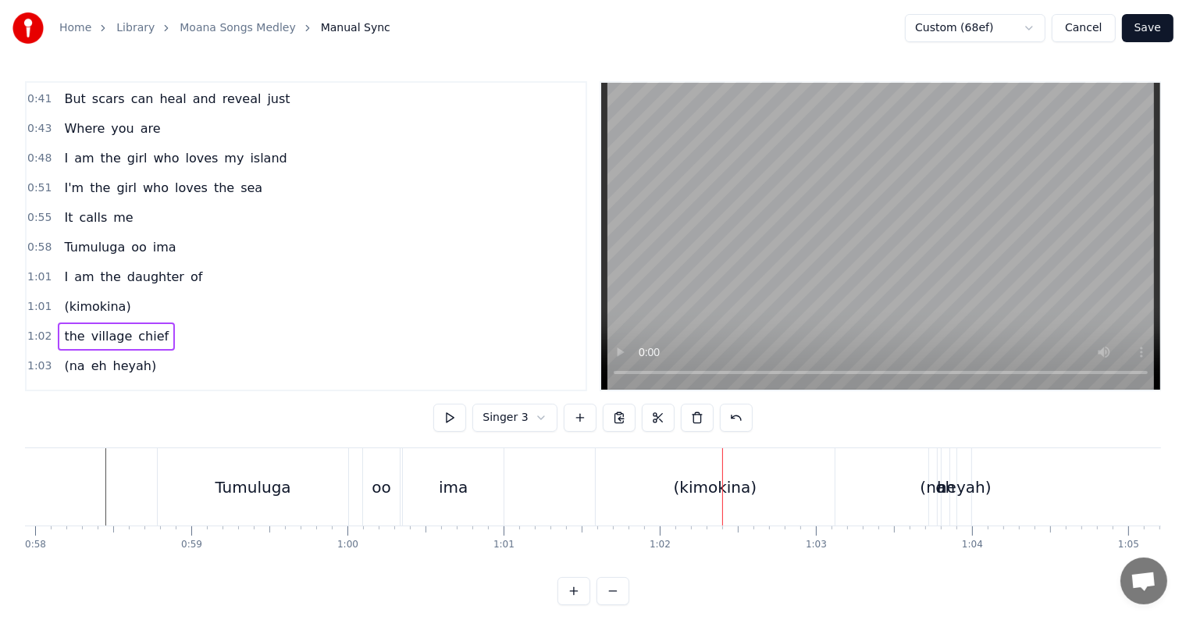
click at [162, 479] on div "Tumuluga" at bounding box center [253, 486] width 191 height 77
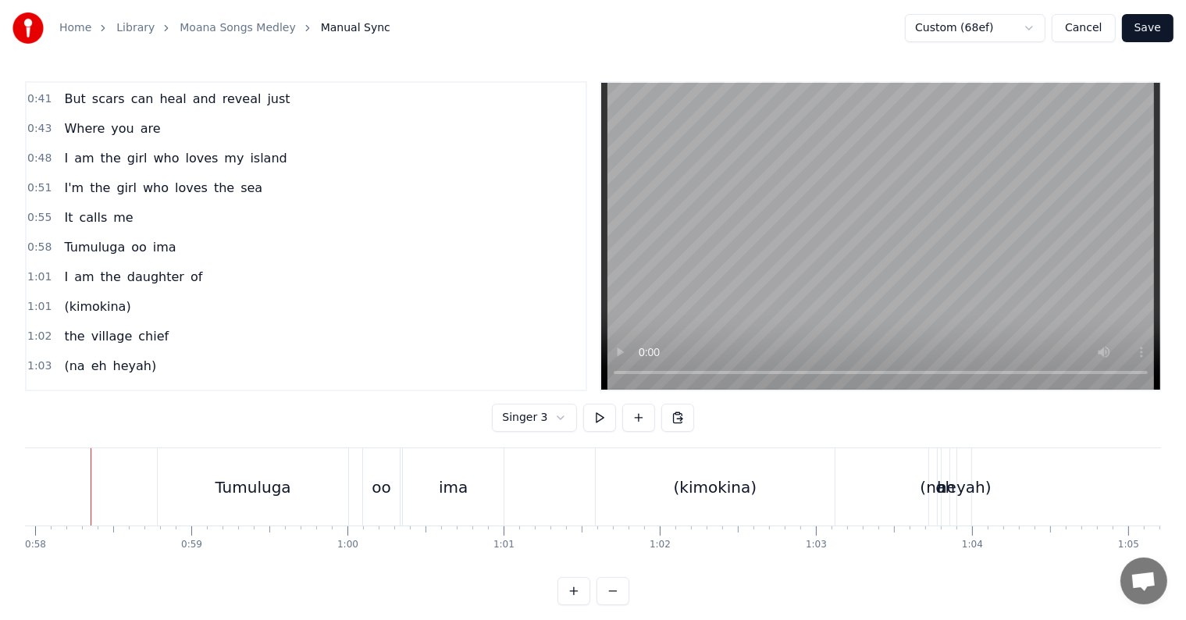
scroll to position [0, 9035]
click at [213, 486] on div "Tumuluga" at bounding box center [265, 486] width 191 height 77
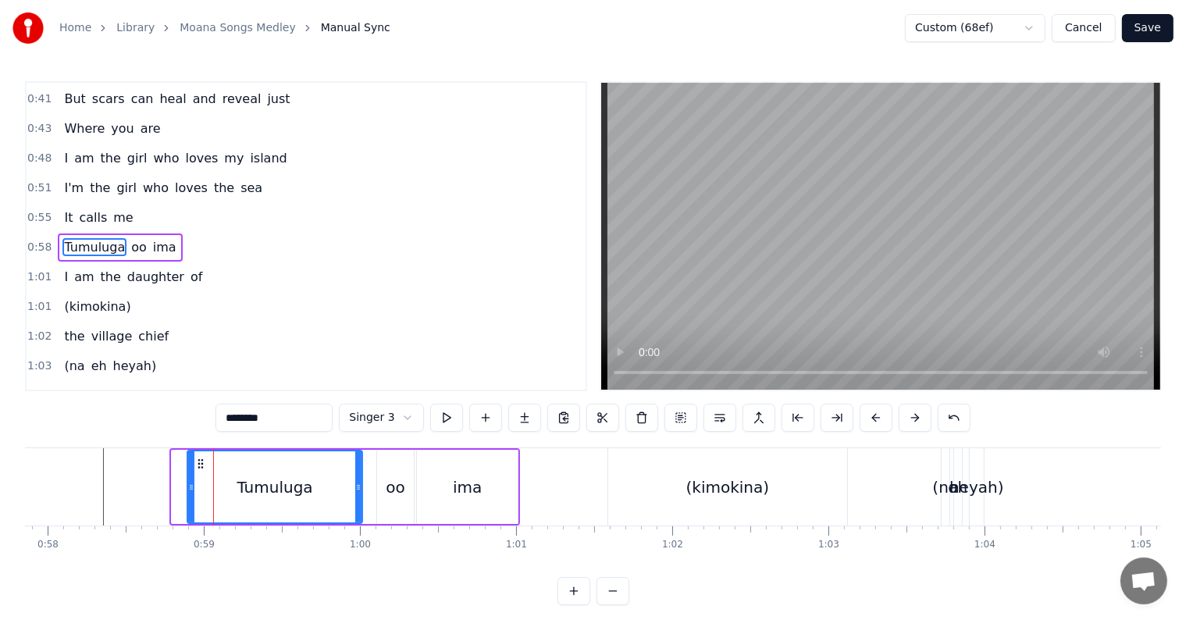
drag, startPoint x: 173, startPoint y: 478, endPoint x: 188, endPoint y: 478, distance: 15.6
click at [188, 478] on div at bounding box center [191, 486] width 6 height 71
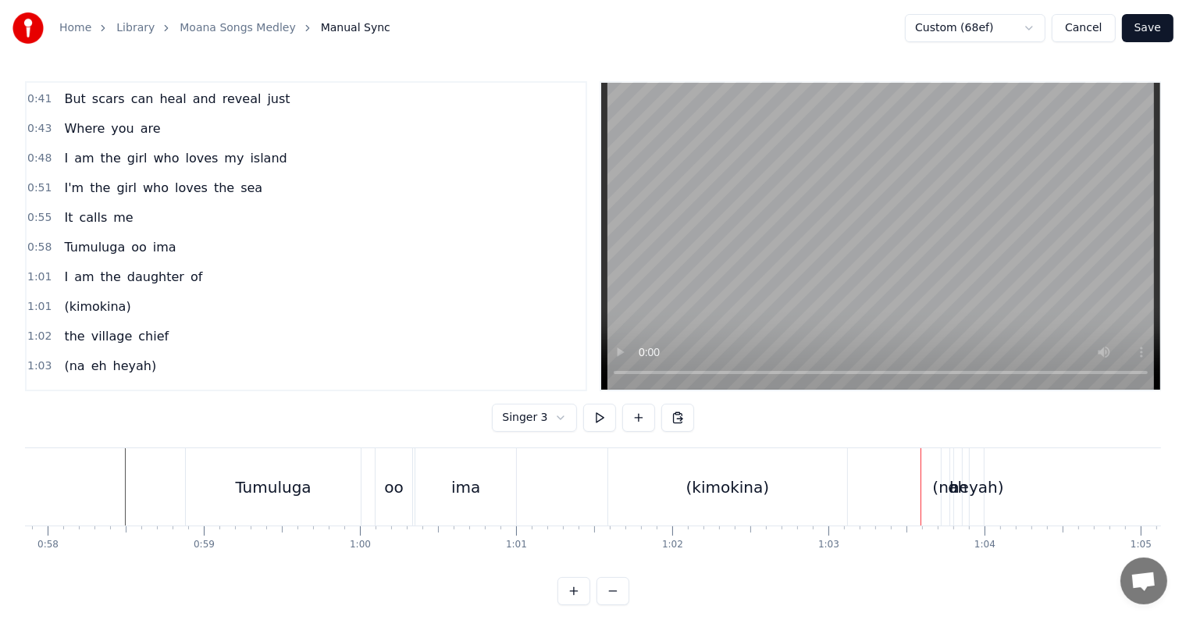
click at [714, 476] on div "(kimokina)" at bounding box center [728, 487] width 84 height 23
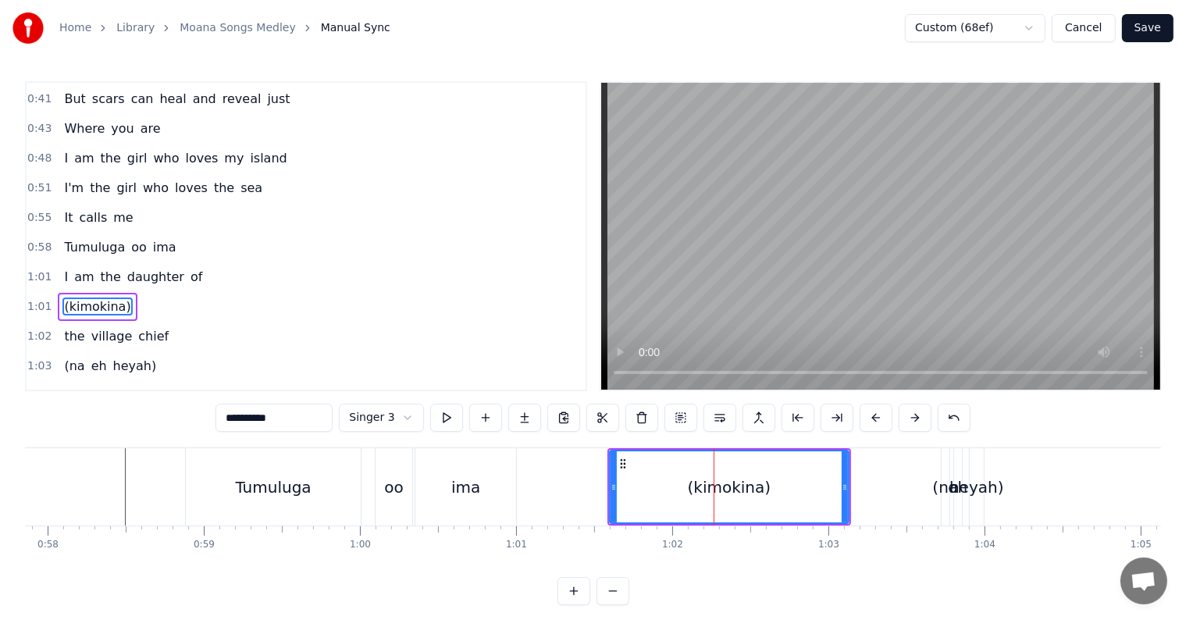
scroll to position [234, 0]
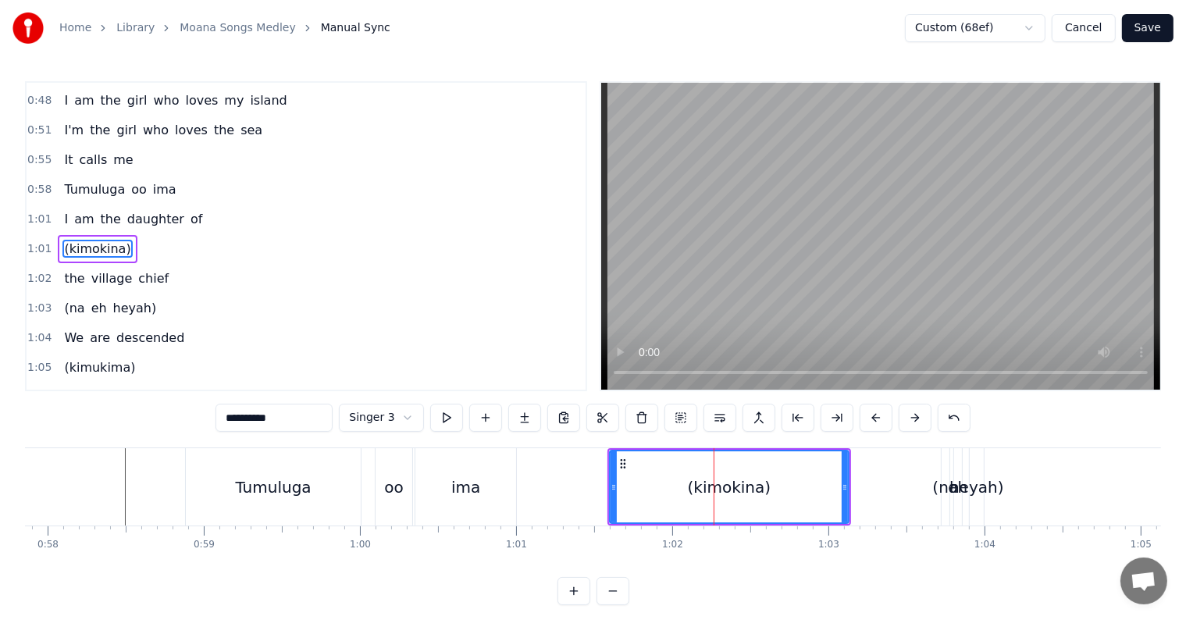
click at [288, 419] on input "**********" at bounding box center [274, 418] width 117 height 28
click at [234, 415] on input "*********" at bounding box center [274, 418] width 117 height 28
type input "********"
click at [456, 360] on div "1:05 (kimukima)" at bounding box center [306, 368] width 559 height 30
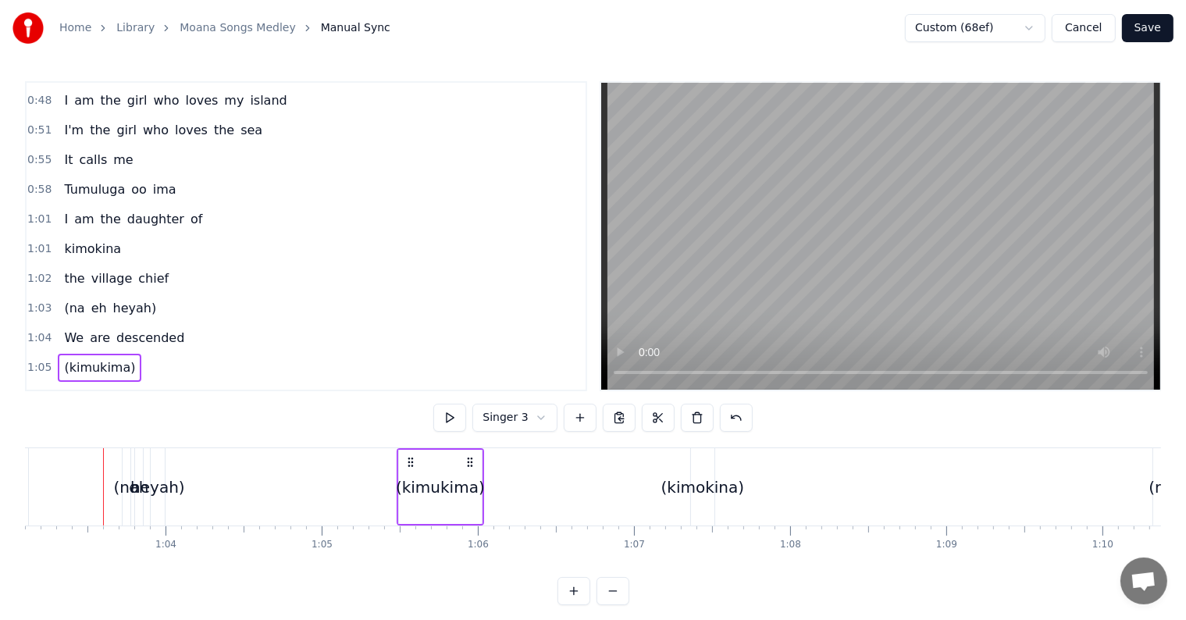
scroll to position [0, 9854]
click at [70, 243] on span "kimokina" at bounding box center [92, 249] width 60 height 18
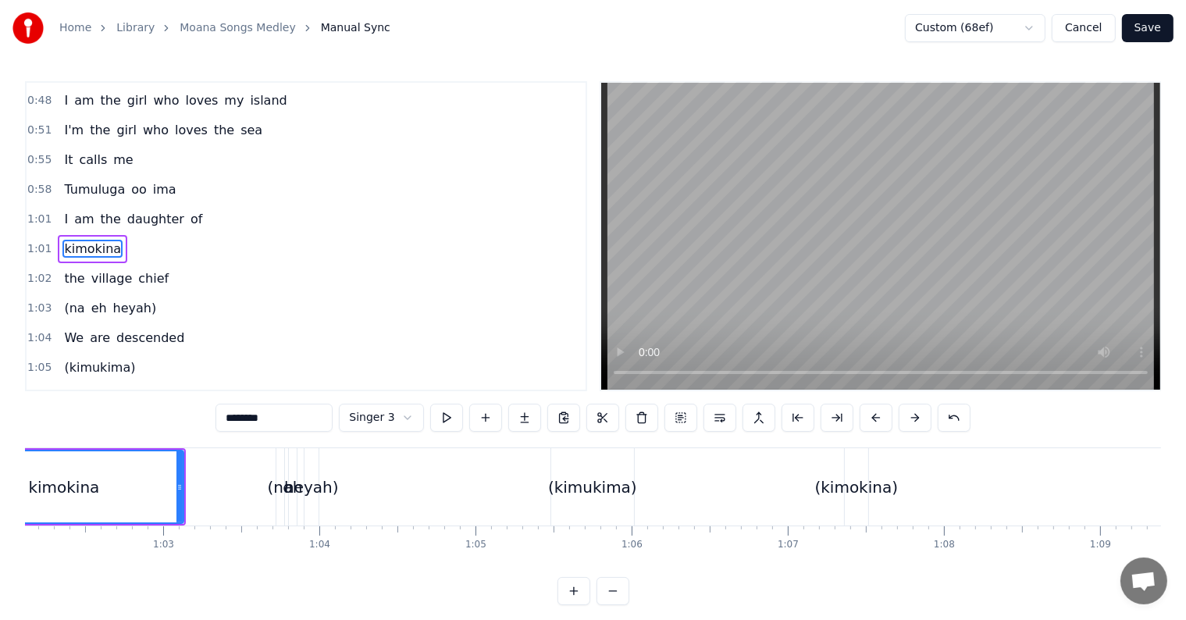
scroll to position [0, 9539]
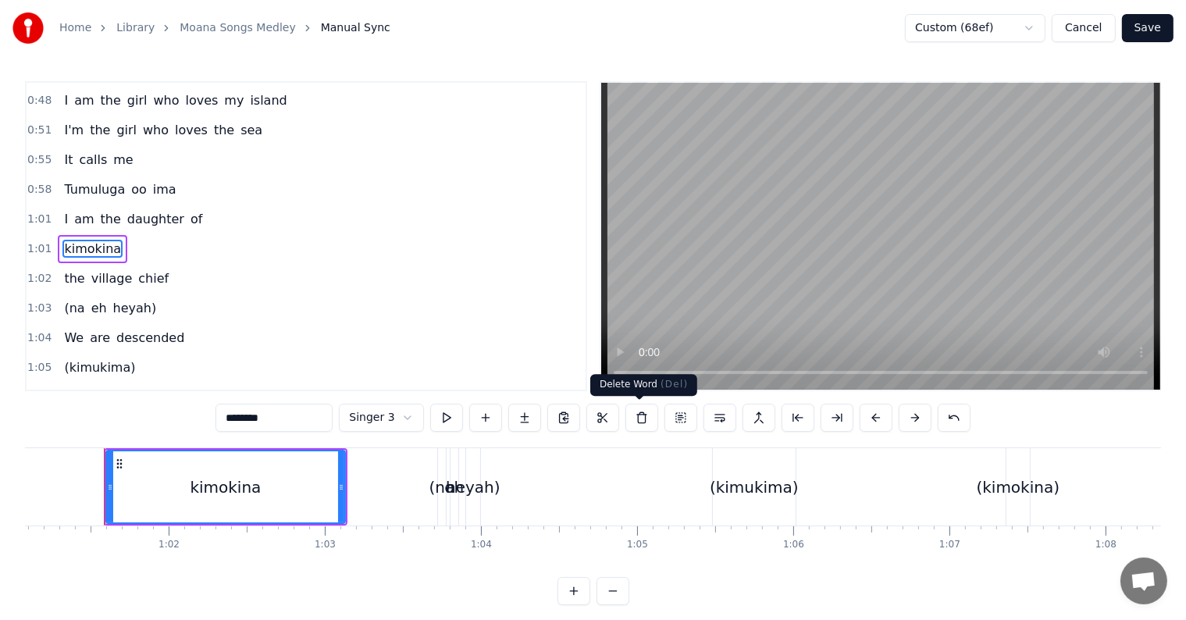
click at [639, 416] on button at bounding box center [641, 418] width 33 height 28
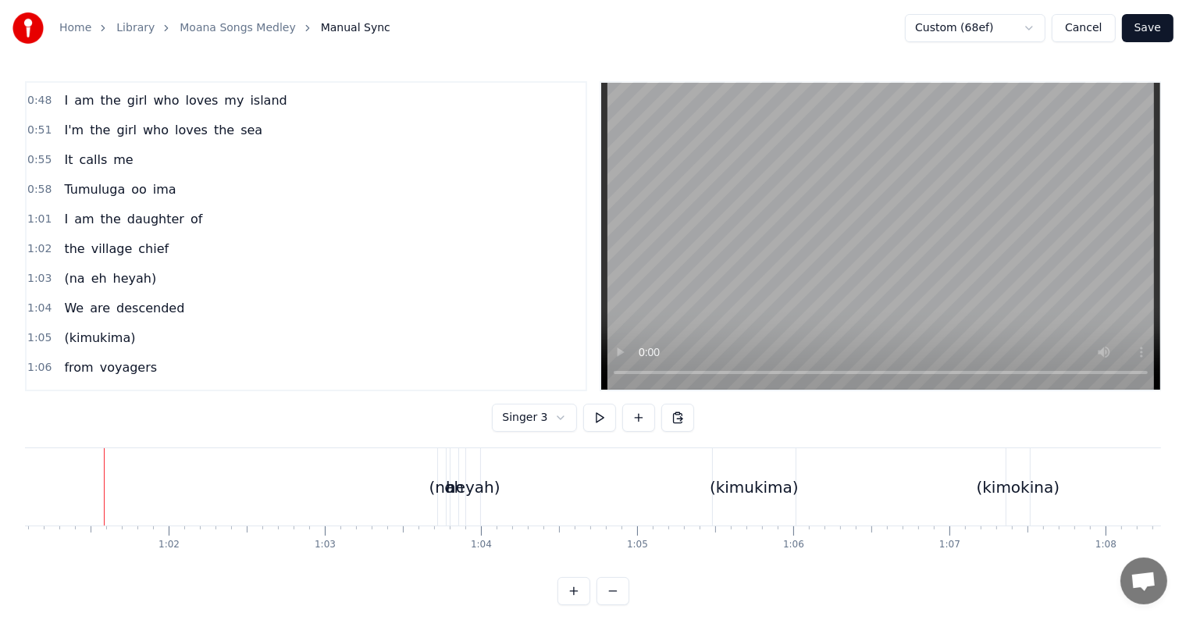
click at [41, 212] on span "1:01" at bounding box center [39, 220] width 24 height 16
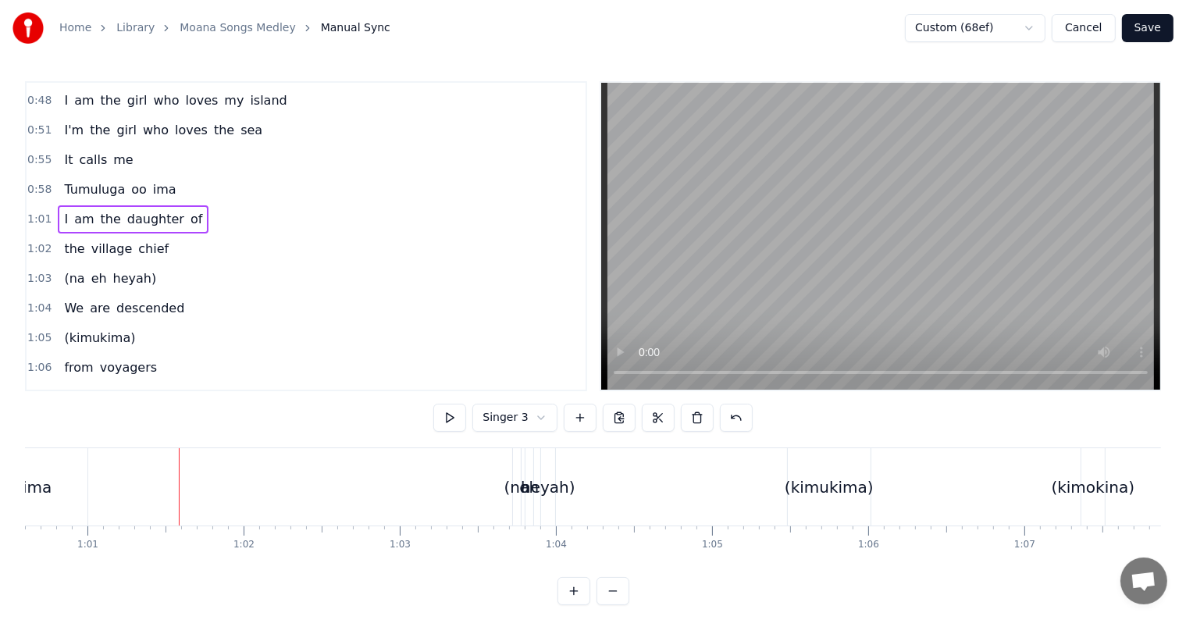
scroll to position [0, 9463]
click at [572, 416] on button at bounding box center [580, 418] width 33 height 28
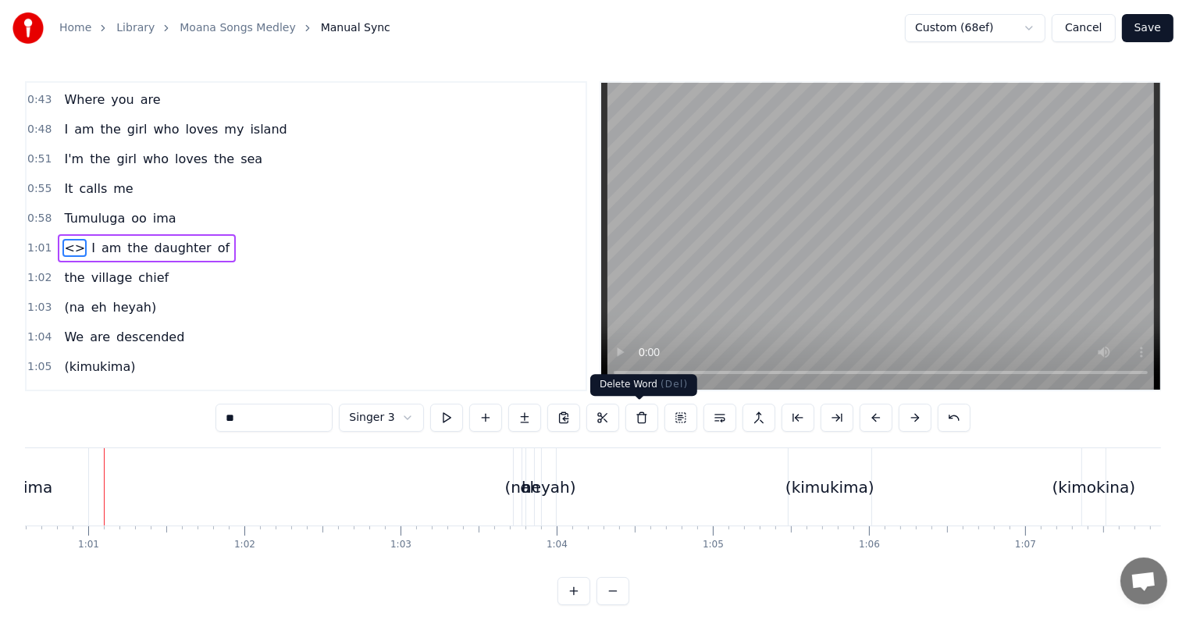
click at [630, 415] on button at bounding box center [641, 418] width 33 height 28
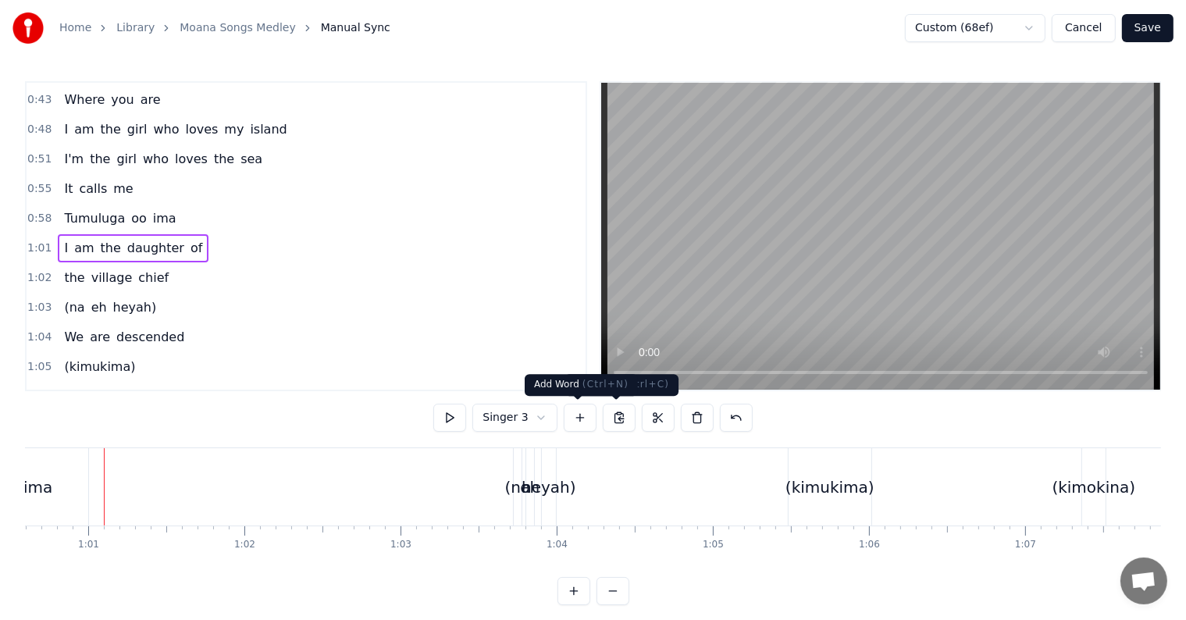
click at [249, 295] on div "1:03 (na eh heyah)" at bounding box center [306, 308] width 559 height 30
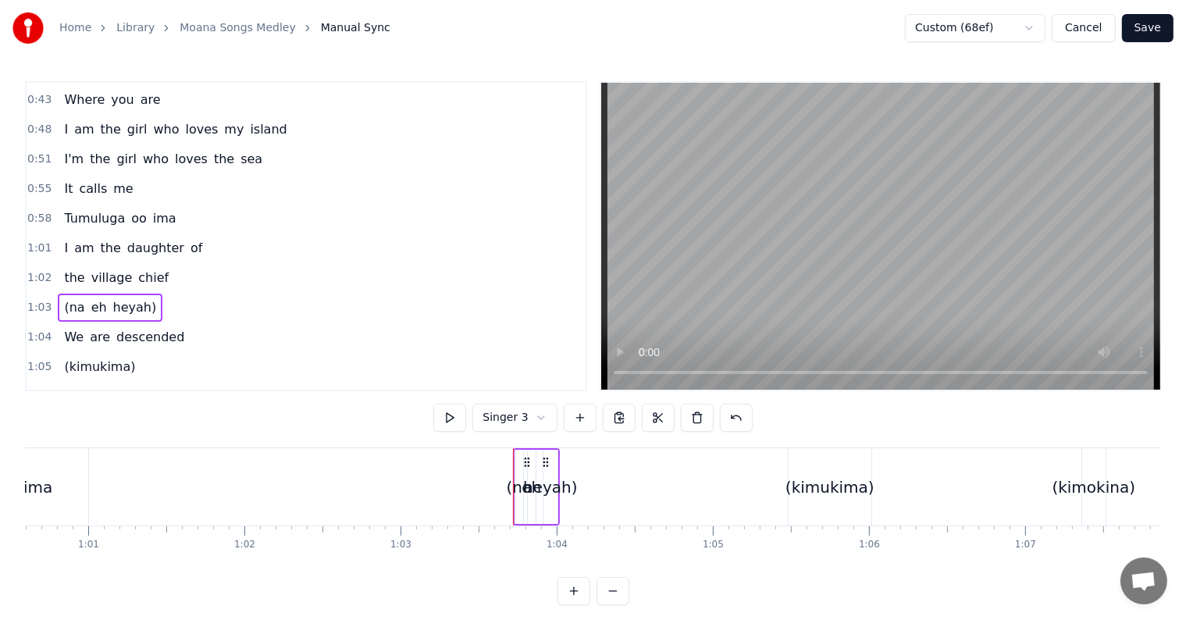
click at [37, 241] on span "1:01" at bounding box center [39, 249] width 24 height 16
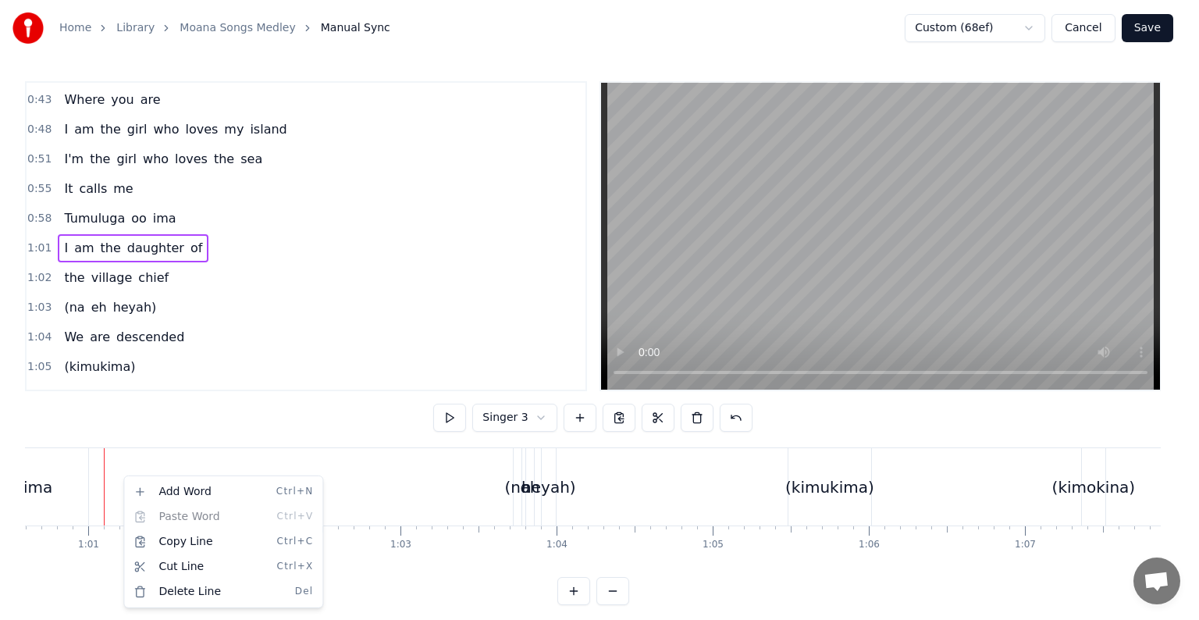
click at [200, 242] on html "Home Library Moana Songs Medley Manual Sync Custom (68ef) Cancel Save 0:21 I kn…" at bounding box center [599, 315] width 1199 height 630
click at [101, 461] on html "Home Library Moana Songs Medley Manual Sync Custom (68ef) Cancel Save 0:21 I kn…" at bounding box center [599, 315] width 1199 height 630
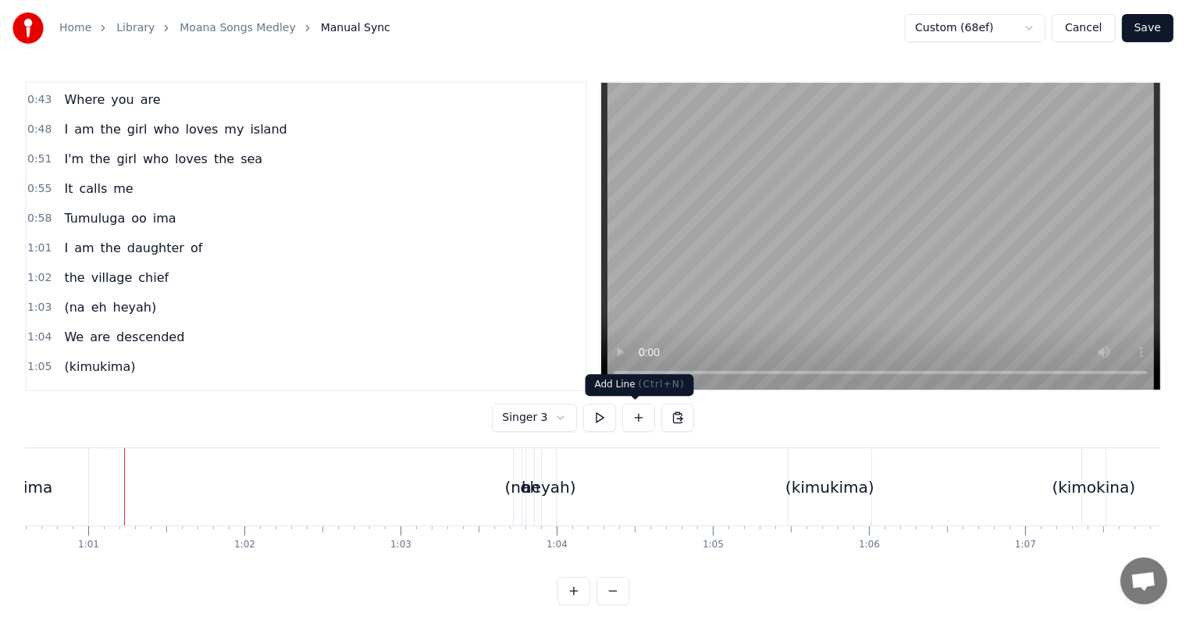
click at [630, 420] on button at bounding box center [638, 418] width 33 height 28
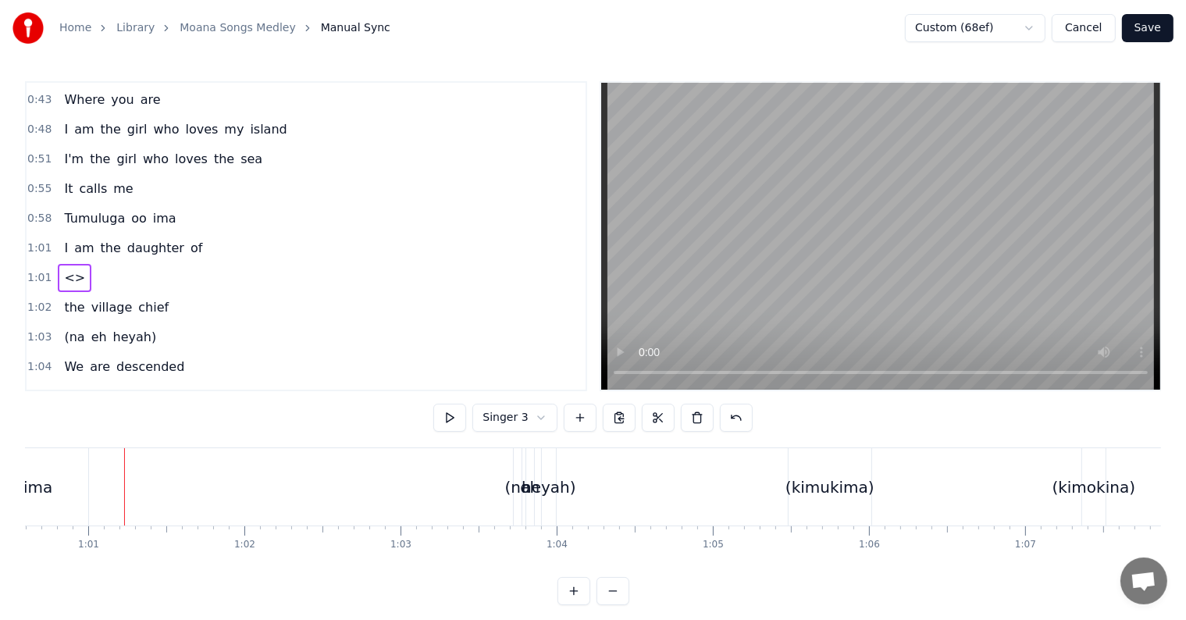
click at [68, 269] on span "<>" at bounding box center [74, 278] width 24 height 18
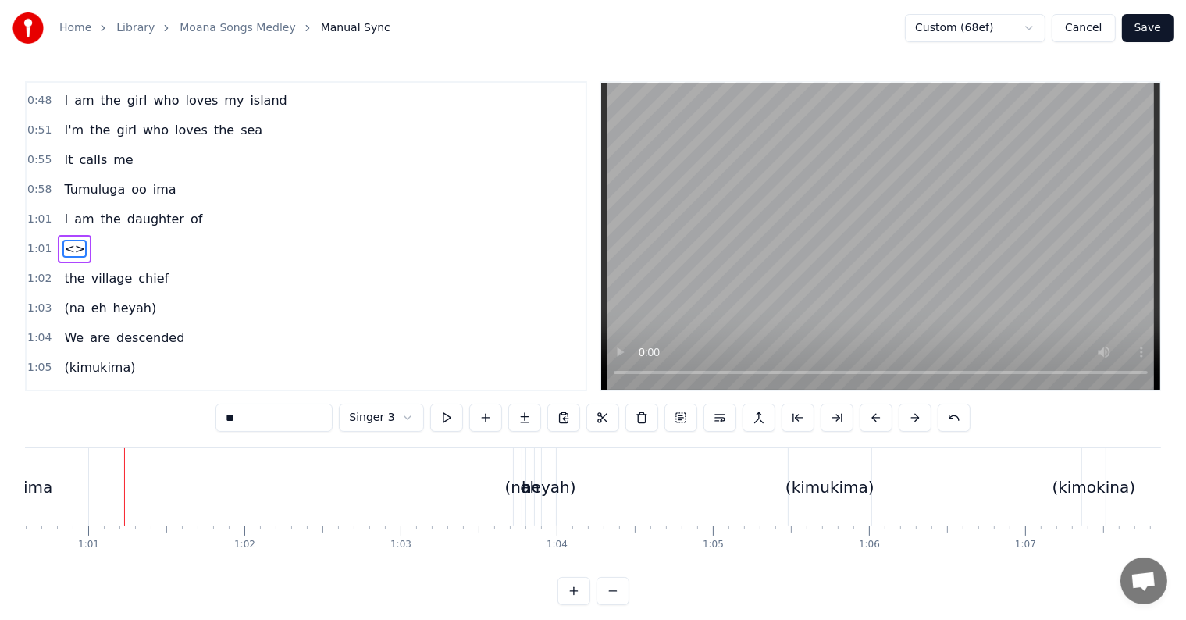
drag, startPoint x: 309, startPoint y: 414, endPoint x: 219, endPoint y: 408, distance: 90.0
click at [219, 408] on div "0:21 I know a girl from an island 0:24 She stands apart from the crowd 0:27 She…" at bounding box center [593, 343] width 1136 height 524
paste input "******"
type input "********"
click at [306, 301] on div "1:03 (na eh heyah)" at bounding box center [306, 309] width 559 height 30
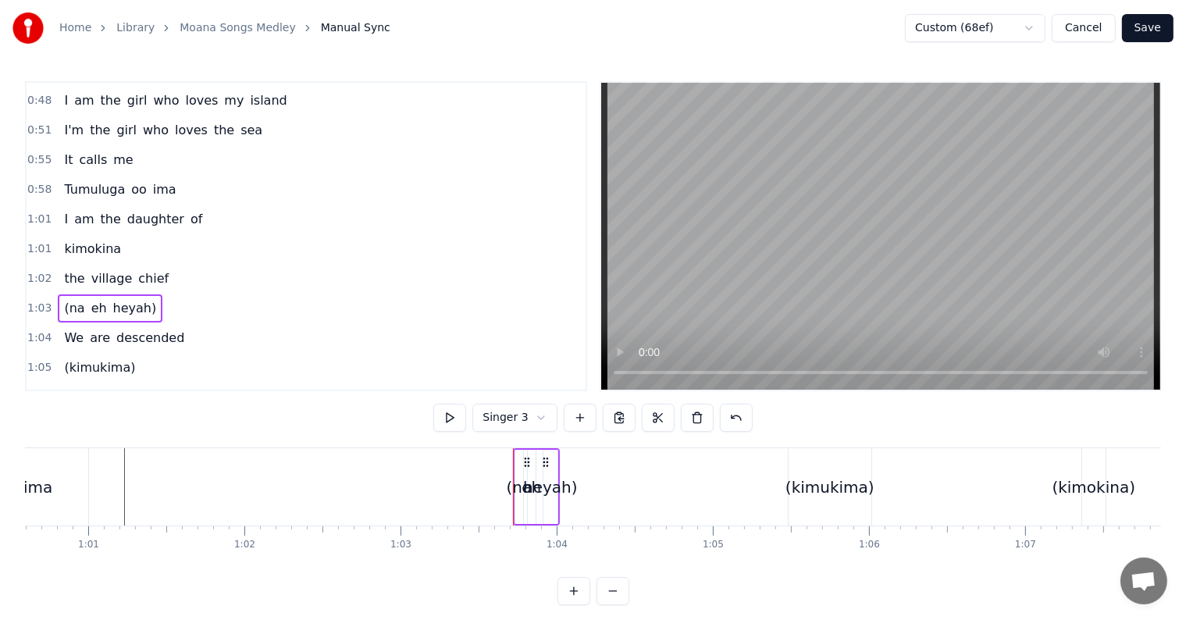
click at [77, 244] on span "kimokina" at bounding box center [92, 249] width 60 height 18
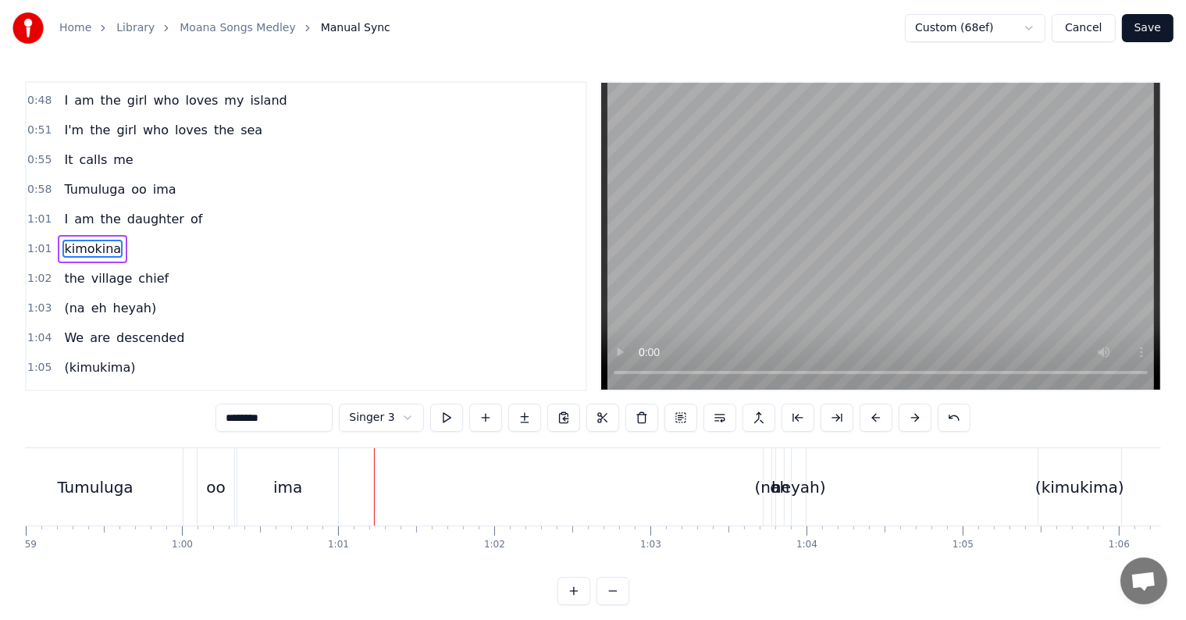
scroll to position [0, 9182]
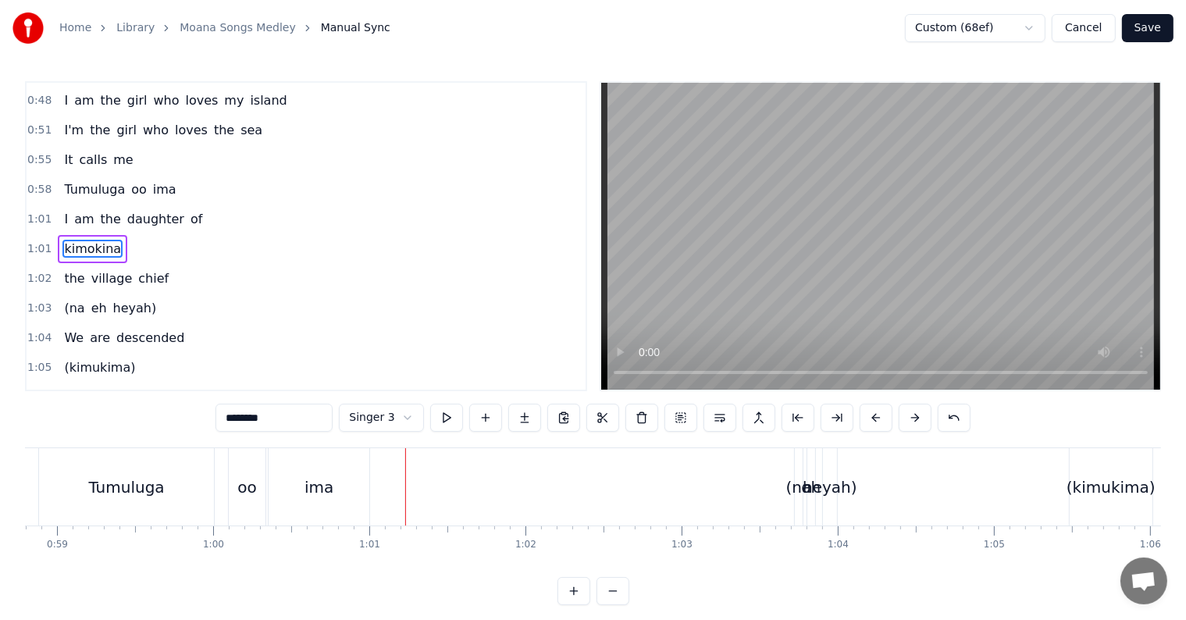
click at [387, 423] on html "Home Library Moana Songs Medley Manual Sync Custom (68ef) Cancel Save 0:21 I kn…" at bounding box center [593, 315] width 1186 height 630
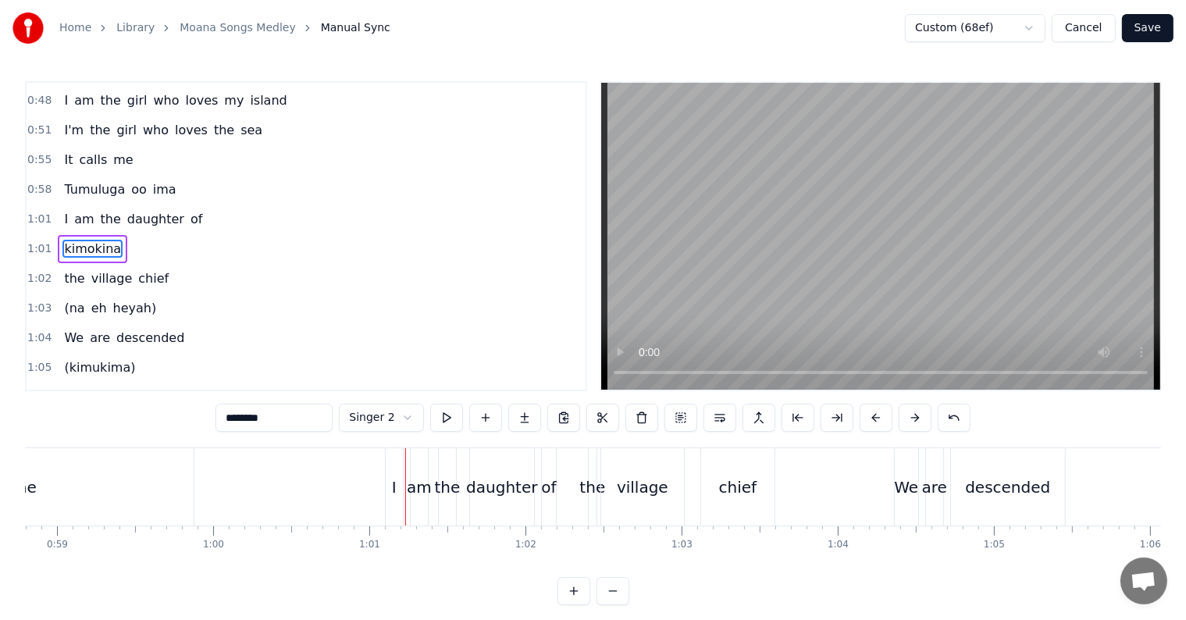
click at [382, 413] on html "Home Library Moana Songs Medley Manual Sync Custom (68ef) Cancel Save 0:21 I kn…" at bounding box center [593, 315] width 1186 height 630
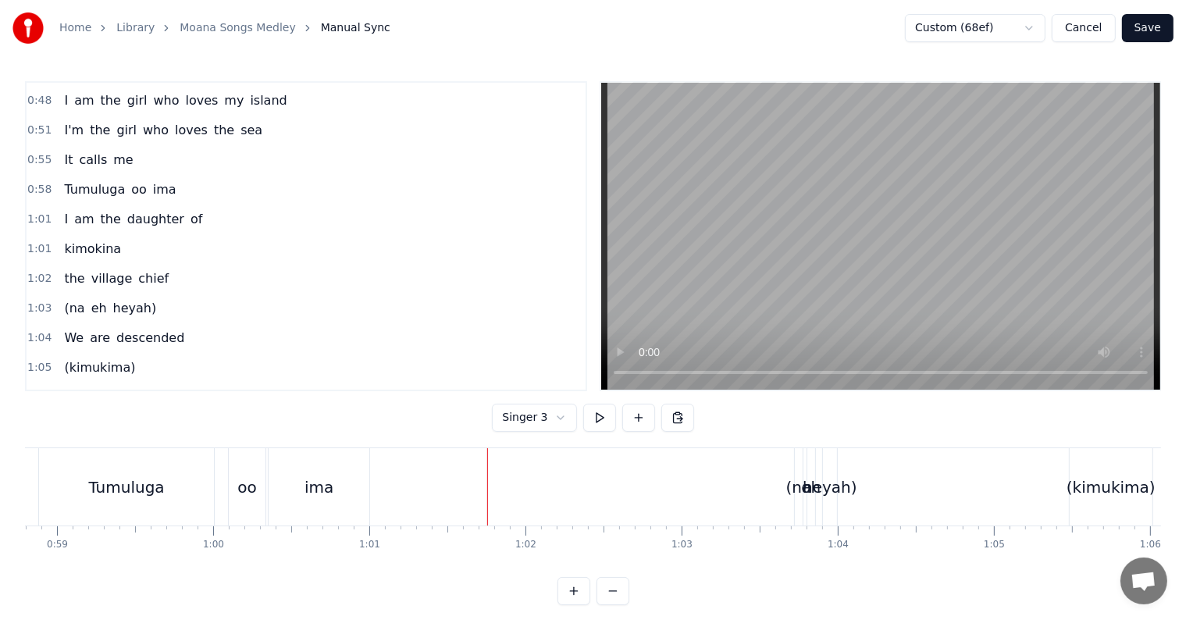
click at [593, 410] on button at bounding box center [599, 418] width 33 height 28
click at [595, 421] on button at bounding box center [599, 418] width 33 height 28
click at [1135, 36] on button "Save" at bounding box center [1148, 28] width 52 height 28
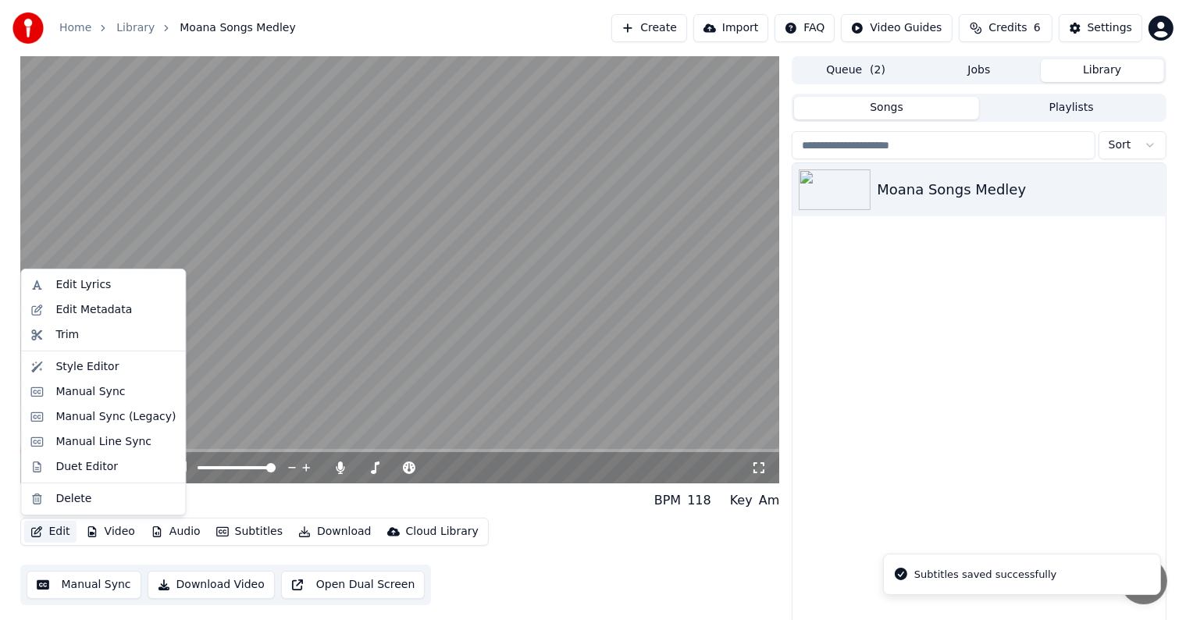
click at [52, 532] on button "Edit" at bounding box center [50, 532] width 52 height 22
click at [97, 467] on div "Duet Editor" at bounding box center [86, 467] width 62 height 16
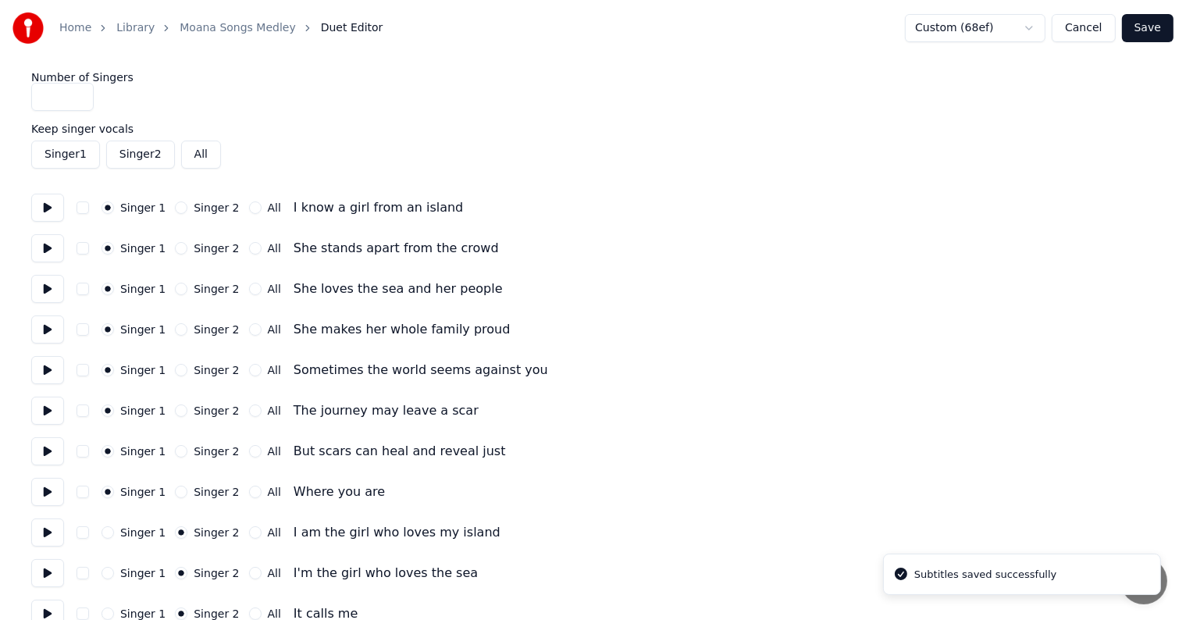
type input "*"
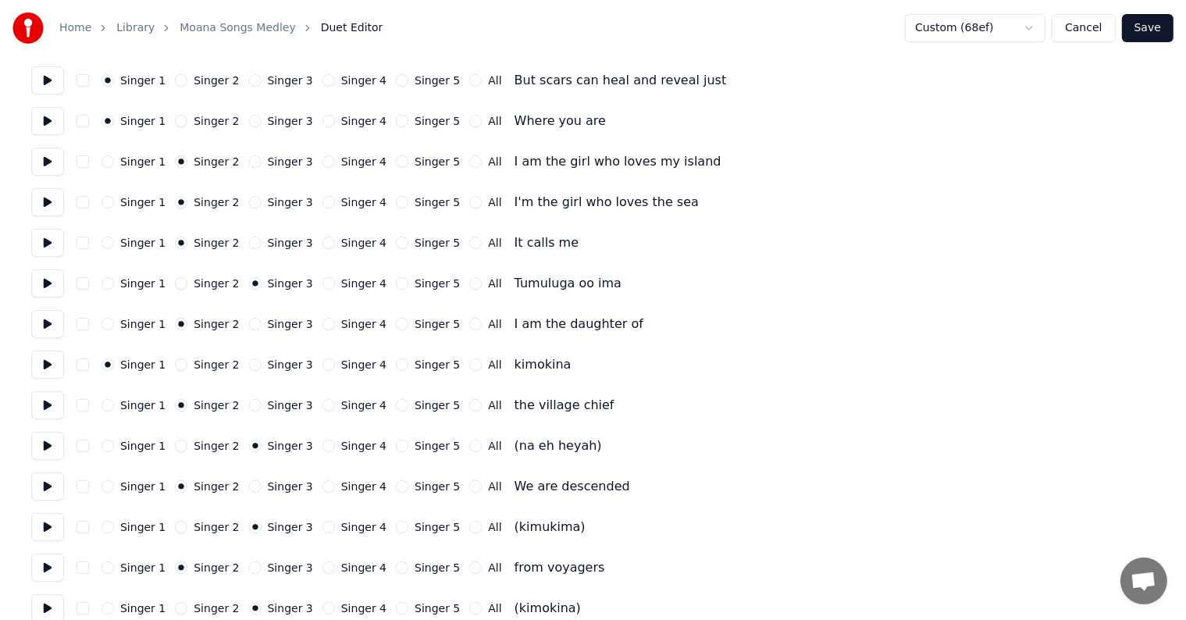
scroll to position [469, 0]
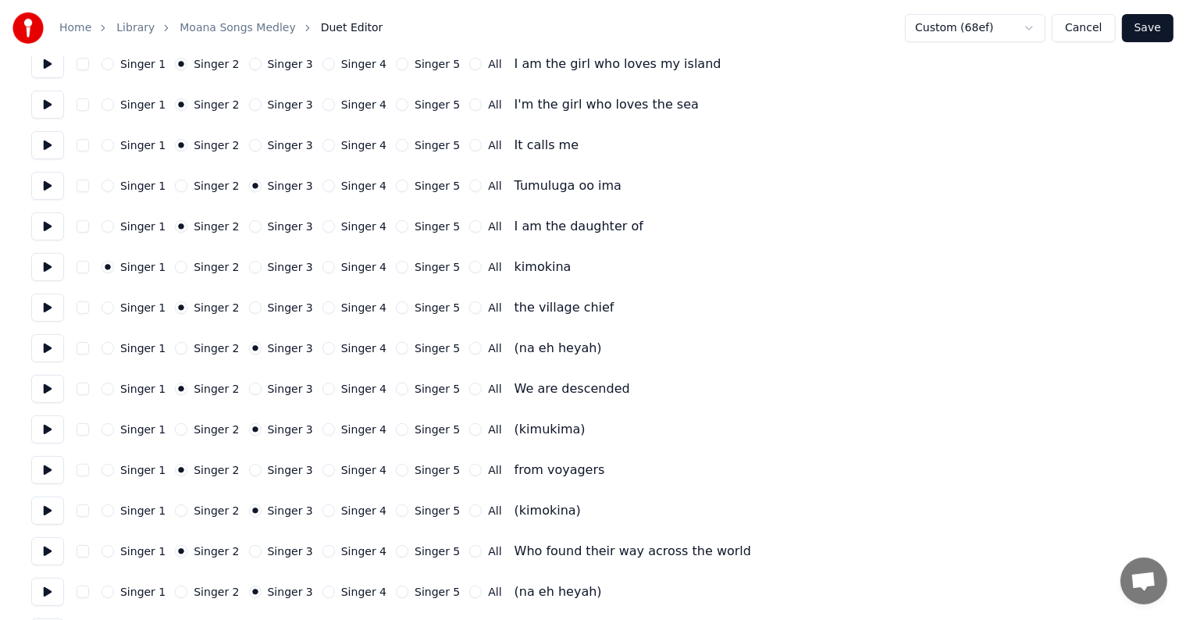
drag, startPoint x: 244, startPoint y: 265, endPoint x: 401, endPoint y: 255, distance: 158.1
click at [249, 265] on button "Singer 3" at bounding box center [255, 267] width 12 height 12
click at [1156, 34] on button "Save" at bounding box center [1148, 28] width 52 height 28
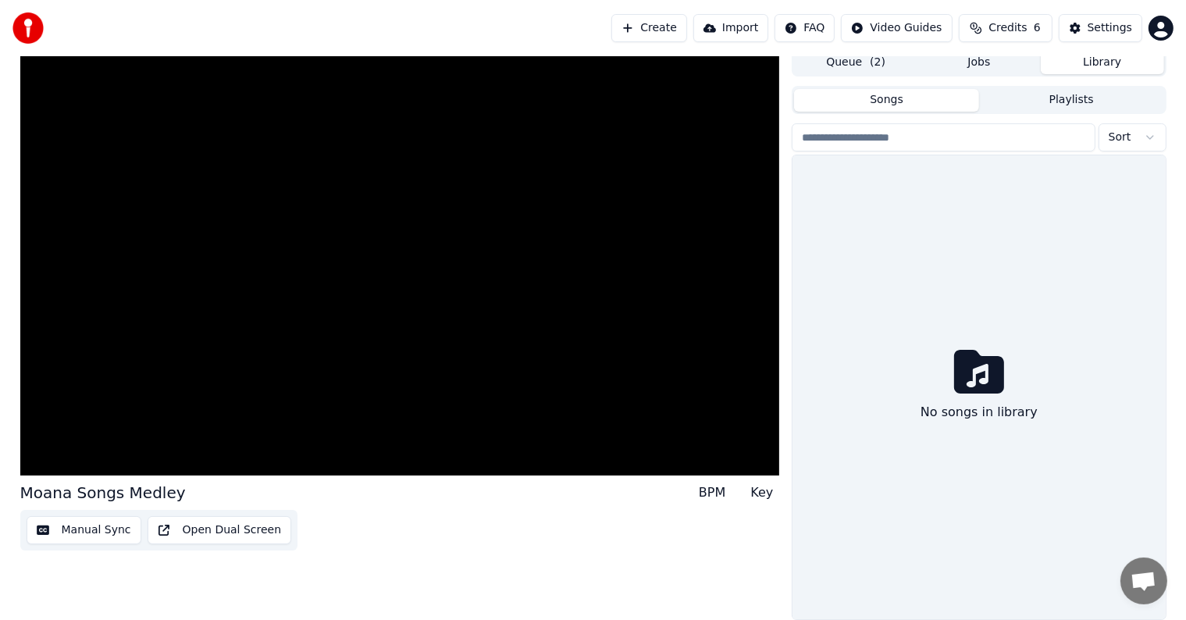
scroll to position [7, 0]
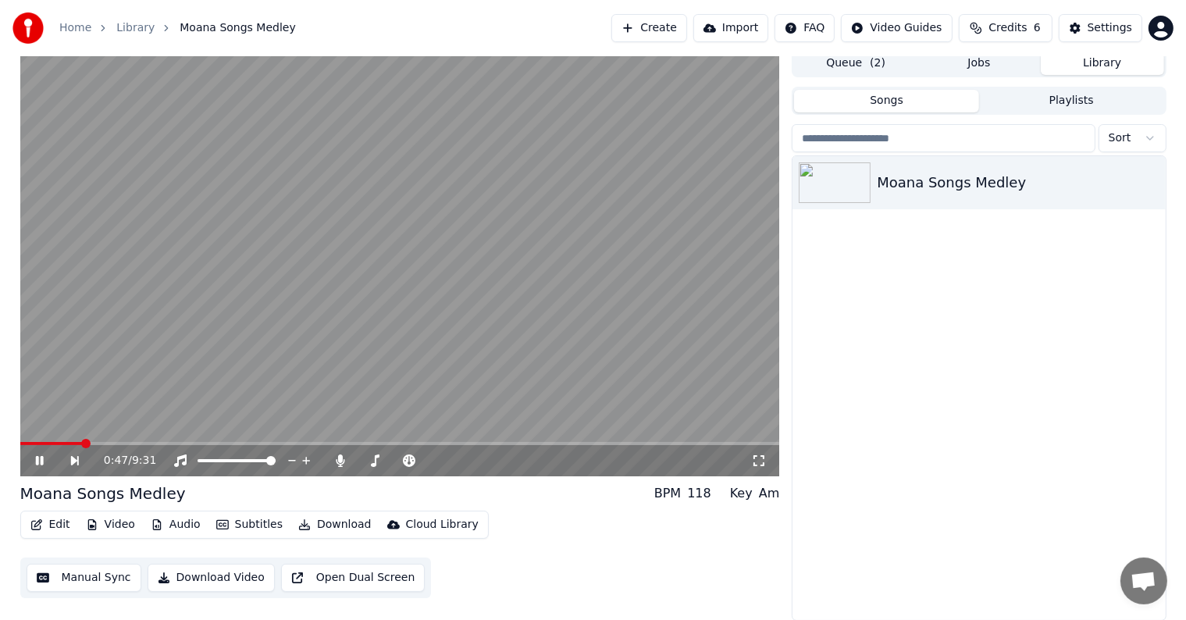
click at [83, 442] on span at bounding box center [400, 443] width 760 height 3
click at [122, 444] on span at bounding box center [400, 443] width 760 height 3
click at [103, 444] on span at bounding box center [62, 443] width 84 height 3
click at [91, 444] on span at bounding box center [63, 443] width 87 height 3
click at [41, 465] on icon at bounding box center [51, 460] width 36 height 12
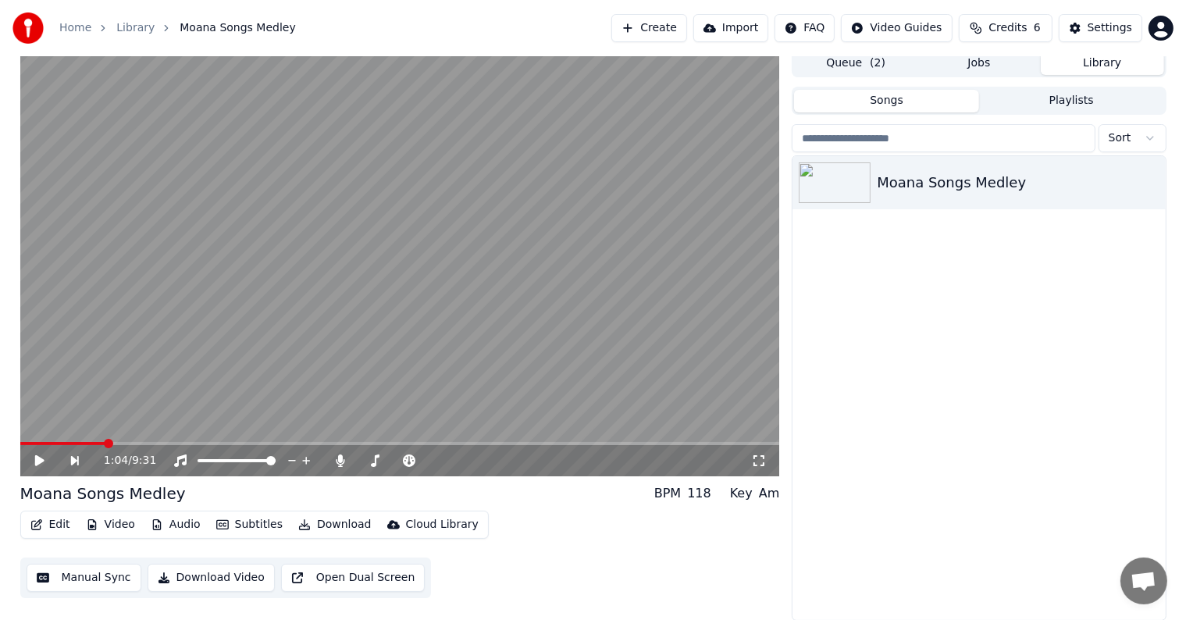
click at [35, 465] on icon at bounding box center [38, 460] width 9 height 11
click at [35, 465] on icon at bounding box center [51, 460] width 36 height 12
click at [35, 465] on icon at bounding box center [38, 460] width 9 height 11
click at [35, 465] on icon at bounding box center [51, 460] width 36 height 12
click at [35, 465] on icon at bounding box center [38, 460] width 9 height 11
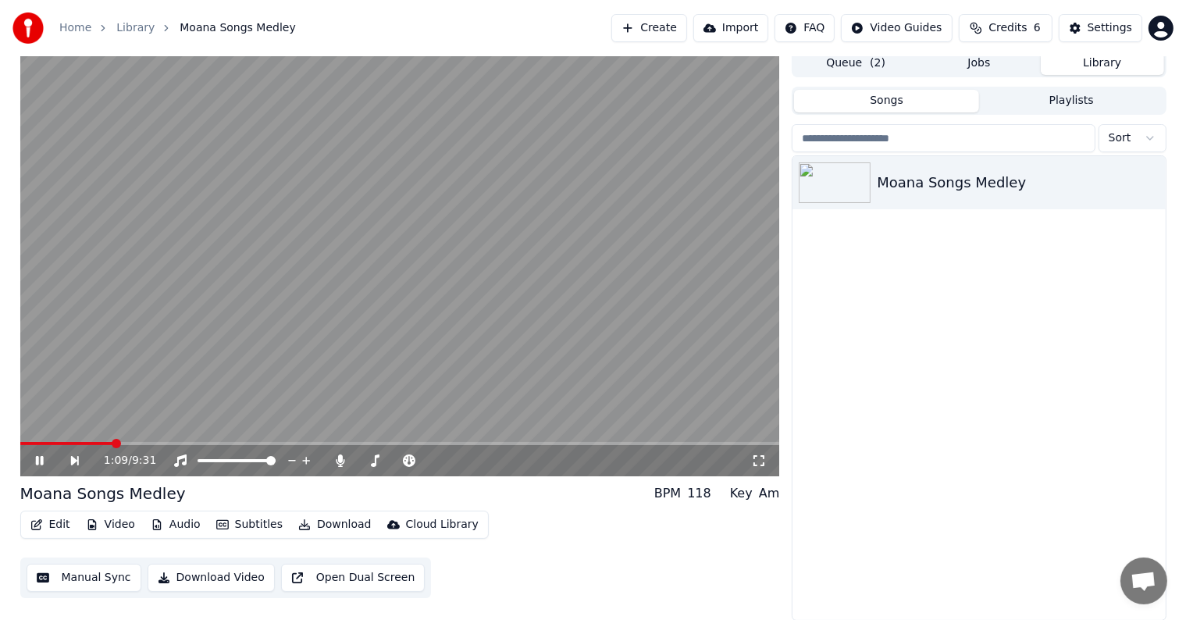
click at [35, 465] on icon at bounding box center [51, 460] width 36 height 12
click at [35, 465] on icon at bounding box center [38, 460] width 9 height 11
click at [35, 465] on icon at bounding box center [51, 460] width 36 height 12
click at [35, 465] on icon at bounding box center [38, 460] width 9 height 11
click at [35, 465] on icon at bounding box center [51, 460] width 36 height 12
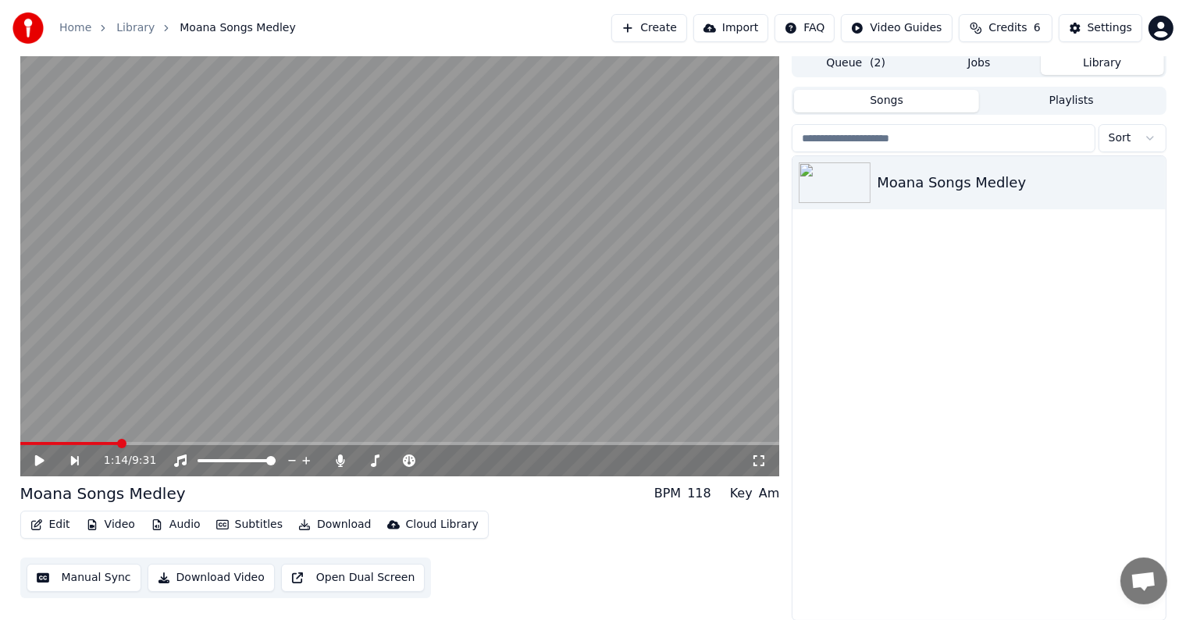
click at [35, 465] on icon at bounding box center [38, 460] width 9 height 11
click at [35, 465] on icon at bounding box center [51, 460] width 36 height 12
click at [88, 574] on button "Manual Sync" at bounding box center [84, 578] width 115 height 28
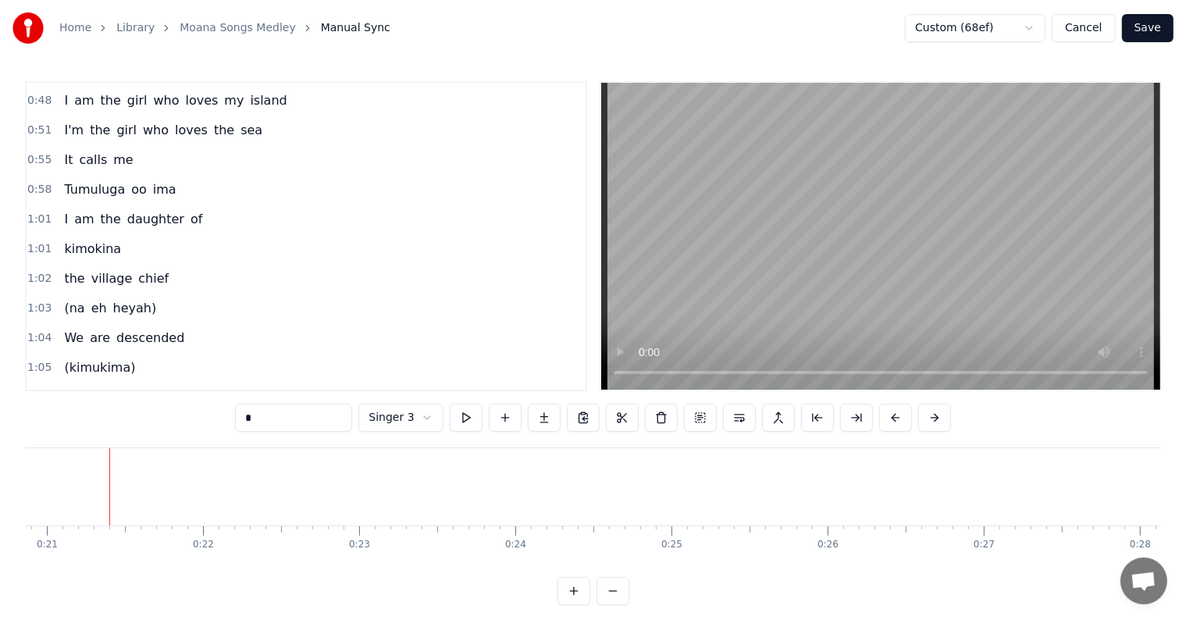
scroll to position [0, 3263]
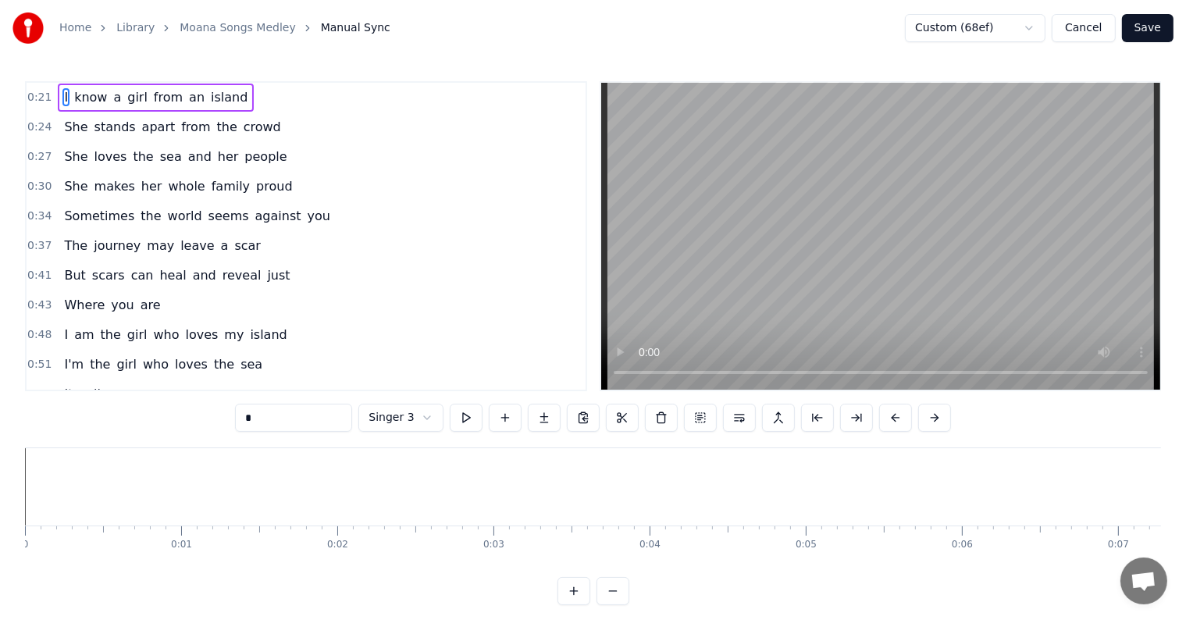
scroll to position [234, 0]
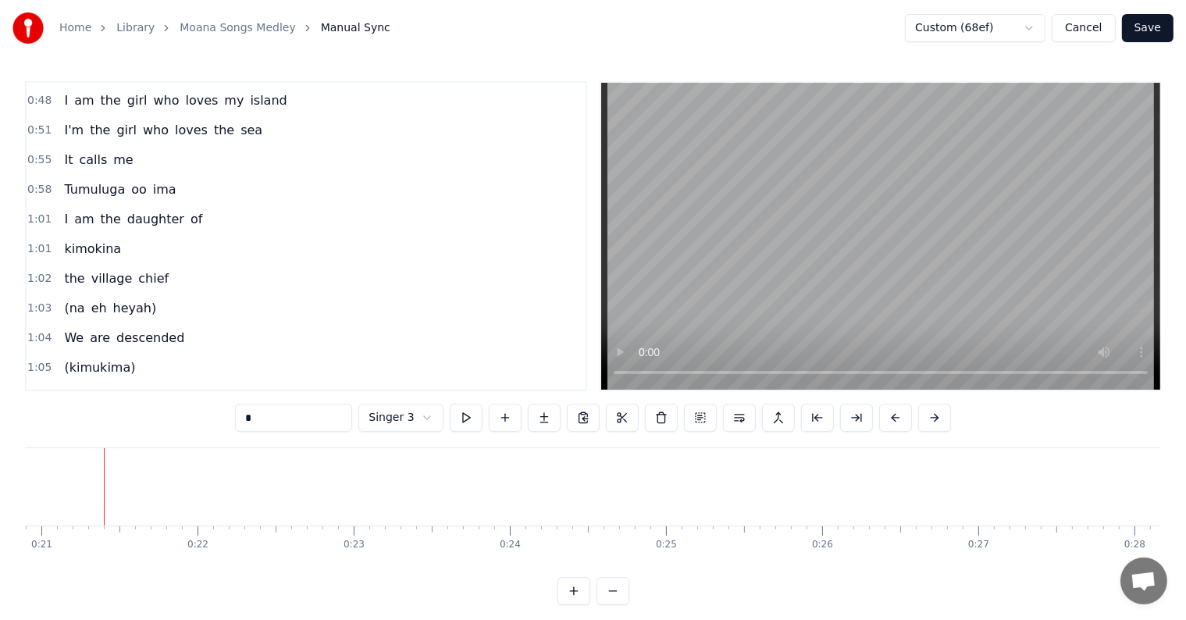
click at [41, 301] on span "1:03" at bounding box center [39, 309] width 24 height 16
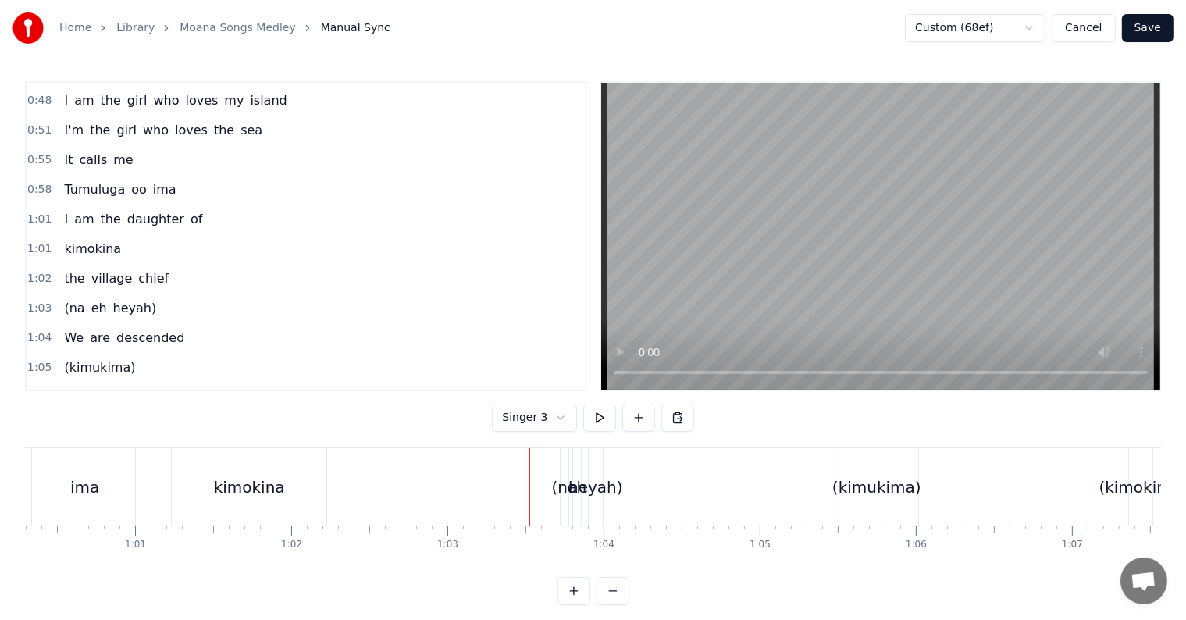
scroll to position [0, 9405]
click at [213, 480] on div "kimokina" at bounding box center [261, 486] width 155 height 77
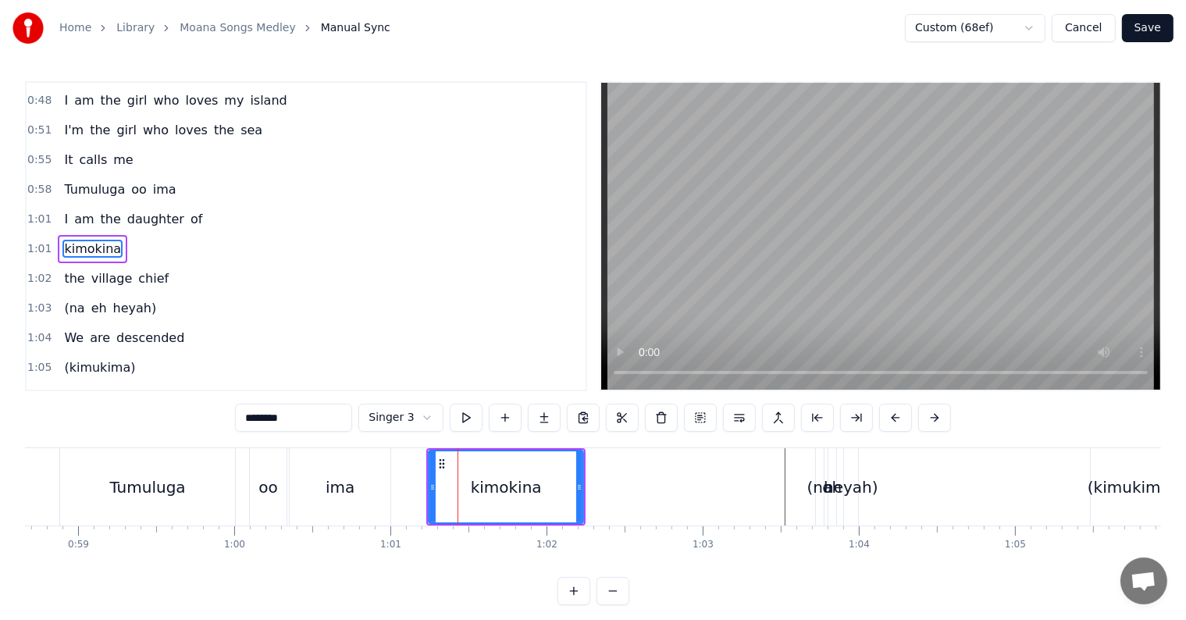
scroll to position [0, 9155]
click at [159, 461] on div "Tumuluga" at bounding box center [154, 486] width 176 height 77
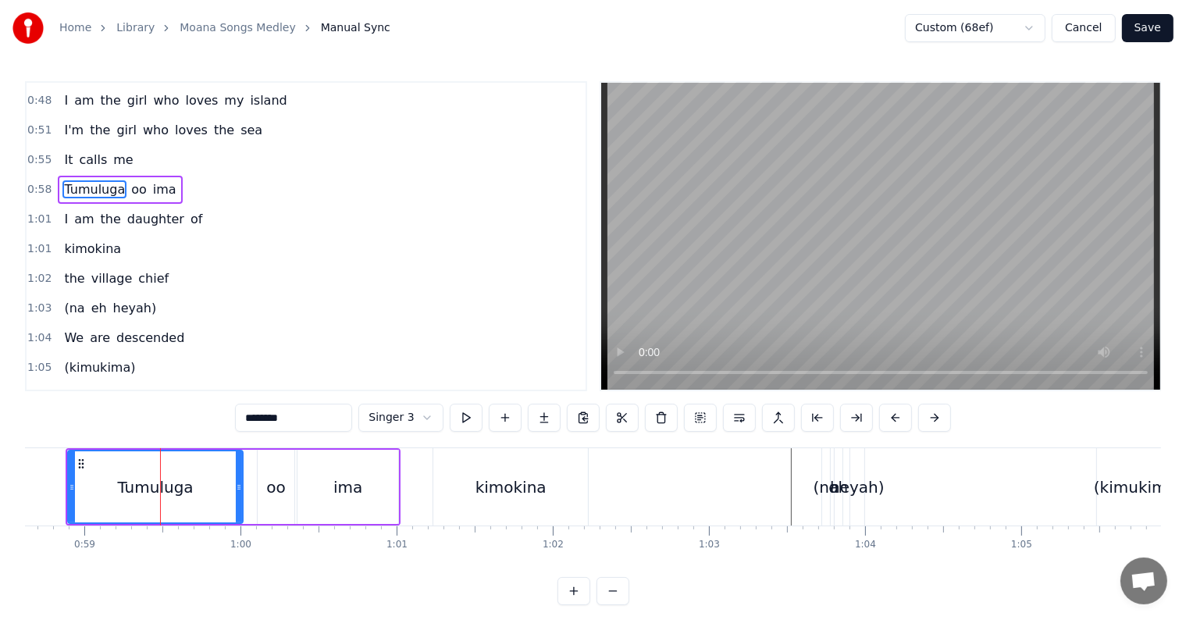
scroll to position [176, 0]
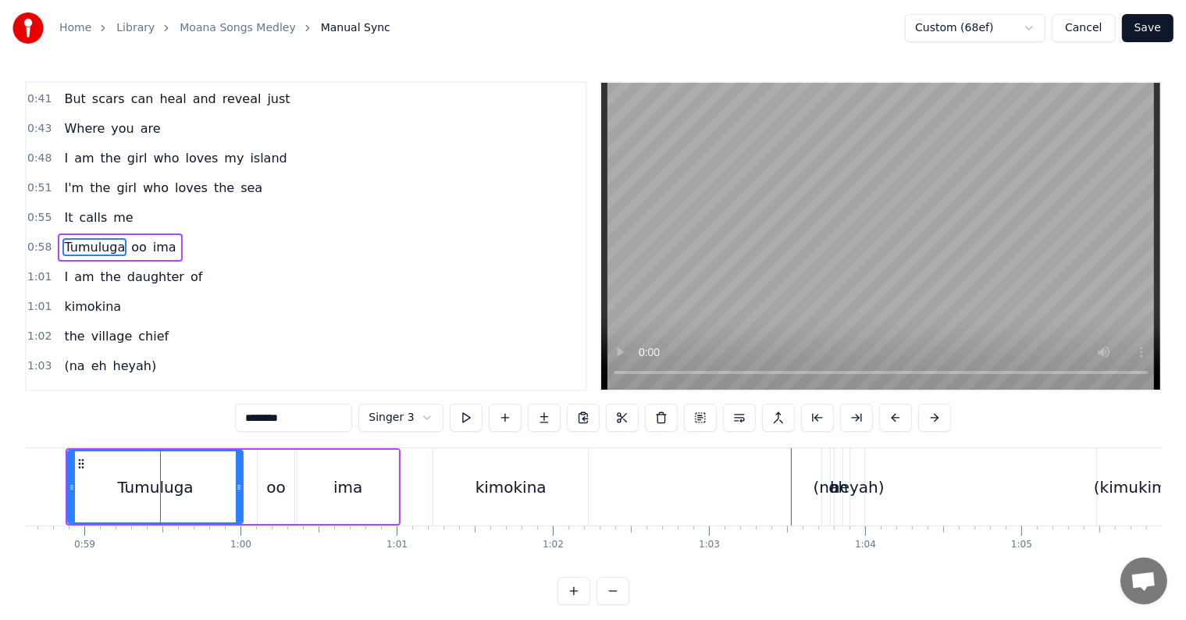
click at [472, 472] on div "kimokina" at bounding box center [510, 486] width 155 height 77
type input "********"
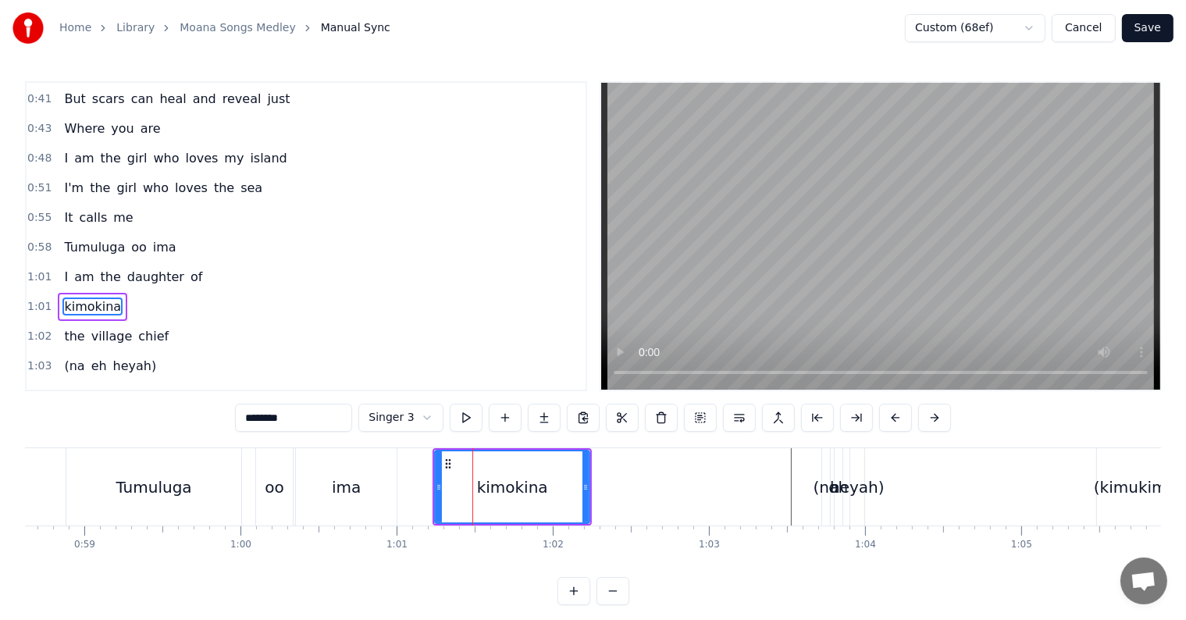
scroll to position [234, 0]
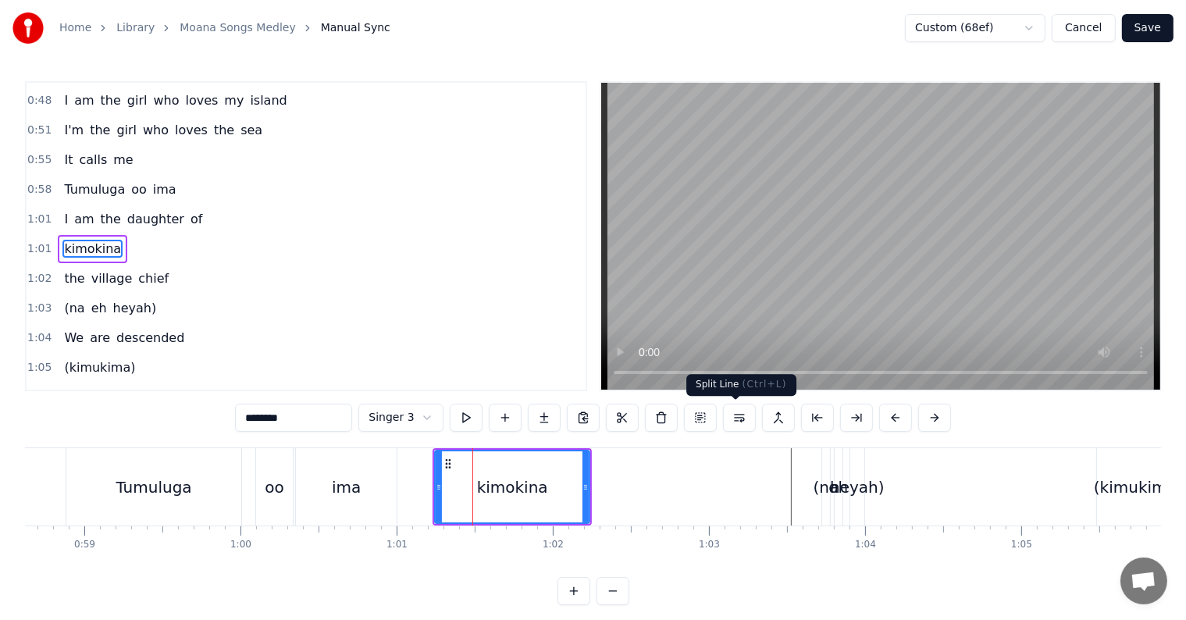
click at [738, 419] on button at bounding box center [739, 418] width 33 height 28
click at [720, 422] on button at bounding box center [720, 418] width 33 height 28
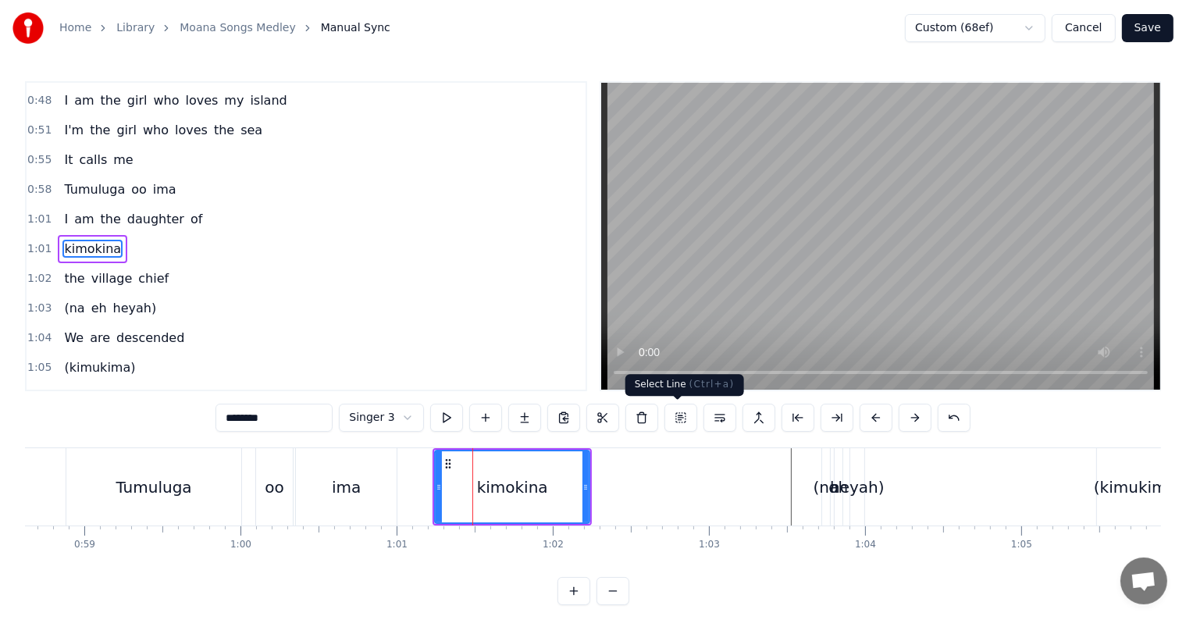
click at [673, 415] on button at bounding box center [681, 418] width 33 height 28
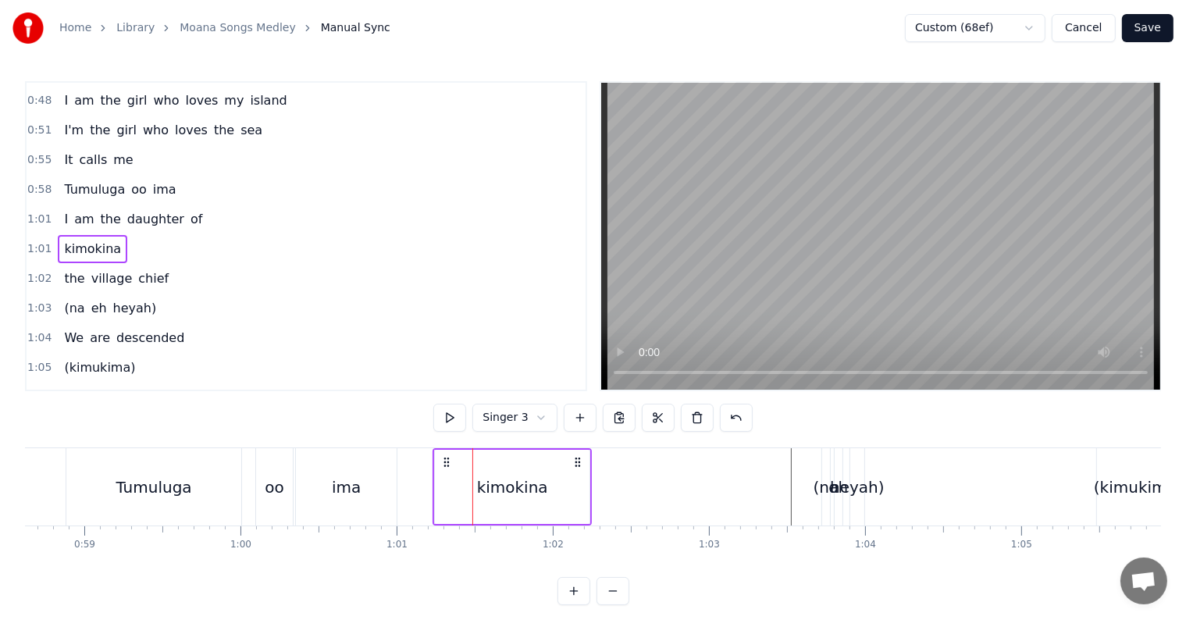
click at [84, 240] on span "kimokina" at bounding box center [92, 249] width 60 height 18
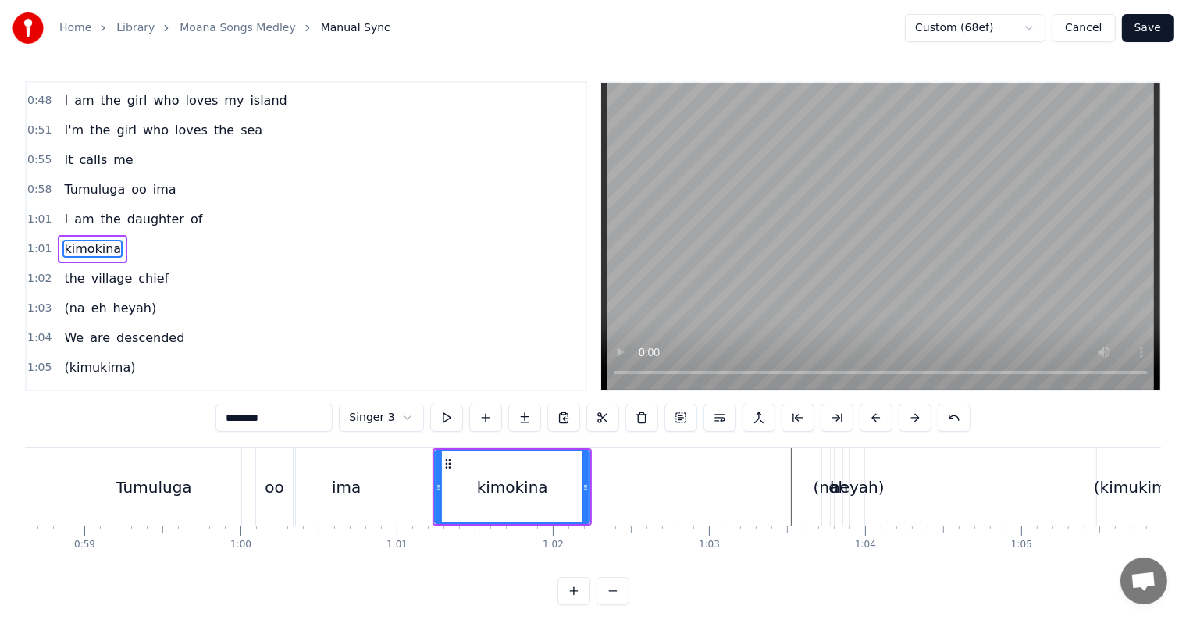
click at [189, 210] on span "of" at bounding box center [196, 219] width 15 height 18
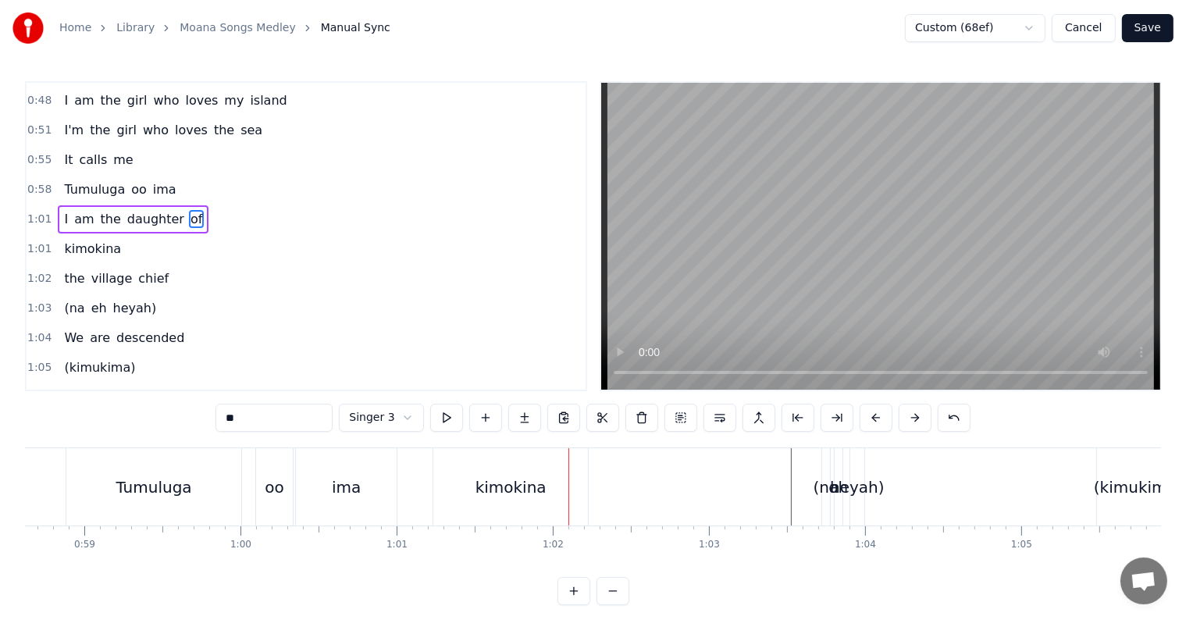
scroll to position [205, 0]
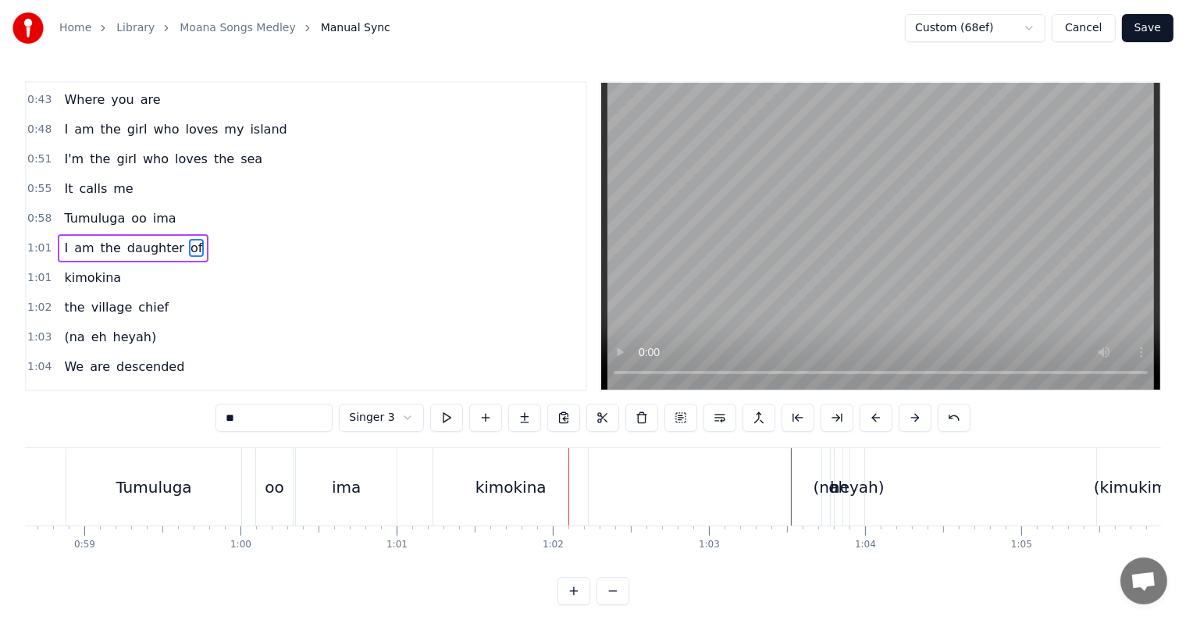
click at [101, 272] on span "kimokina" at bounding box center [92, 278] width 60 height 18
type input "********"
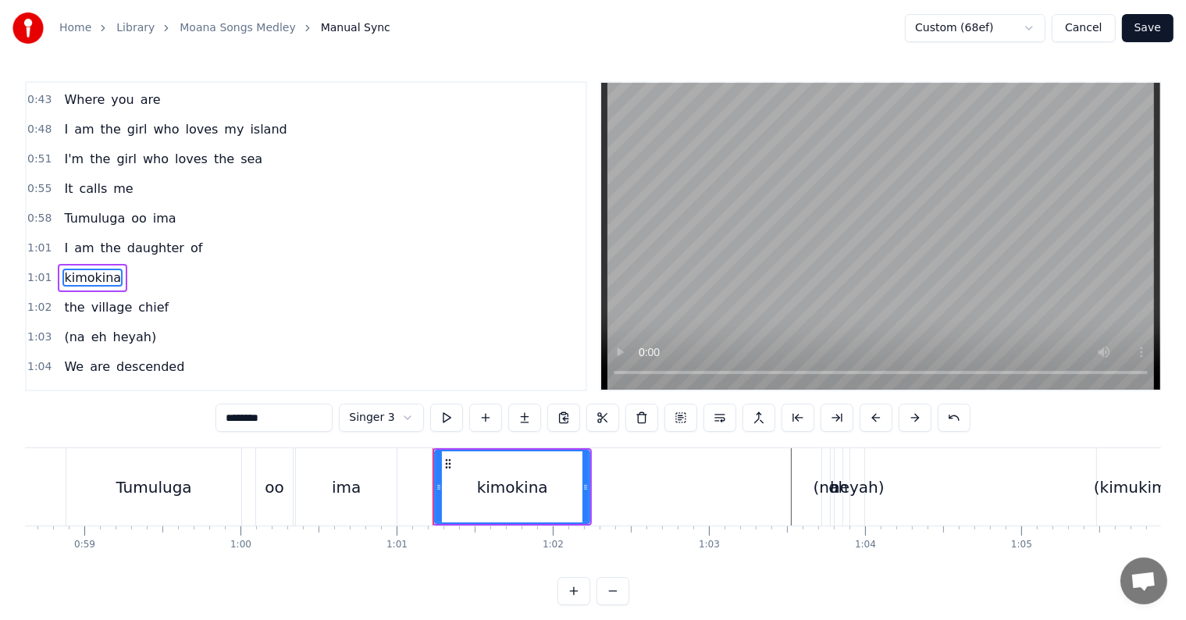
scroll to position [234, 0]
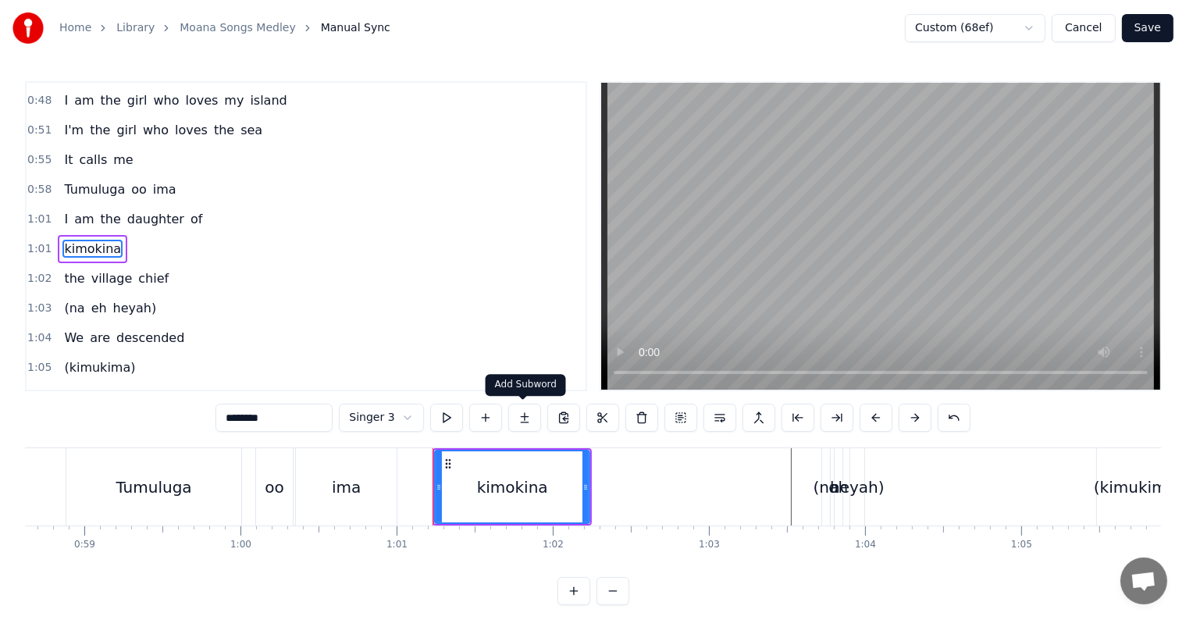
click at [521, 417] on button at bounding box center [524, 418] width 33 height 28
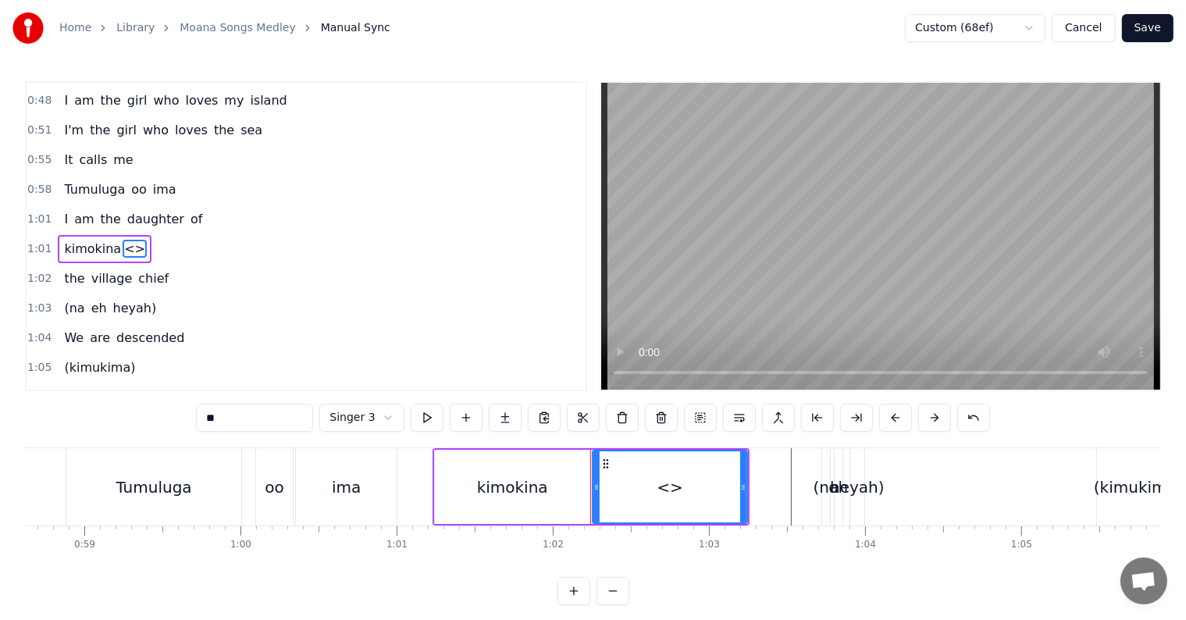
drag, startPoint x: 272, startPoint y: 415, endPoint x: 87, endPoint y: 400, distance: 184.9
click at [87, 400] on div "0:21 I know a girl from an island 0:24 She stands apart from the crowd 0:27 She…" at bounding box center [593, 343] width 1136 height 524
type input "*"
type input "********"
click at [300, 323] on div "1:04 We are descended" at bounding box center [306, 338] width 559 height 30
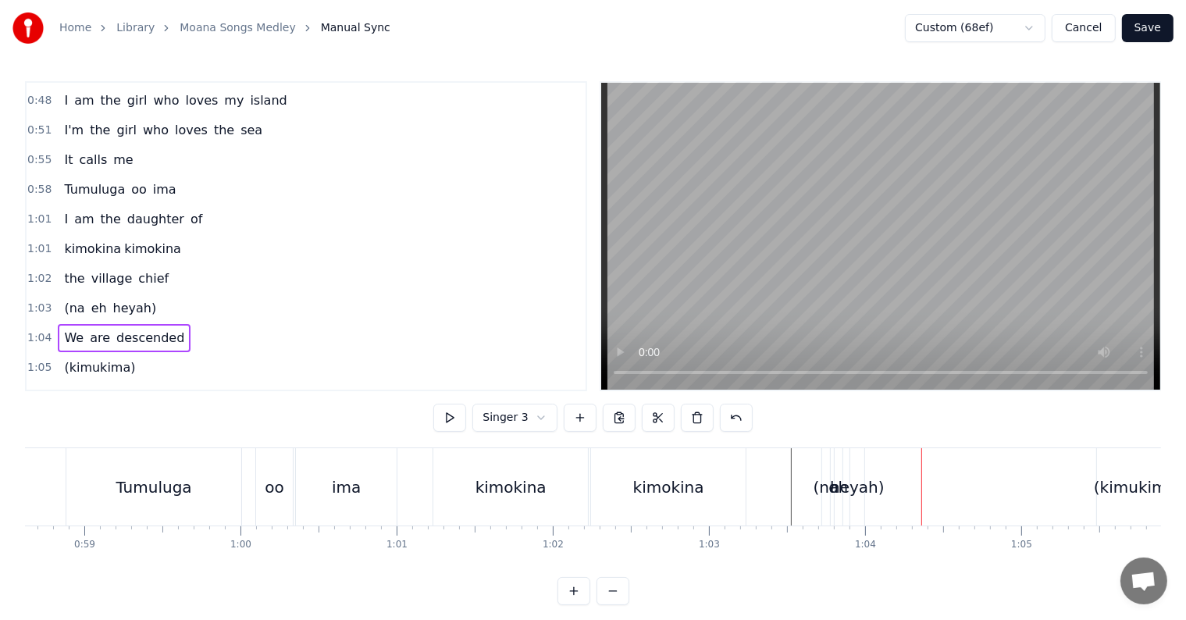
click at [654, 470] on div "kimokina" at bounding box center [668, 486] width 155 height 77
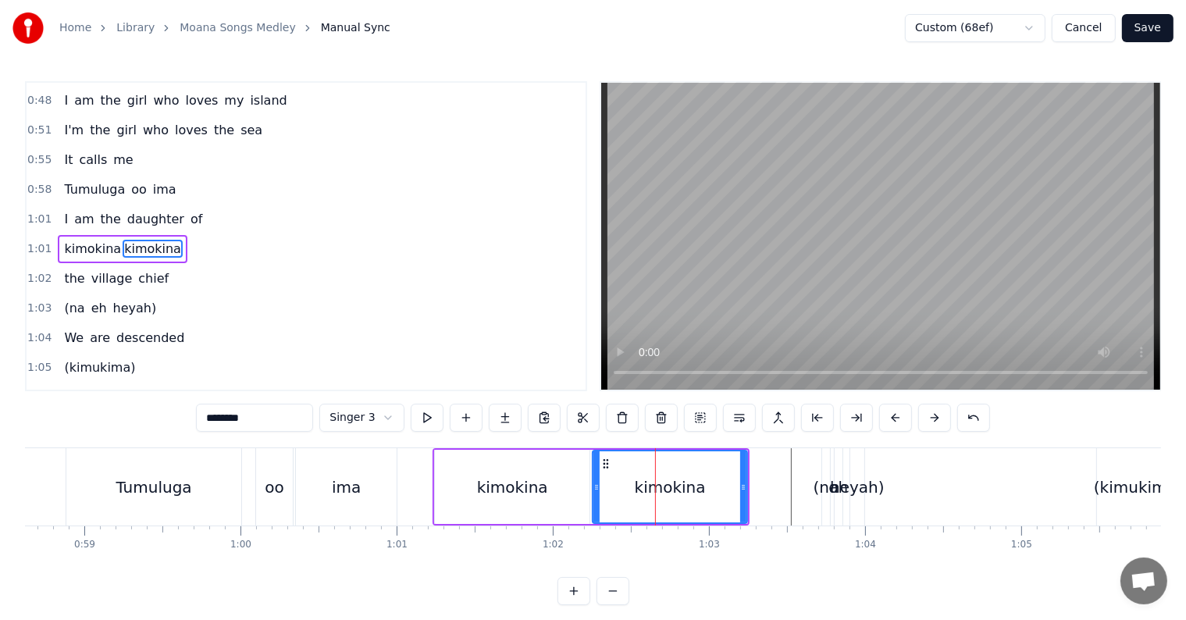
drag, startPoint x: 702, startPoint y: 470, endPoint x: 618, endPoint y: 472, distance: 83.6
click at [618, 472] on div "kimokina" at bounding box center [669, 486] width 153 height 71
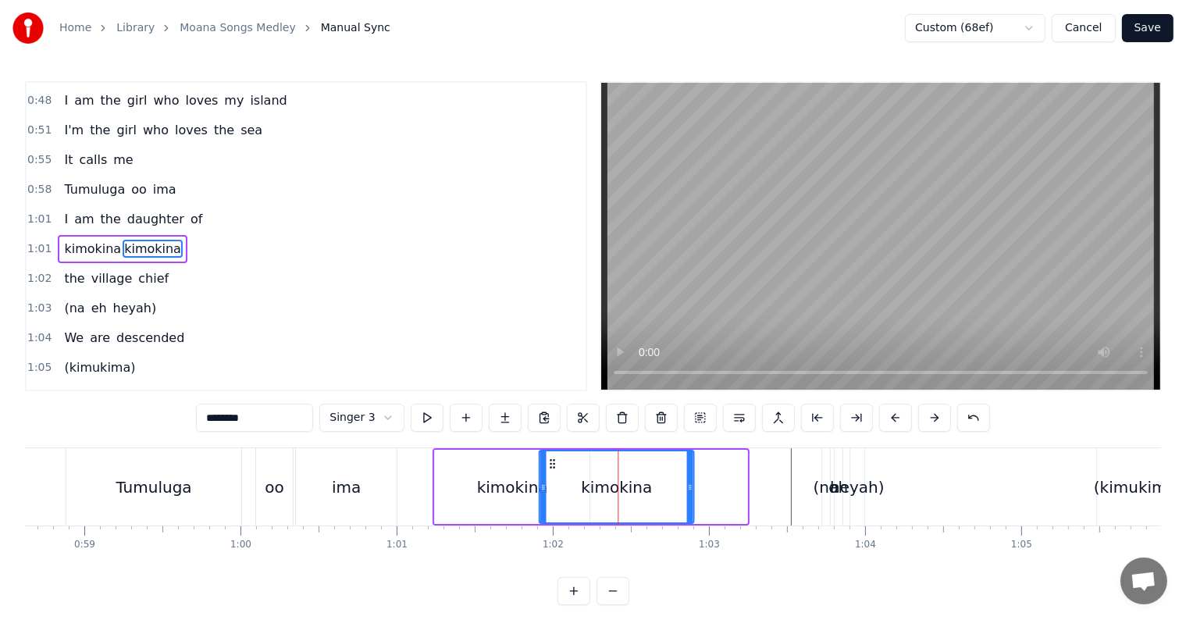
drag, startPoint x: 604, startPoint y: 463, endPoint x: 550, endPoint y: 461, distance: 53.9
click at [550, 461] on icon at bounding box center [552, 464] width 12 height 12
click at [369, 323] on div "1:04 We are descended" at bounding box center [306, 338] width 559 height 30
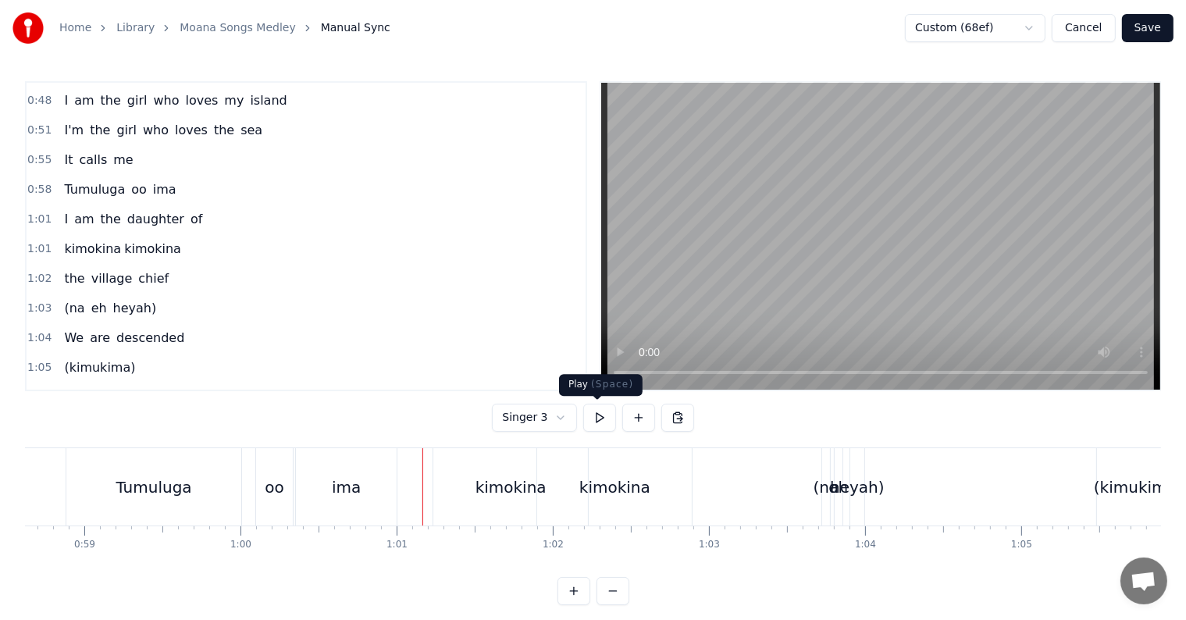
click at [593, 419] on button at bounding box center [599, 418] width 33 height 28
click at [498, 479] on div "kimokina" at bounding box center [511, 487] width 71 height 23
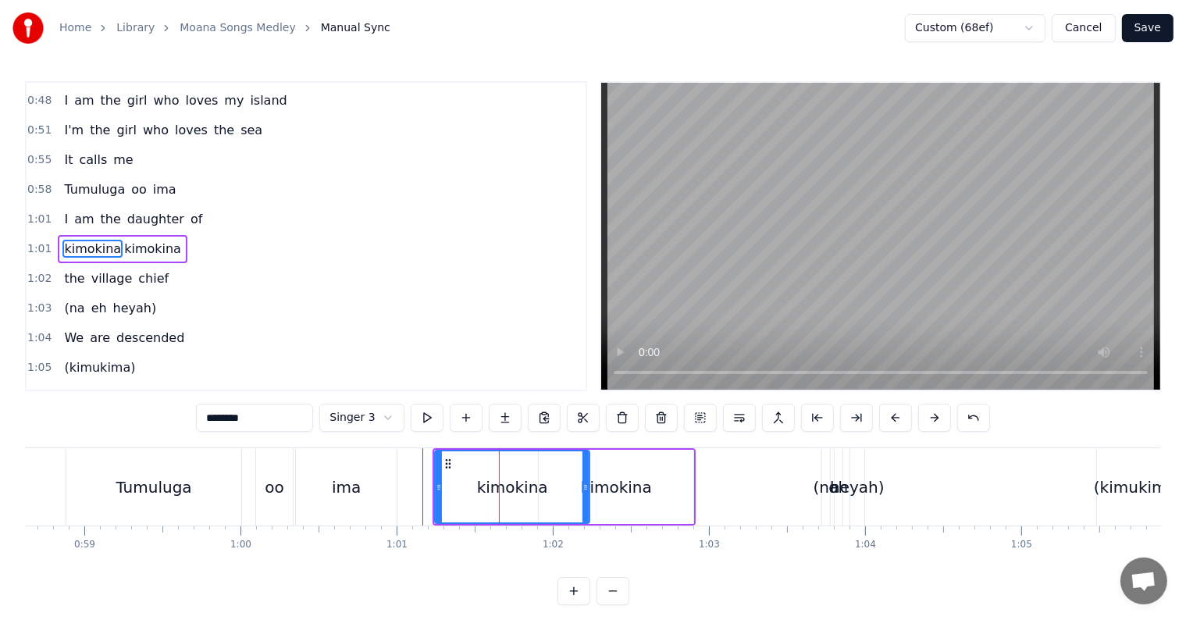
click at [625, 487] on div "kimokina" at bounding box center [616, 487] width 71 height 23
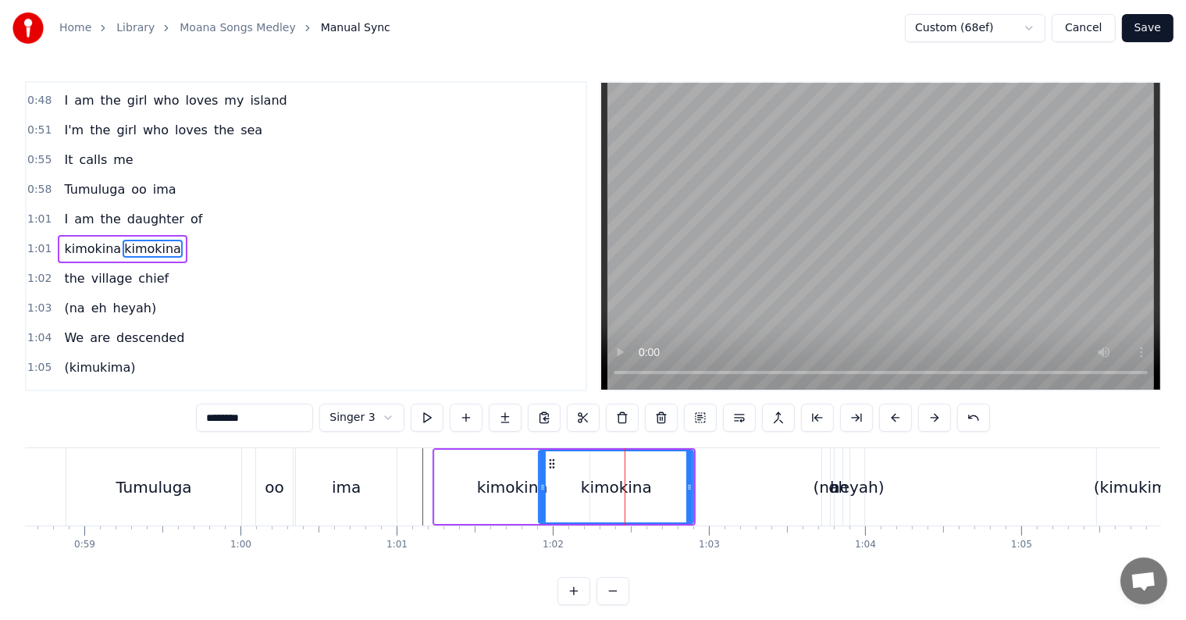
click at [469, 489] on div "kimokina" at bounding box center [512, 487] width 155 height 74
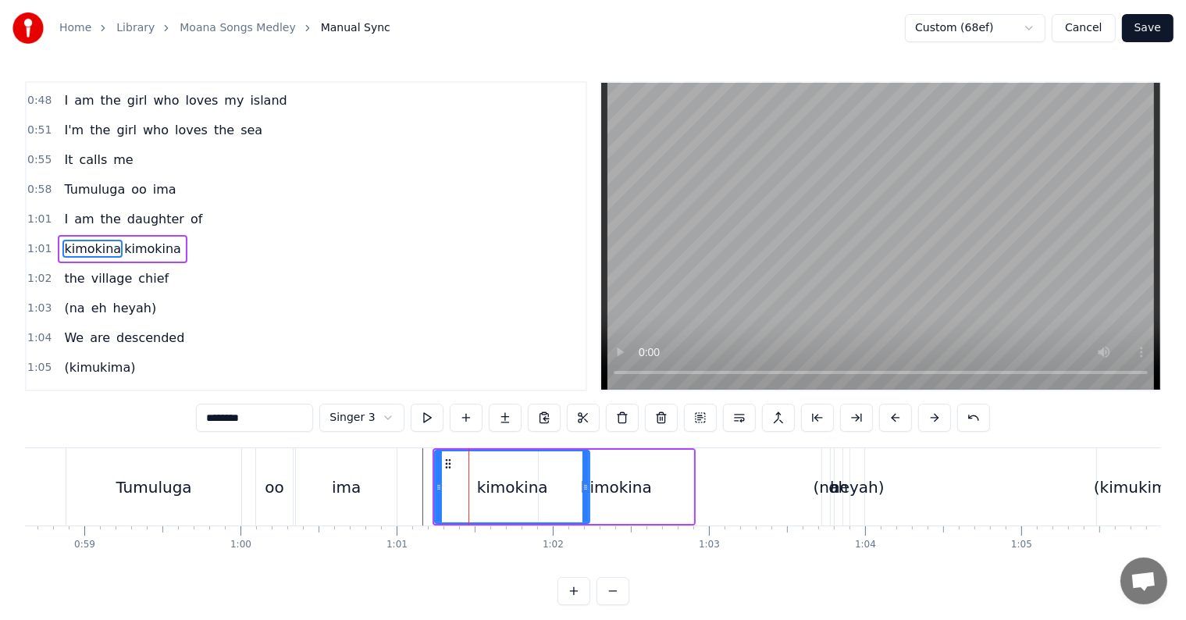
click at [73, 210] on span "am" at bounding box center [84, 219] width 23 height 18
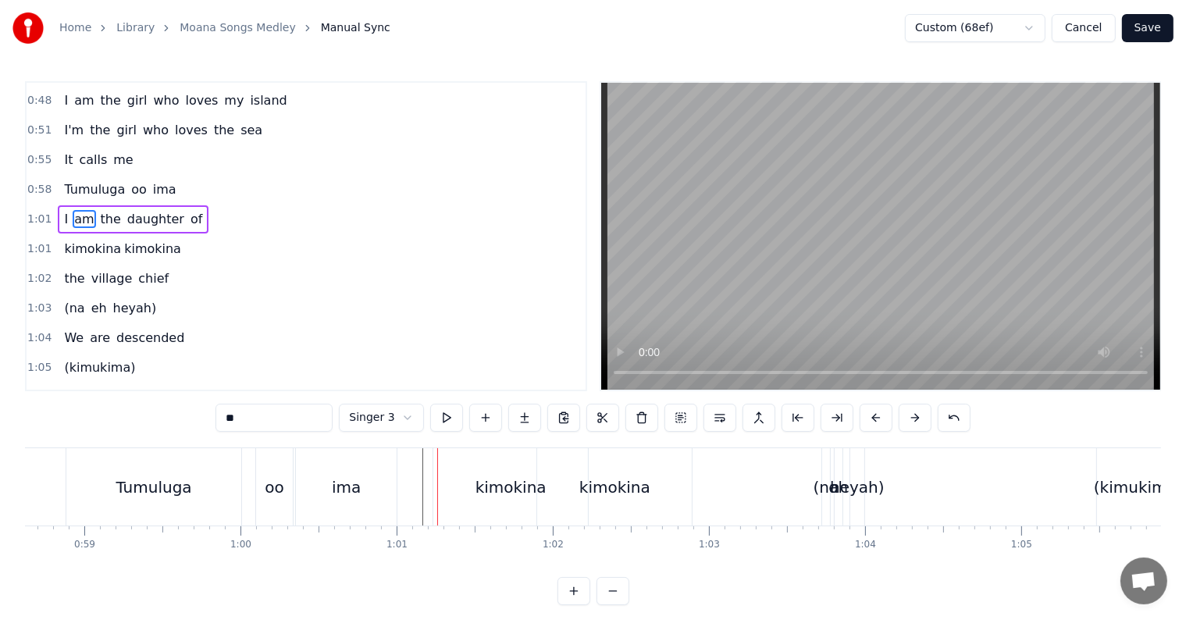
scroll to position [205, 0]
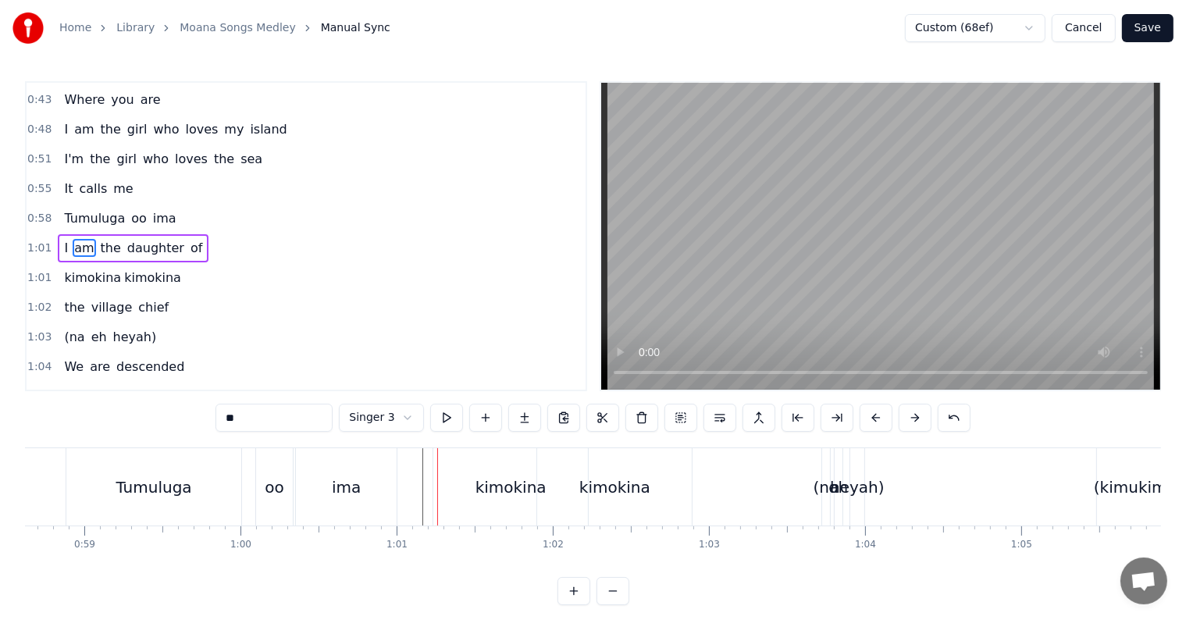
click at [147, 239] on span "daughter" at bounding box center [156, 248] width 60 height 18
click at [523, 492] on div "kimokina" at bounding box center [511, 487] width 71 height 23
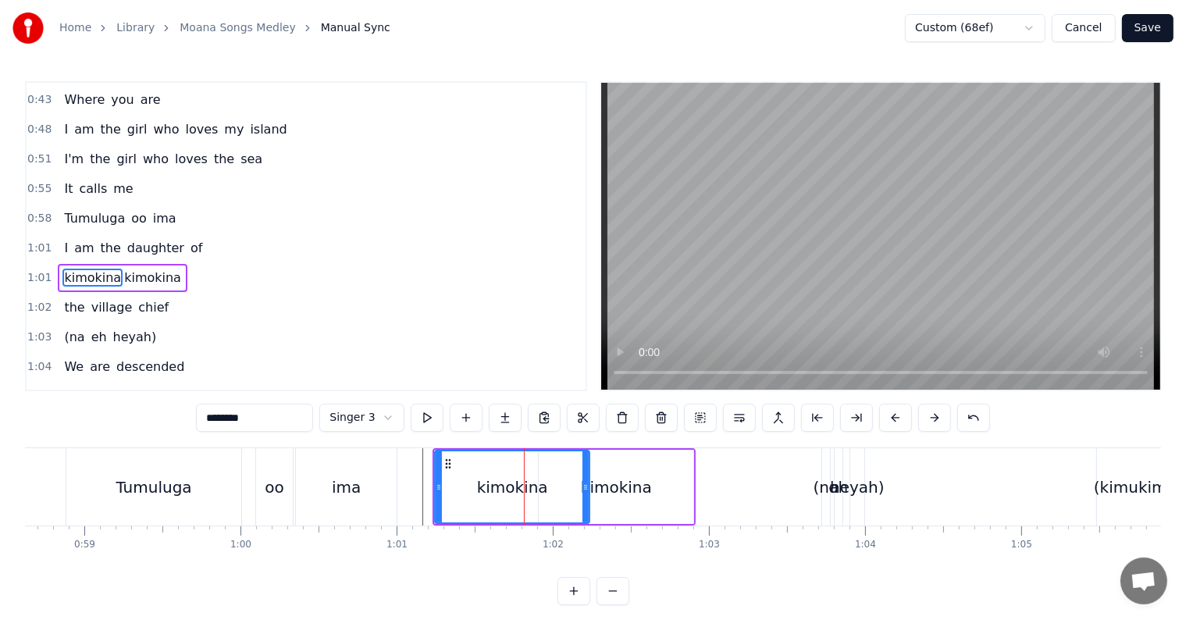
scroll to position [234, 0]
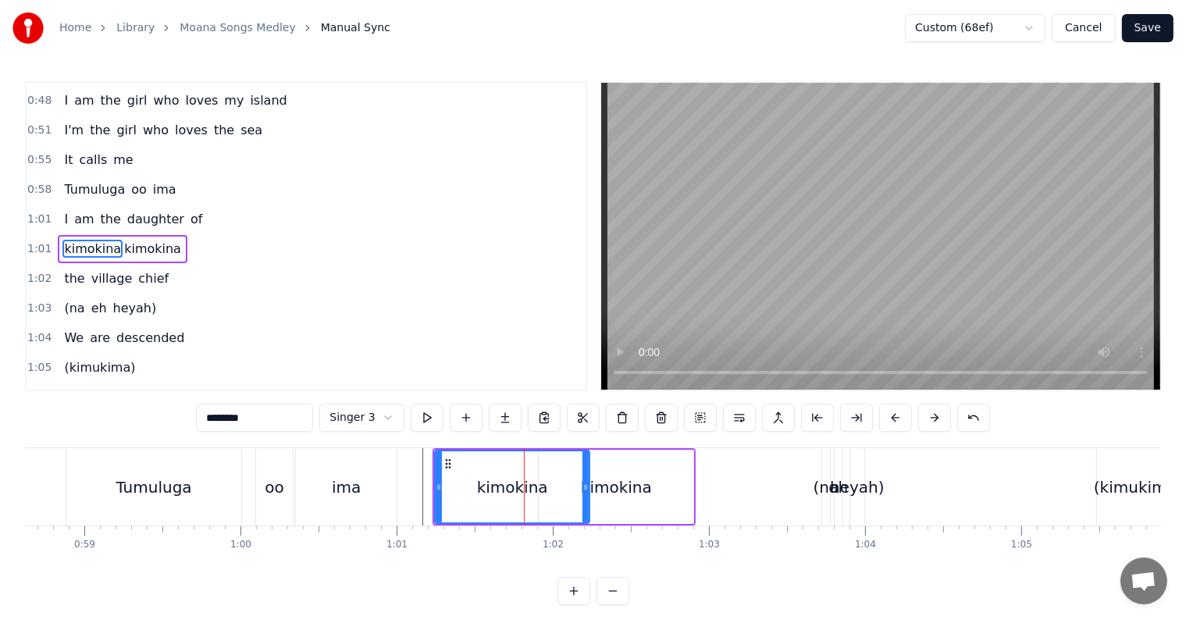
type input "**"
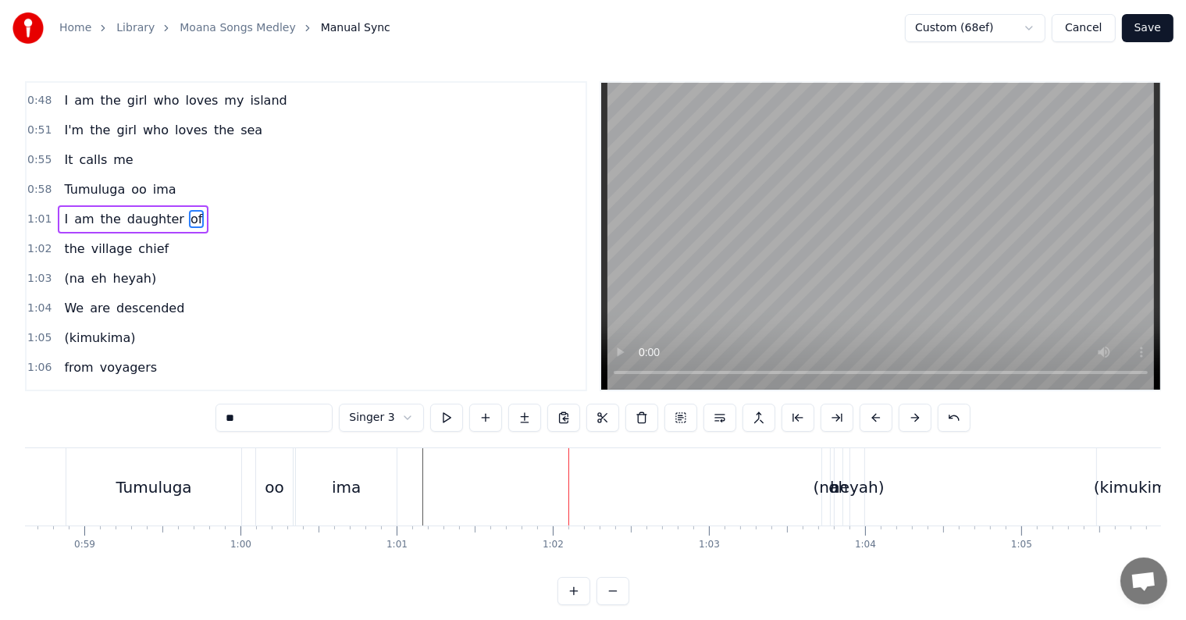
scroll to position [205, 0]
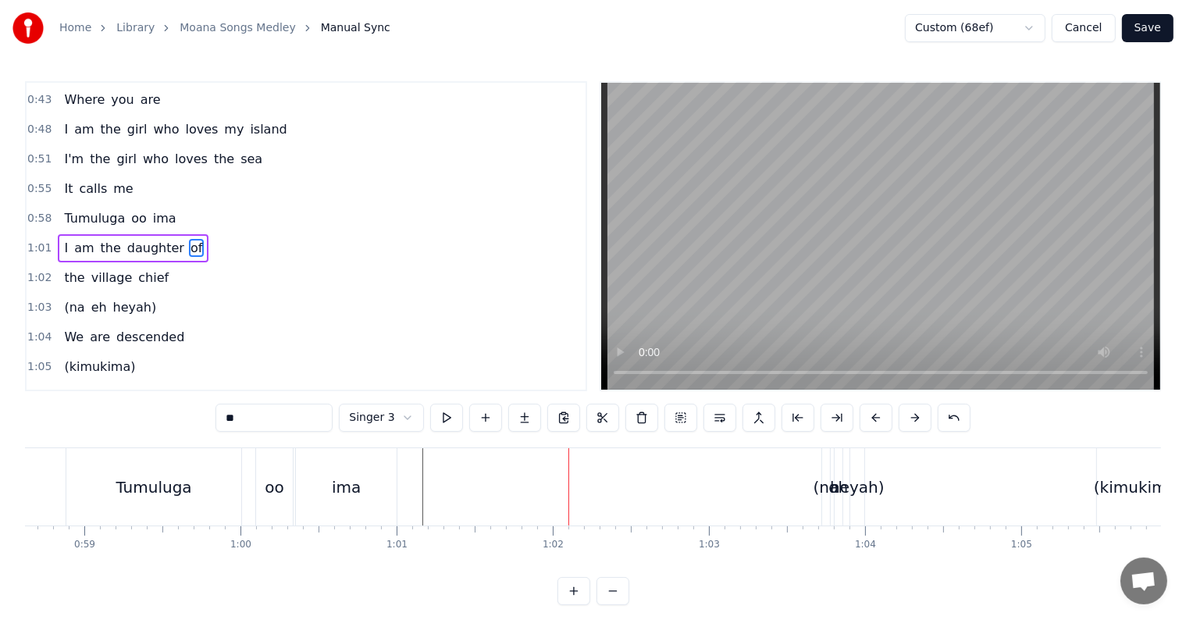
click at [379, 426] on html "Home Library Moana Songs Medley Manual Sync Custom (68ef) Cancel Save 0:21 I kn…" at bounding box center [593, 315] width 1186 height 630
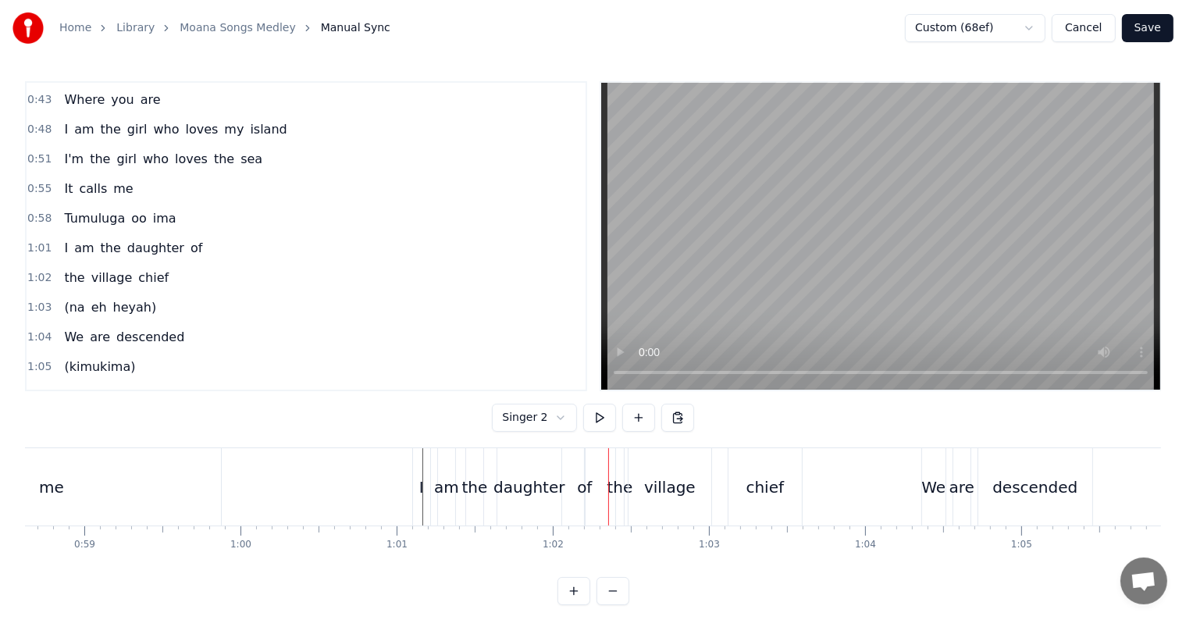
click at [164, 239] on span "daughter" at bounding box center [156, 248] width 60 height 18
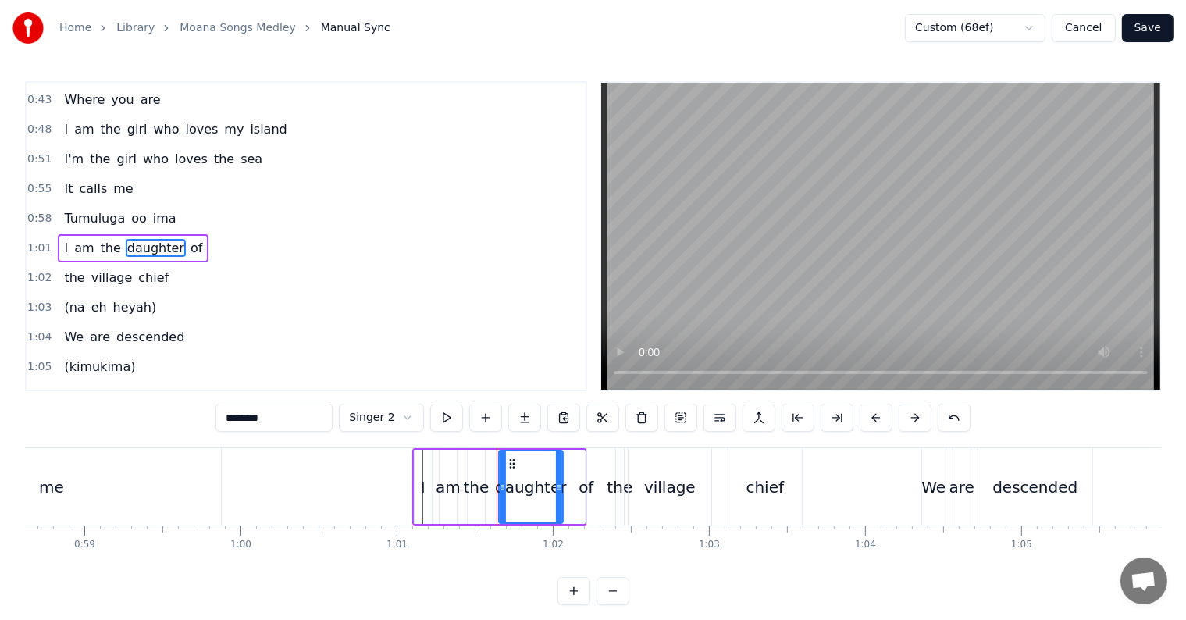
click at [34, 241] on span "1:01" at bounding box center [39, 249] width 24 height 16
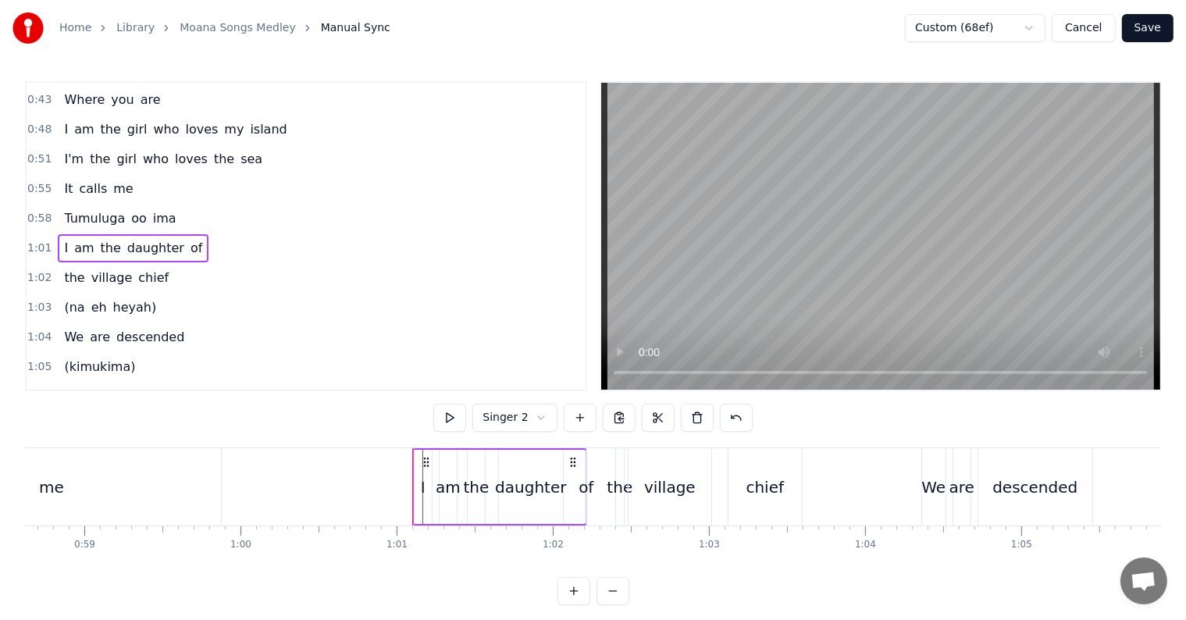
click at [572, 459] on icon at bounding box center [573, 462] width 12 height 12
click at [189, 239] on span "of" at bounding box center [196, 248] width 15 height 18
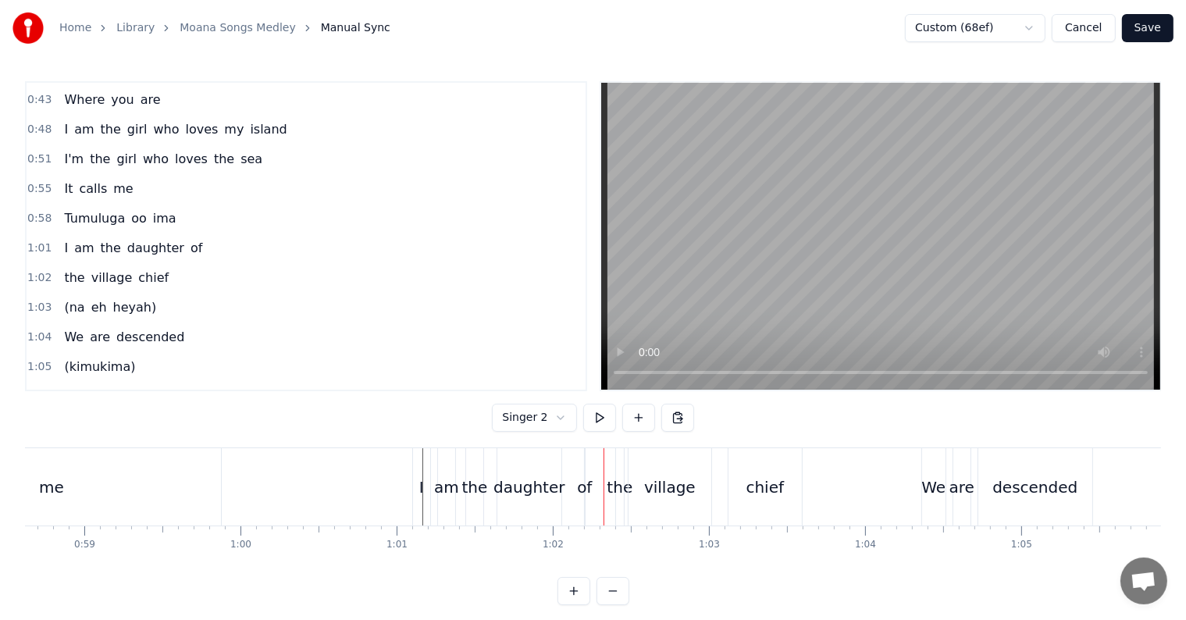
click at [40, 241] on span "1:01" at bounding box center [39, 249] width 24 height 16
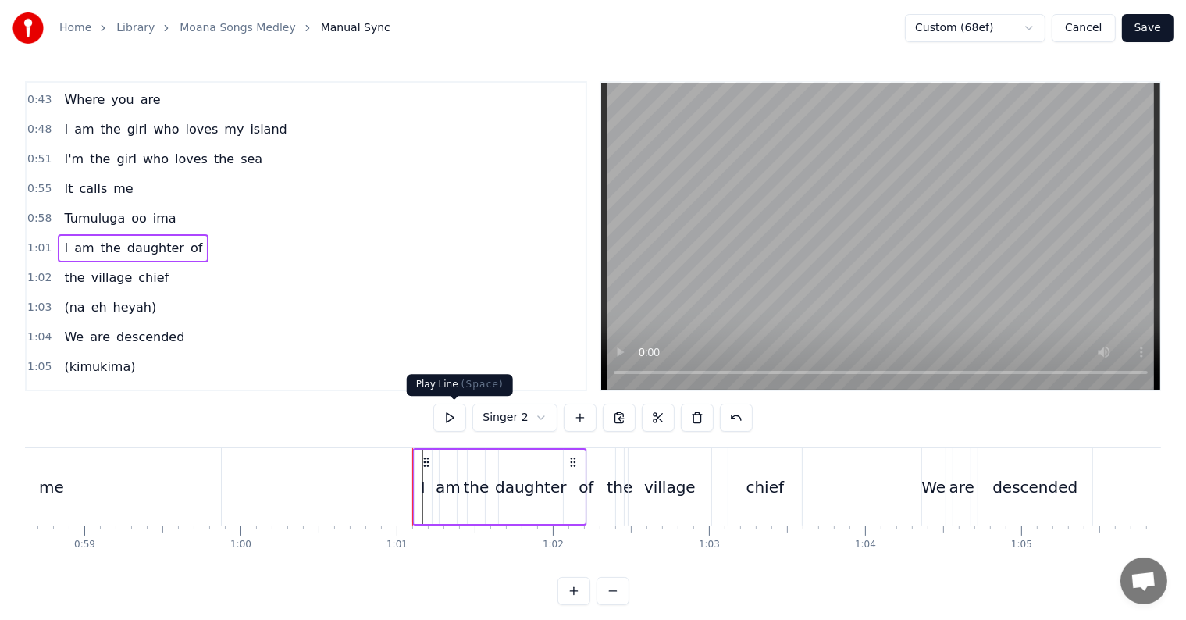
click at [451, 415] on button at bounding box center [449, 418] width 33 height 28
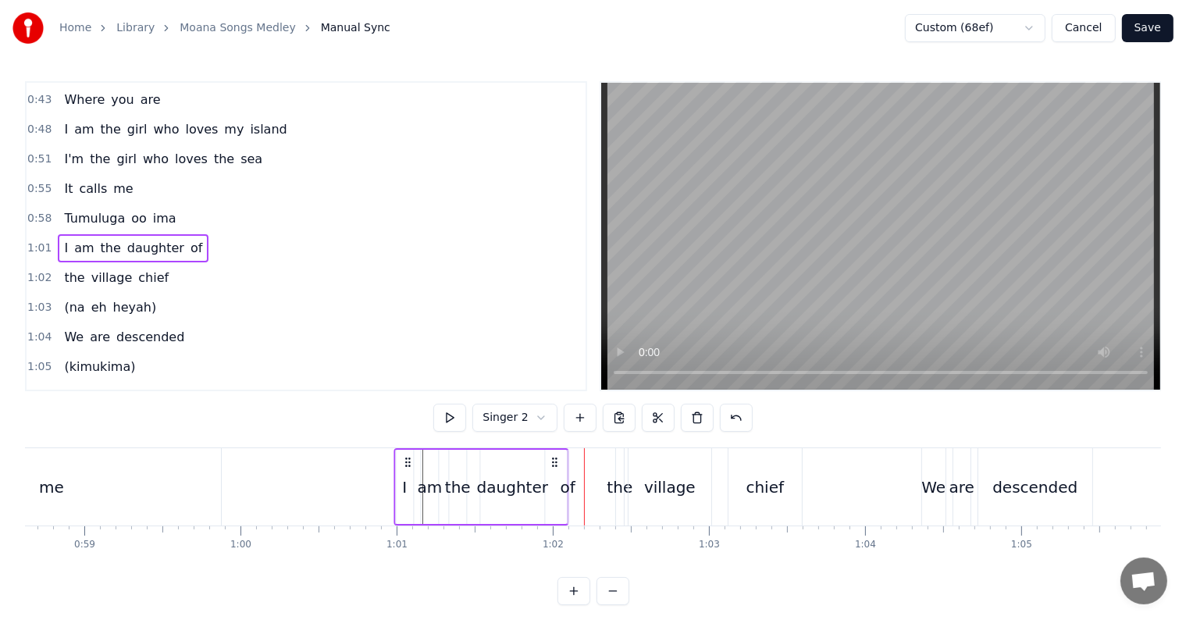
drag, startPoint x: 572, startPoint y: 459, endPoint x: 553, endPoint y: 459, distance: 18.7
click at [553, 459] on icon at bounding box center [554, 462] width 12 height 12
click at [459, 413] on button at bounding box center [449, 418] width 33 height 28
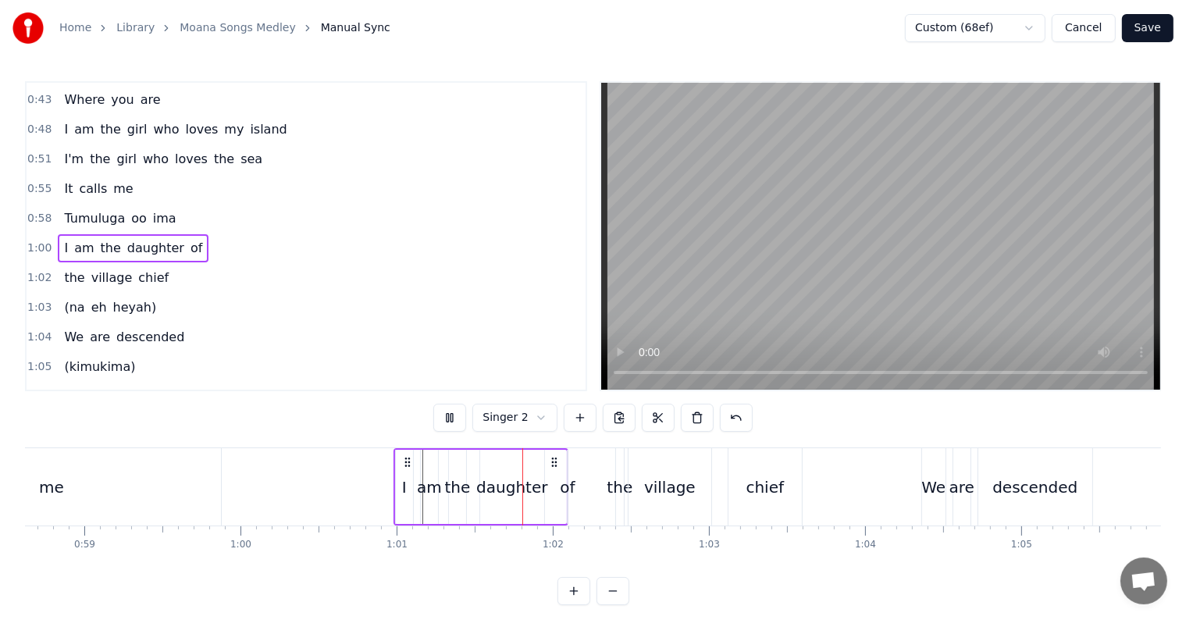
click at [459, 413] on button at bounding box center [449, 418] width 33 height 28
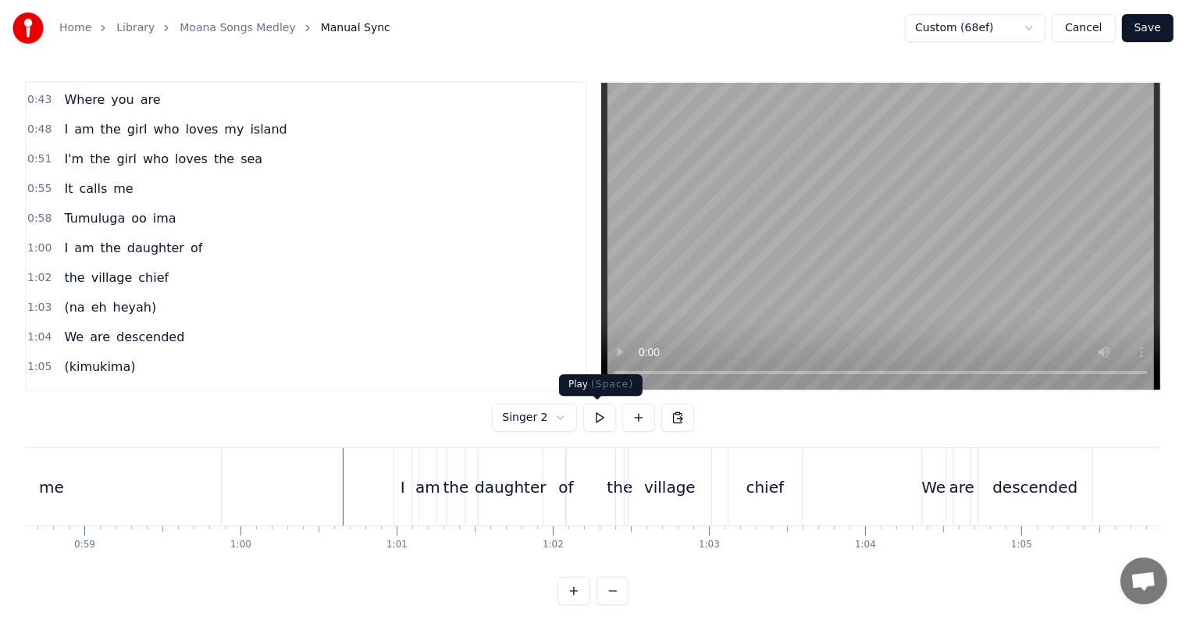
click at [599, 415] on button at bounding box center [599, 418] width 33 height 28
click at [598, 415] on button at bounding box center [599, 418] width 33 height 28
click at [599, 415] on button at bounding box center [599, 418] width 33 height 28
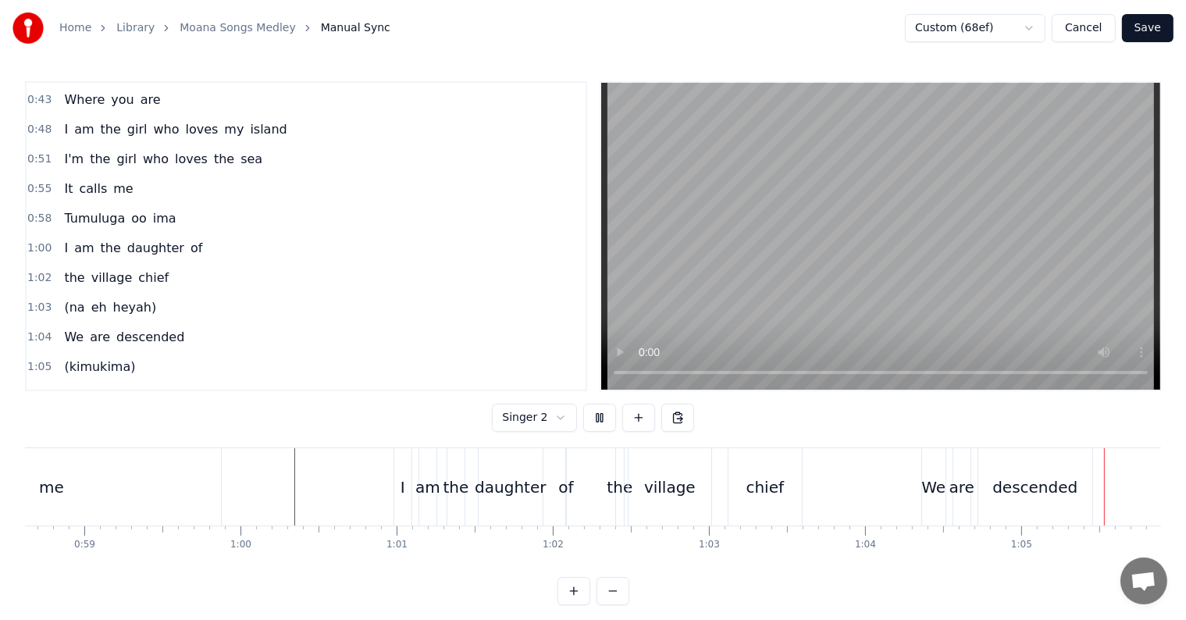
click at [600, 415] on button at bounding box center [599, 418] width 33 height 28
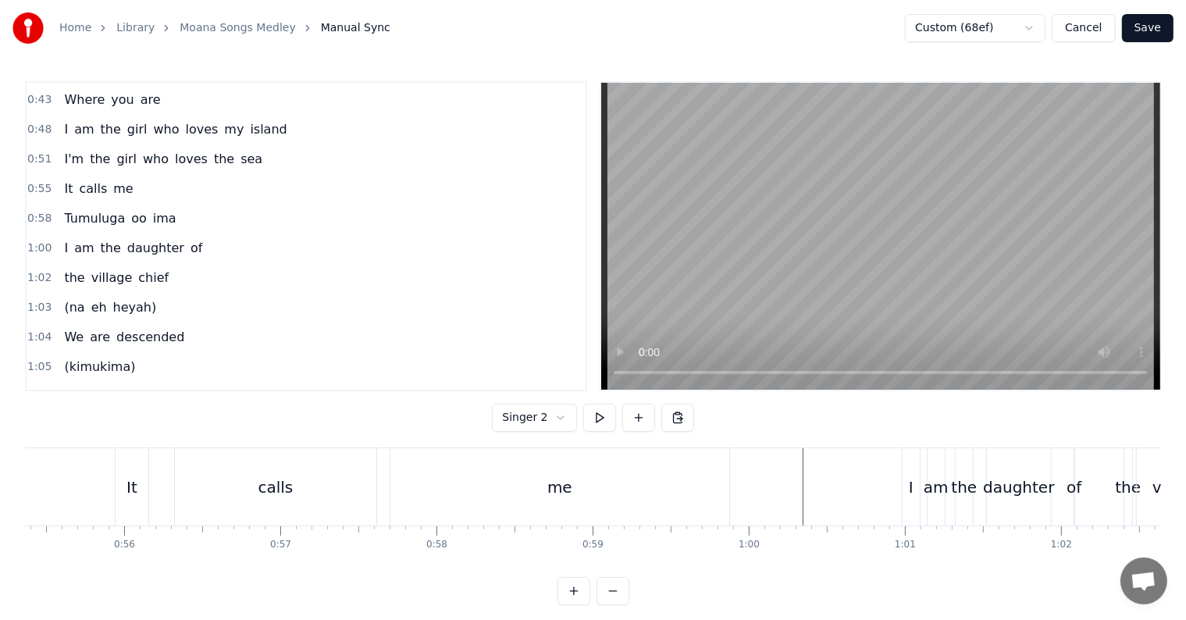
scroll to position [0, 8445]
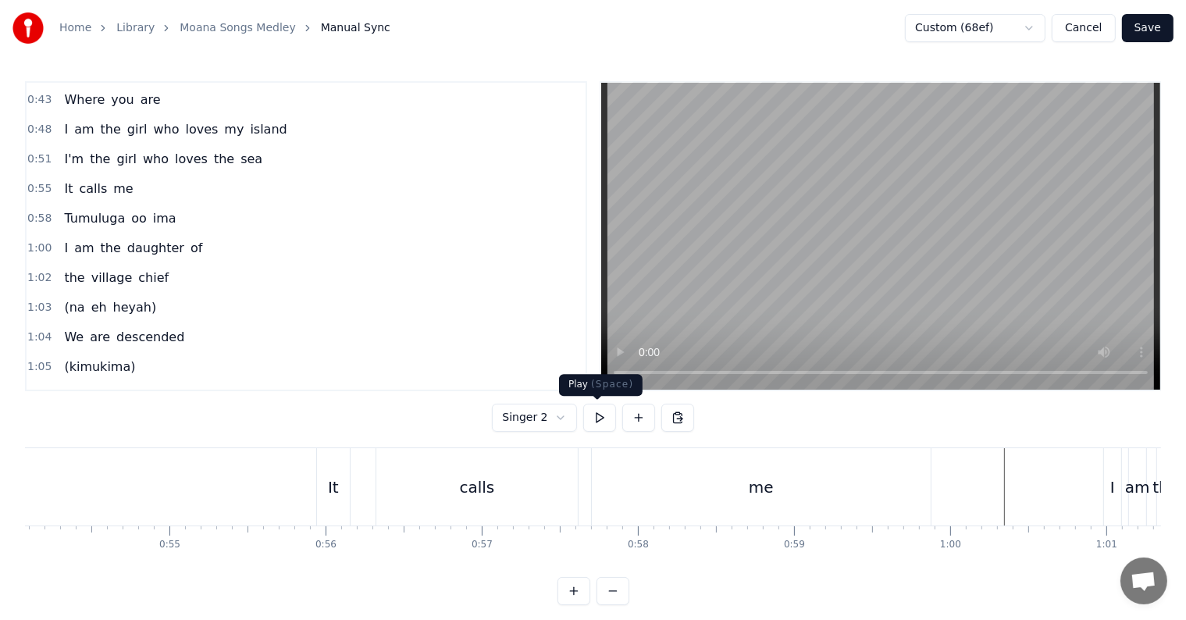
click at [559, 422] on html "Home Library Moana Songs Medley Manual Sync Custom (68ef) Cancel Save 0:21 I kn…" at bounding box center [593, 315] width 1186 height 630
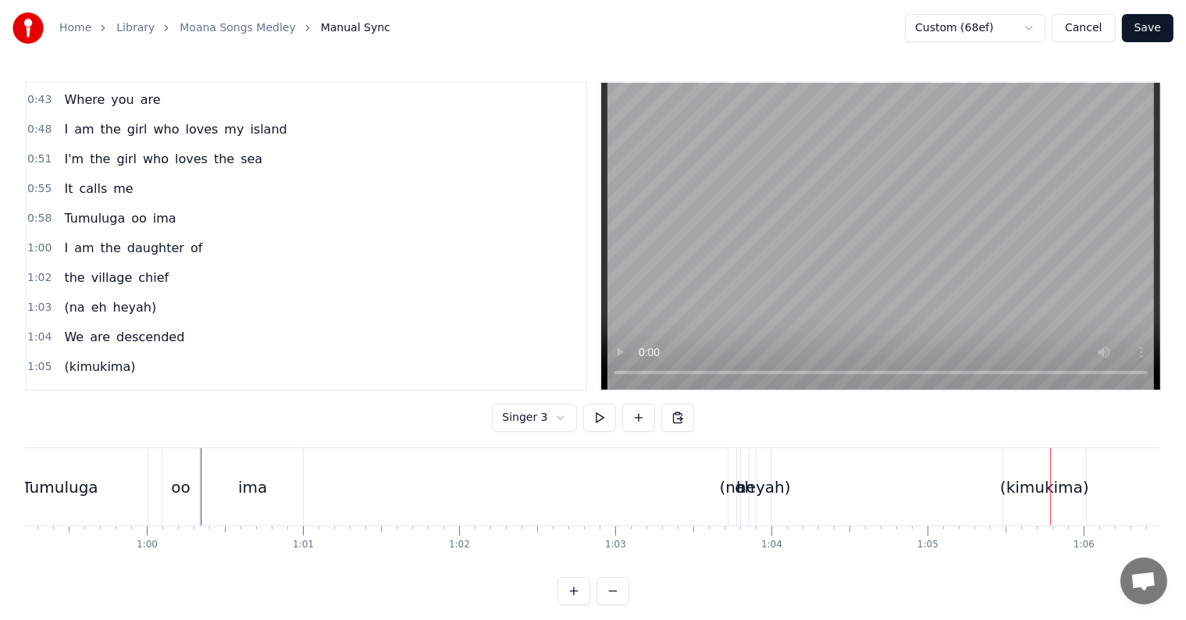
scroll to position [0, 9149]
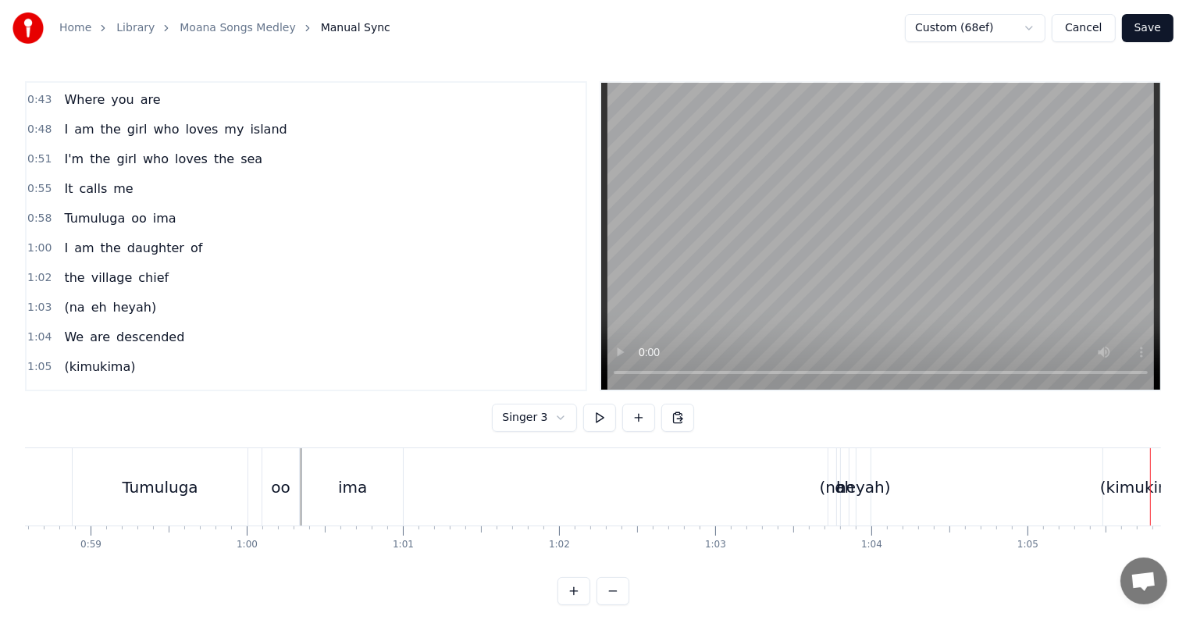
click at [42, 211] on span "0:58" at bounding box center [39, 219] width 24 height 16
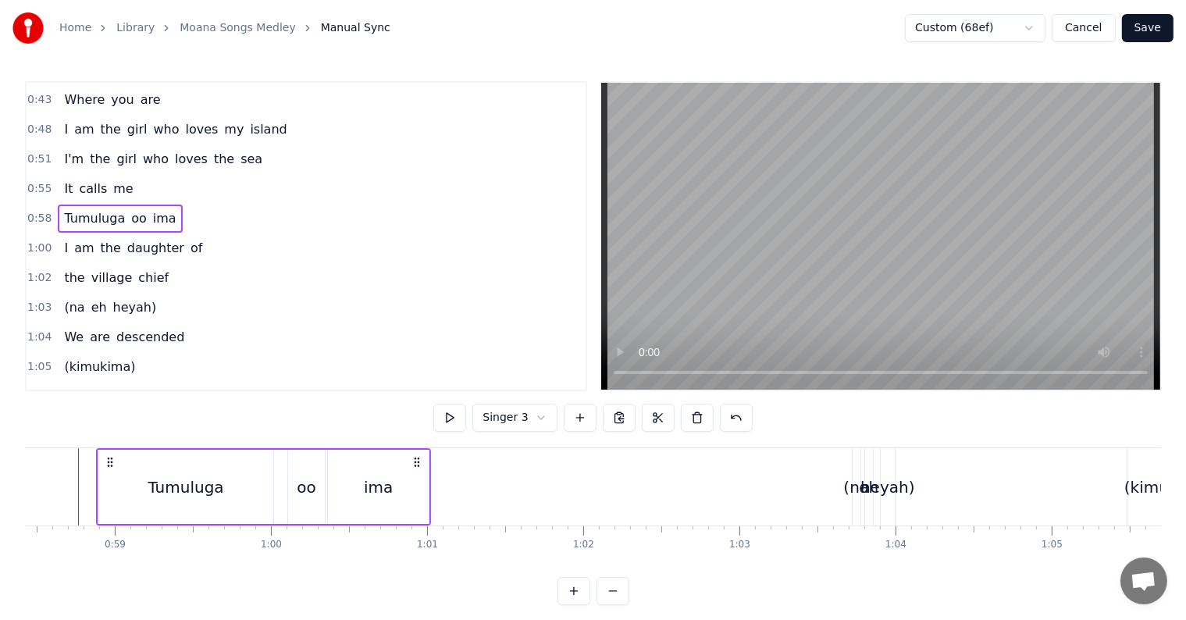
scroll to position [0, 9117]
click at [112, 205] on div "Tumuluga oo ima" at bounding box center [120, 219] width 124 height 28
click at [112, 209] on span "Tumuluga" at bounding box center [94, 218] width 64 height 18
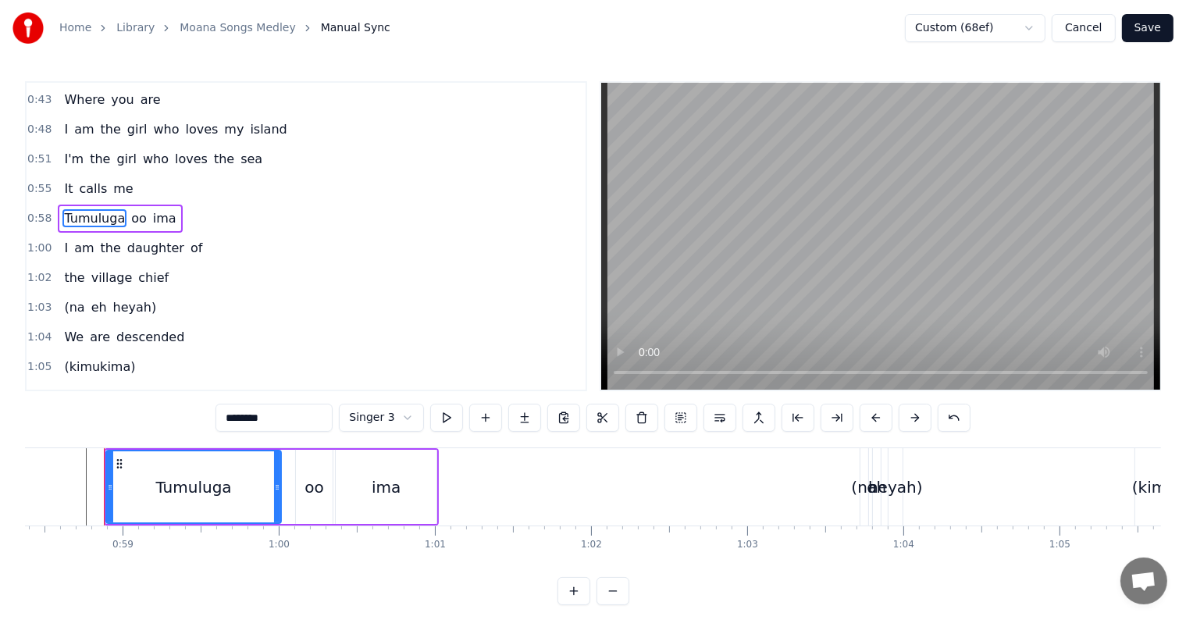
scroll to position [176, 0]
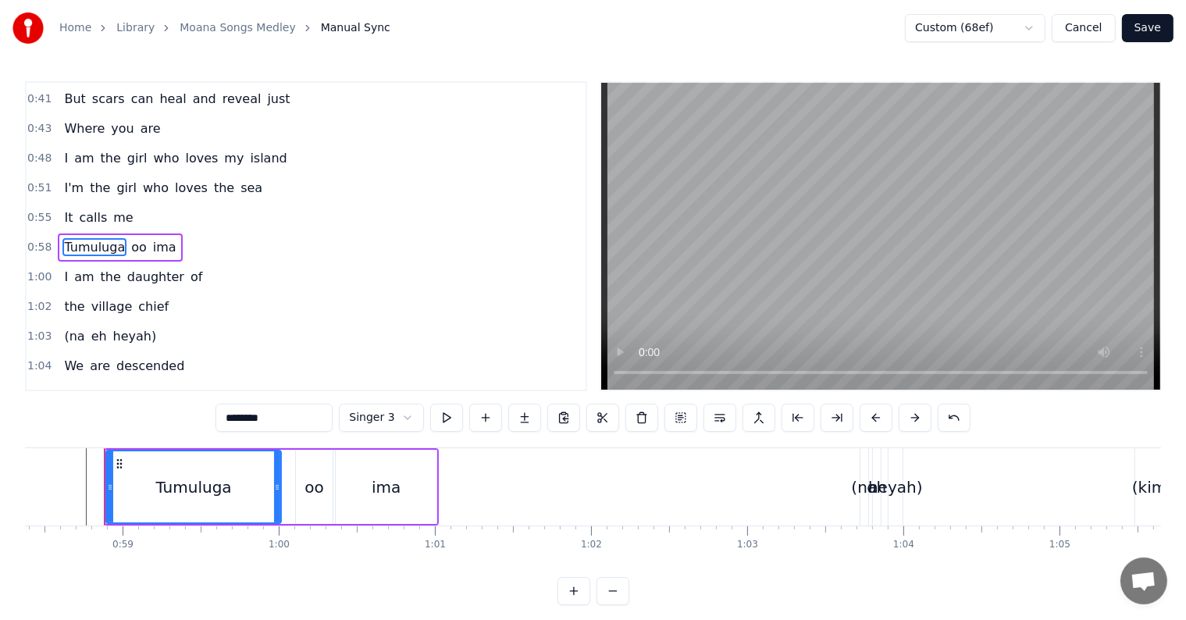
click at [155, 240] on span "ima" at bounding box center [164, 247] width 27 height 18
type input "***"
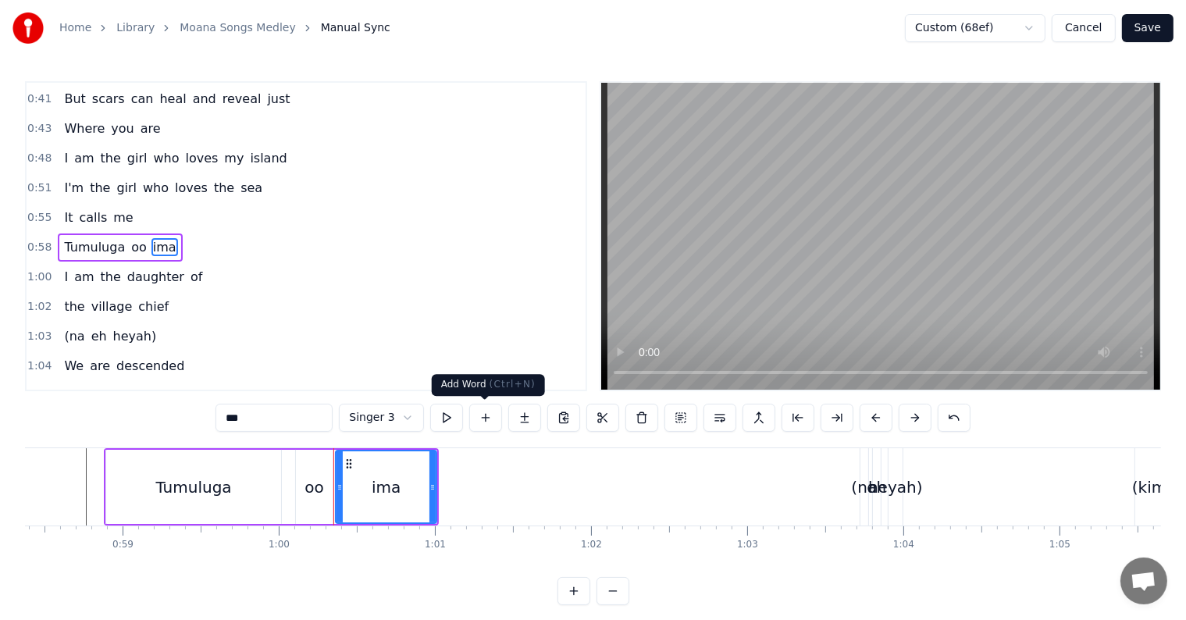
click at [483, 419] on button at bounding box center [485, 418] width 33 height 28
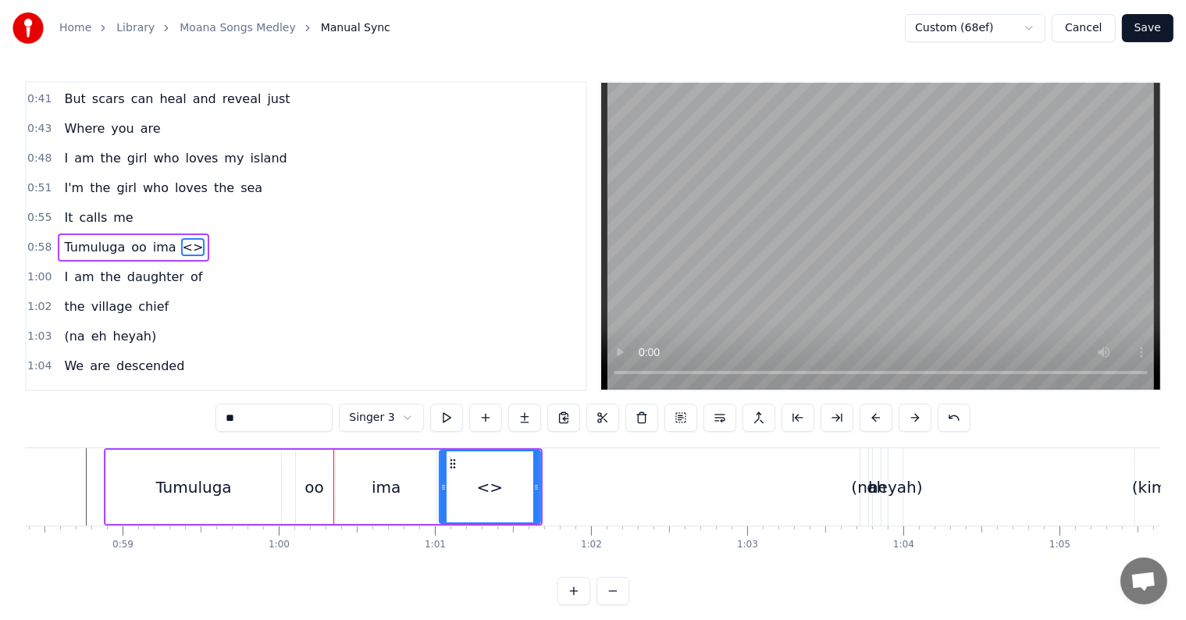
click at [181, 238] on span "<>" at bounding box center [193, 247] width 24 height 18
click at [181, 239] on span "<>" at bounding box center [193, 247] width 24 height 18
drag, startPoint x: 310, startPoint y: 422, endPoint x: 194, endPoint y: 415, distance: 115.8
click at [194, 415] on div "0:21 I know a girl from an island 0:24 She stands apart from the crowd 0:27 She…" at bounding box center [593, 343] width 1136 height 524
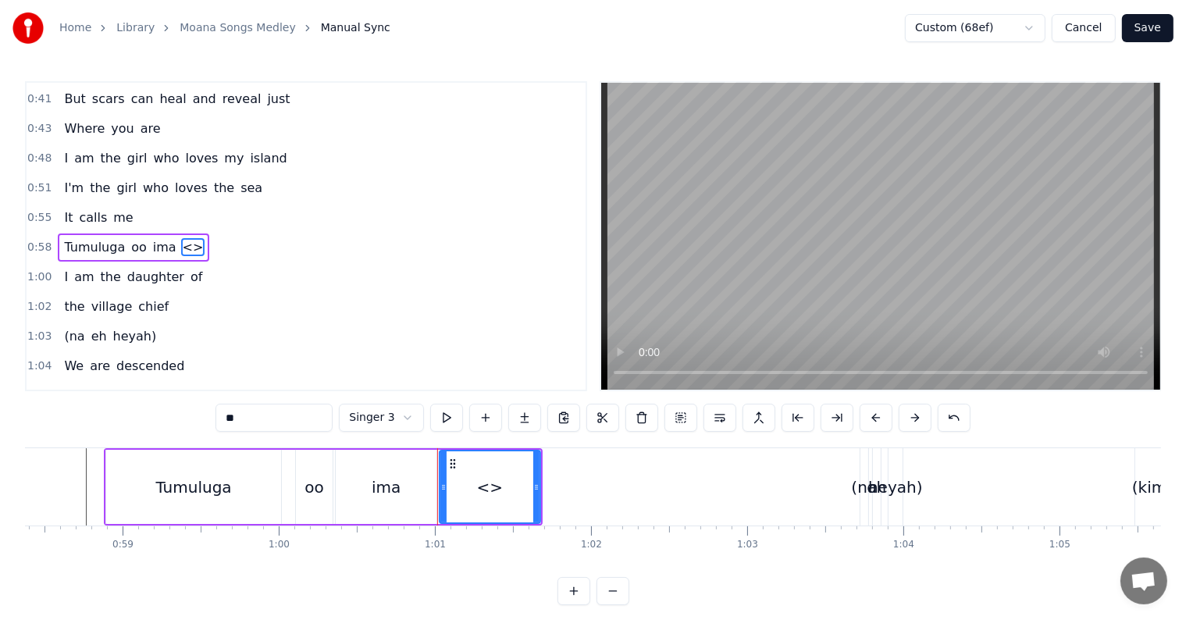
paste input "******"
type input "********"
click at [712, 422] on button at bounding box center [720, 418] width 33 height 28
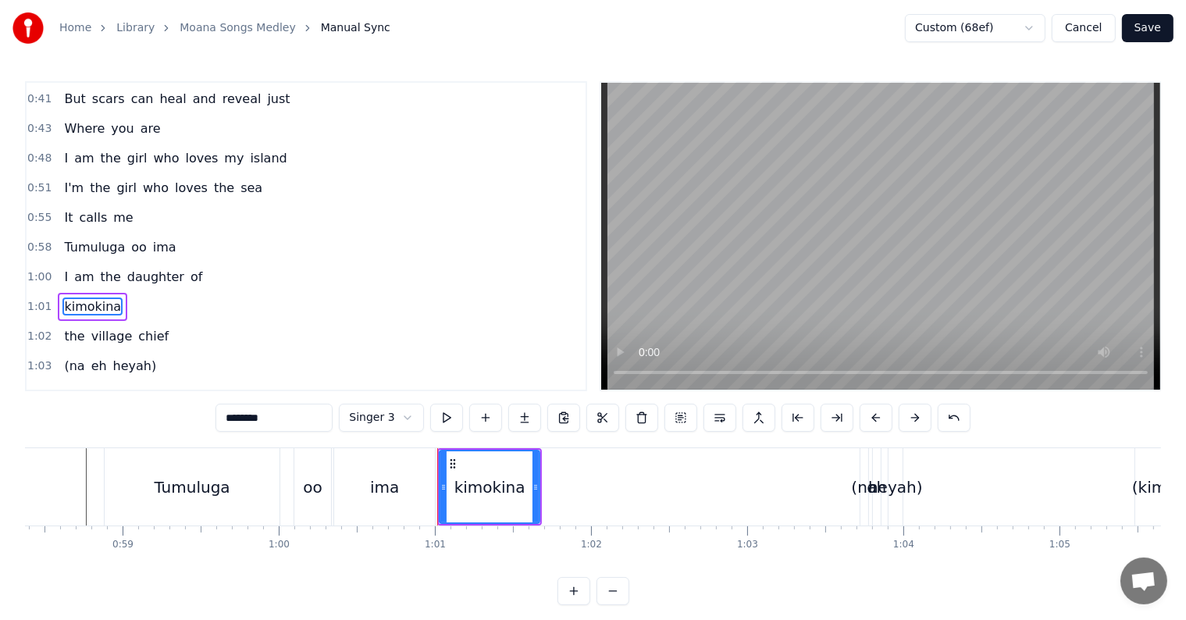
scroll to position [234, 0]
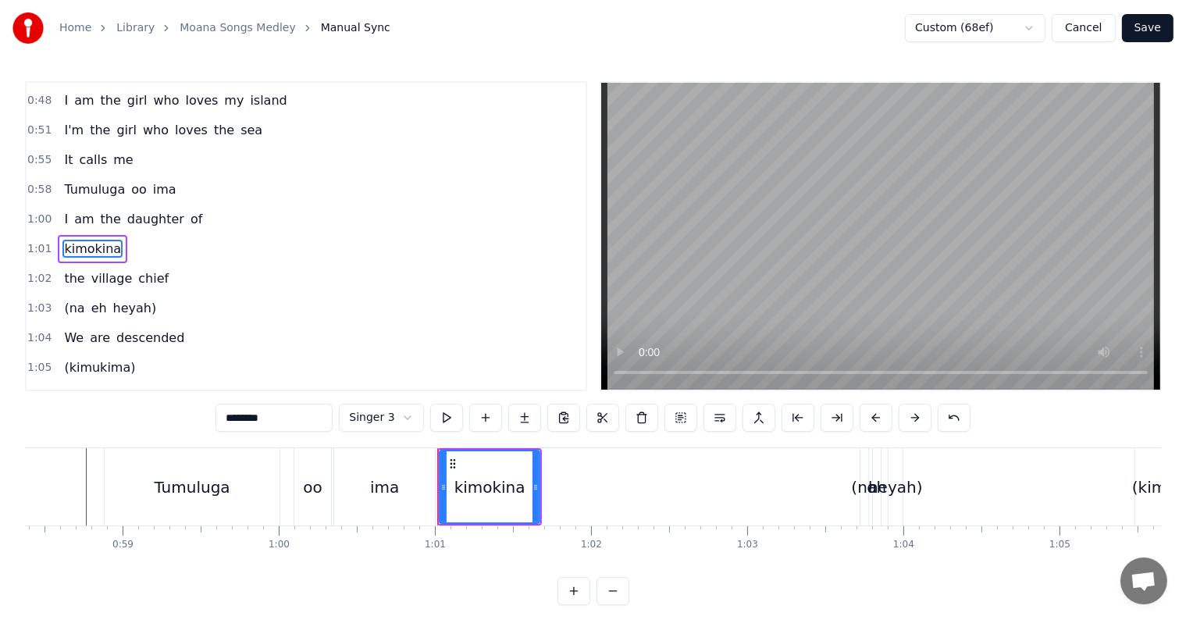
click at [337, 353] on div "1:05 (kimukima)" at bounding box center [306, 368] width 559 height 30
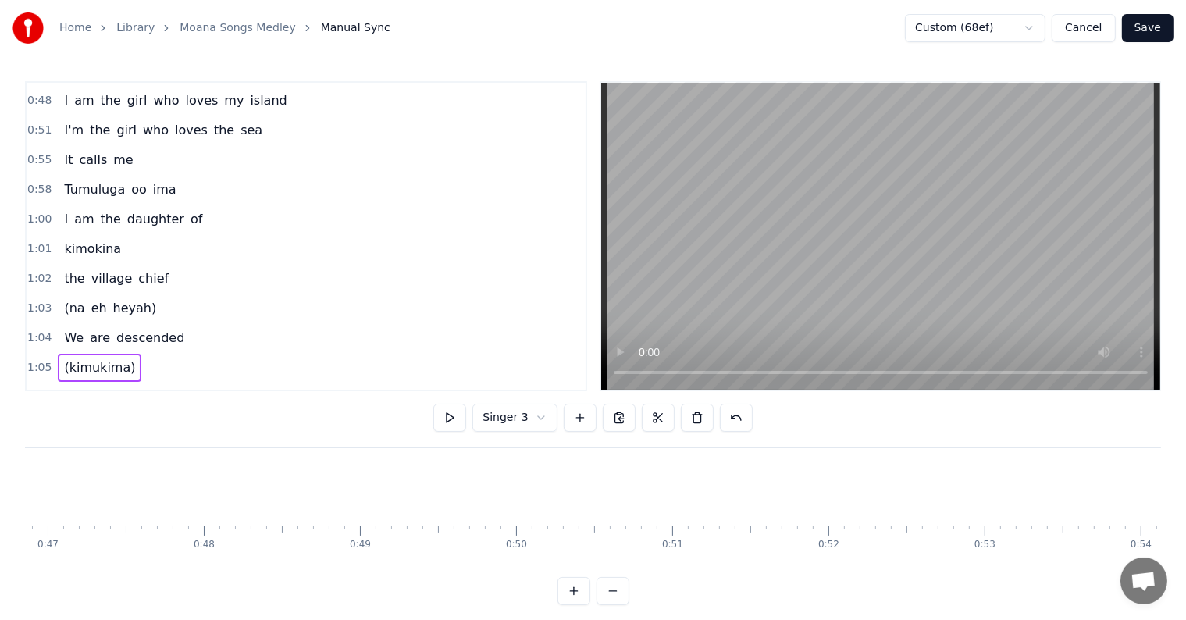
scroll to position [0, 7315]
click at [128, 216] on div "I am the daughter of" at bounding box center [133, 219] width 151 height 28
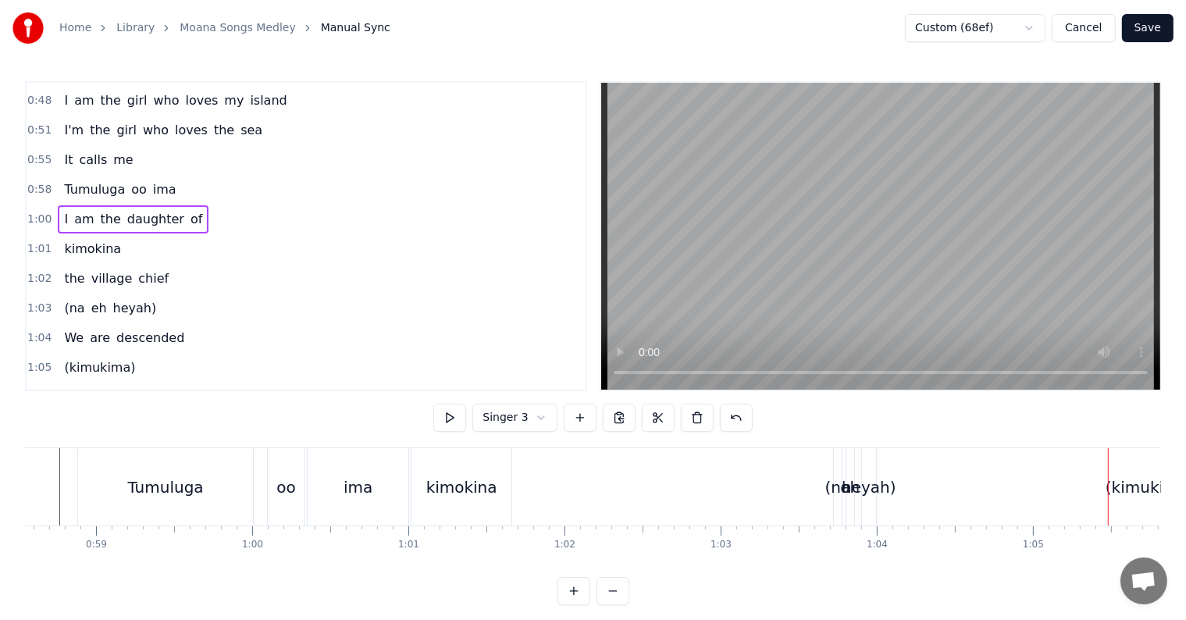
scroll to position [0, 9445]
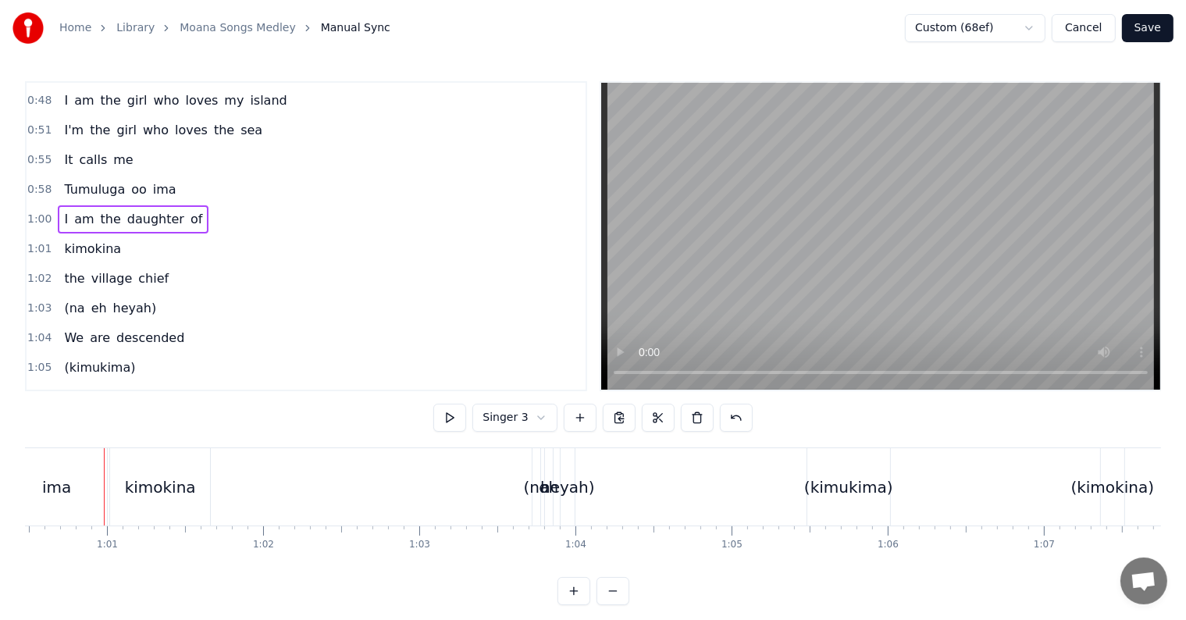
click at [88, 243] on span "kimokina" at bounding box center [92, 249] width 60 height 18
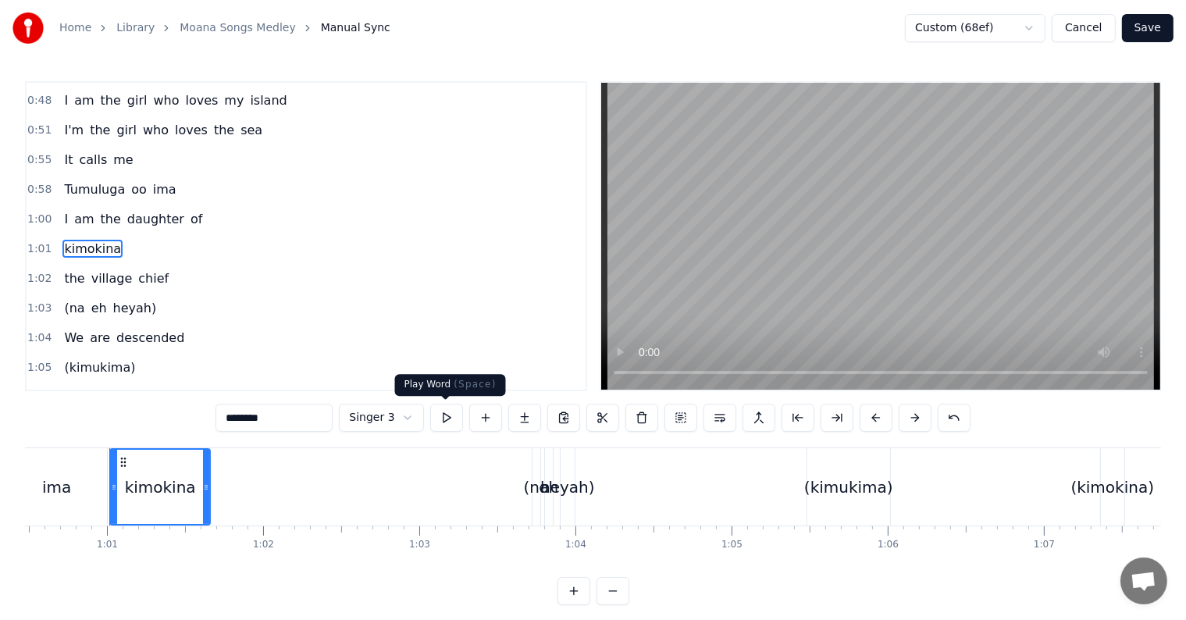
click at [447, 417] on button at bounding box center [446, 418] width 33 height 28
click at [447, 419] on button at bounding box center [446, 418] width 33 height 28
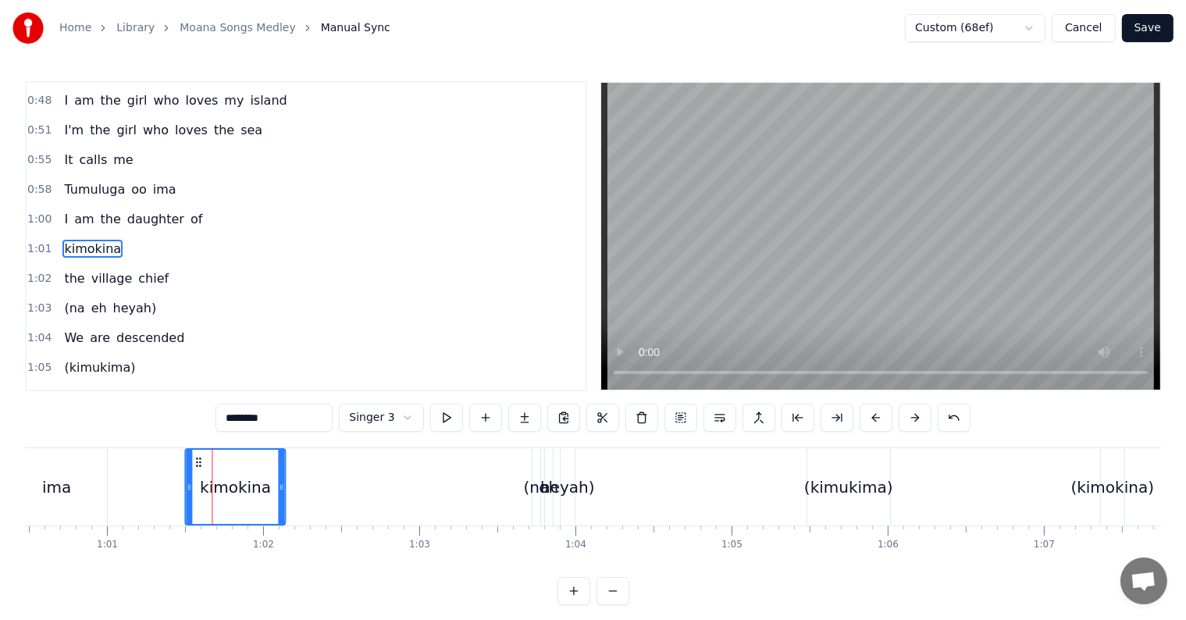
drag, startPoint x: 120, startPoint y: 460, endPoint x: 192, endPoint y: 459, distance: 71.8
click at [196, 465] on icon at bounding box center [198, 462] width 12 height 12
click at [174, 412] on div "0:21 I know a girl from an island 0:24 She stands apart from the crowd 0:27 She…" at bounding box center [593, 343] width 1136 height 524
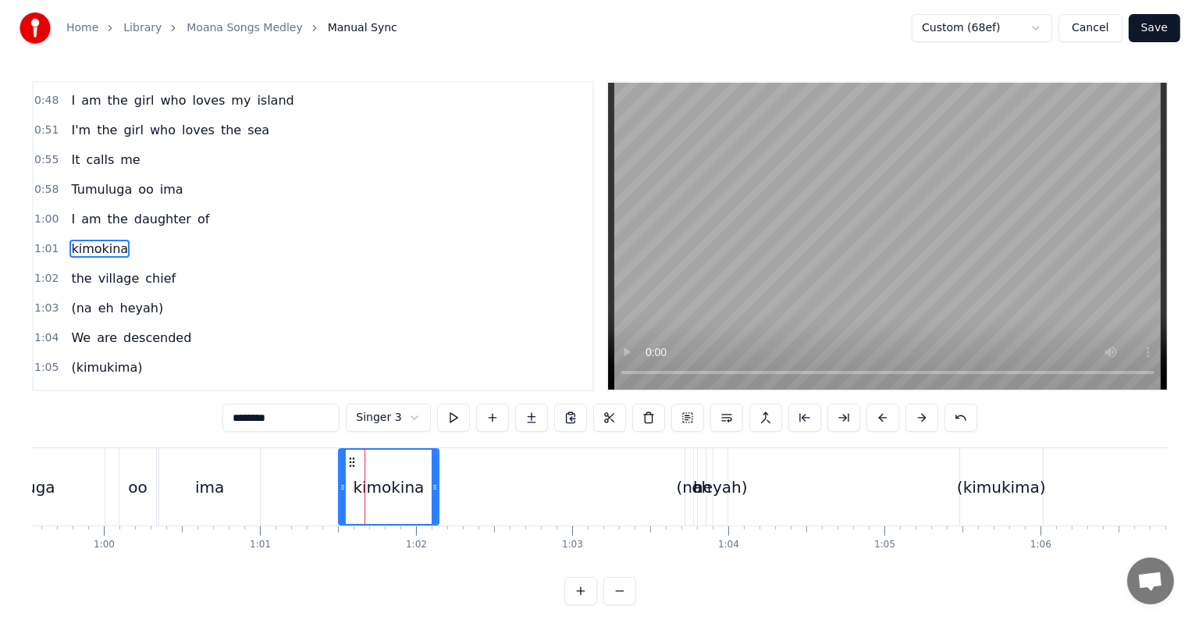
scroll to position [0, 9288]
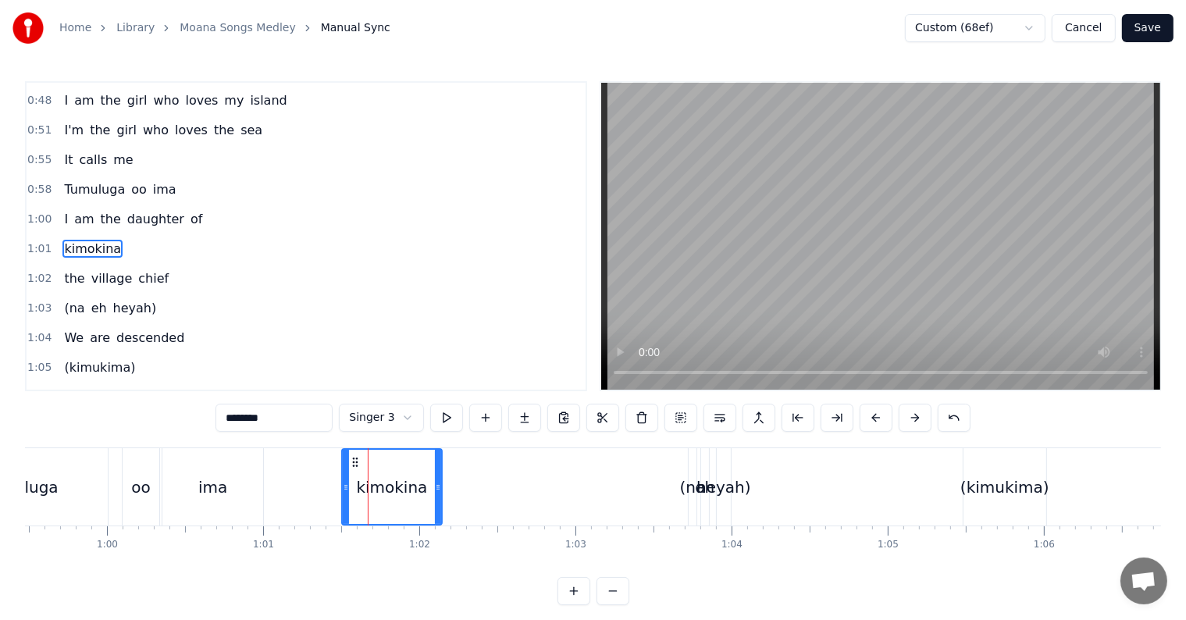
click at [442, 486] on div "kimokina" at bounding box center [392, 486] width 102 height 77
drag, startPoint x: 439, startPoint y: 481, endPoint x: 543, endPoint y: 487, distance: 104.8
click at [543, 487] on icon at bounding box center [543, 487] width 6 height 12
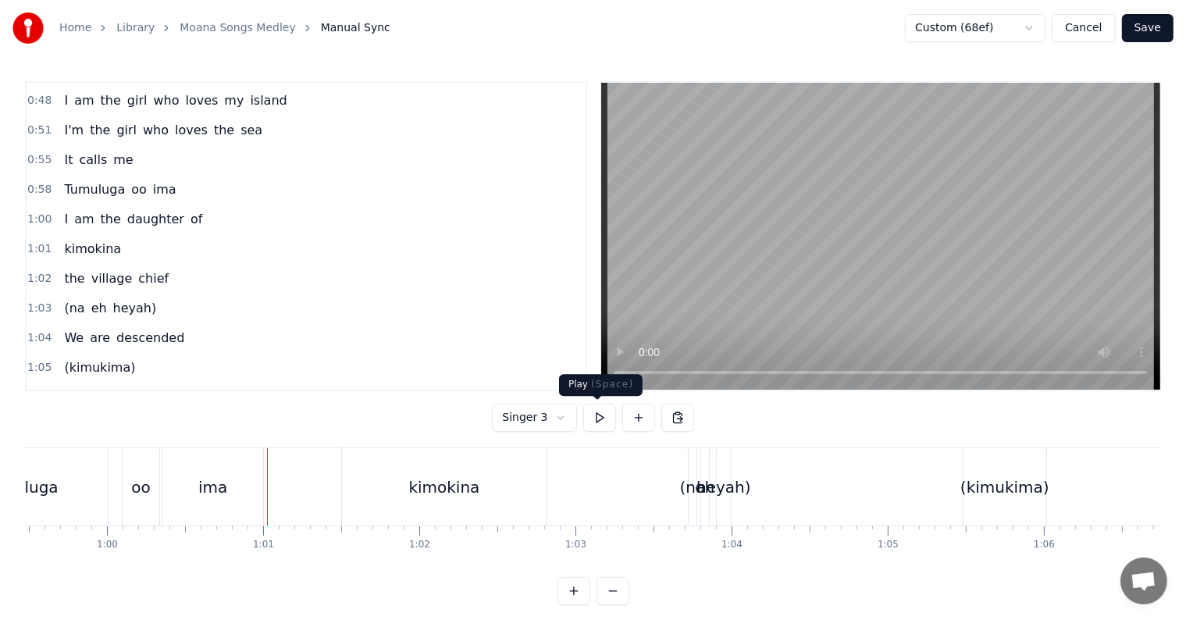
click at [590, 415] on button at bounding box center [599, 418] width 33 height 28
click at [590, 416] on button at bounding box center [599, 418] width 33 height 28
click at [100, 240] on span "kimokina" at bounding box center [92, 249] width 60 height 18
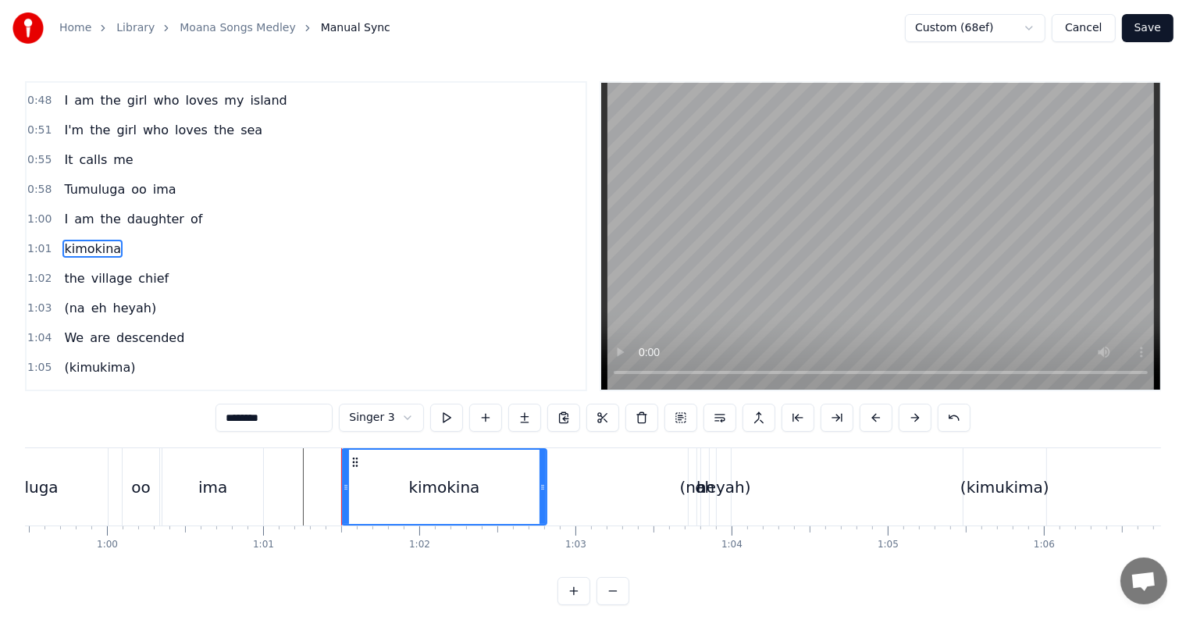
click at [1143, 31] on button "Save" at bounding box center [1148, 28] width 52 height 28
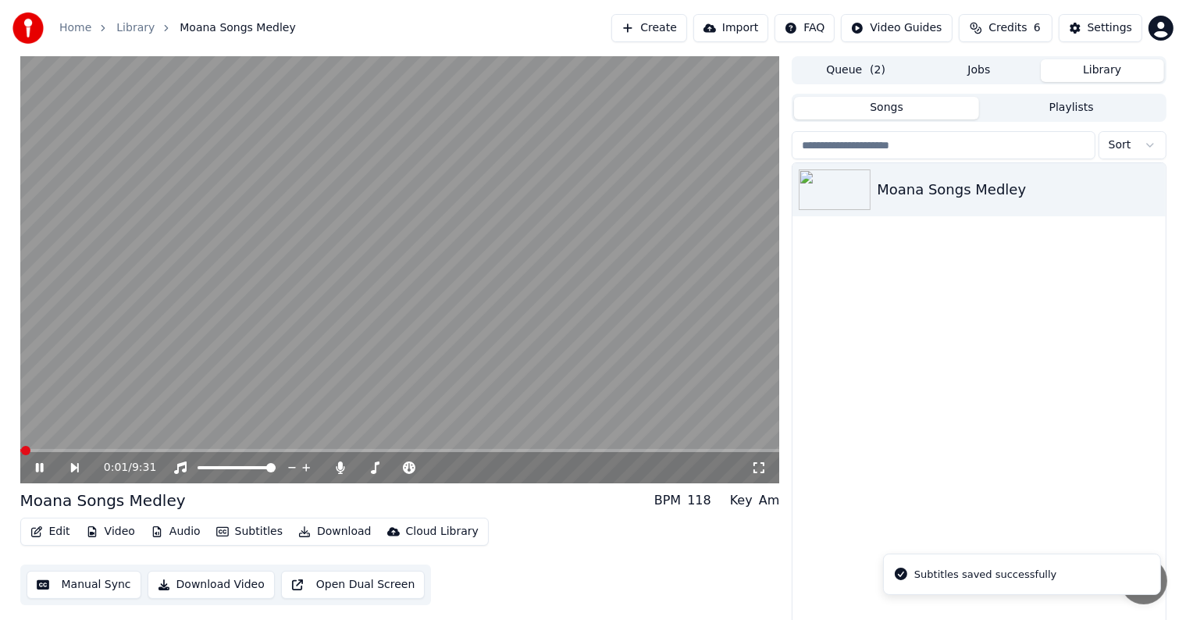
click at [42, 463] on icon at bounding box center [39, 467] width 8 height 9
click at [58, 529] on button "Edit" at bounding box center [50, 532] width 52 height 22
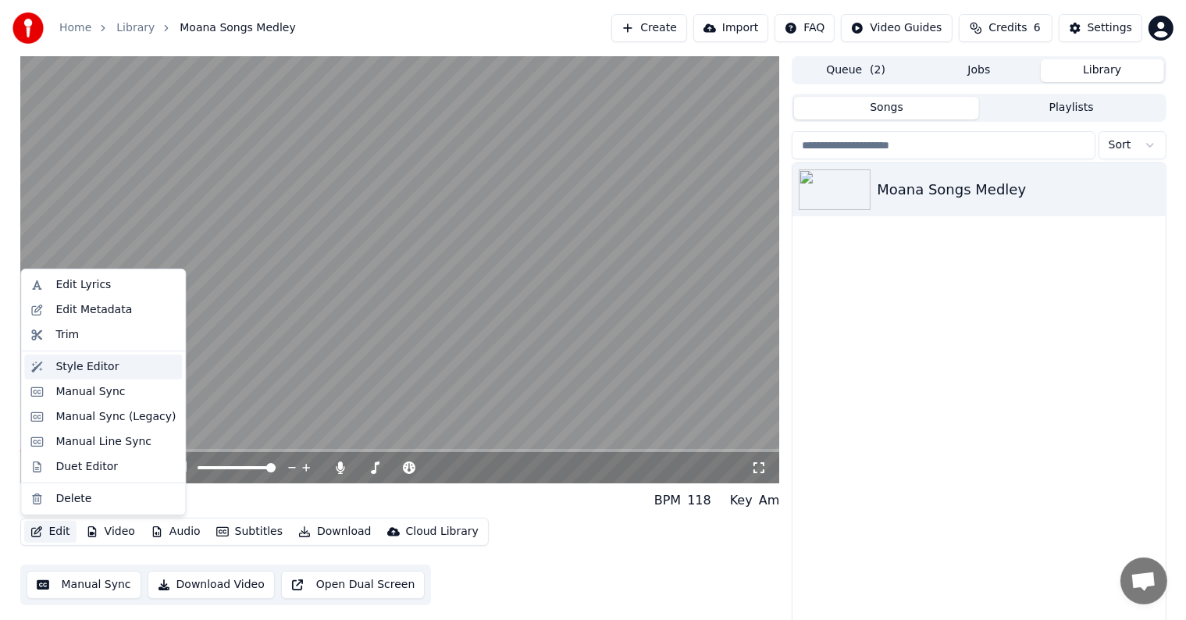
click at [135, 369] on div "Style Editor" at bounding box center [115, 367] width 120 height 16
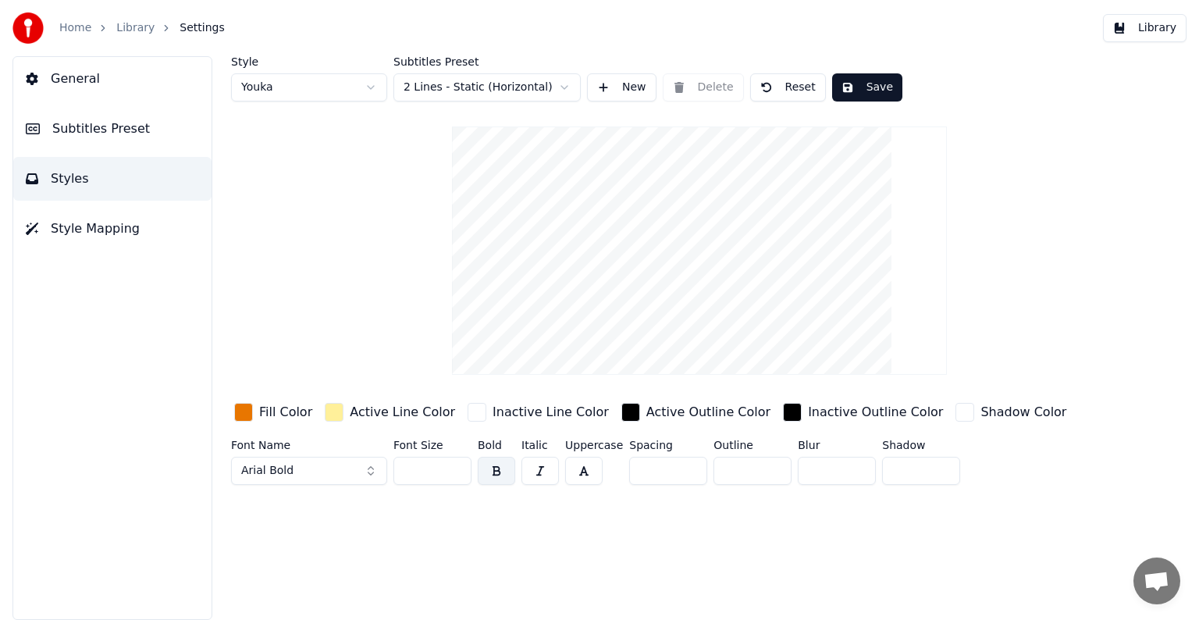
click at [363, 94] on html "Home Library Settings Library General Subtitles Preset Styles Style Mapping Sty…" at bounding box center [599, 310] width 1199 height 620
click at [132, 79] on html "Home Library Settings Library General Subtitles Preset Styles Style Mapping Sty…" at bounding box center [599, 310] width 1199 height 620
click at [135, 84] on button "General" at bounding box center [112, 79] width 198 height 44
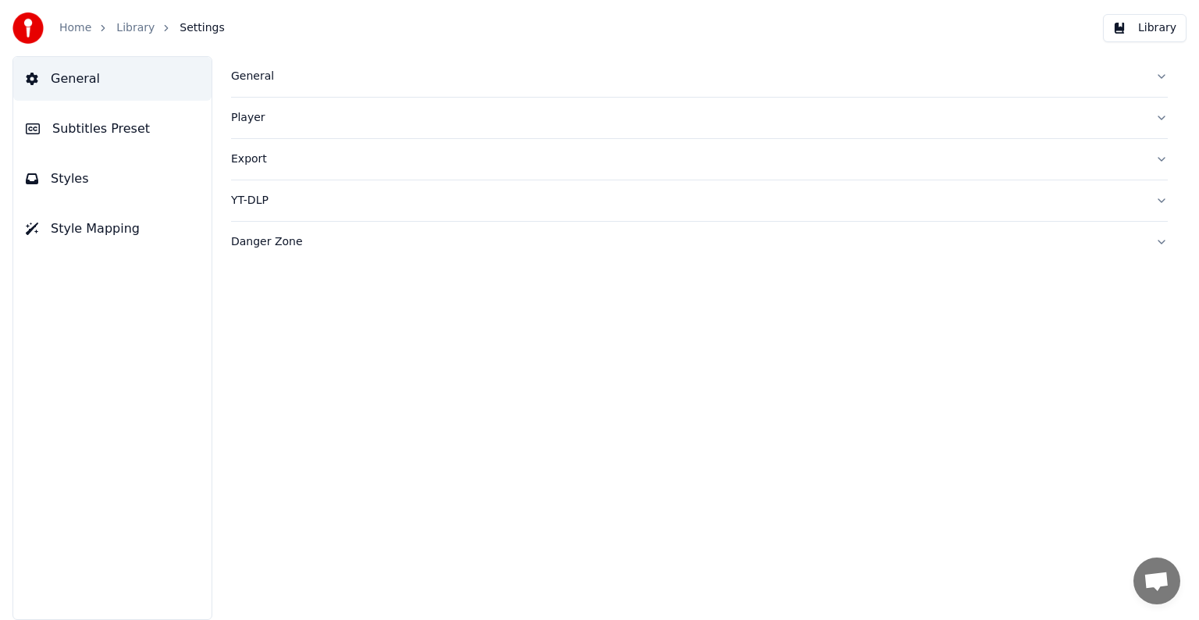
click at [135, 119] on button "Subtitles Preset" at bounding box center [112, 129] width 198 height 44
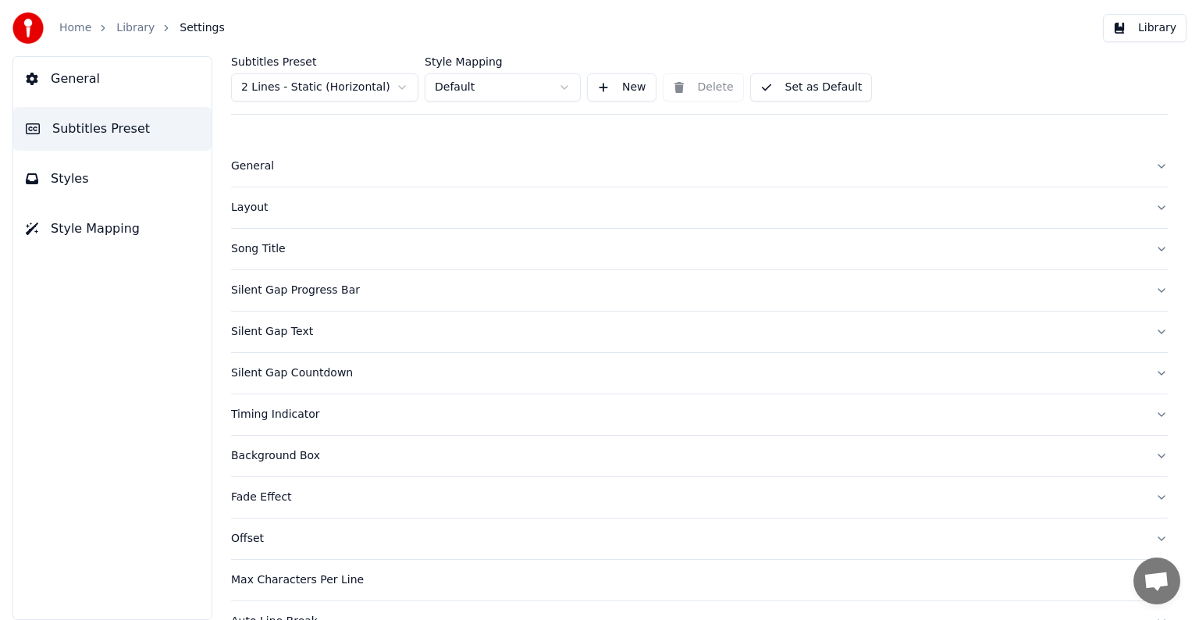
click at [494, 88] on html "Home Library Settings Library General Subtitles Preset Styles Style Mapping Sub…" at bounding box center [599, 310] width 1199 height 620
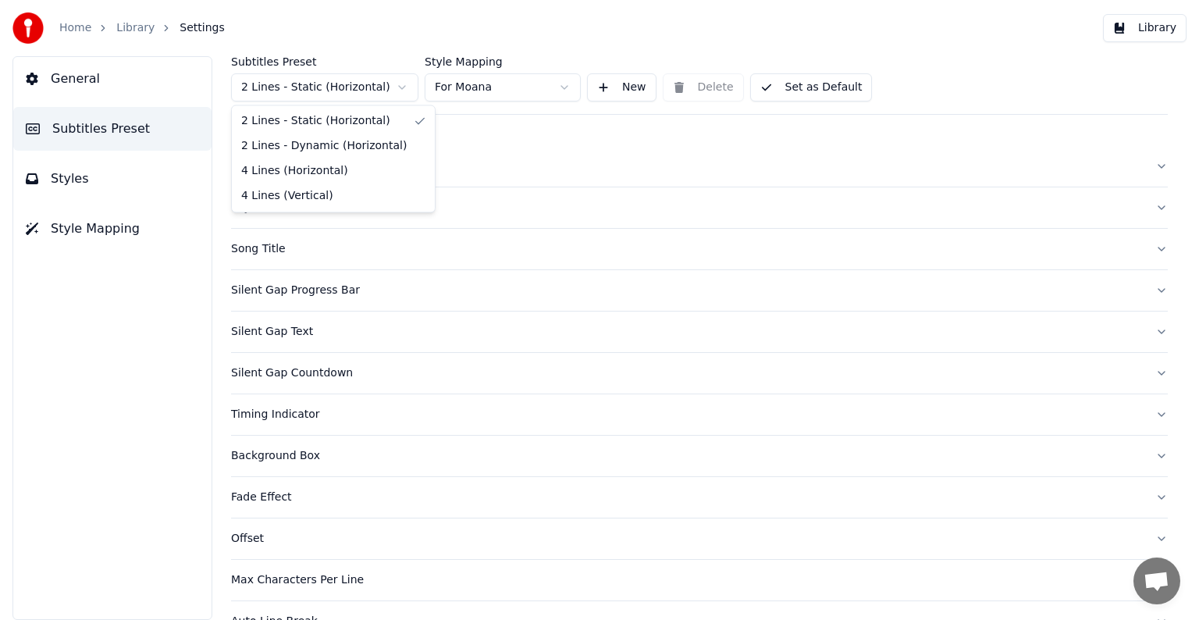
click at [341, 80] on html "Home Library Settings Library General Subtitles Preset Styles Style Mapping Sub…" at bounding box center [599, 310] width 1199 height 620
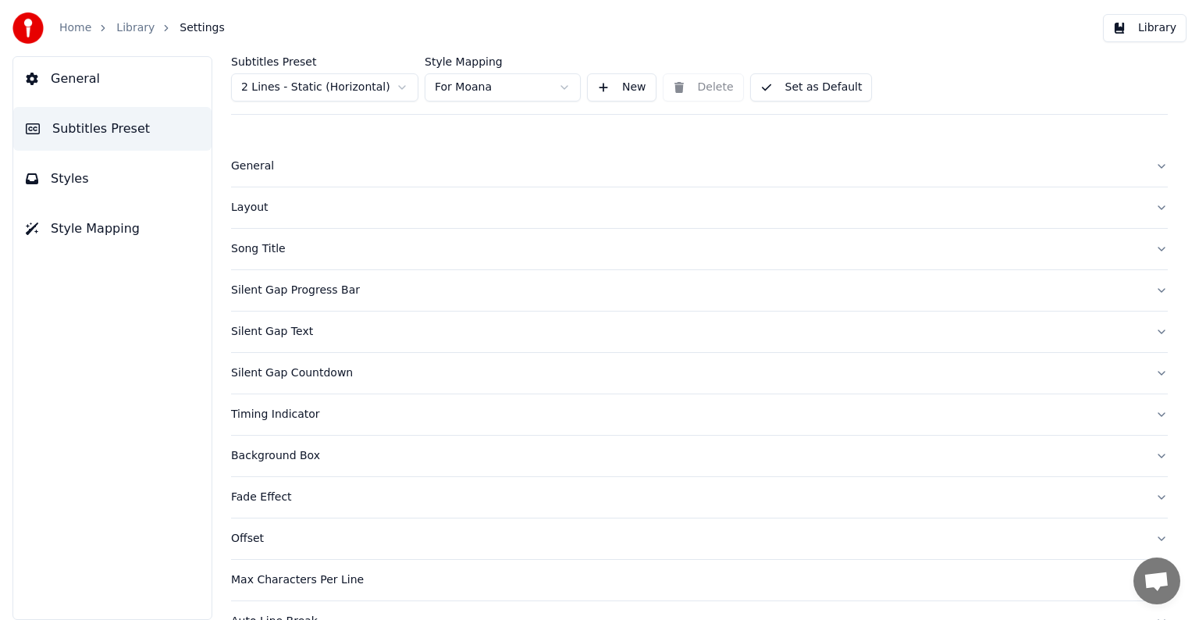
click at [344, 64] on html "Home Library Settings Library General Subtitles Preset Styles Style Mapping Sub…" at bounding box center [599, 310] width 1199 height 620
click at [409, 212] on div "Layout" at bounding box center [687, 208] width 912 height 16
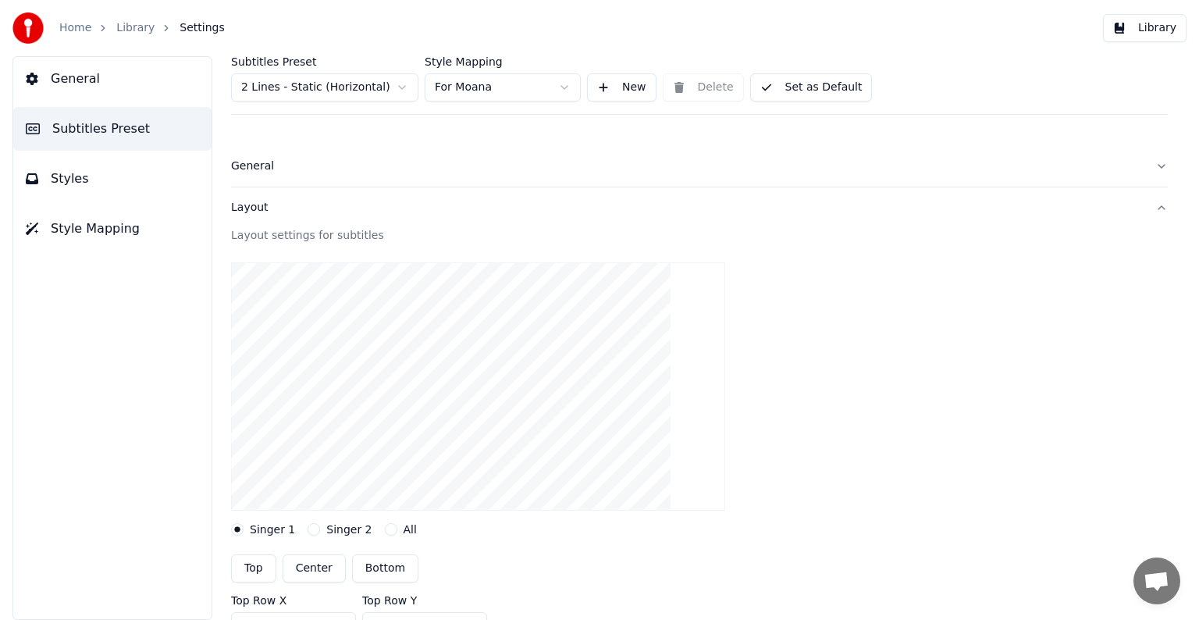
drag, startPoint x: 381, startPoint y: 164, endPoint x: 378, endPoint y: 176, distance: 12.9
click at [379, 175] on button "General" at bounding box center [699, 166] width 937 height 41
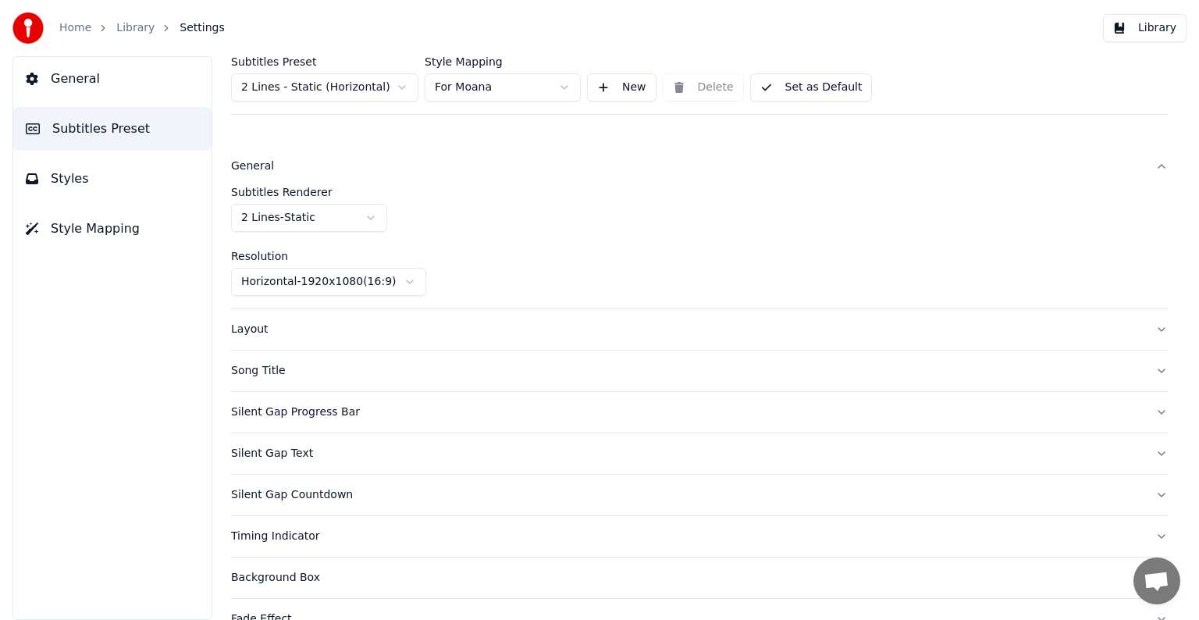
click at [347, 219] on html "Home Library Settings Library General Subtitles Preset Styles Style Mapping Sub…" at bounding box center [599, 310] width 1199 height 620
click at [330, 322] on div "Song Title" at bounding box center [687, 330] width 912 height 16
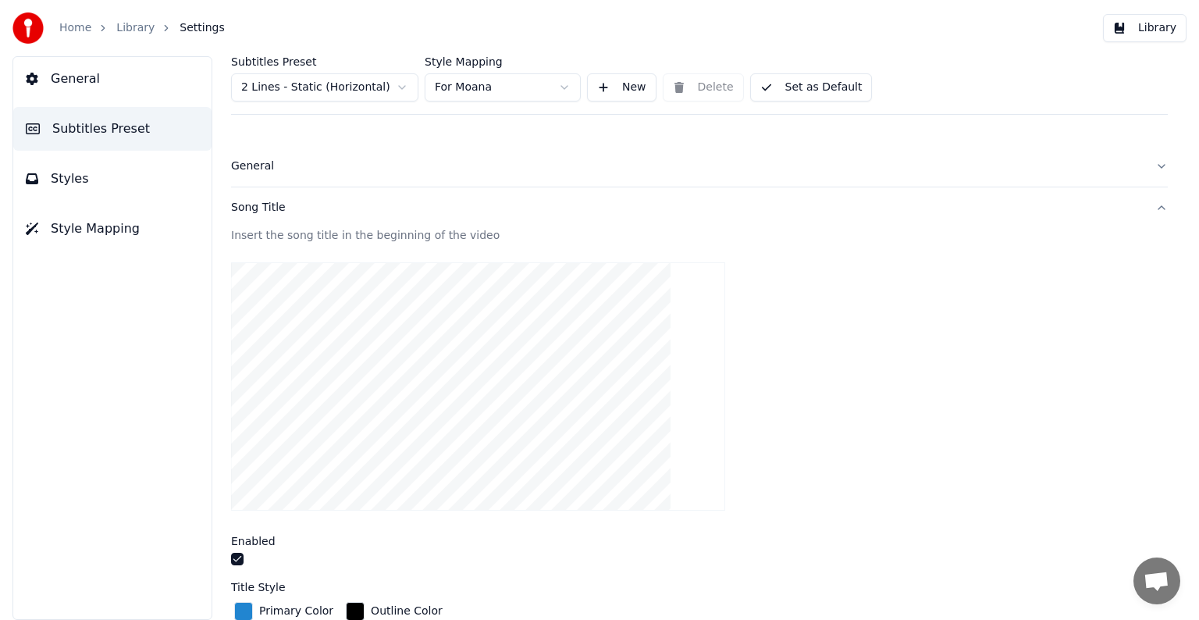
click at [287, 219] on button "Song Title" at bounding box center [699, 207] width 937 height 41
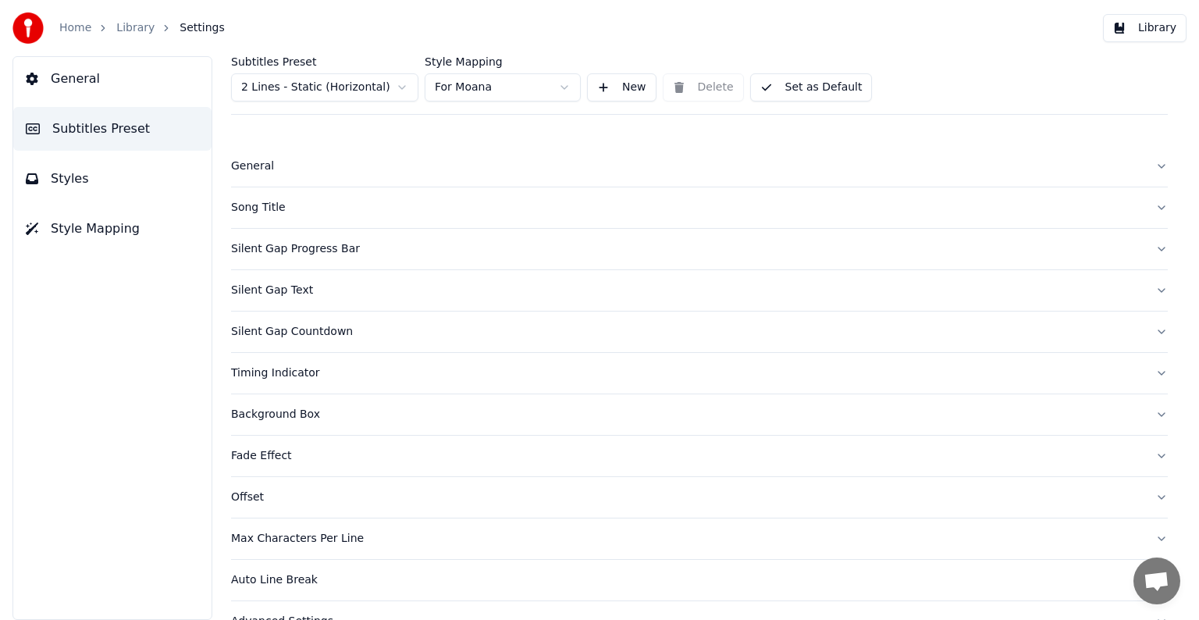
click at [302, 169] on div "General" at bounding box center [687, 167] width 912 height 16
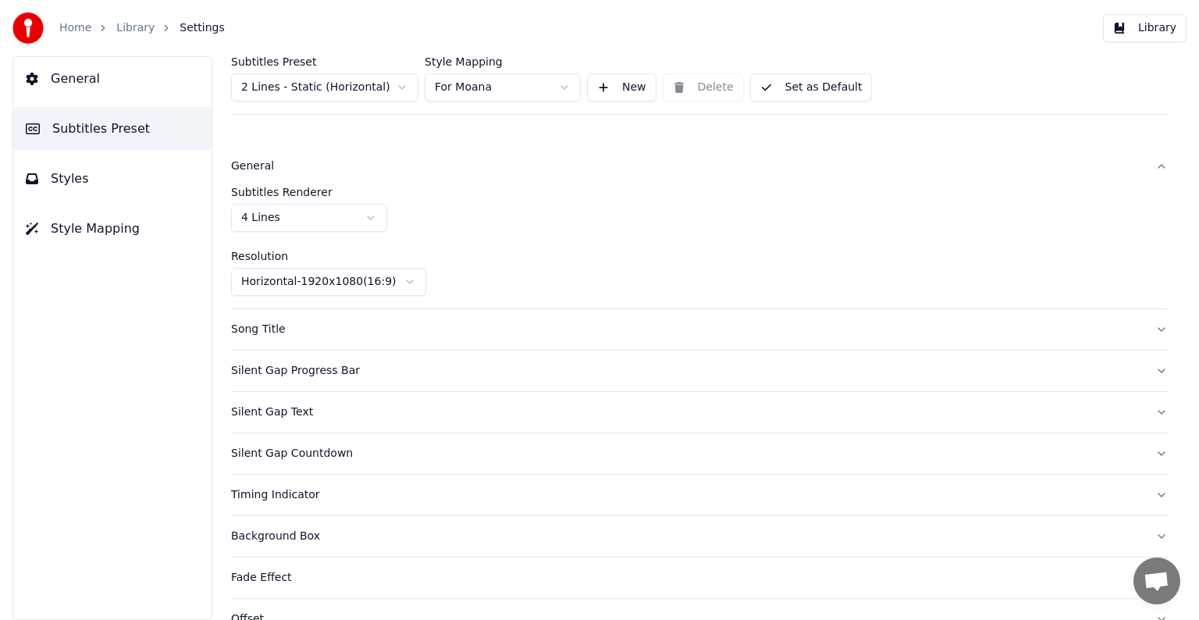
click at [302, 212] on html "Home Library Settings Library General Subtitles Preset Styles Style Mapping Sub…" at bounding box center [599, 310] width 1199 height 620
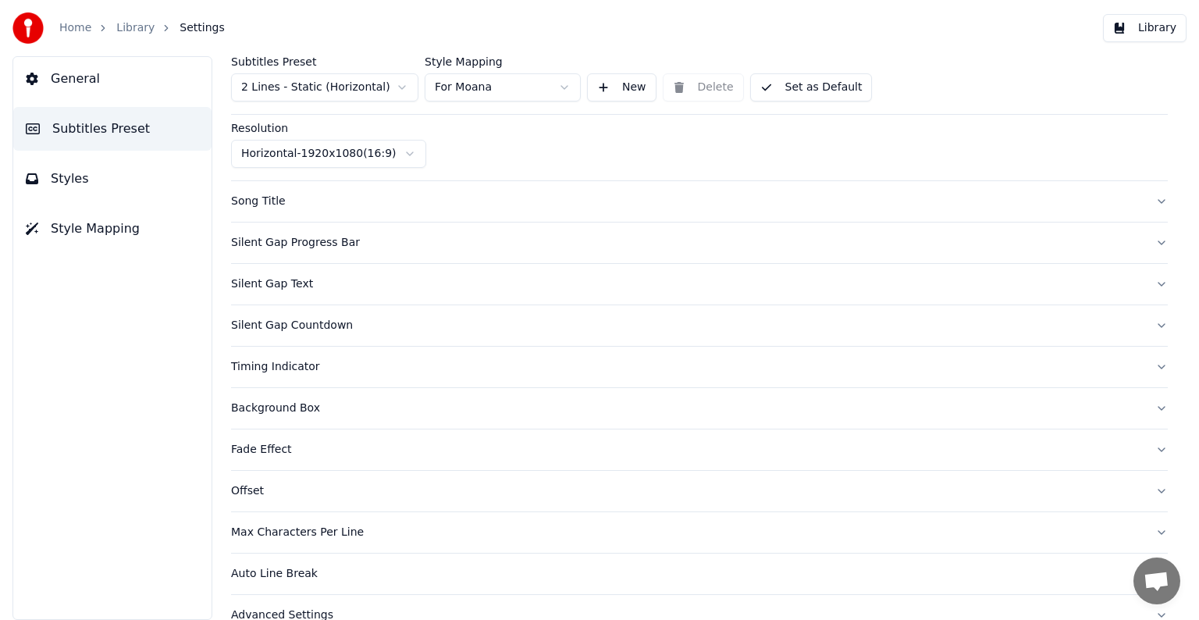
scroll to position [154, 0]
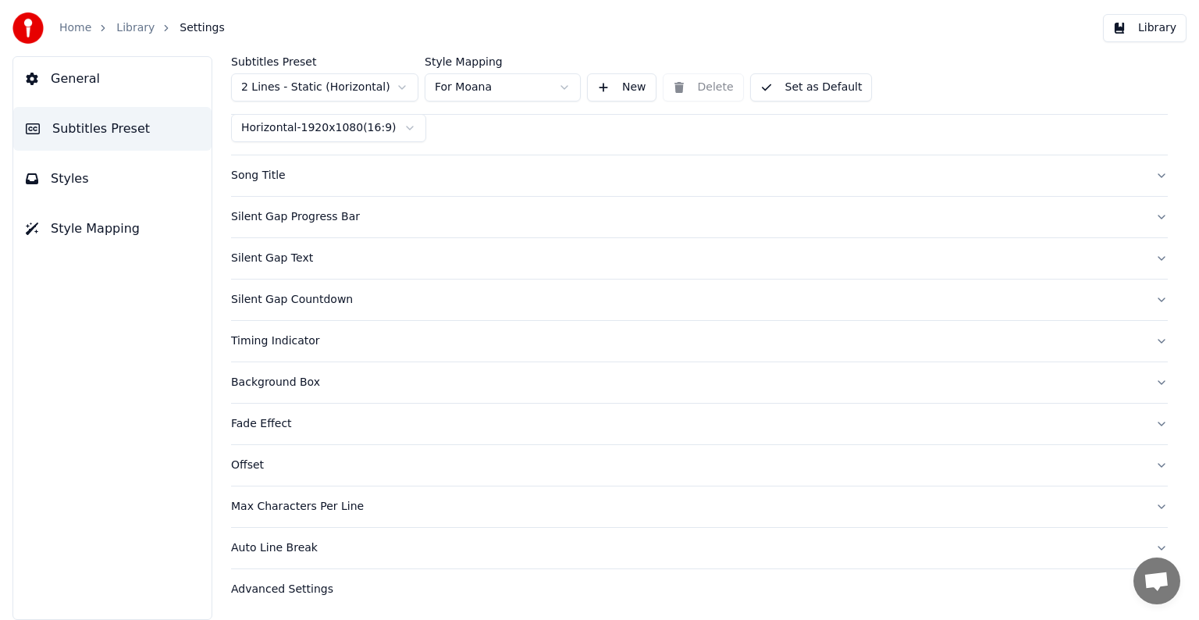
click at [317, 544] on div "Auto Line Break" at bounding box center [687, 548] width 912 height 16
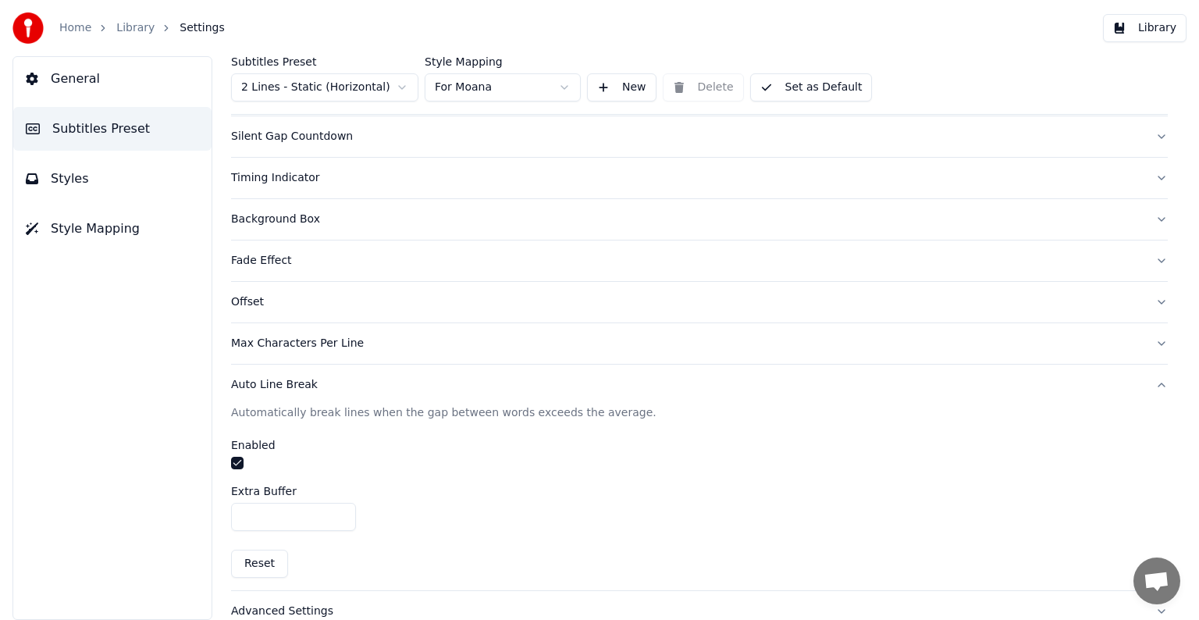
scroll to position [216, 0]
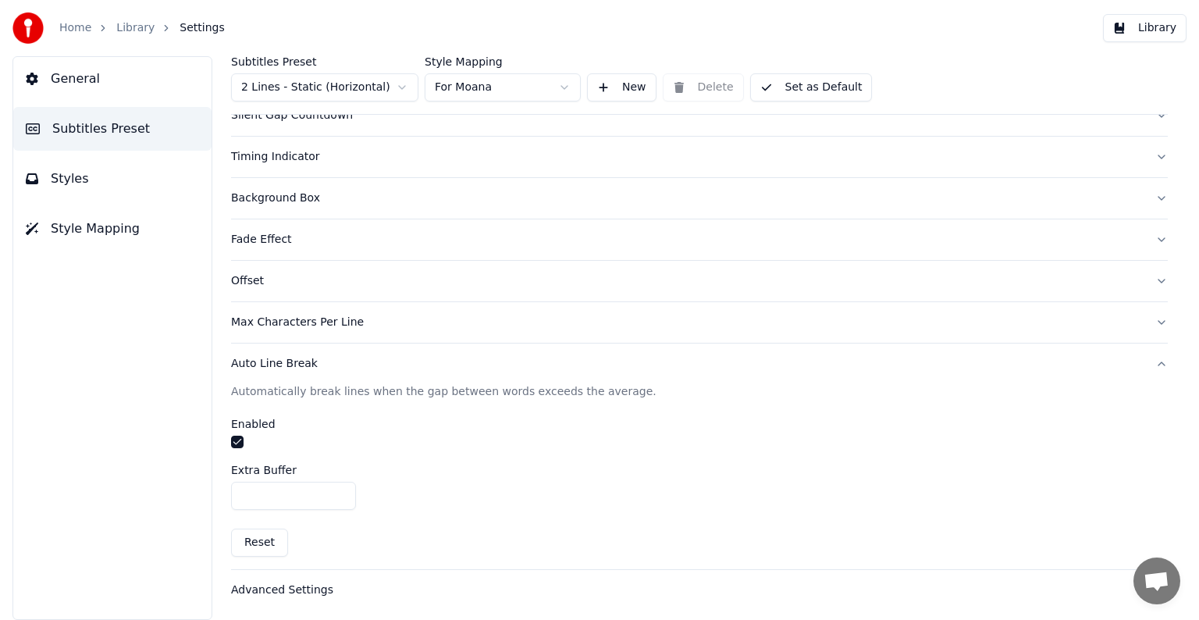
click at [239, 437] on button "button" at bounding box center [237, 442] width 12 height 12
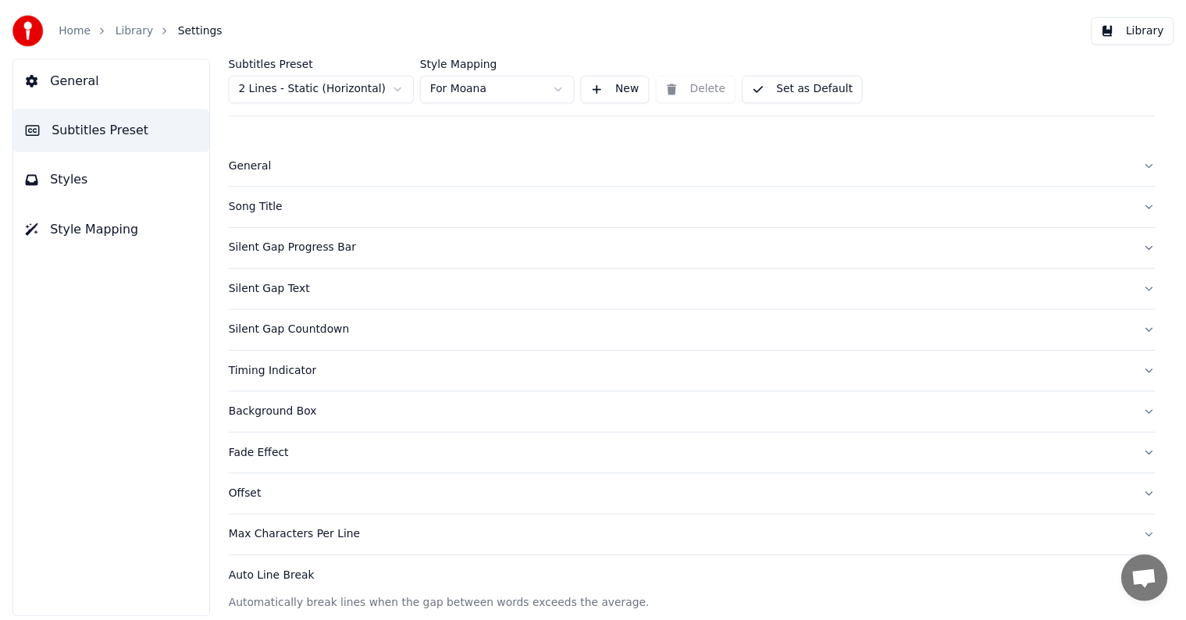
scroll to position [0, 0]
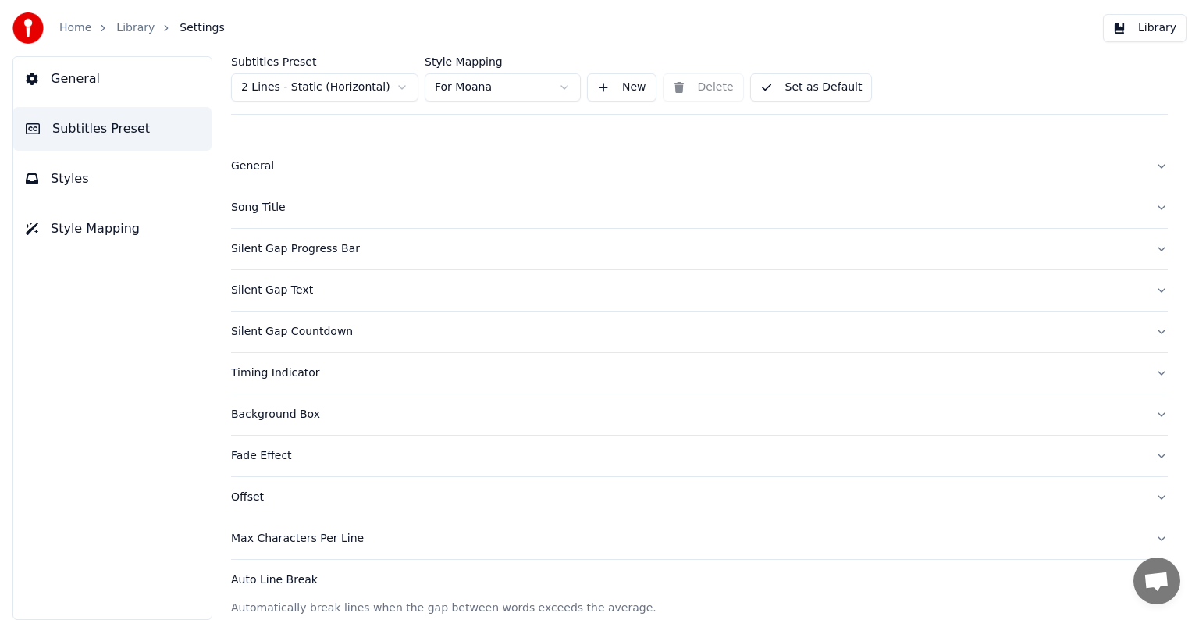
click at [122, 69] on button "General" at bounding box center [112, 79] width 198 height 44
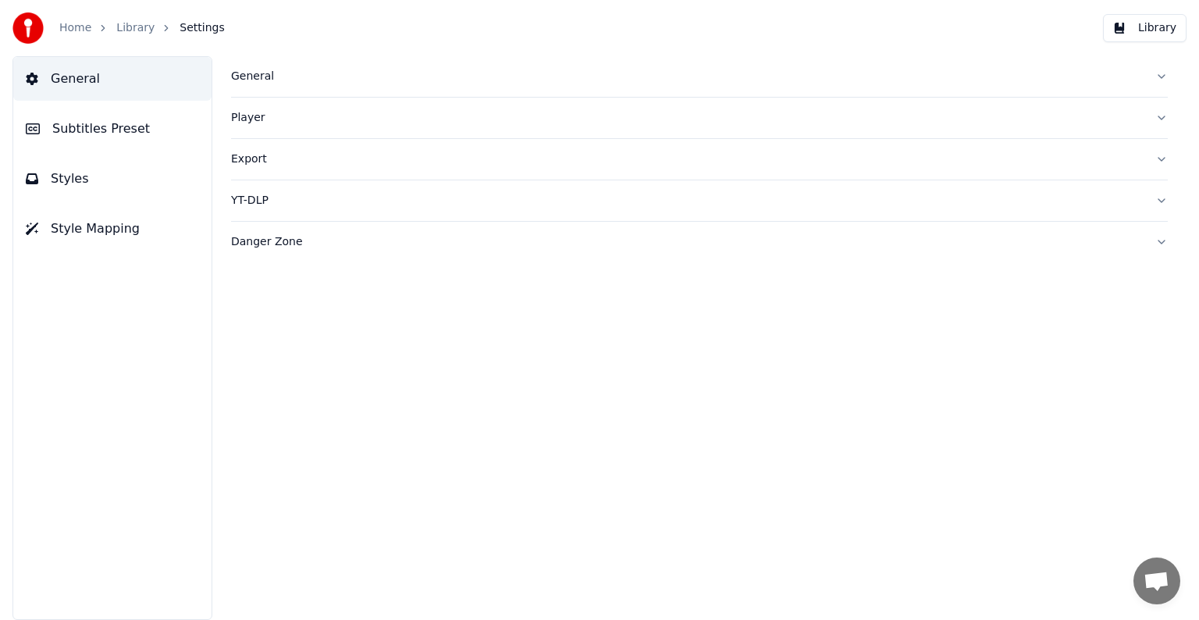
click at [138, 32] on link "Library" at bounding box center [135, 28] width 38 height 16
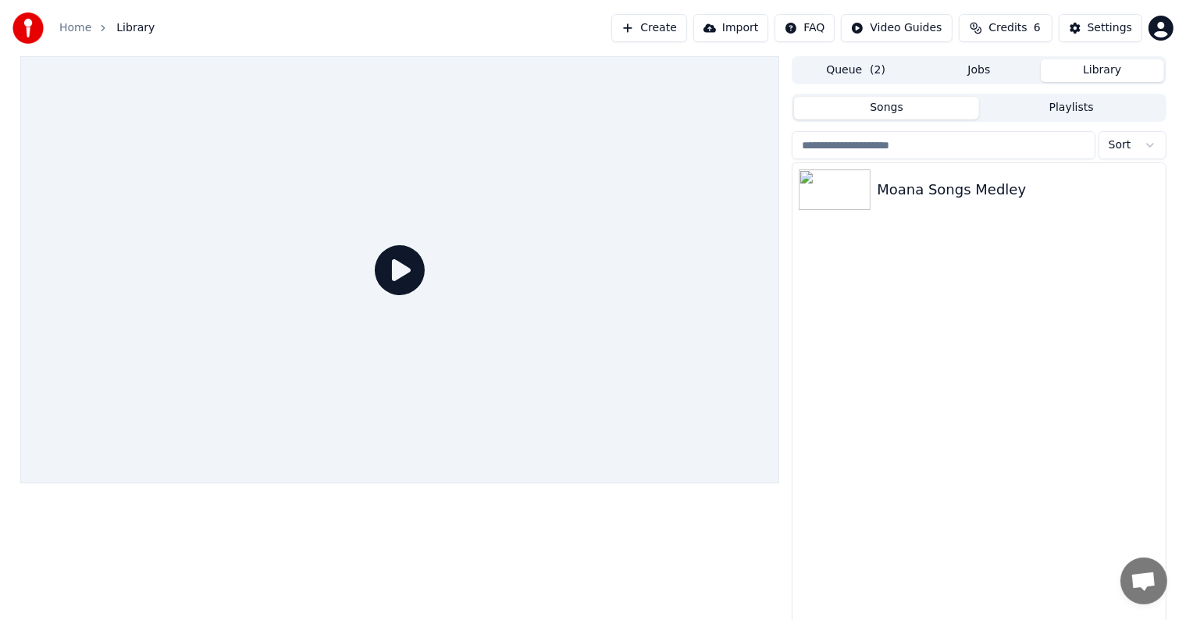
click at [428, 255] on div at bounding box center [400, 269] width 760 height 427
click at [397, 265] on icon at bounding box center [400, 270] width 50 height 50
click at [1003, 176] on div "Moana Songs Medley" at bounding box center [979, 189] width 372 height 53
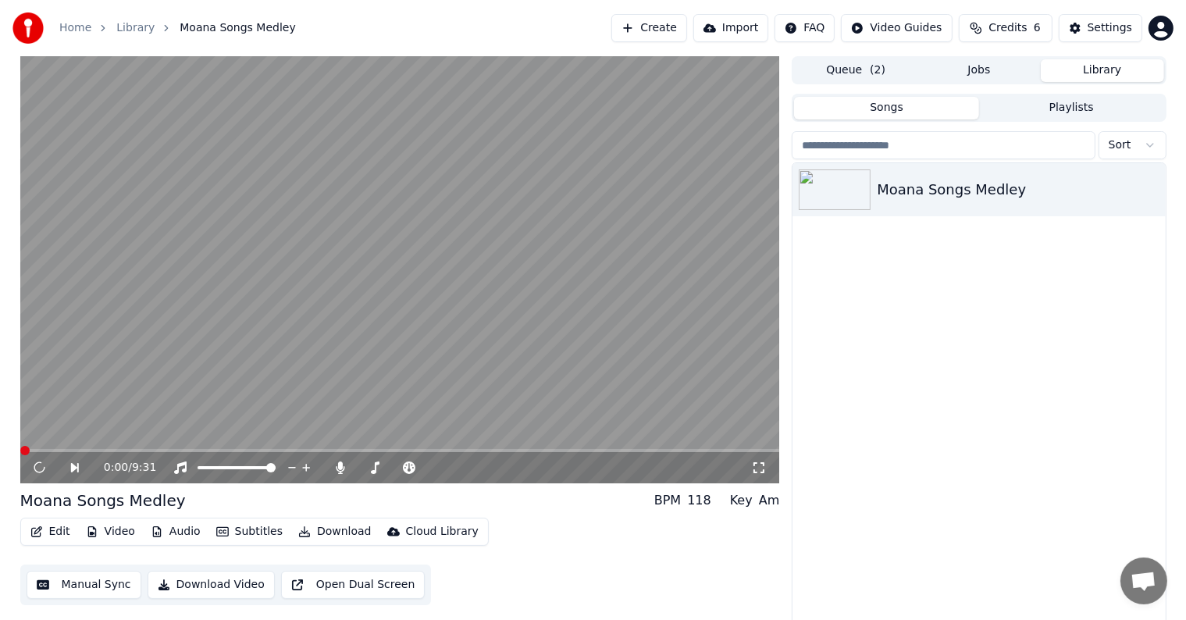
click at [61, 528] on button "Edit" at bounding box center [50, 532] width 52 height 22
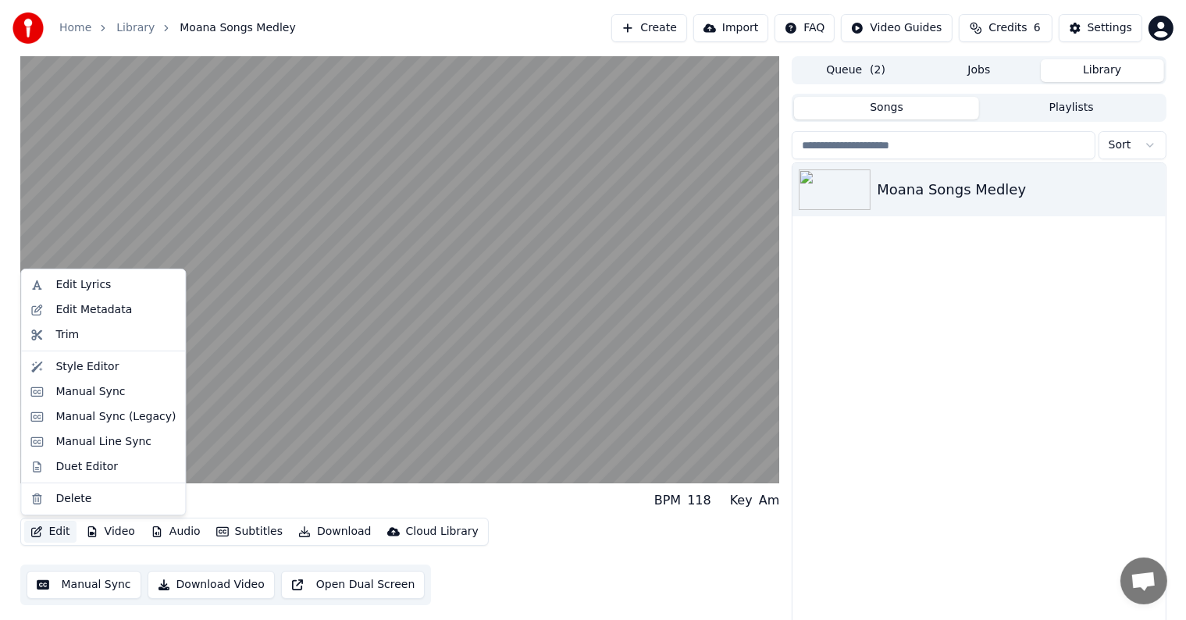
click at [94, 480] on div "Edit Lyrics Edit Metadata Trim Style Editor Manual Sync Manual Sync (Legacy) Ma…" at bounding box center [103, 392] width 166 height 247
click at [96, 473] on div "Duet Editor" at bounding box center [86, 467] width 62 height 16
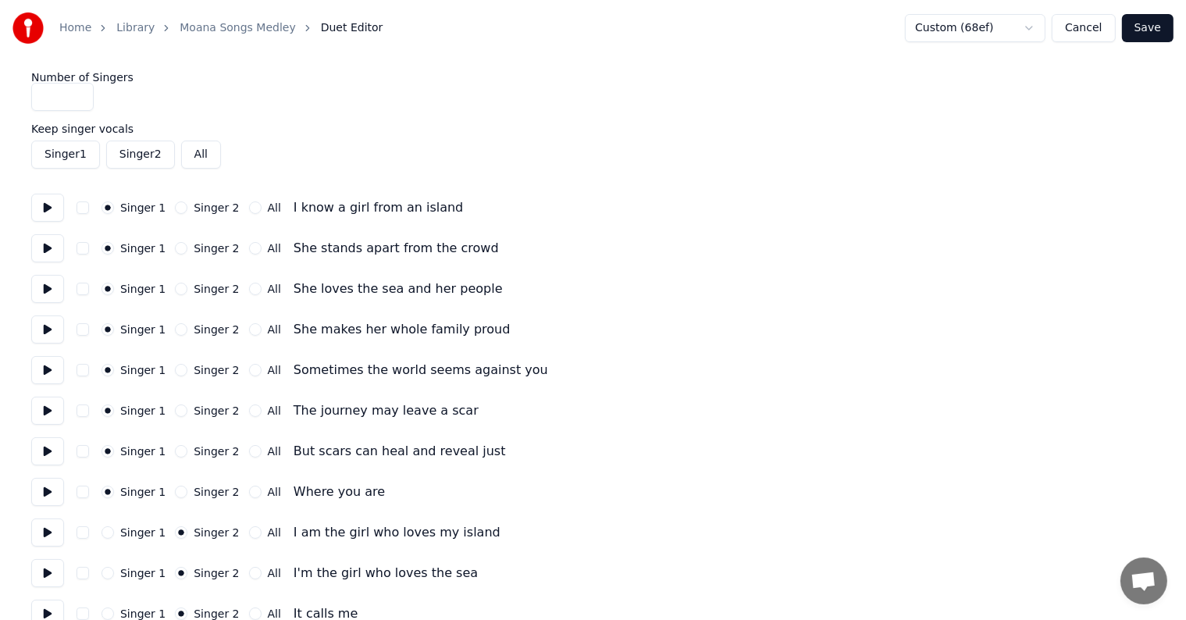
type input "*"
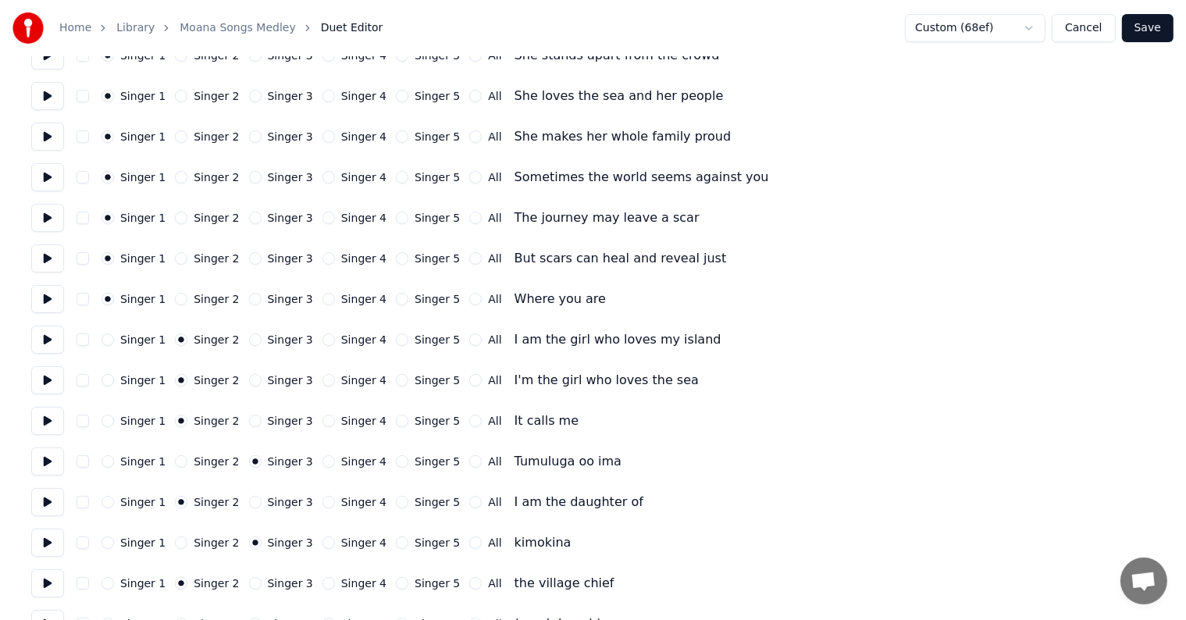
scroll to position [234, 0]
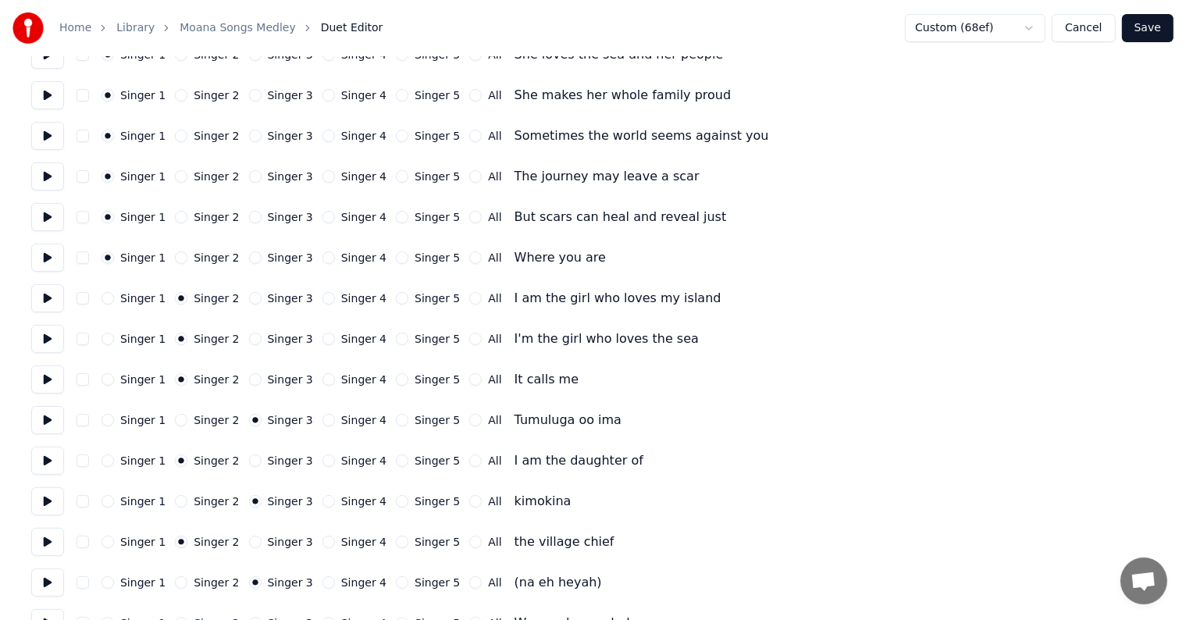
click at [1081, 25] on button "Cancel" at bounding box center [1083, 28] width 63 height 28
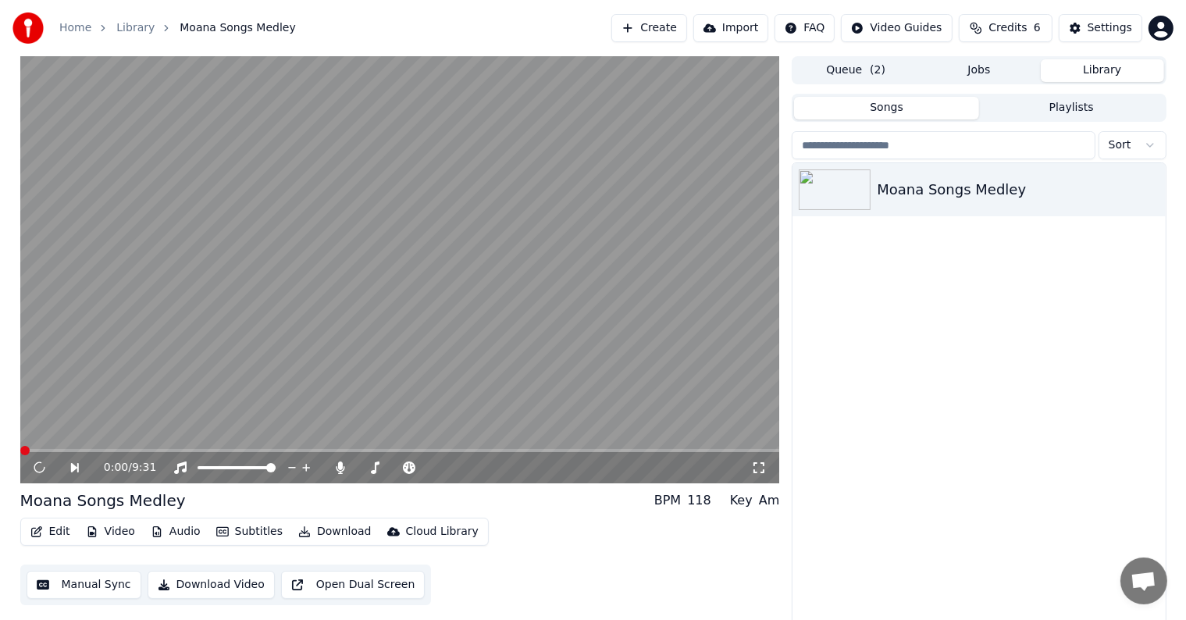
click at [89, 450] on span at bounding box center [400, 450] width 760 height 3
click at [82, 452] on span at bounding box center [400, 450] width 760 height 3
click at [40, 469] on icon at bounding box center [51, 467] width 36 height 12
click at [40, 469] on icon at bounding box center [38, 467] width 9 height 11
click at [40, 469] on icon at bounding box center [51, 467] width 36 height 12
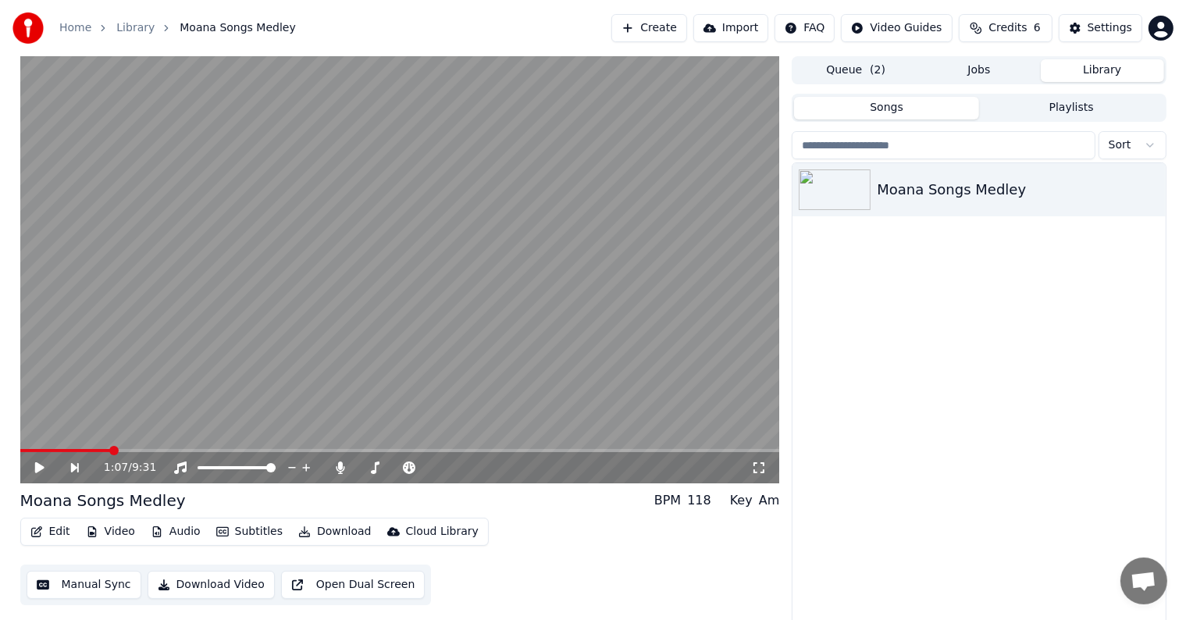
click at [40, 469] on icon at bounding box center [38, 467] width 9 height 11
click at [40, 469] on icon at bounding box center [51, 467] width 36 height 12
click at [41, 469] on icon at bounding box center [38, 467] width 9 height 11
click at [41, 469] on icon at bounding box center [39, 467] width 8 height 9
click at [41, 469] on icon at bounding box center [38, 467] width 9 height 11
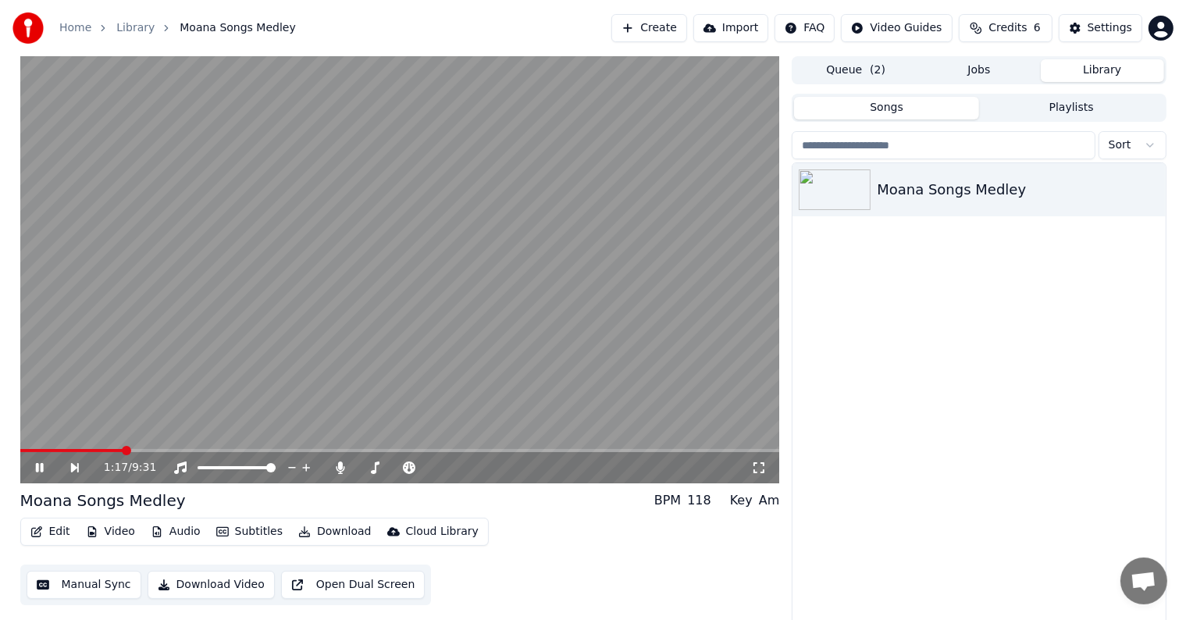
click at [41, 469] on icon at bounding box center [39, 467] width 8 height 9
click at [41, 469] on icon at bounding box center [38, 467] width 9 height 11
click at [41, 469] on icon at bounding box center [39, 467] width 8 height 9
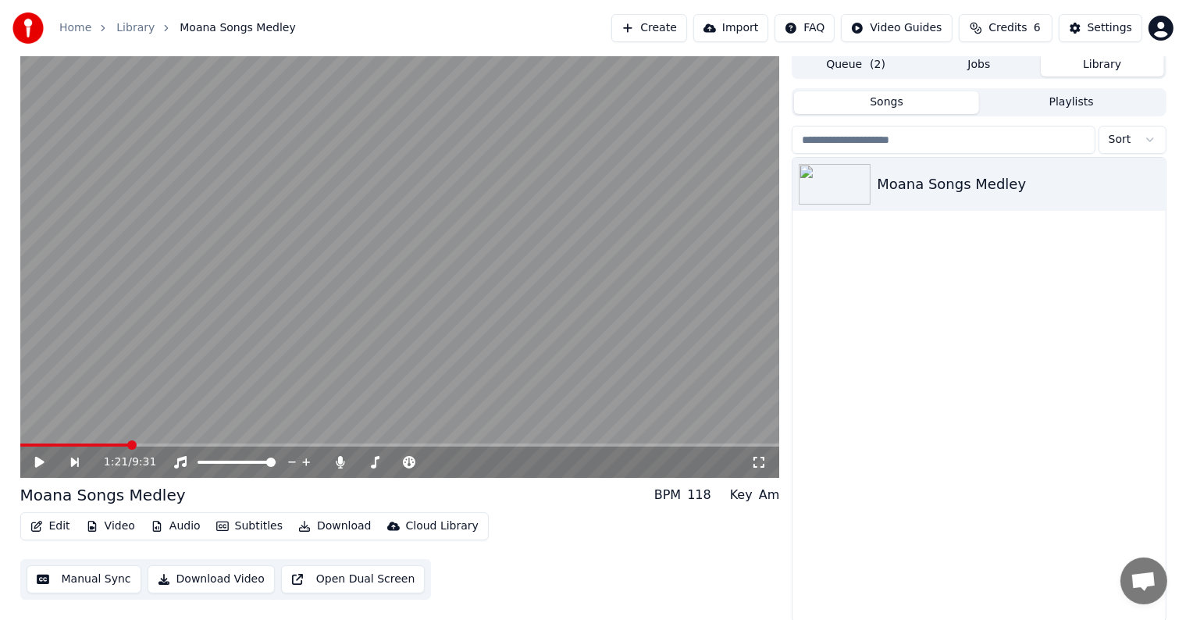
scroll to position [7, 0]
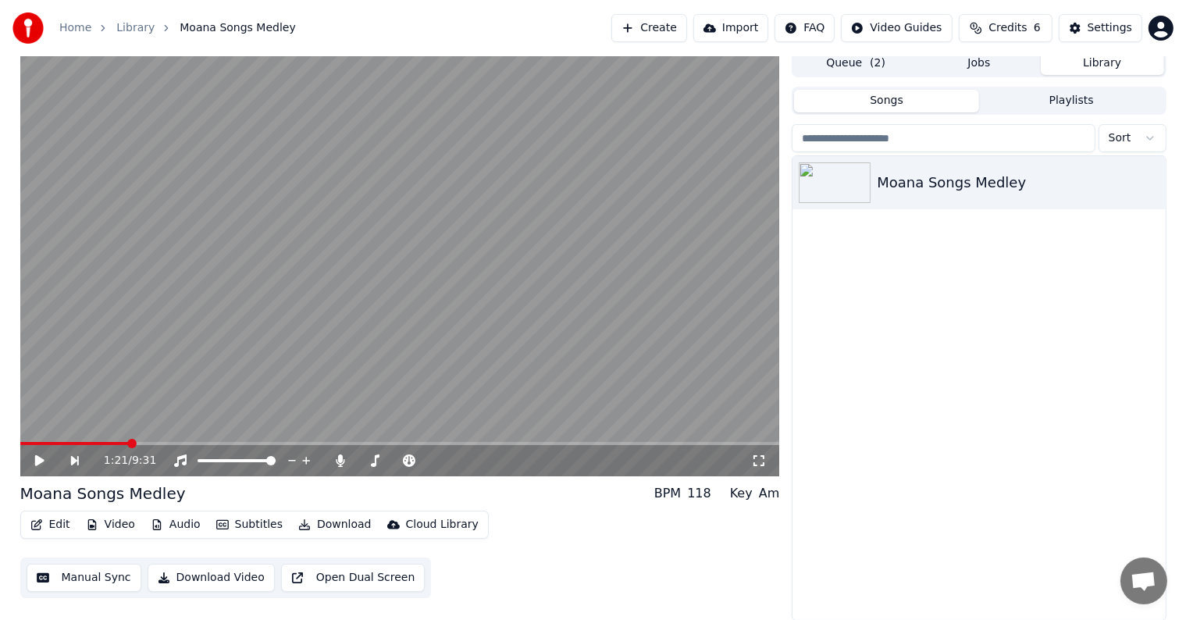
click at [65, 578] on button "Manual Sync" at bounding box center [84, 578] width 115 height 28
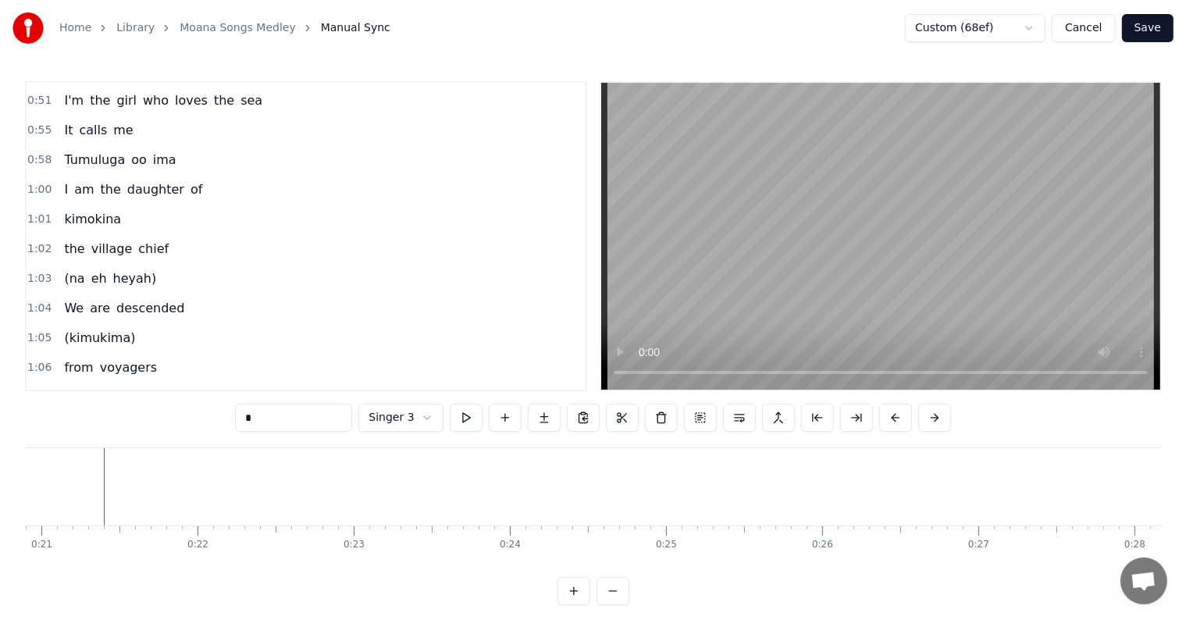
scroll to position [312, 0]
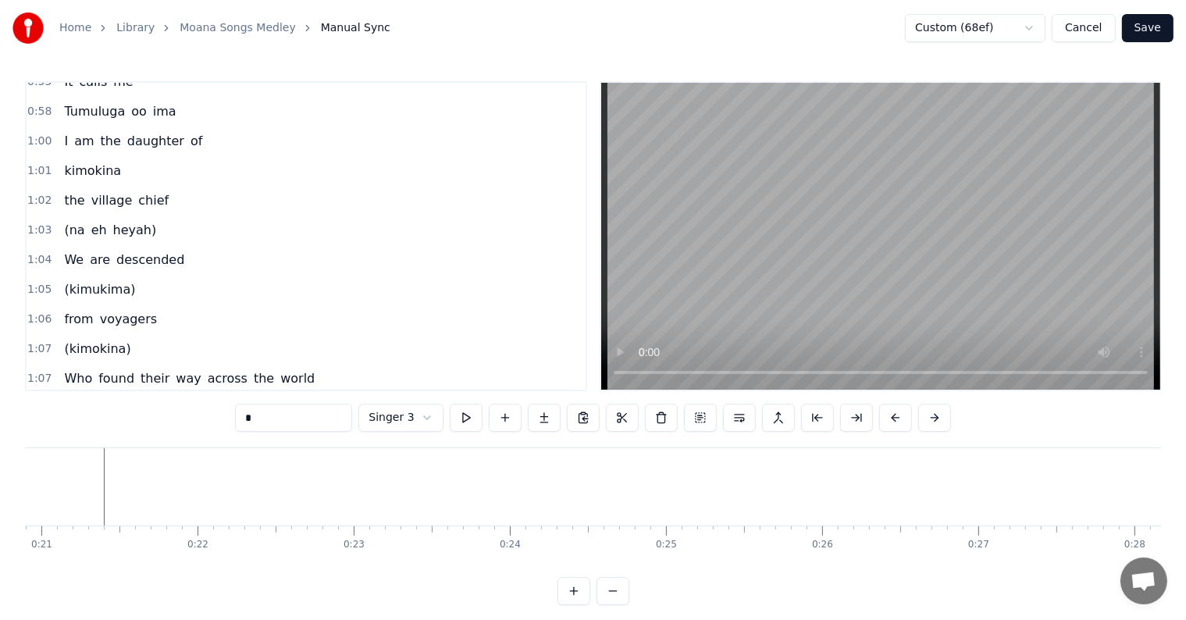
click at [99, 163] on span "kimokina" at bounding box center [92, 171] width 60 height 18
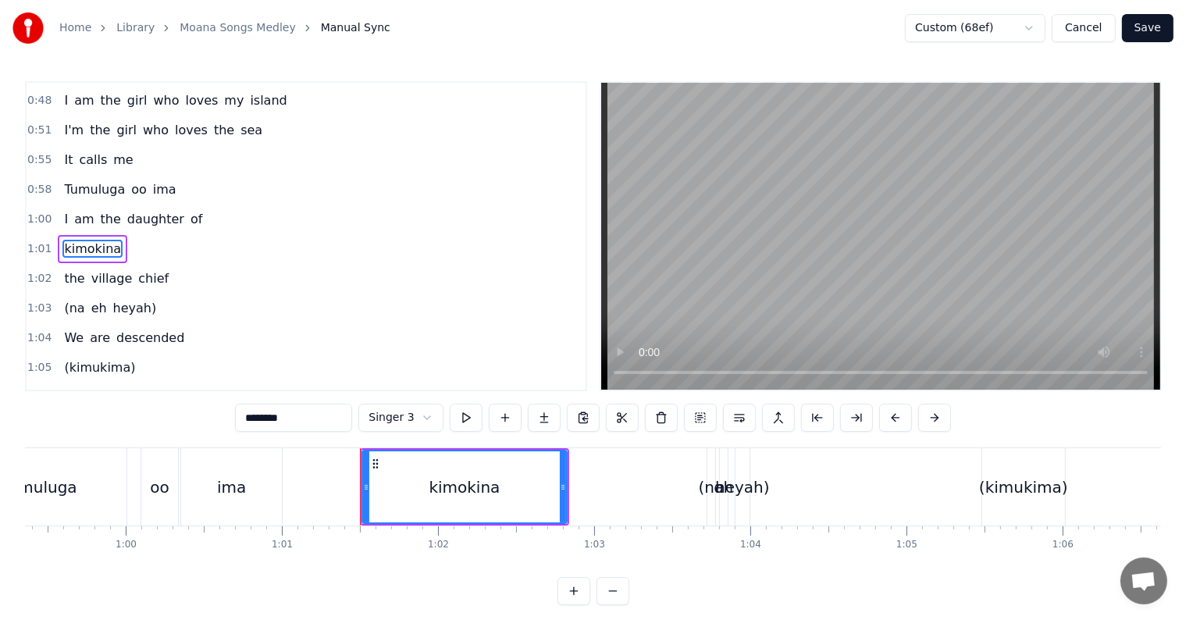
scroll to position [0, 9526]
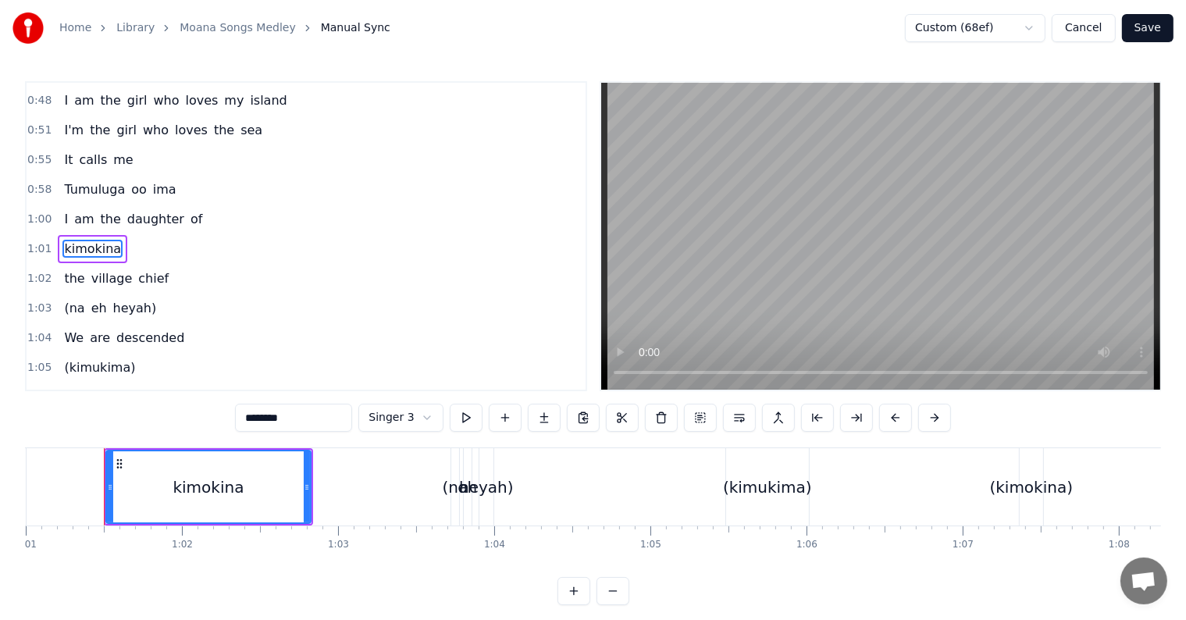
click at [248, 422] on input "********" at bounding box center [293, 418] width 117 height 28
click at [280, 415] on input "*********" at bounding box center [274, 418] width 117 height 28
click at [290, 422] on input "*********" at bounding box center [274, 418] width 117 height 28
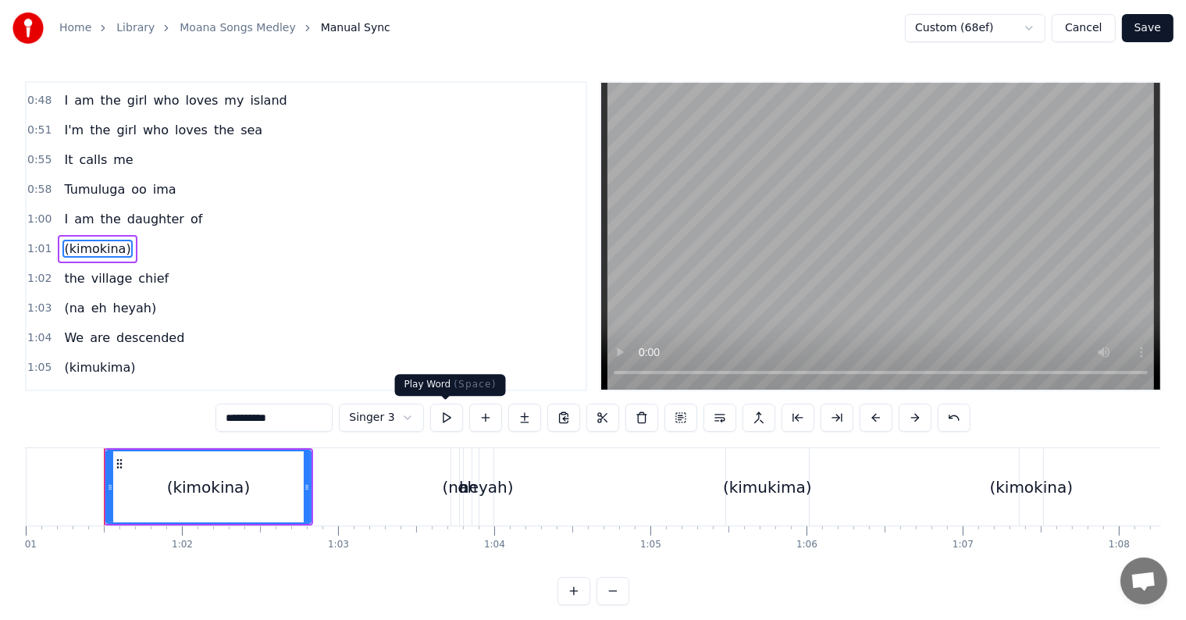
type input "**********"
click at [450, 415] on button at bounding box center [446, 418] width 33 height 28
click at [450, 422] on button at bounding box center [446, 418] width 33 height 28
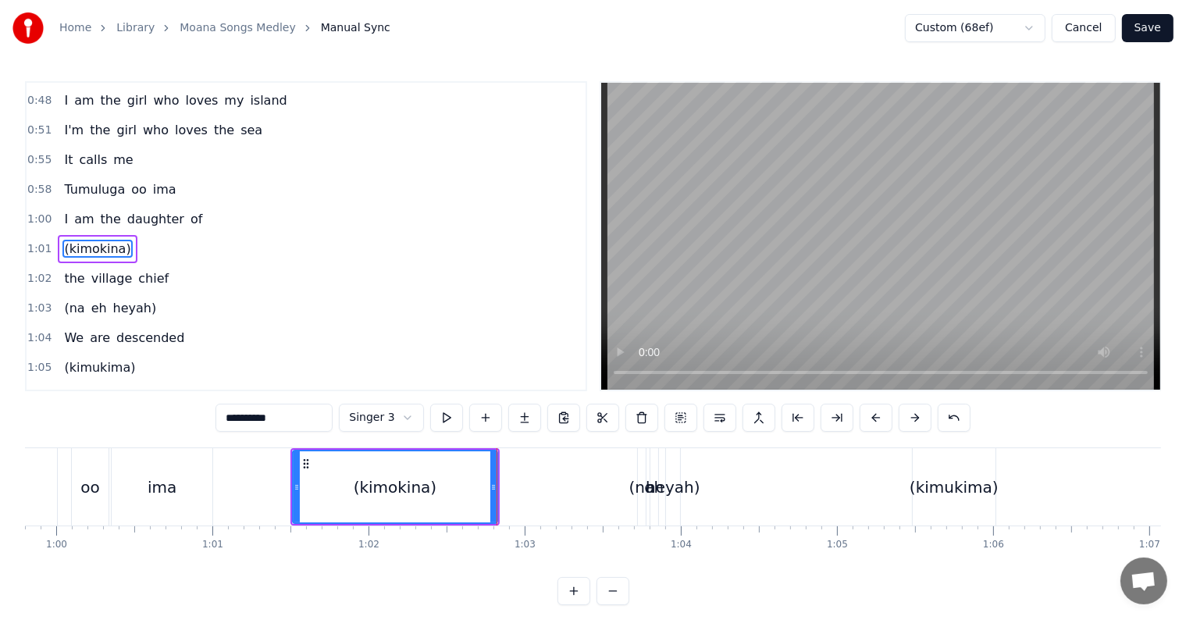
scroll to position [0, 9338]
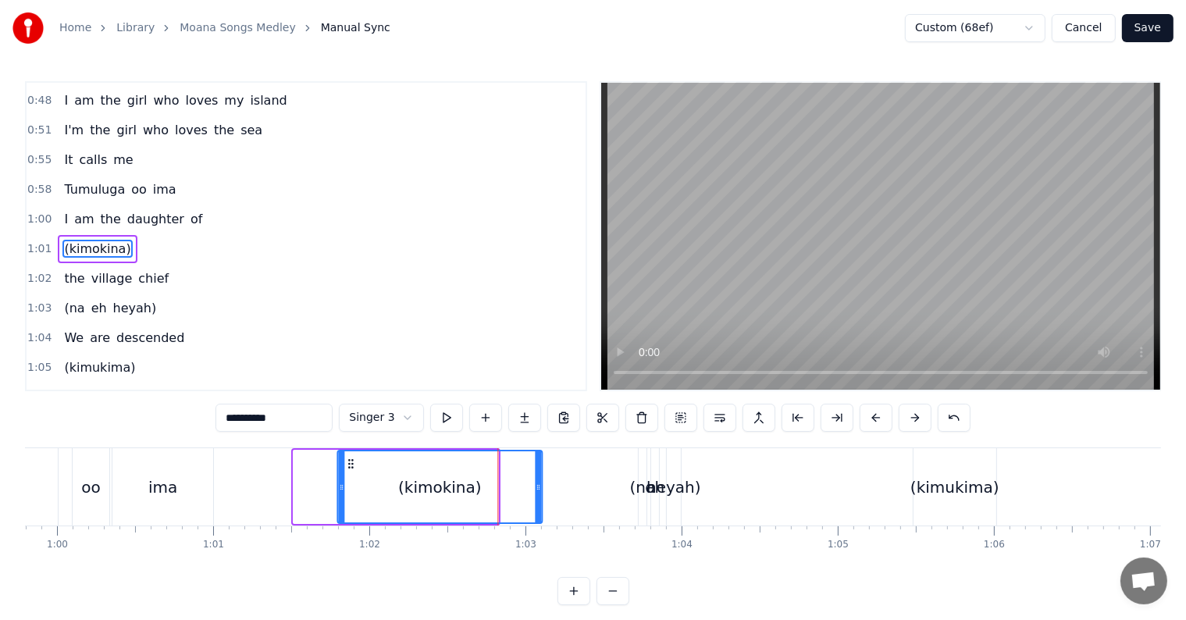
drag, startPoint x: 307, startPoint y: 461, endPoint x: 351, endPoint y: 472, distance: 45.8
click at [351, 472] on div "(kimokina)" at bounding box center [440, 486] width 204 height 71
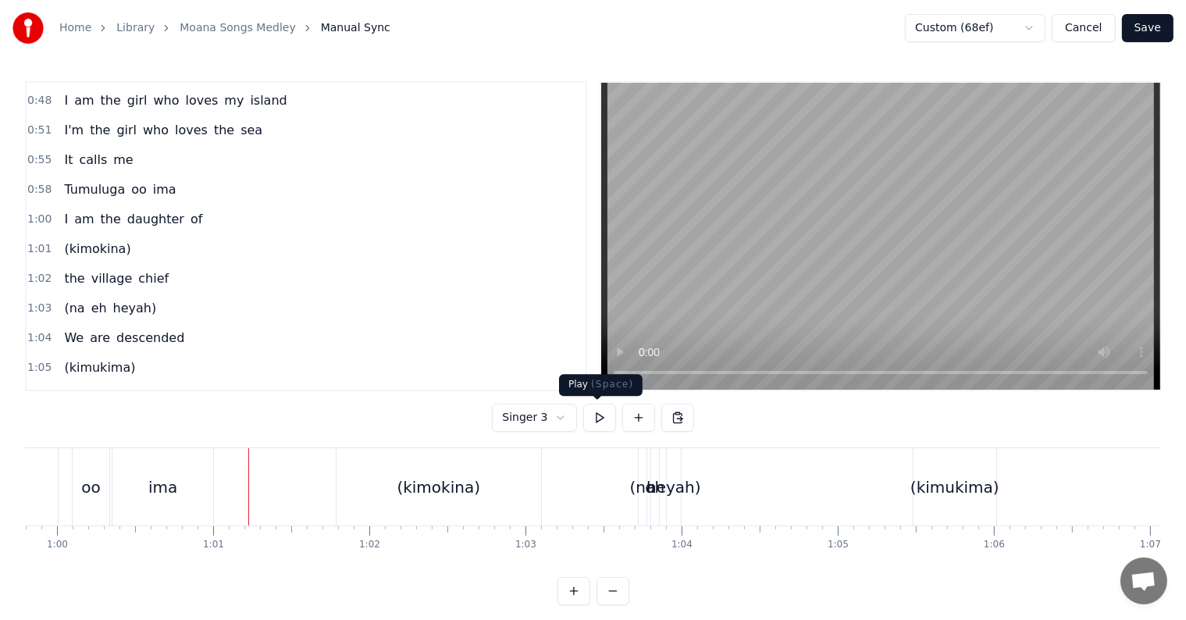
click at [602, 419] on button at bounding box center [599, 418] width 33 height 28
click at [484, 487] on div "(kimokina)" at bounding box center [439, 486] width 205 height 77
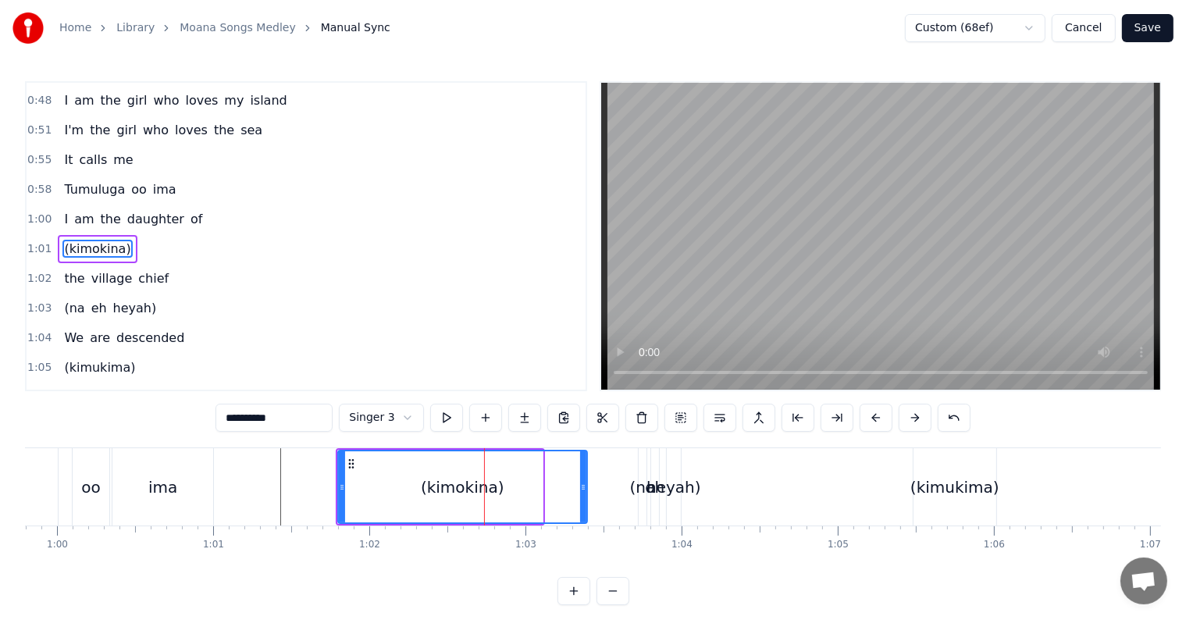
drag, startPoint x: 539, startPoint y: 483, endPoint x: 583, endPoint y: 482, distance: 44.5
click at [583, 482] on icon at bounding box center [583, 487] width 6 height 12
drag, startPoint x: 341, startPoint y: 483, endPoint x: 308, endPoint y: 475, distance: 34.5
click at [308, 475] on div at bounding box center [311, 486] width 6 height 71
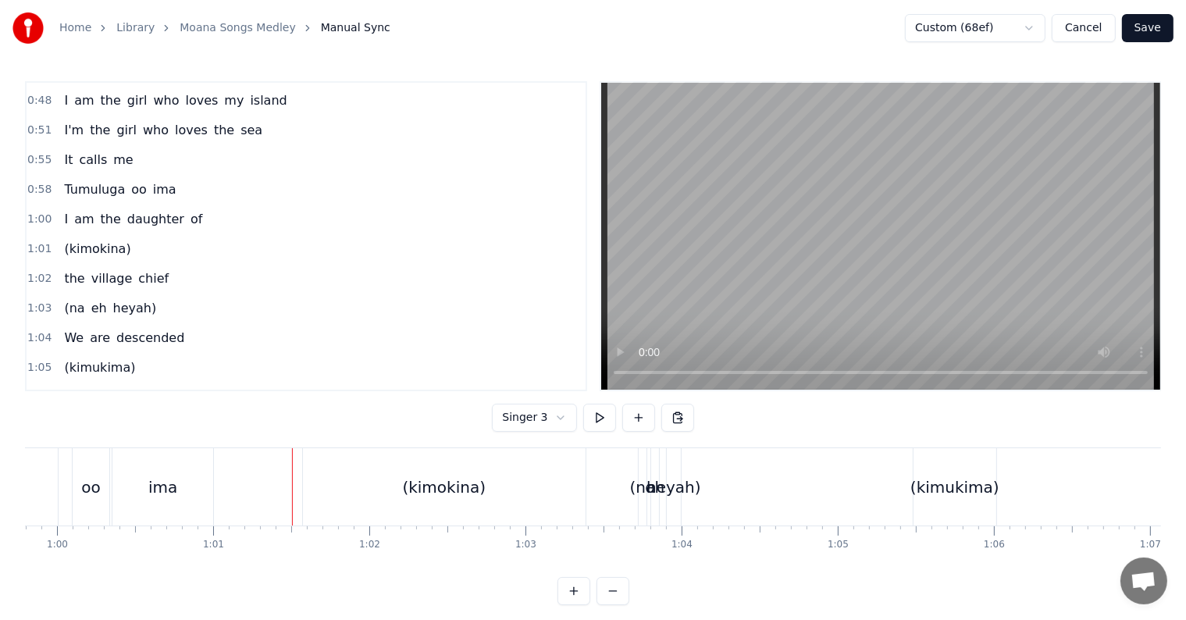
click at [600, 413] on button at bounding box center [599, 418] width 33 height 28
click at [601, 414] on button at bounding box center [599, 418] width 33 height 28
click at [1160, 31] on button "Save" at bounding box center [1148, 28] width 52 height 28
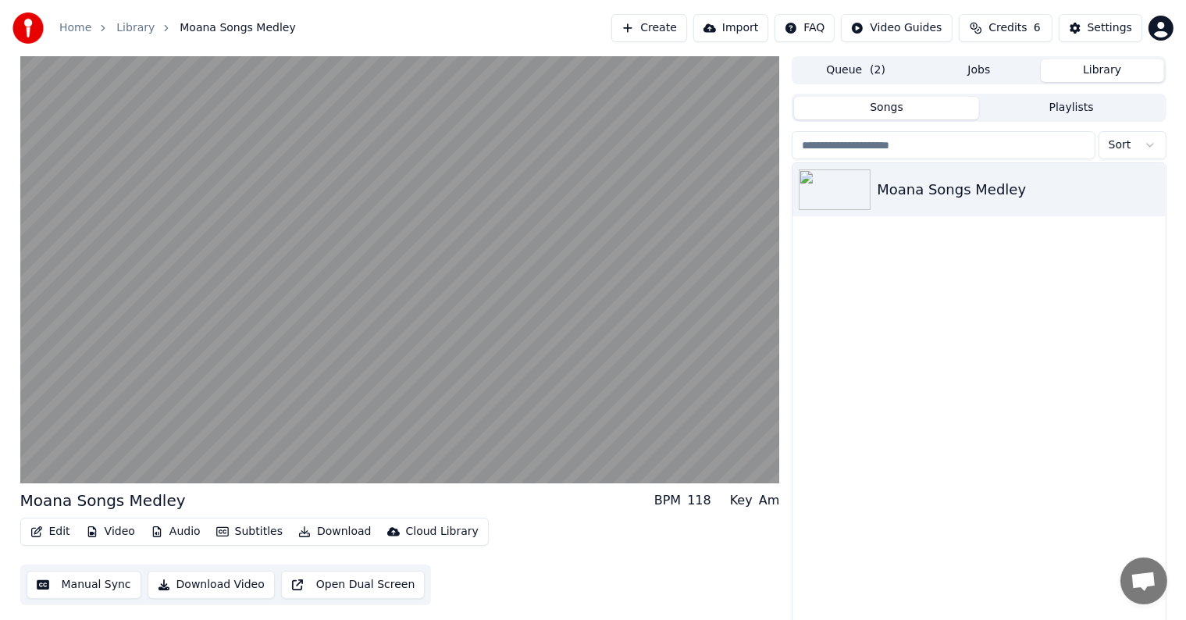
click at [55, 533] on button "Edit" at bounding box center [50, 532] width 52 height 22
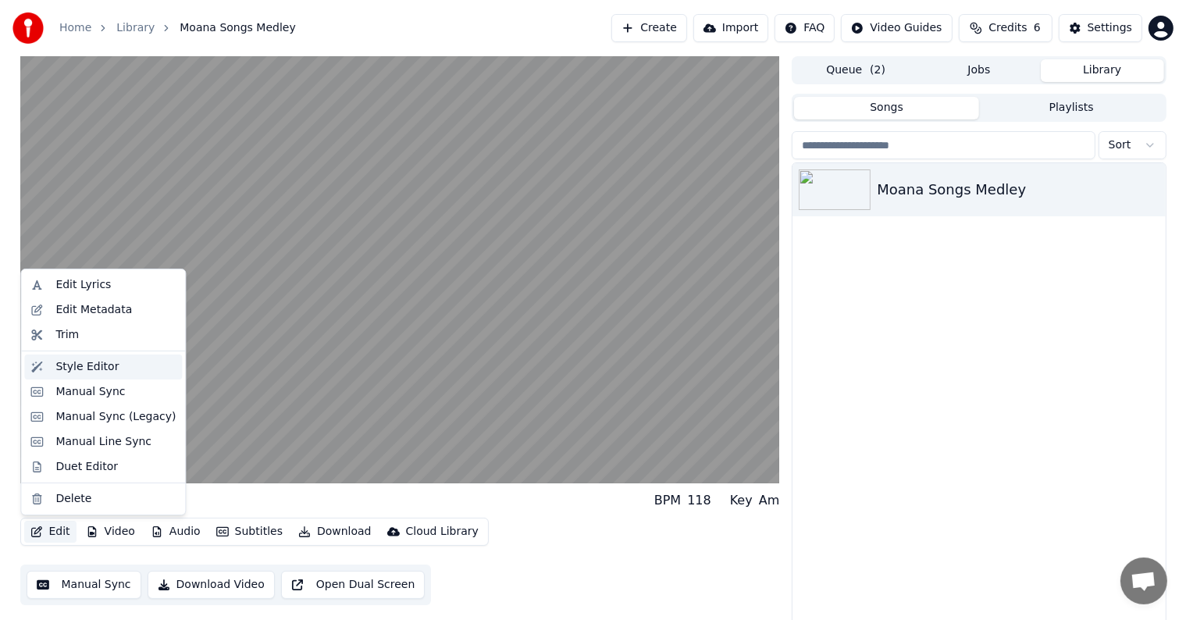
click at [109, 369] on div "Style Editor" at bounding box center [115, 367] width 120 height 16
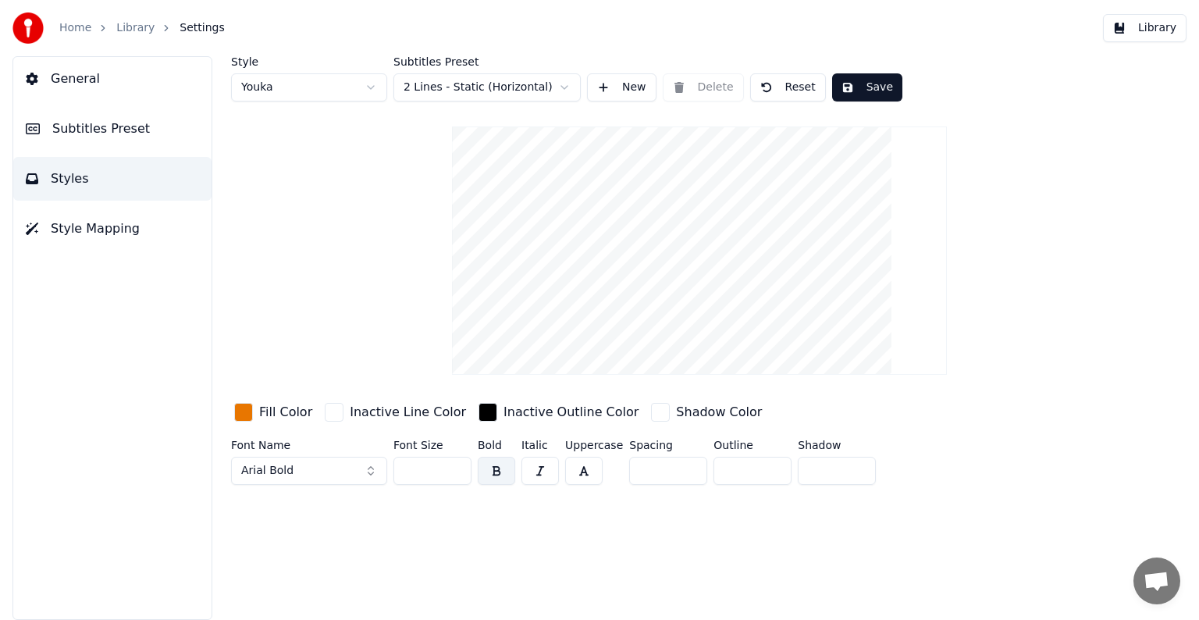
click at [103, 84] on button "General" at bounding box center [112, 79] width 198 height 44
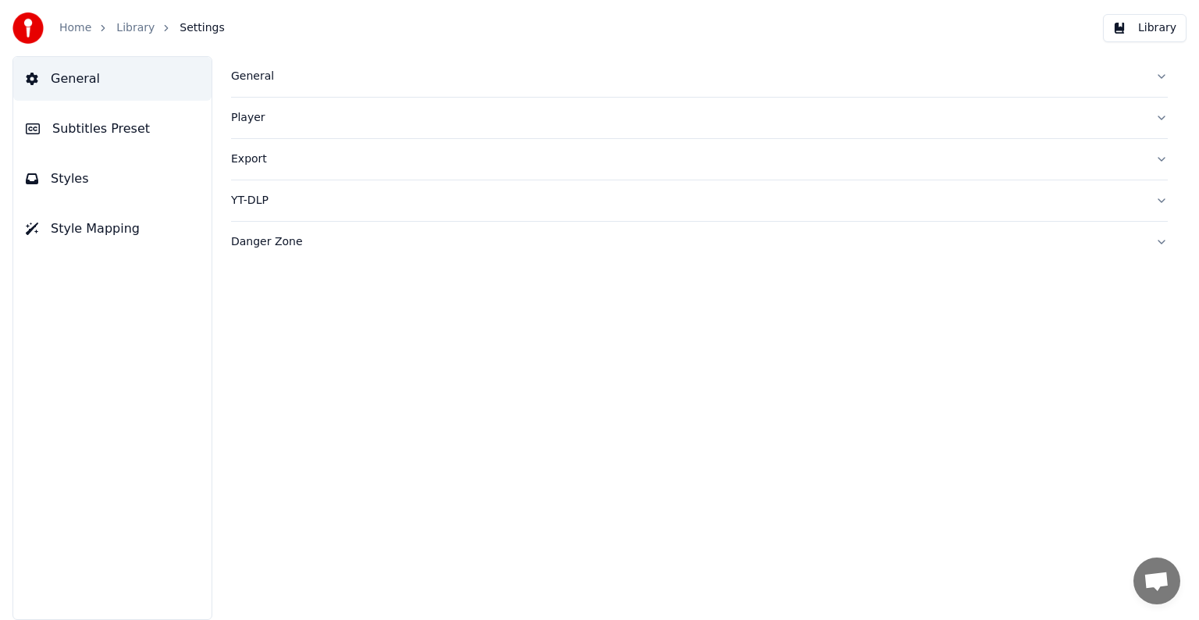
click at [249, 115] on div "Player" at bounding box center [687, 118] width 912 height 16
click at [261, 87] on button "General" at bounding box center [699, 76] width 937 height 41
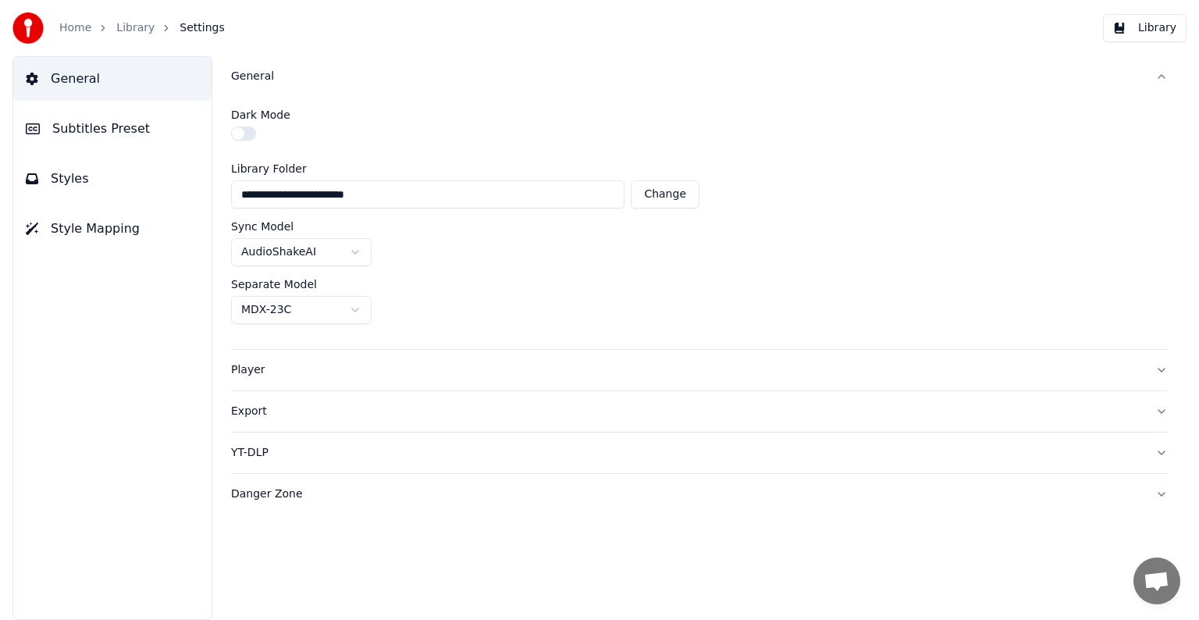
click at [261, 87] on button "General" at bounding box center [699, 76] width 937 height 41
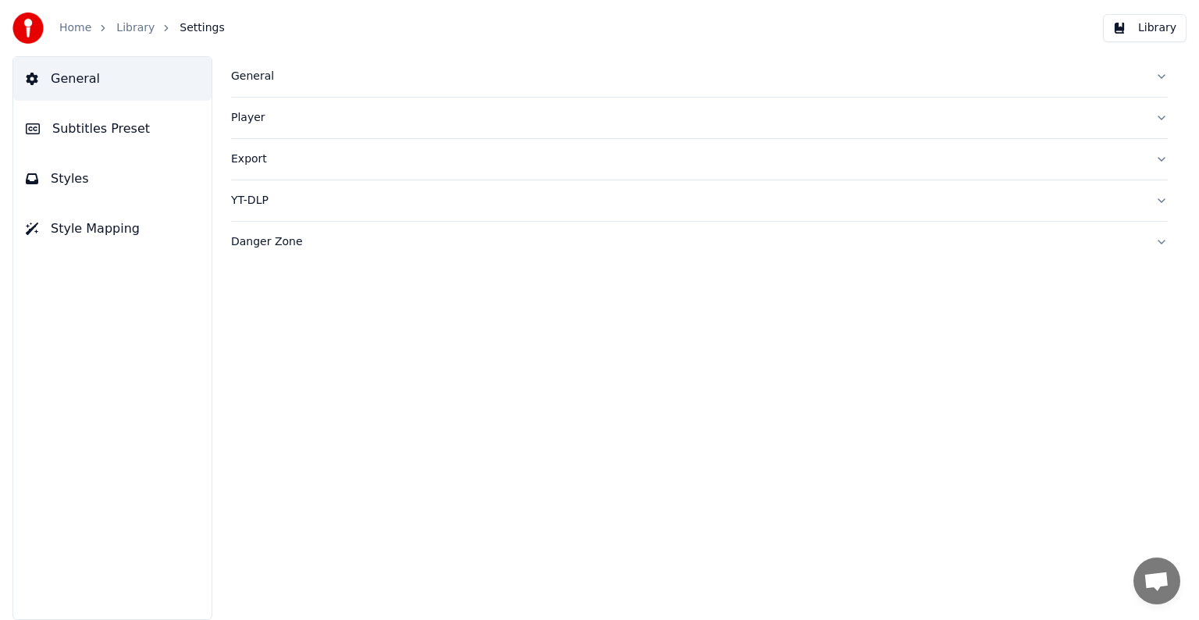
click at [124, 142] on button "Subtitles Preset" at bounding box center [112, 129] width 198 height 44
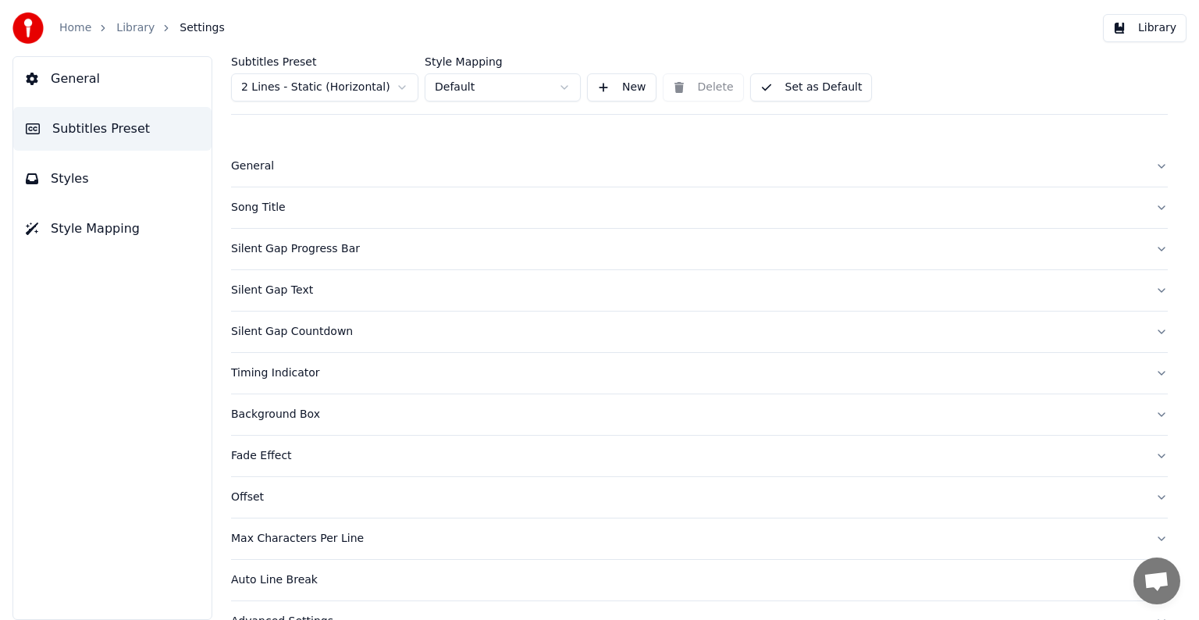
click at [509, 96] on html "Home Library Settings Library General Subtitles Preset Styles Style Mapping Sub…" at bounding box center [599, 310] width 1199 height 620
click at [294, 134] on html "Home Library Settings Library General Subtitles Preset Styles Style Mapping Sub…" at bounding box center [599, 310] width 1199 height 620
click at [258, 160] on div "General" at bounding box center [687, 167] width 912 height 16
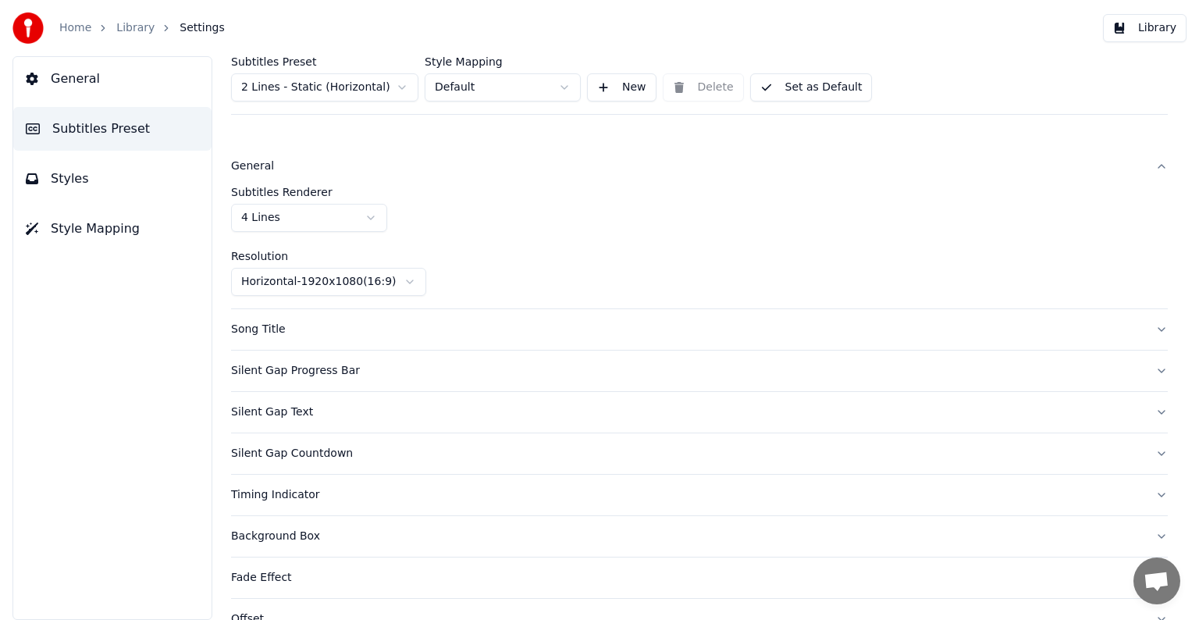
drag, startPoint x: 281, startPoint y: 233, endPoint x: 291, endPoint y: 228, distance: 11.2
click at [282, 233] on div "Subtitles Renderer 4 Lines Resolution Horizontal - 1920 x 1080 ( 16 : 9 )" at bounding box center [699, 241] width 937 height 109
click at [302, 215] on html "Home Library Settings Library General Subtitles Preset Styles Style Mapping Sub…" at bounding box center [599, 310] width 1199 height 620
click at [1129, 30] on button "Library" at bounding box center [1145, 28] width 84 height 28
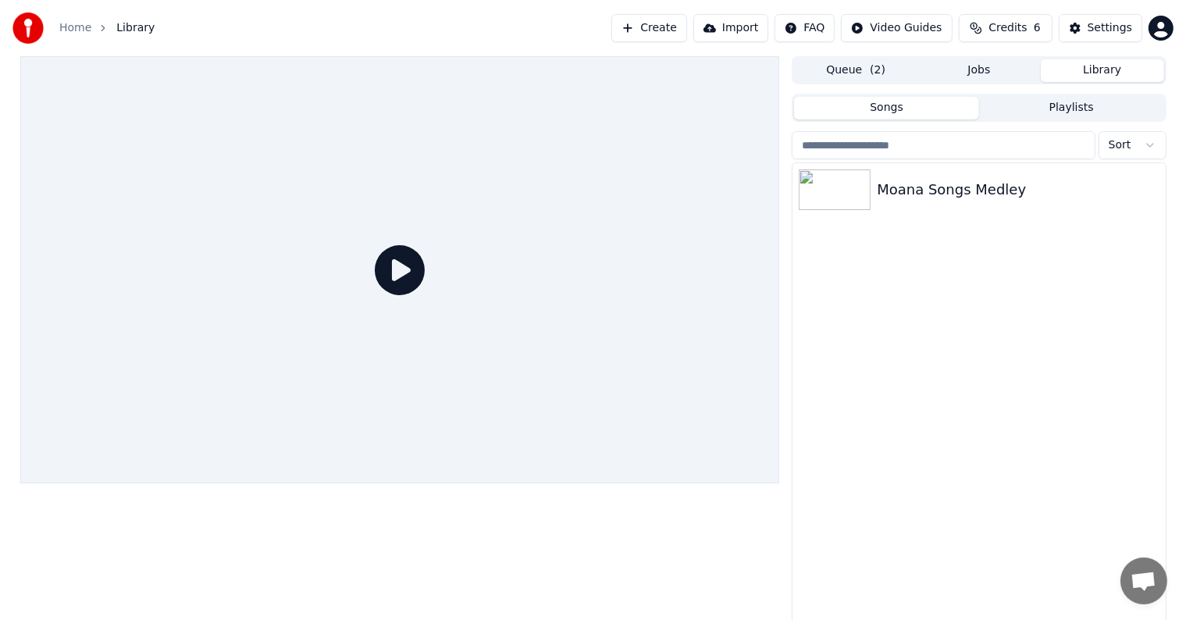
click at [390, 276] on icon at bounding box center [400, 270] width 50 height 50
click at [963, 189] on div "Moana Songs Medley" at bounding box center [1010, 190] width 266 height 22
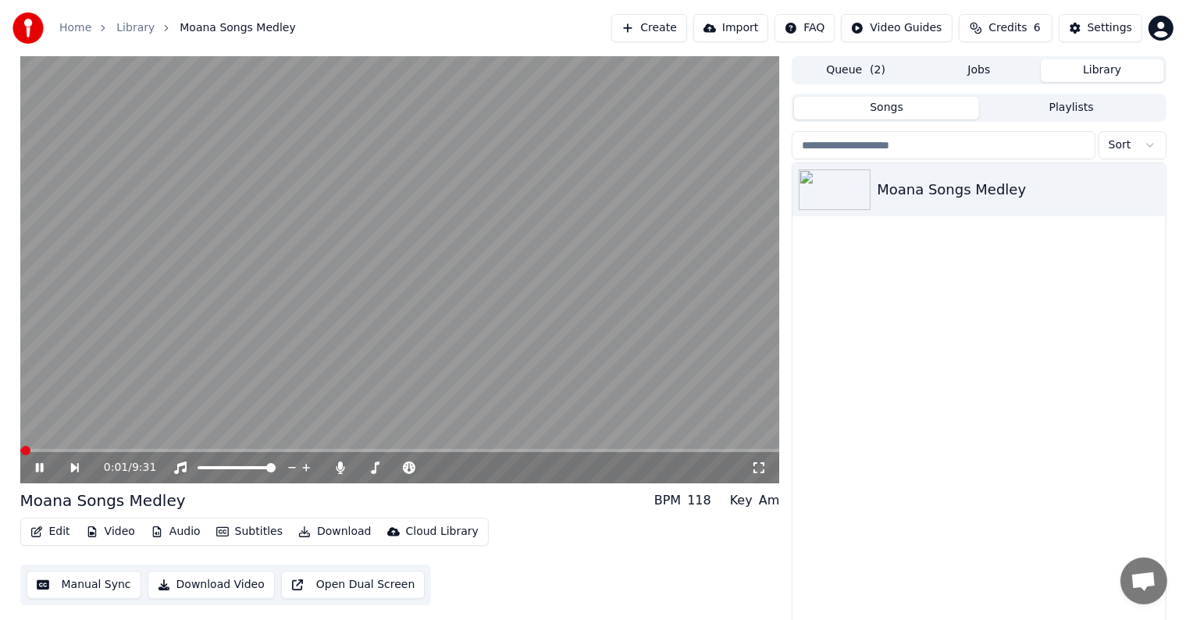
click at [59, 448] on video at bounding box center [400, 269] width 760 height 427
click at [41, 460] on div "0:01 / 9:31" at bounding box center [400, 468] width 747 height 16
click at [34, 469] on icon at bounding box center [51, 467] width 36 height 12
click at [47, 450] on span at bounding box center [400, 450] width 760 height 3
click at [87, 447] on video at bounding box center [400, 269] width 760 height 427
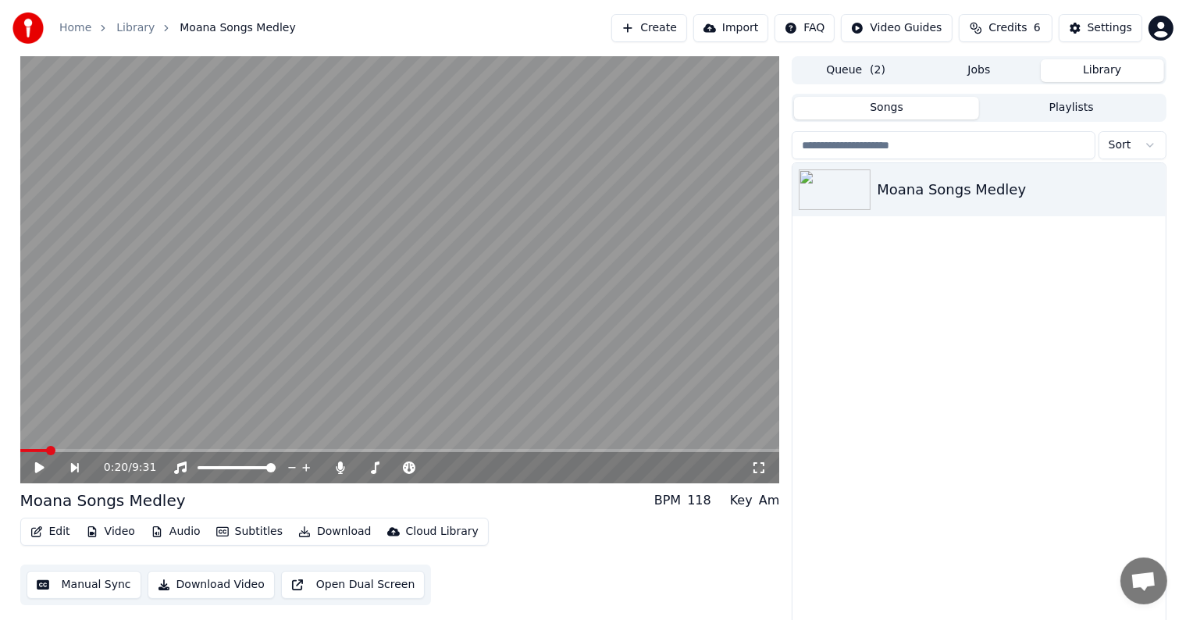
click at [84, 451] on span at bounding box center [400, 450] width 760 height 3
click at [40, 468] on icon at bounding box center [38, 467] width 9 height 11
click at [39, 463] on icon at bounding box center [51, 467] width 36 height 12
click at [87, 586] on button "Manual Sync" at bounding box center [84, 585] width 115 height 28
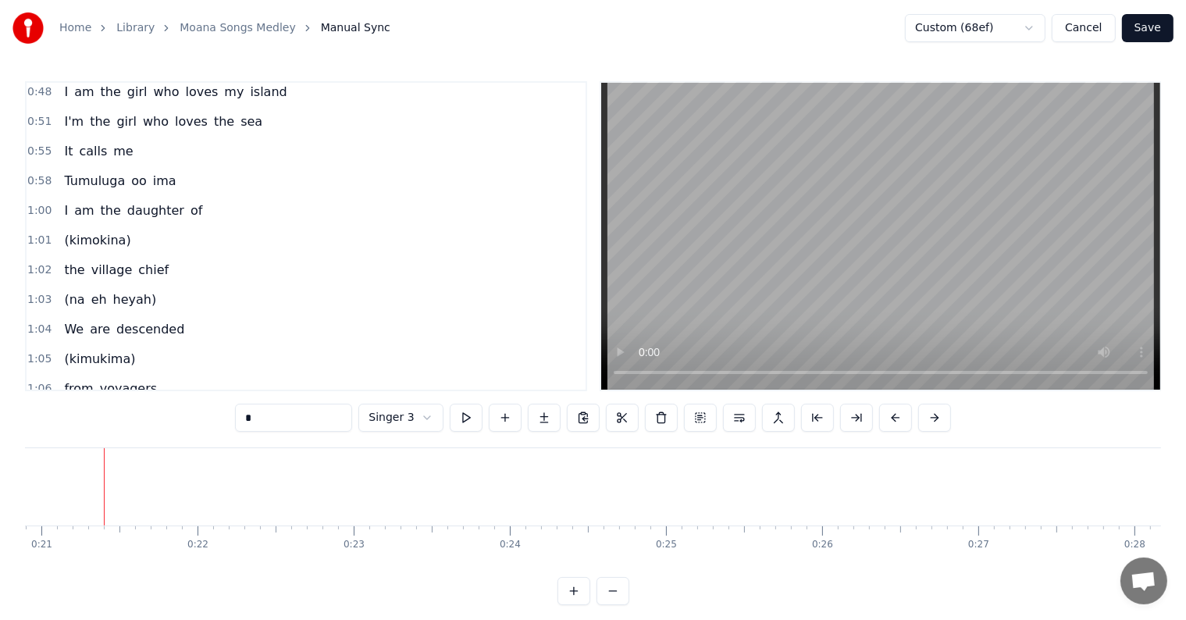
scroll to position [156, 0]
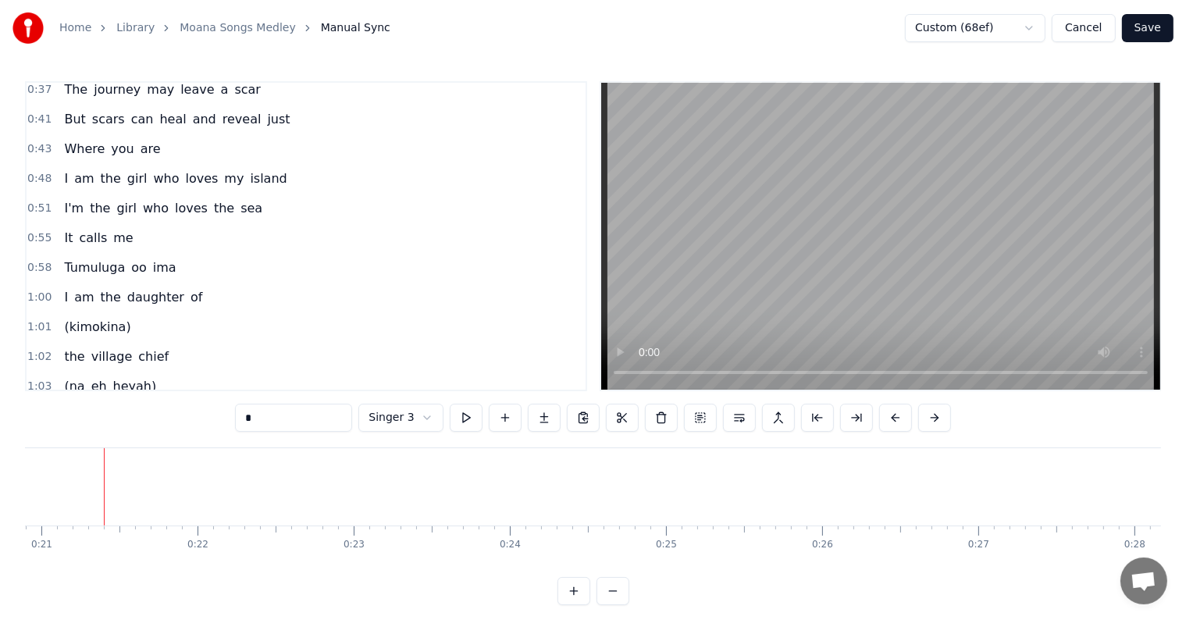
click at [69, 318] on span "(kimokina)" at bounding box center [96, 327] width 69 height 18
type input "**********"
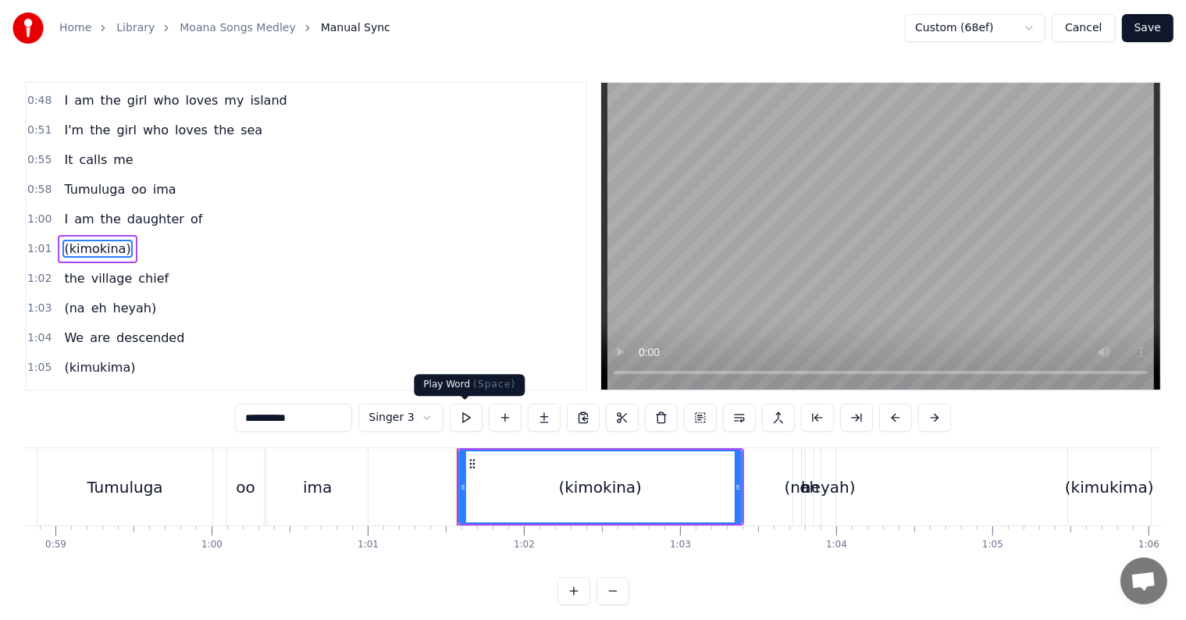
scroll to position [0, 9536]
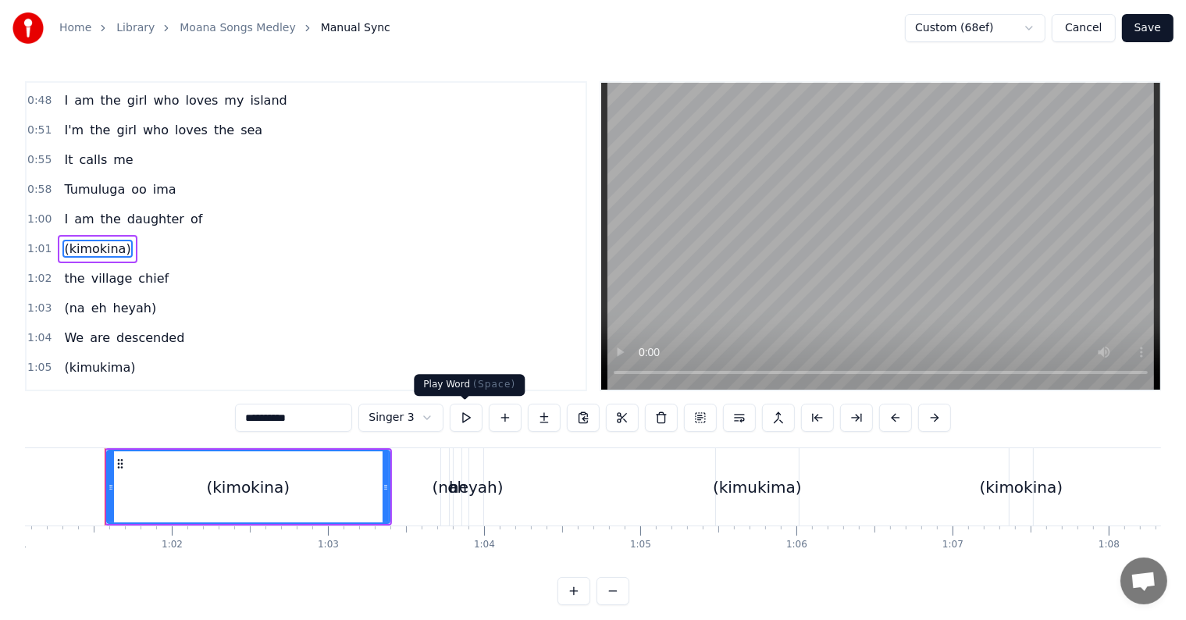
click at [459, 425] on button at bounding box center [466, 418] width 33 height 28
click at [456, 420] on button at bounding box center [466, 418] width 33 height 28
click at [464, 419] on button at bounding box center [466, 418] width 33 height 28
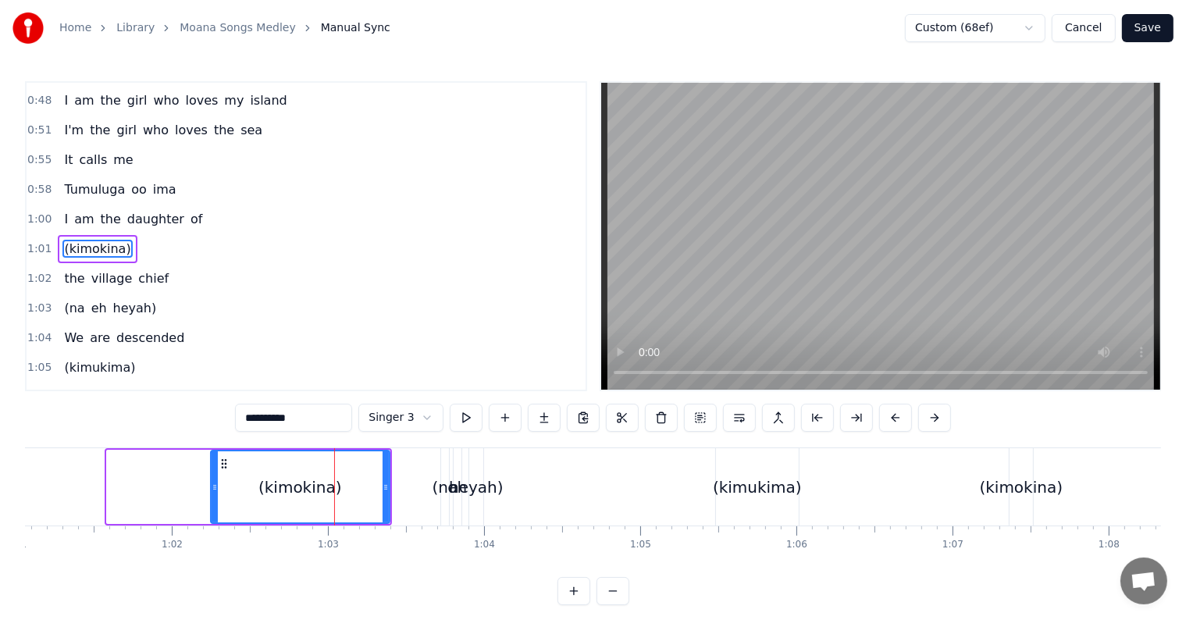
drag, startPoint x: 106, startPoint y: 472, endPoint x: 210, endPoint y: 472, distance: 103.9
click at [212, 472] on div at bounding box center [215, 486] width 6 height 71
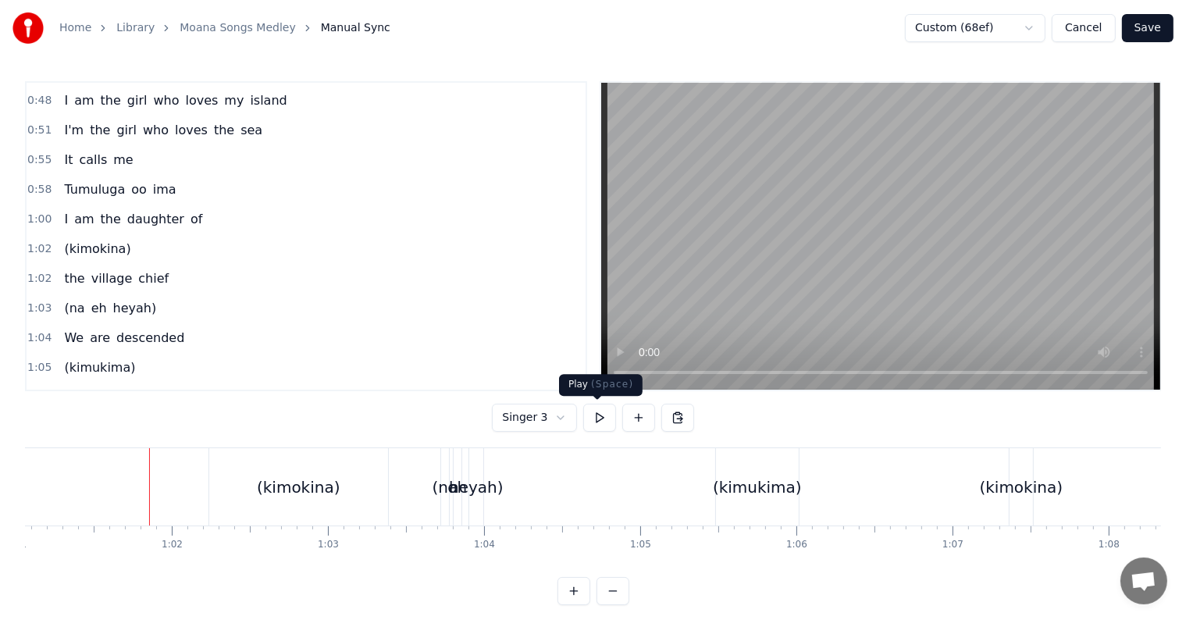
click at [592, 423] on button at bounding box center [599, 418] width 33 height 28
click at [340, 481] on div "(kimokina)" at bounding box center [299, 486] width 180 height 77
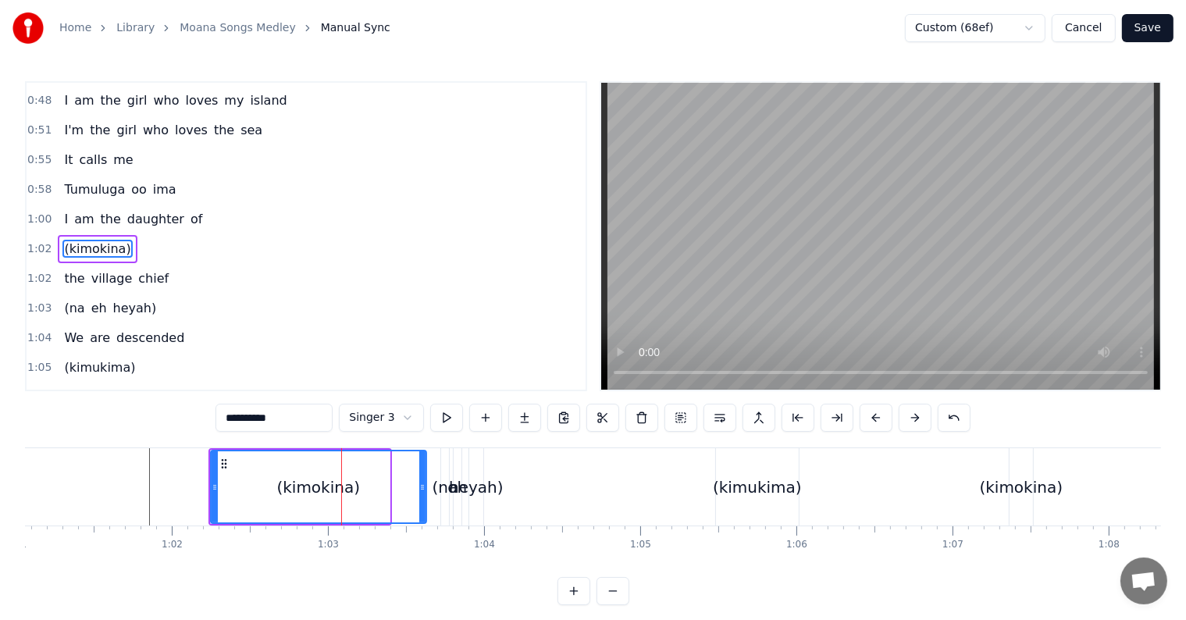
drag, startPoint x: 387, startPoint y: 481, endPoint x: 423, endPoint y: 479, distance: 36.7
click at [423, 479] on div at bounding box center [422, 486] width 6 height 71
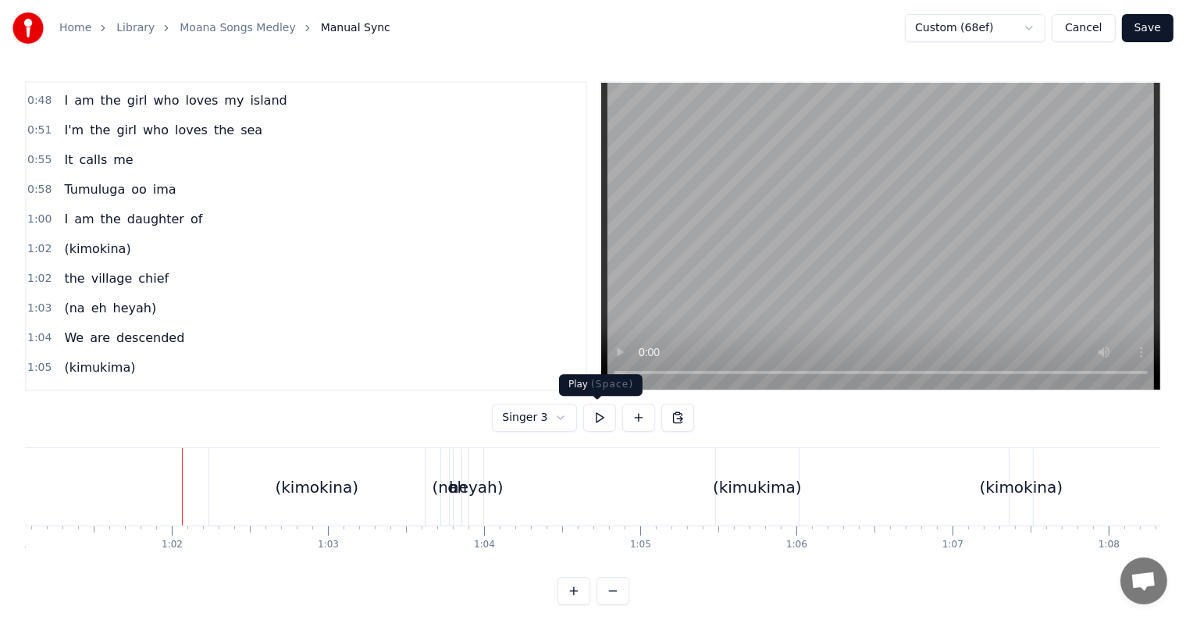
click at [590, 416] on button at bounding box center [599, 418] width 33 height 28
click at [590, 418] on button at bounding box center [599, 418] width 33 height 28
click at [41, 301] on span "1:03" at bounding box center [39, 309] width 24 height 16
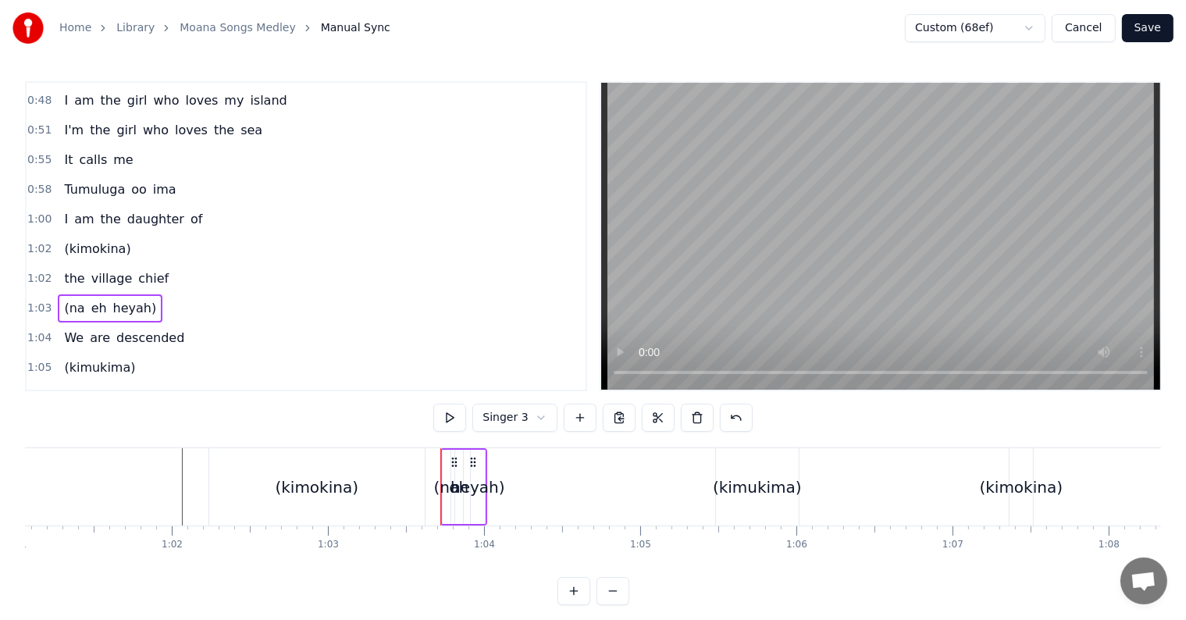
click at [483, 468] on div "heyah)" at bounding box center [478, 487] width 14 height 74
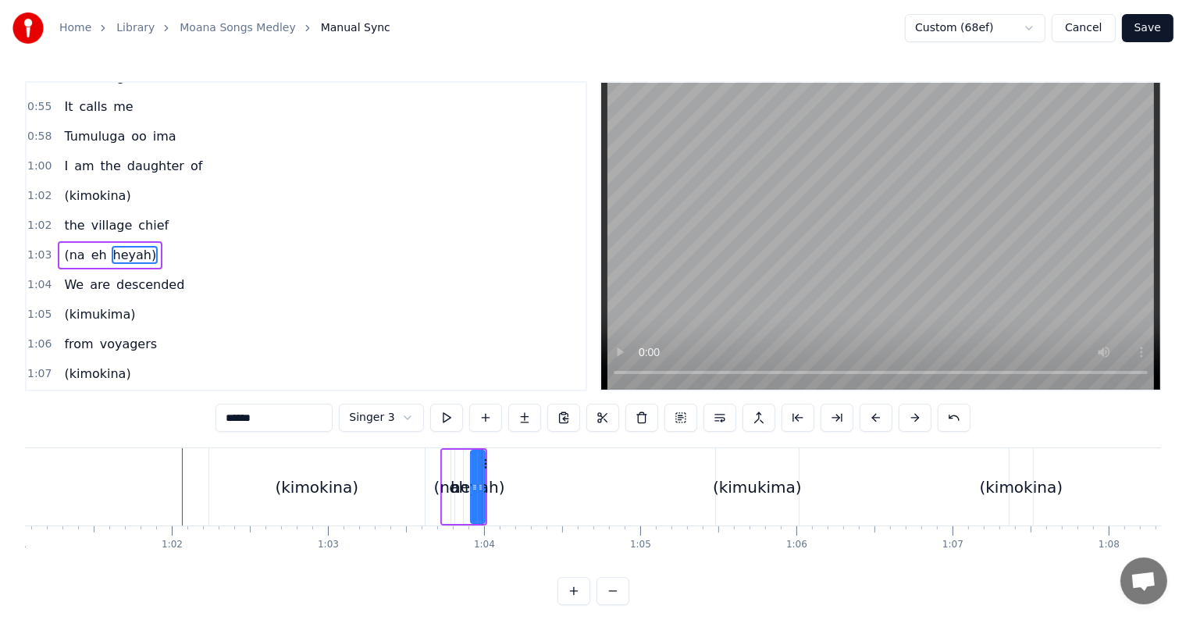
scroll to position [291, 0]
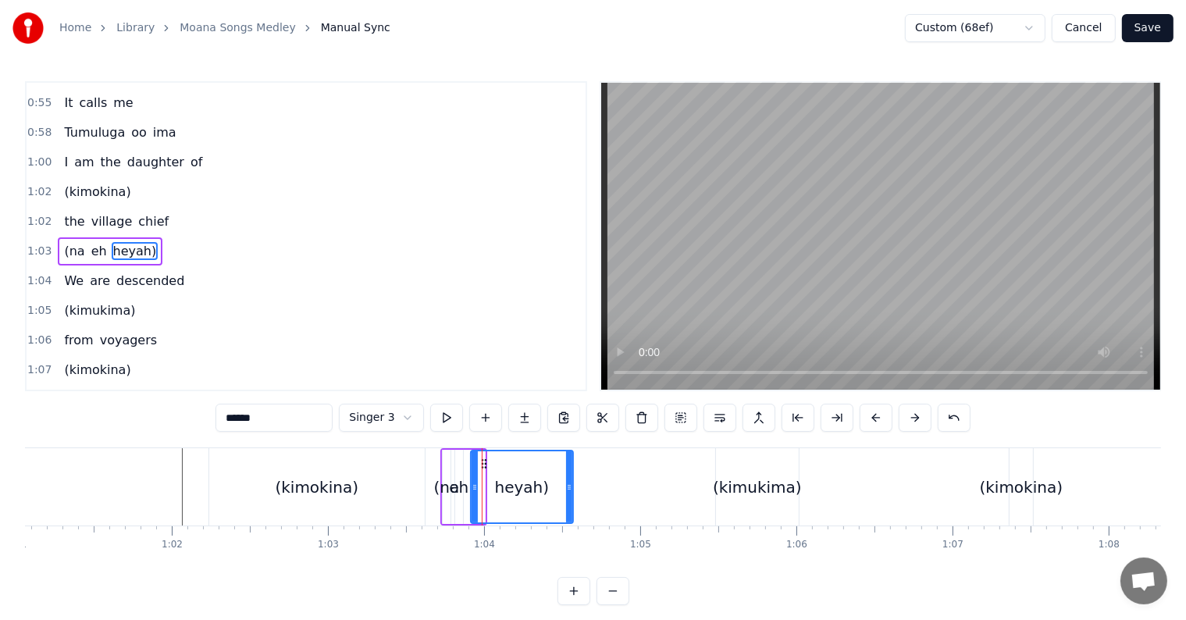
drag, startPoint x: 482, startPoint y: 473, endPoint x: 571, endPoint y: 475, distance: 89.0
click at [571, 475] on div at bounding box center [569, 486] width 6 height 71
click at [462, 474] on div "eh" at bounding box center [458, 487] width 9 height 74
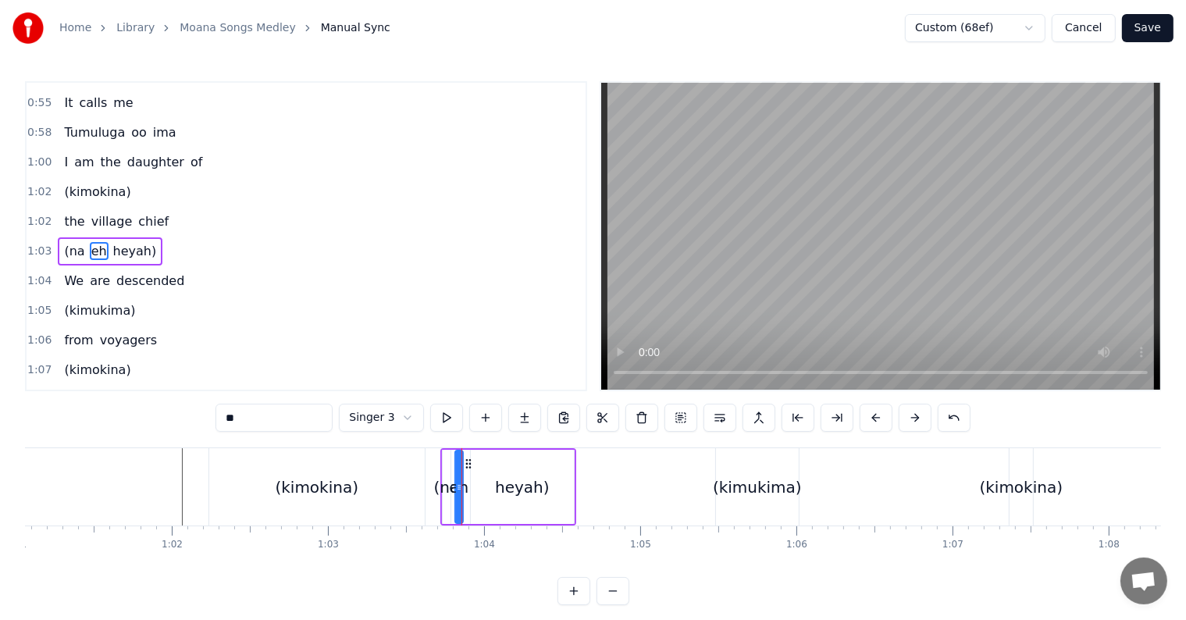
click at [476, 462] on div "heyah)" at bounding box center [522, 487] width 103 height 74
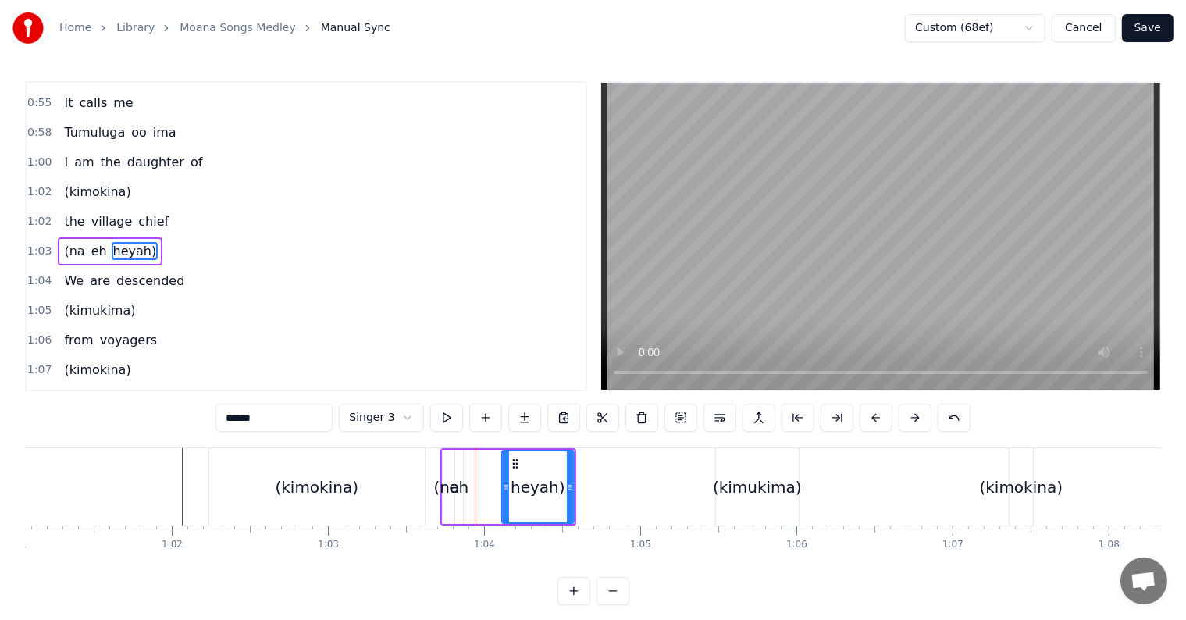
drag, startPoint x: 472, startPoint y: 467, endPoint x: 504, endPoint y: 467, distance: 32.0
click at [504, 467] on div at bounding box center [506, 486] width 6 height 71
click at [461, 481] on div "eh" at bounding box center [459, 487] width 20 height 23
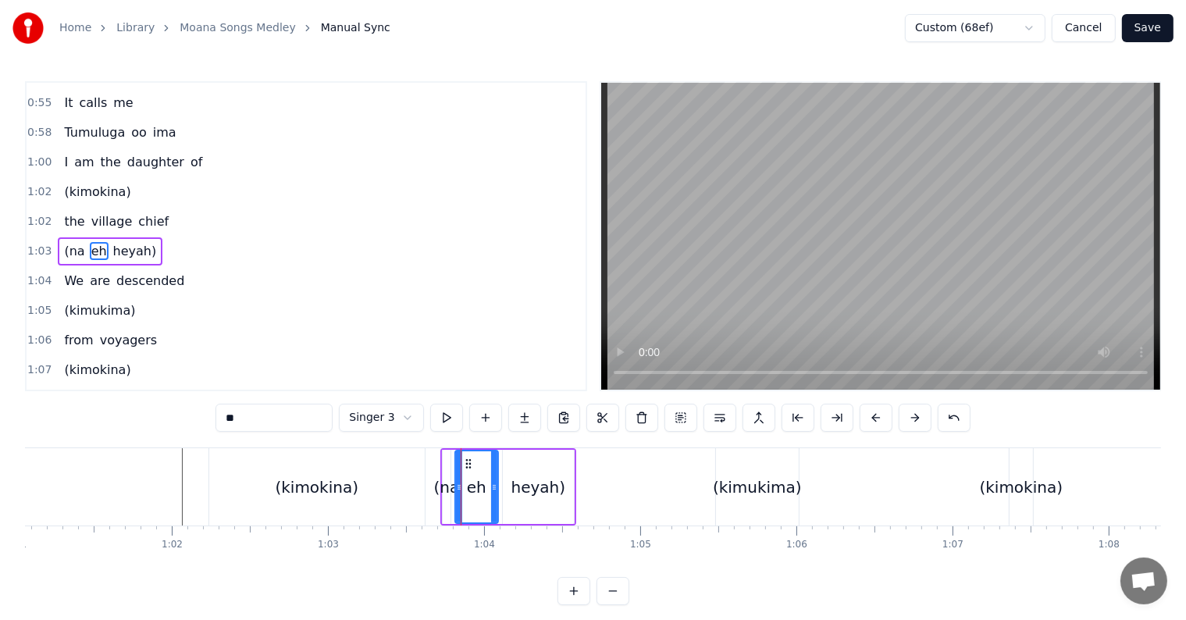
drag, startPoint x: 457, startPoint y: 484, endPoint x: 492, endPoint y: 483, distance: 35.1
click at [492, 483] on icon at bounding box center [494, 487] width 6 height 12
click at [451, 484] on div "(na" at bounding box center [447, 487] width 26 height 23
type input "***"
drag, startPoint x: 442, startPoint y: 483, endPoint x: 410, endPoint y: 483, distance: 32.0
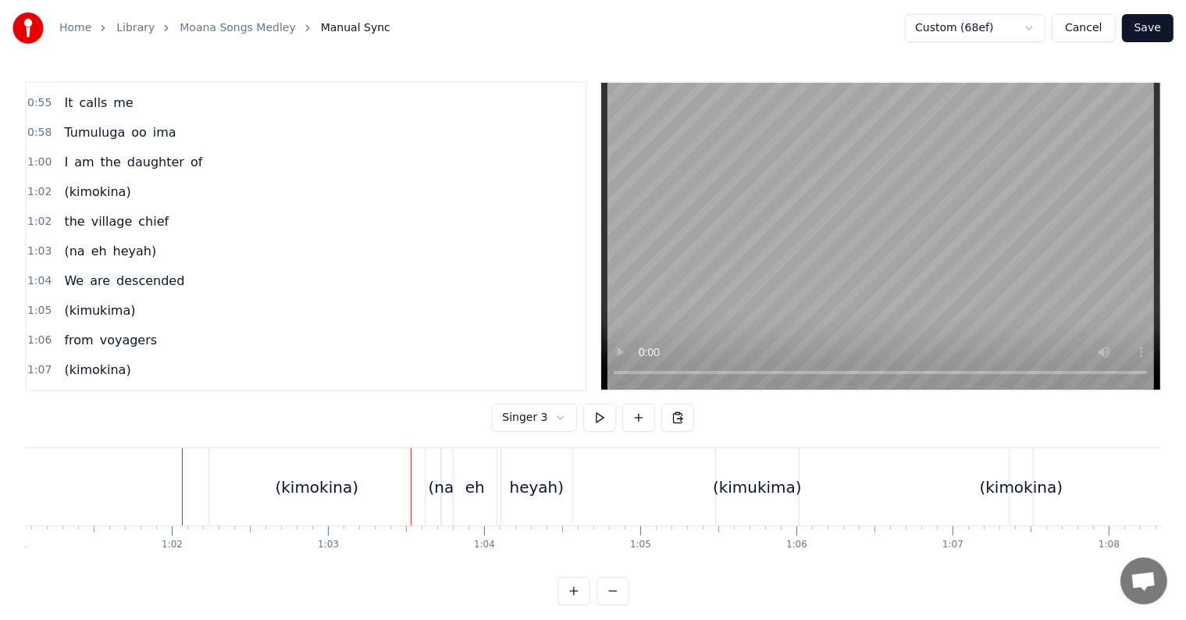
click at [439, 482] on div "(na" at bounding box center [442, 487] width 26 height 23
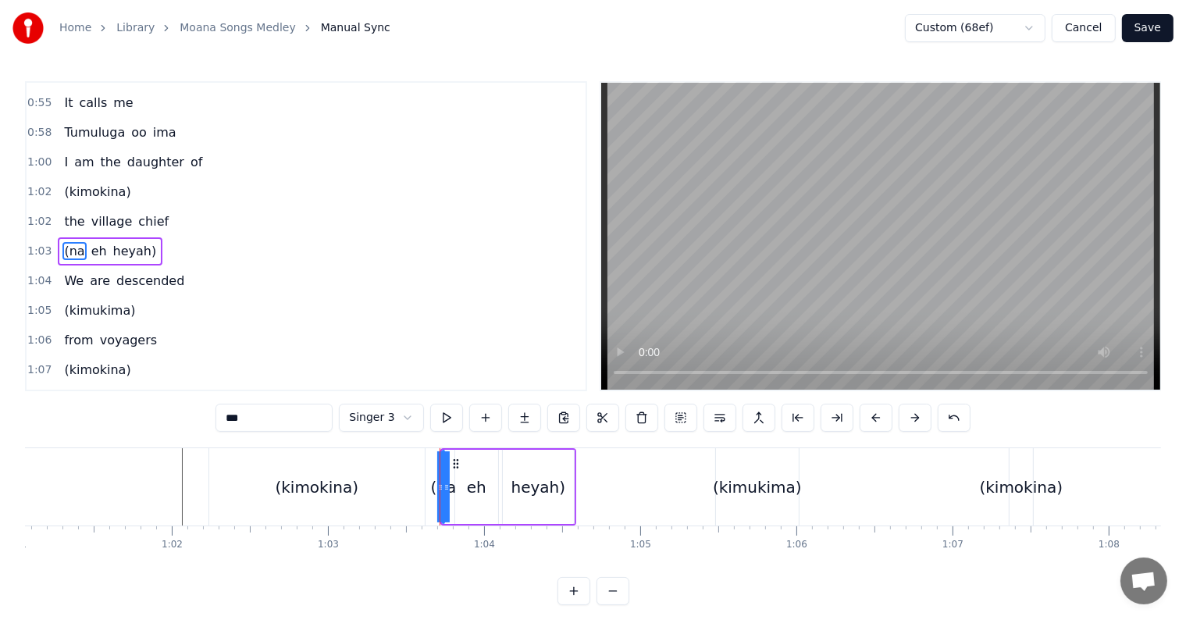
drag, startPoint x: 437, startPoint y: 482, endPoint x: 445, endPoint y: 480, distance: 8.0
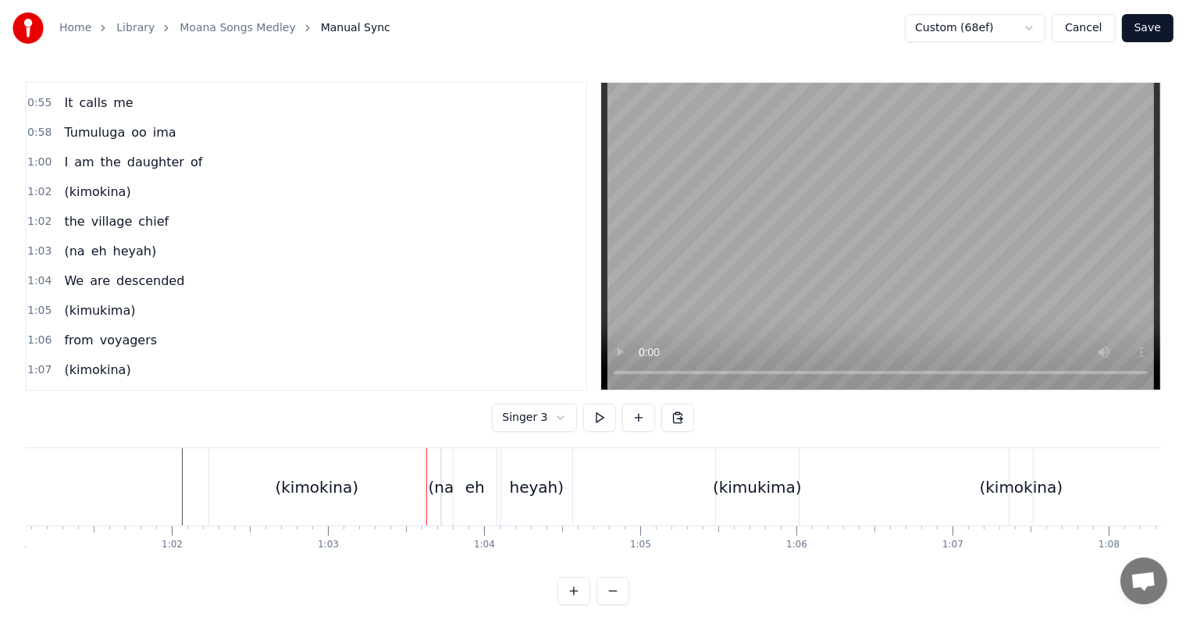
click at [441, 483] on div "(na" at bounding box center [442, 487] width 26 height 23
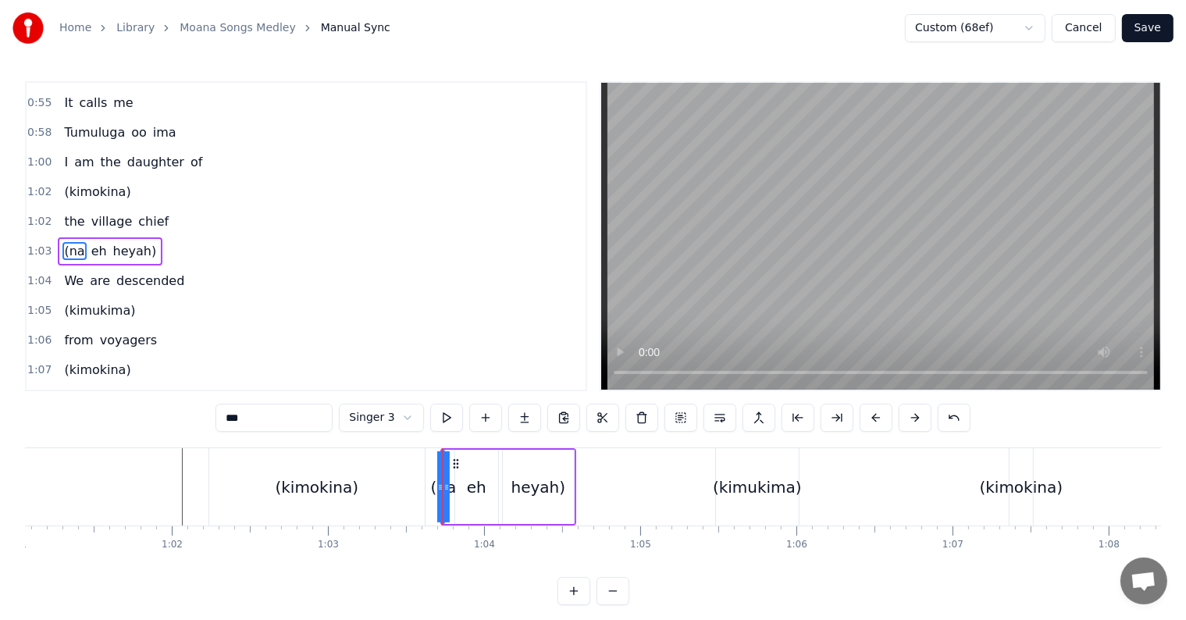
drag, startPoint x: 446, startPoint y: 484, endPoint x: 456, endPoint y: 484, distance: 10.2
click at [456, 484] on div "(na eh heyah)" at bounding box center [508, 486] width 136 height 77
click at [447, 489] on div "(na" at bounding box center [443, 487] width 26 height 23
drag, startPoint x: 447, startPoint y: 491, endPoint x: 461, endPoint y: 491, distance: 14.1
click at [461, 491] on div "(na eh heyah)" at bounding box center [508, 486] width 136 height 77
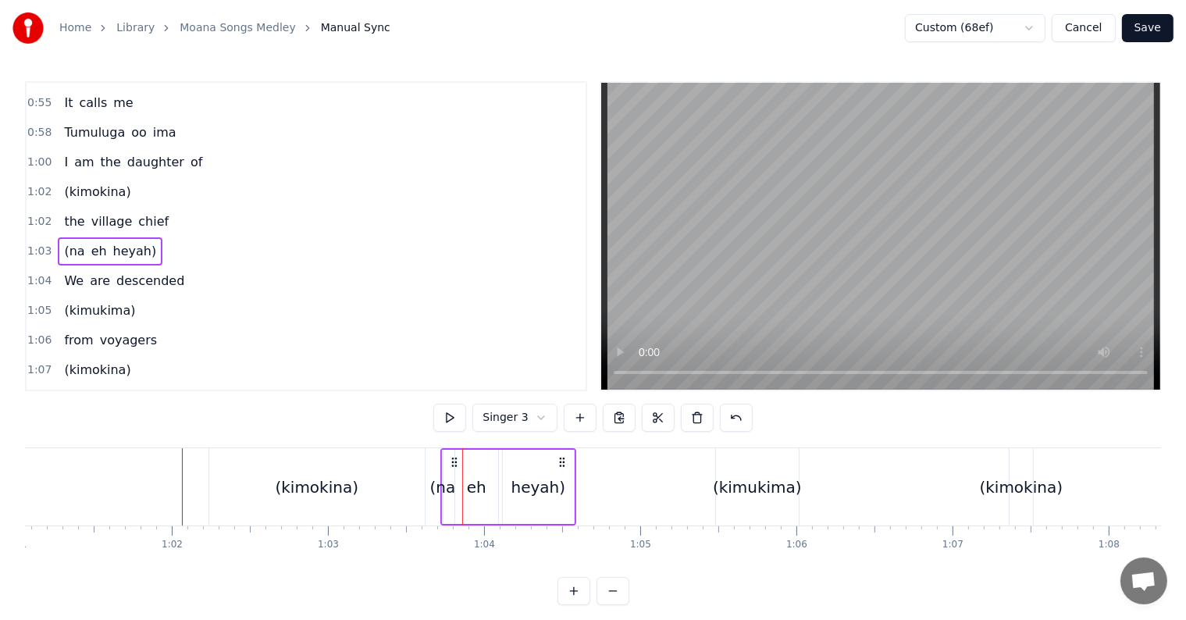
click at [464, 491] on div "eh" at bounding box center [476, 487] width 43 height 74
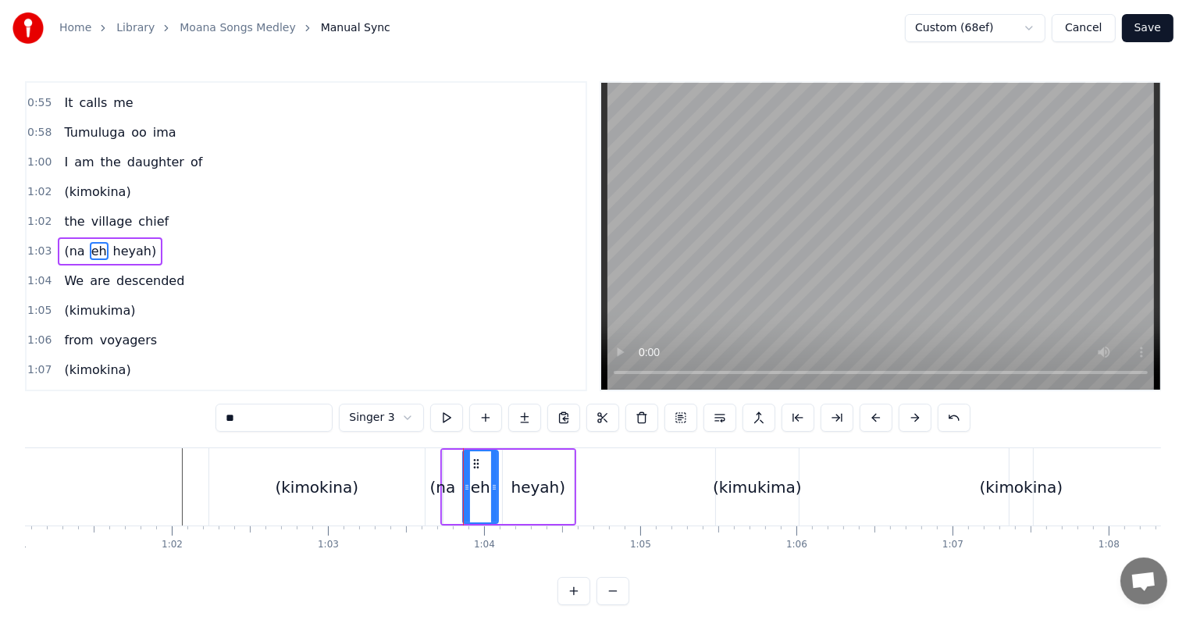
click at [464, 484] on icon at bounding box center [467, 487] width 6 height 12
click at [447, 487] on div "(na" at bounding box center [443, 487] width 26 height 23
type input "***"
drag, startPoint x: 447, startPoint y: 485, endPoint x: 459, endPoint y: 485, distance: 11.7
click at [459, 485] on div "(na eh heyah)" at bounding box center [508, 486] width 136 height 77
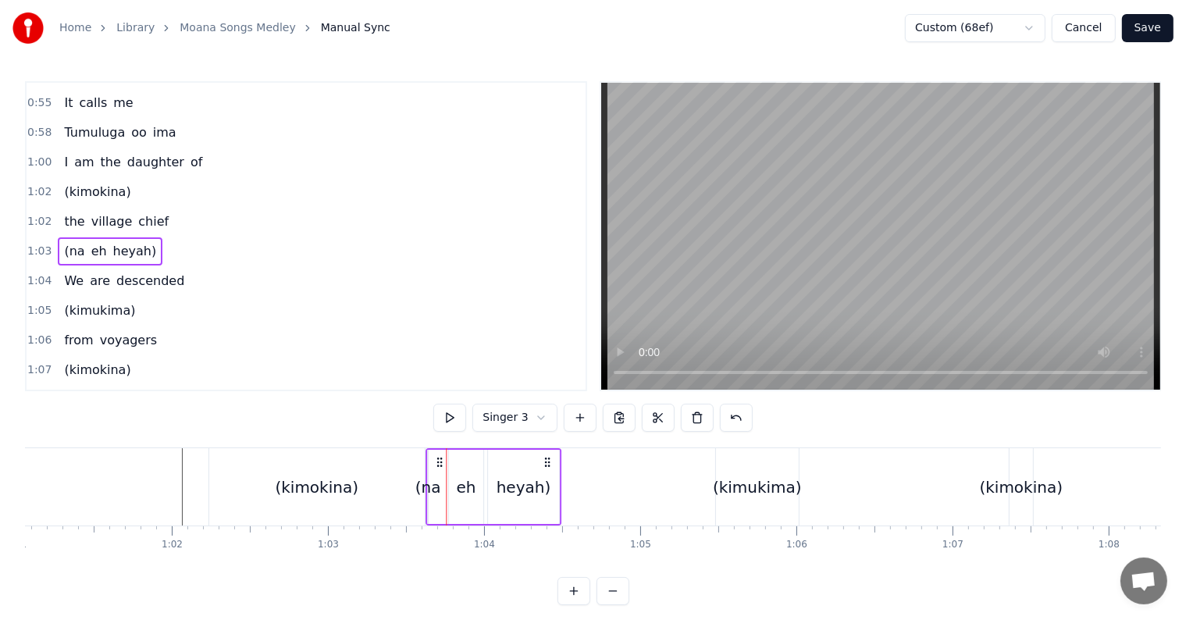
drag, startPoint x: 451, startPoint y: 460, endPoint x: 436, endPoint y: 460, distance: 14.8
click at [436, 460] on icon at bounding box center [439, 462] width 12 height 12
click at [432, 490] on div "(na" at bounding box center [428, 487] width 26 height 23
drag, startPoint x: 423, startPoint y: 487, endPoint x: 401, endPoint y: 487, distance: 21.9
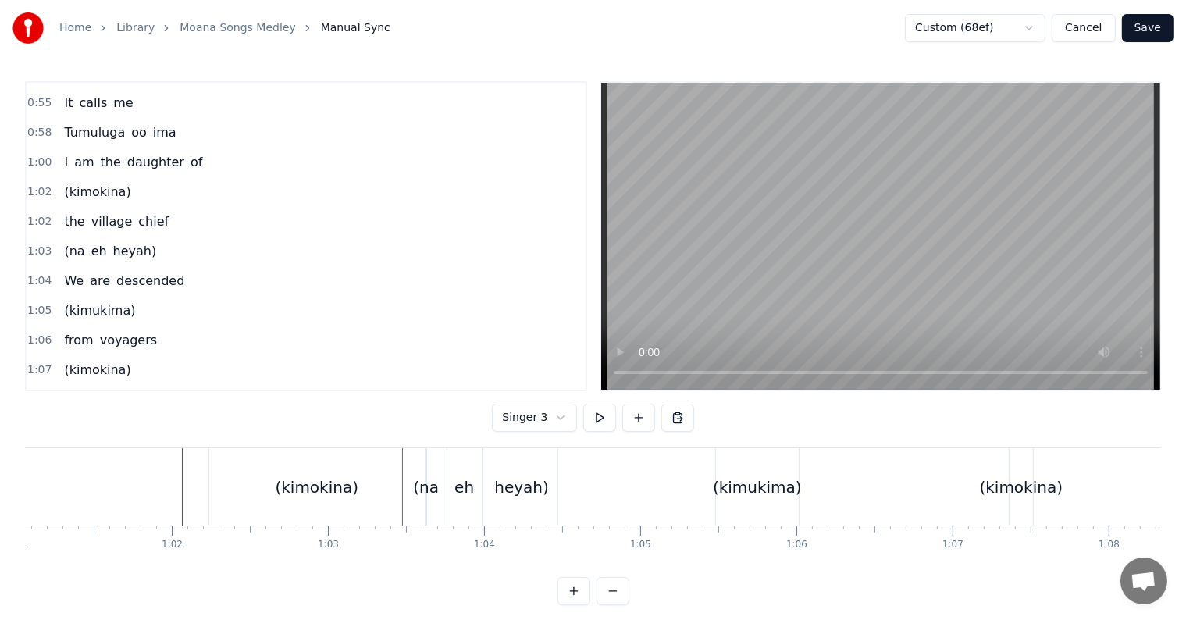
click at [431, 486] on div "(na" at bounding box center [426, 487] width 26 height 23
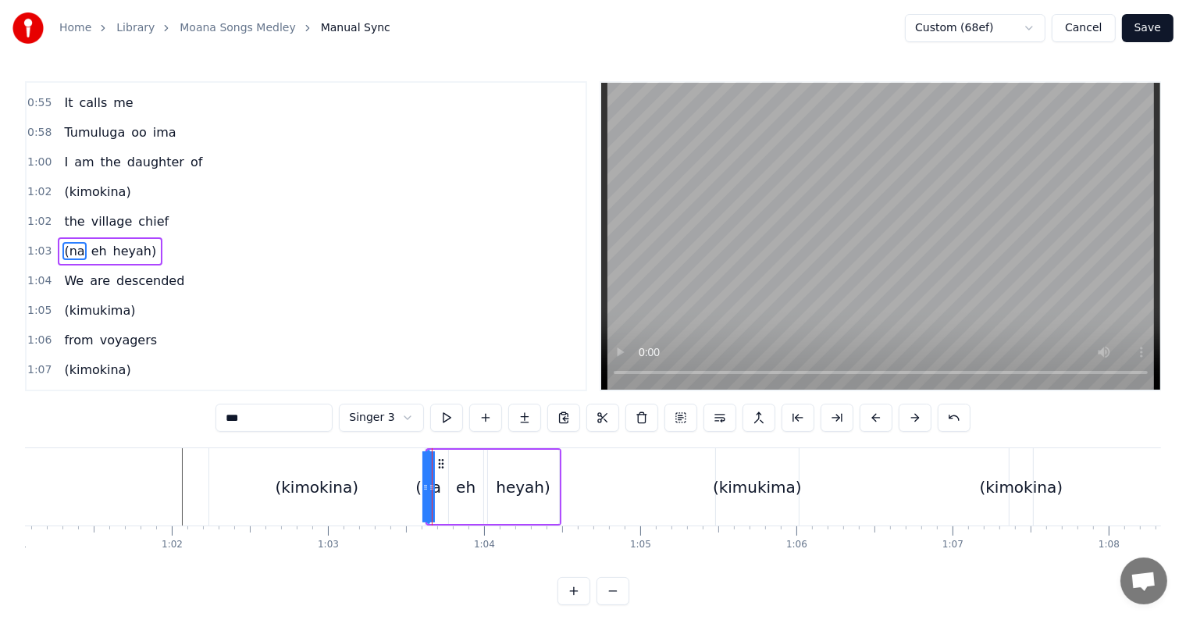
drag, startPoint x: 433, startPoint y: 487, endPoint x: 444, endPoint y: 487, distance: 11.7
click at [444, 487] on div "(na eh heyah)" at bounding box center [494, 486] width 136 height 77
click at [453, 487] on div "eh" at bounding box center [466, 487] width 34 height 74
drag, startPoint x: 450, startPoint y: 487, endPoint x: 440, endPoint y: 493, distance: 10.8
click at [464, 490] on icon at bounding box center [466, 487] width 6 height 12
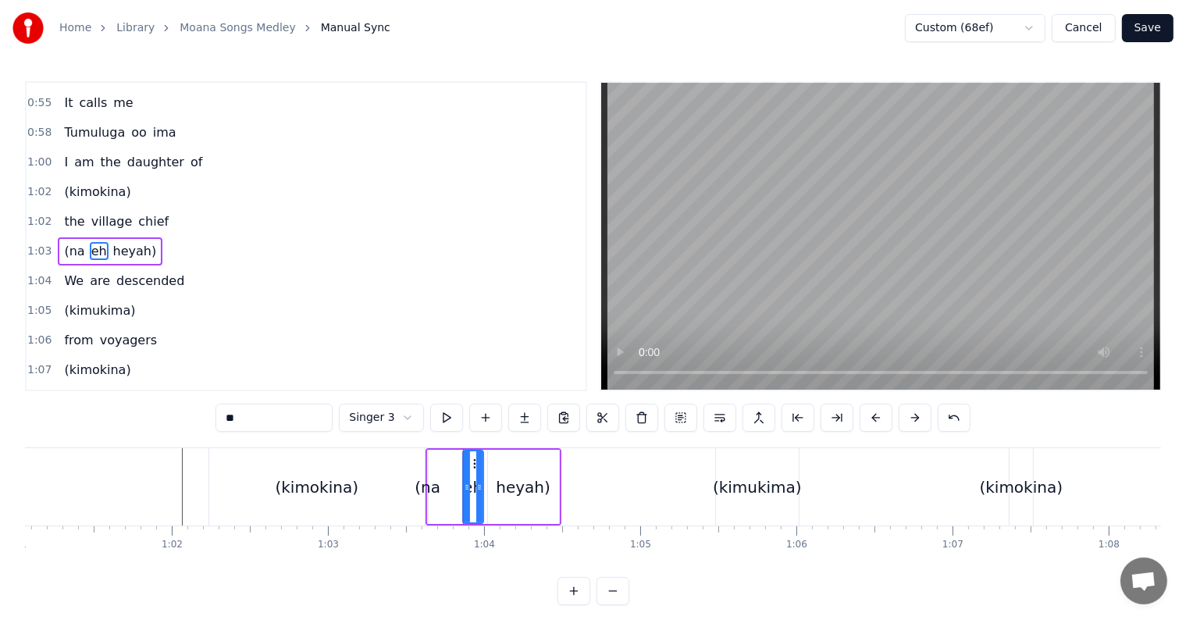
click at [431, 493] on div "(na" at bounding box center [428, 487] width 26 height 23
type input "***"
drag, startPoint x: 431, startPoint y: 487, endPoint x: 446, endPoint y: 489, distance: 14.9
click at [446, 489] on div "(na eh heyah)" at bounding box center [494, 486] width 136 height 77
click at [433, 486] on div "(na" at bounding box center [428, 487] width 26 height 23
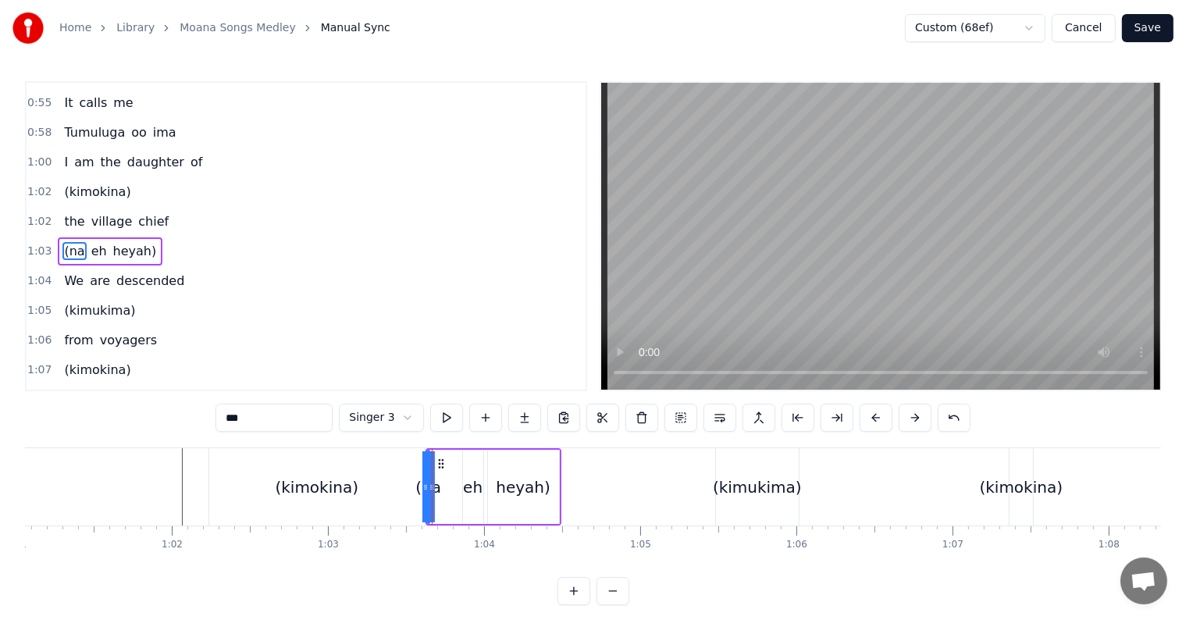
drag, startPoint x: 432, startPoint y: 484, endPoint x: 440, endPoint y: 484, distance: 8.6
click at [440, 484] on div "(na eh heyah)" at bounding box center [494, 486] width 136 height 77
click at [428, 486] on div "(na" at bounding box center [428, 487] width 26 height 23
click at [62, 242] on span "(na" at bounding box center [73, 251] width 23 height 18
click at [903, 416] on button at bounding box center [915, 418] width 33 height 28
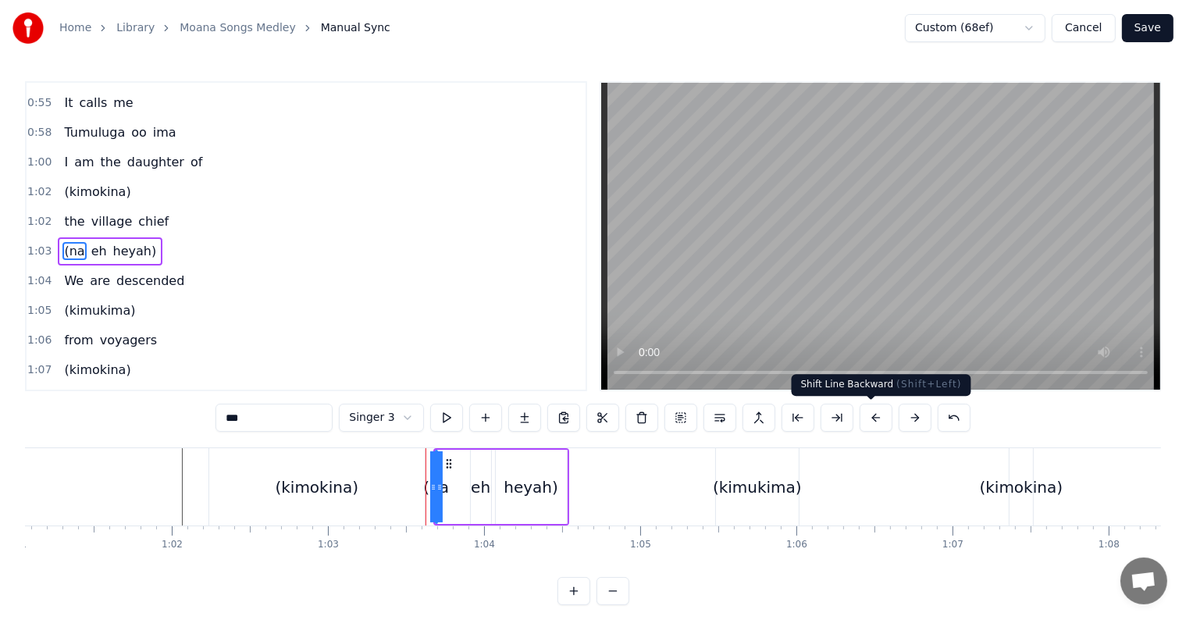
click at [875, 419] on button at bounding box center [876, 418] width 33 height 28
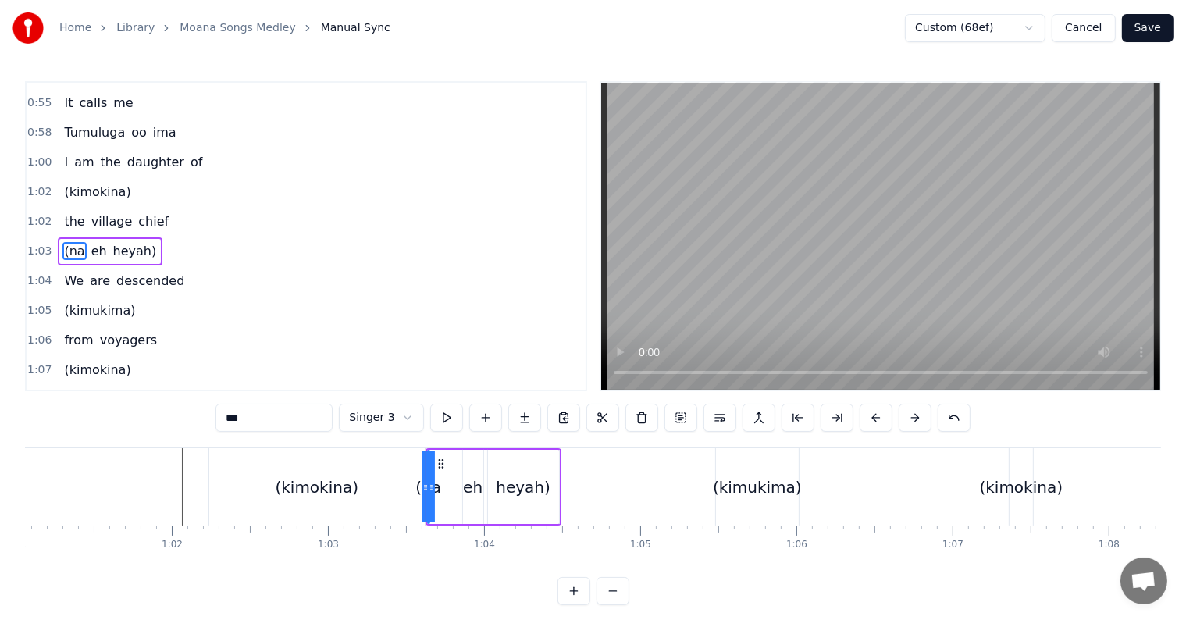
drag, startPoint x: 431, startPoint y: 484, endPoint x: 441, endPoint y: 497, distance: 16.7
click at [447, 486] on div "(na eh heyah)" at bounding box center [494, 486] width 136 height 77
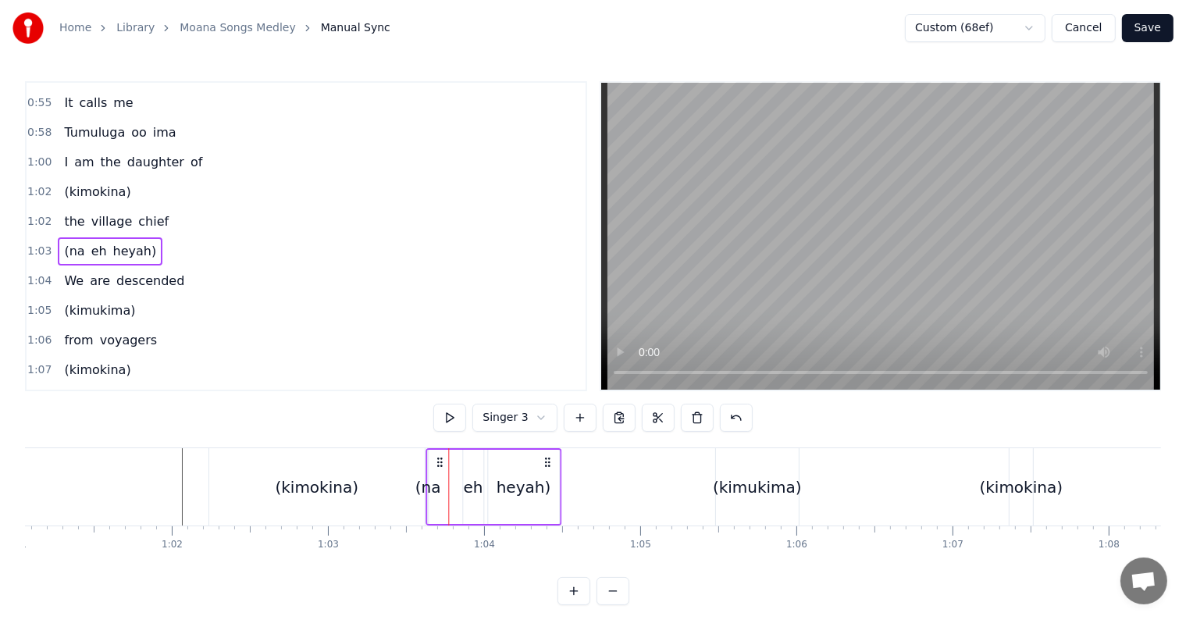
click at [438, 461] on icon at bounding box center [439, 462] width 12 height 12
click at [438, 497] on div "(na eh heyah)" at bounding box center [494, 486] width 136 height 77
click at [419, 484] on div "(na" at bounding box center [428, 487] width 26 height 23
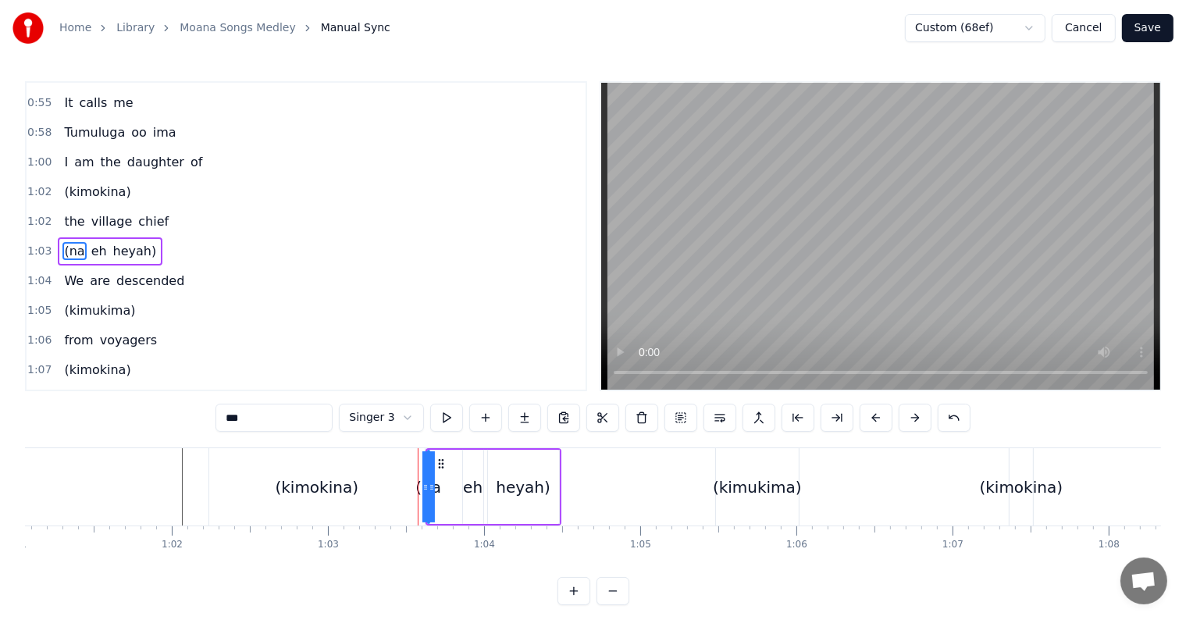
drag, startPoint x: 424, startPoint y: 490, endPoint x: 412, endPoint y: 490, distance: 12.5
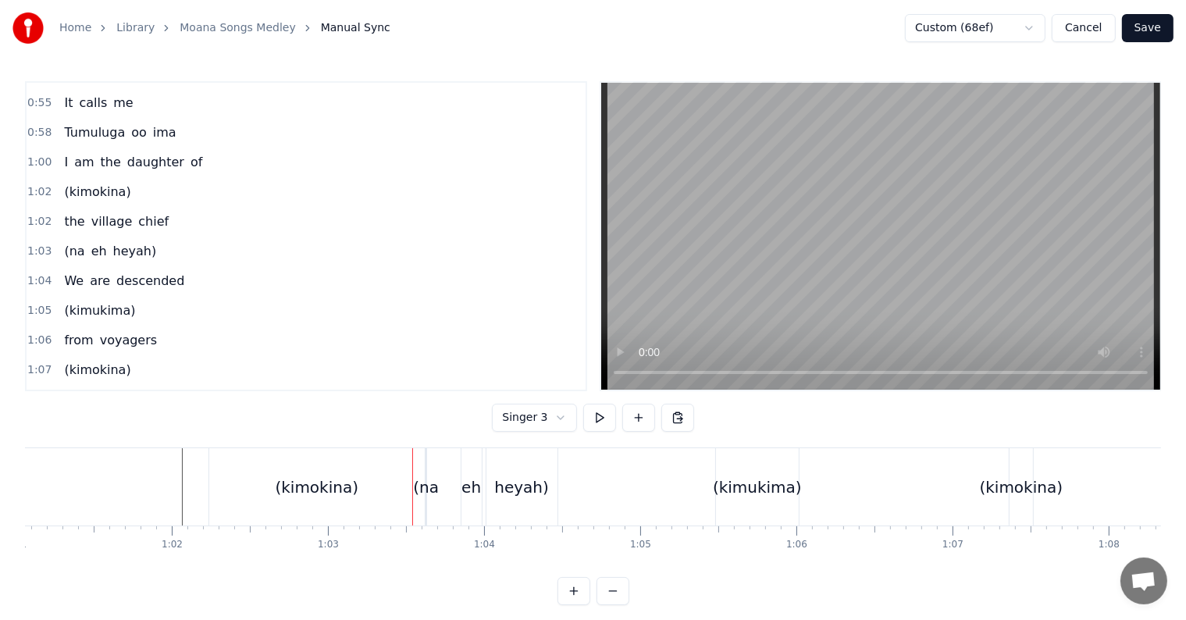
click at [430, 489] on div "(na" at bounding box center [426, 487] width 26 height 23
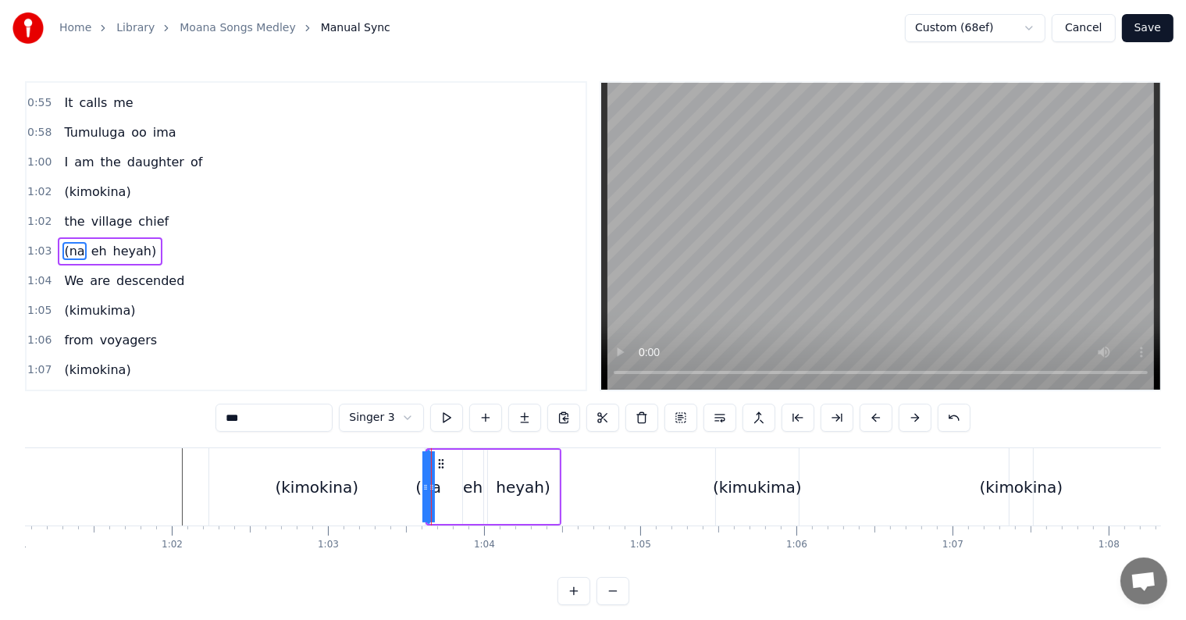
drag, startPoint x: 431, startPoint y: 484, endPoint x: 441, endPoint y: 484, distance: 10.2
click at [441, 484] on div "(na eh heyah)" at bounding box center [494, 486] width 136 height 77
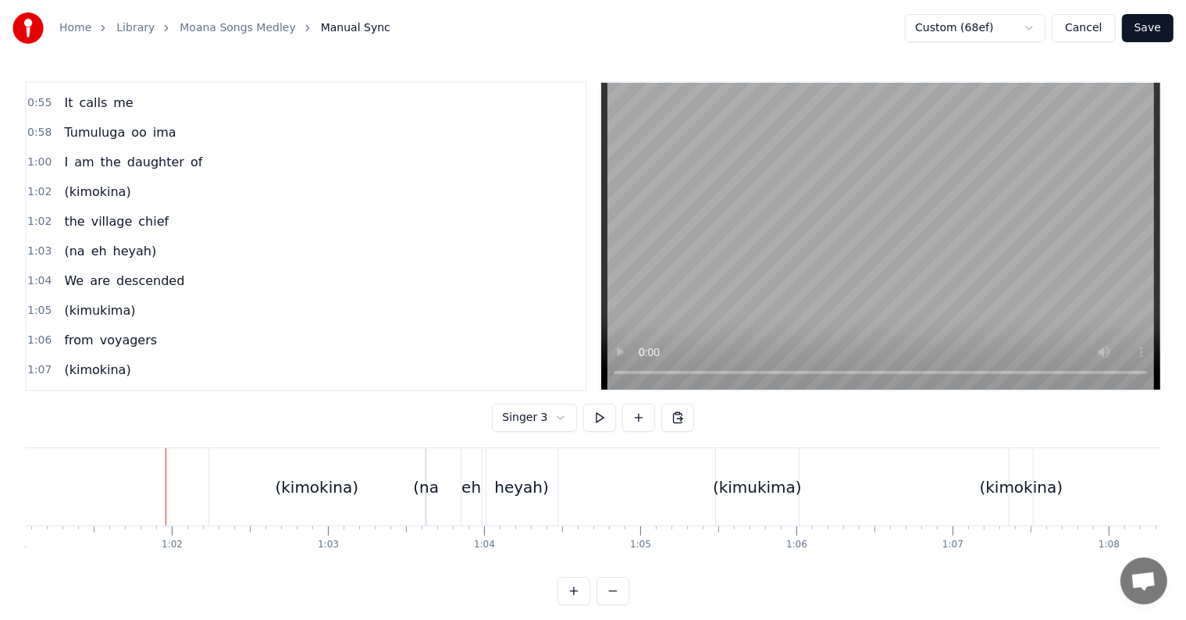
click at [434, 489] on div "(na" at bounding box center [426, 487] width 26 height 23
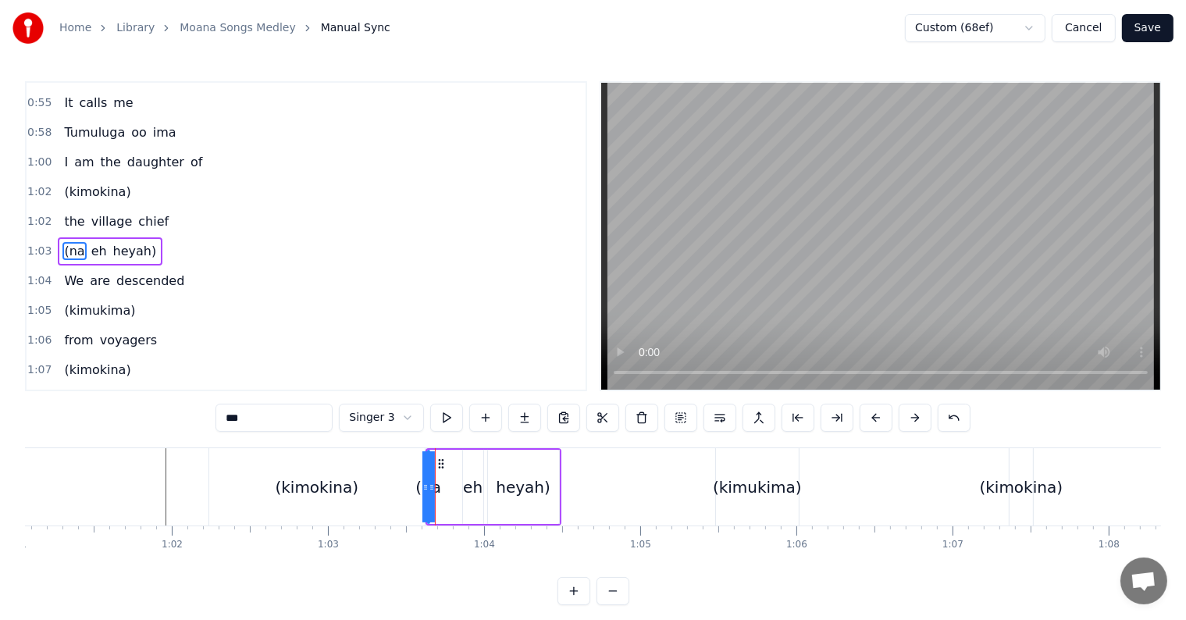
click at [438, 488] on div "(na eh heyah)" at bounding box center [494, 486] width 136 height 77
click at [419, 490] on div "(na" at bounding box center [428, 487] width 26 height 23
drag, startPoint x: 427, startPoint y: 483, endPoint x: 438, endPoint y: 484, distance: 11.0
click at [438, 484] on div "(na eh heyah)" at bounding box center [494, 486] width 136 height 77
click at [429, 493] on div "(na" at bounding box center [428, 487] width 26 height 23
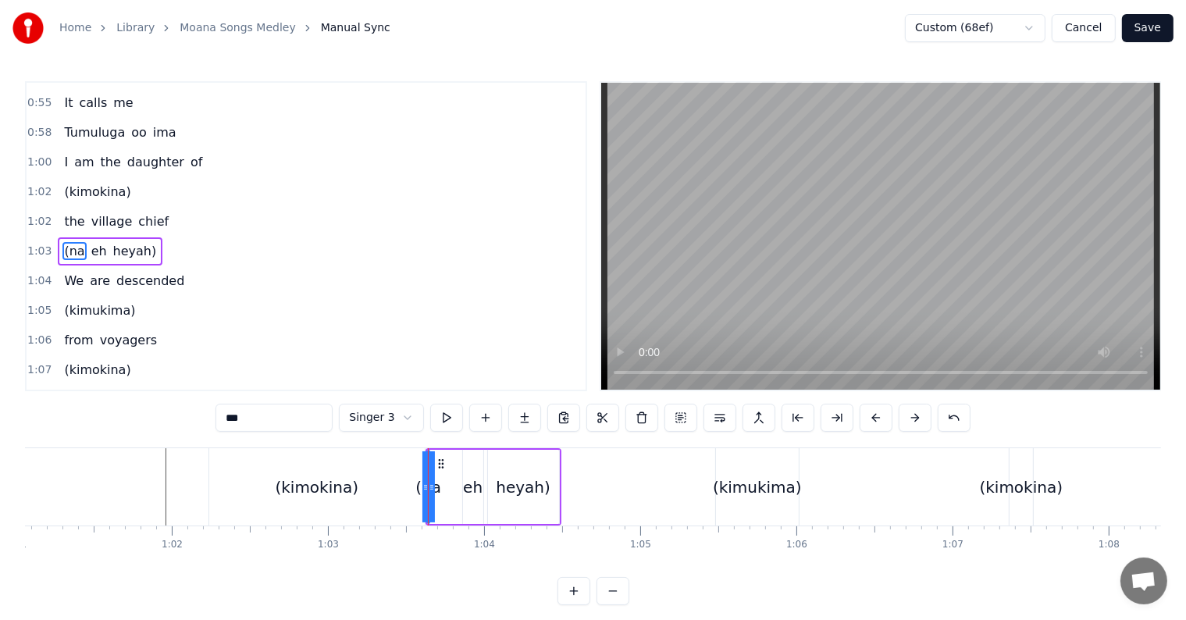
drag, startPoint x: 429, startPoint y: 493, endPoint x: 441, endPoint y: 493, distance: 12.5
click at [441, 493] on div "(na eh heyah)" at bounding box center [494, 486] width 136 height 77
click at [465, 487] on div "eh" at bounding box center [473, 487] width 20 height 23
click at [465, 487] on icon at bounding box center [467, 487] width 6 height 12
click at [430, 492] on div "(na" at bounding box center [428, 487] width 26 height 23
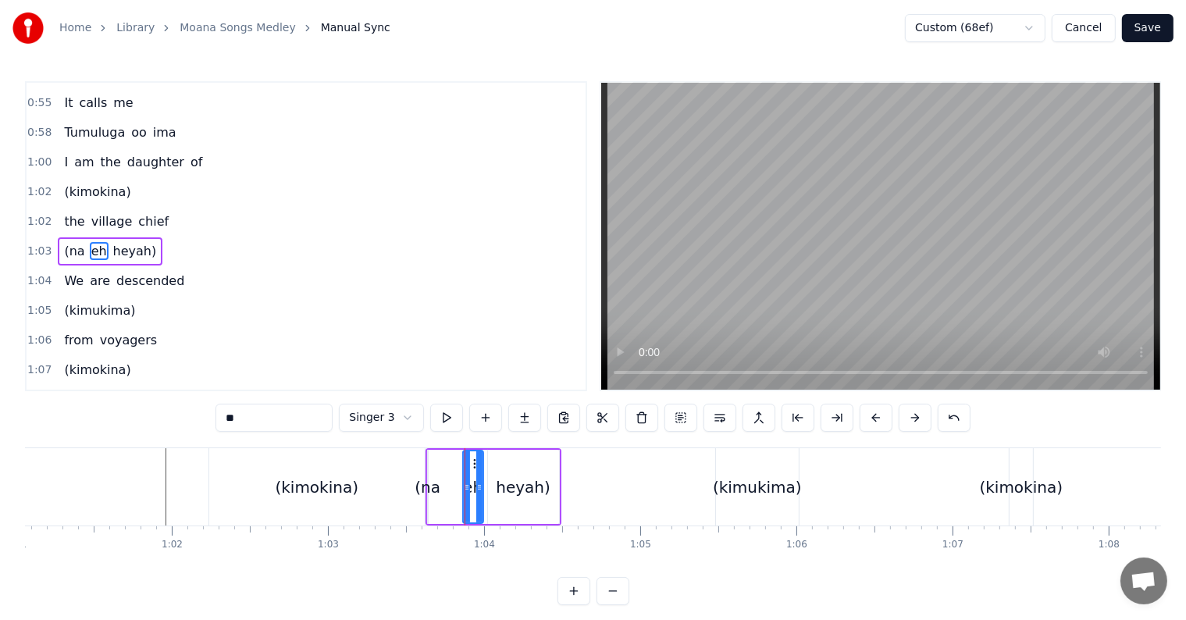
type input "***"
drag, startPoint x: 439, startPoint y: 462, endPoint x: 451, endPoint y: 477, distance: 19.4
click at [454, 466] on icon at bounding box center [456, 464] width 12 height 12
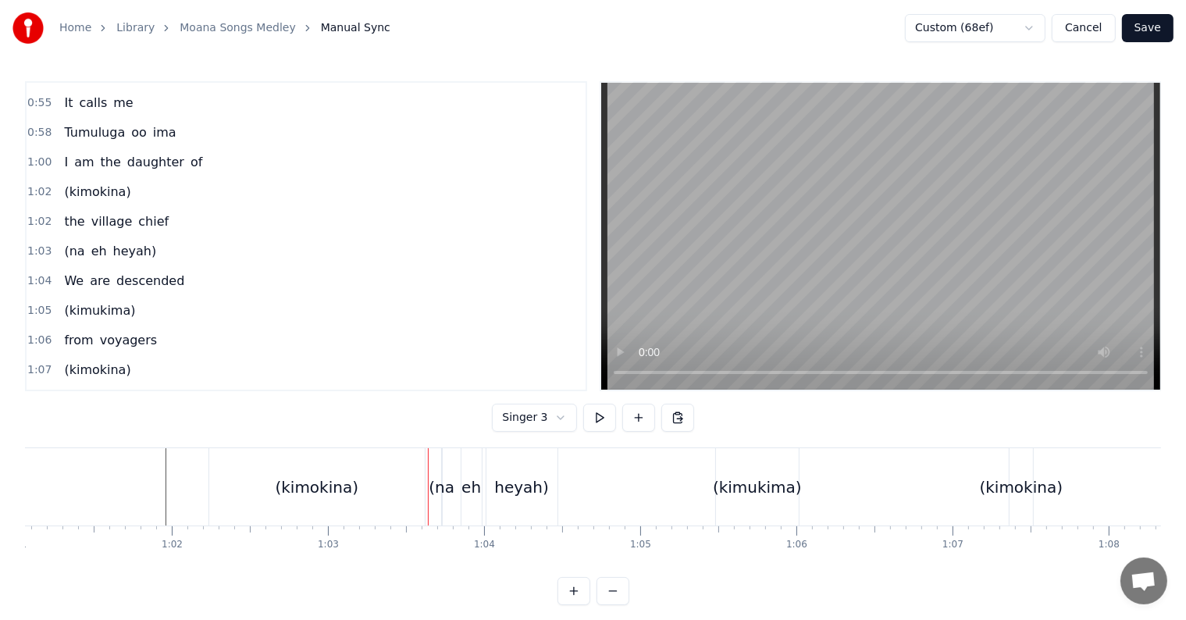
click at [456, 501] on div "(na eh heyah)" at bounding box center [501, 486] width 120 height 77
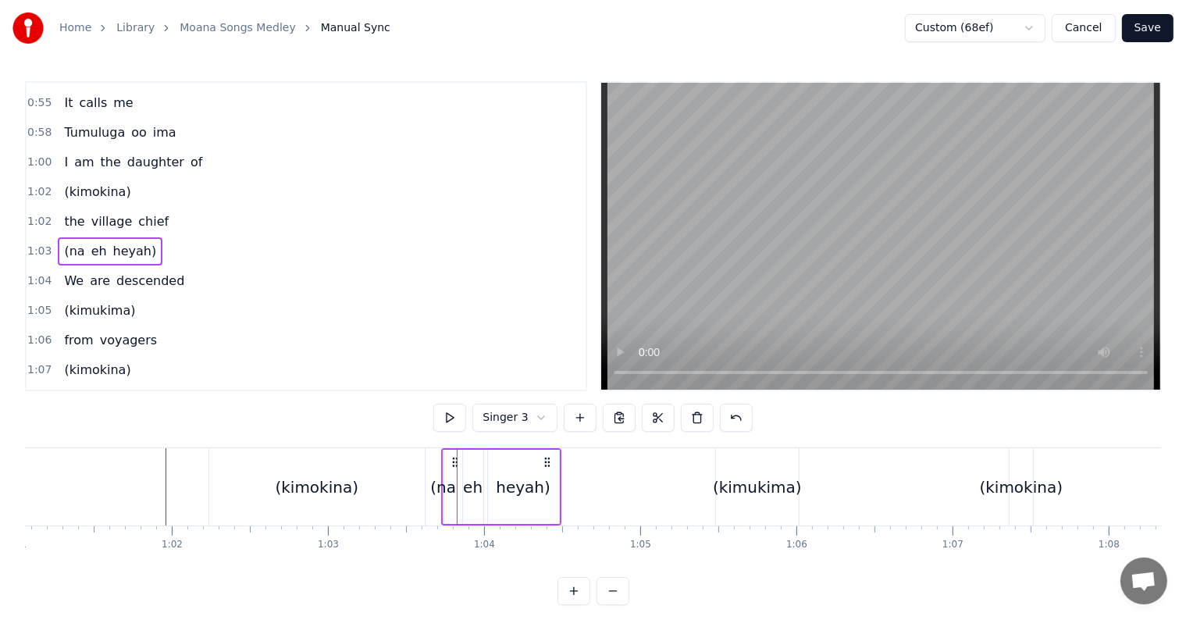
click at [447, 490] on div "(na" at bounding box center [443, 487] width 26 height 23
drag, startPoint x: 447, startPoint y: 487, endPoint x: 465, endPoint y: 489, distance: 18.0
click at [465, 489] on div "(na eh heyah)" at bounding box center [501, 486] width 120 height 77
click at [75, 242] on span "(na" at bounding box center [73, 251] width 23 height 18
click at [235, 417] on input "***" at bounding box center [274, 418] width 117 height 28
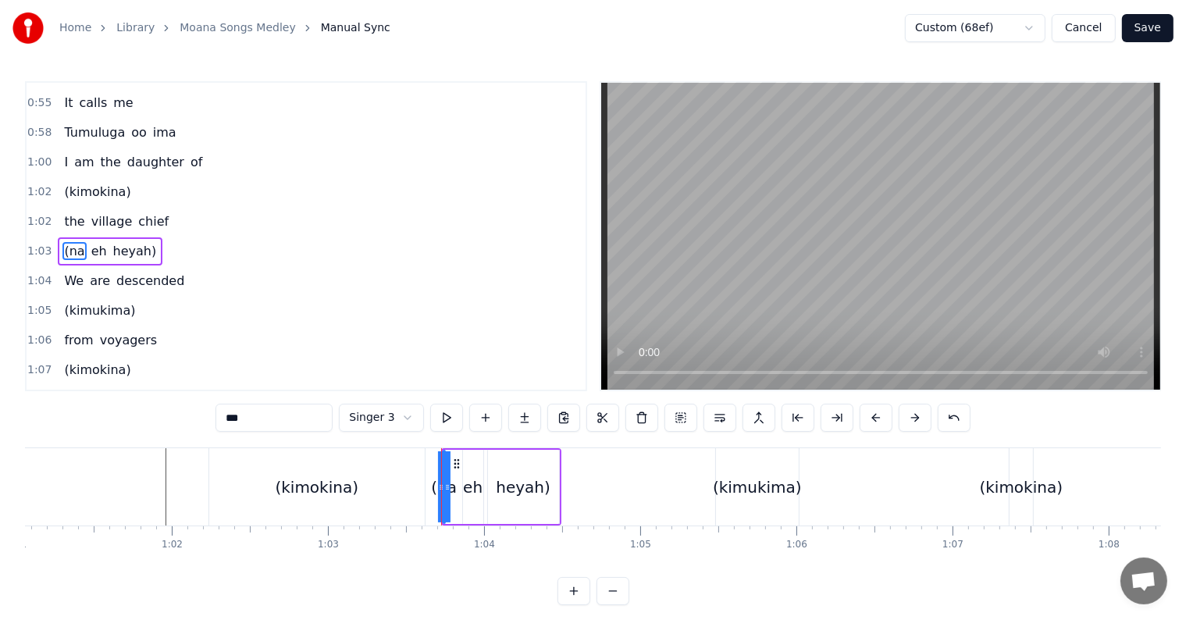
type input "**"
drag, startPoint x: 445, startPoint y: 484, endPoint x: 458, endPoint y: 492, distance: 15.4
click at [461, 484] on div "na eh heyah)" at bounding box center [501, 486] width 120 height 77
click at [458, 492] on div "na eh heyah)" at bounding box center [501, 486] width 120 height 77
click at [444, 484] on div "na" at bounding box center [443, 487] width 20 height 23
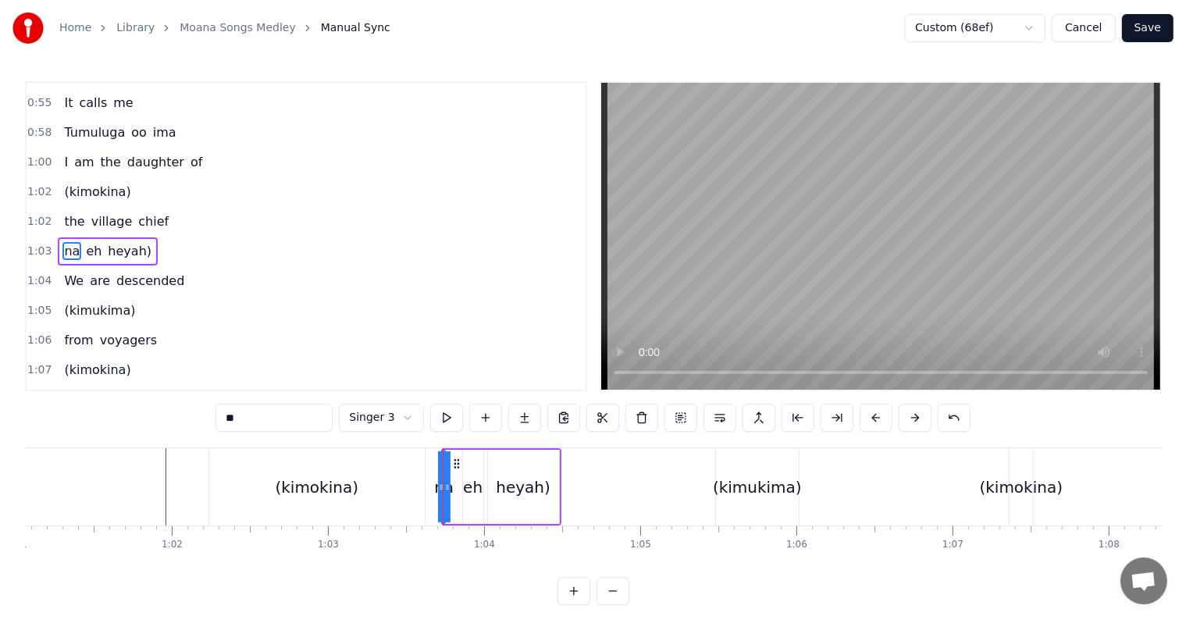
drag, startPoint x: 445, startPoint y: 485, endPoint x: 462, endPoint y: 485, distance: 17.2
click at [462, 485] on div "na eh heyah)" at bounding box center [501, 486] width 120 height 77
click at [526, 487] on div "heyah)" at bounding box center [523, 487] width 55 height 23
drag, startPoint x: 489, startPoint y: 483, endPoint x: 526, endPoint y: 485, distance: 37.6
click at [526, 485] on icon at bounding box center [529, 487] width 6 height 12
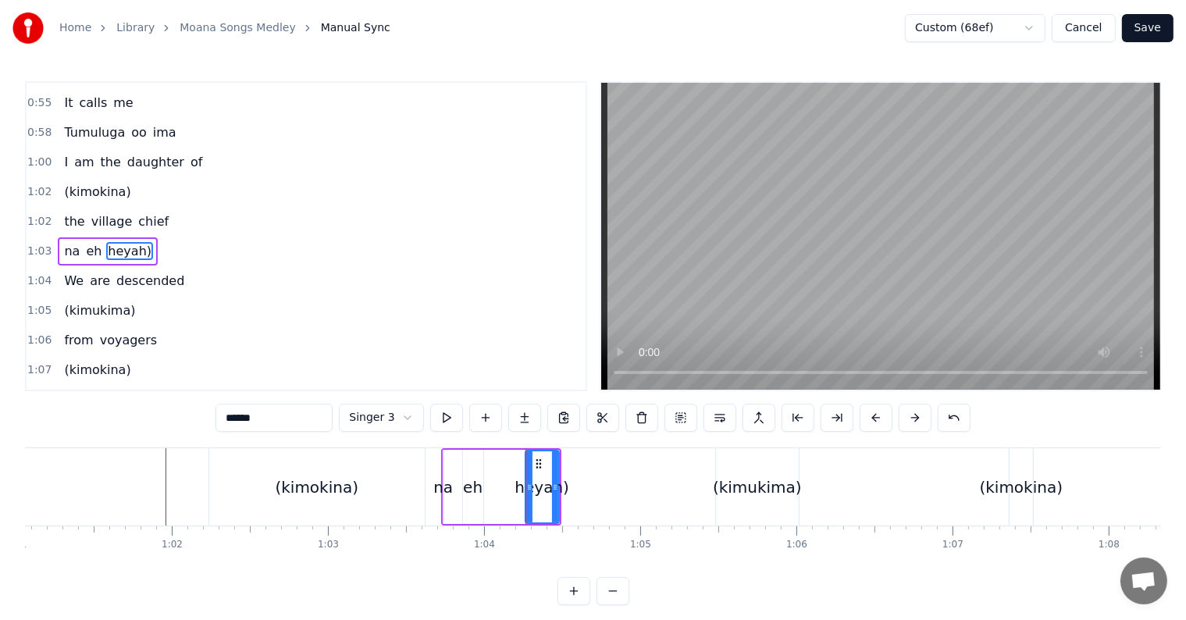
click at [475, 486] on div "eh" at bounding box center [473, 487] width 20 height 23
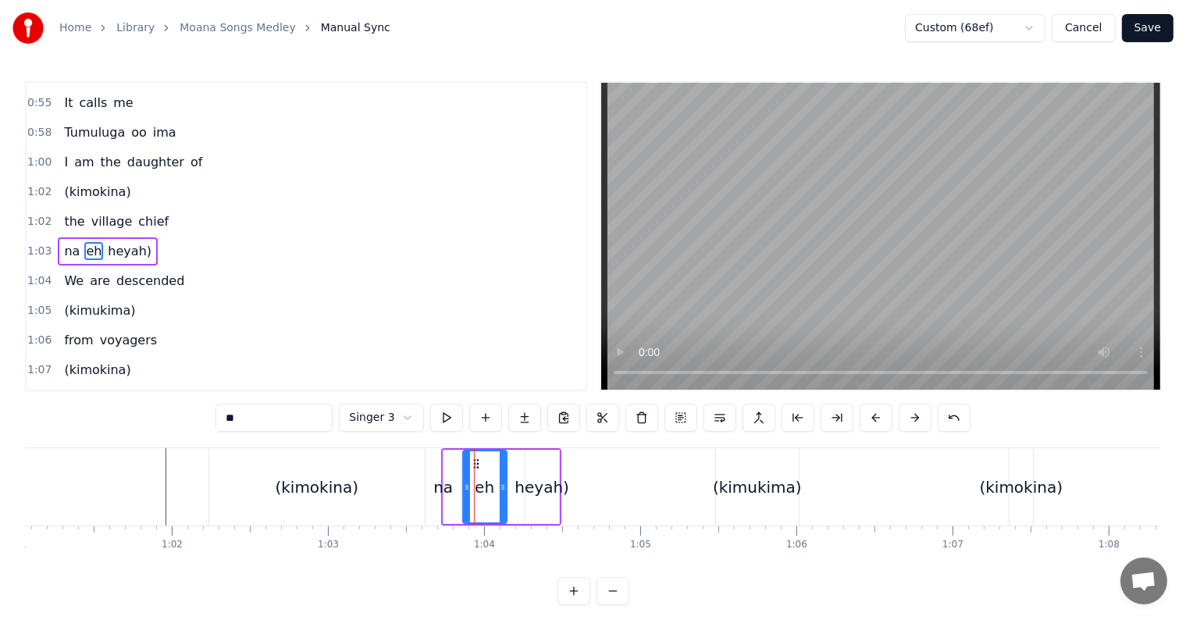
drag, startPoint x: 479, startPoint y: 484, endPoint x: 496, endPoint y: 490, distance: 18.3
click at [503, 484] on icon at bounding box center [503, 487] width 6 height 12
drag, startPoint x: 475, startPoint y: 461, endPoint x: 490, endPoint y: 465, distance: 15.3
click at [490, 465] on icon at bounding box center [492, 464] width 12 height 12
click at [448, 494] on div "na" at bounding box center [443, 487] width 20 height 23
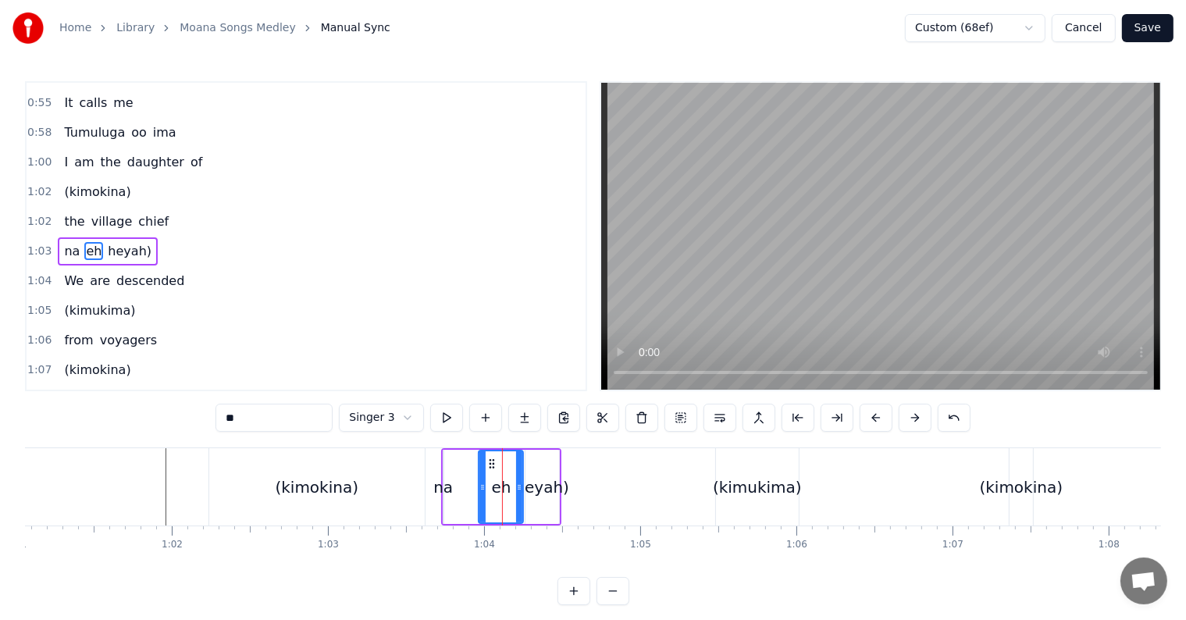
type input "**"
drag, startPoint x: 445, startPoint y: 483, endPoint x: 460, endPoint y: 483, distance: 14.8
click at [460, 483] on div "na eh heyah)" at bounding box center [501, 486] width 120 height 77
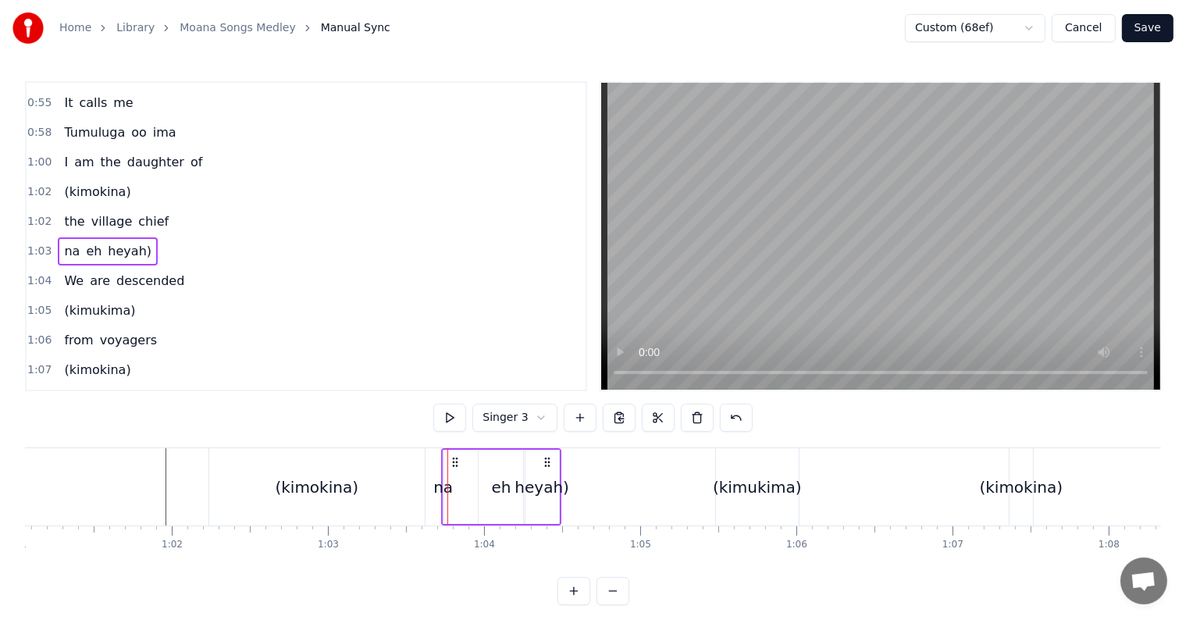
click at [437, 487] on div "na" at bounding box center [443, 487] width 20 height 23
drag, startPoint x: 438, startPoint y: 488, endPoint x: 483, endPoint y: 448, distance: 60.3
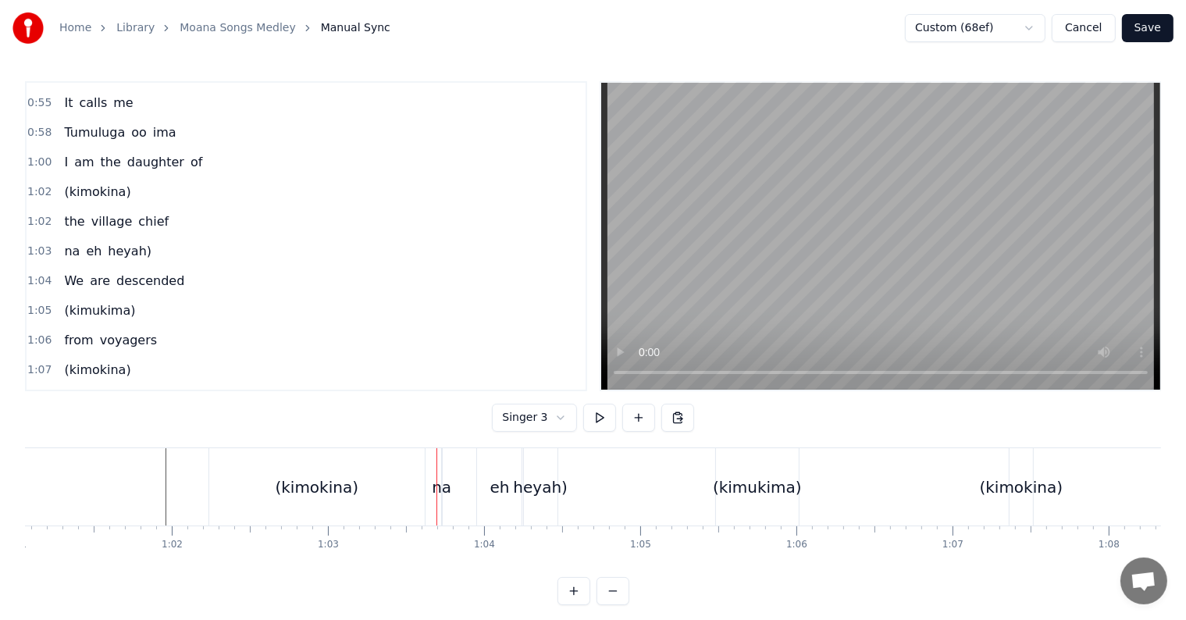
click at [445, 483] on div "na" at bounding box center [442, 487] width 20 height 23
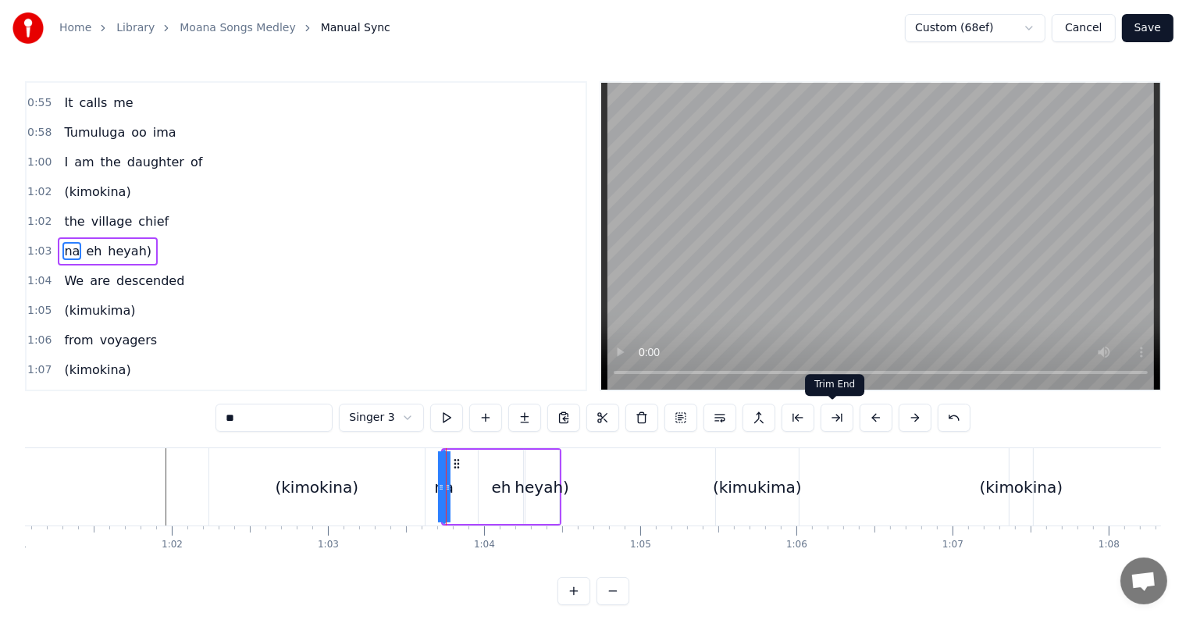
click at [821, 426] on button at bounding box center [837, 418] width 33 height 28
click at [800, 426] on button at bounding box center [798, 418] width 33 height 28
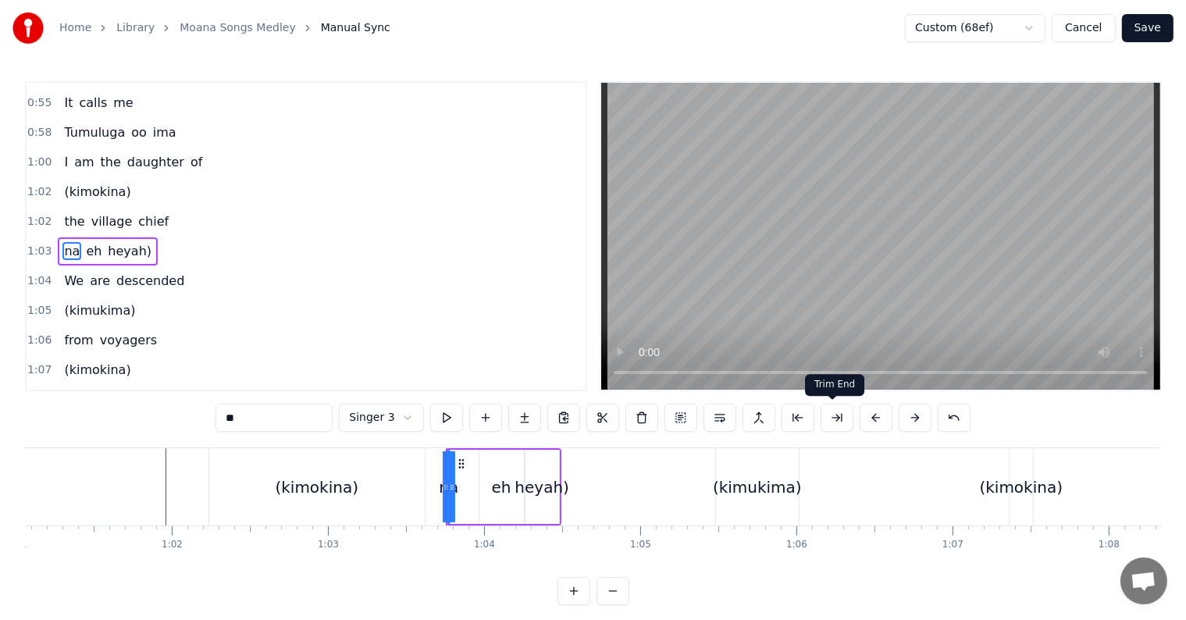
click at [823, 426] on button at bounding box center [837, 418] width 33 height 28
click at [871, 422] on button at bounding box center [876, 418] width 33 height 28
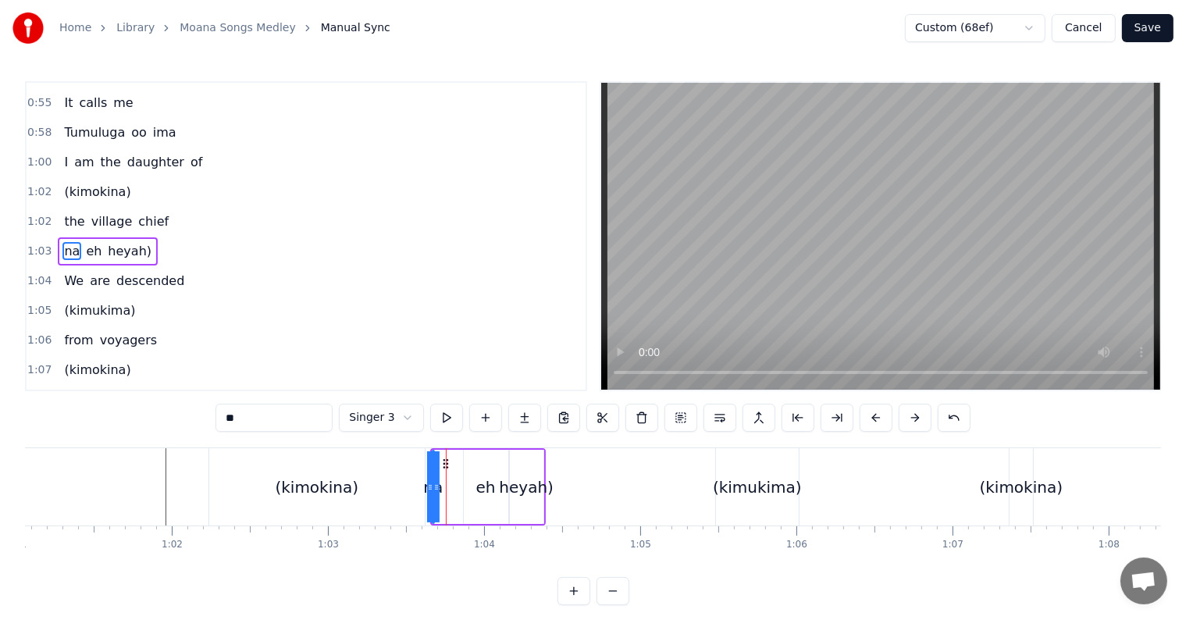
click at [871, 425] on button at bounding box center [876, 418] width 33 height 28
click at [462, 462] on div "eh" at bounding box center [478, 487] width 45 height 74
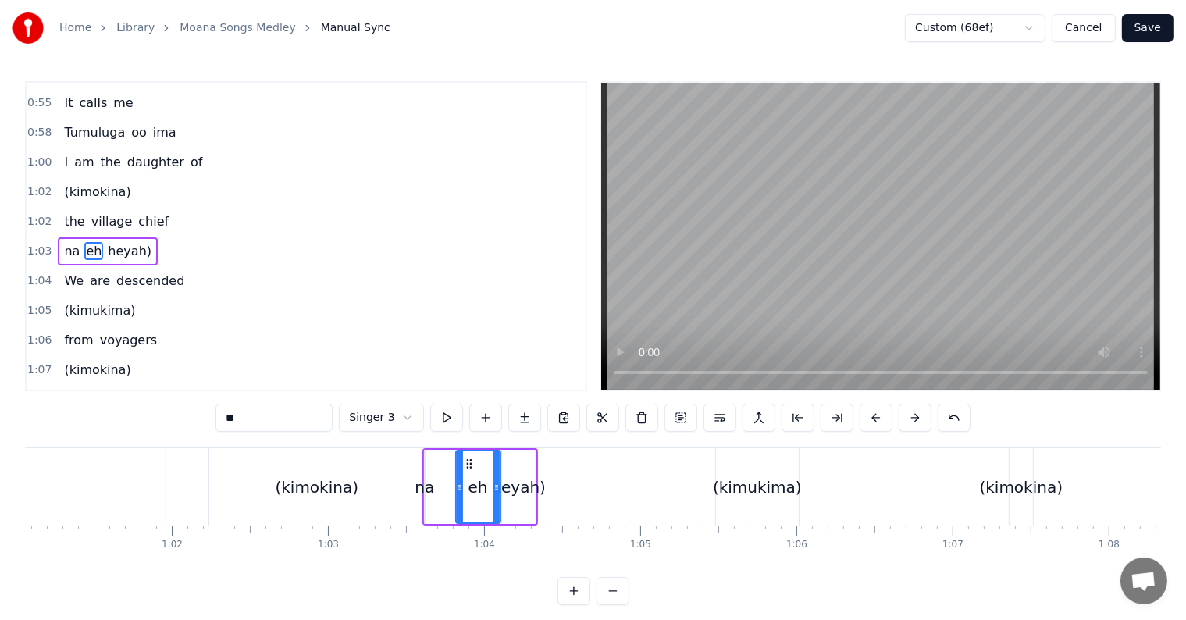
click at [522, 463] on div "heyah)" at bounding box center [519, 487] width 34 height 74
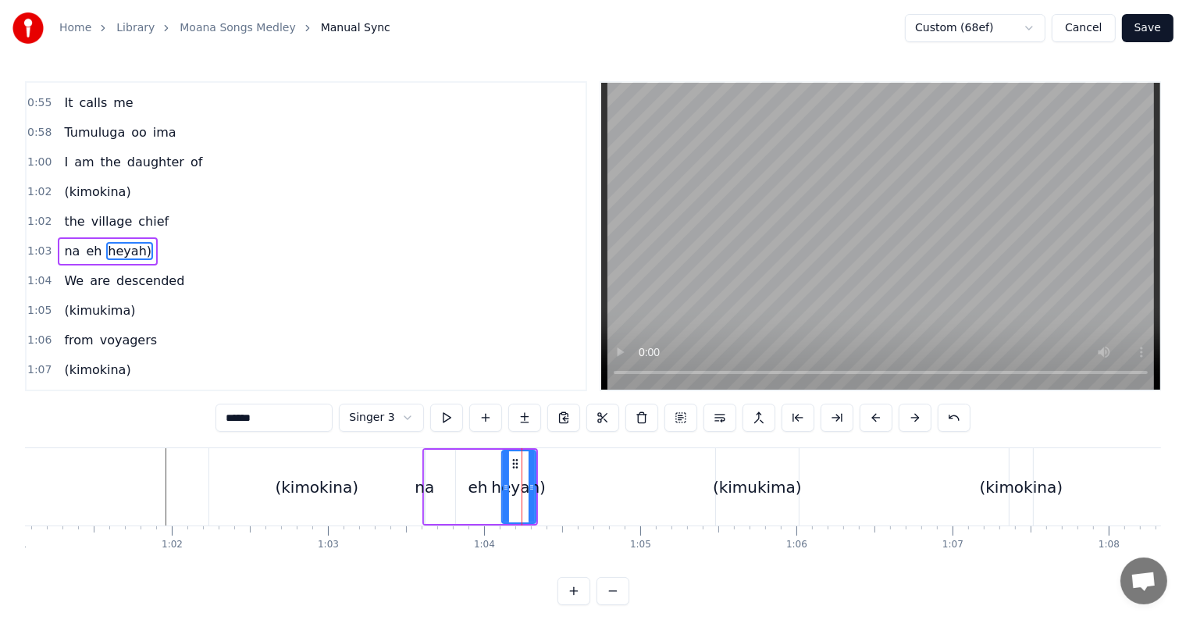
click at [484, 465] on div "eh" at bounding box center [478, 487] width 45 height 74
type input "**"
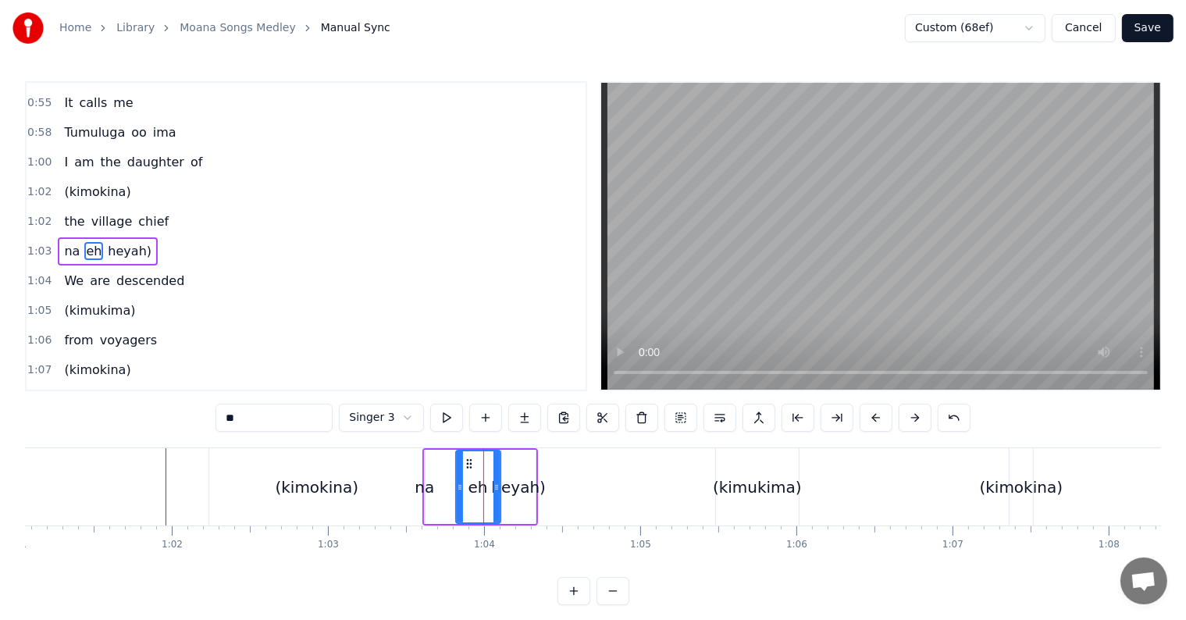
click at [438, 465] on div "na eh heyah)" at bounding box center [480, 486] width 116 height 77
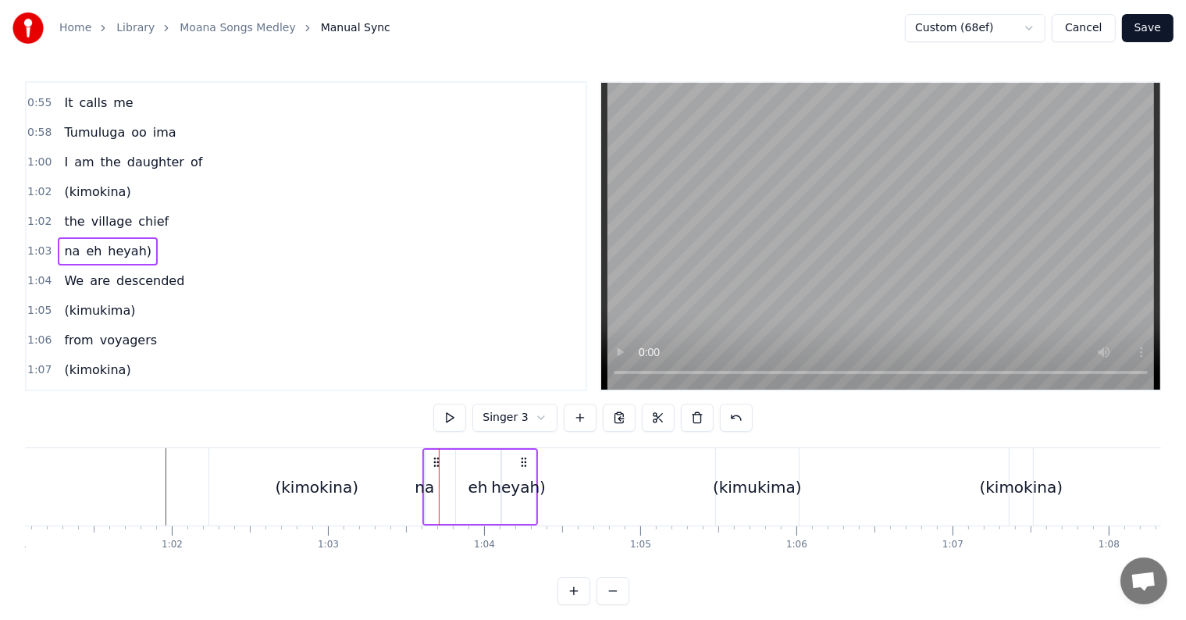
click at [430, 469] on div "na eh heyah)" at bounding box center [480, 486] width 116 height 77
click at [428, 482] on div "na" at bounding box center [425, 487] width 20 height 23
drag, startPoint x: 428, startPoint y: 488, endPoint x: 445, endPoint y: 488, distance: 17.2
click at [445, 488] on div "na eh heyah)" at bounding box center [480, 486] width 116 height 77
click at [384, 469] on div "(kimokina)" at bounding box center [317, 486] width 216 height 77
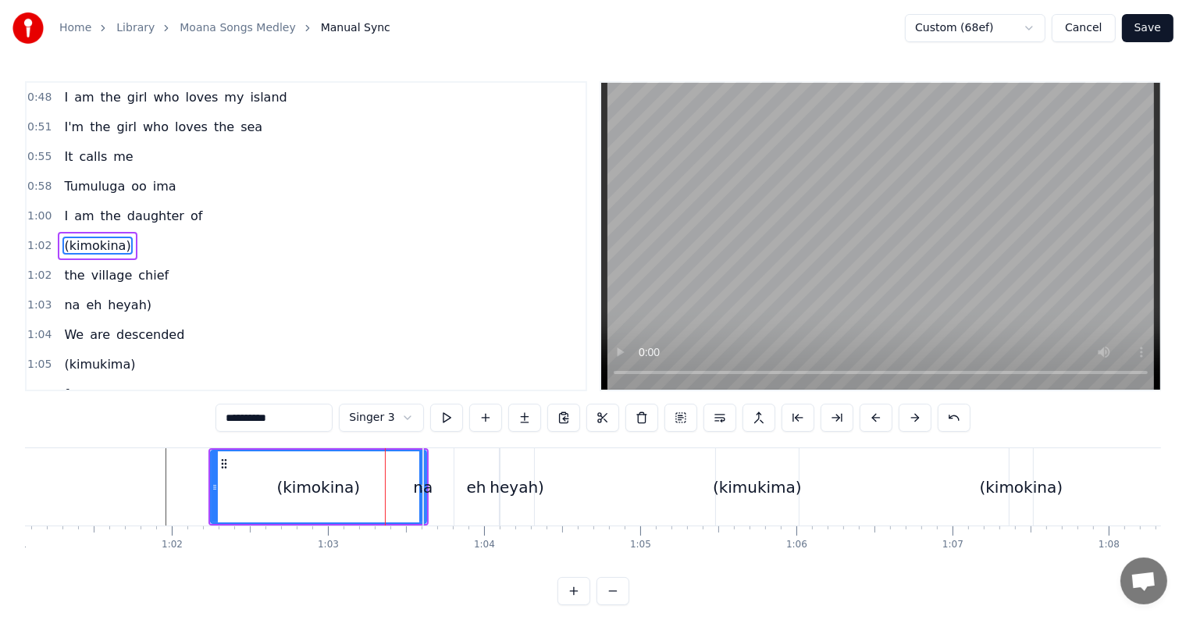
scroll to position [234, 0]
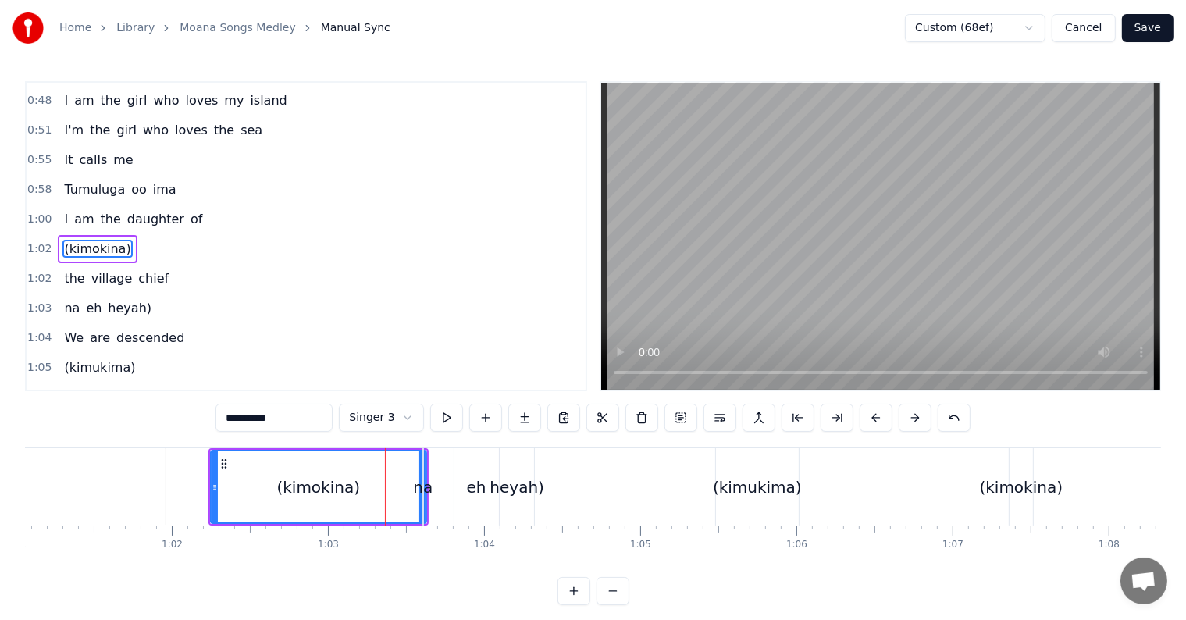
click at [459, 471] on div "eh" at bounding box center [476, 486] width 45 height 77
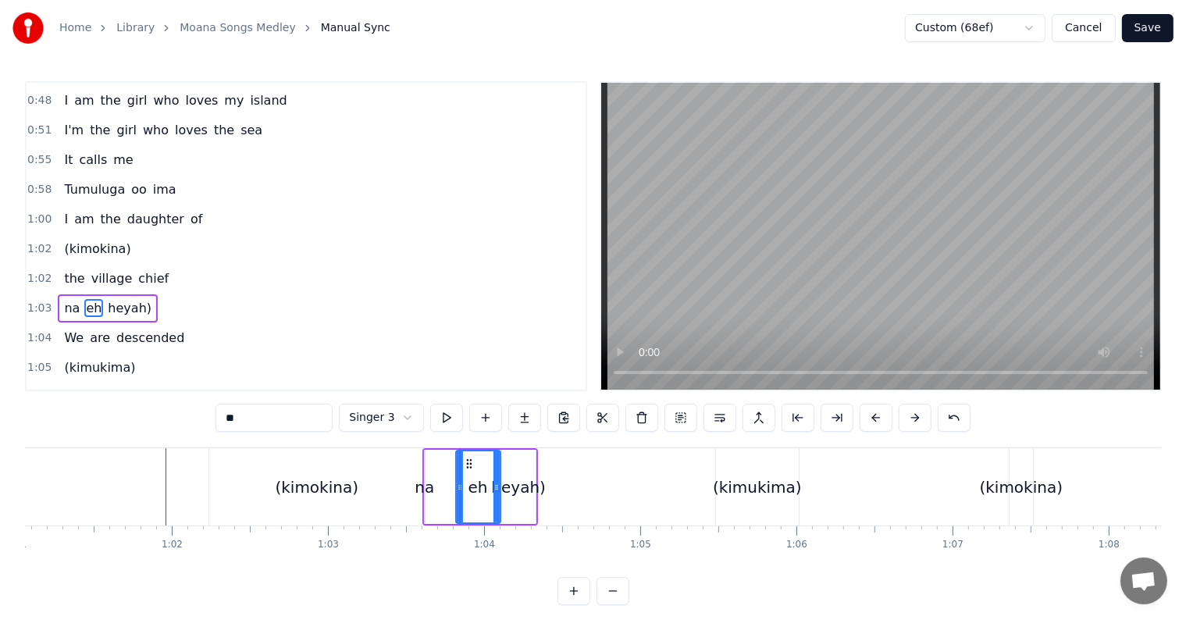
scroll to position [291, 0]
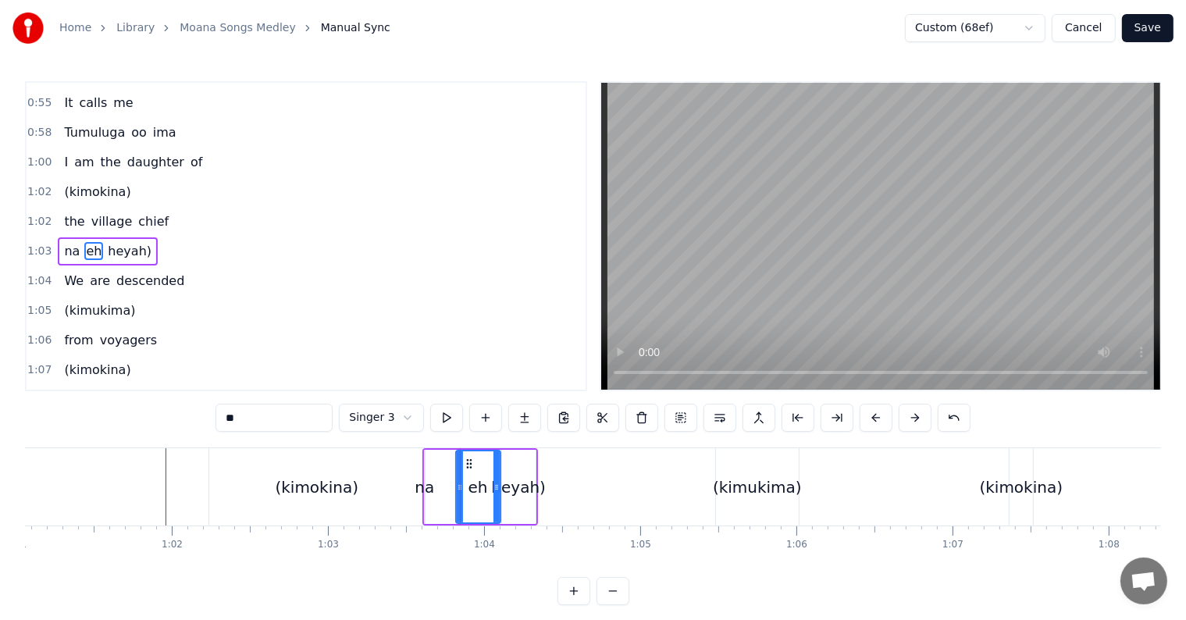
click at [369, 467] on div "(kimokina)" at bounding box center [317, 486] width 216 height 77
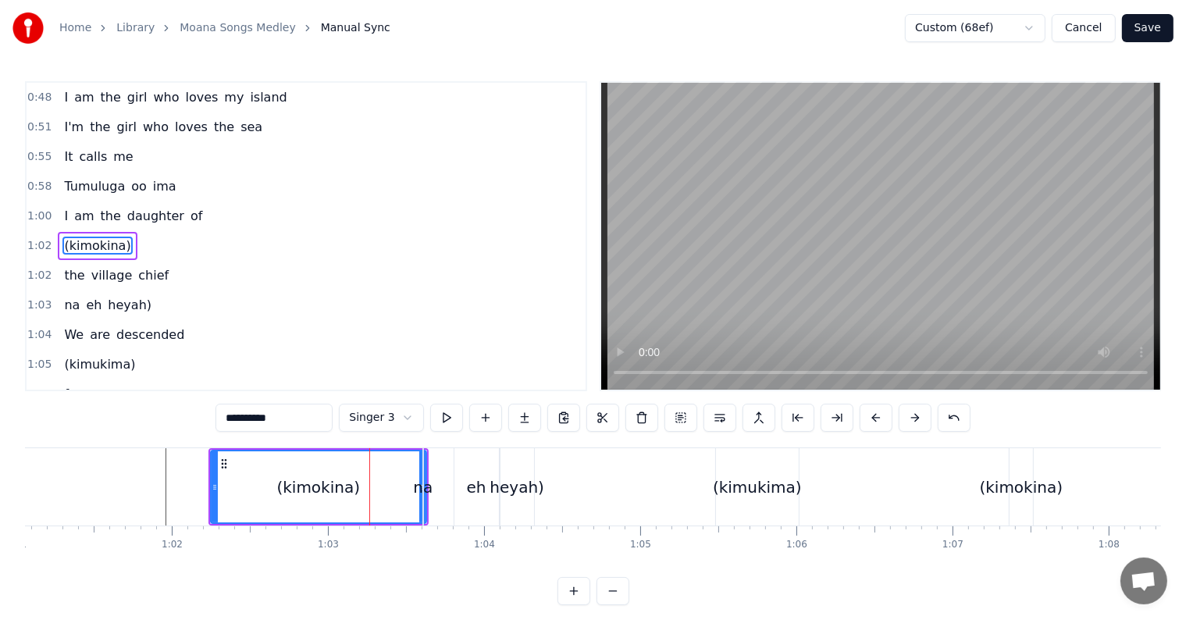
scroll to position [234, 0]
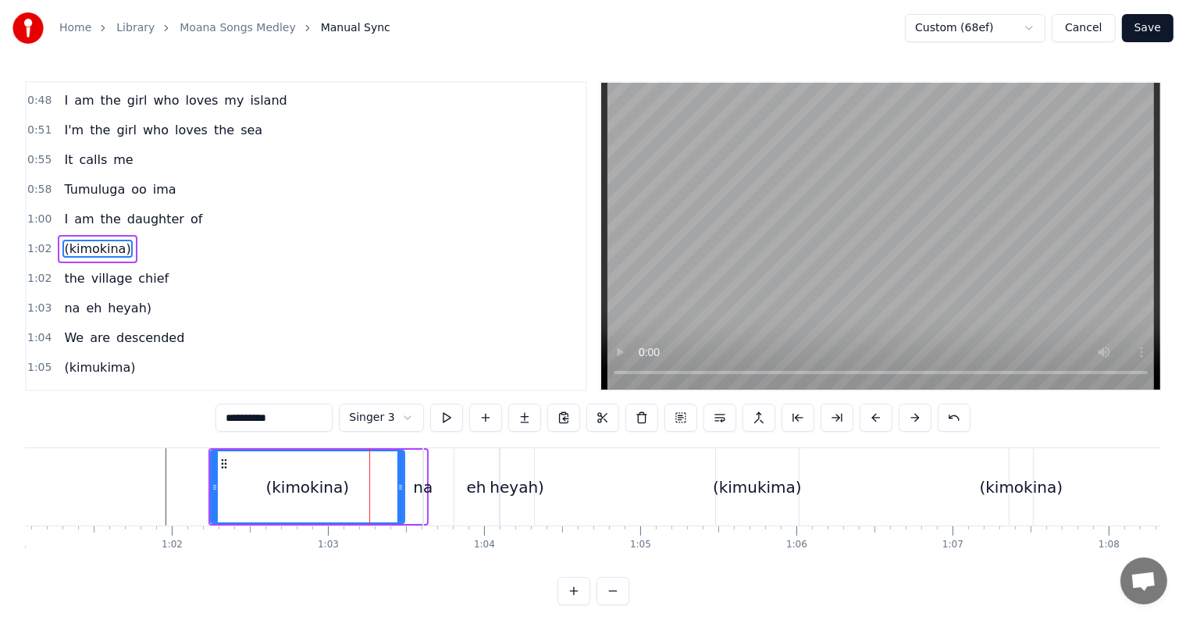
drag, startPoint x: 421, startPoint y: 472, endPoint x: 390, endPoint y: 472, distance: 30.5
click at [397, 472] on div at bounding box center [400, 486] width 6 height 71
click at [418, 487] on div "na" at bounding box center [423, 487] width 20 height 23
type input "**"
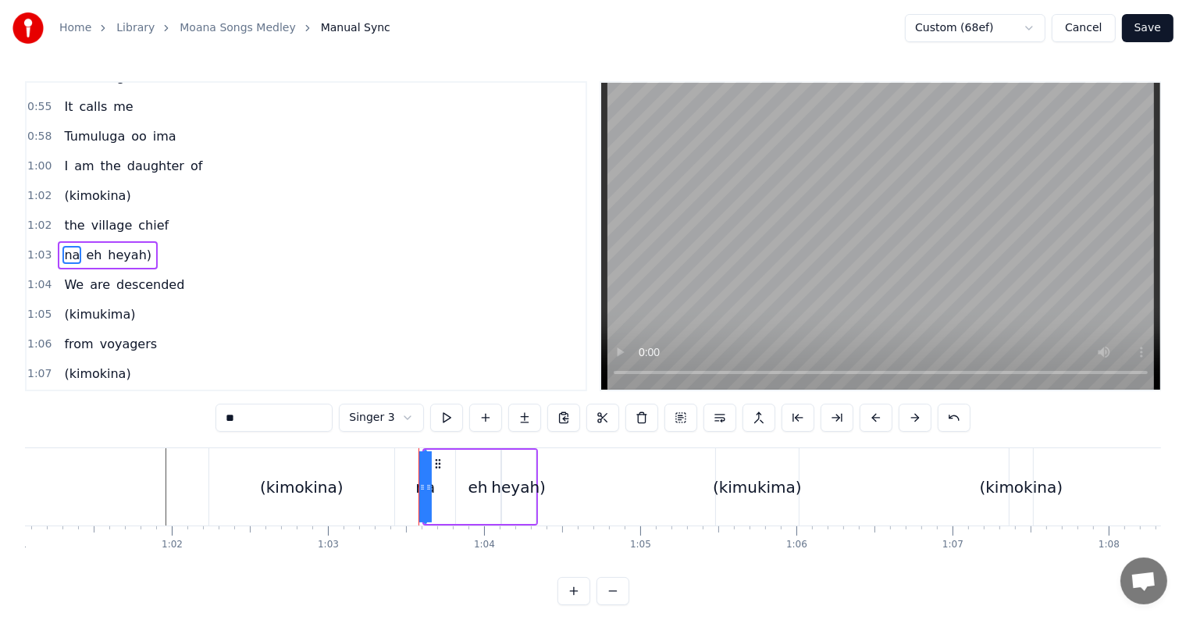
scroll to position [291, 0]
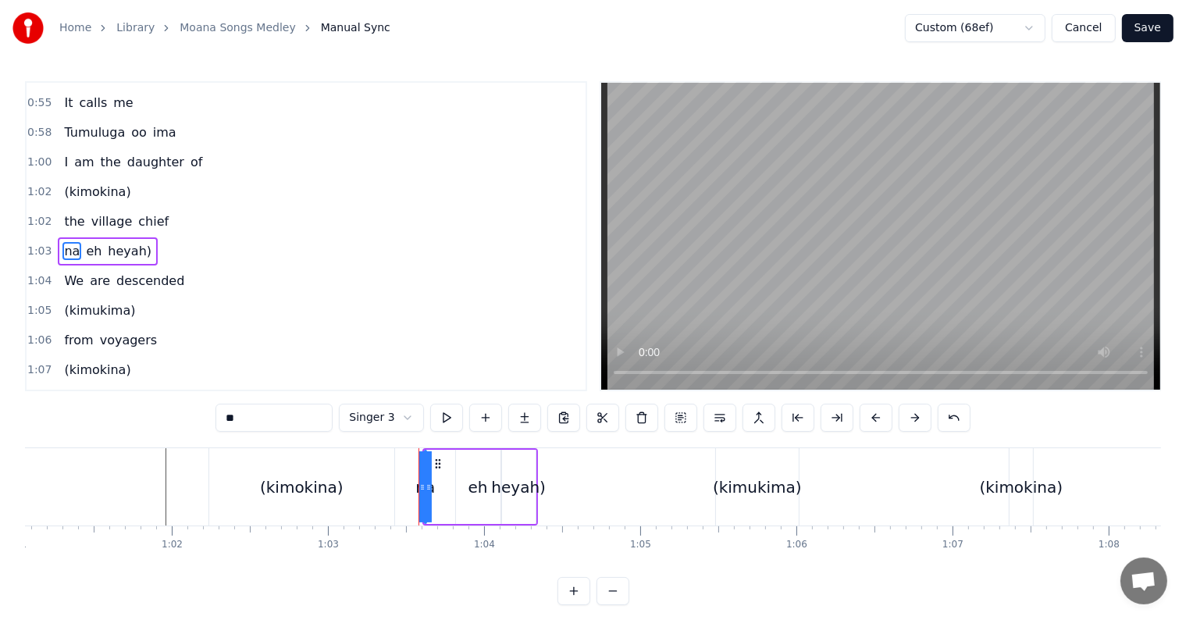
click at [440, 494] on div "na eh heyah)" at bounding box center [480, 486] width 116 height 77
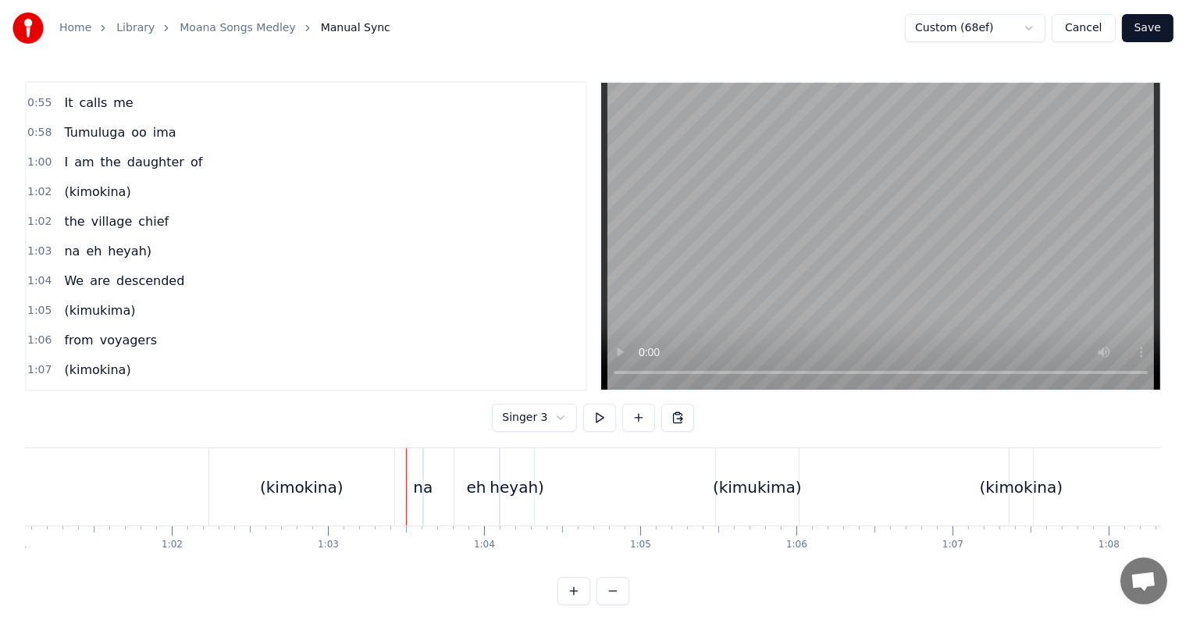
click at [438, 492] on div "na eh heyah)" at bounding box center [480, 486] width 116 height 77
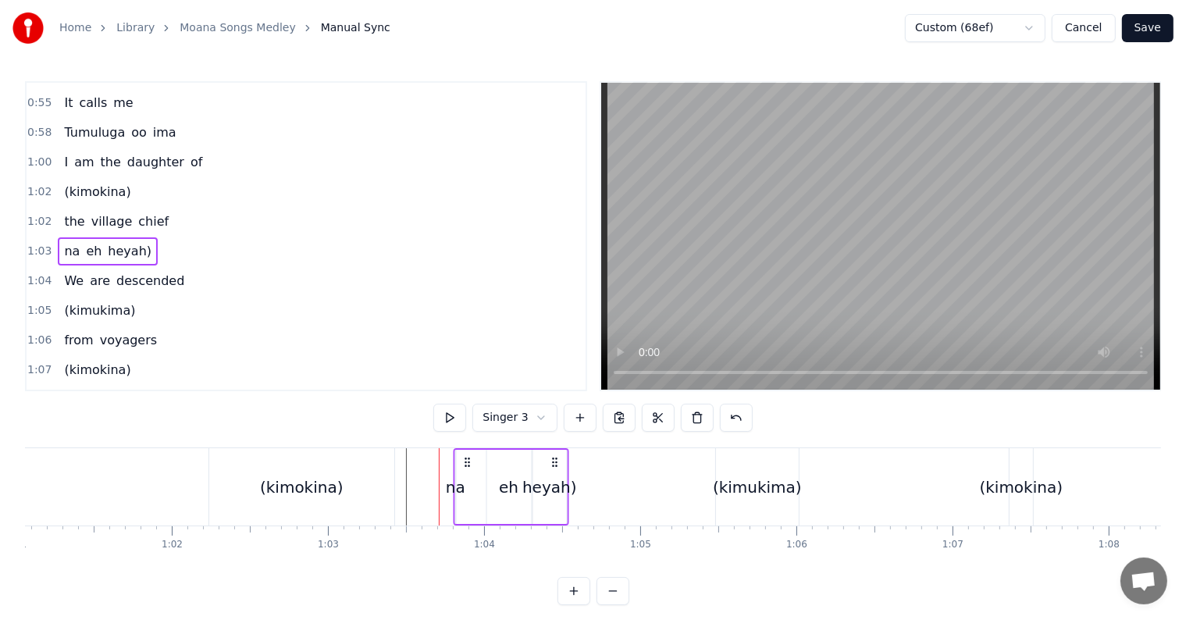
drag, startPoint x: 522, startPoint y: 458, endPoint x: 553, endPoint y: 458, distance: 30.5
click at [553, 458] on circle at bounding box center [552, 458] width 1 height 1
click at [449, 486] on div "na" at bounding box center [456, 487] width 20 height 23
click at [287, 422] on input "**" at bounding box center [274, 418] width 117 height 28
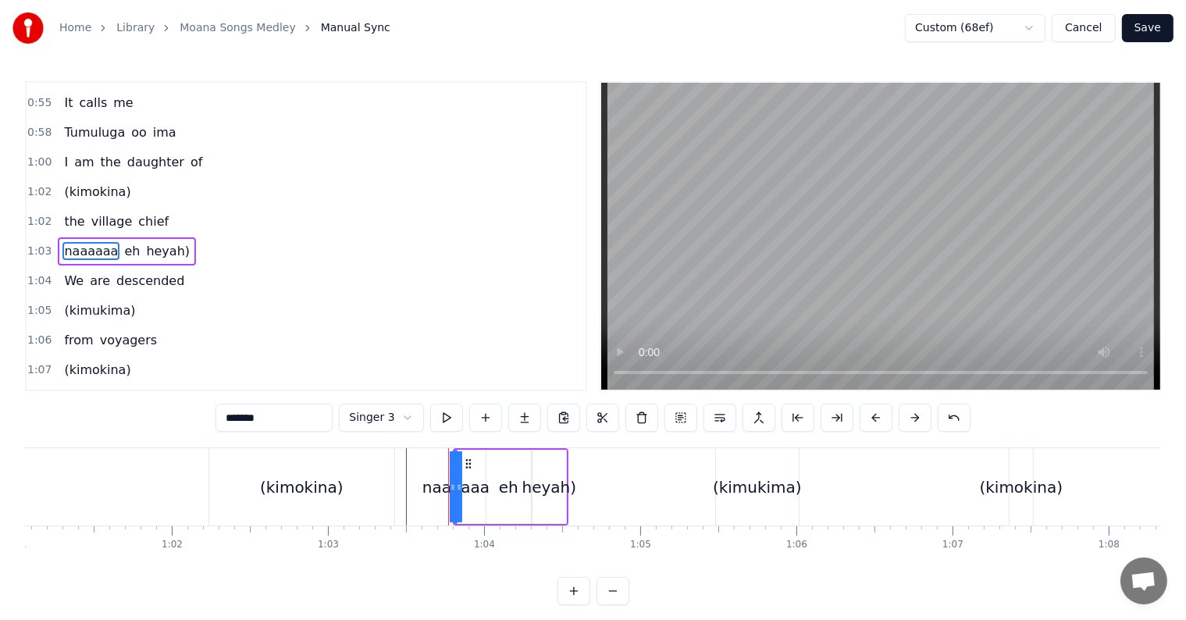
type input "********"
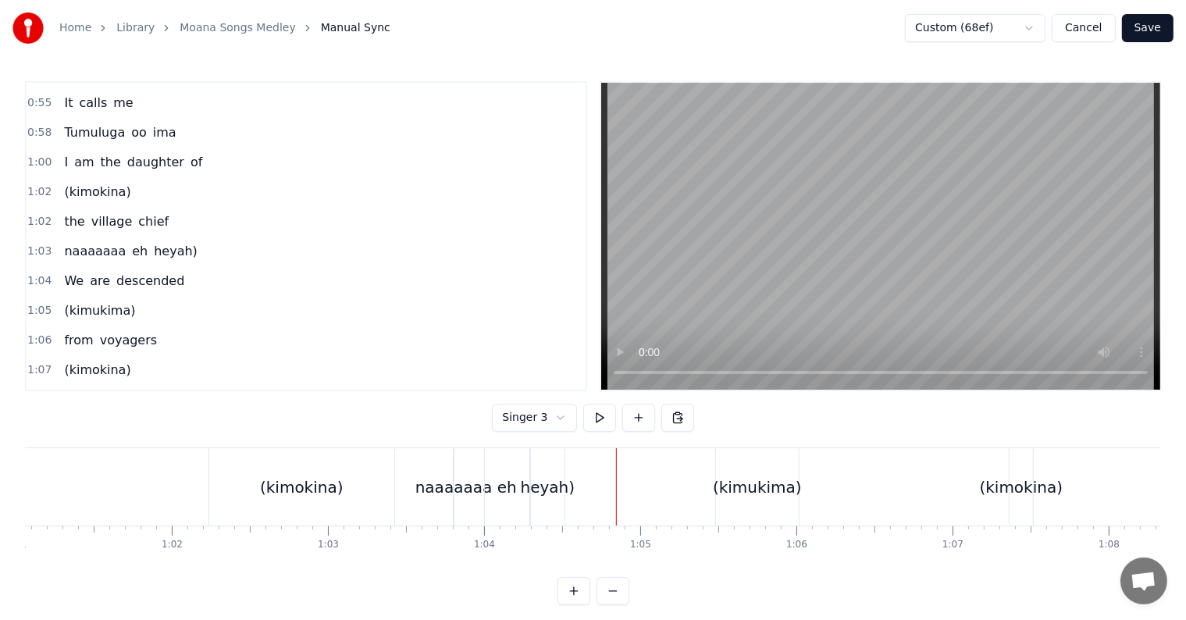
click at [469, 472] on div "naaaaaaa eh heyah)" at bounding box center [511, 486] width 116 height 77
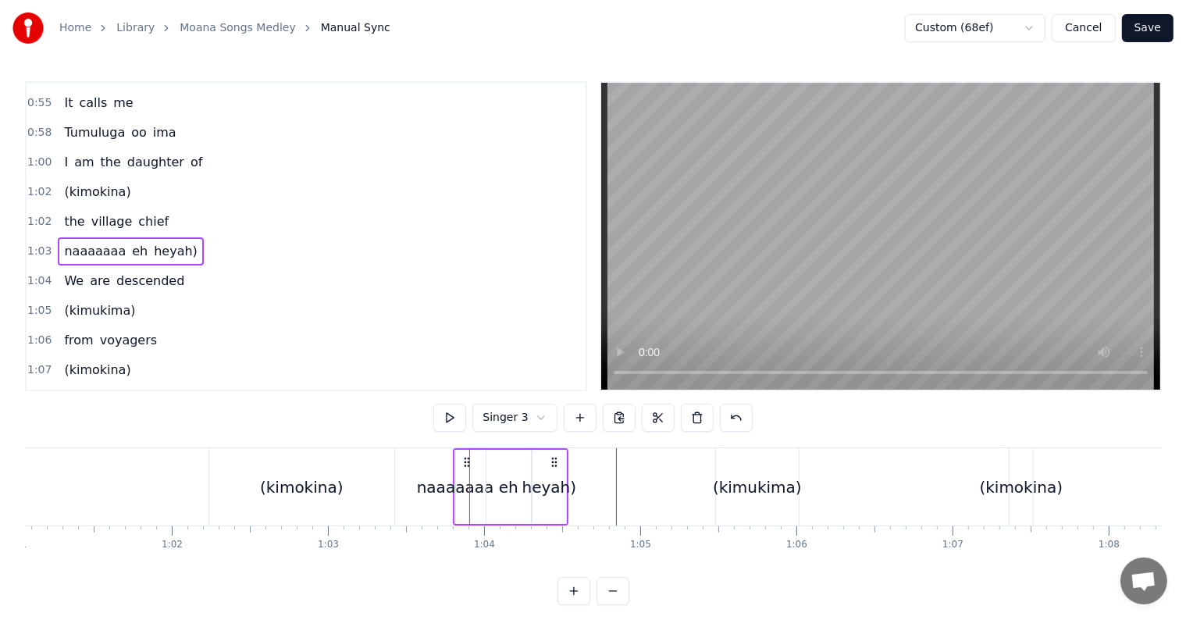
click at [437, 486] on div "naaaaaaa" at bounding box center [455, 487] width 77 height 23
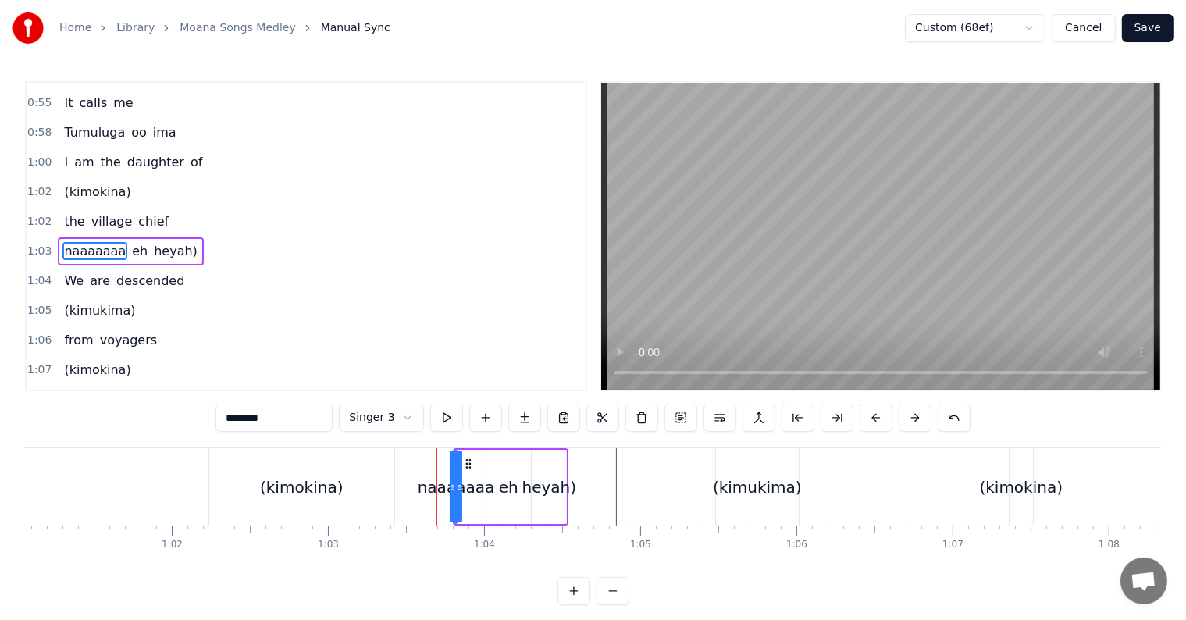
click at [130, 242] on span "eh" at bounding box center [139, 251] width 19 height 18
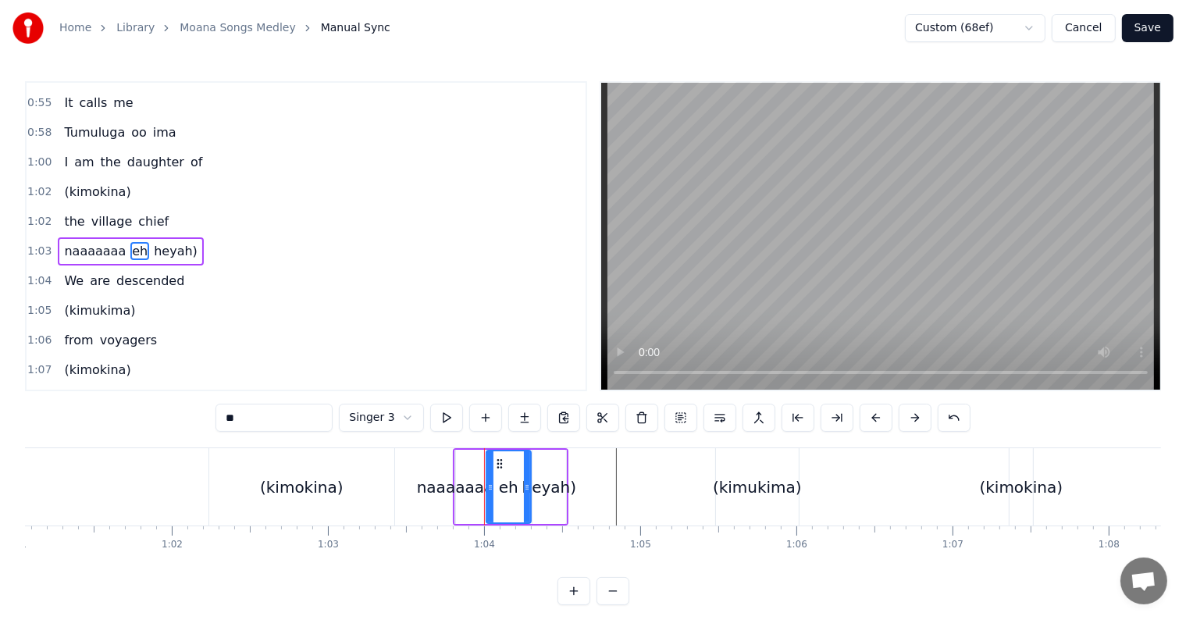
click at [165, 242] on span "heyah)" at bounding box center [175, 251] width 47 height 18
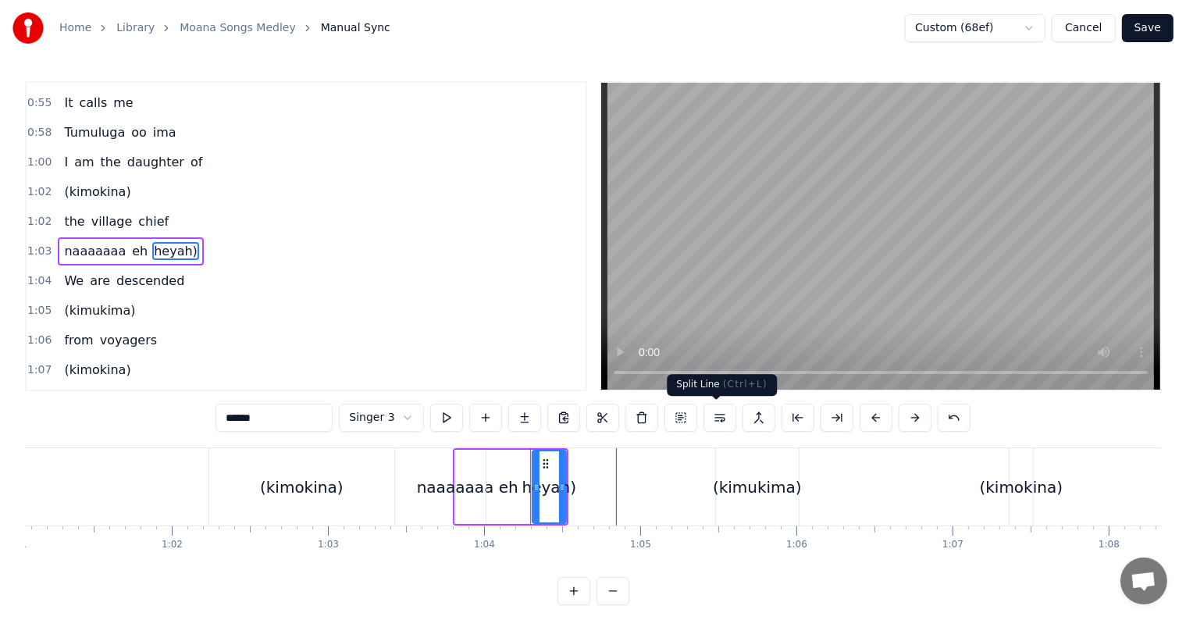
click at [722, 423] on button at bounding box center [720, 418] width 33 height 28
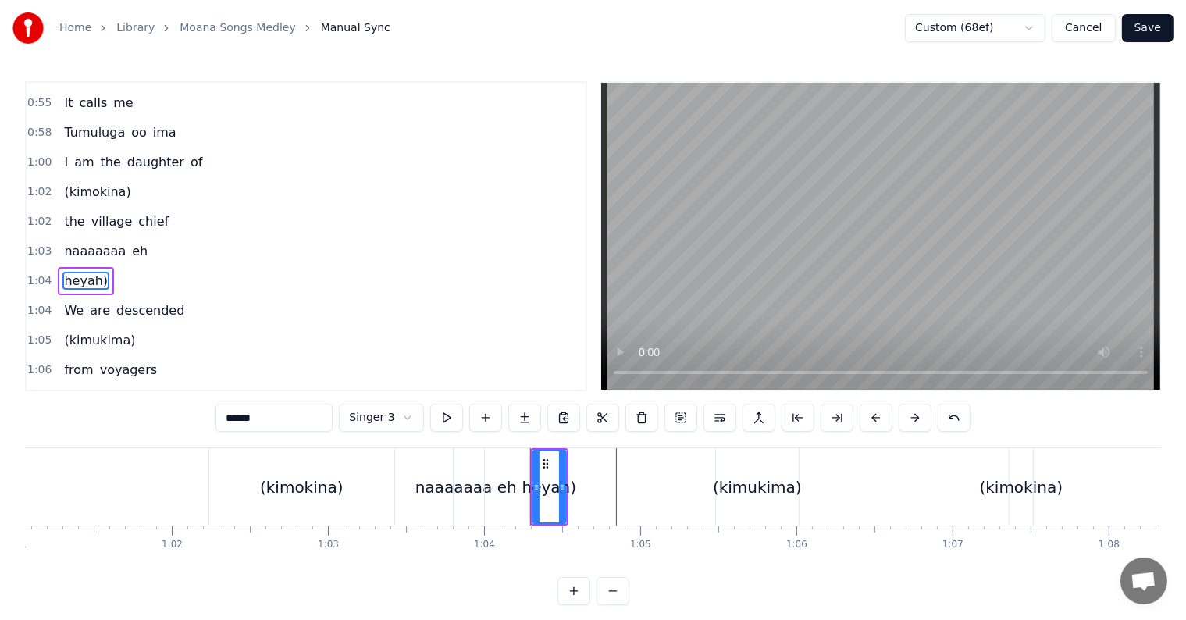
scroll to position [320, 0]
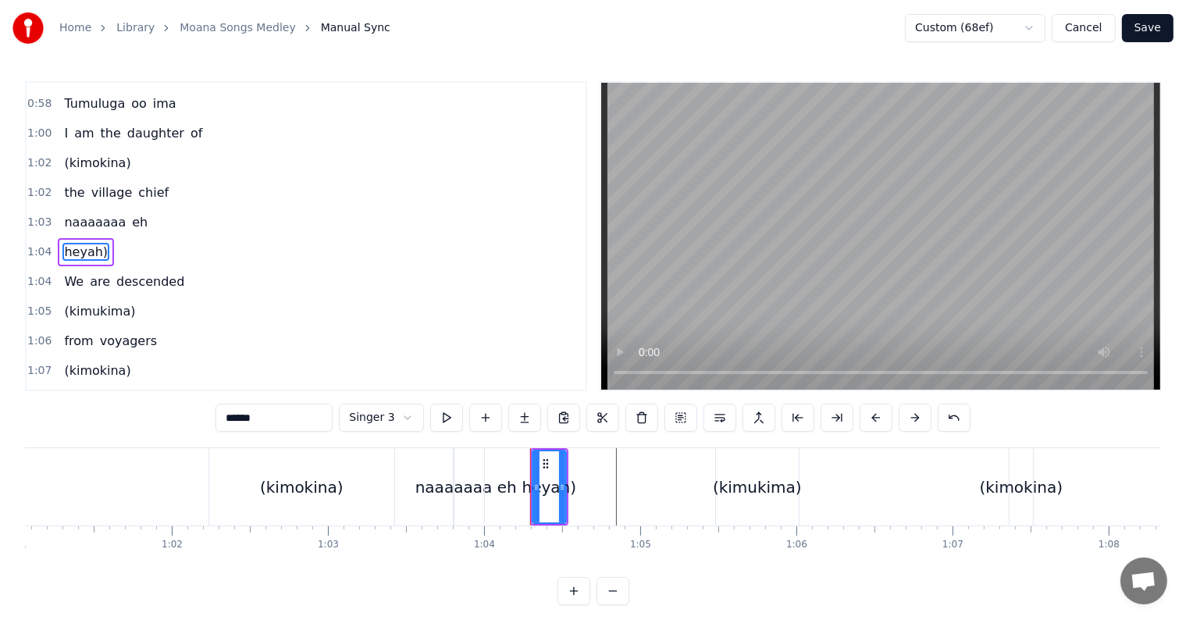
click at [72, 213] on span "naaaaaaa" at bounding box center [94, 222] width 65 height 18
type input "********"
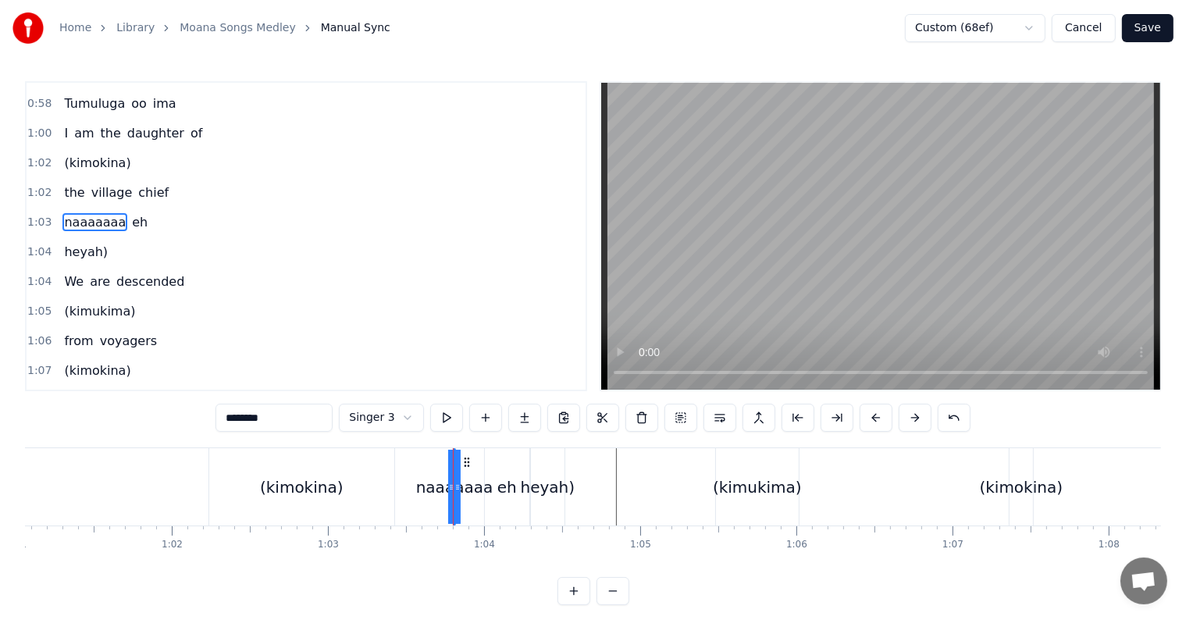
scroll to position [291, 0]
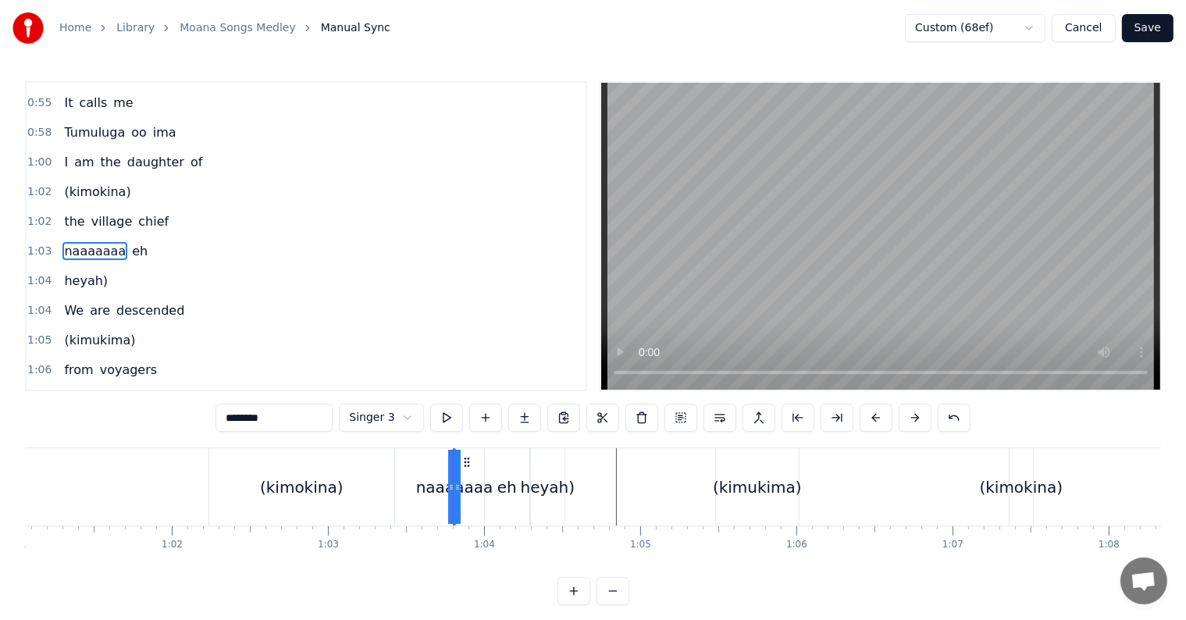
drag, startPoint x: 457, startPoint y: 484, endPoint x: 494, endPoint y: 488, distance: 36.9
click at [487, 486] on div "naaaaaaa eh" at bounding box center [493, 486] width 80 height 77
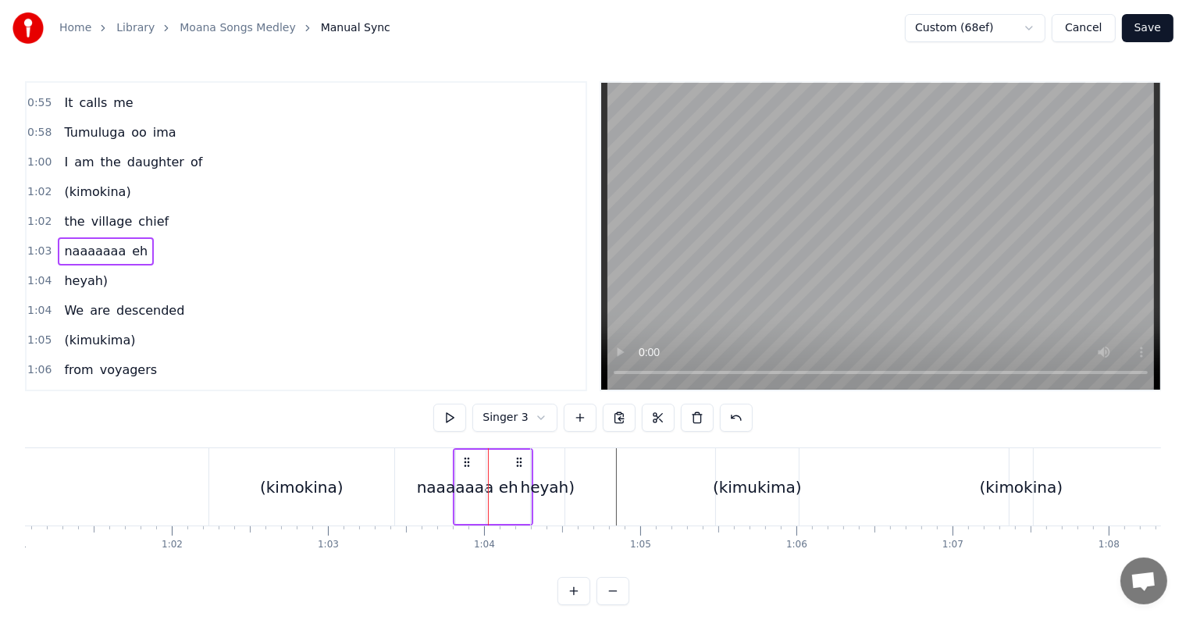
click at [130, 242] on span "eh" at bounding box center [139, 251] width 19 height 18
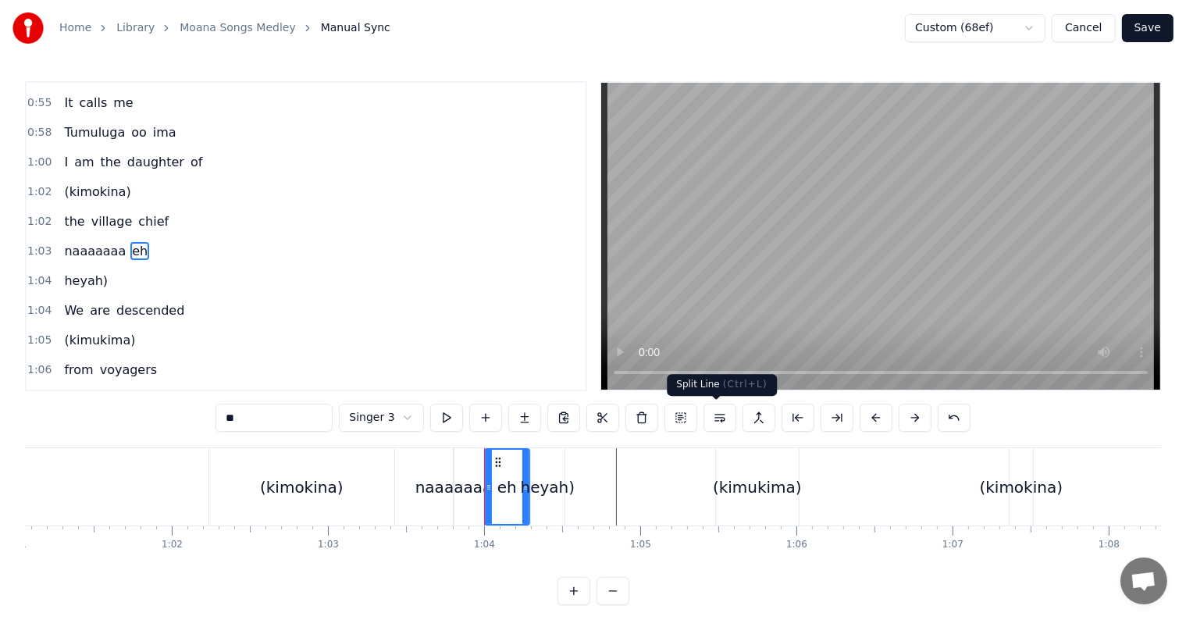
click at [718, 414] on button at bounding box center [720, 418] width 33 height 28
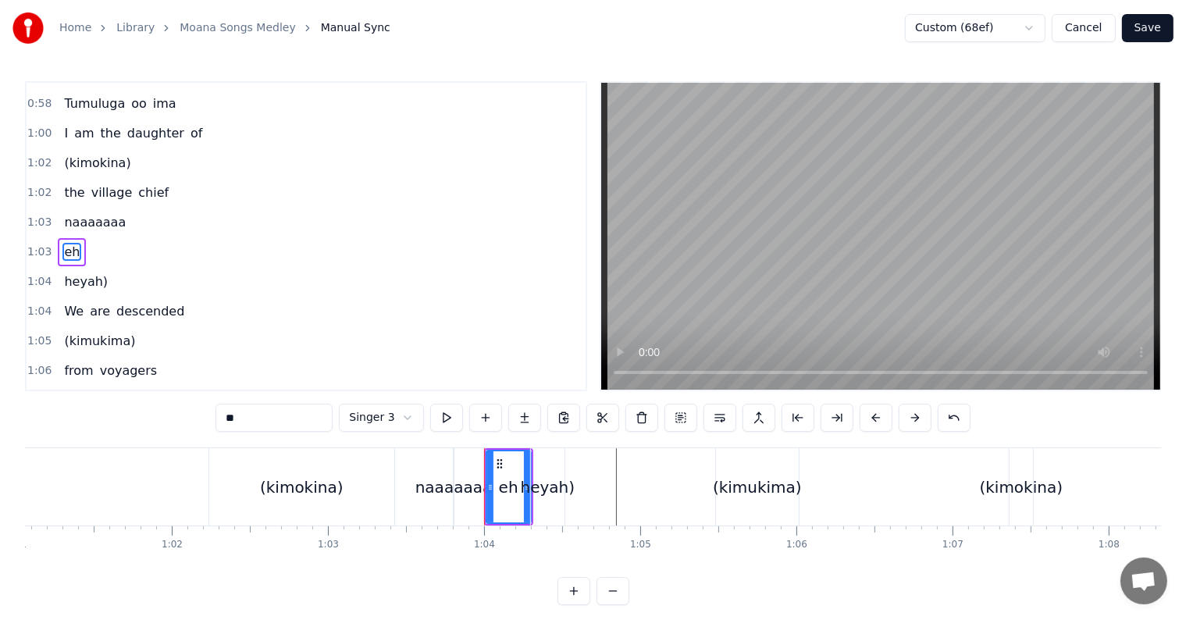
click at [78, 213] on span "naaaaaaa" at bounding box center [94, 222] width 65 height 18
type input "********"
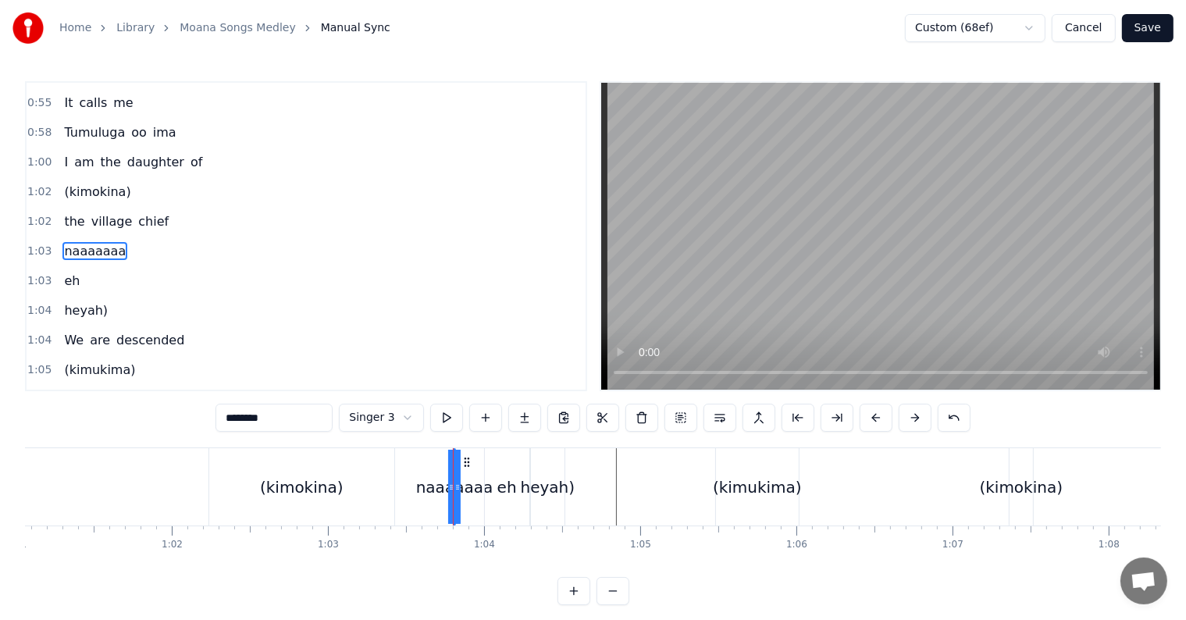
click at [44, 303] on span "1:04" at bounding box center [39, 311] width 24 height 16
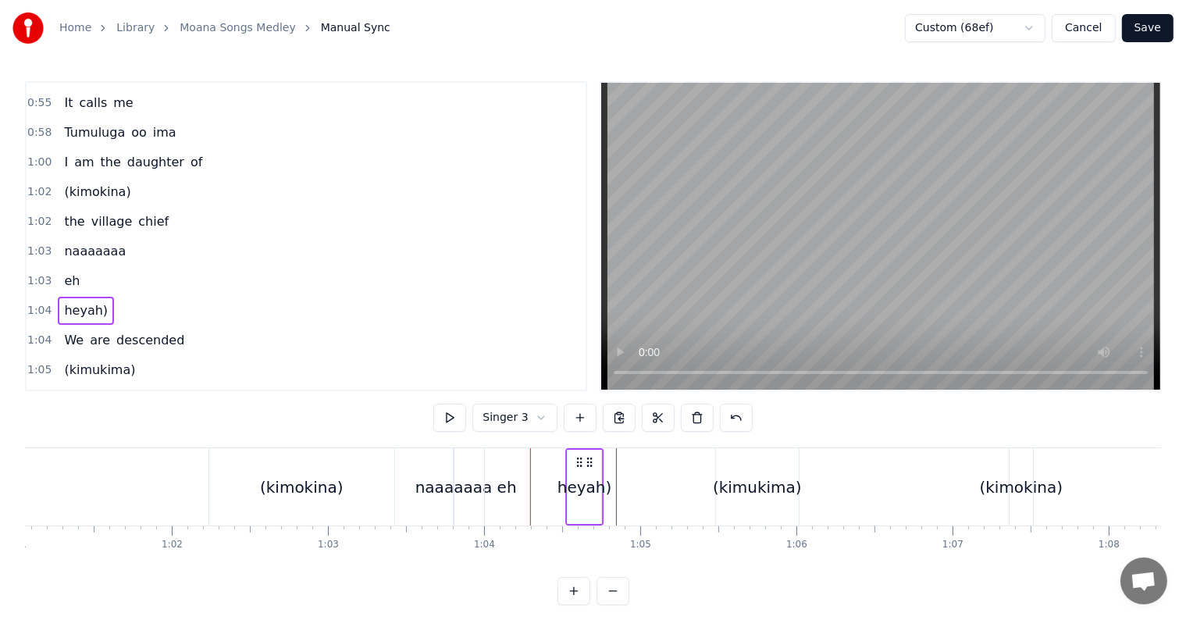
drag, startPoint x: 553, startPoint y: 458, endPoint x: 572, endPoint y: 472, distance: 23.4
click at [590, 464] on icon at bounding box center [589, 462] width 12 height 12
click at [506, 476] on div "eh" at bounding box center [507, 487] width 20 height 23
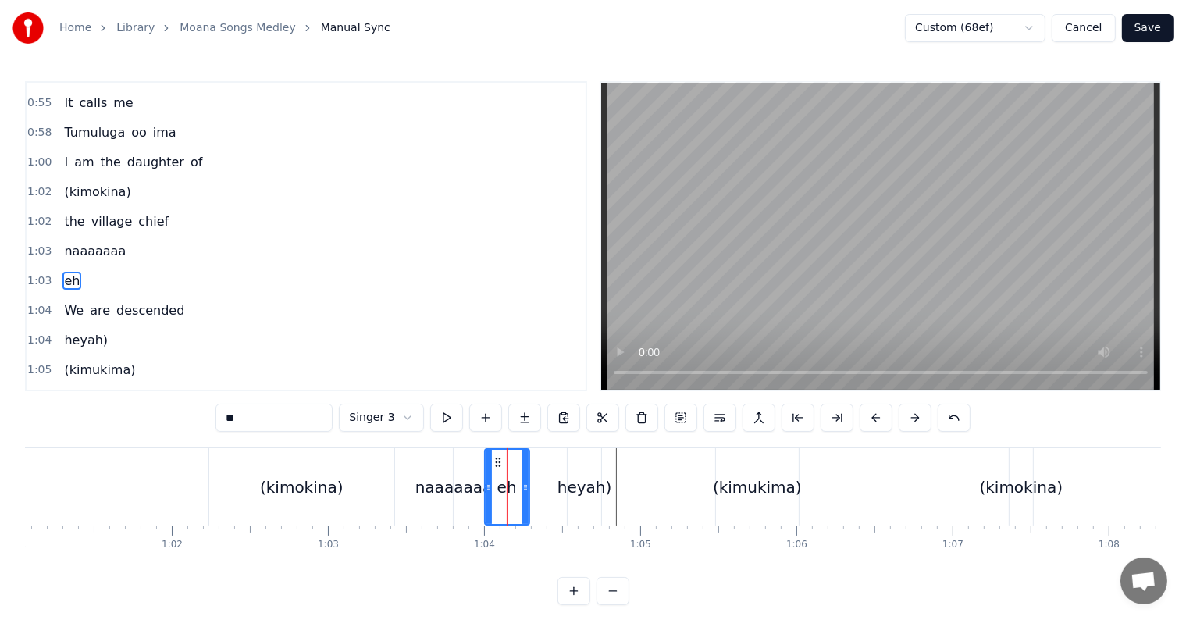
scroll to position [320, 0]
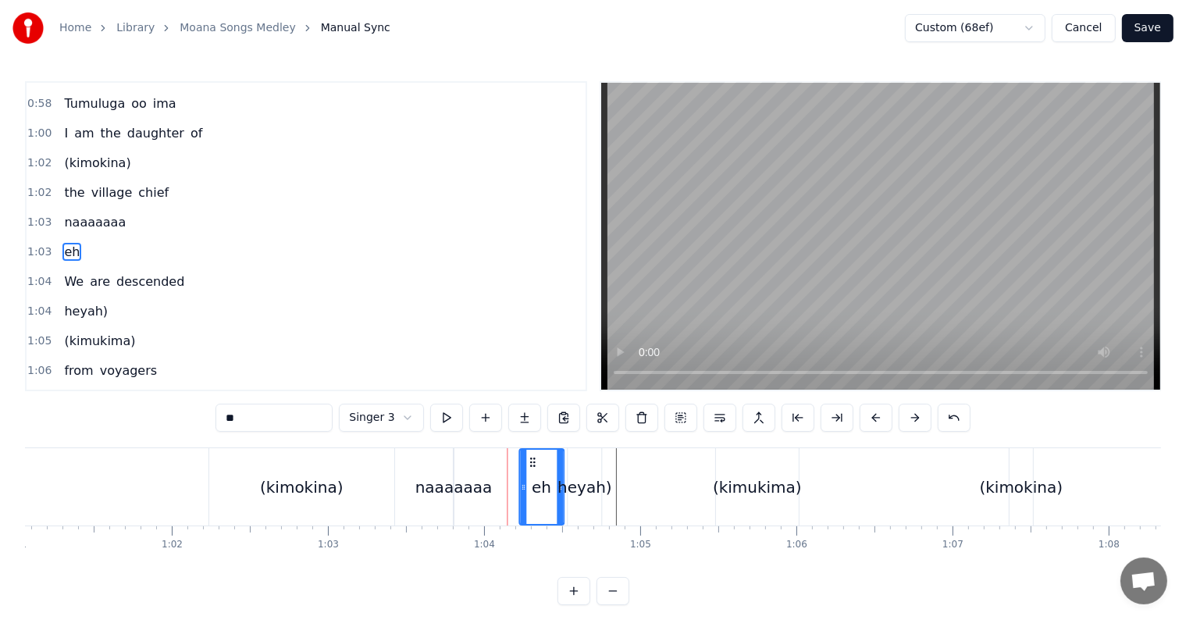
drag, startPoint x: 500, startPoint y: 461, endPoint x: 534, endPoint y: 461, distance: 34.4
click at [534, 461] on icon at bounding box center [532, 462] width 12 height 12
click at [464, 478] on div "naaaaaaa" at bounding box center [453, 487] width 77 height 23
type input "********"
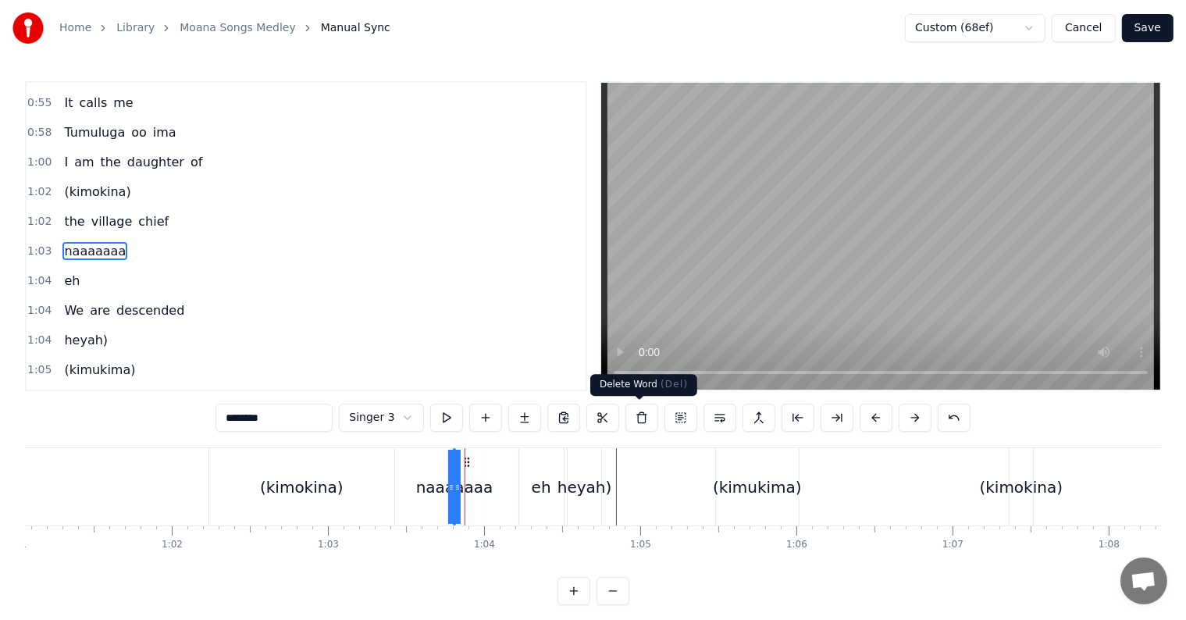
click at [636, 416] on button at bounding box center [641, 418] width 33 height 28
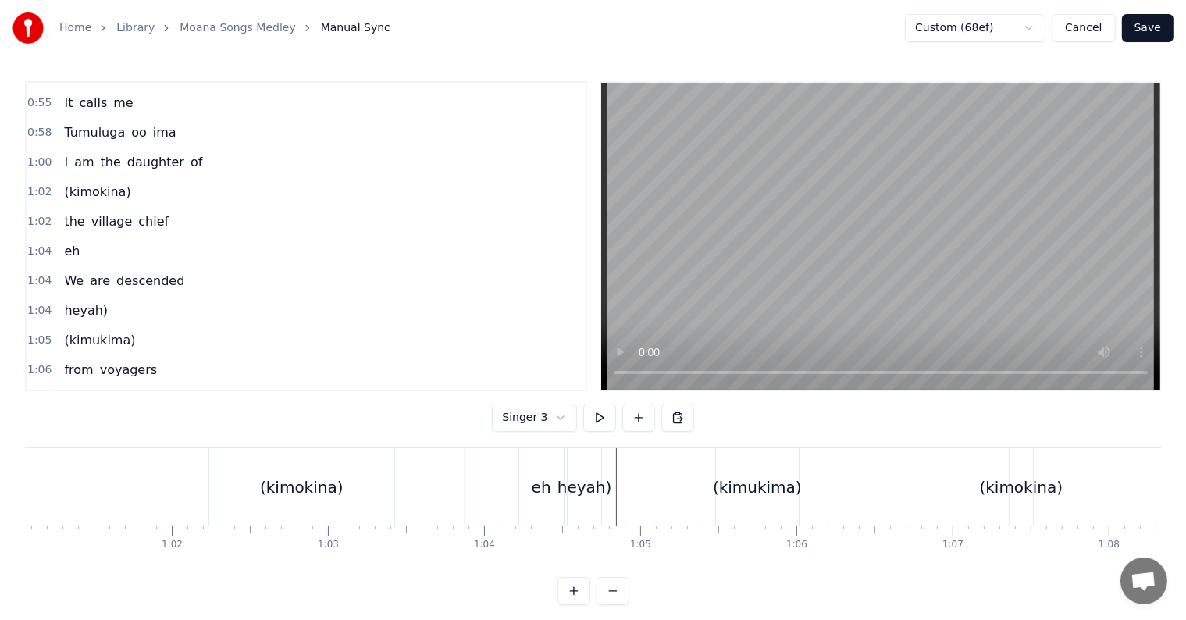
click at [30, 216] on div "1:02 the village chief" at bounding box center [306, 222] width 559 height 30
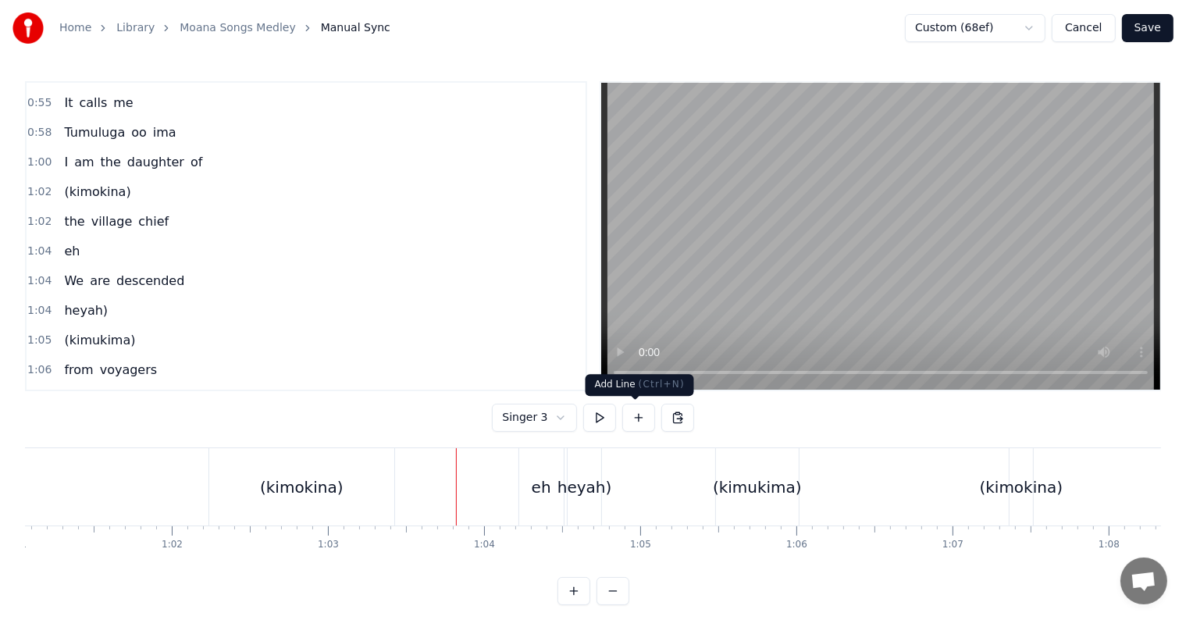
click at [632, 422] on button at bounding box center [638, 418] width 33 height 28
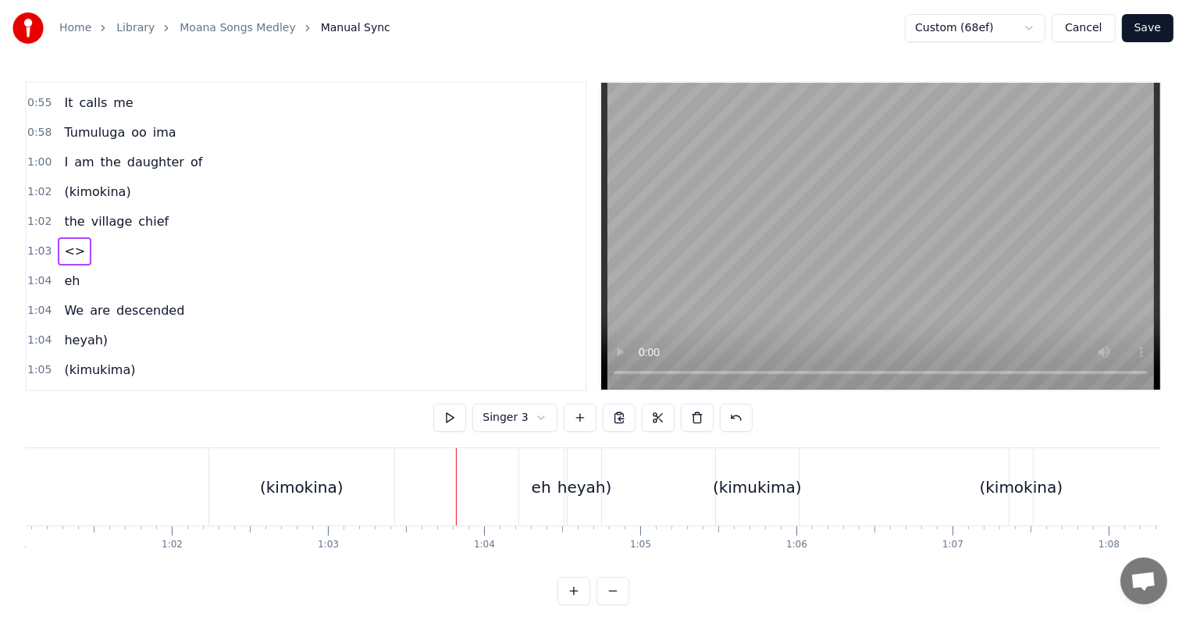
click at [64, 242] on span "<>" at bounding box center [74, 251] width 24 height 18
drag, startPoint x: 283, startPoint y: 419, endPoint x: 172, endPoint y: 394, distance: 113.7
click at [172, 394] on div "0:21 I know a girl from an island 0:24 She stands apart from the crowd 0:27 She…" at bounding box center [593, 343] width 1136 height 524
type input "*"
click at [62, 242] on span "na eh heyah)" at bounding box center [105, 251] width 86 height 18
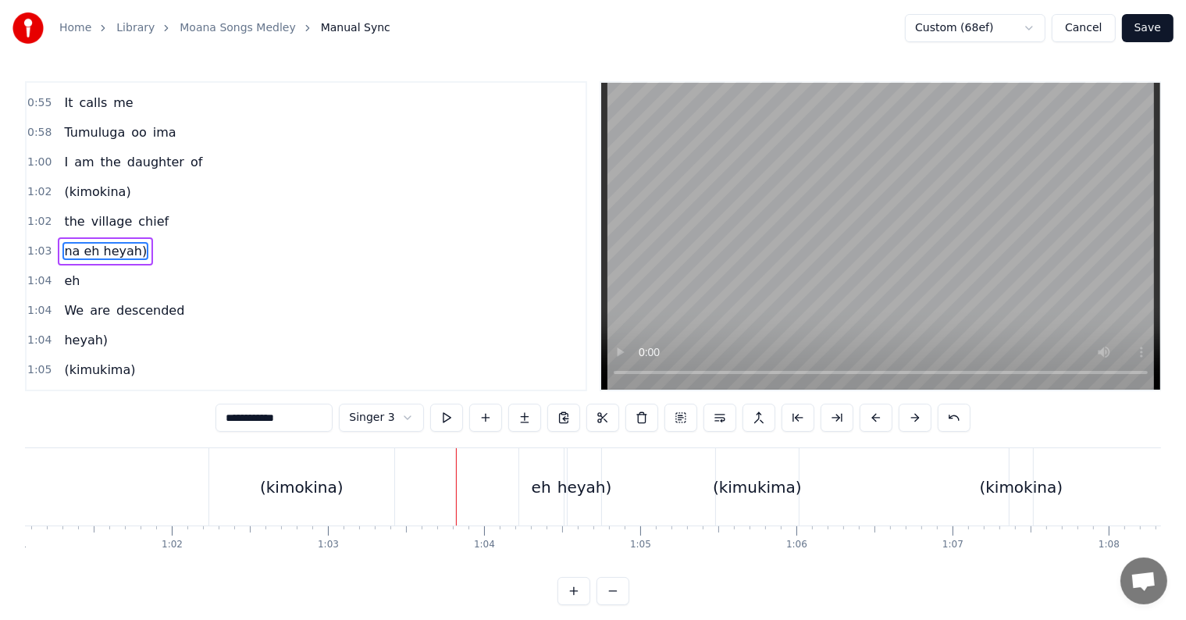
click at [554, 508] on div "eh" at bounding box center [541, 486] width 45 height 77
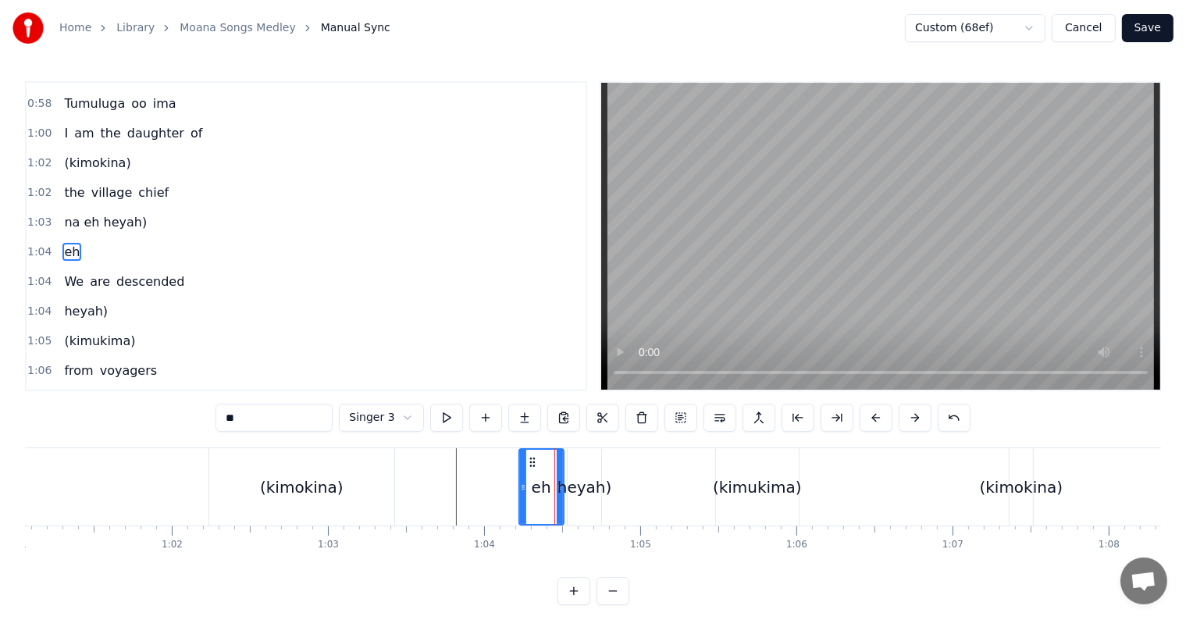
click at [582, 510] on div "heyah)" at bounding box center [585, 486] width 34 height 77
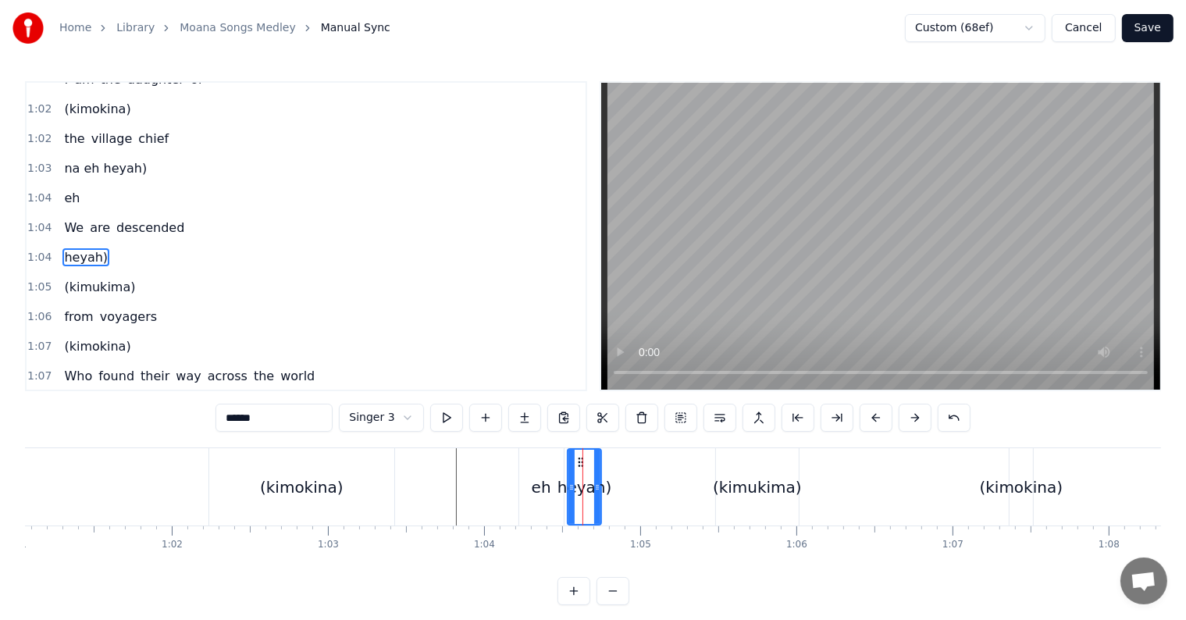
scroll to position [378, 0]
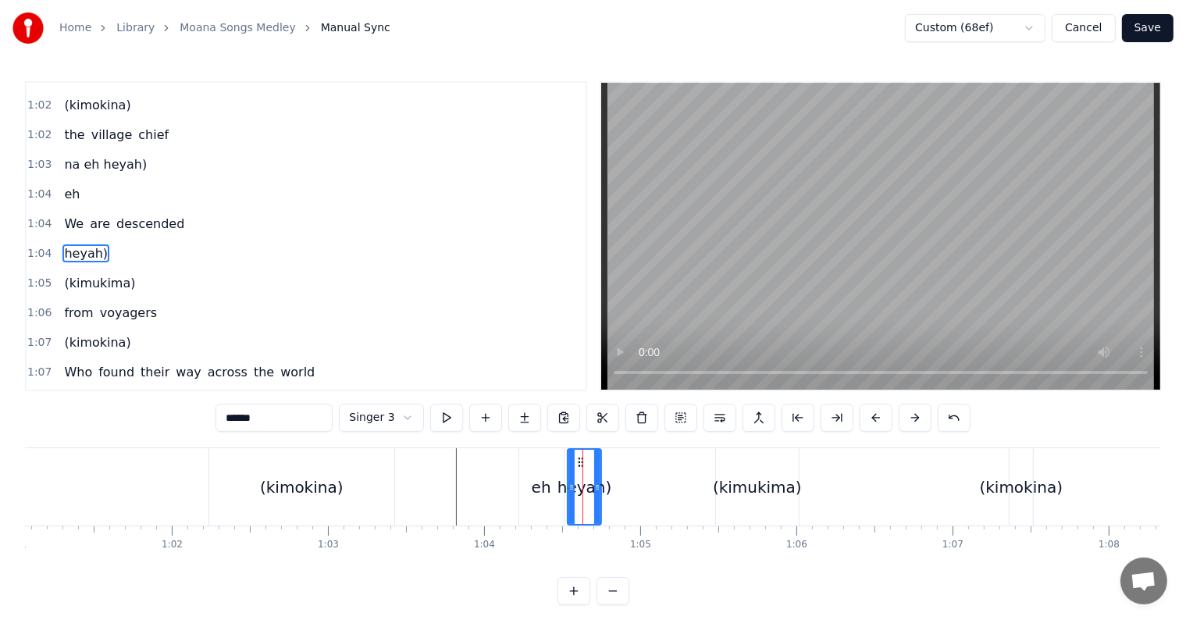
click at [554, 512] on div "eh" at bounding box center [541, 486] width 45 height 77
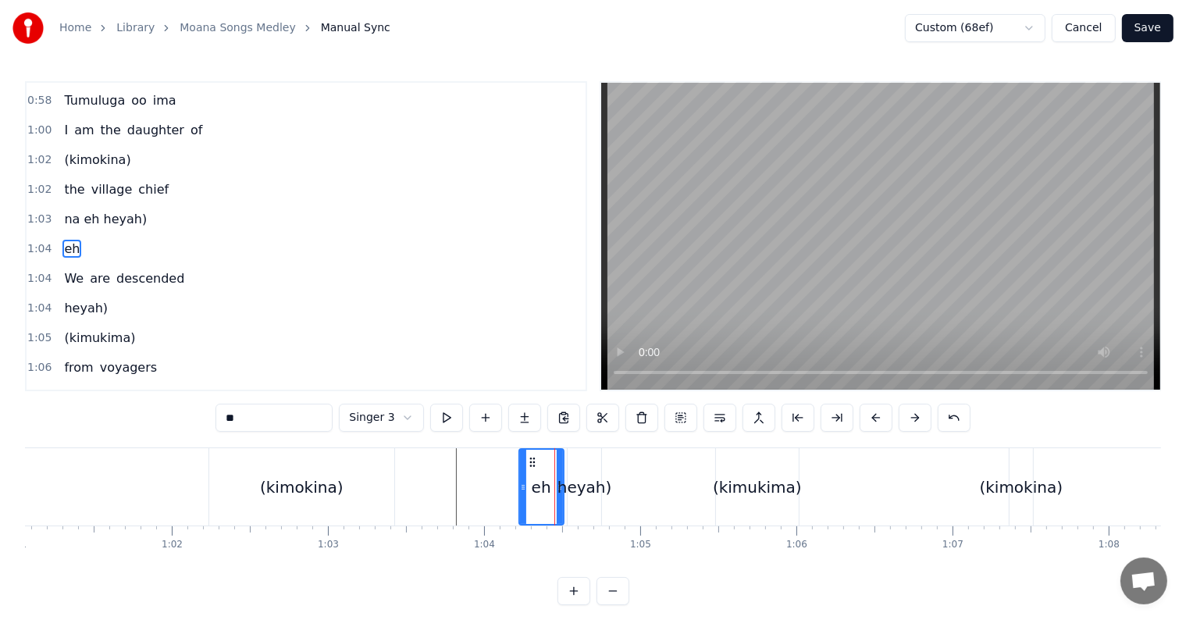
scroll to position [320, 0]
click at [87, 213] on span "na eh heyah)" at bounding box center [105, 222] width 86 height 18
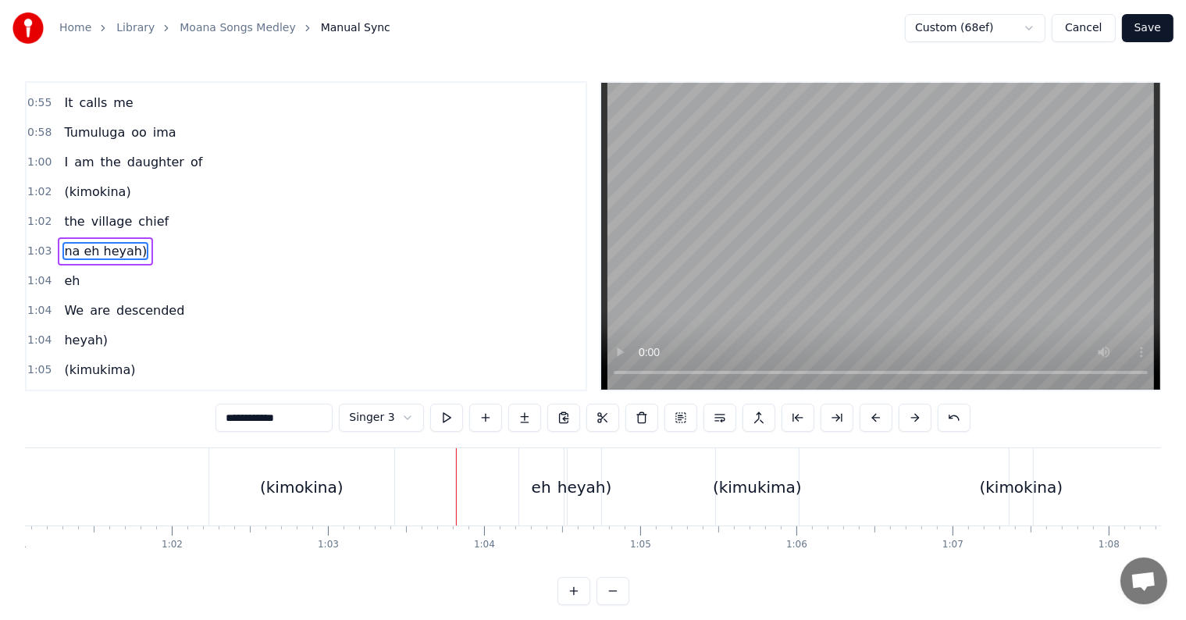
click at [527, 490] on div "eh" at bounding box center [541, 486] width 45 height 77
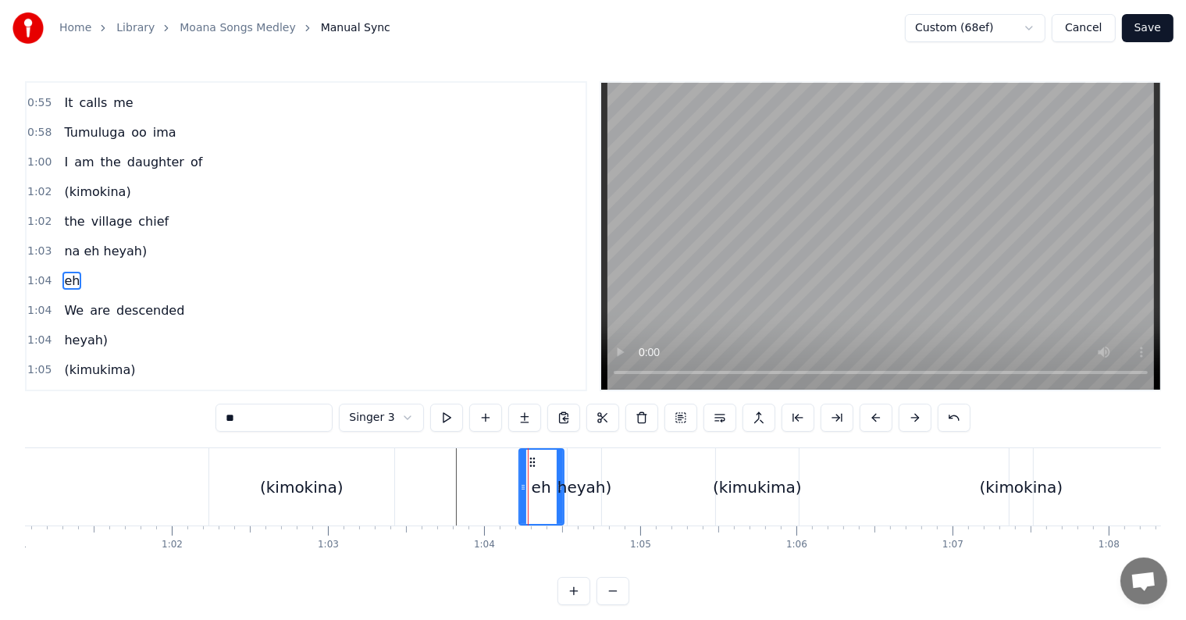
scroll to position [320, 0]
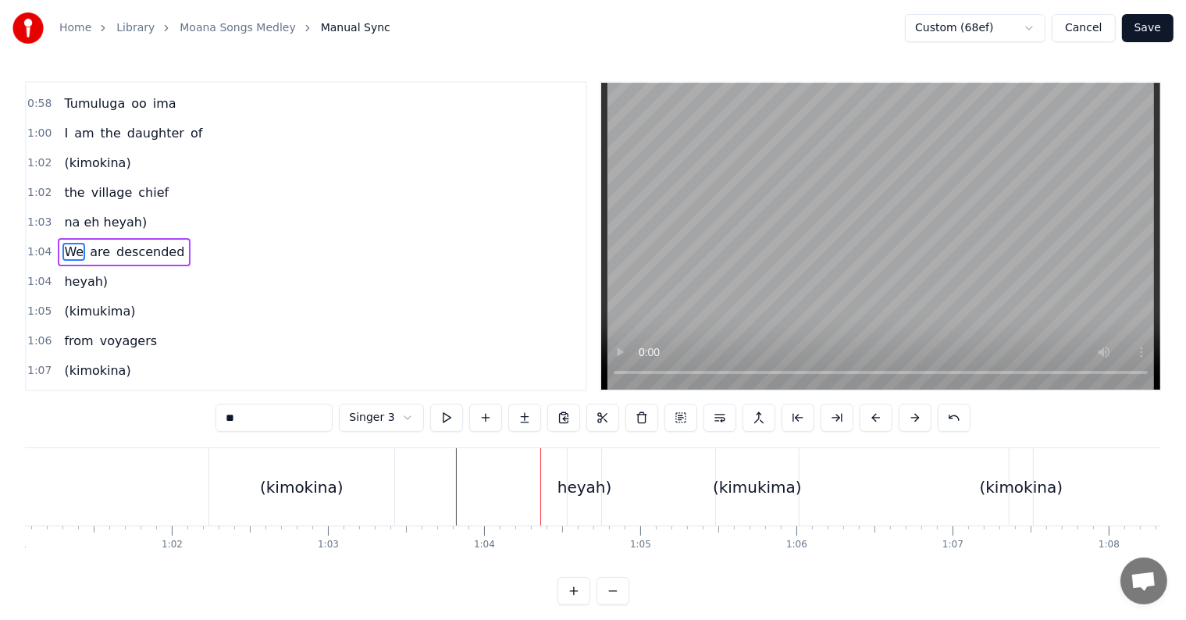
click at [583, 497] on div "heyah)" at bounding box center [585, 487] width 55 height 23
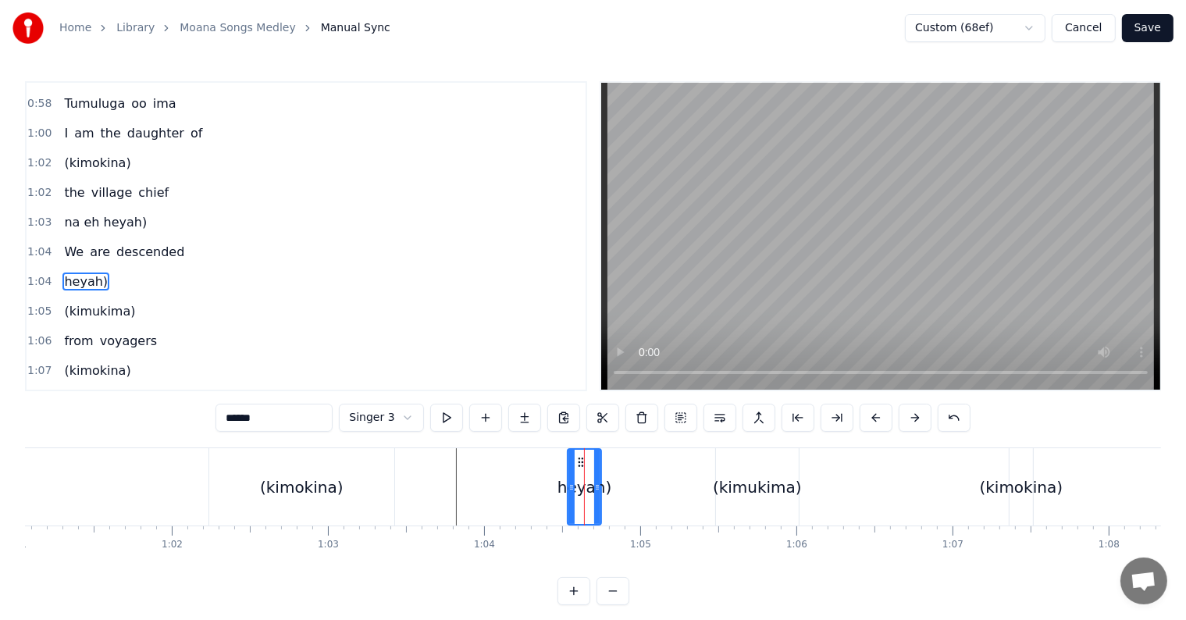
type input "**"
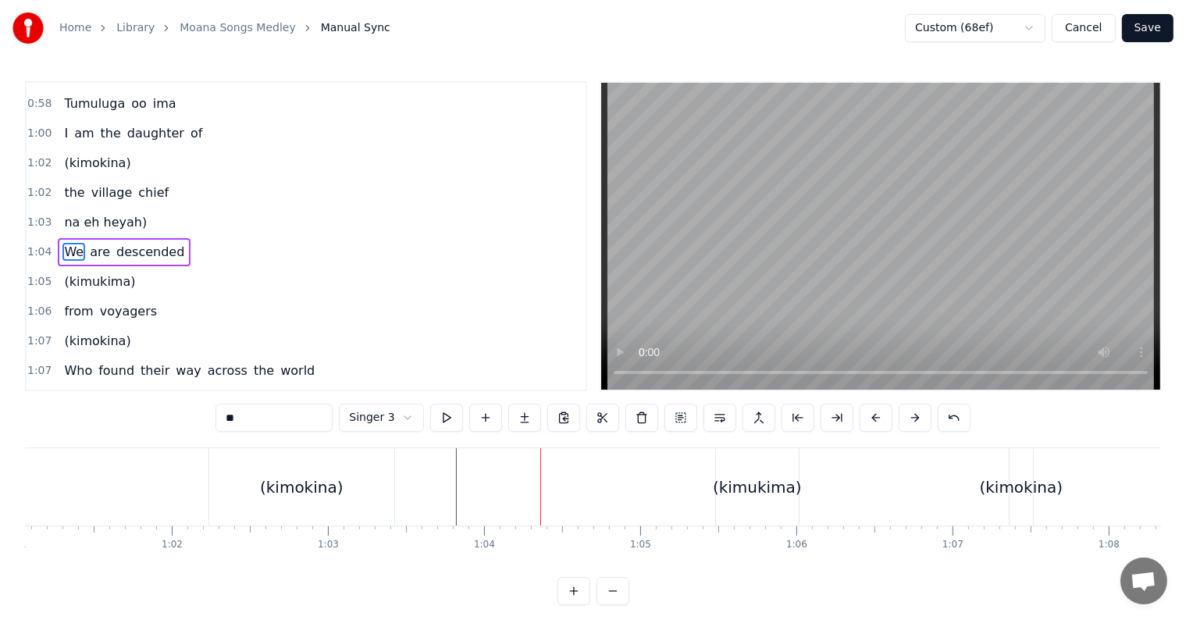
click at [1166, 32] on button "Save" at bounding box center [1148, 28] width 52 height 28
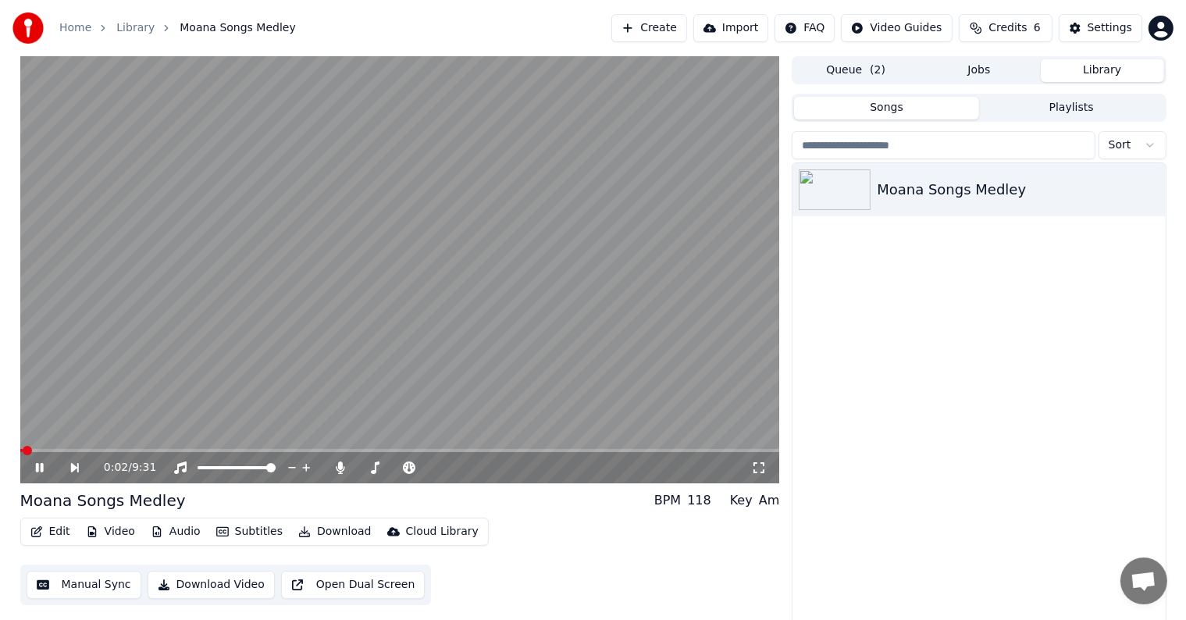
drag, startPoint x: 40, startPoint y: 467, endPoint x: 43, endPoint y: 476, distance: 9.9
click at [40, 466] on icon at bounding box center [51, 467] width 36 height 12
click at [58, 526] on button "Edit" at bounding box center [50, 532] width 52 height 22
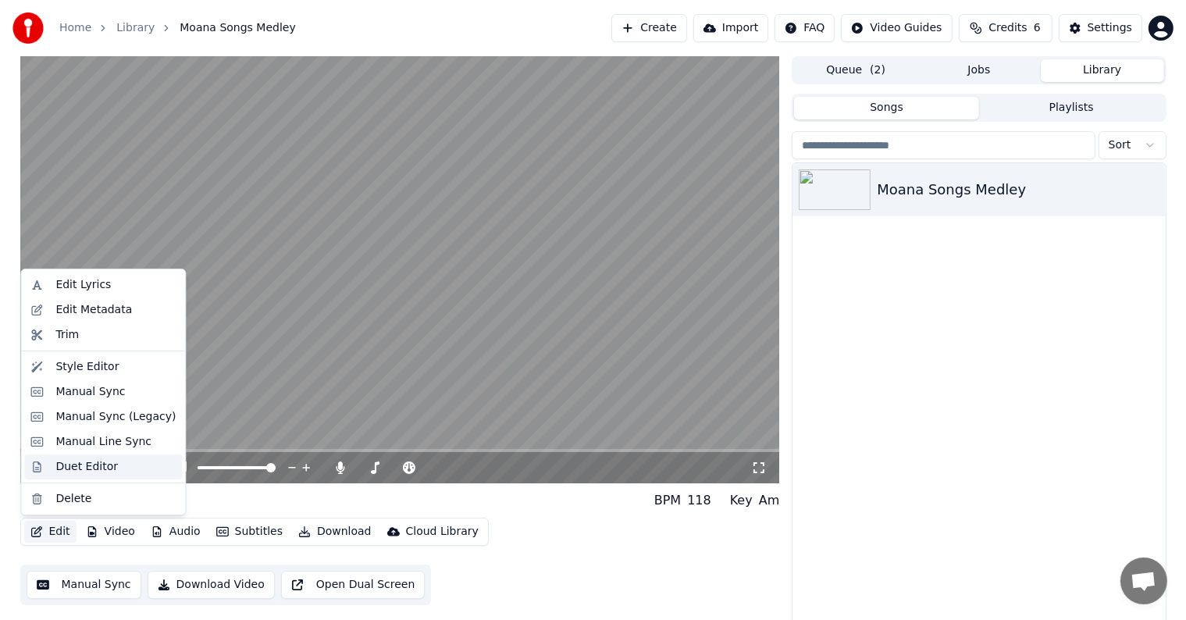
click at [77, 471] on div "Duet Editor" at bounding box center [86, 467] width 62 height 16
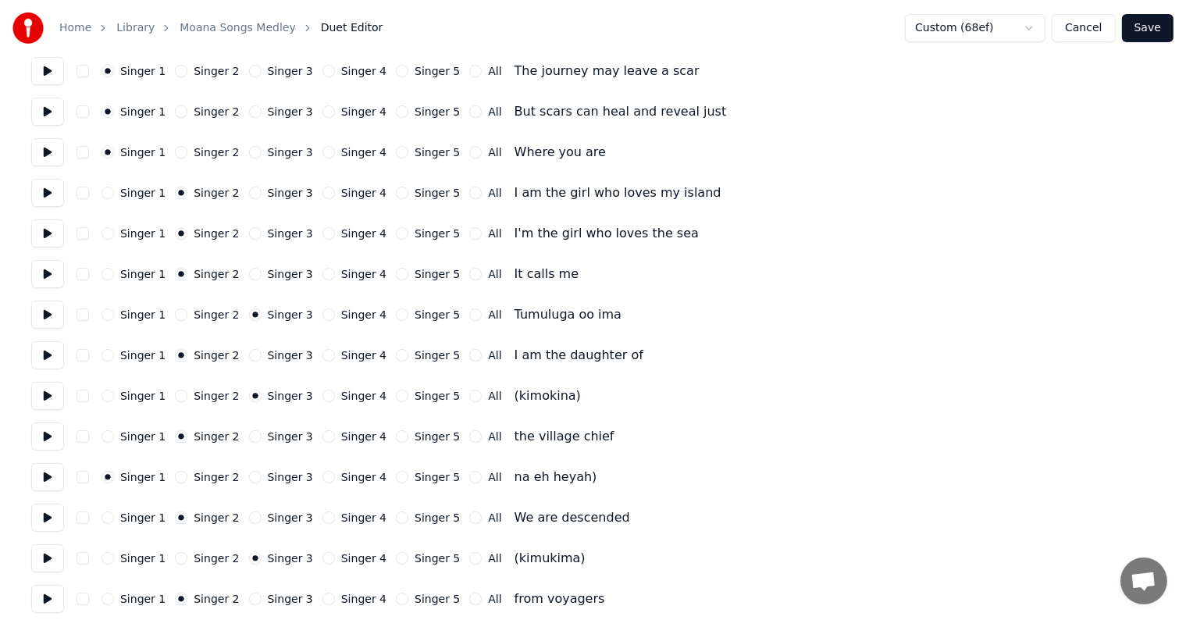
scroll to position [390, 0]
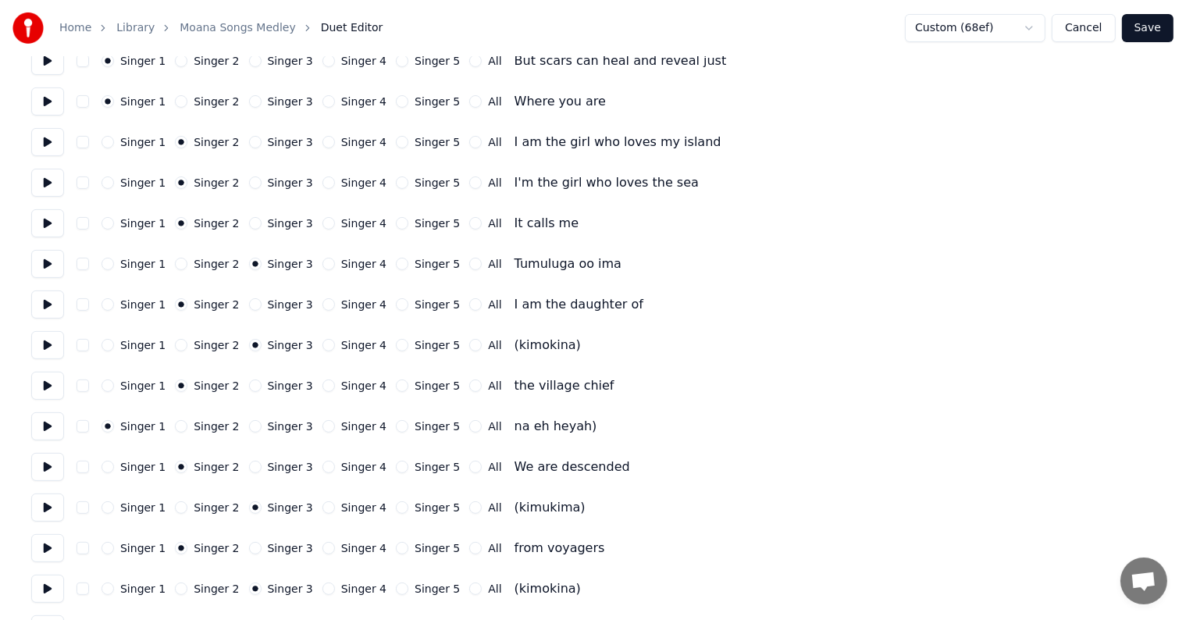
click at [249, 428] on button "Singer 3" at bounding box center [255, 426] width 12 height 12
click at [1159, 27] on button "Save" at bounding box center [1148, 28] width 52 height 28
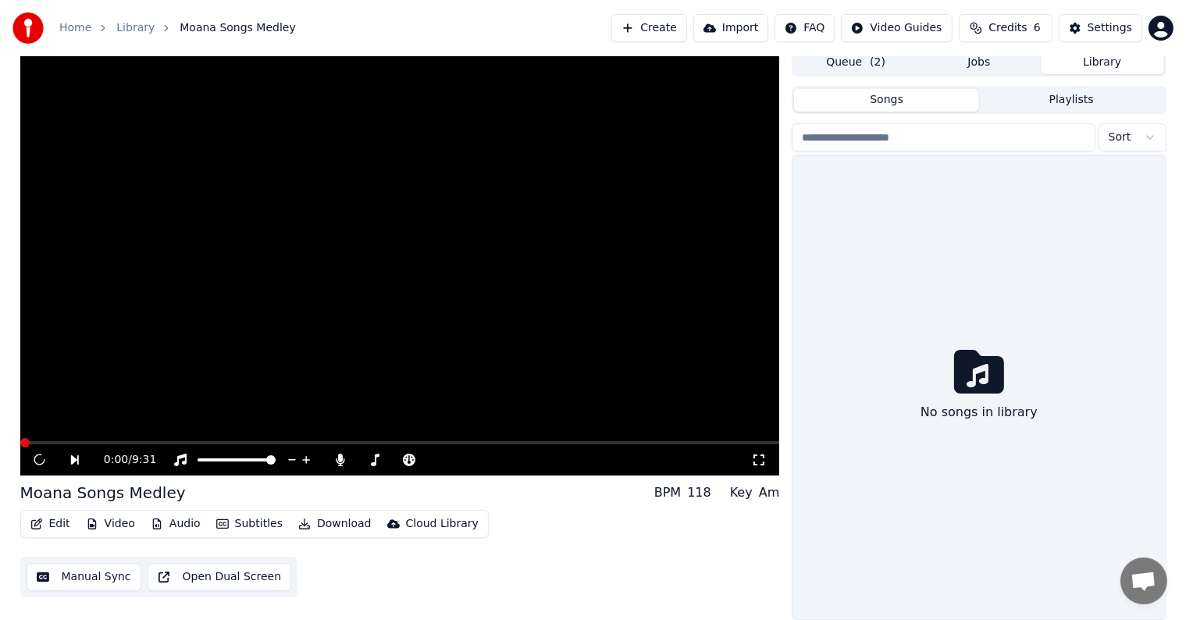
scroll to position [7, 0]
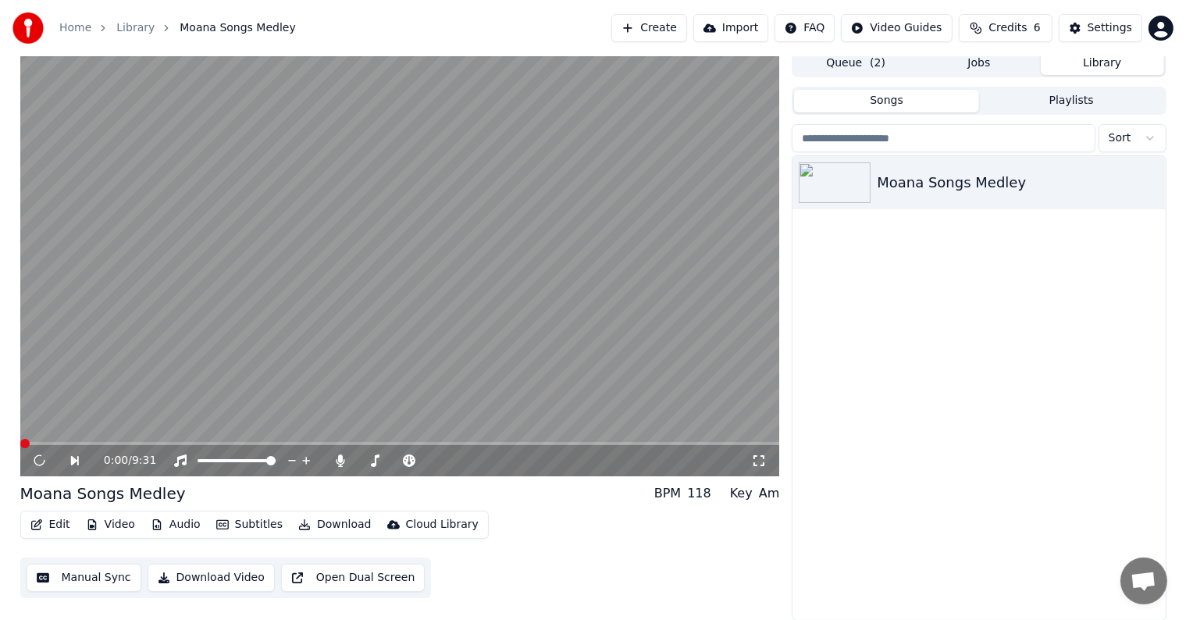
click at [72, 581] on button "Manual Sync" at bounding box center [84, 578] width 115 height 28
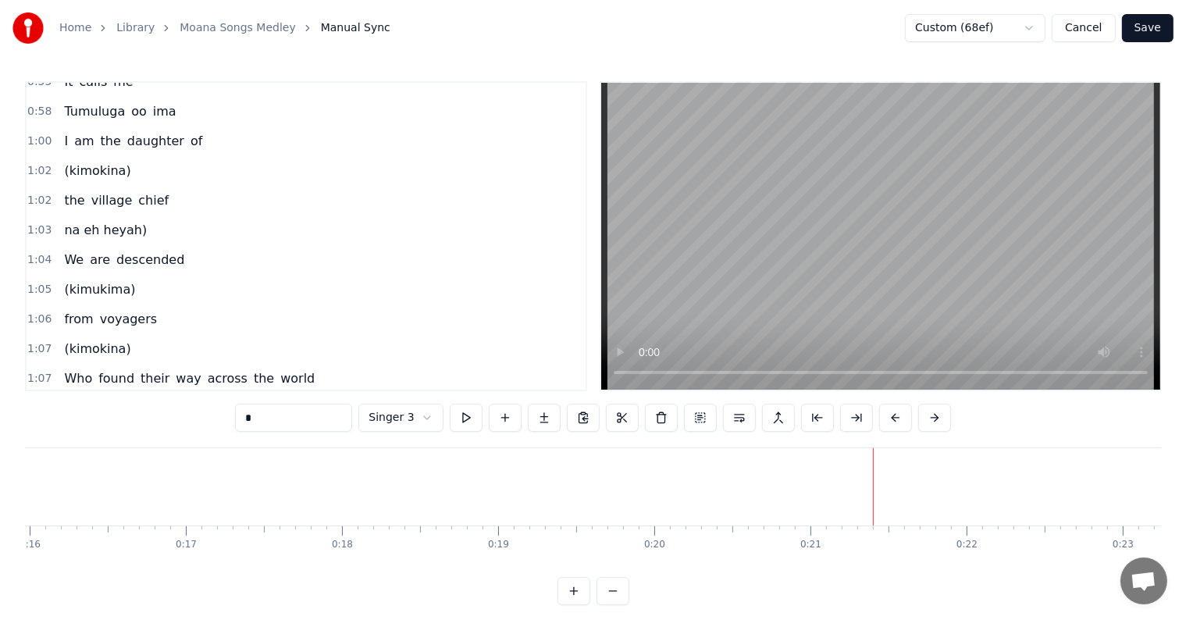
scroll to position [390, 0]
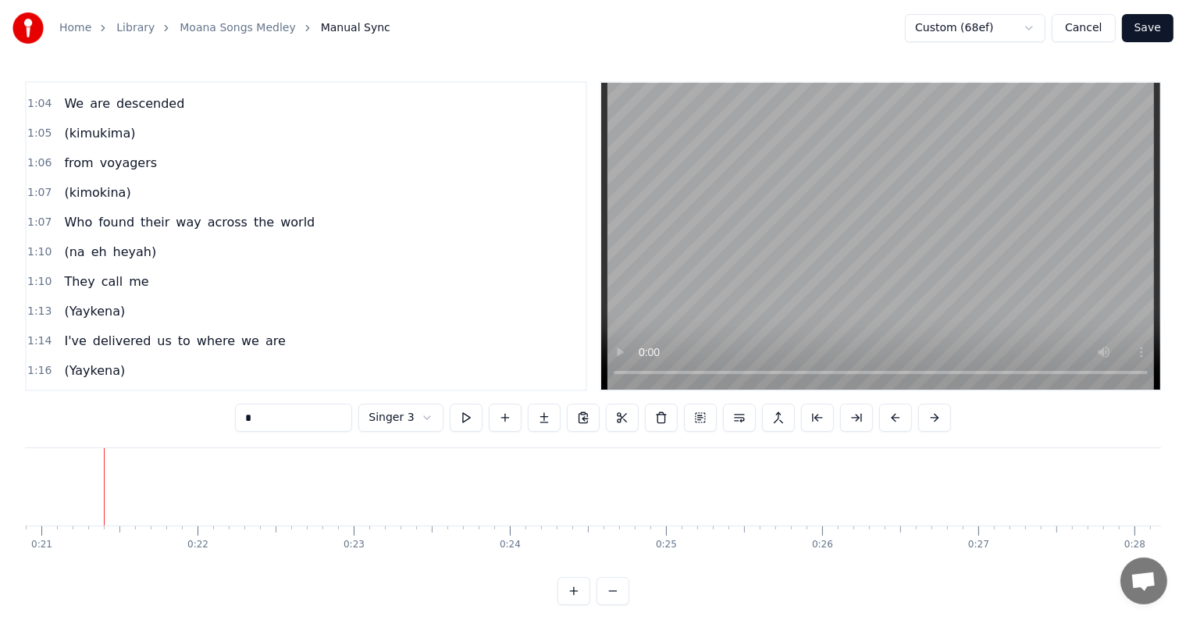
click at [118, 332] on span "delivered" at bounding box center [121, 341] width 61 height 18
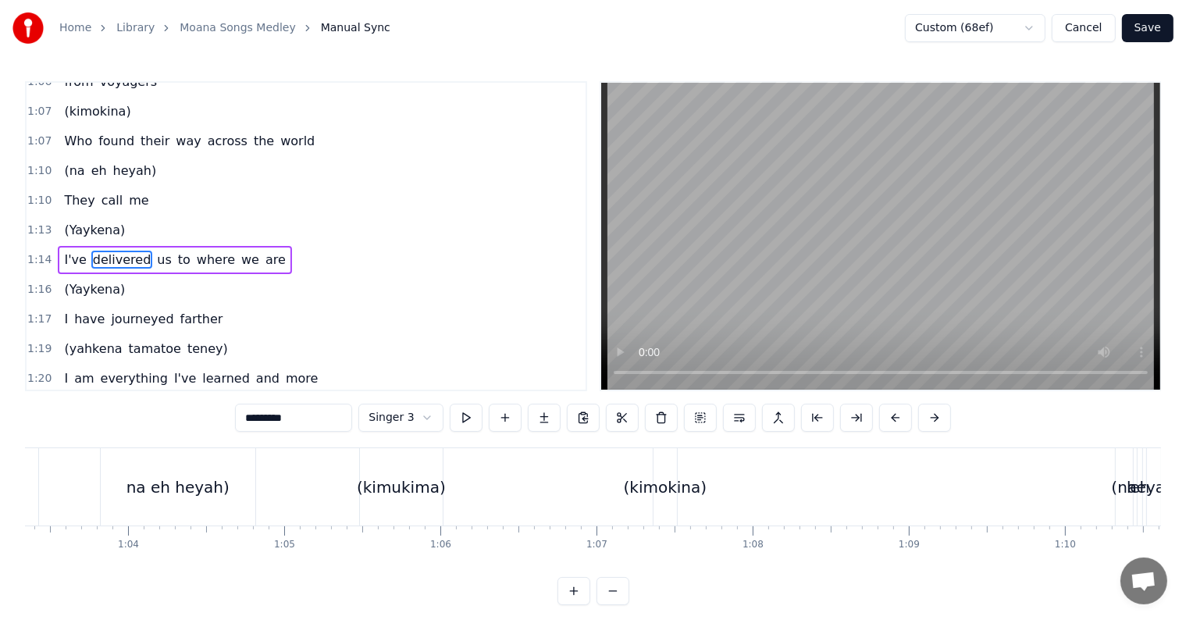
scroll to position [0, 11550]
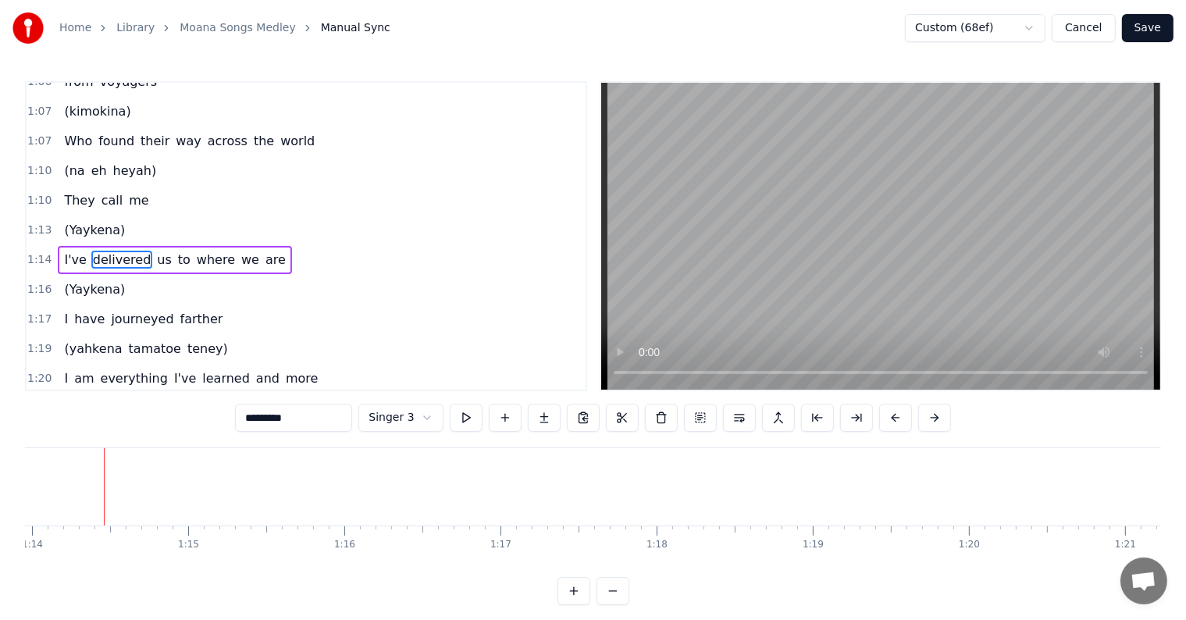
click at [112, 162] on span "heyah)" at bounding box center [135, 171] width 47 height 18
type input "******"
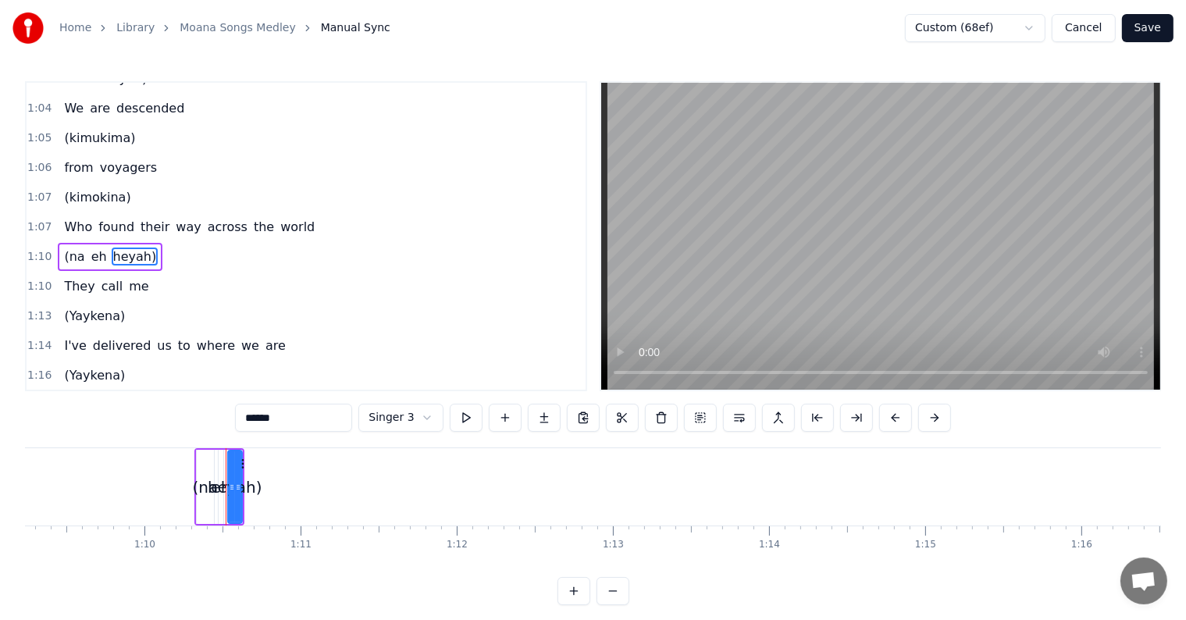
scroll to position [0, 10809]
click at [1081, 29] on button "Cancel" at bounding box center [1083, 28] width 63 height 28
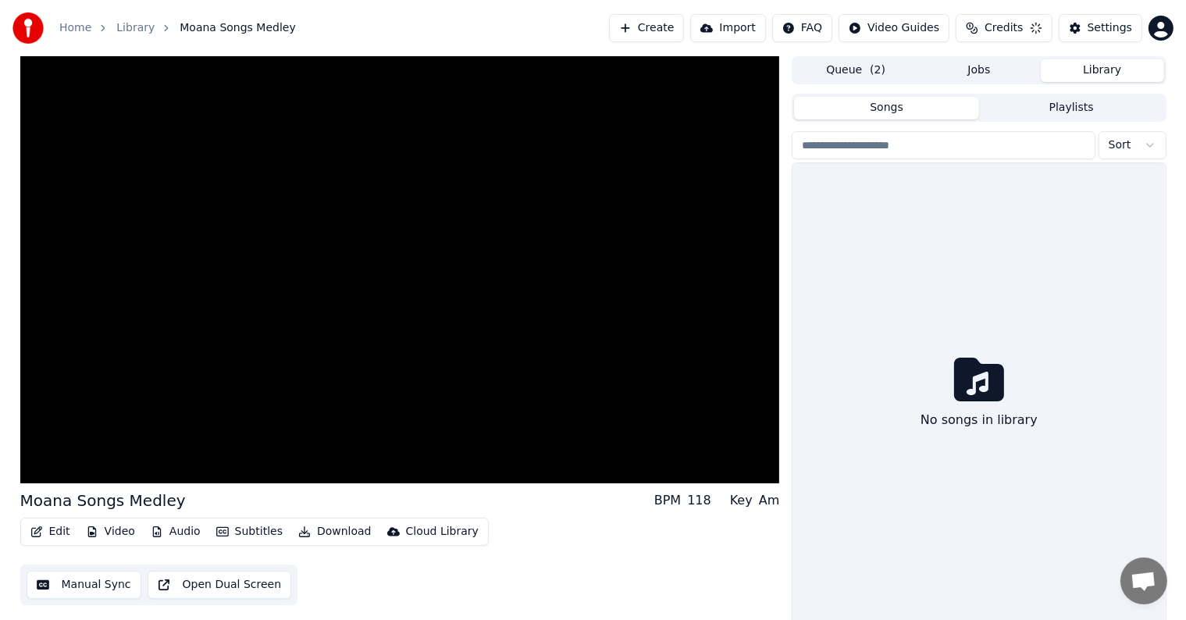
scroll to position [7, 0]
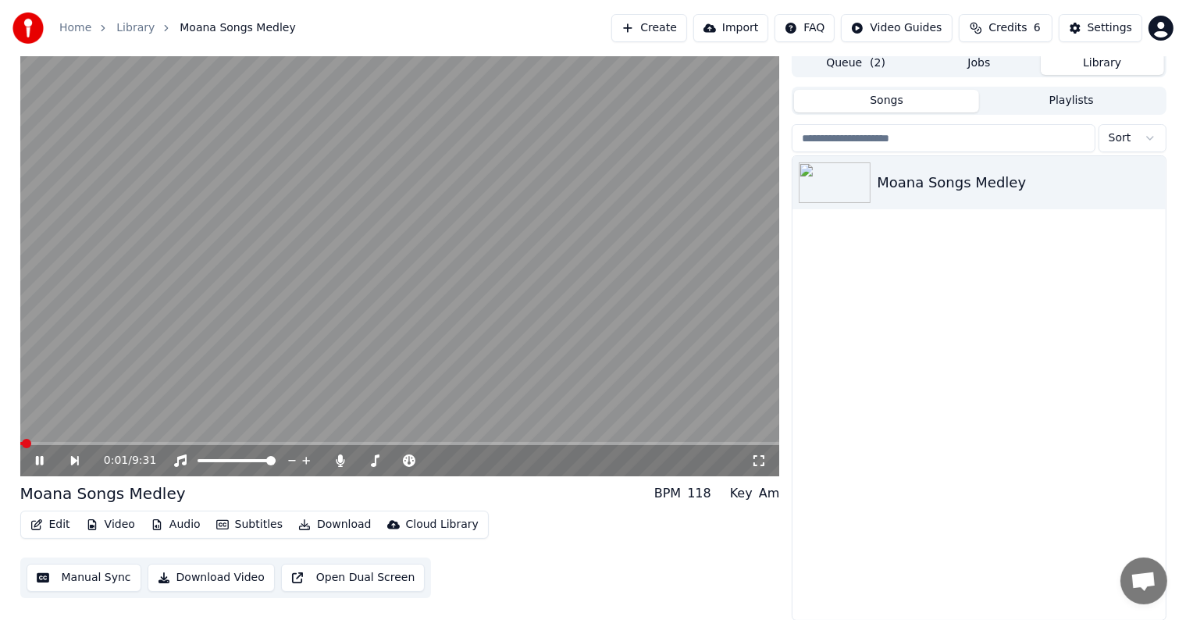
click at [40, 462] on icon at bounding box center [51, 460] width 36 height 12
click at [56, 522] on button "Edit" at bounding box center [50, 525] width 52 height 22
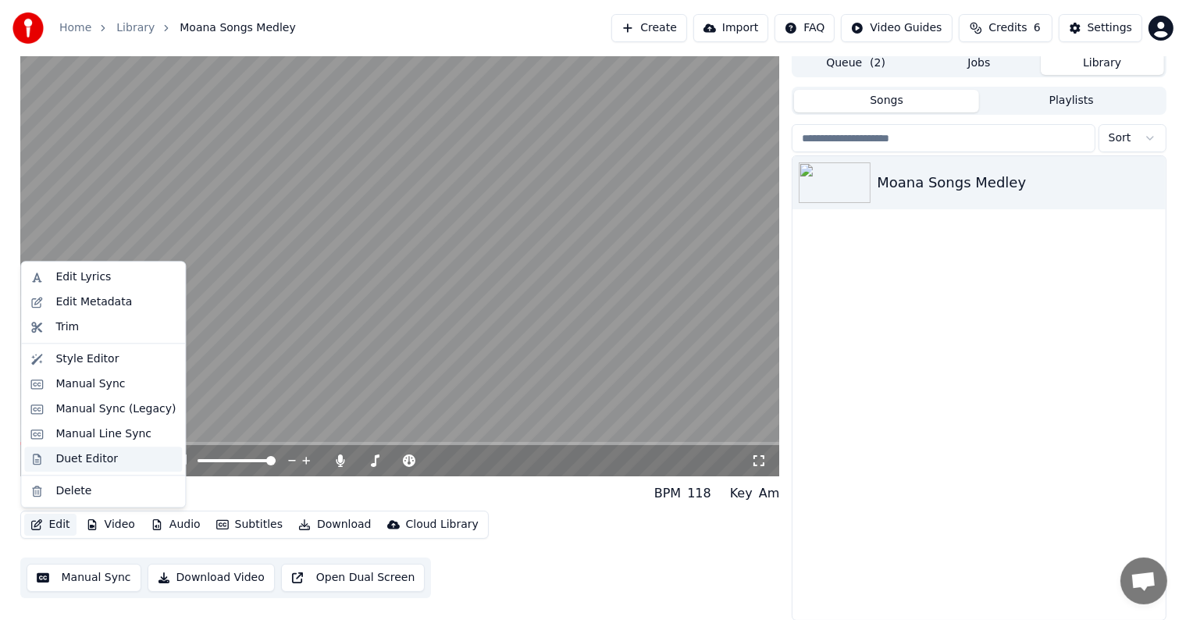
click at [87, 461] on div "Duet Editor" at bounding box center [86, 459] width 62 height 16
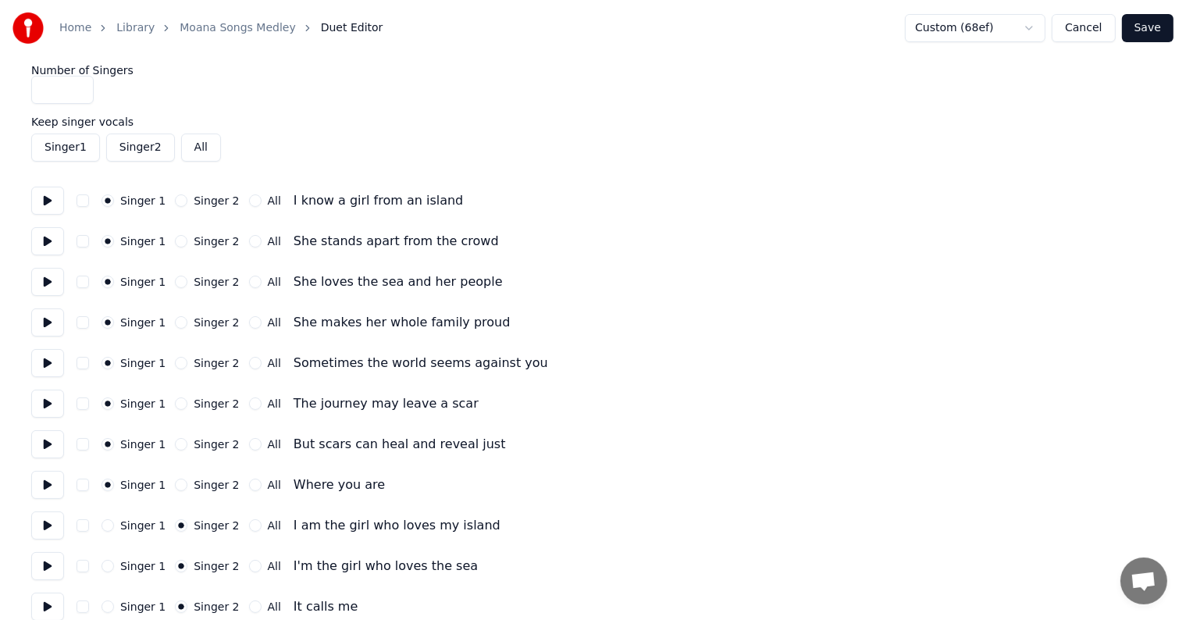
type input "*"
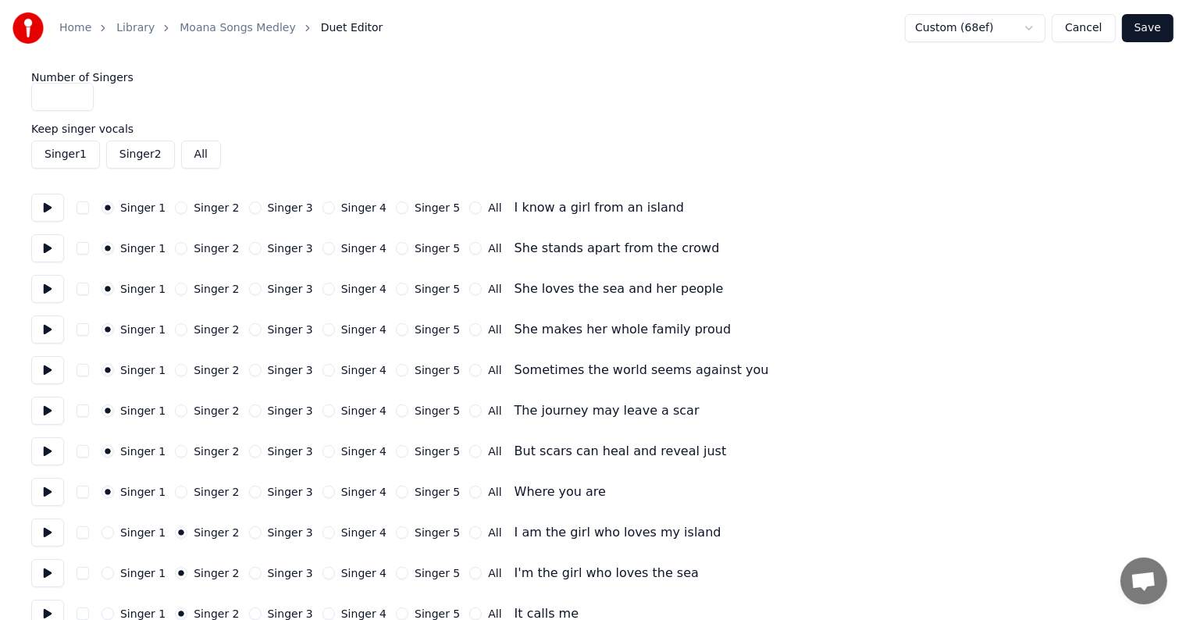
click at [1097, 34] on button "Cancel" at bounding box center [1083, 28] width 63 height 28
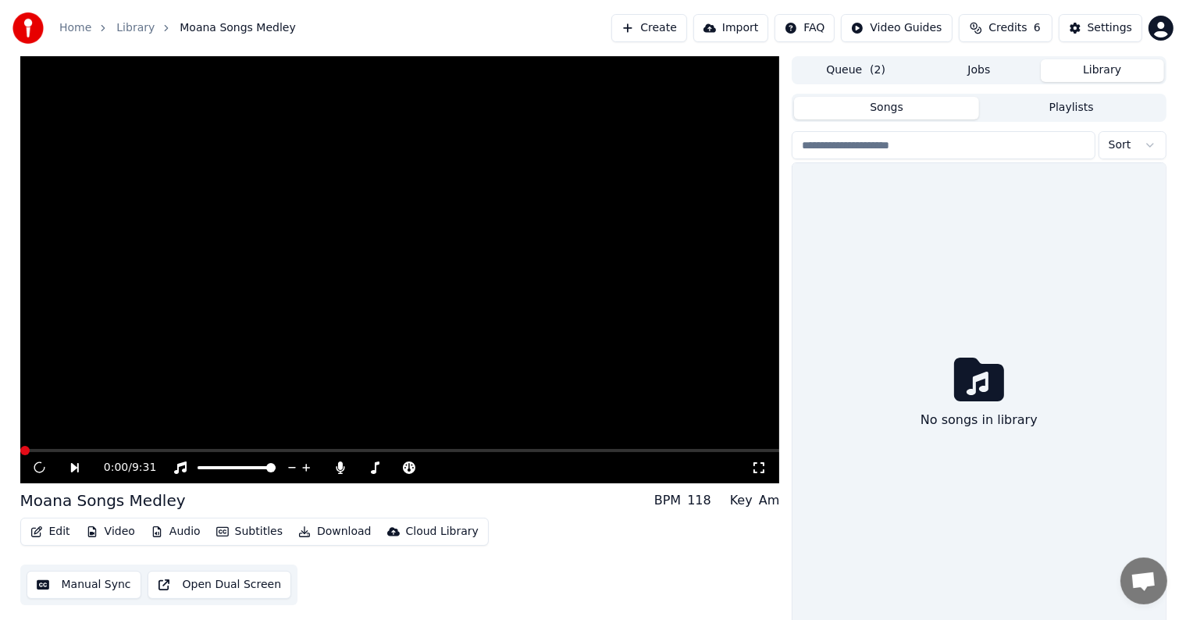
scroll to position [7, 0]
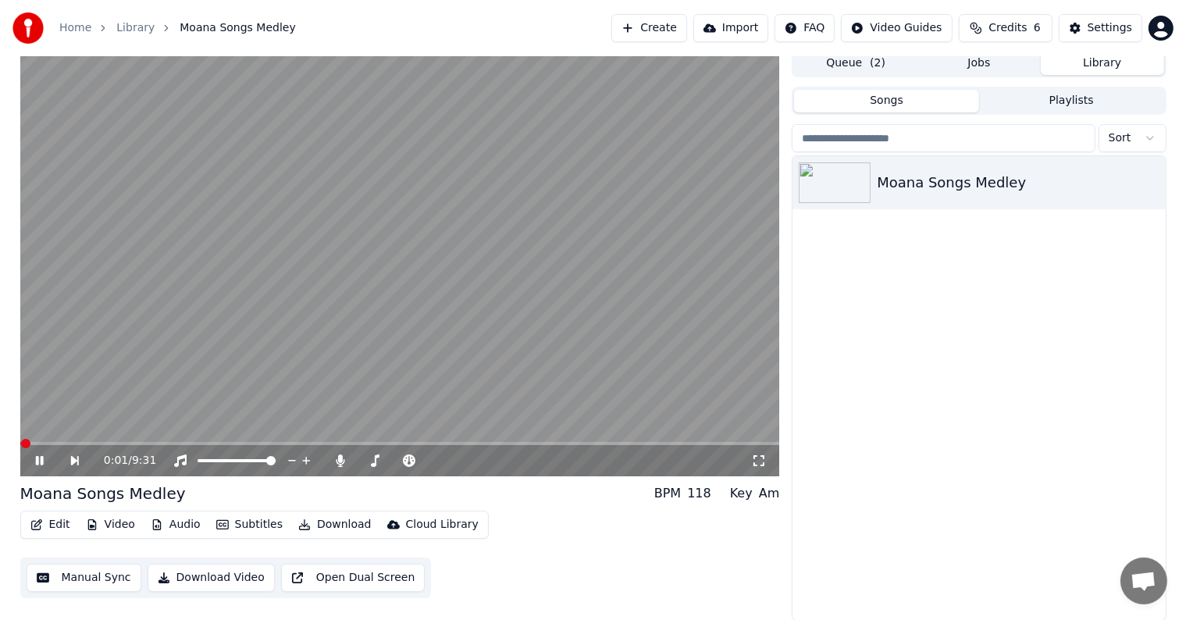
click at [47, 457] on icon at bounding box center [51, 460] width 36 height 12
click at [56, 574] on button "Manual Sync" at bounding box center [84, 578] width 115 height 28
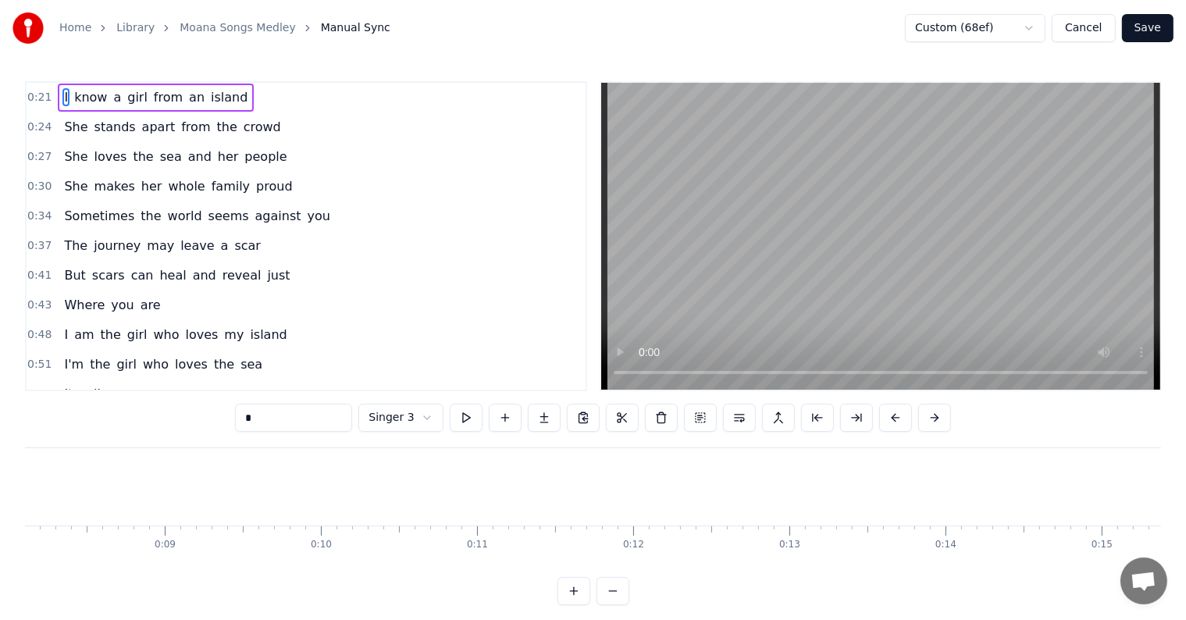
scroll to position [156, 0]
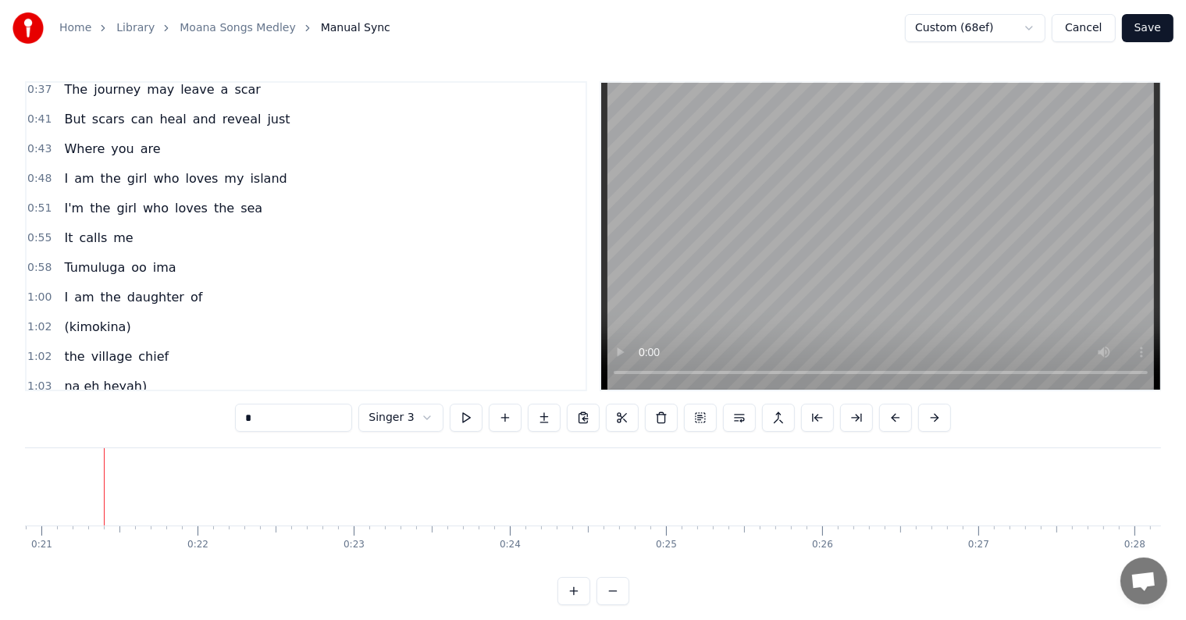
click at [83, 377] on span "na eh heyah)" at bounding box center [105, 386] width 86 height 18
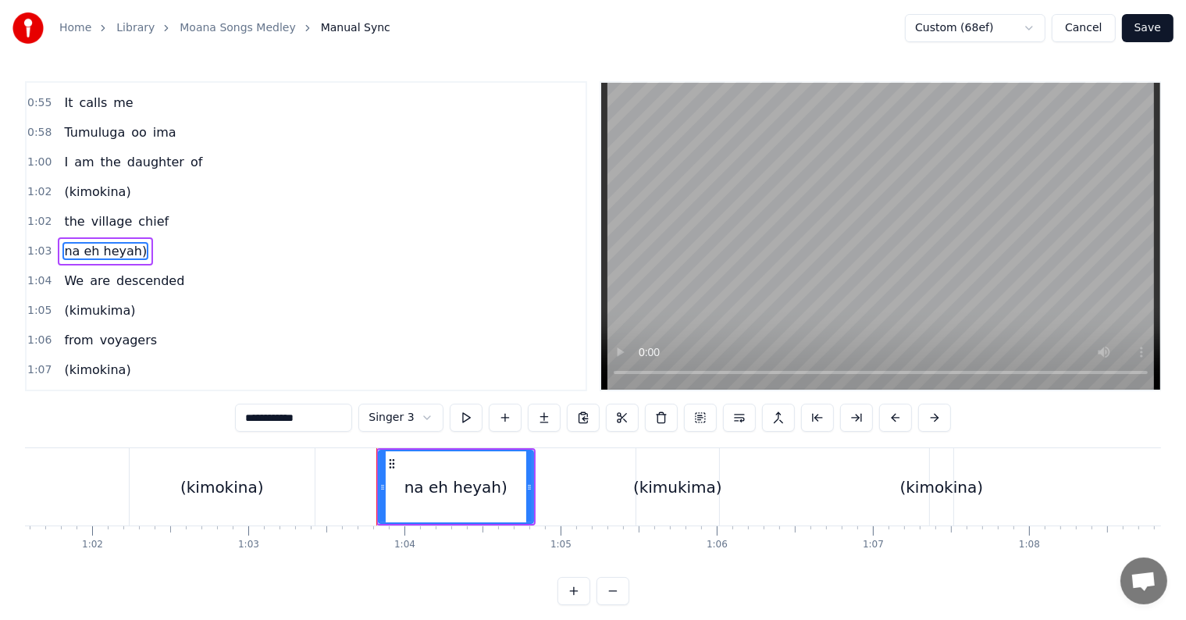
scroll to position [0, 9888]
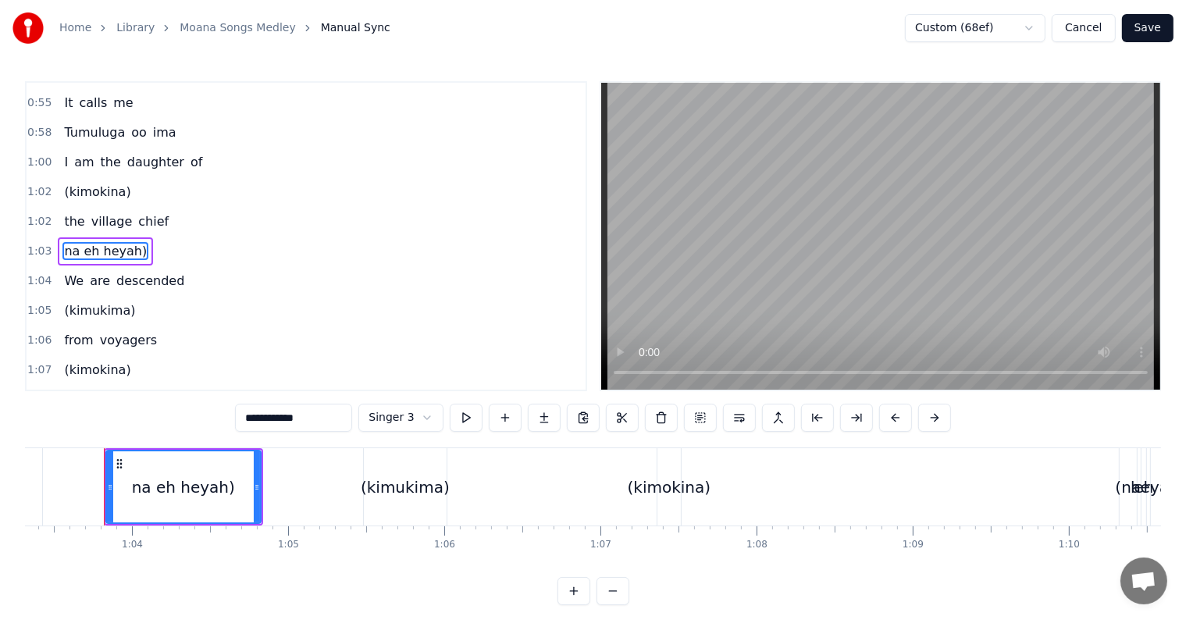
click at [242, 421] on input "**********" at bounding box center [293, 418] width 117 height 28
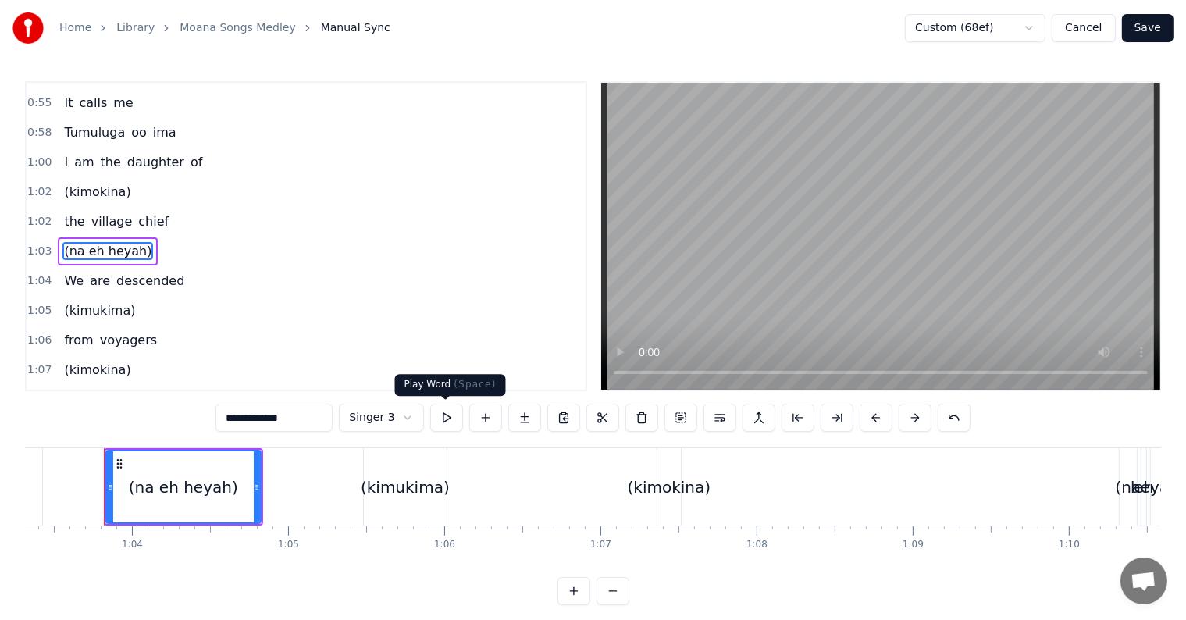
type input "**********"
click at [450, 415] on button at bounding box center [446, 418] width 33 height 28
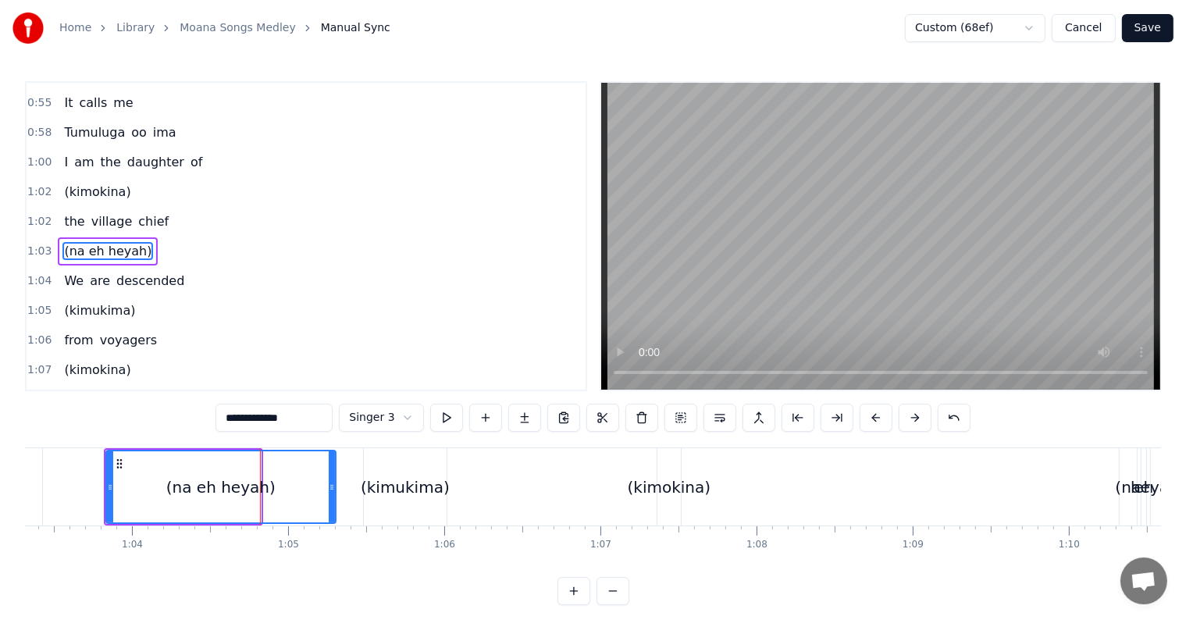
drag, startPoint x: 256, startPoint y: 486, endPoint x: 331, endPoint y: 491, distance: 75.1
click at [331, 491] on icon at bounding box center [332, 487] width 6 height 12
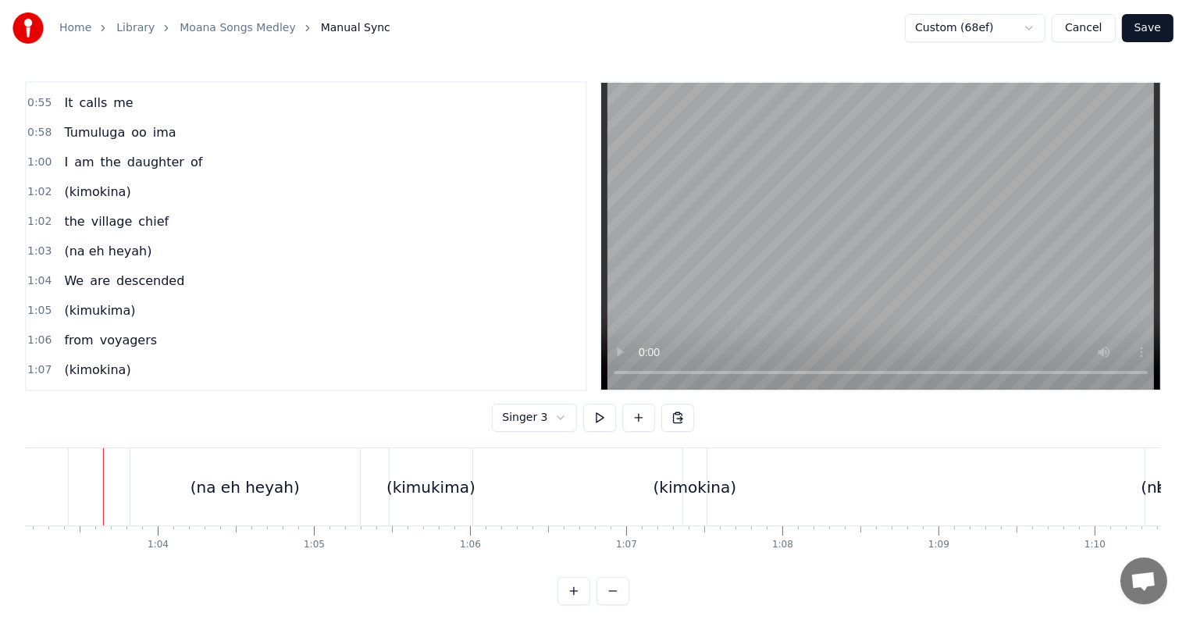
scroll to position [0, 9862]
click at [244, 483] on div "(na eh heyah)" at bounding box center [245, 487] width 109 height 23
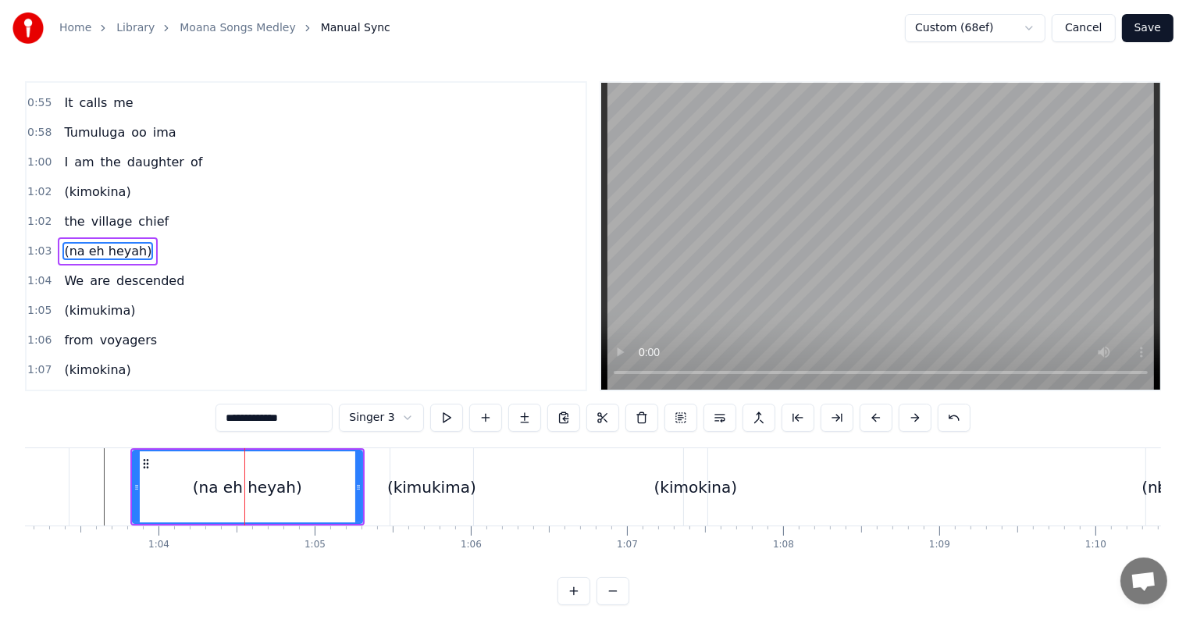
click at [203, 483] on div "(na eh heyah)" at bounding box center [247, 487] width 109 height 23
click at [206, 497] on div "(na eh heyah)" at bounding box center [247, 487] width 109 height 23
click at [92, 242] on span "(na eh heyah)" at bounding box center [107, 251] width 91 height 18
drag, startPoint x: 136, startPoint y: 470, endPoint x: 126, endPoint y: 470, distance: 9.4
click at [134, 470] on div at bounding box center [137, 486] width 6 height 71
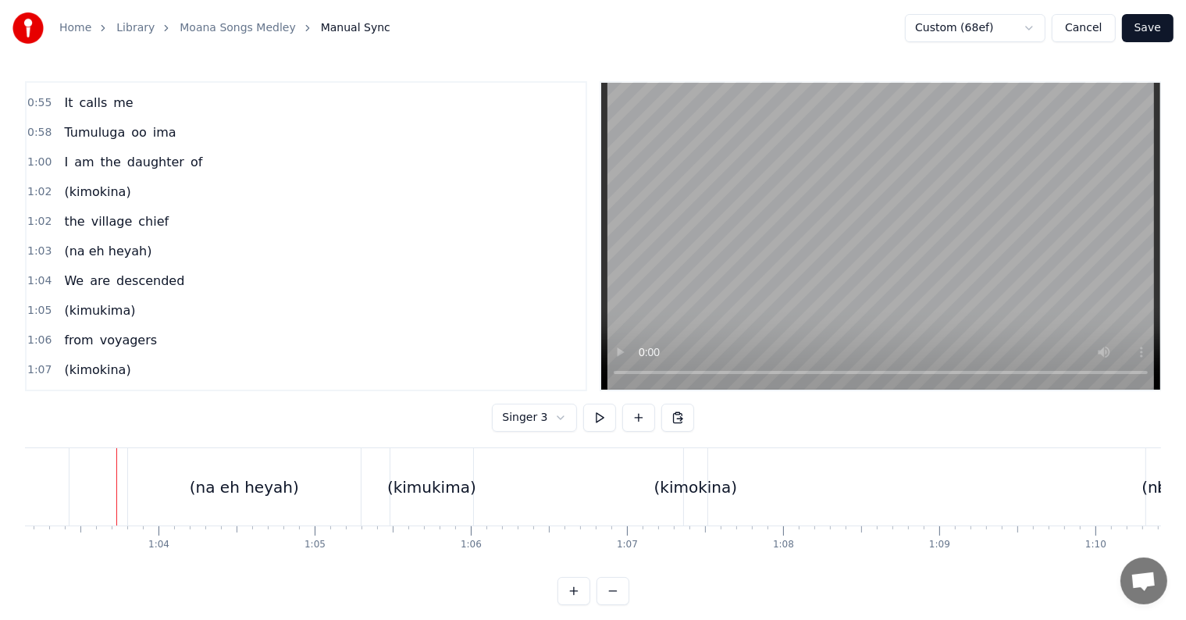
click at [144, 485] on div "(na eh heyah)" at bounding box center [244, 486] width 233 height 77
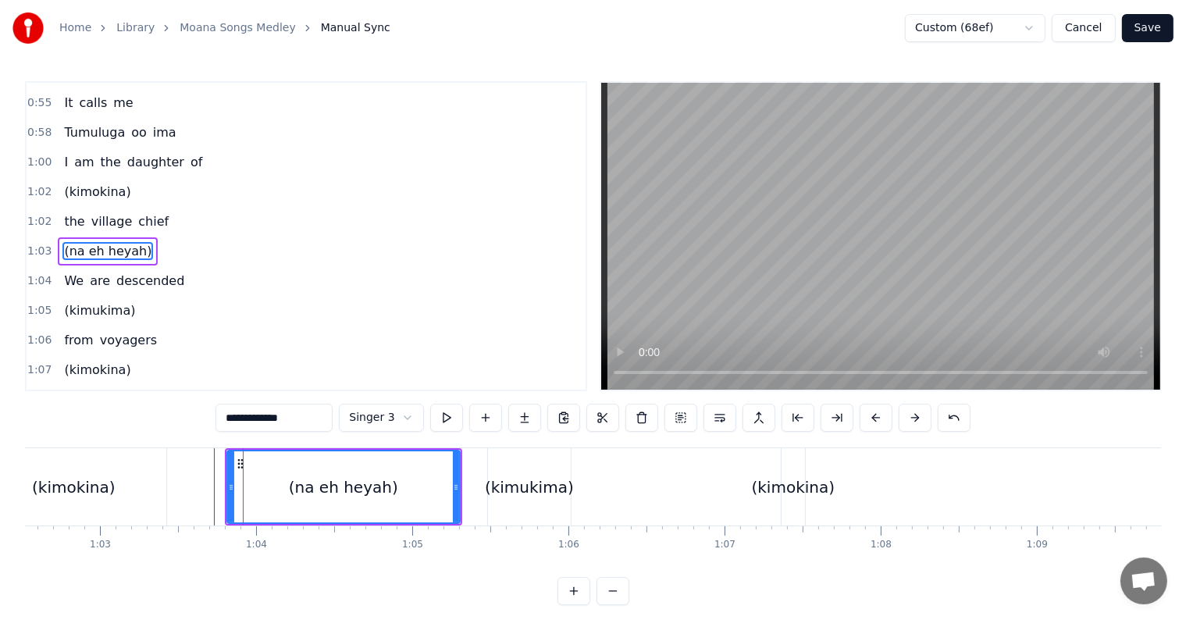
scroll to position [0, 9737]
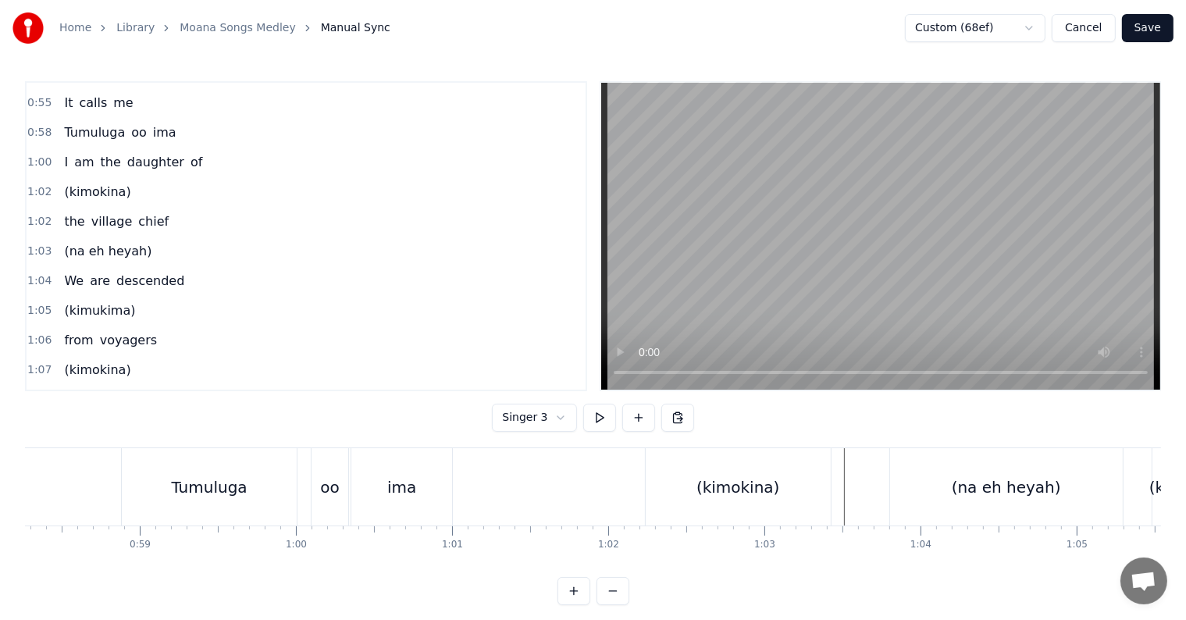
scroll to position [0, 9081]
click at [105, 242] on span "(na eh heyah)" at bounding box center [107, 251] width 91 height 18
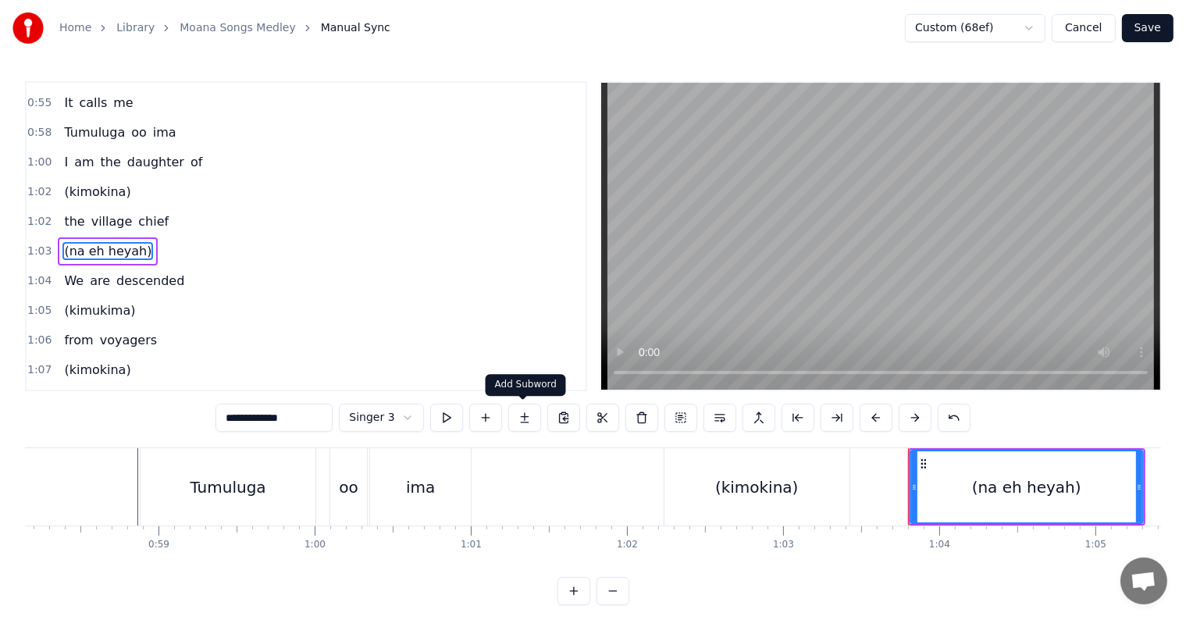
click at [522, 423] on button at bounding box center [524, 418] width 33 height 28
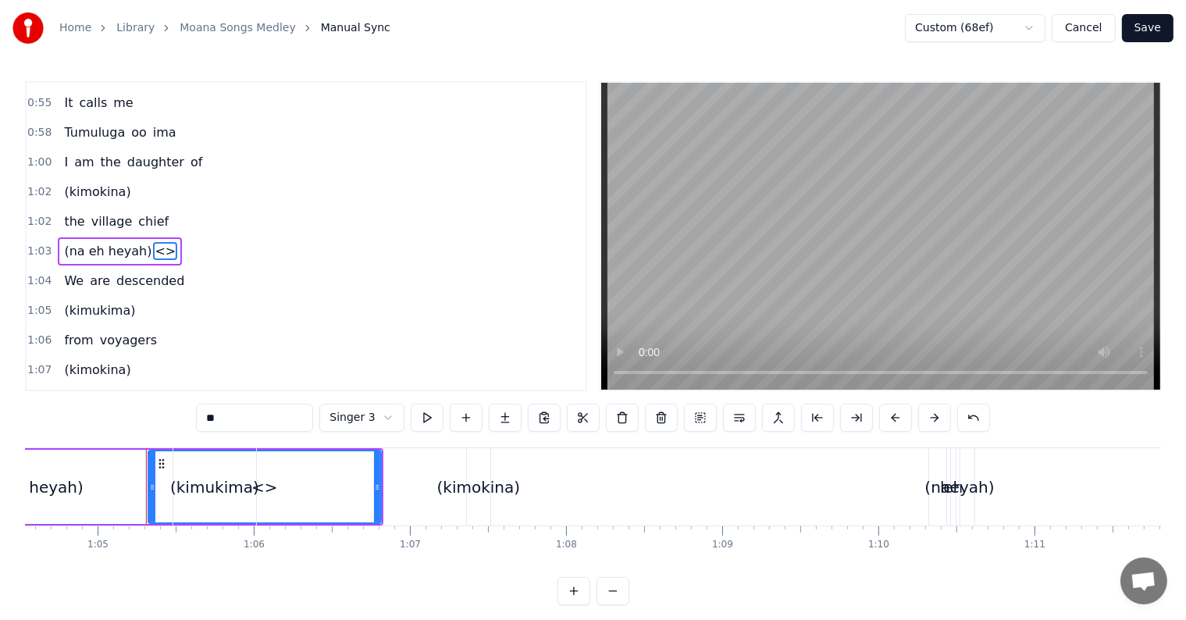
scroll to position [0, 10121]
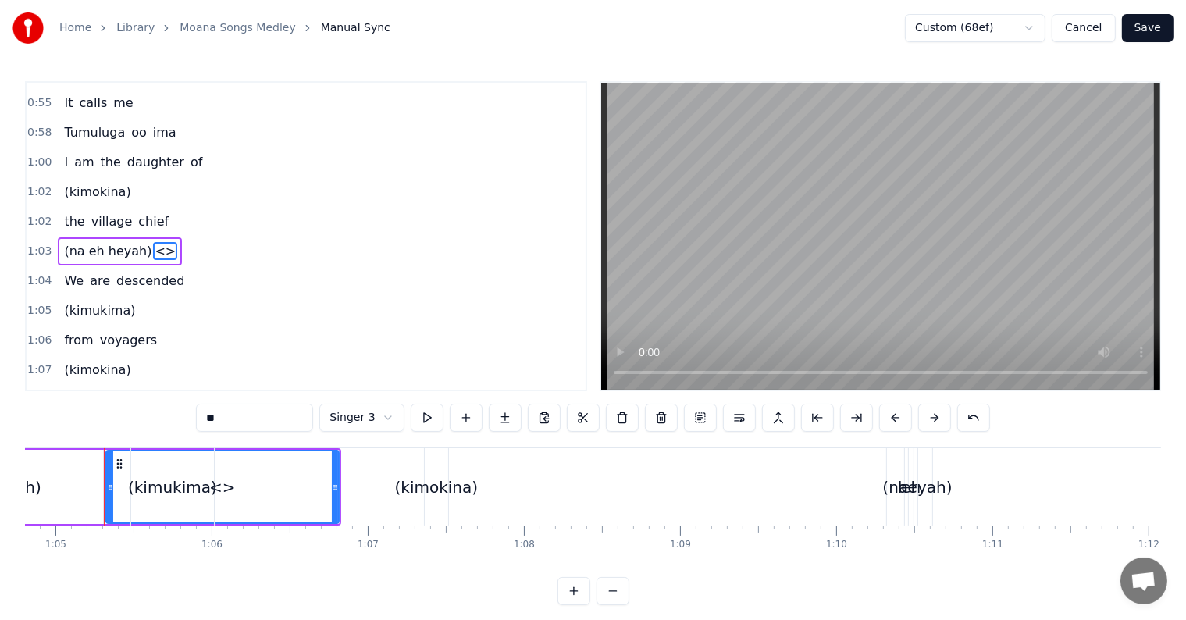
click at [83, 242] on span "(na eh heyah)" at bounding box center [107, 251] width 91 height 18
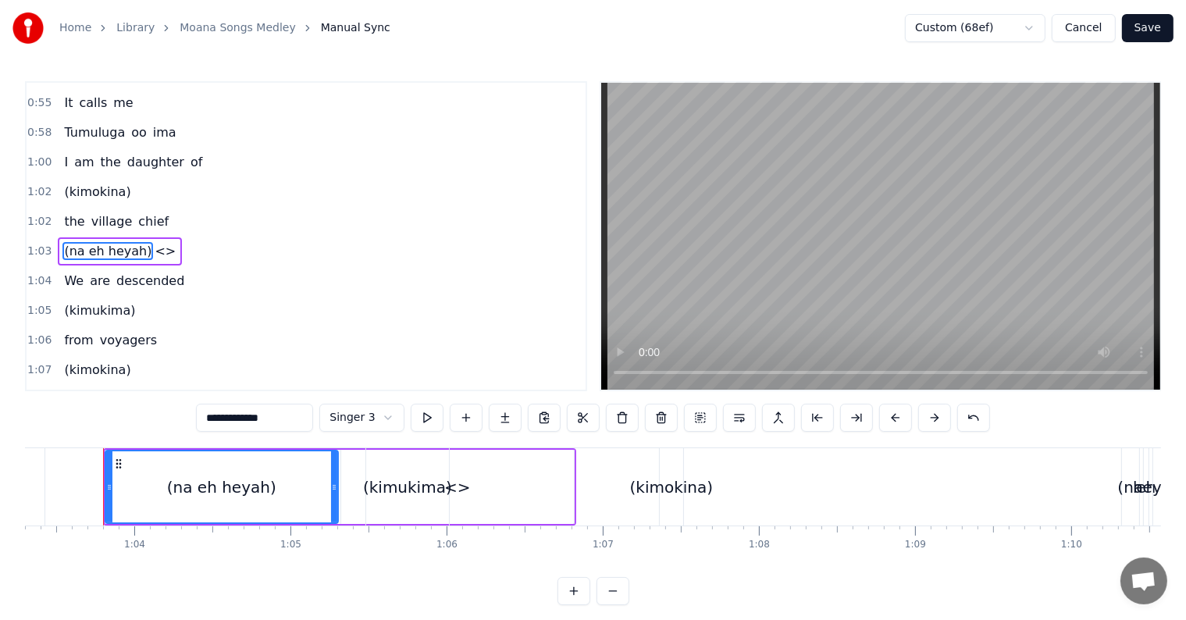
scroll to position [0, 9885]
click at [241, 421] on input "**********" at bounding box center [254, 418] width 117 height 28
click at [234, 417] on input "**********" at bounding box center [254, 418] width 117 height 28
drag, startPoint x: 277, startPoint y: 418, endPoint x: 225, endPoint y: 410, distance: 52.9
click at [225, 410] on input "**********" at bounding box center [254, 418] width 117 height 28
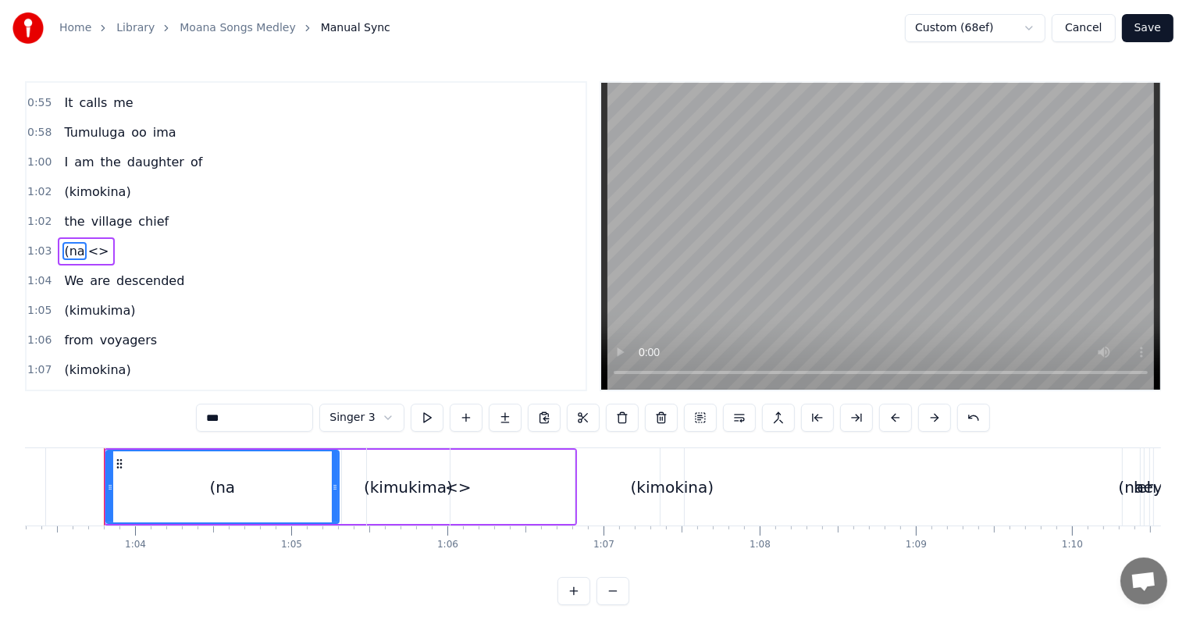
click at [381, 494] on div "(kimukima)" at bounding box center [408, 487] width 89 height 23
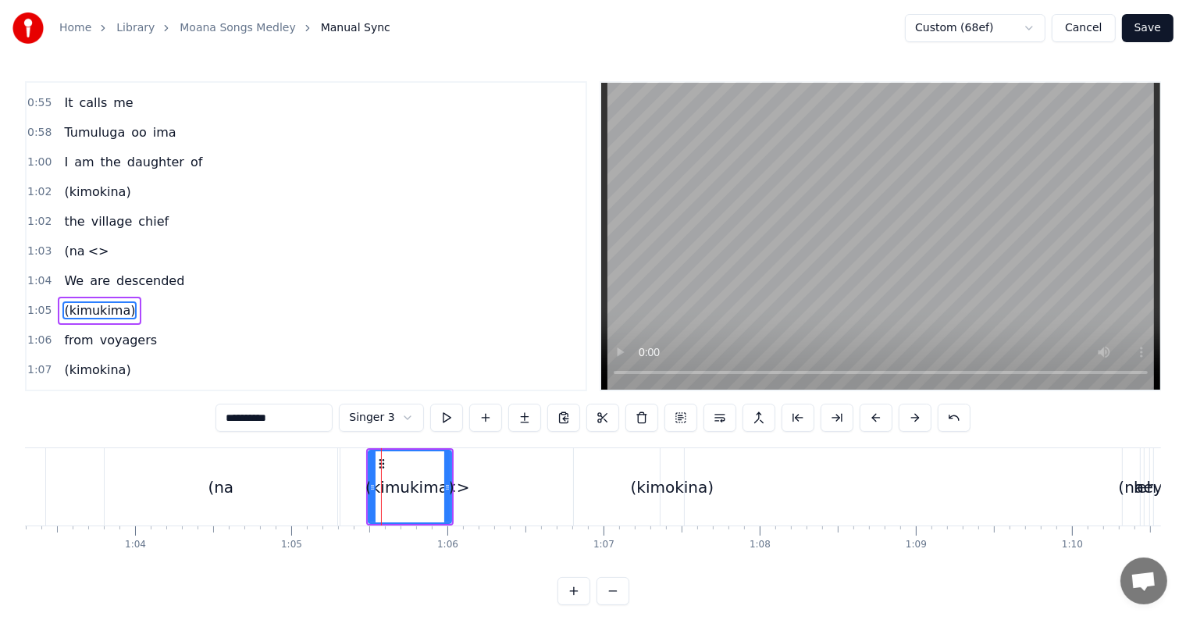
scroll to position [349, 0]
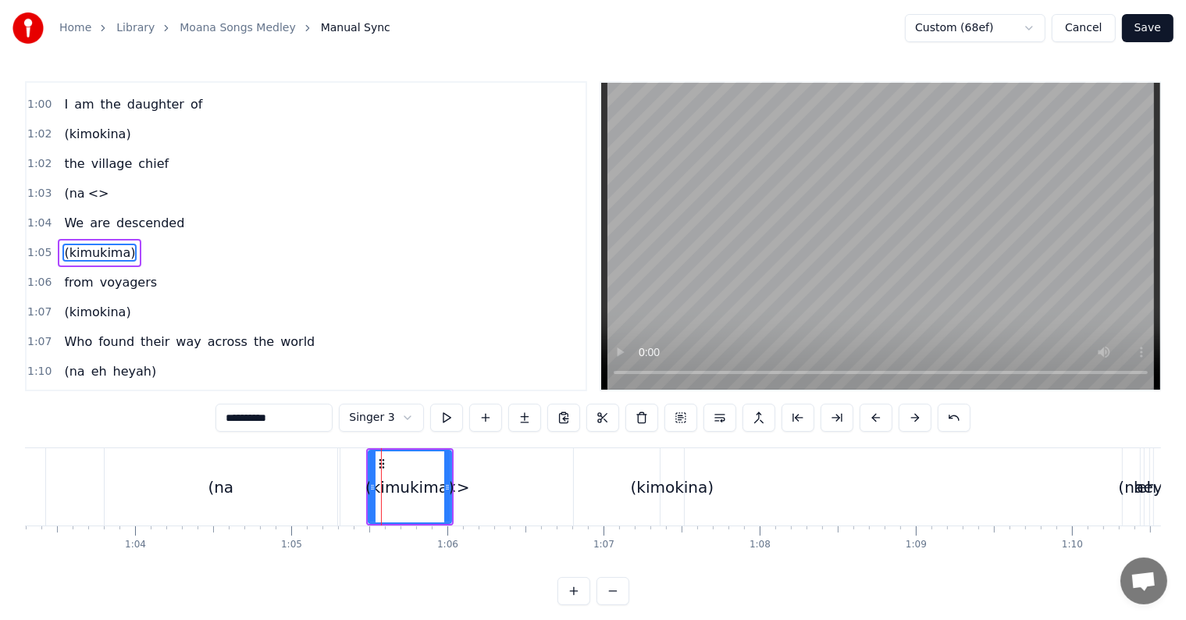
click at [91, 184] on span "<>" at bounding box center [99, 193] width 24 height 18
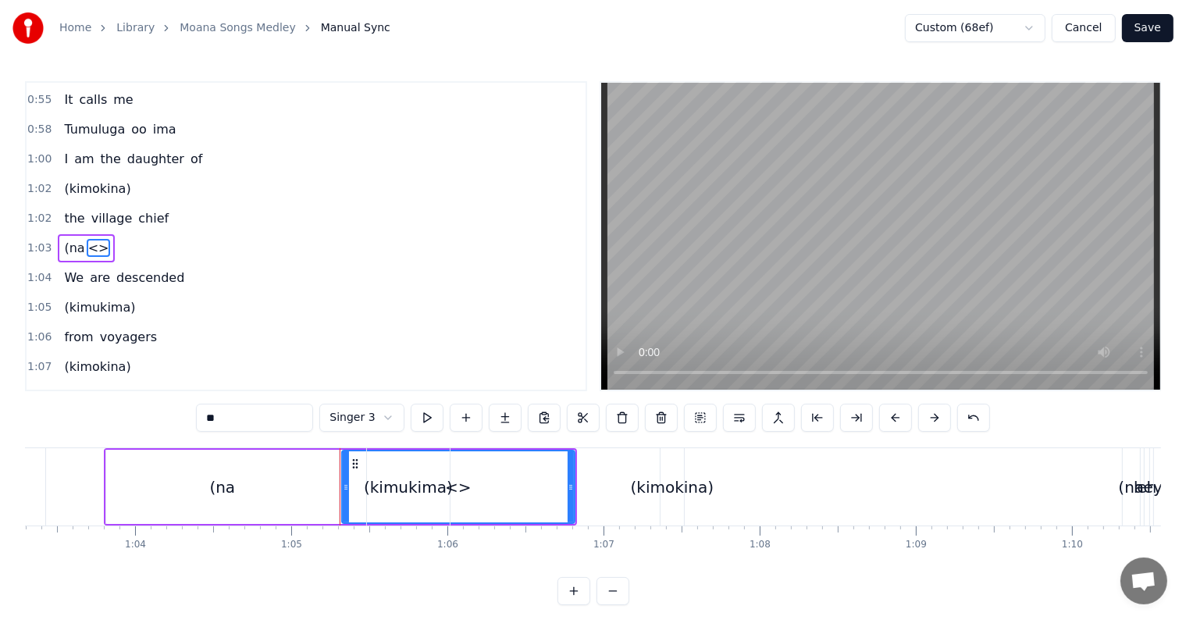
scroll to position [291, 0]
click at [87, 242] on span "<>" at bounding box center [99, 251] width 24 height 18
drag, startPoint x: 203, startPoint y: 413, endPoint x: 178, endPoint y: 405, distance: 26.2
click at [178, 405] on div "0:21 I know a girl from an island 0:24 She stands apart from the crowd 0:27 She…" at bounding box center [593, 343] width 1136 height 524
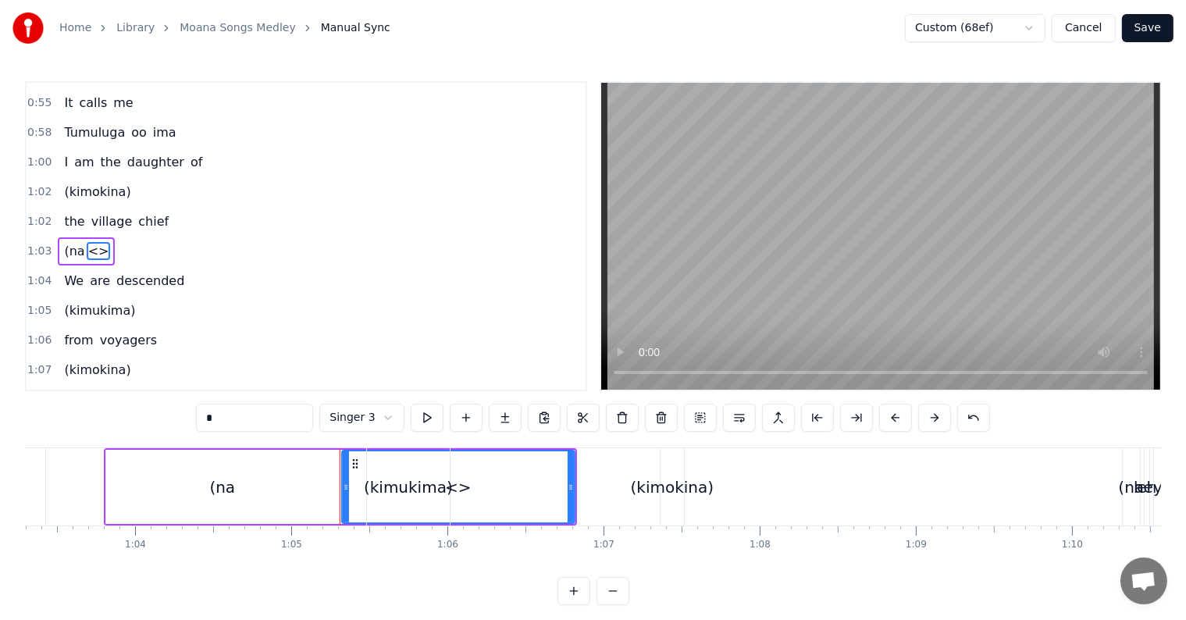
type input "**"
click at [437, 355] on div "1:07 (kimokina)" at bounding box center [306, 370] width 559 height 30
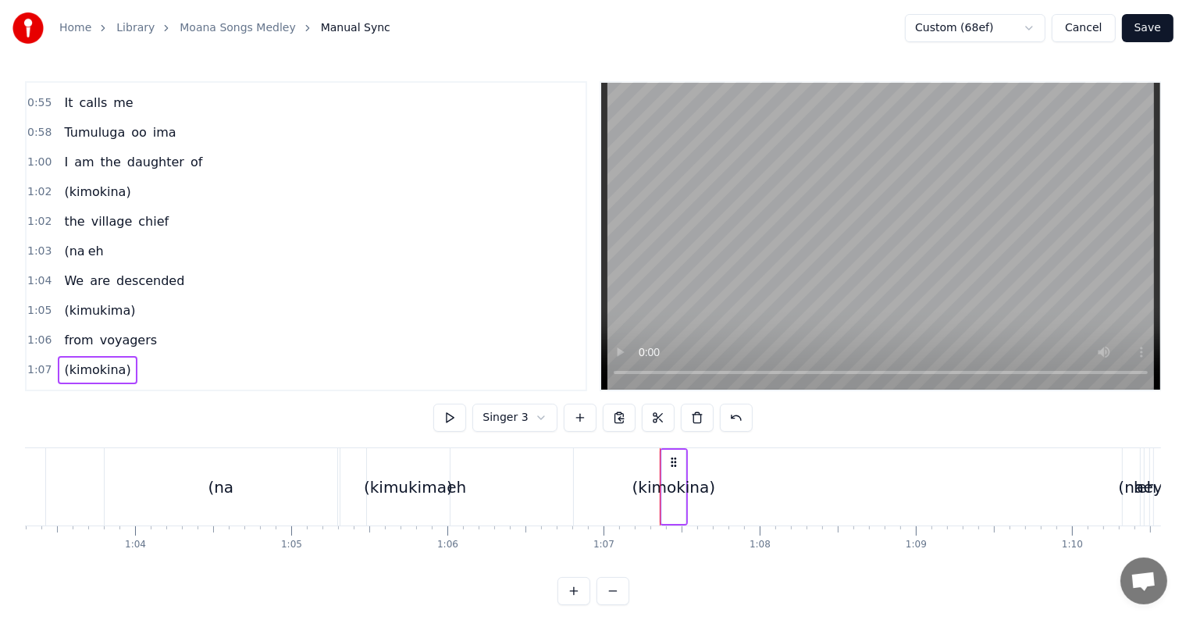
click at [296, 484] on div "(na" at bounding box center [221, 486] width 233 height 77
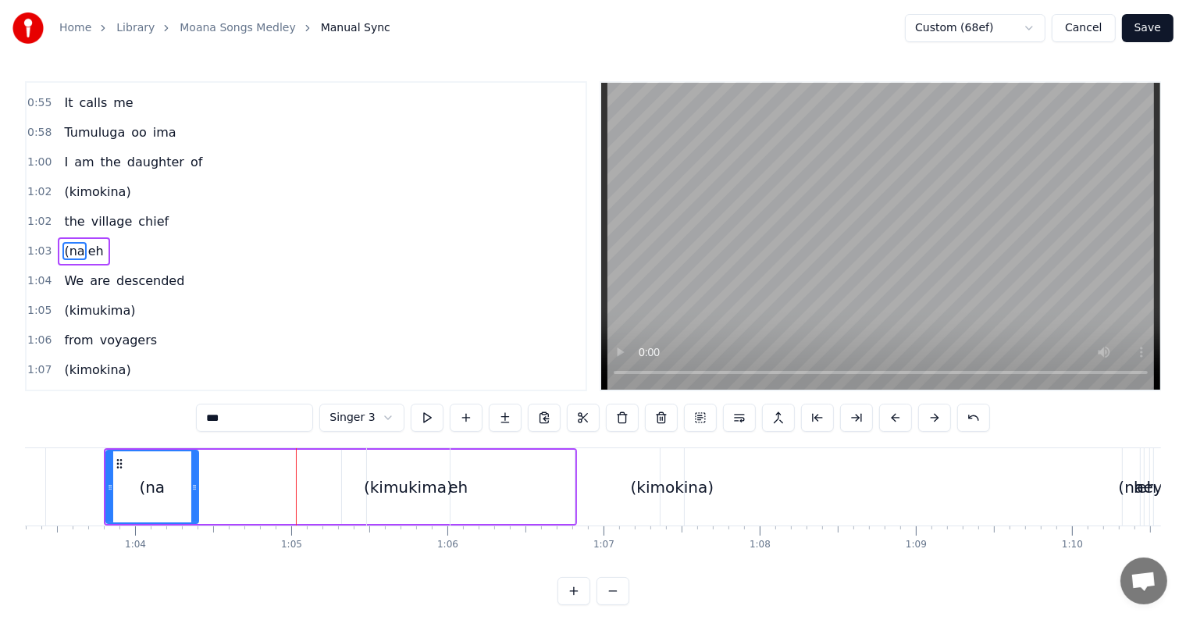
drag, startPoint x: 335, startPoint y: 486, endPoint x: 188, endPoint y: 485, distance: 146.8
click at [191, 485] on icon at bounding box center [194, 487] width 6 height 12
click at [458, 489] on div "eh" at bounding box center [458, 487] width 20 height 23
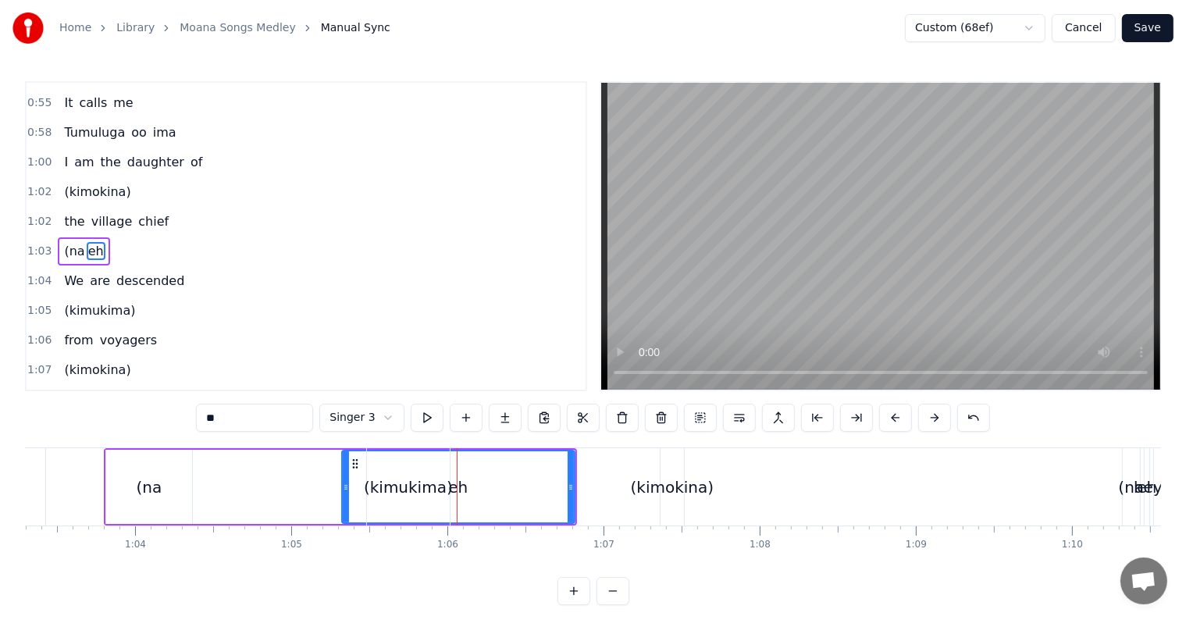
click at [88, 242] on span "eh" at bounding box center [96, 251] width 19 height 18
drag, startPoint x: 343, startPoint y: 479, endPoint x: 486, endPoint y: 481, distance: 142.9
click at [486, 481] on div at bounding box center [489, 486] width 6 height 71
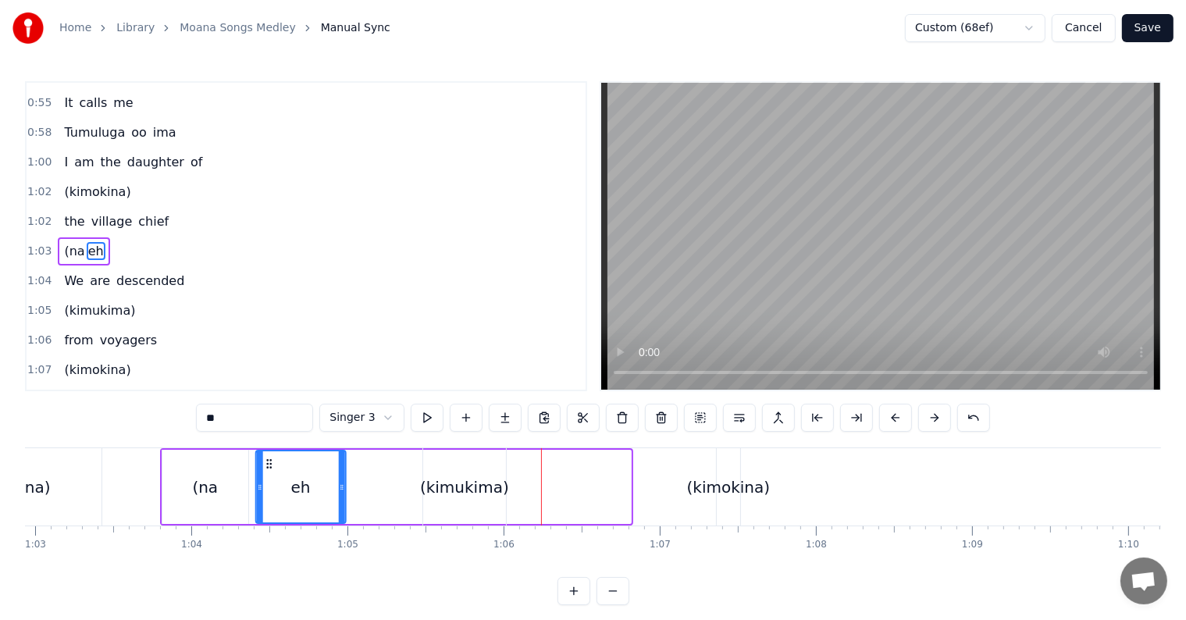
scroll to position [0, 9824]
drag, startPoint x: 497, startPoint y: 465, endPoint x: 280, endPoint y: 462, distance: 217.9
click at [280, 462] on icon at bounding box center [280, 464] width 12 height 12
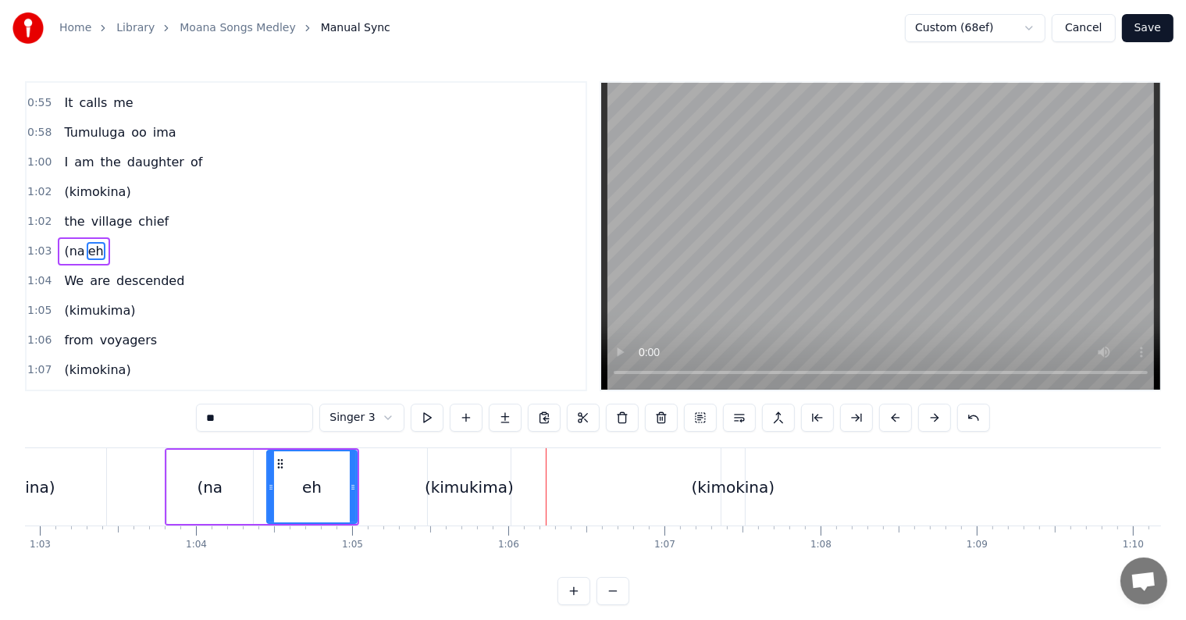
click at [209, 491] on div "(na" at bounding box center [210, 487] width 26 height 23
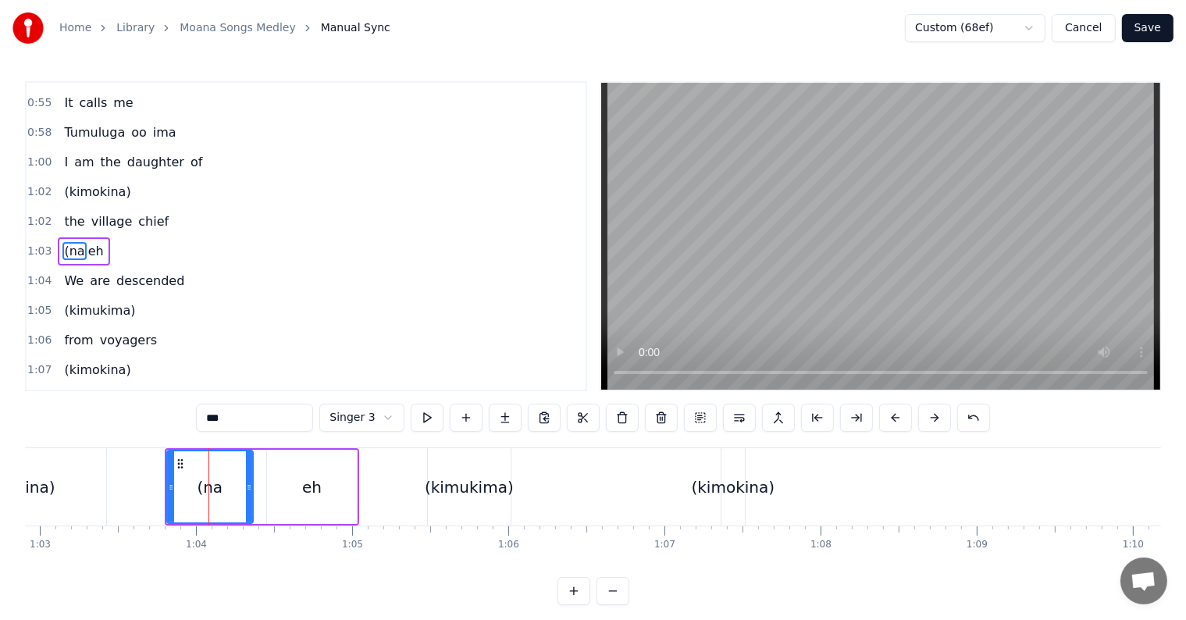
drag, startPoint x: 315, startPoint y: 477, endPoint x: 287, endPoint y: 478, distance: 28.9
click at [287, 478] on div "eh" at bounding box center [312, 487] width 90 height 74
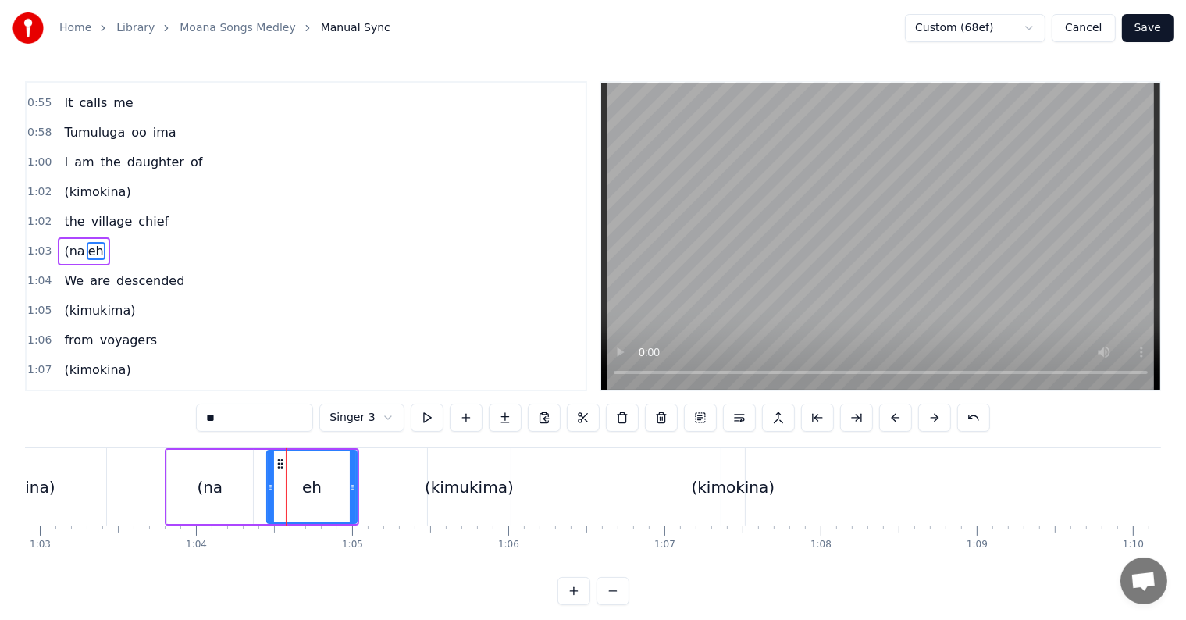
drag, startPoint x: 308, startPoint y: 472, endPoint x: 294, endPoint y: 470, distance: 14.9
click at [294, 470] on div "eh" at bounding box center [312, 486] width 88 height 71
drag, startPoint x: 269, startPoint y: 479, endPoint x: 294, endPoint y: 477, distance: 25.1
click at [294, 477] on div at bounding box center [297, 486] width 6 height 71
click at [200, 490] on div "(na" at bounding box center [210, 487] width 26 height 23
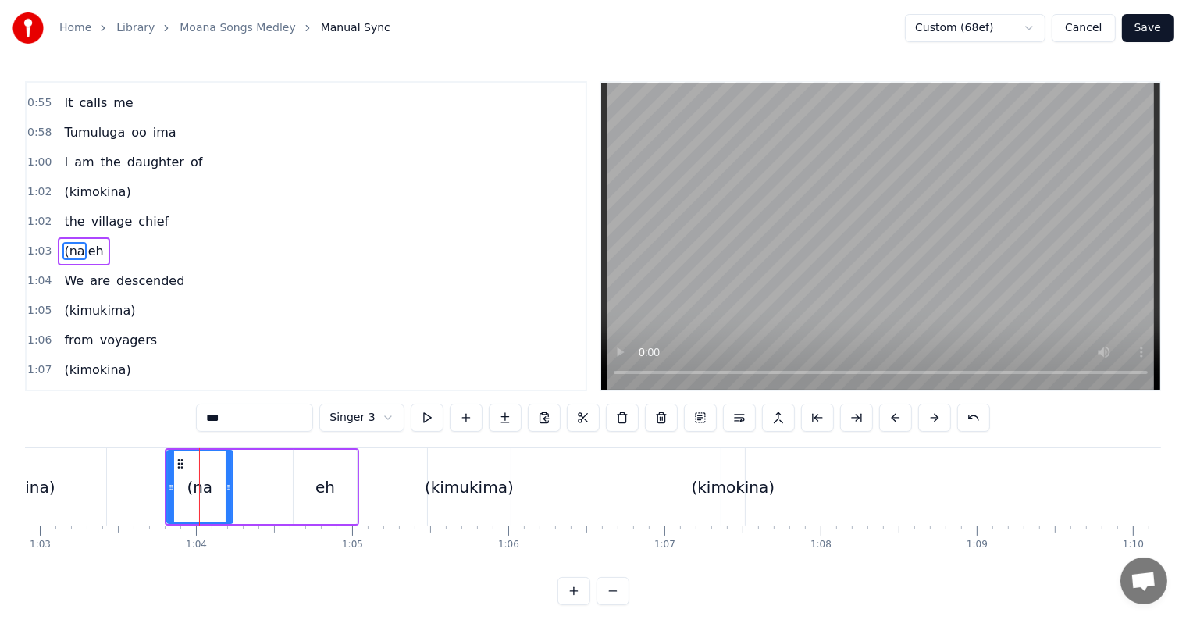
drag, startPoint x: 249, startPoint y: 487, endPoint x: 206, endPoint y: 500, distance: 44.7
click at [226, 486] on icon at bounding box center [229, 487] width 6 height 12
drag, startPoint x: 333, startPoint y: 481, endPoint x: 298, endPoint y: 479, distance: 34.4
click at [298, 479] on div "eh" at bounding box center [325, 487] width 63 height 74
type input "**"
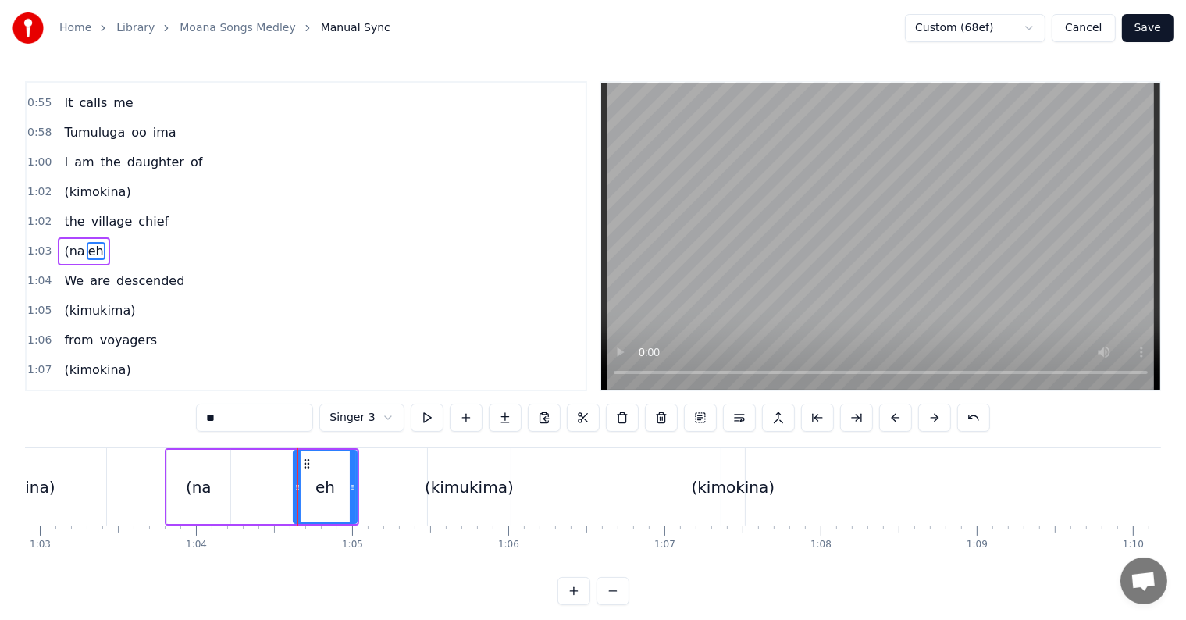
drag, startPoint x: 332, startPoint y: 473, endPoint x: 296, endPoint y: 473, distance: 35.9
click at [296, 473] on div "eh" at bounding box center [325, 486] width 62 height 71
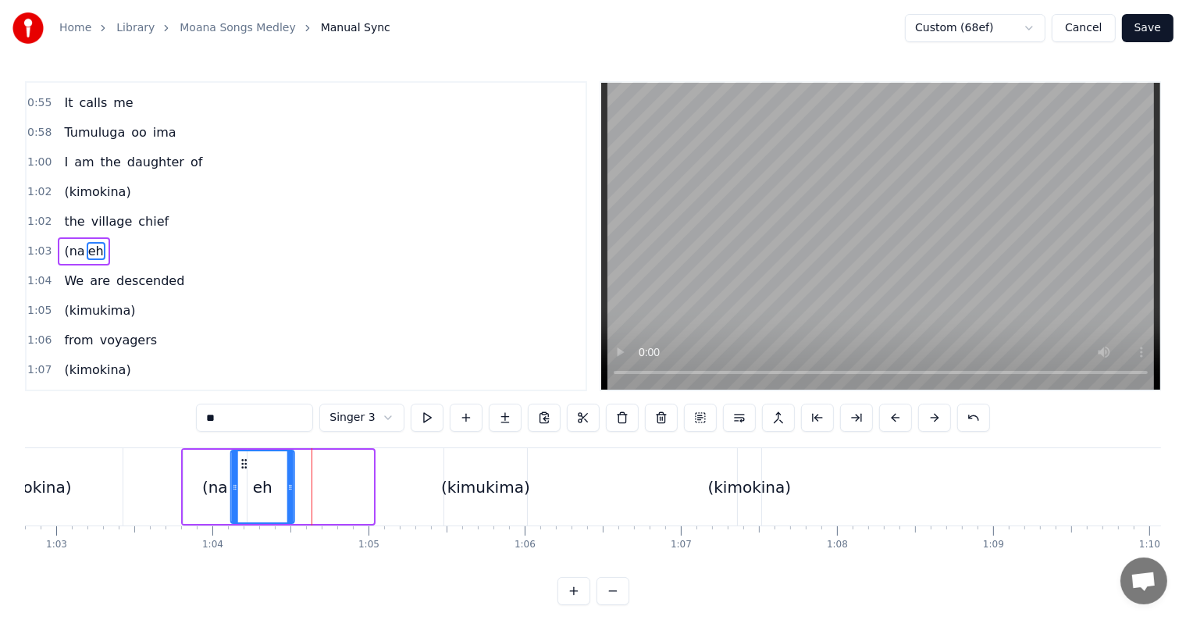
scroll to position [0, 9794]
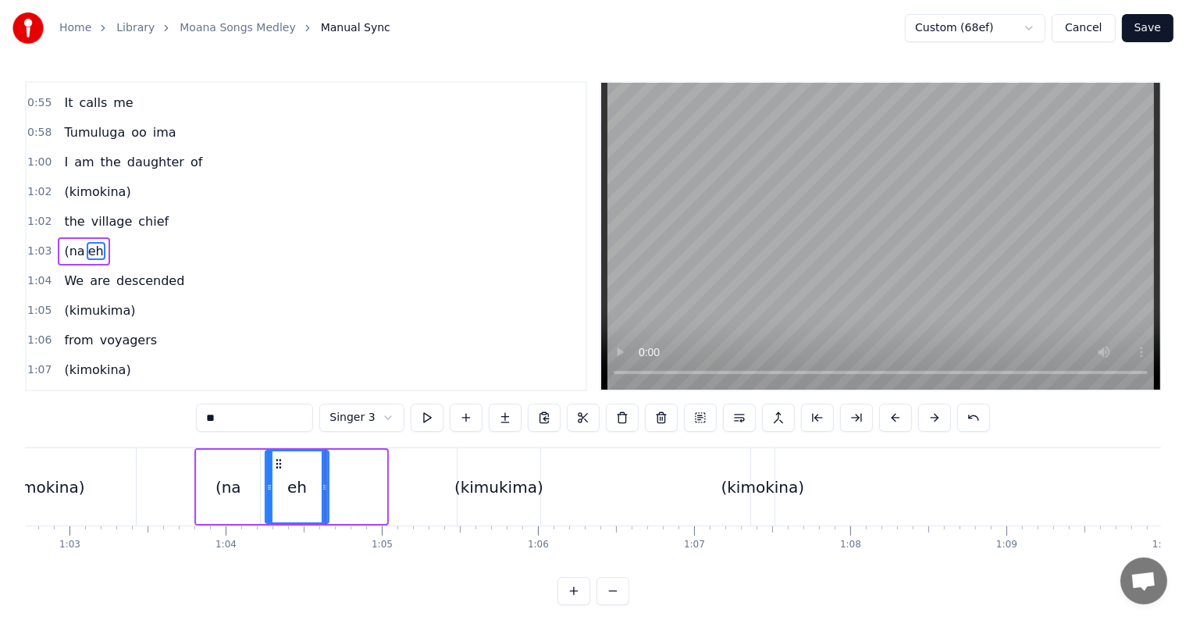
drag, startPoint x: 304, startPoint y: 465, endPoint x: 265, endPoint y: 473, distance: 39.2
click at [275, 471] on div "eh" at bounding box center [297, 486] width 62 height 71
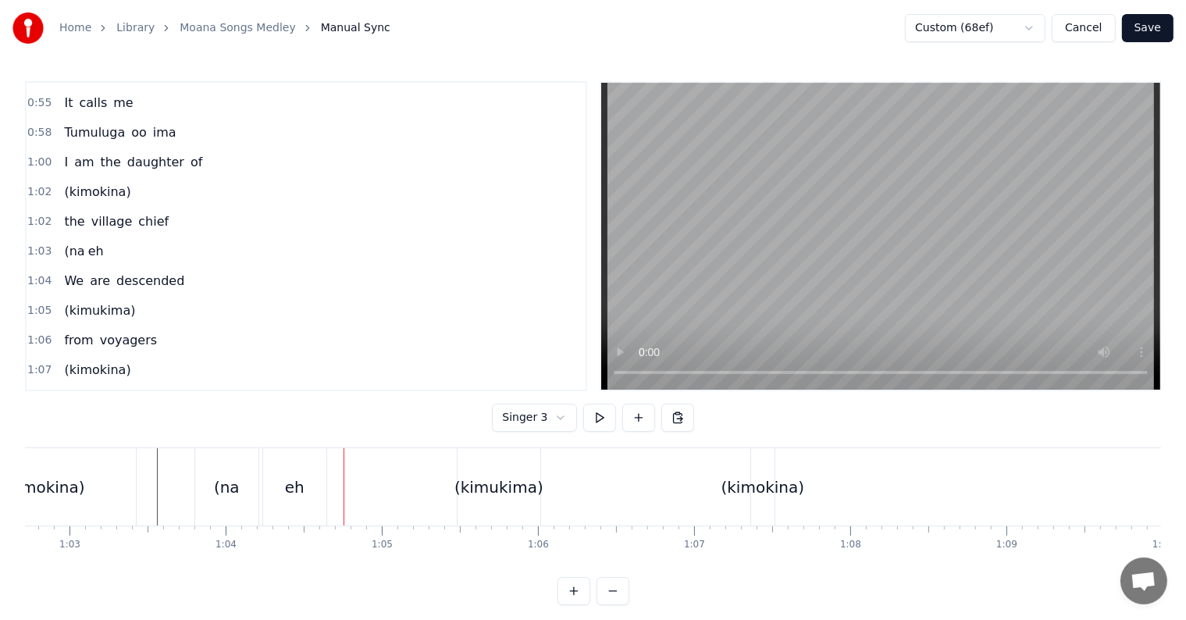
click at [294, 484] on div "eh" at bounding box center [295, 487] width 20 height 23
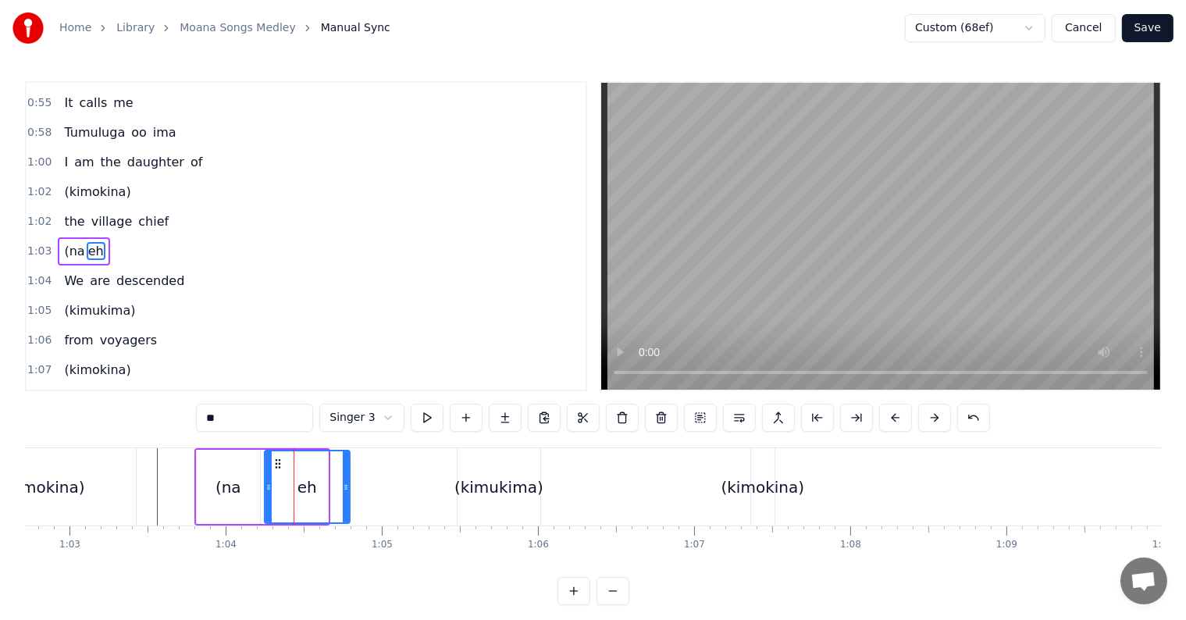
drag, startPoint x: 325, startPoint y: 483, endPoint x: 347, endPoint y: 483, distance: 22.6
click at [347, 483] on icon at bounding box center [346, 487] width 6 height 12
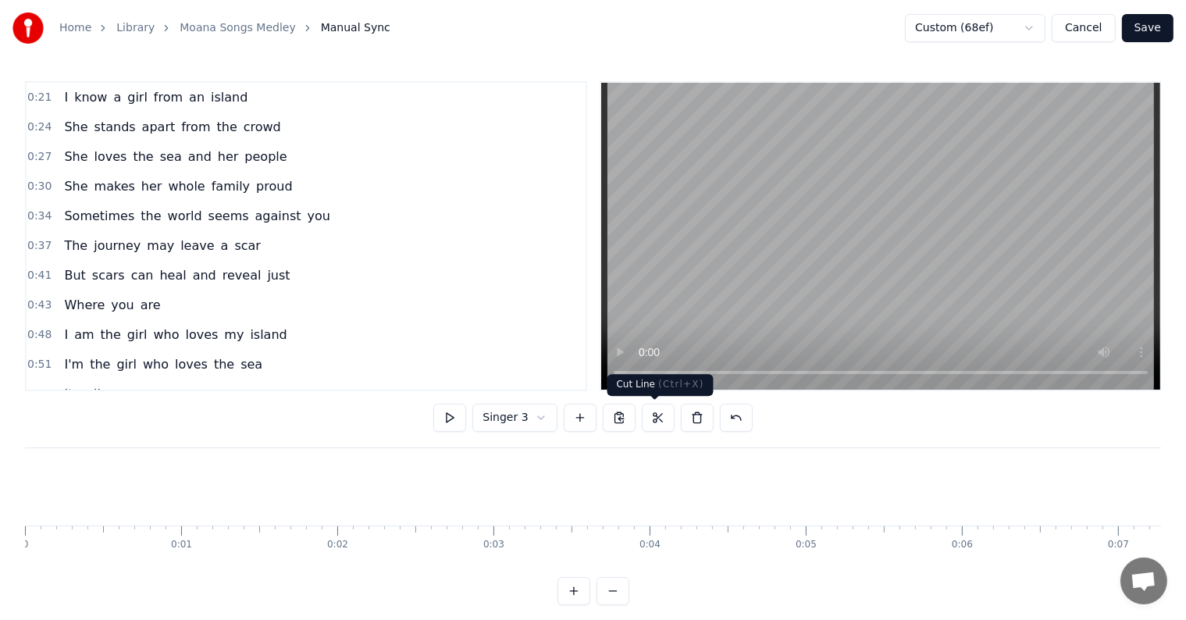
scroll to position [0, 9794]
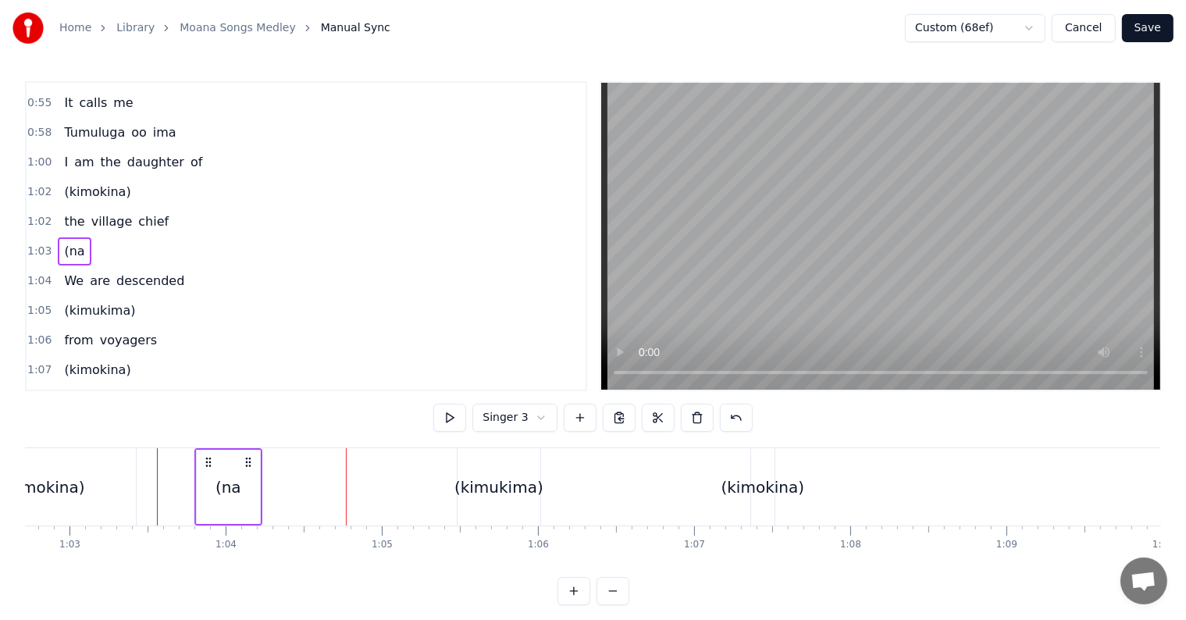
click at [37, 244] on span "1:03" at bounding box center [39, 252] width 24 height 16
click at [586, 422] on button at bounding box center [580, 418] width 33 height 28
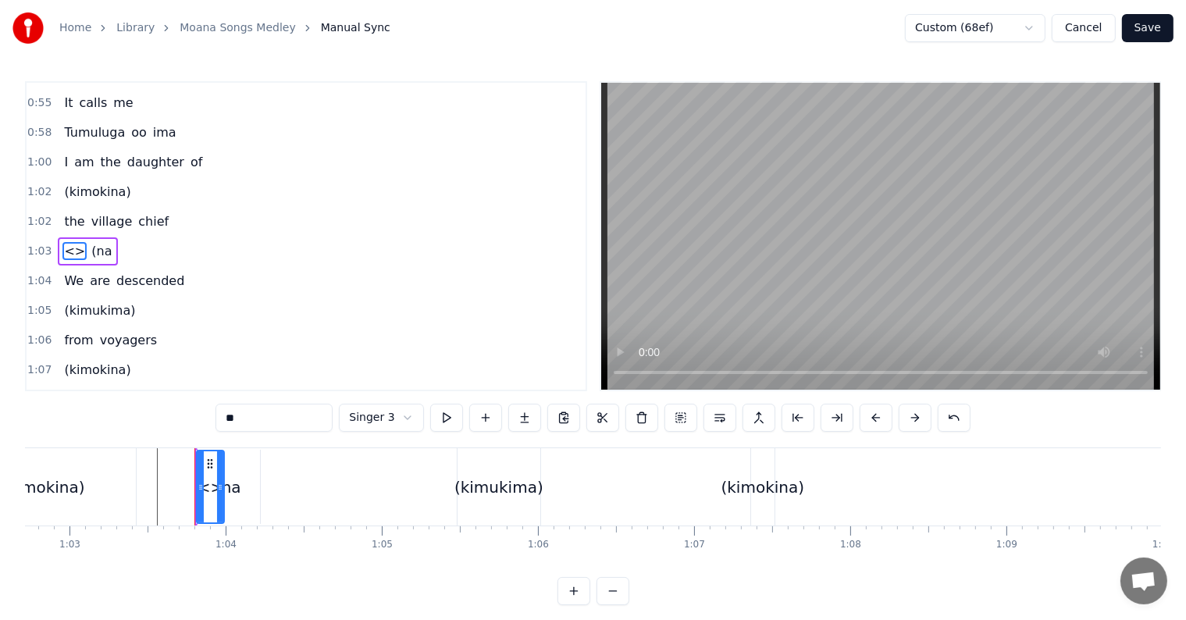
click at [65, 242] on span "<>" at bounding box center [74, 251] width 24 height 18
drag, startPoint x: 248, startPoint y: 416, endPoint x: 181, endPoint y: 396, distance: 69.4
click at [181, 397] on div "0:21 I know a girl from an island 0:24 She stands apart from the crowd 0:27 She…" at bounding box center [593, 343] width 1136 height 524
type input "**"
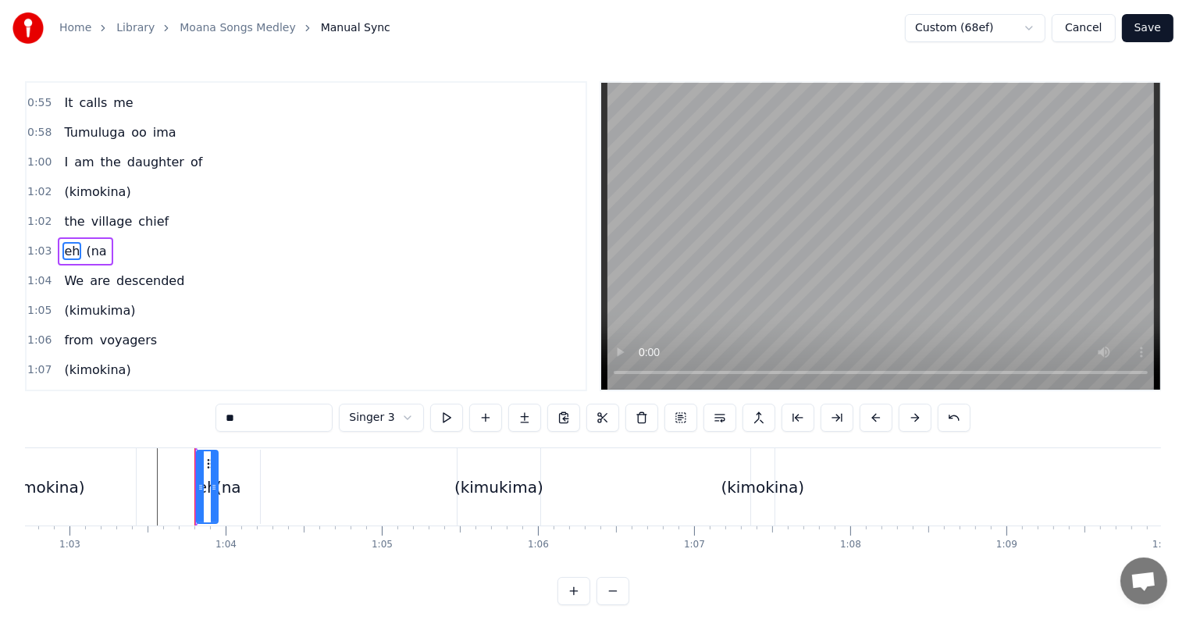
drag, startPoint x: 64, startPoint y: 238, endPoint x: 97, endPoint y: 241, distance: 32.9
click at [97, 241] on div "eh (na" at bounding box center [85, 251] width 55 height 28
click at [181, 457] on icon at bounding box center [183, 462] width 12 height 12
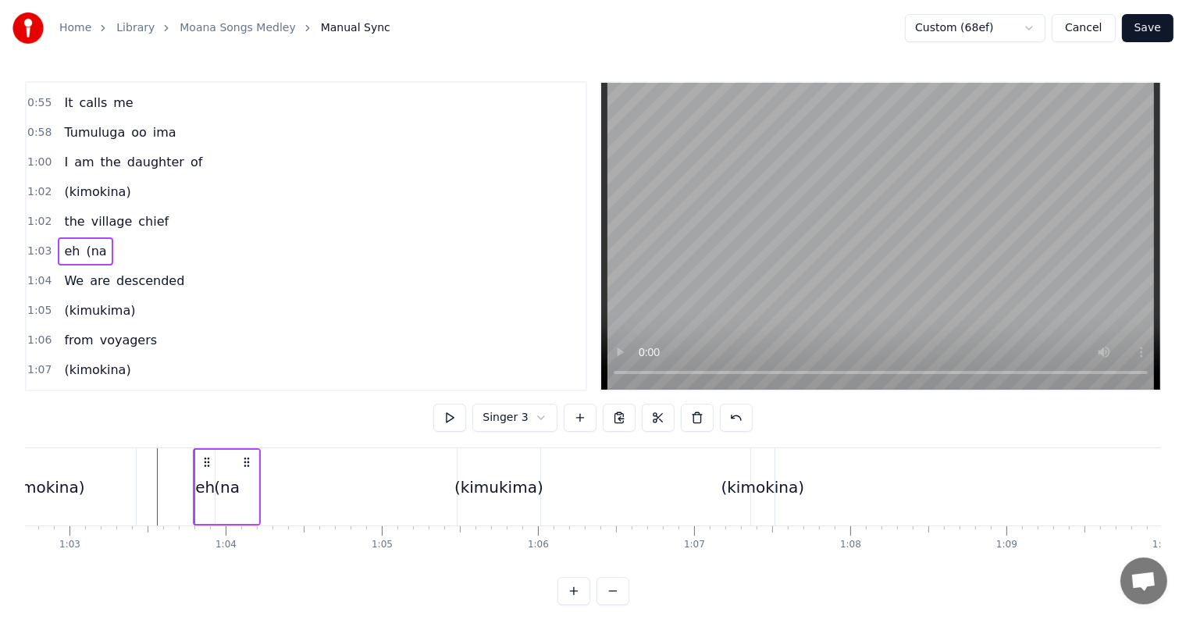
scroll to position [0, 9792]
click at [248, 462] on icon at bounding box center [249, 462] width 12 height 12
click at [250, 463] on icon at bounding box center [249, 462] width 12 height 12
click at [231, 487] on div "(na" at bounding box center [229, 487] width 26 height 23
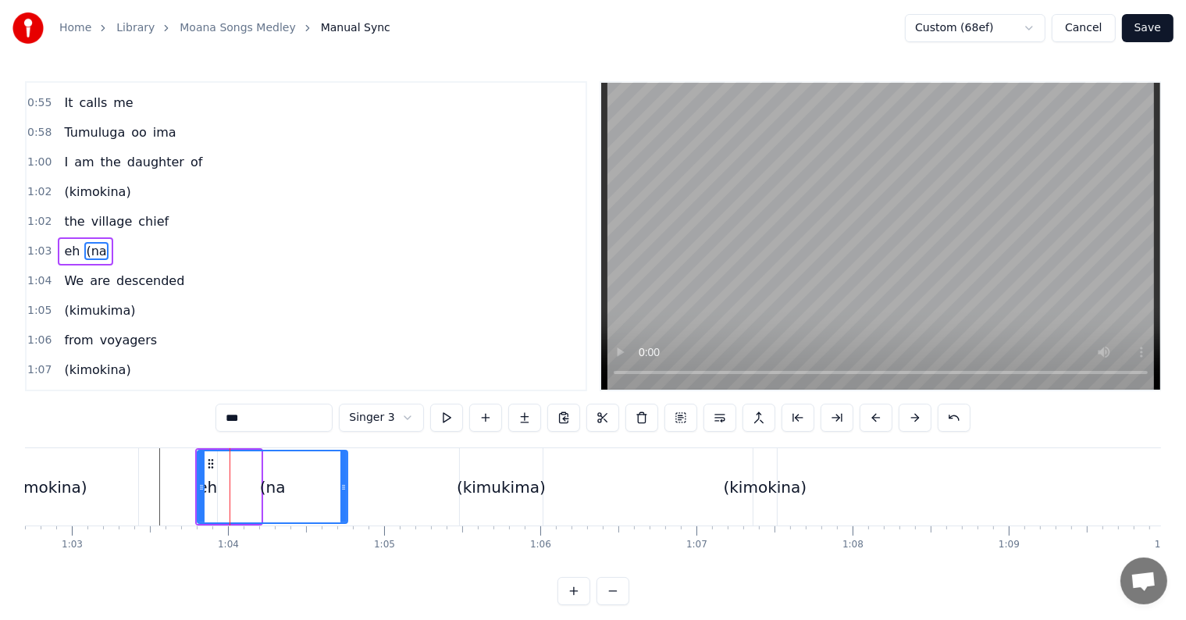
drag, startPoint x: 259, startPoint y: 482, endPoint x: 346, endPoint y: 485, distance: 86.7
click at [346, 485] on icon at bounding box center [343, 487] width 6 height 12
click at [209, 461] on icon at bounding box center [211, 464] width 12 height 12
click at [68, 242] on span "eh" at bounding box center [71, 251] width 19 height 18
type input "**"
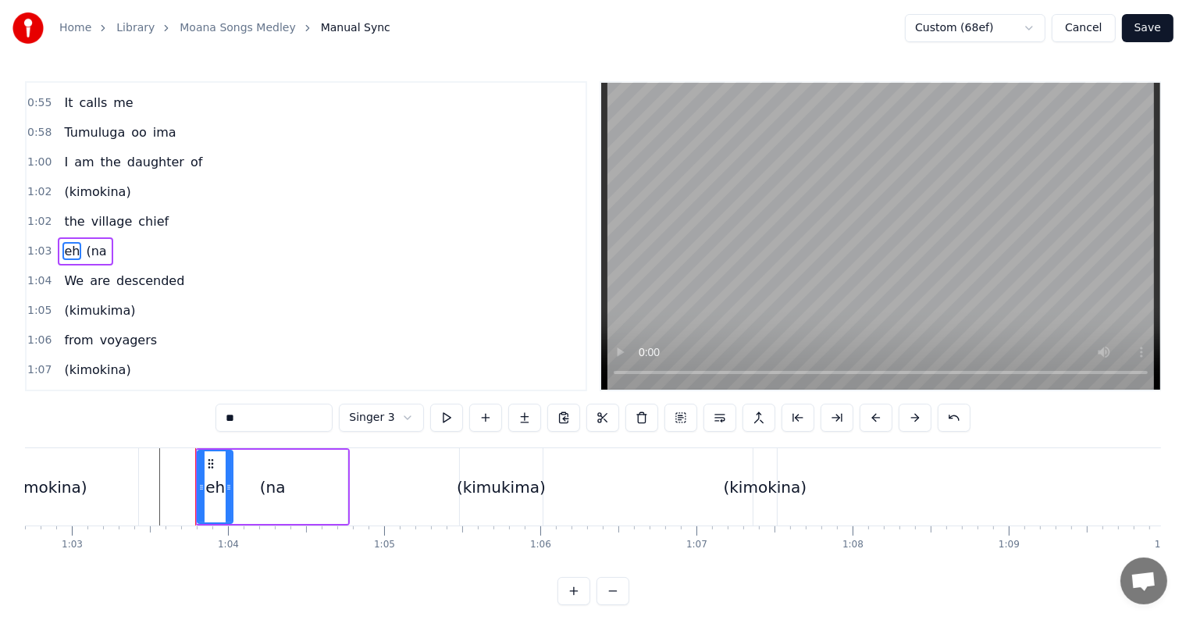
drag, startPoint x: 210, startPoint y: 490, endPoint x: 262, endPoint y: 503, distance: 53.2
click at [249, 497] on div "eh (na" at bounding box center [272, 486] width 155 height 77
click at [262, 501] on div "(na" at bounding box center [273, 487] width 150 height 74
click at [209, 460] on circle at bounding box center [209, 460] width 1 height 1
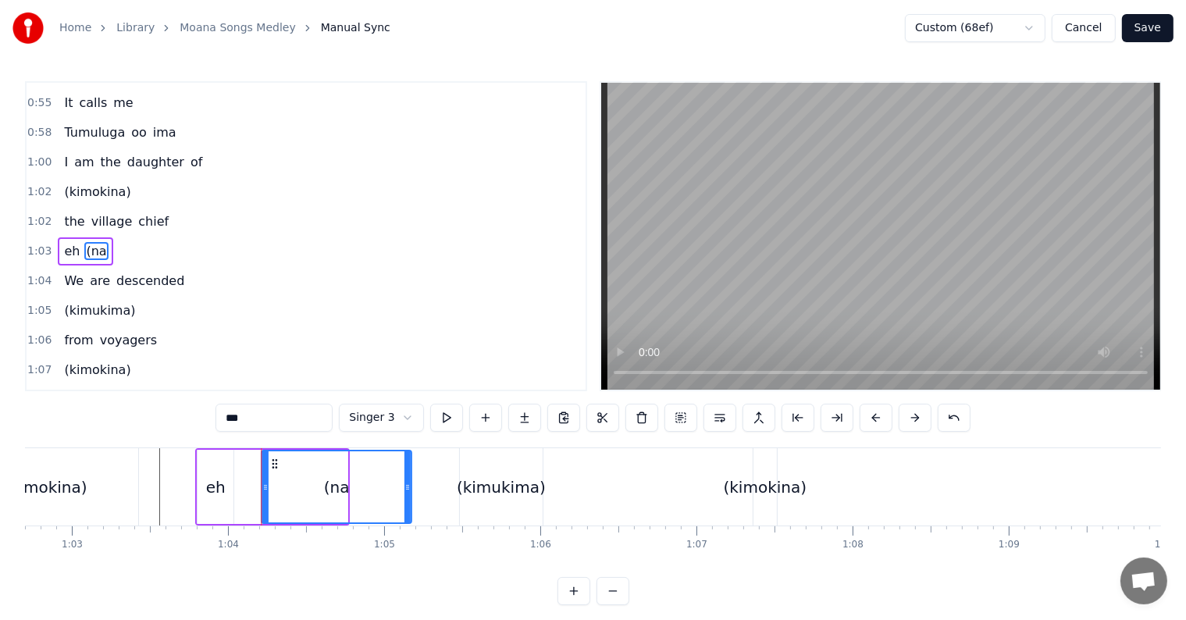
drag, startPoint x: 209, startPoint y: 465, endPoint x: 273, endPoint y: 476, distance: 64.2
click at [273, 475] on div "(na" at bounding box center [336, 486] width 148 height 71
click at [67, 242] on span "eh" at bounding box center [71, 251] width 19 height 18
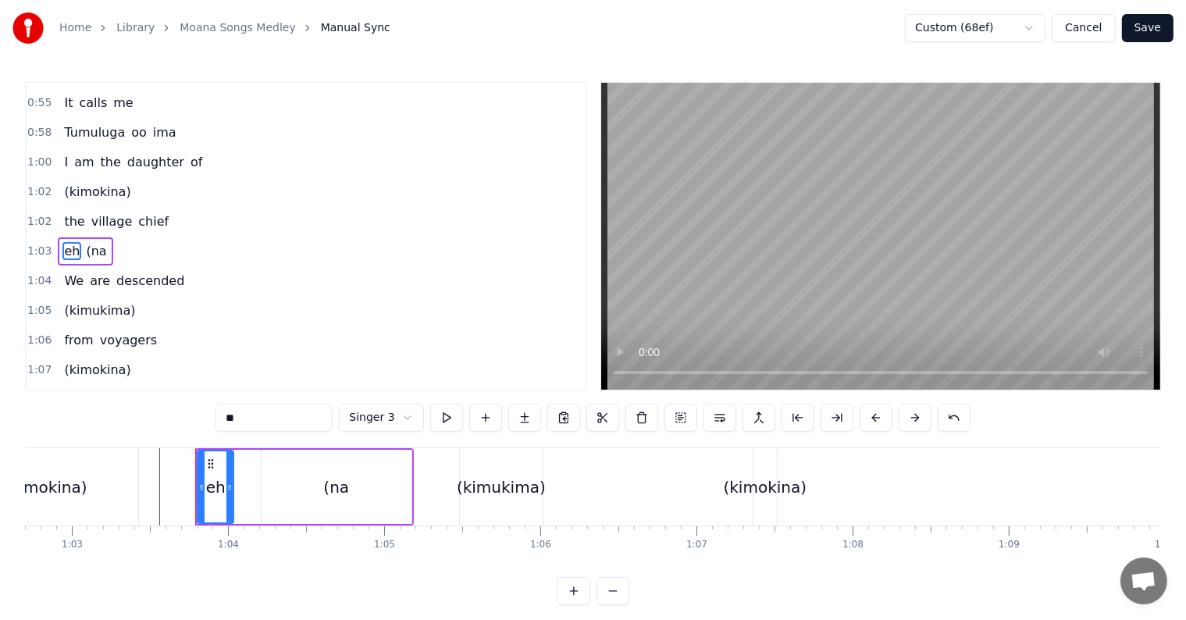
drag, startPoint x: 253, startPoint y: 415, endPoint x: 169, endPoint y: 403, distance: 85.1
click at [169, 403] on div "0:21 I know a girl from an island 0:24 She stands apart from the crowd 0:27 She…" at bounding box center [593, 343] width 1136 height 524
type input "*"
click at [353, 484] on div "(na" at bounding box center [337, 487] width 150 height 74
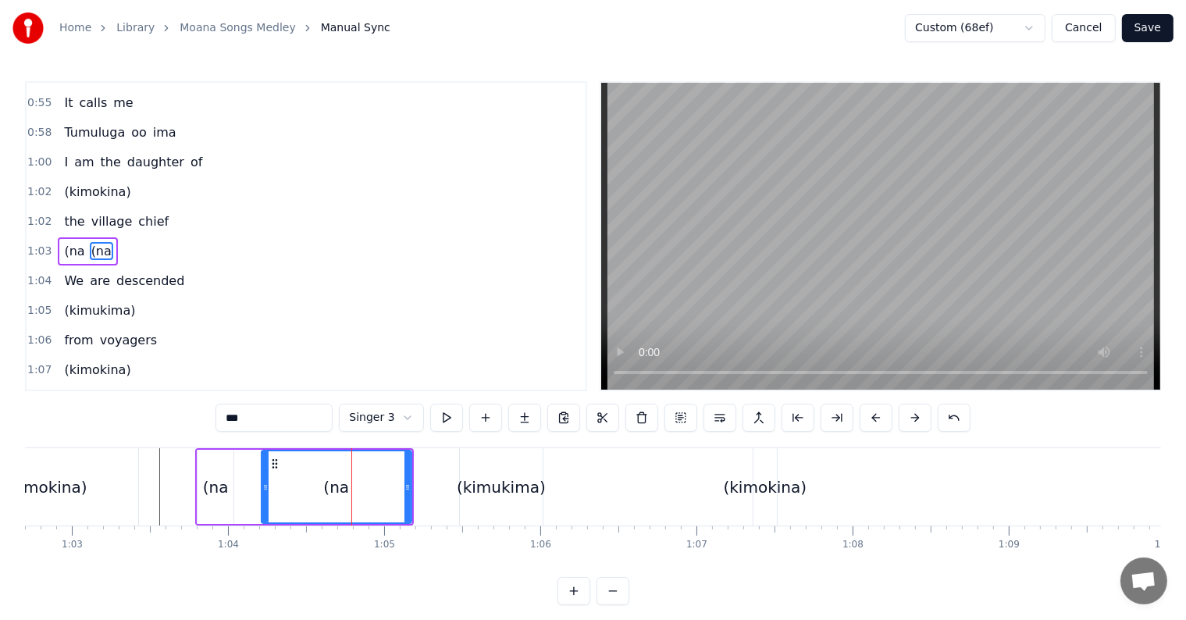
drag, startPoint x: 253, startPoint y: 409, endPoint x: 167, endPoint y: 398, distance: 86.6
click at [167, 398] on div "0:21 I know a girl from an island 0:24 She stands apart from the crowd 0:27 She…" at bounding box center [593, 343] width 1136 height 524
type input "**"
click at [37, 244] on span "1:03" at bounding box center [39, 252] width 24 height 16
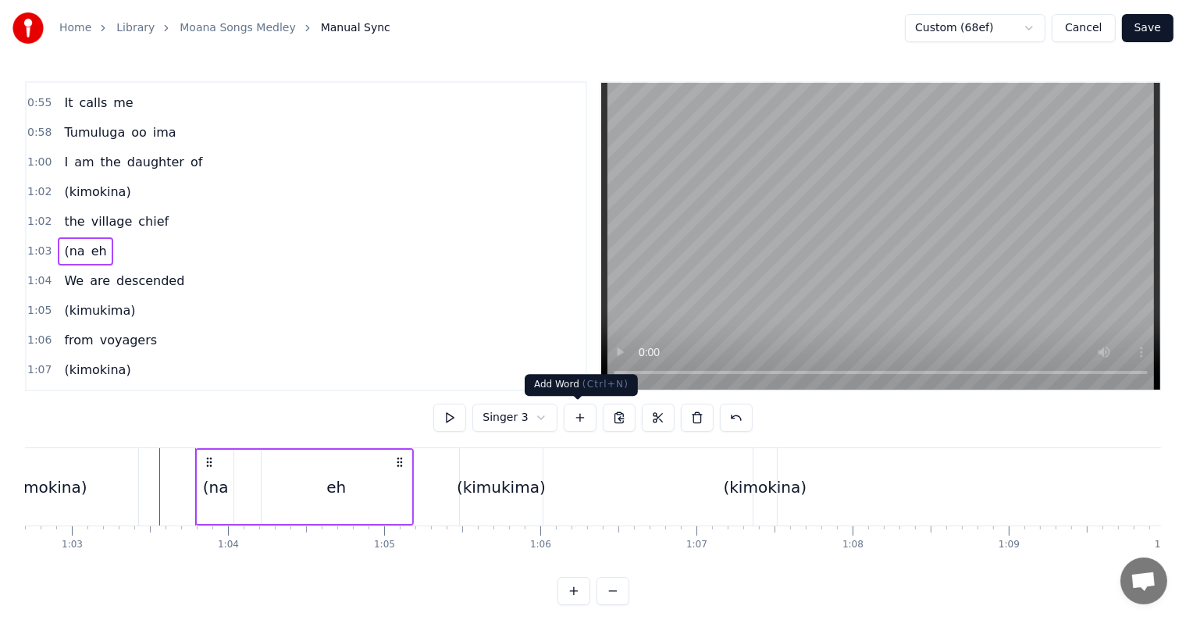
click at [587, 417] on button at bounding box center [580, 418] width 33 height 28
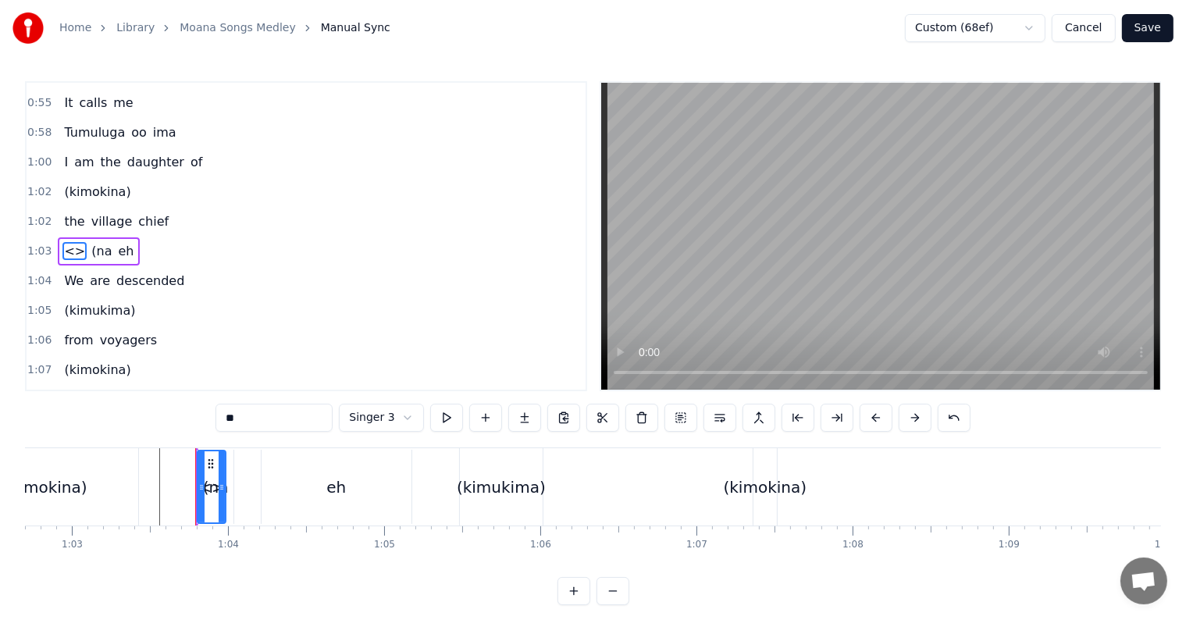
click at [66, 242] on span "<>" at bounding box center [74, 251] width 24 height 18
drag, startPoint x: 251, startPoint y: 414, endPoint x: 216, endPoint y: 401, distance: 37.3
click at [216, 401] on div "0:21 I know a girl from an island 0:24 She stands apart from the crowd 0:27 She…" at bounding box center [593, 343] width 1136 height 524
click at [332, 505] on div "eh" at bounding box center [337, 487] width 150 height 74
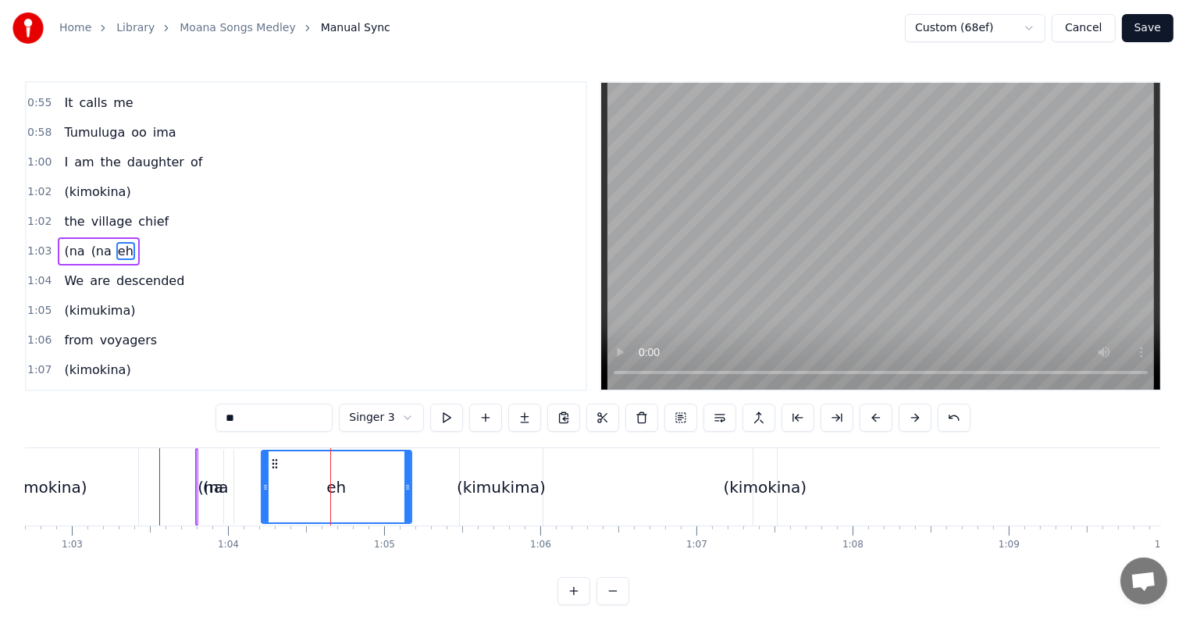
click at [91, 242] on span "(na" at bounding box center [101, 251] width 23 height 18
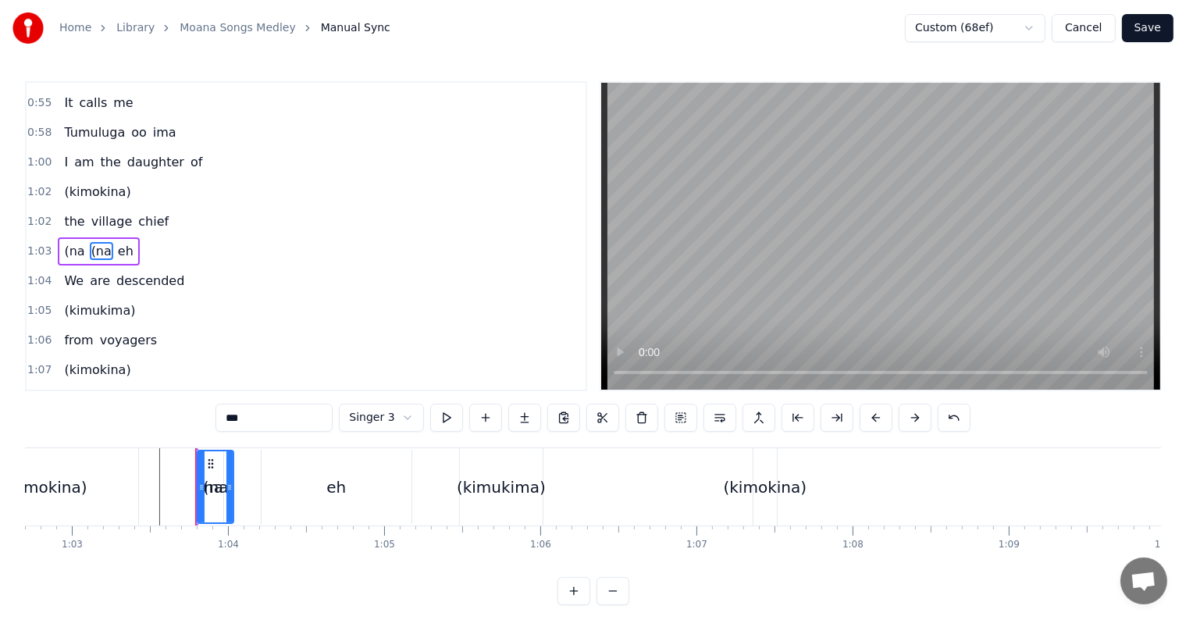
drag, startPoint x: 255, startPoint y: 416, endPoint x: 163, endPoint y: 394, distance: 94.1
click at [163, 394] on div "0:21 I know a girl from an island 0:24 She stands apart from the crowd 0:27 She…" at bounding box center [593, 343] width 1136 height 524
click at [351, 484] on div "eh" at bounding box center [337, 487] width 150 height 74
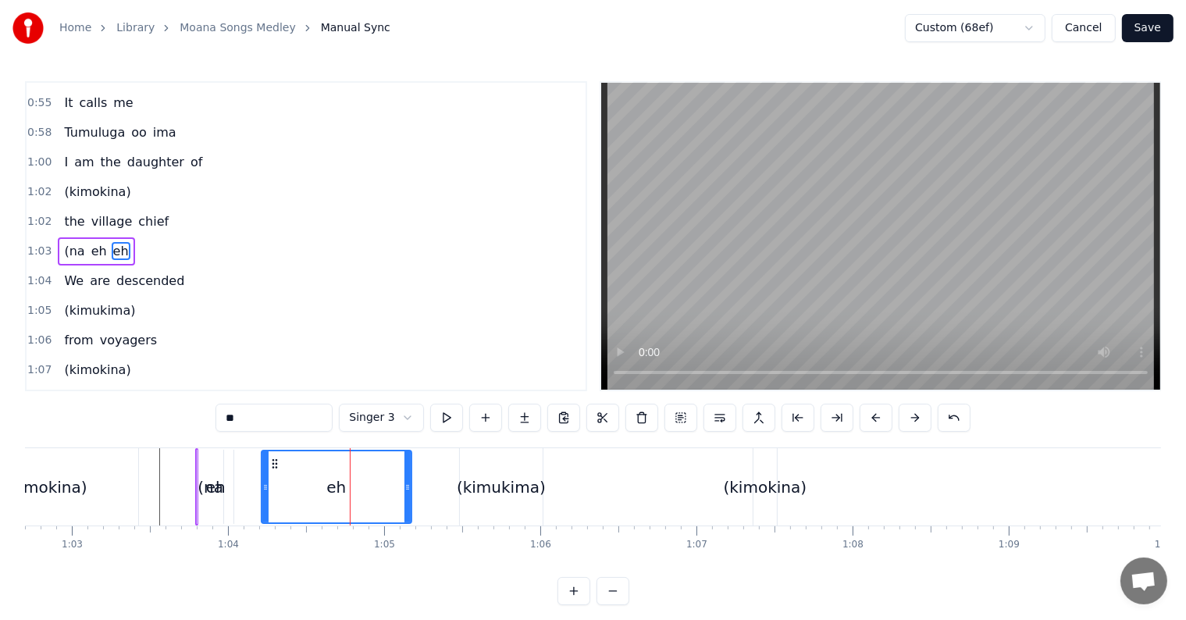
drag, startPoint x: 308, startPoint y: 409, endPoint x: 26, endPoint y: 385, distance: 282.9
click at [26, 385] on div "0:21 I know a girl from an island 0:24 She stands apart from the crowd 0:27 She…" at bounding box center [593, 343] width 1136 height 524
click at [223, 490] on div "eh" at bounding box center [216, 487] width 20 height 23
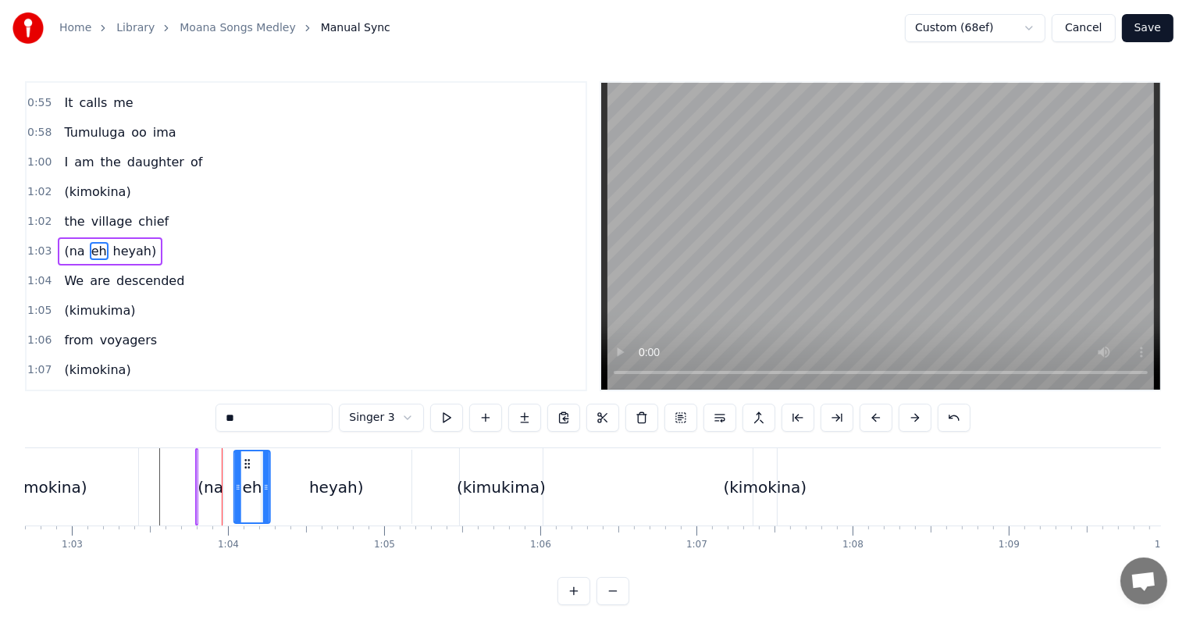
drag, startPoint x: 209, startPoint y: 461, endPoint x: 245, endPoint y: 465, distance: 36.1
click at [245, 465] on icon at bounding box center [247, 464] width 12 height 12
click at [137, 465] on div "(kimokina)" at bounding box center [45, 486] width 187 height 77
type input "**********"
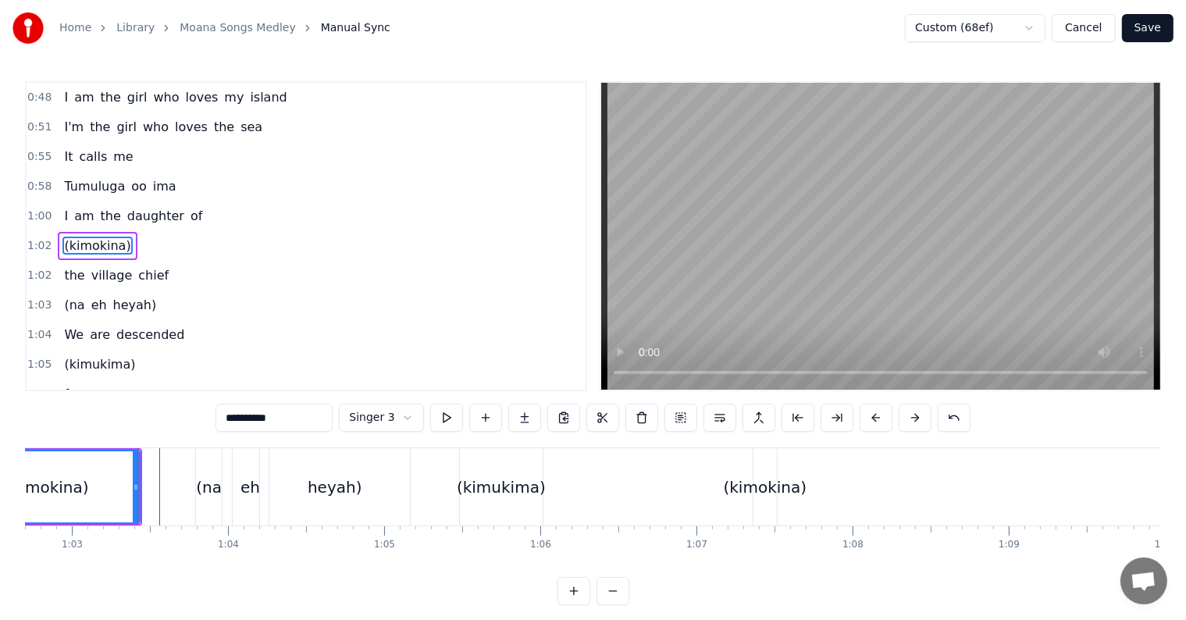
scroll to position [234, 0]
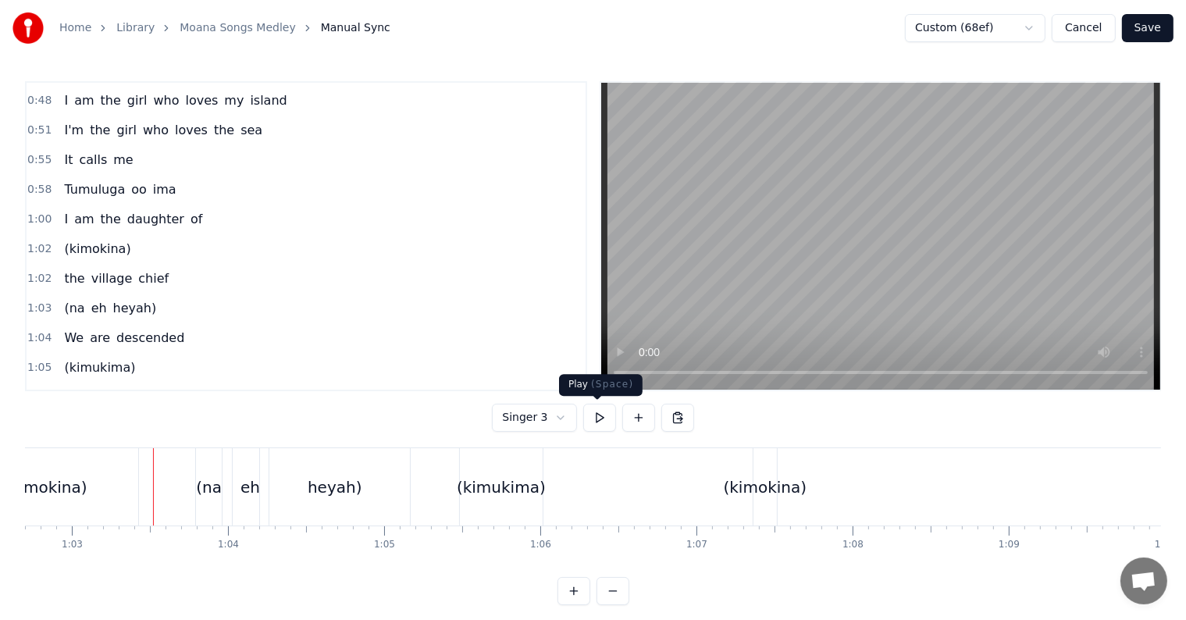
click at [602, 424] on button at bounding box center [599, 418] width 33 height 28
click at [600, 424] on button at bounding box center [599, 418] width 33 height 28
click at [479, 470] on div "(kimukima)" at bounding box center [501, 486] width 83 height 77
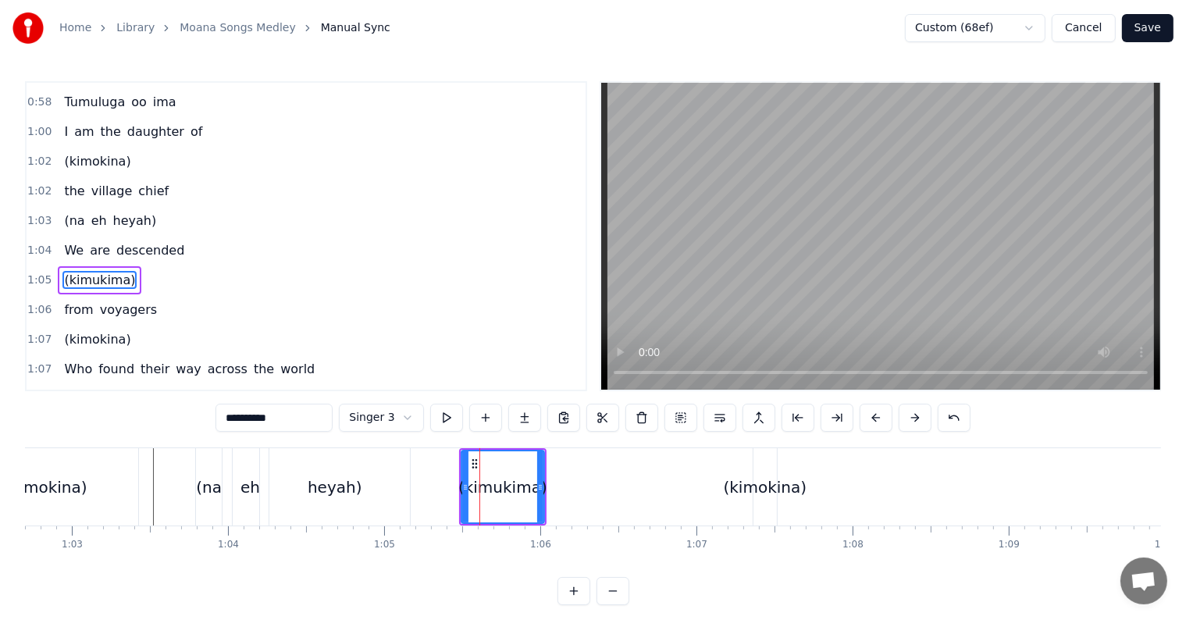
scroll to position [349, 0]
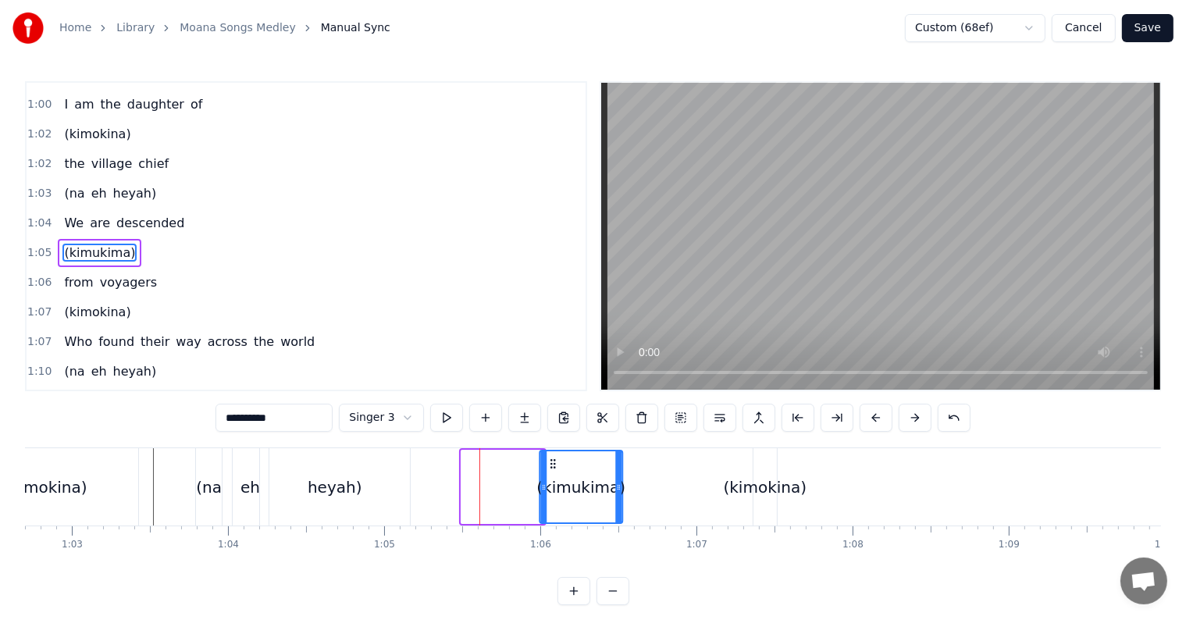
drag, startPoint x: 472, startPoint y: 460, endPoint x: 554, endPoint y: 462, distance: 82.0
click at [554, 462] on icon at bounding box center [553, 464] width 12 height 12
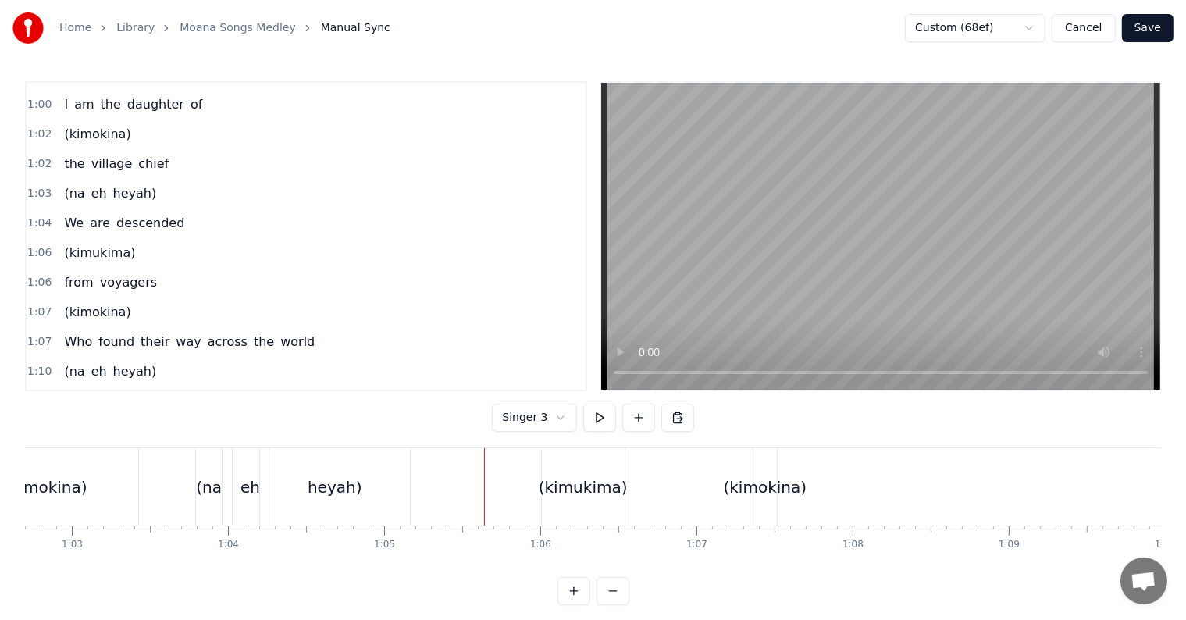
click at [577, 485] on div "(kimukima)" at bounding box center [583, 487] width 89 height 23
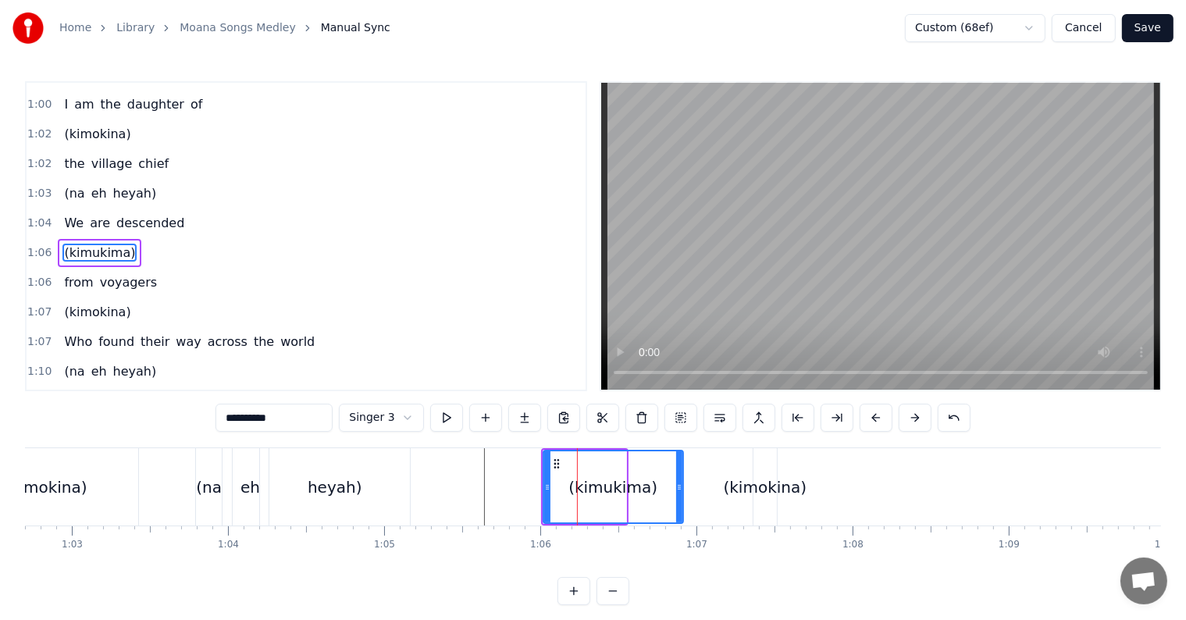
drag, startPoint x: 624, startPoint y: 479, endPoint x: 675, endPoint y: 477, distance: 51.6
click at [676, 477] on div at bounding box center [679, 486] width 6 height 71
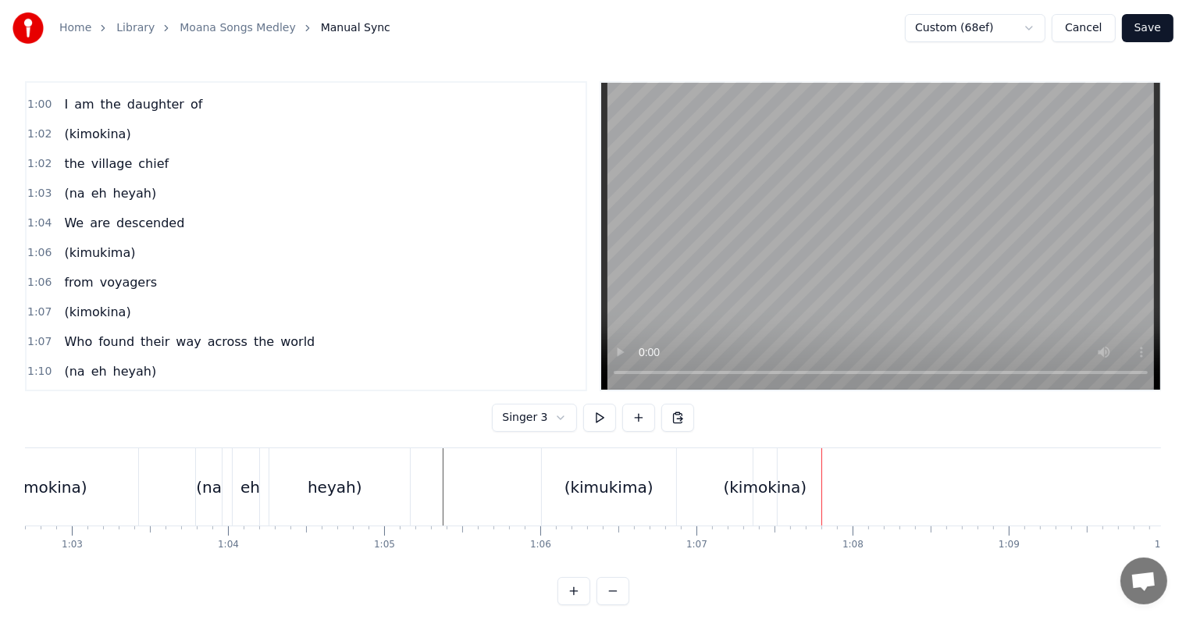
click at [1146, 26] on button "Save" at bounding box center [1148, 28] width 52 height 28
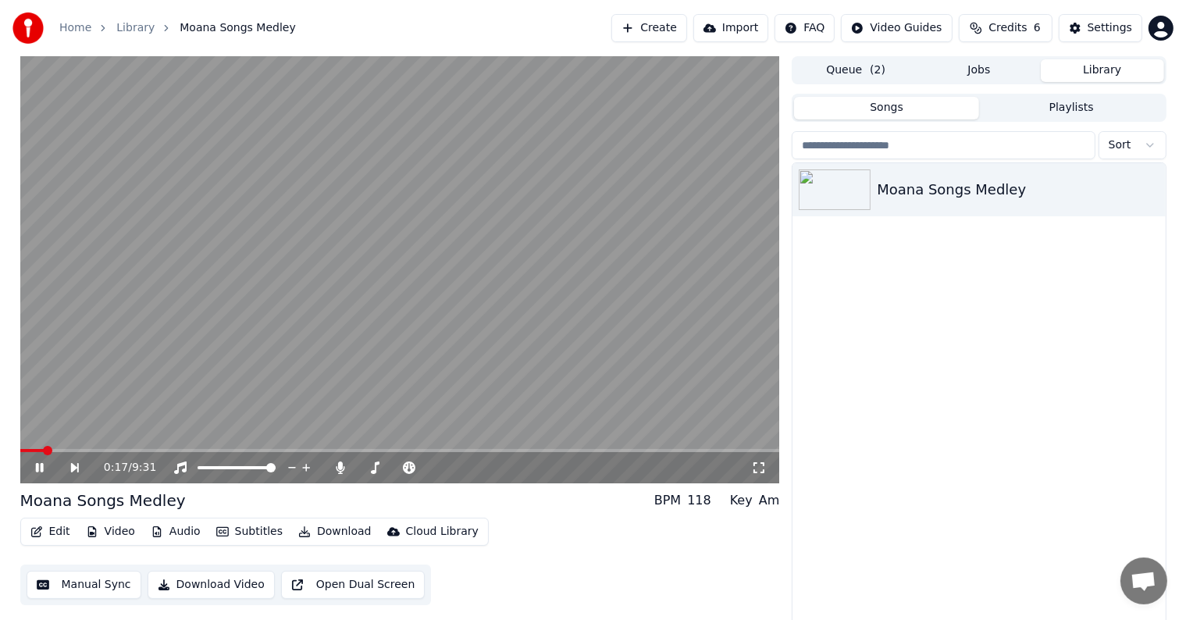
click at [39, 472] on icon at bounding box center [51, 467] width 36 height 12
